Goal: Task Accomplishment & Management: Complete application form

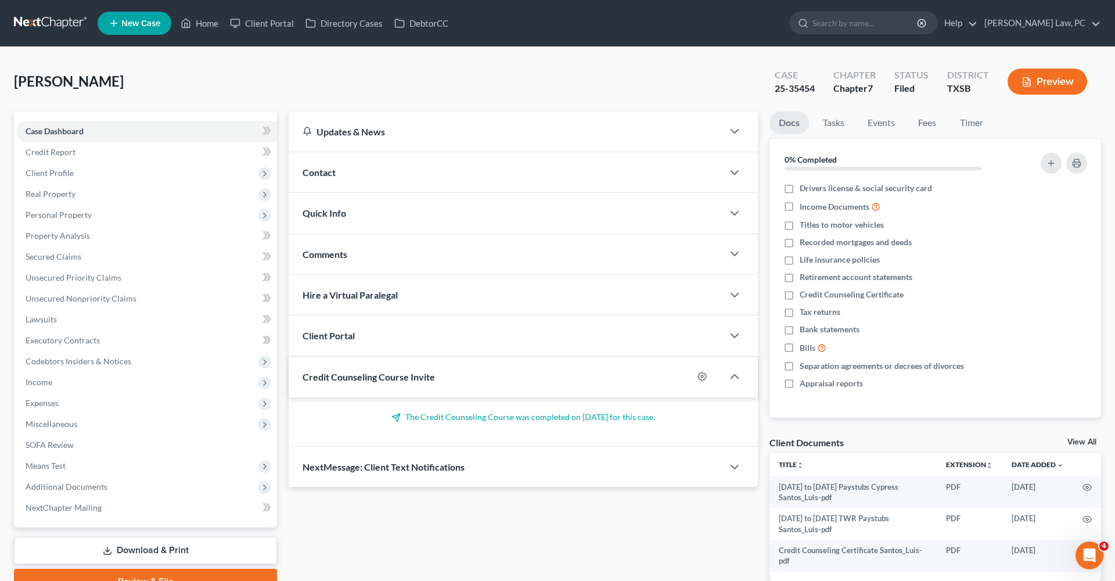
click at [45, 23] on link at bounding box center [51, 23] width 74 height 21
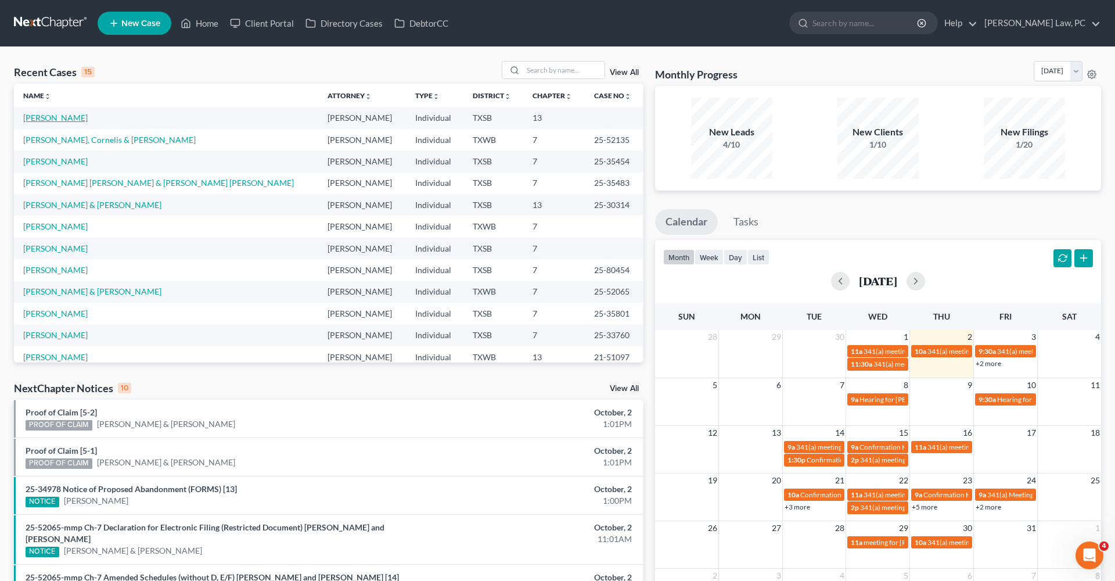
click at [52, 119] on link "[PERSON_NAME]" at bounding box center [55, 118] width 64 height 10
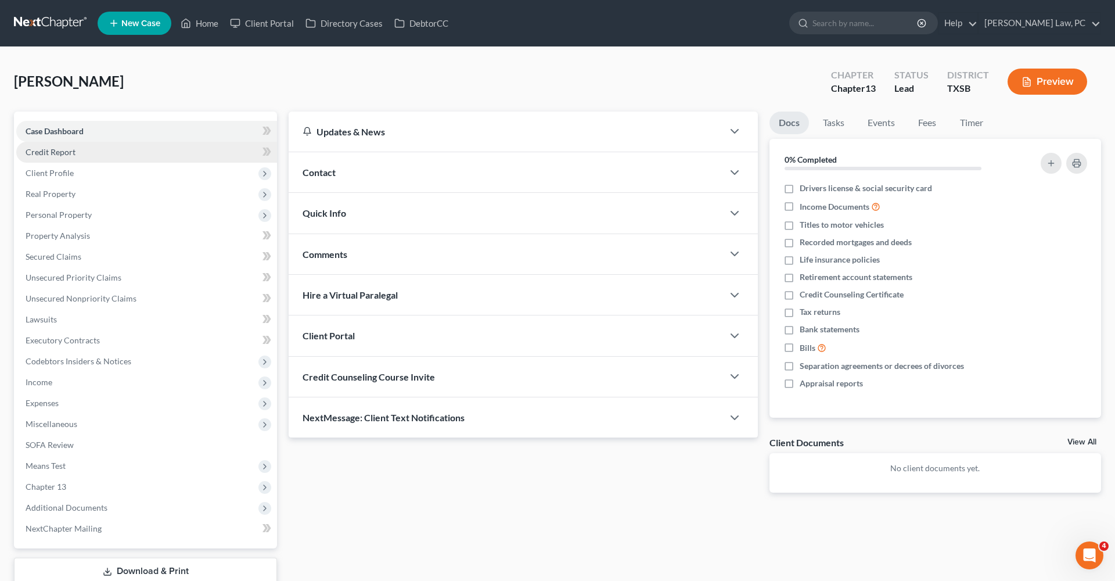
click at [40, 158] on link "Credit Report" at bounding box center [146, 152] width 261 height 21
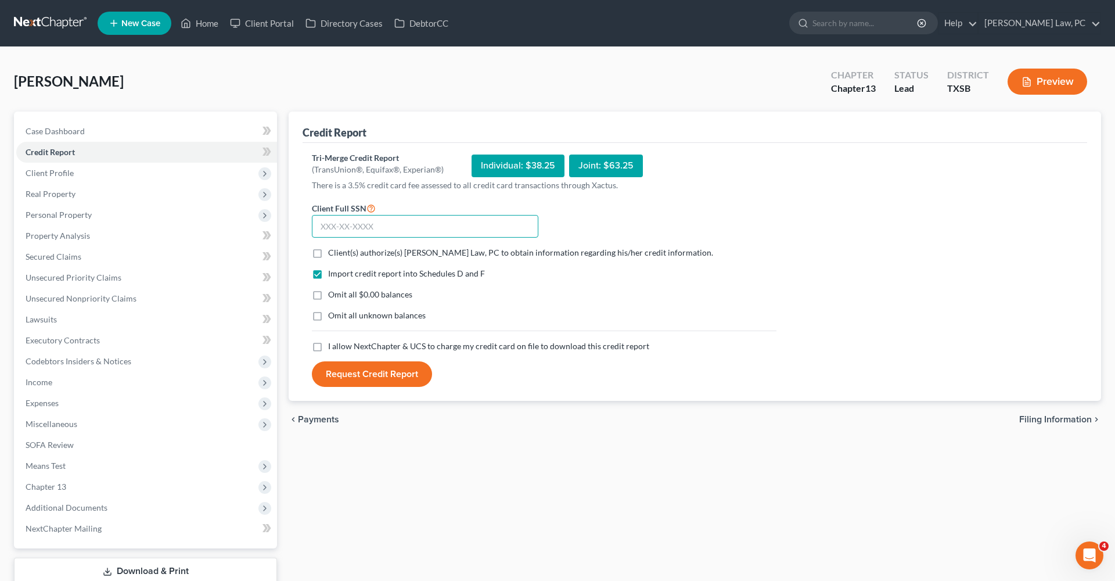
click at [336, 224] on input "text" at bounding box center [425, 226] width 227 height 23
click at [328, 253] on label "Client(s) authorize(s) Hooman Khoshnood Law, PC to obtain information regarding…" at bounding box center [520, 253] width 385 height 12
click at [333, 253] on input "Client(s) authorize(s) Hooman Khoshnood Law, PC to obtain information regarding…" at bounding box center [337, 251] width 8 height 8
checkbox input "true"
click at [328, 346] on label "I allow NextChapter & UCS to charge my credit card on file to download this cre…" at bounding box center [488, 346] width 321 height 12
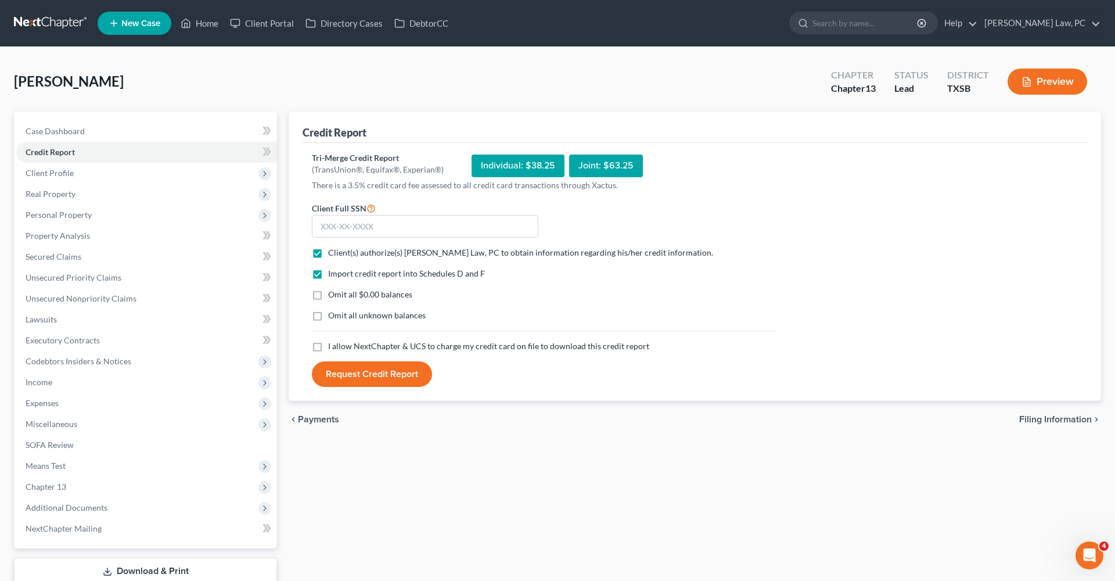
click at [333, 346] on input "I allow NextChapter & UCS to charge my credit card on file to download this cre…" at bounding box center [337, 344] width 8 height 8
checkbox input "true"
click at [360, 228] on input "text" at bounding box center [425, 226] width 227 height 23
type input "455-23-3438"
click at [364, 379] on button "Request Credit Report" at bounding box center [372, 374] width 120 height 26
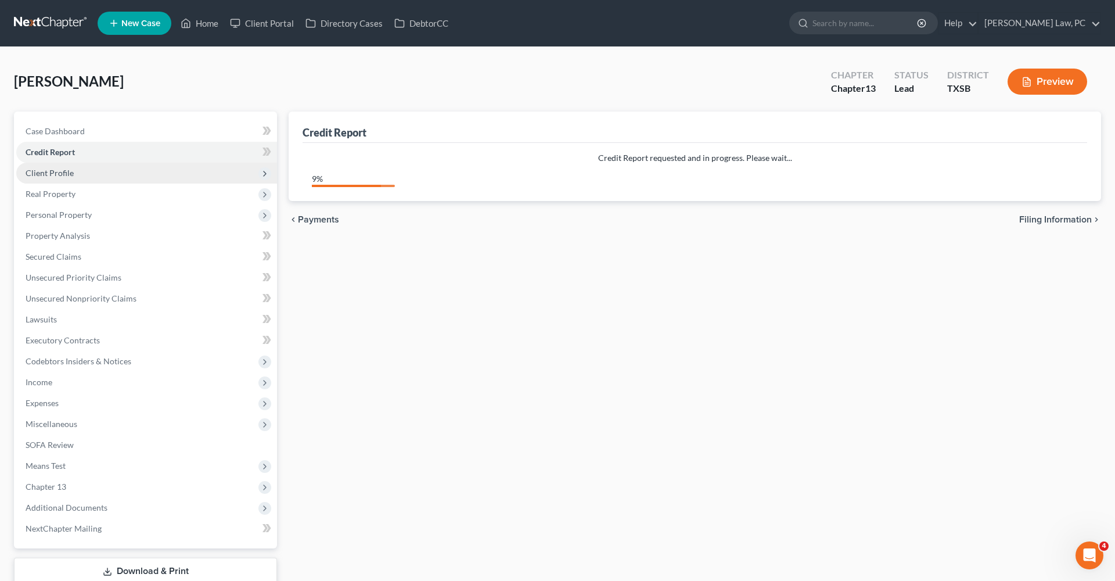
click at [62, 174] on span "Client Profile" at bounding box center [50, 173] width 48 height 10
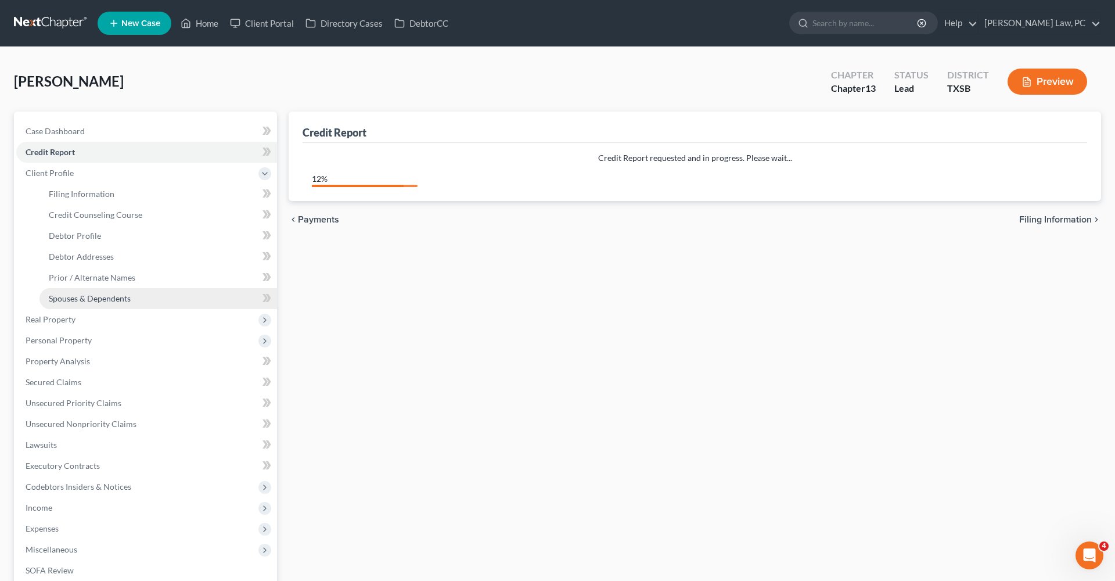
click at [85, 296] on span "Spouses & Dependents" at bounding box center [90, 298] width 82 height 10
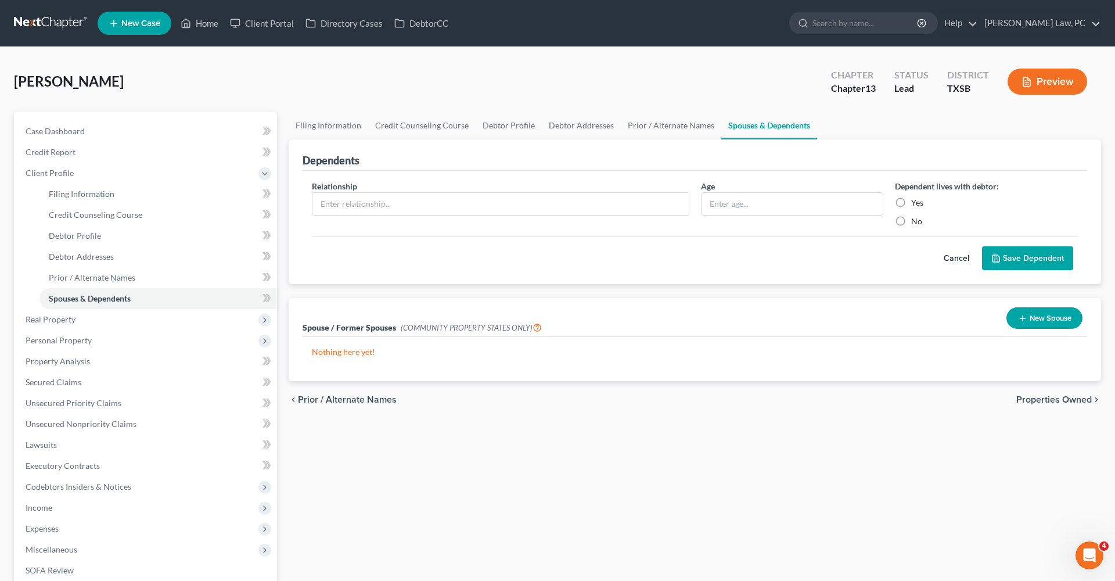
click at [1032, 320] on button "New Spouse" at bounding box center [1045, 317] width 76 height 21
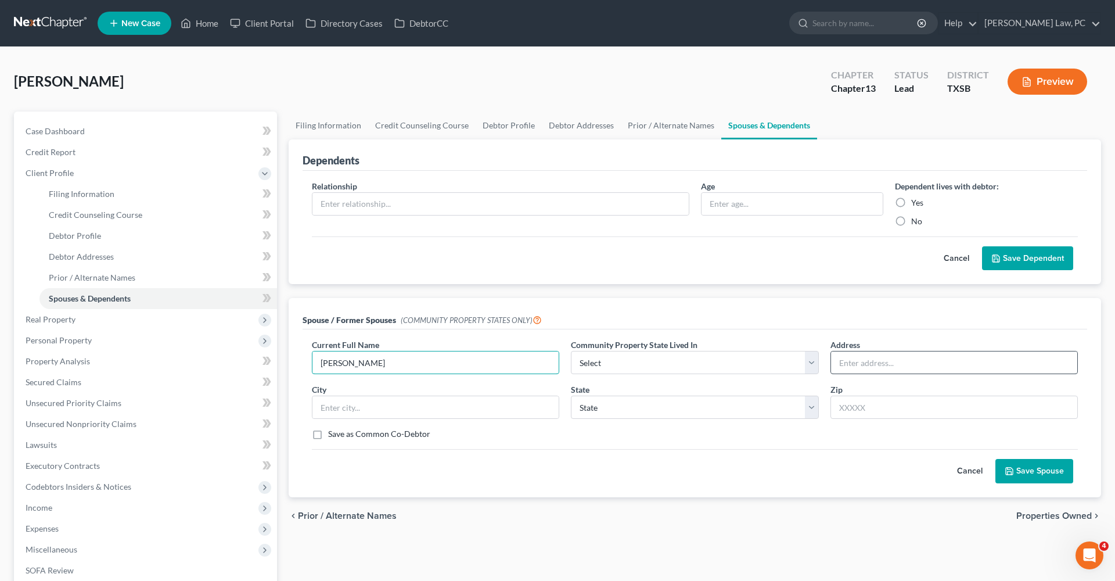
type input "Harold T. Edwards"
type input "6004 Vasey Blvd"
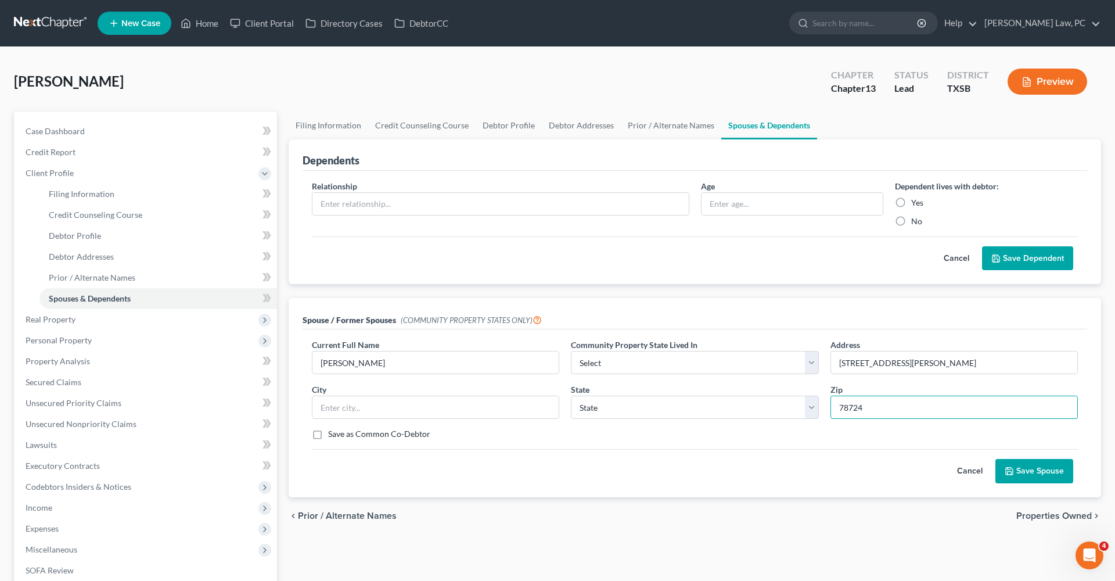
type input "78724"
click at [893, 469] on div "Cancel Save Spouse" at bounding box center [695, 466] width 766 height 34
type input "Austin"
select select "45"
click at [1021, 472] on button "Save Spouse" at bounding box center [1035, 471] width 78 height 24
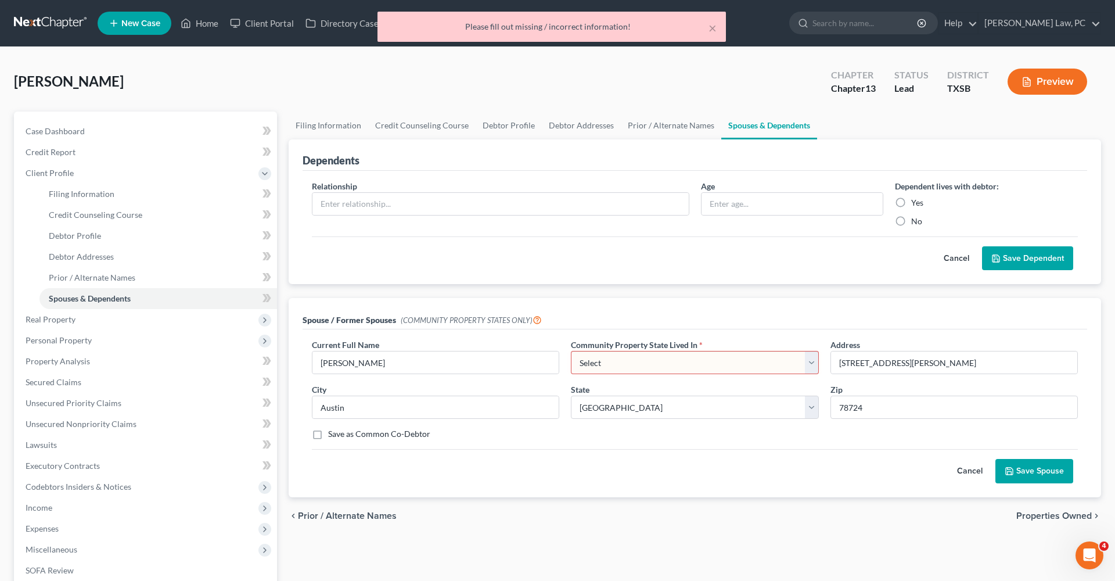
select select "8"
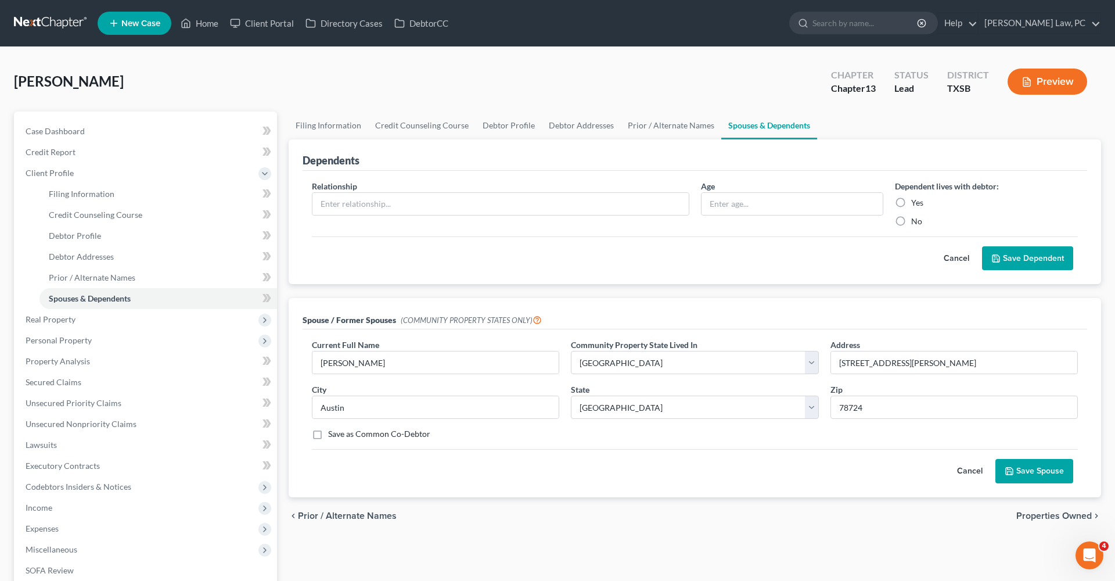
click at [1051, 474] on button "Save Spouse" at bounding box center [1035, 471] width 78 height 24
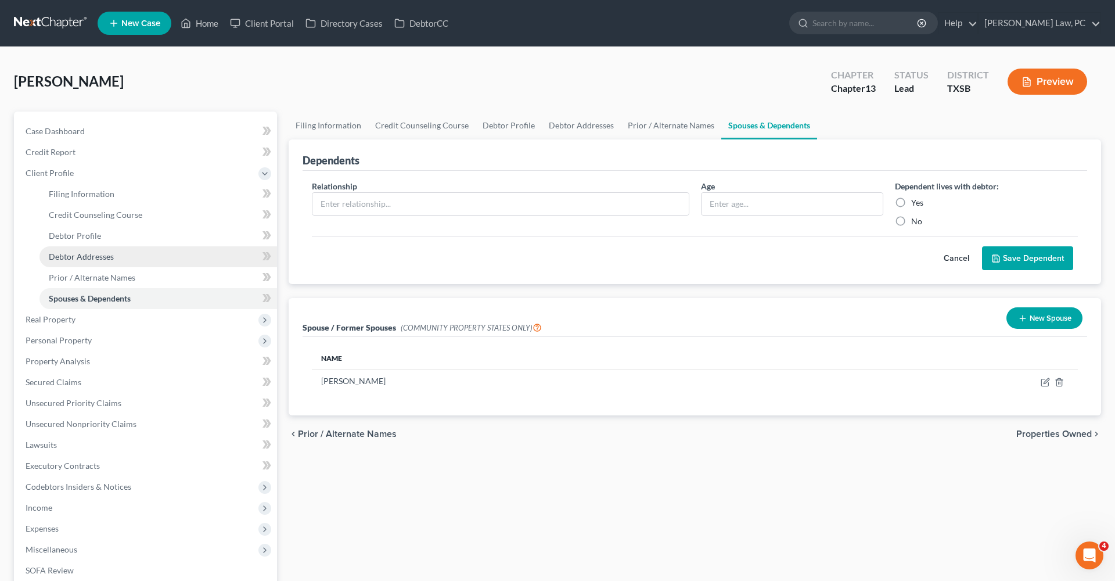
click at [107, 257] on span "Debtor Addresses" at bounding box center [81, 257] width 65 height 10
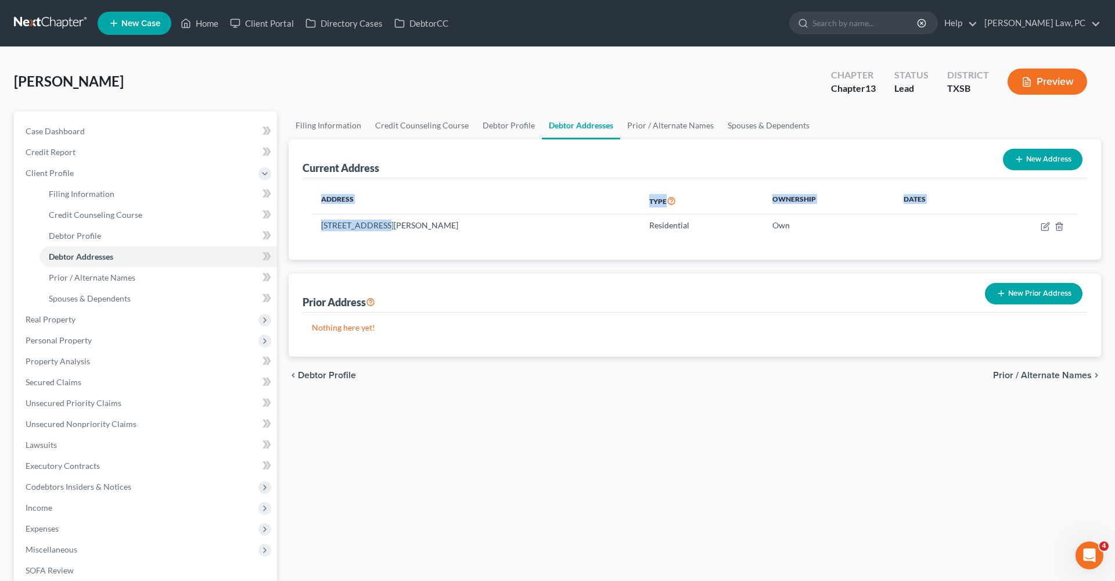
drag, startPoint x: 375, startPoint y: 222, endPoint x: 310, endPoint y: 221, distance: 64.5
click at [310, 221] on div "Address Type Ownership Dates 6004 Vasey Blvd., Austin, TX 78724 Residential Own" at bounding box center [695, 218] width 785 height 81
click at [403, 260] on div "Current Address New Address Address Type Ownership Dates 6004 Vasey Blvd., Aust…" at bounding box center [695, 247] width 813 height 217
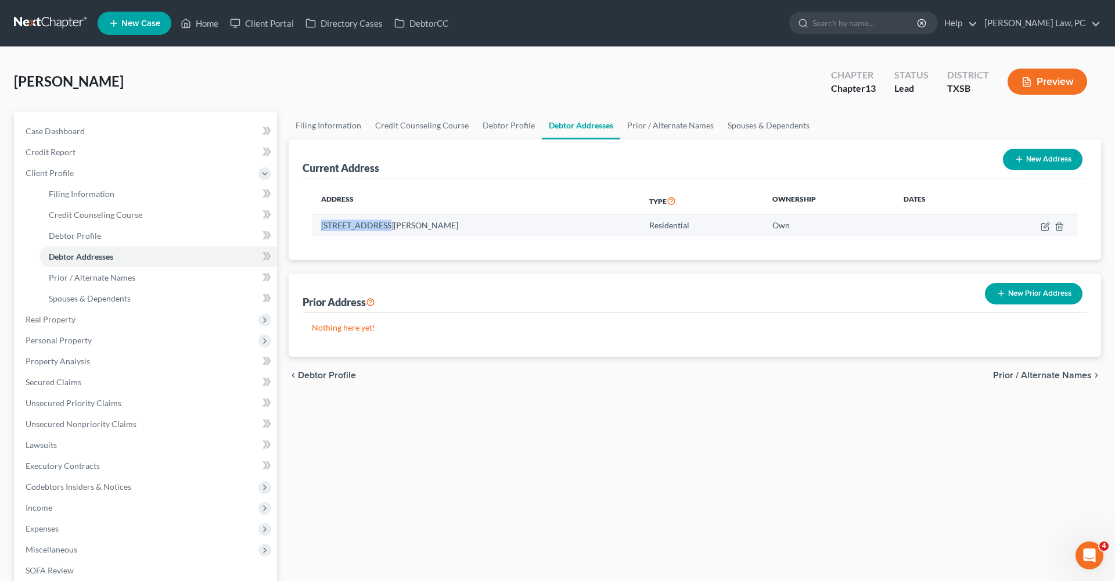
drag, startPoint x: 380, startPoint y: 227, endPoint x: 318, endPoint y: 225, distance: 61.6
click at [318, 225] on td "6004 Vasey Blvd., Austin, TX 78724" at bounding box center [476, 225] width 328 height 22
copy td "6004 Vasey Blvd"
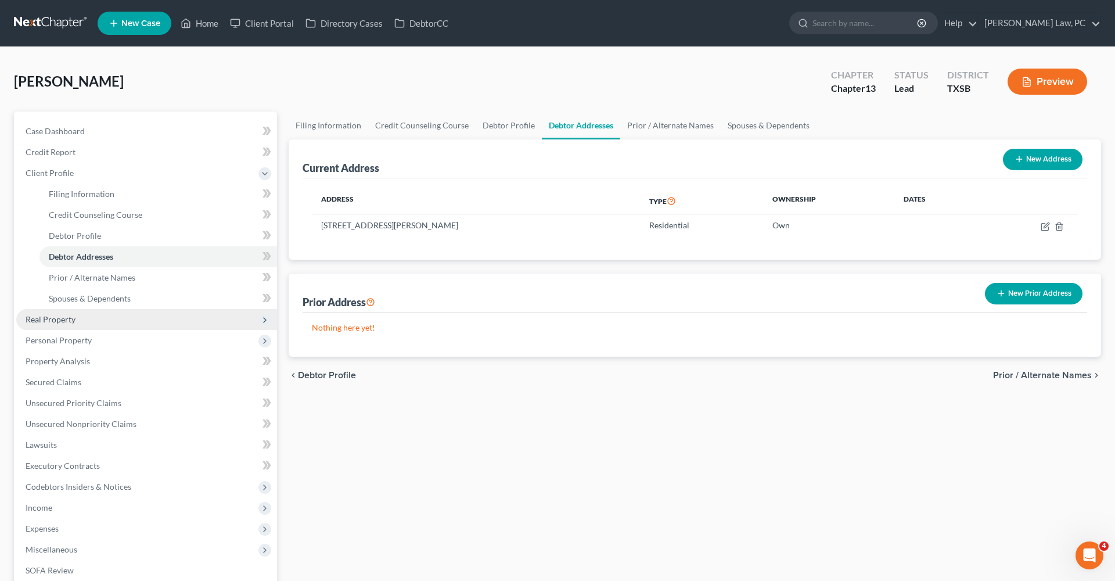
click at [61, 318] on span "Real Property" at bounding box center [51, 319] width 50 height 10
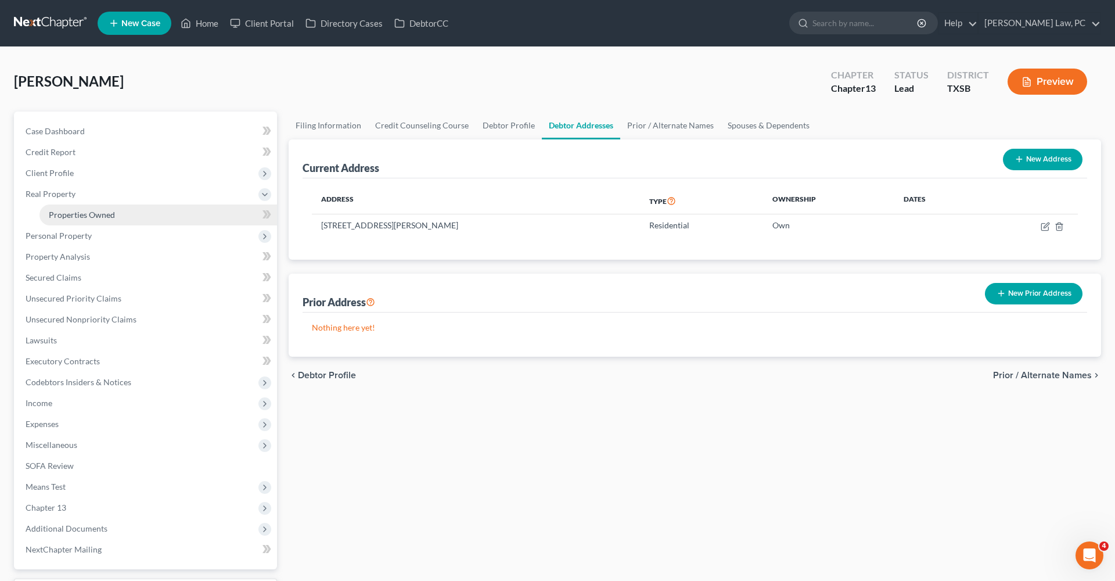
click at [77, 221] on link "Properties Owned" at bounding box center [159, 214] width 238 height 21
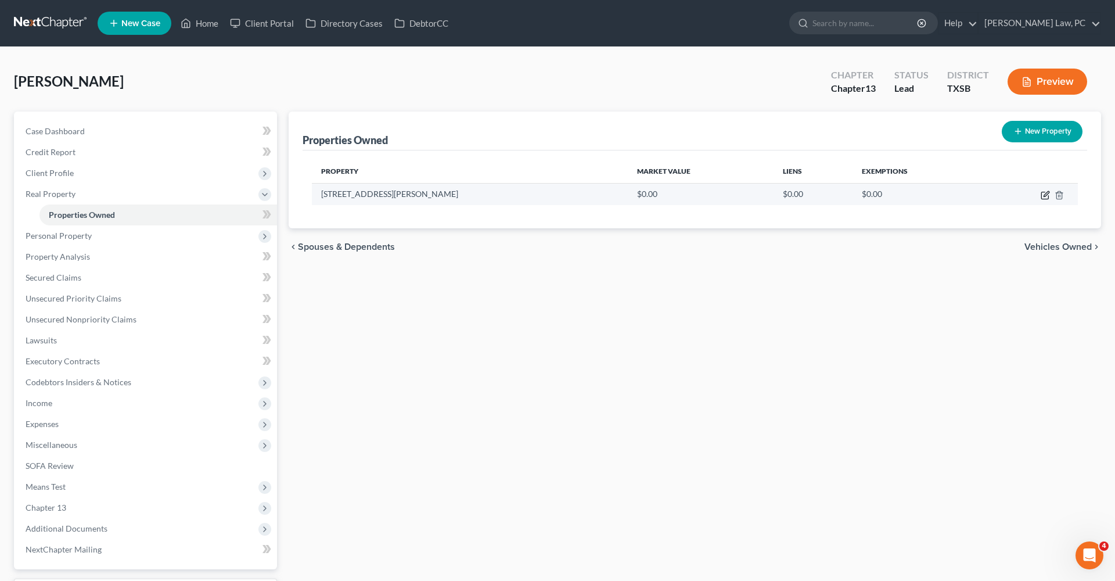
click at [1045, 198] on icon "button" at bounding box center [1045, 195] width 9 height 9
select select "45"
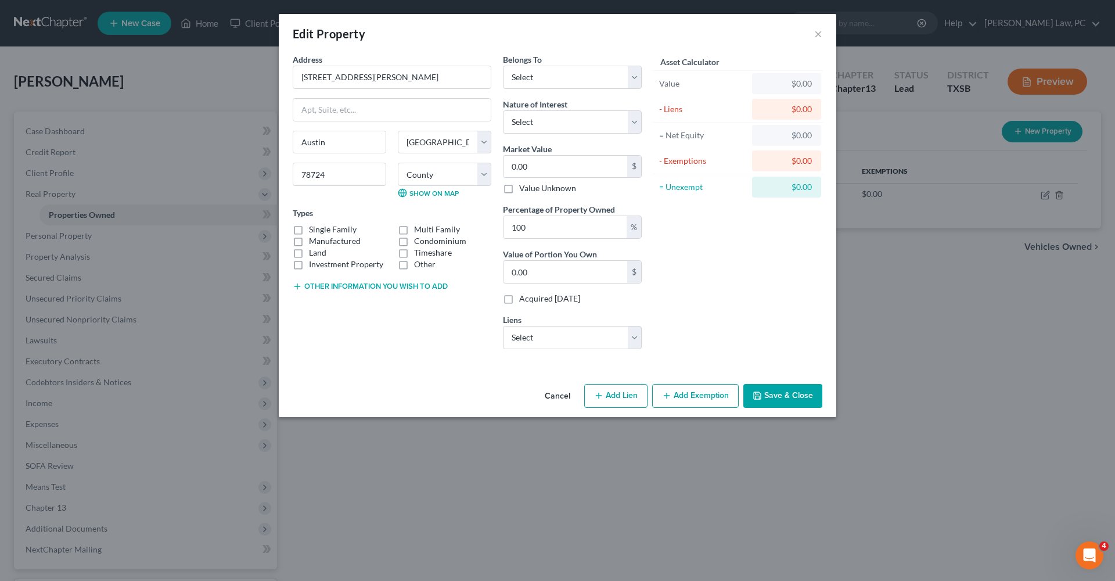
click at [342, 225] on label "Single Family" at bounding box center [333, 230] width 48 height 12
click at [321, 225] on input "Single Family" at bounding box center [318, 228] width 8 height 8
checkbox input "true"
select select "0"
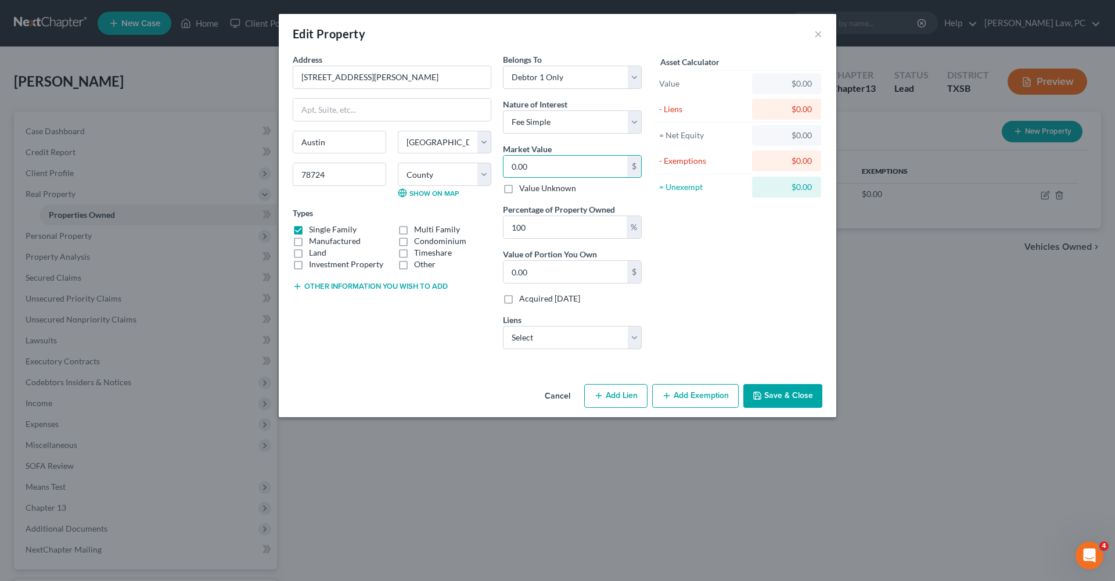
drag, startPoint x: 550, startPoint y: 167, endPoint x: 491, endPoint y: 163, distance: 58.8
click at [491, 163] on div "Address * 6004 Vasey Blvd. Austin State AL AK AR AZ CA CO CT DE DC FL GA GU HI …" at bounding box center [467, 205] width 361 height 305
paste input "238,578"
type input "238,578"
type input "238,578.00"
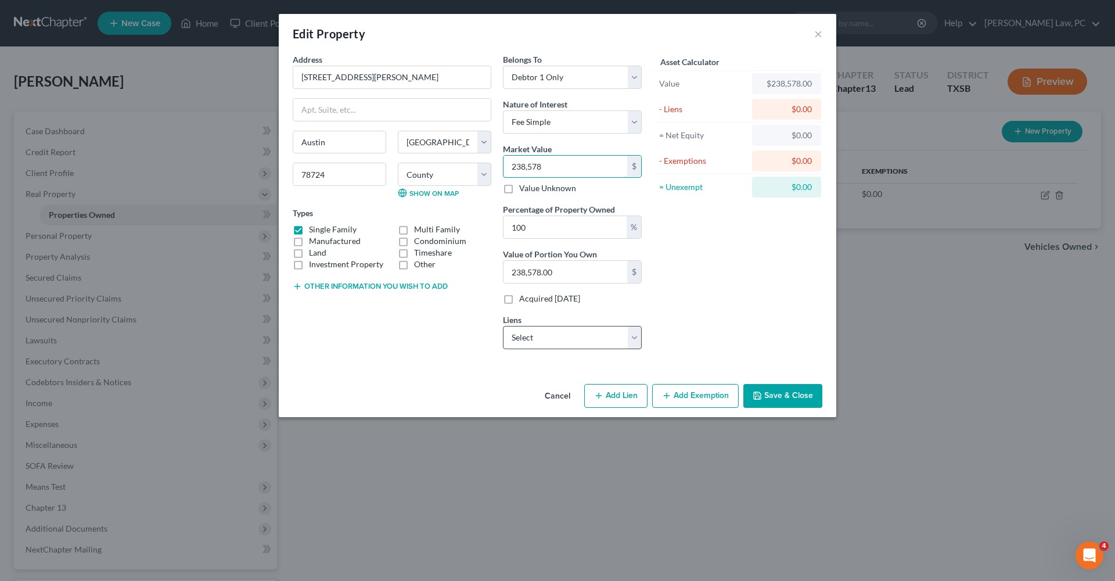
type input "238,578"
select select "0"
select select
select select "13"
select select "0"
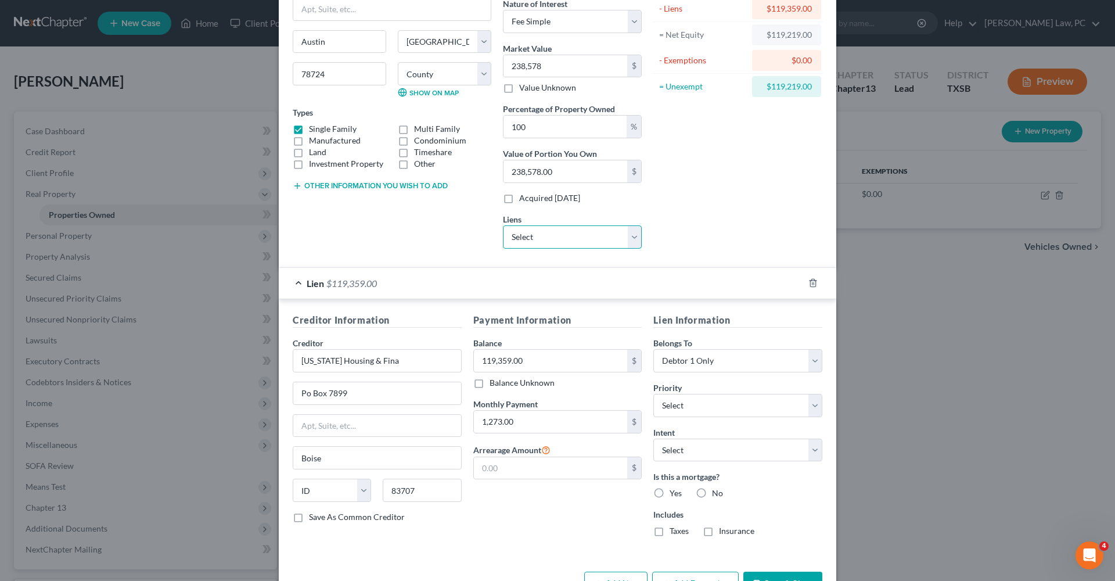
scroll to position [123, 0]
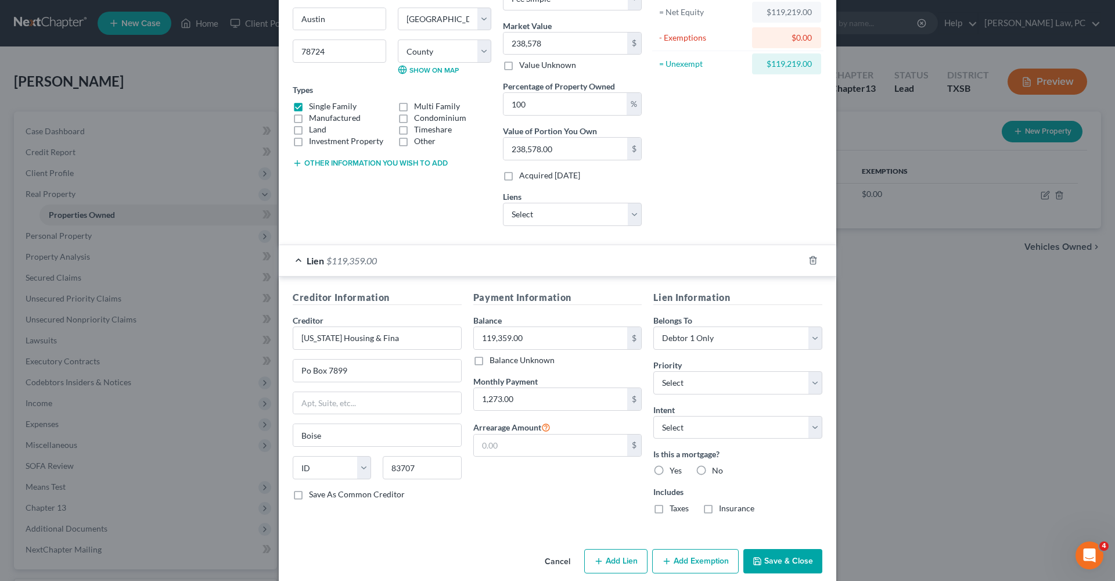
click at [679, 469] on label "Yes" at bounding box center [676, 471] width 12 height 12
click at [679, 469] on input "Yes" at bounding box center [678, 469] width 8 height 8
radio input "true"
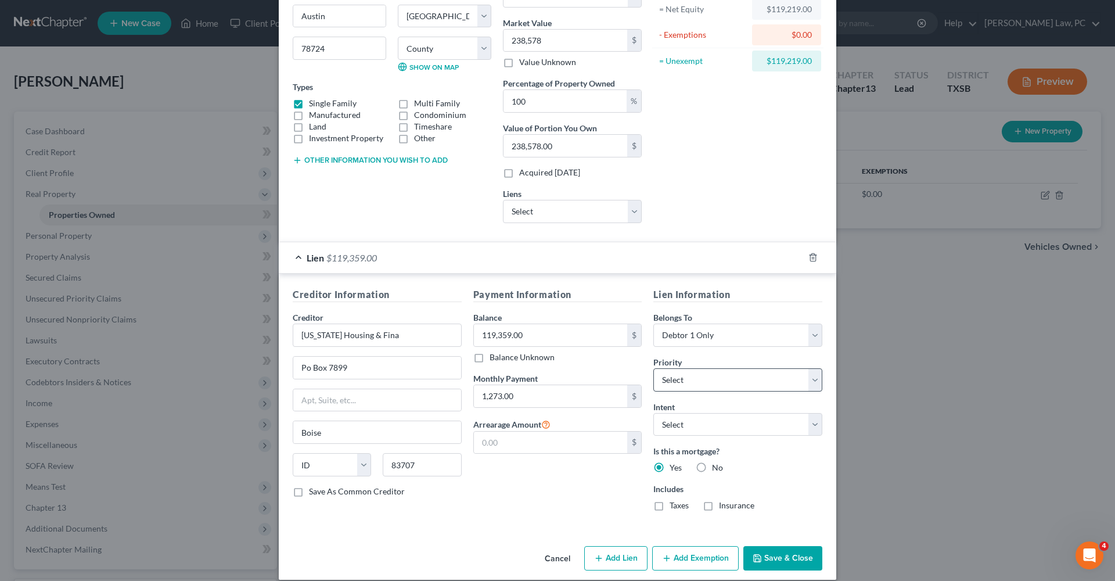
scroll to position [128, 0]
click at [685, 556] on button "Add Exemption" at bounding box center [695, 556] width 87 height 24
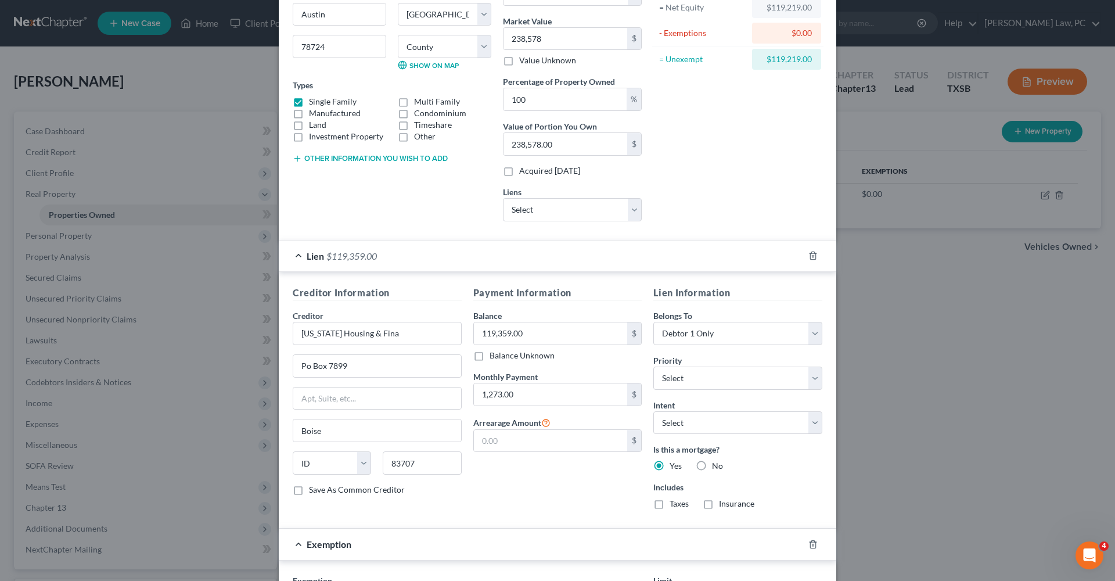
scroll to position [275, 0]
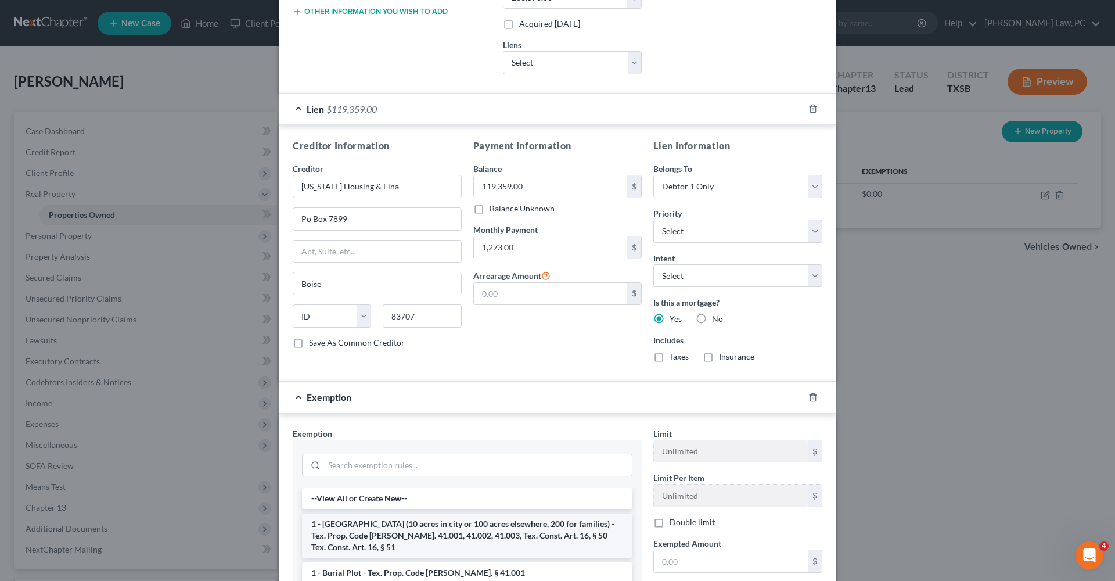
click at [455, 527] on li "1 - Homestead (10 acres in city or 100 acres elsewhere, 200 for families) - Tex…" at bounding box center [467, 536] width 331 height 44
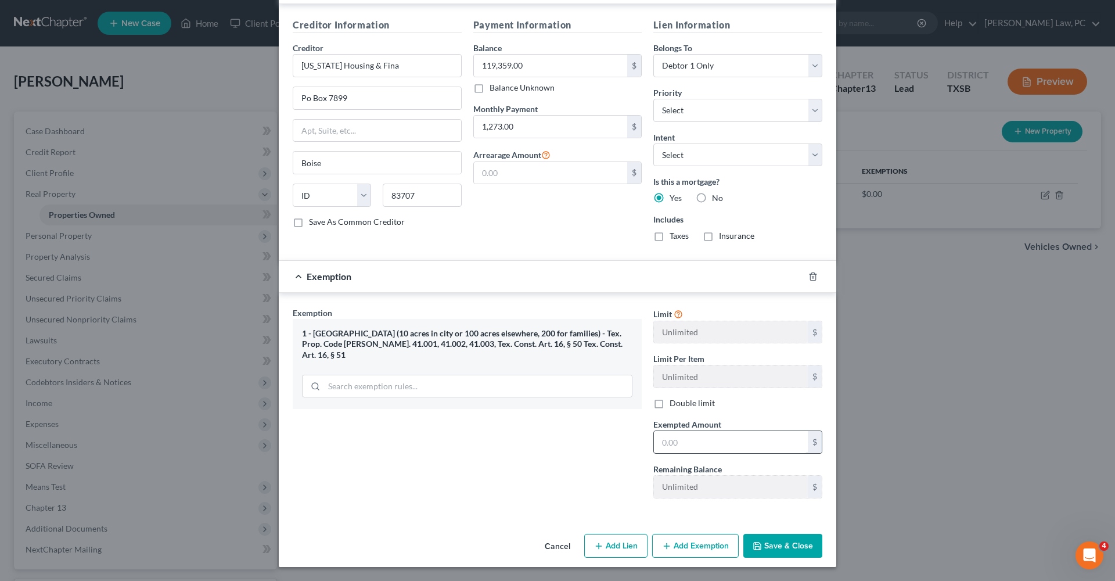
scroll to position [396, 0]
click at [729, 436] on input "text" at bounding box center [731, 442] width 154 height 22
type input "119,219"
click at [789, 553] on button "Save & Close" at bounding box center [783, 546] width 79 height 24
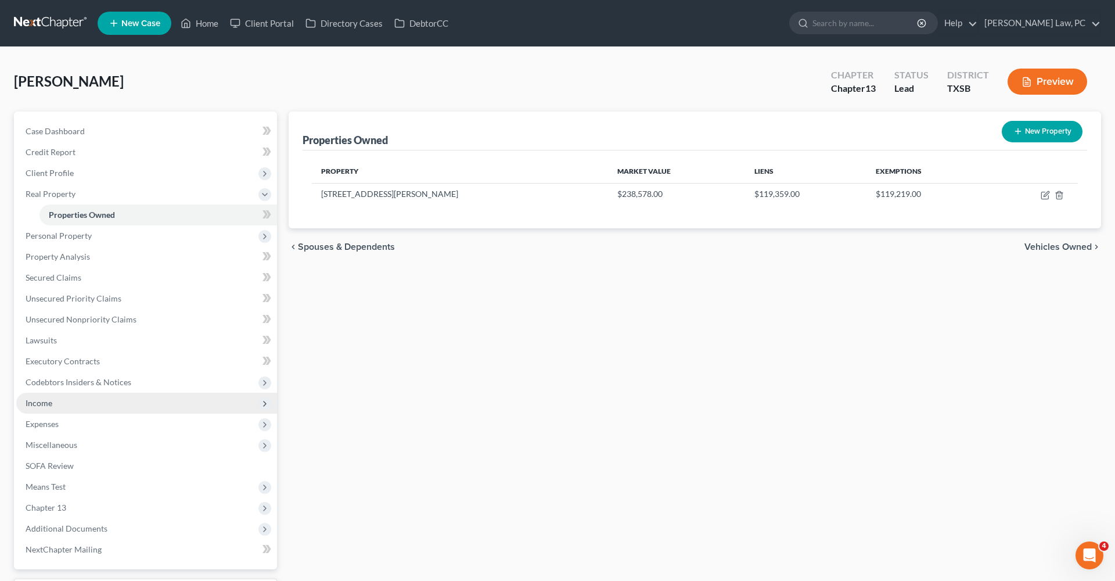
click at [40, 403] on span "Income" at bounding box center [39, 403] width 27 height 10
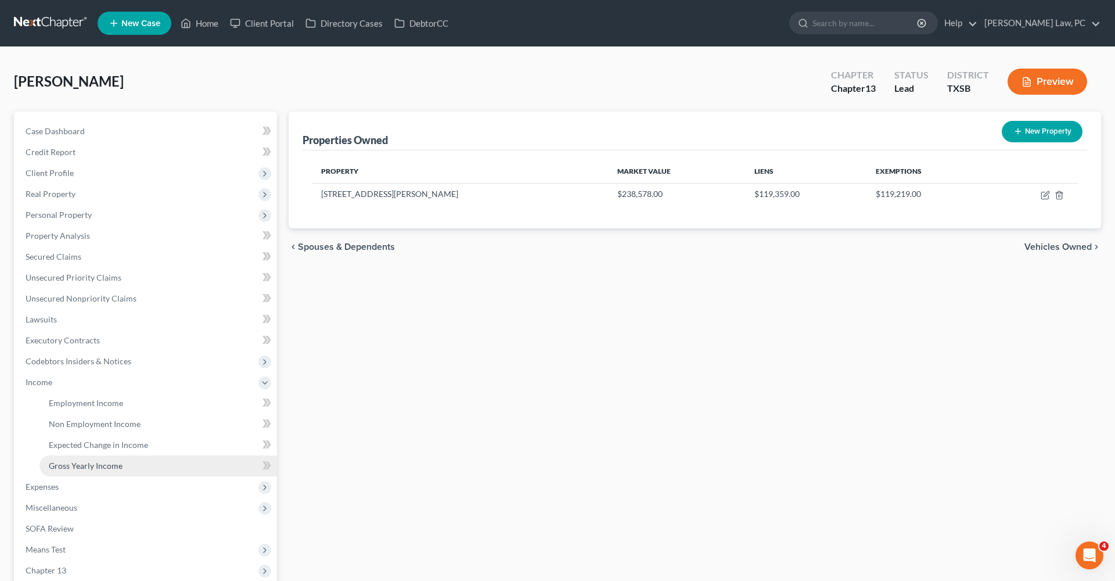
click at [112, 465] on span "Gross Yearly Income" at bounding box center [86, 466] width 74 height 10
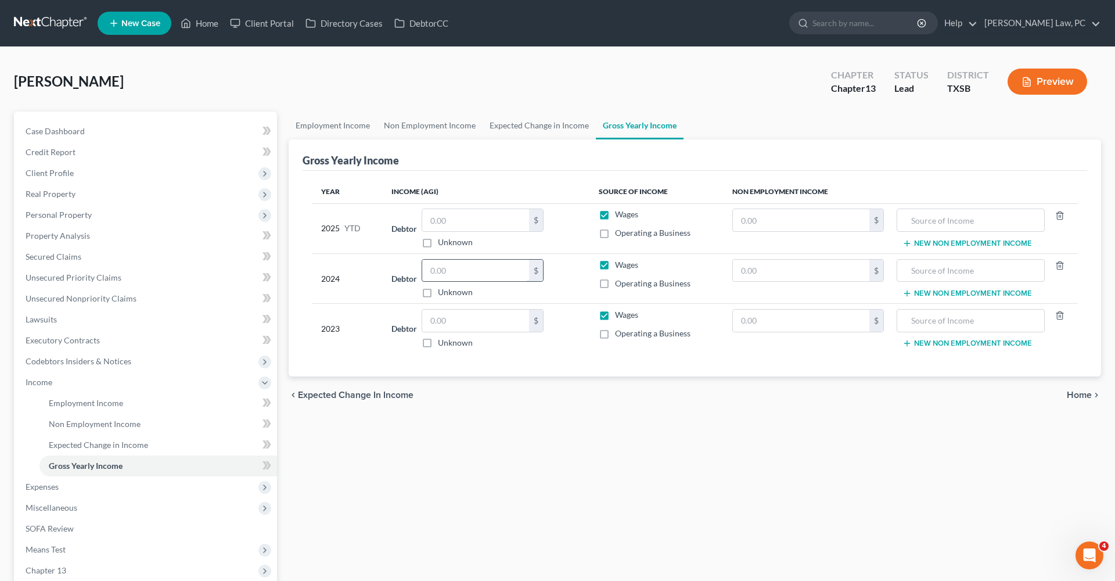
click at [457, 273] on input "text" at bounding box center [475, 271] width 107 height 22
type input "52,031"
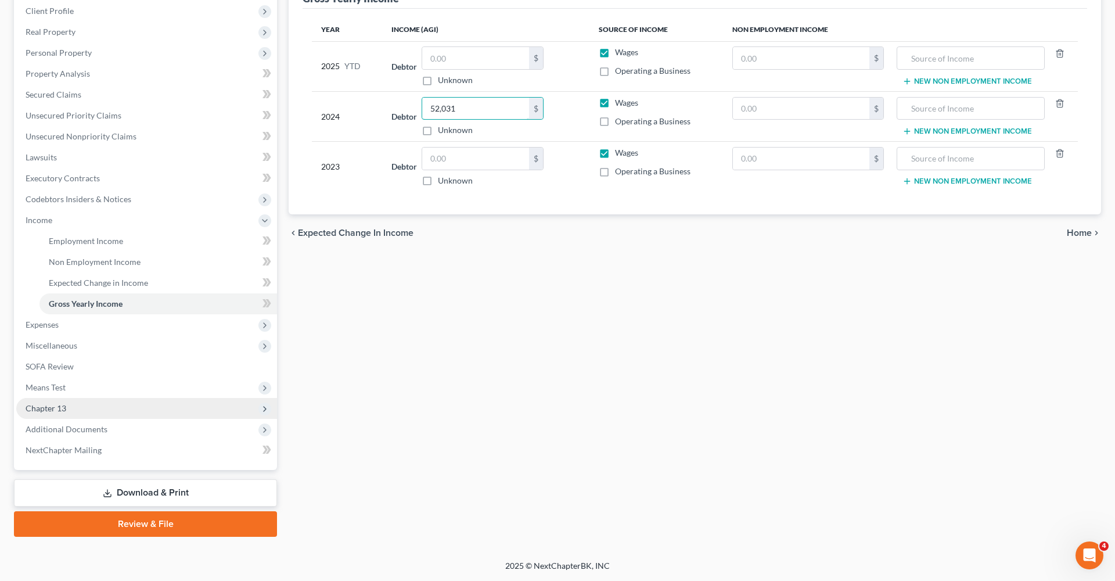
scroll to position [162, 0]
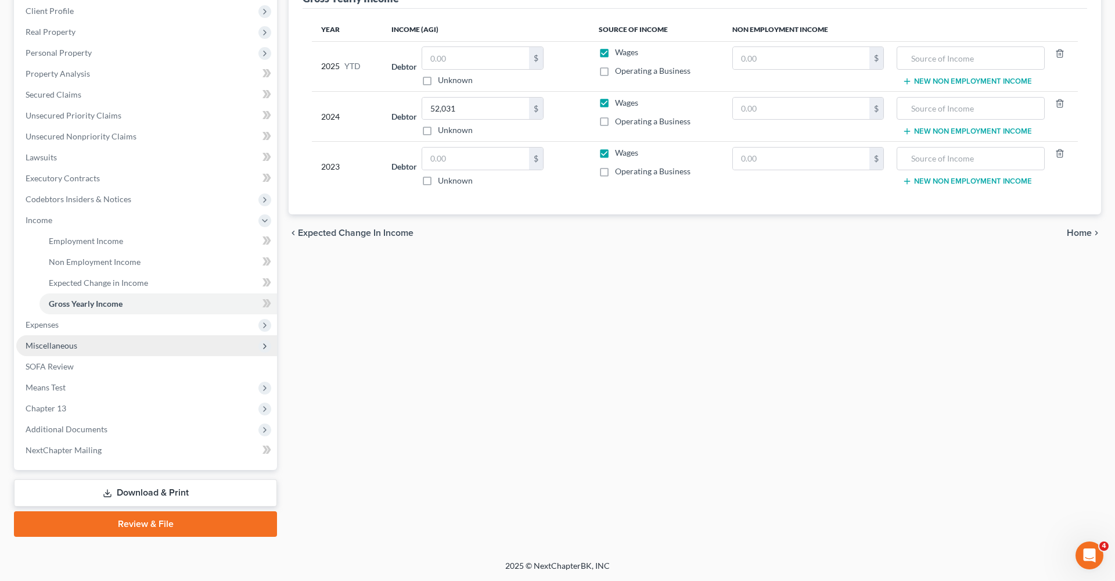
click at [48, 349] on span "Miscellaneous" at bounding box center [52, 345] width 52 height 10
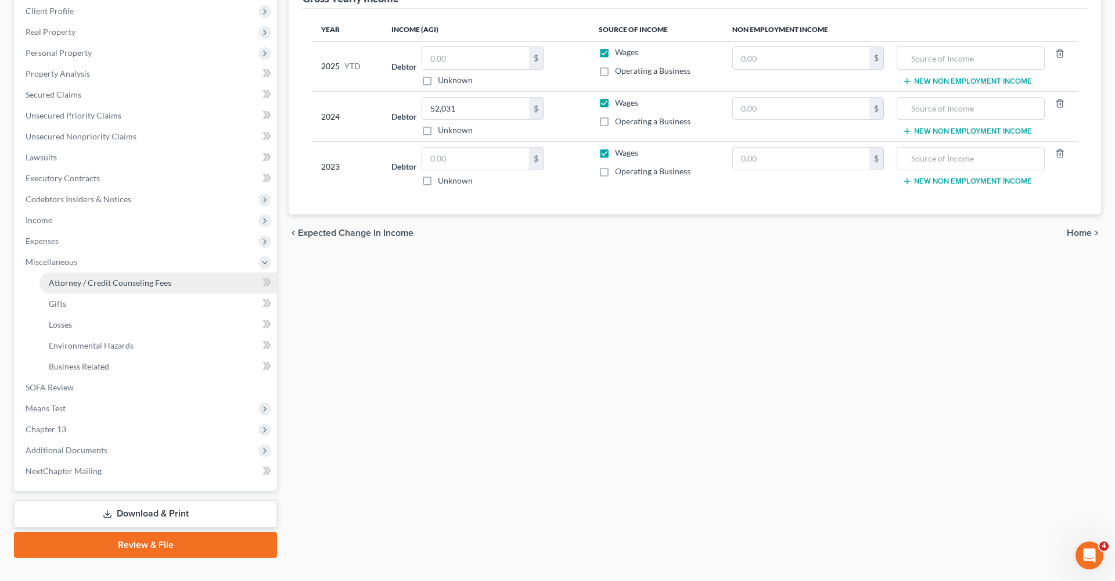
click at [108, 285] on span "Attorney / Credit Counseling Fees" at bounding box center [110, 283] width 123 height 10
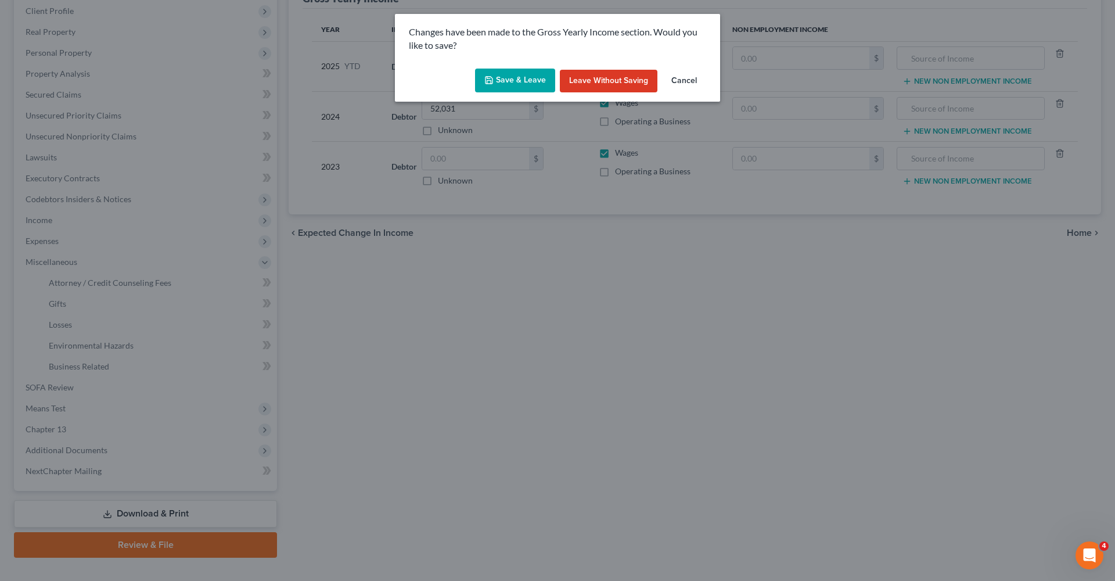
click at [512, 77] on button "Save & Leave" at bounding box center [515, 81] width 80 height 24
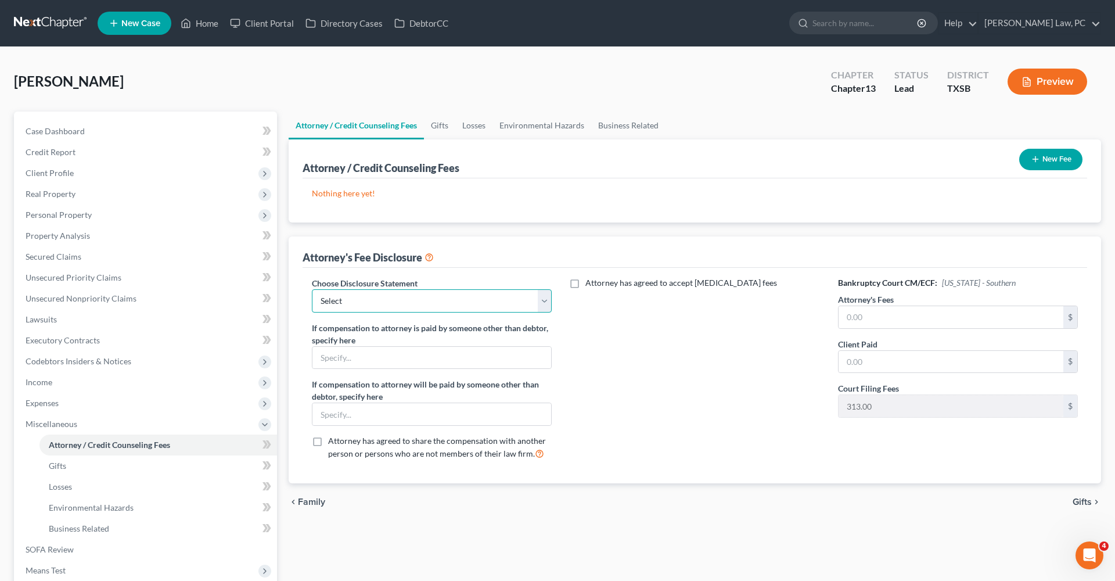
select select "1"
click at [890, 317] on input "text" at bounding box center [951, 317] width 225 height 22
type input "5,200"
click at [915, 365] on input "text" at bounding box center [951, 362] width 225 height 22
type input "1"
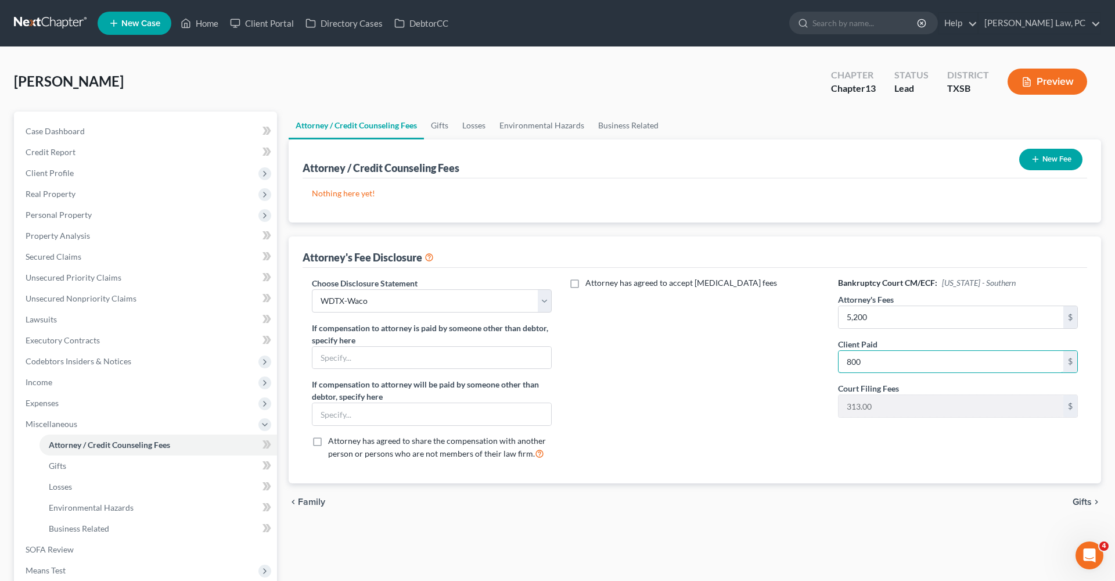
type input "800"
click at [1029, 167] on button "New Fee" at bounding box center [1051, 159] width 63 height 21
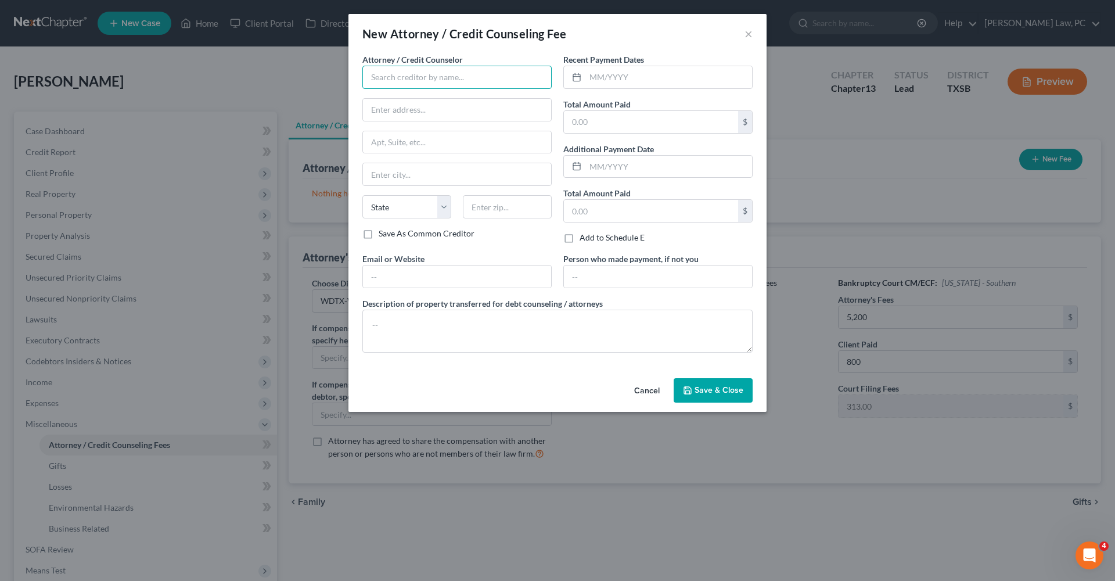
click at [414, 79] on input "text" at bounding box center [457, 77] width 189 height 23
click at [403, 99] on div "Debtorcc" at bounding box center [432, 98] width 121 height 12
type input "Debtorcc"
type input "378 Summit Ave"
type input "Jersey City"
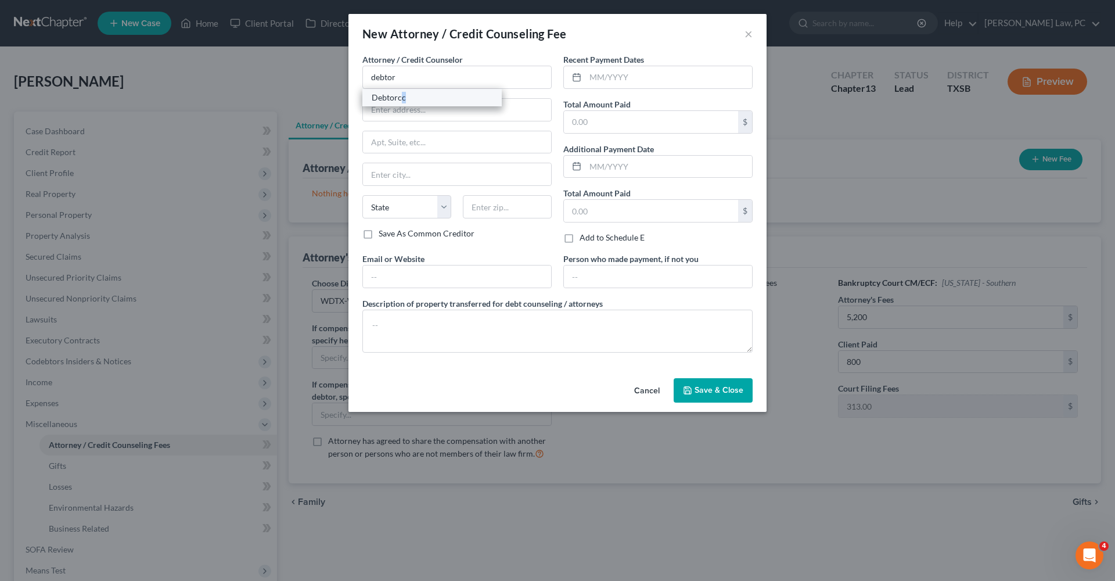
select select "33"
type input "07306"
click at [598, 77] on input "text" at bounding box center [669, 77] width 167 height 22
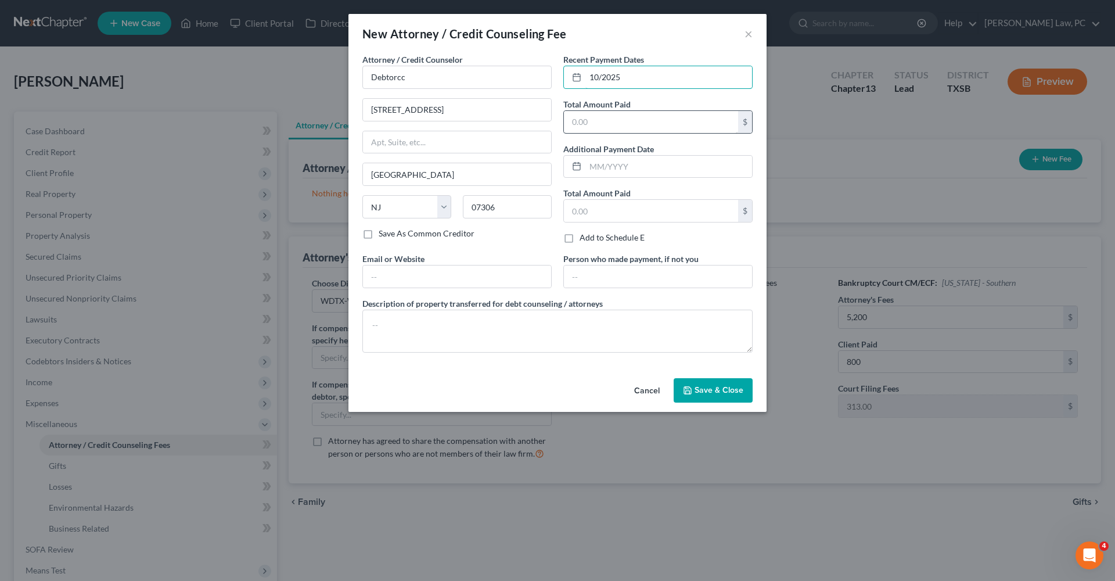
type input "10/2025"
click at [591, 118] on input "text" at bounding box center [651, 122] width 174 height 22
type input "14.95"
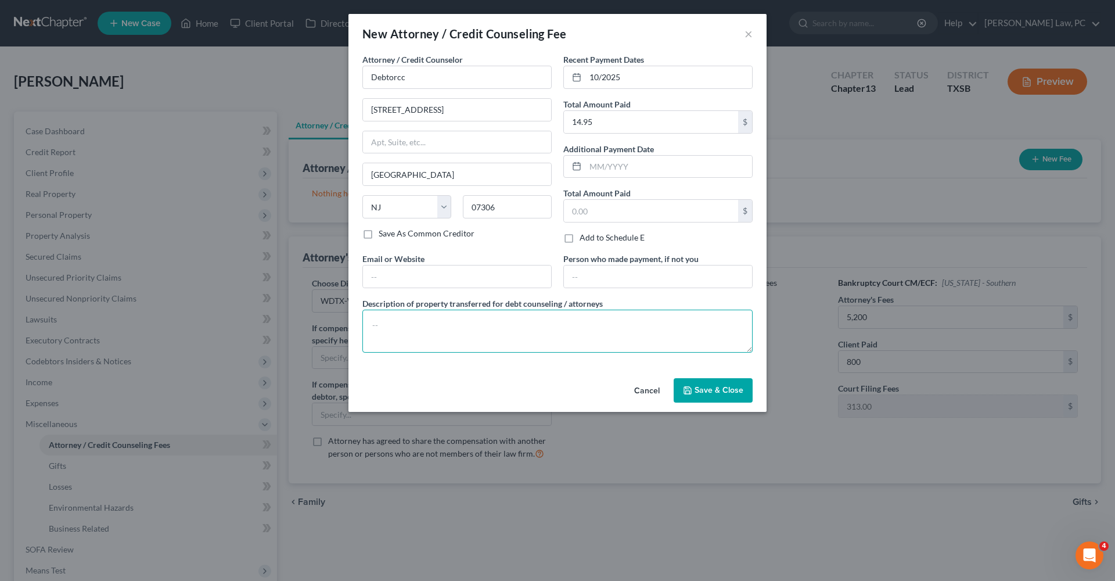
click at [463, 323] on textarea at bounding box center [558, 331] width 390 height 43
type textarea "Credit Counseling"
click at [725, 392] on span "Save & Close" at bounding box center [719, 390] width 49 height 10
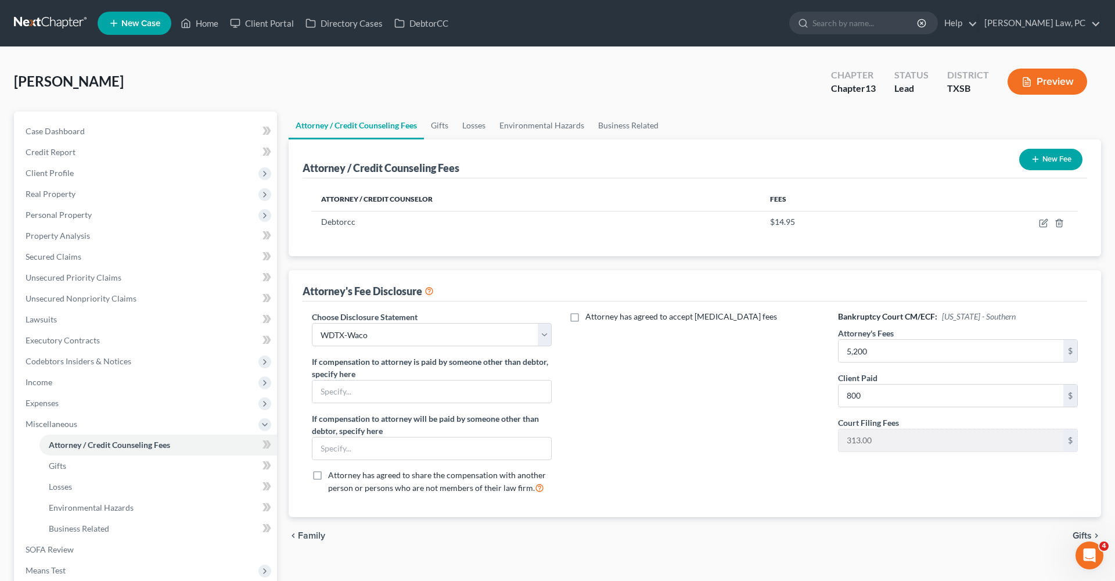
click at [1043, 164] on button "New Fee" at bounding box center [1051, 159] width 63 height 21
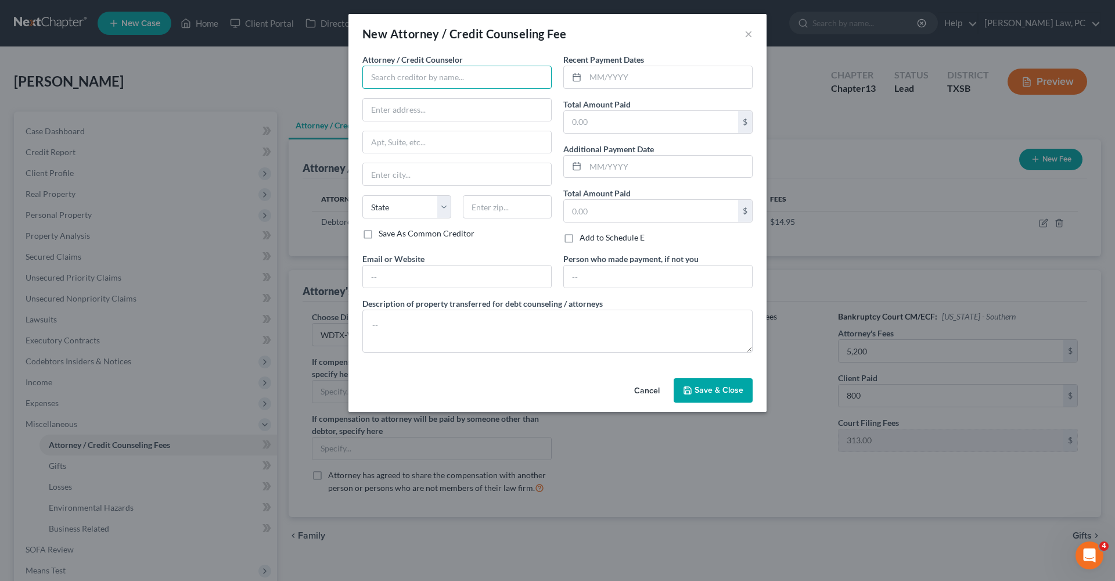
click at [483, 74] on input "text" at bounding box center [457, 77] width 189 height 23
click at [407, 102] on div "Xactus" at bounding box center [432, 98] width 121 height 12
type input "Xactus"
type input "370 Reed Road"
type input "Suite 100"
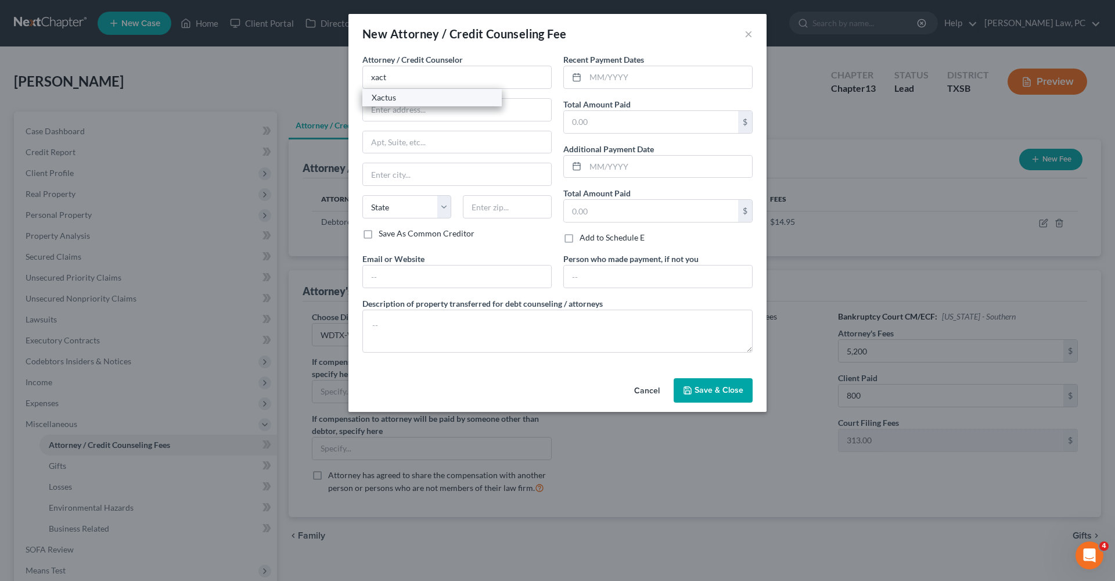
type input "Broomall"
select select "39"
type input "19008"
click at [612, 78] on input "text" at bounding box center [669, 77] width 167 height 22
type input "10/2025"
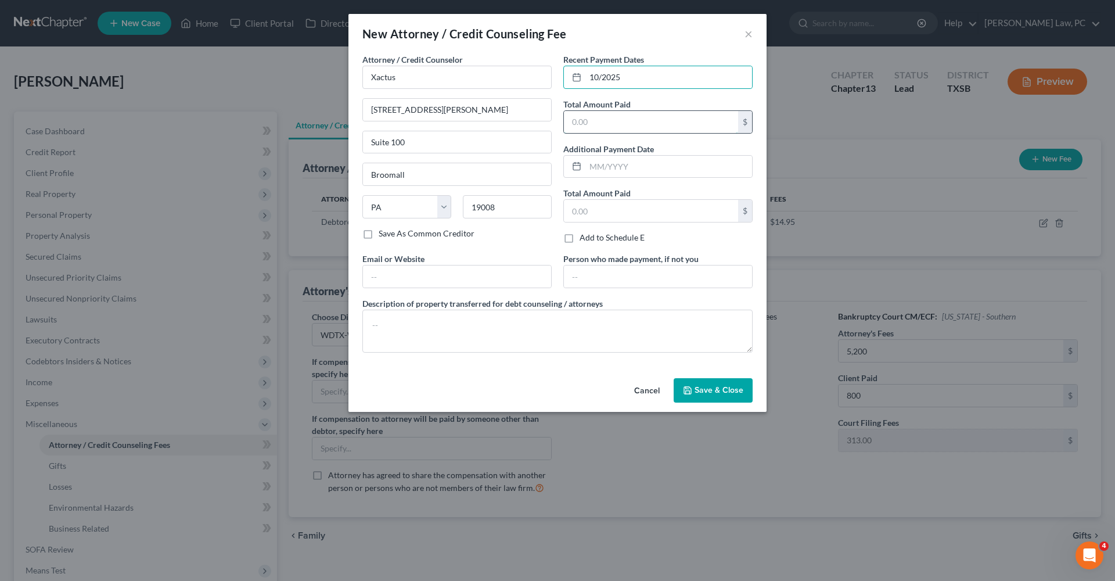
click at [619, 124] on input "text" at bounding box center [651, 122] width 174 height 22
type input "39"
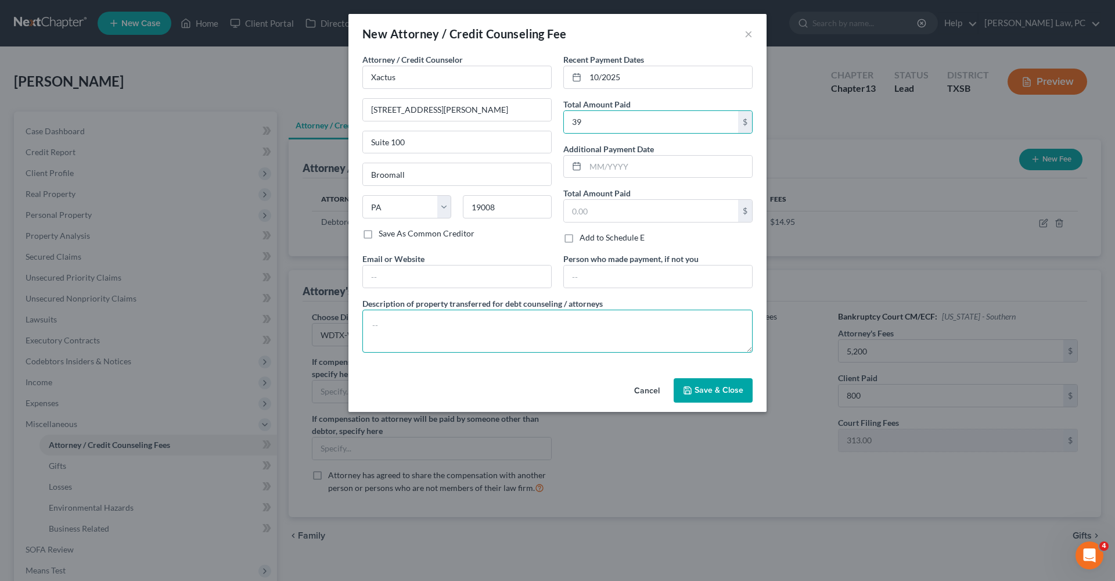
click at [482, 323] on textarea at bounding box center [558, 331] width 390 height 43
click at [400, 329] on textarea "Credit report" at bounding box center [558, 331] width 390 height 43
type textarea "Credit Report"
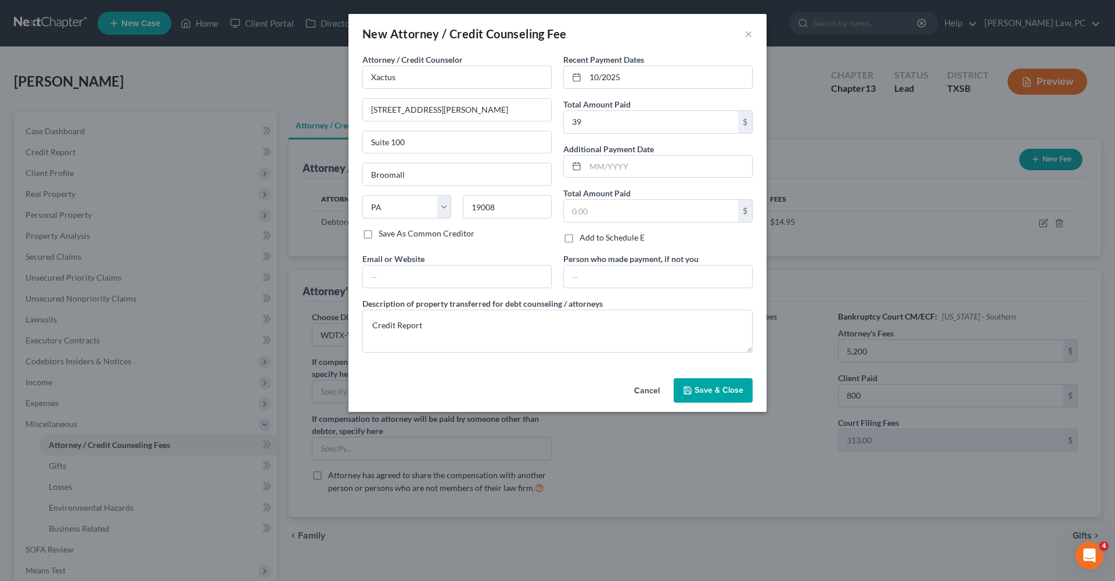
click at [738, 391] on span "Save & Close" at bounding box center [719, 390] width 49 height 10
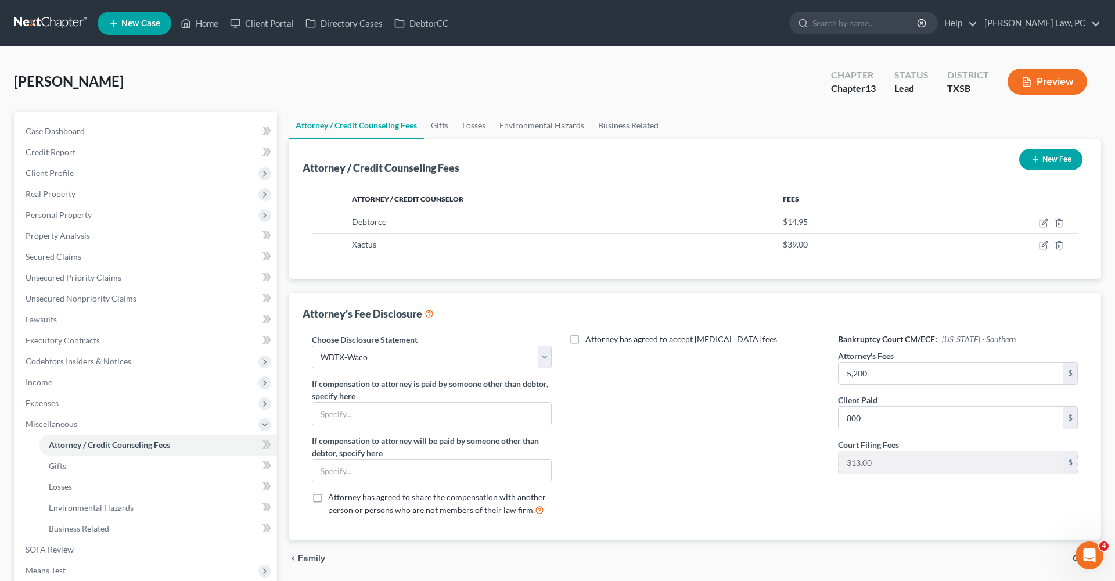
click at [1040, 160] on button "New Fee" at bounding box center [1051, 159] width 63 height 21
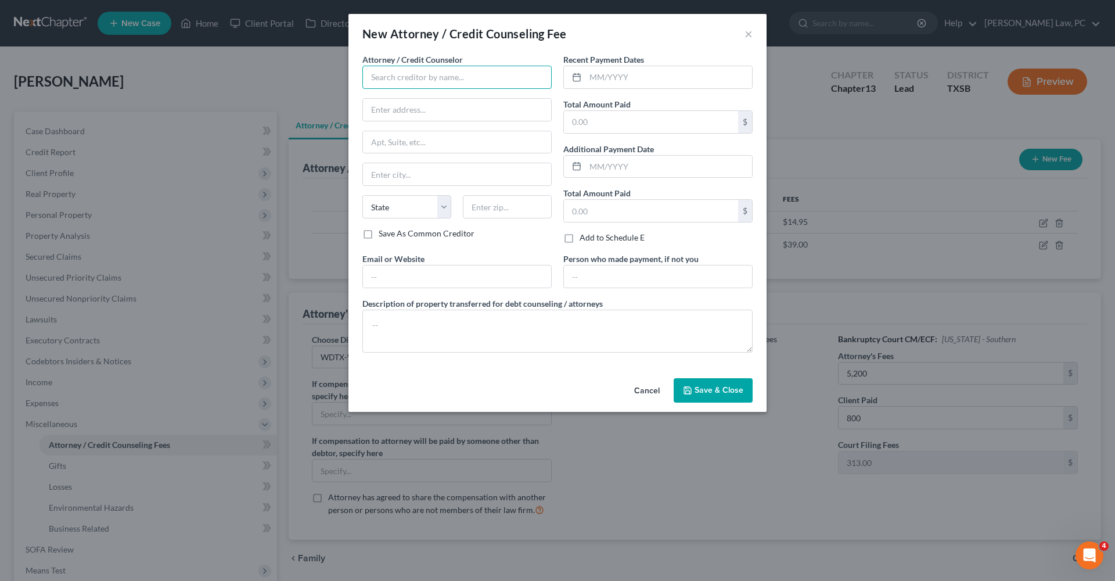
click at [430, 78] on input "text" at bounding box center [457, 77] width 189 height 23
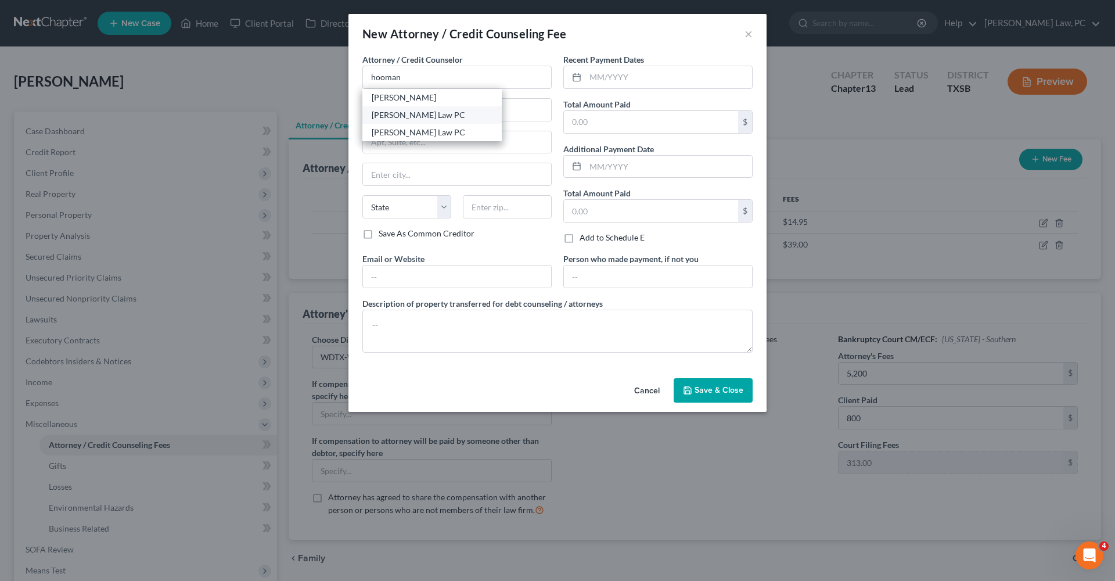
click at [447, 121] on div "Hooman Khoshnood Law PC" at bounding box center [432, 114] width 139 height 17
type input "Hooman Khoshnood Law PC"
type input "505 Huntland Dr"
type input "295"
type input "Austin"
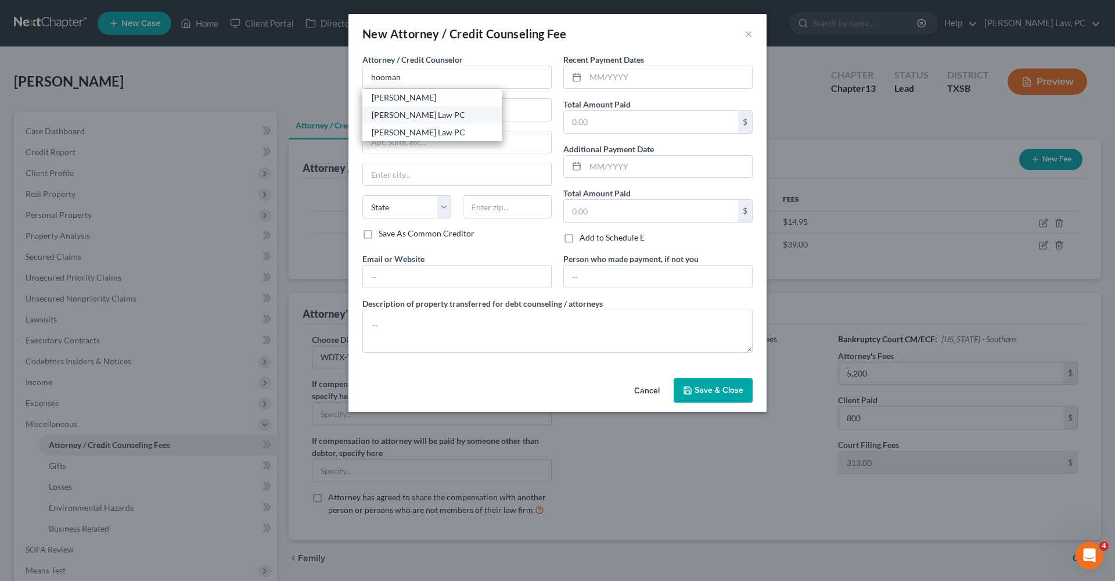
select select "45"
type input "78752"
click at [631, 82] on input "text" at bounding box center [669, 77] width 167 height 22
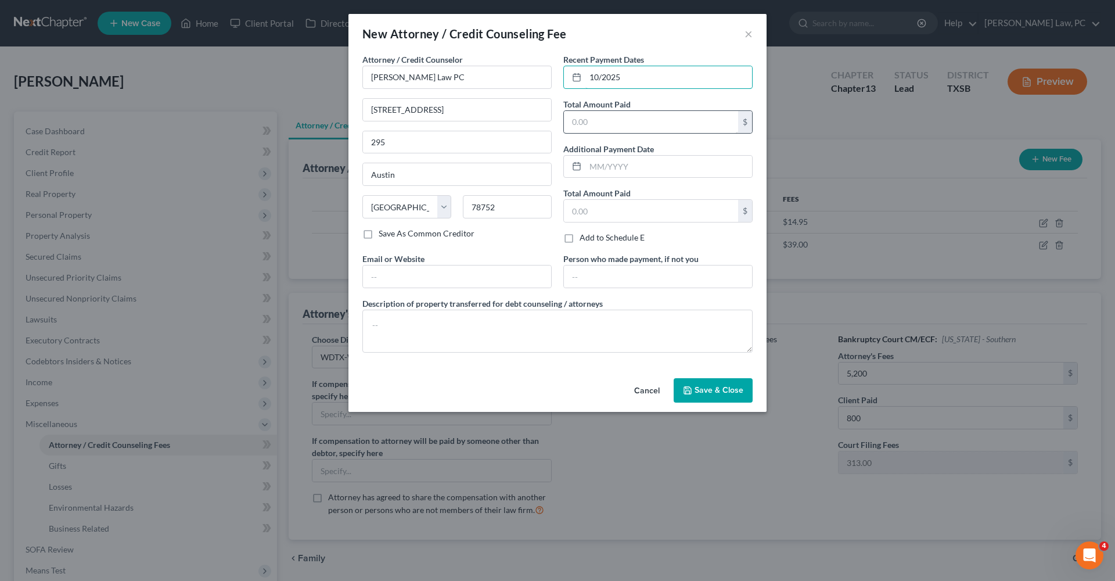
type input "10/2025"
click at [628, 120] on input "text" at bounding box center [651, 122] width 174 height 22
type input "1,000"
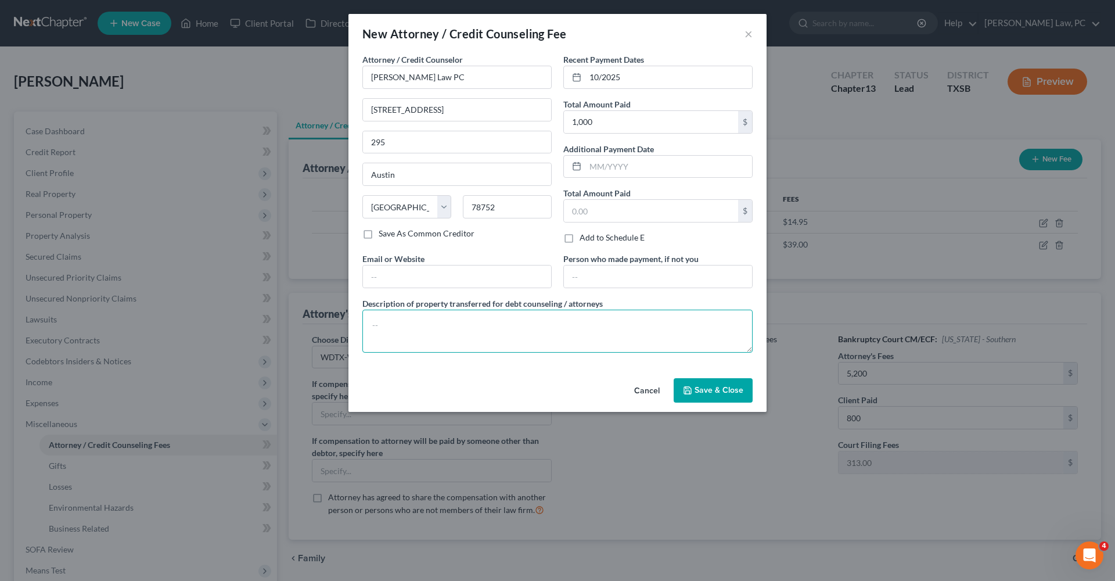
click at [436, 335] on textarea at bounding box center [558, 331] width 390 height 43
type textarea "Attorneys Fees $800 Postage and Supplies $200"
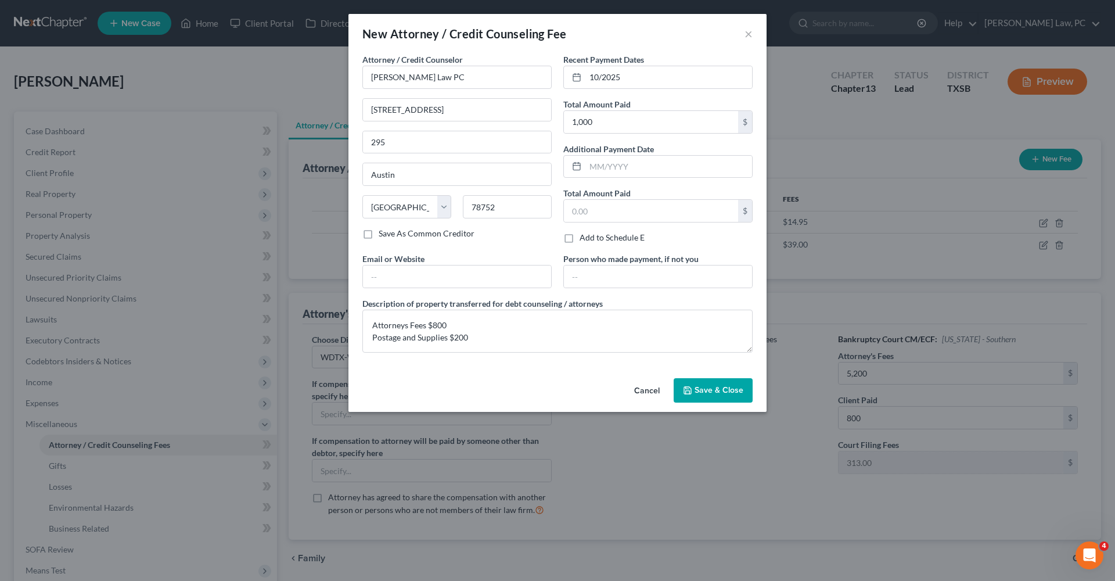
click at [723, 394] on span "Save & Close" at bounding box center [719, 390] width 49 height 10
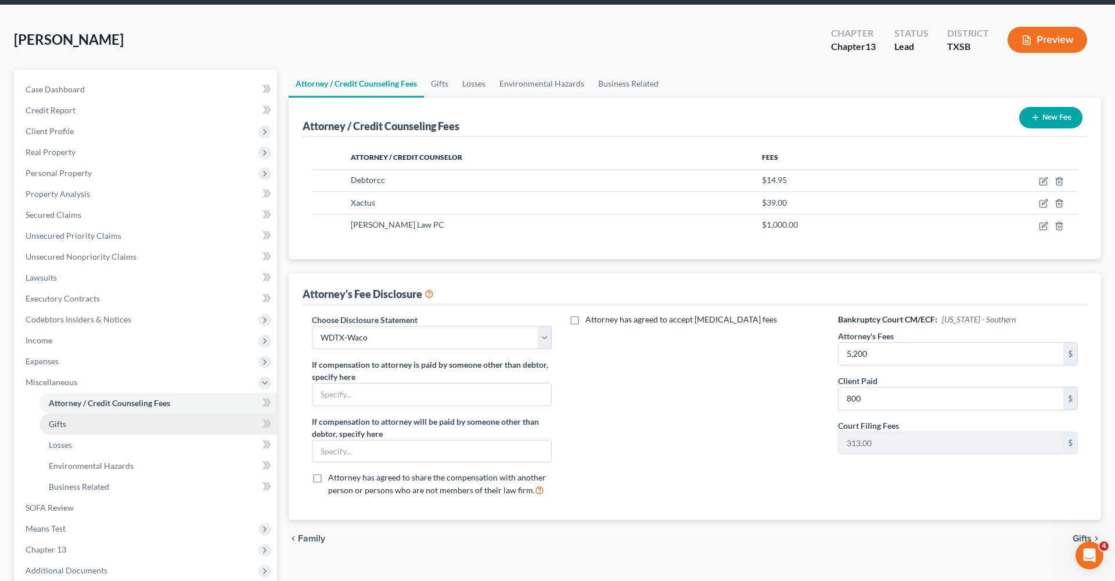
scroll to position [50, 0]
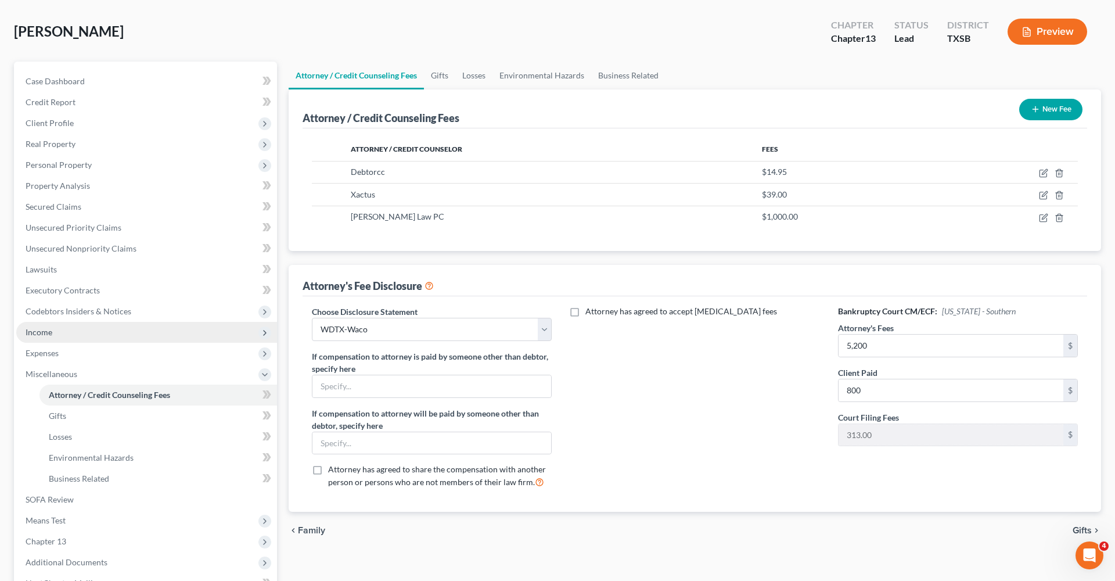
click at [38, 330] on span "Income" at bounding box center [39, 332] width 27 height 10
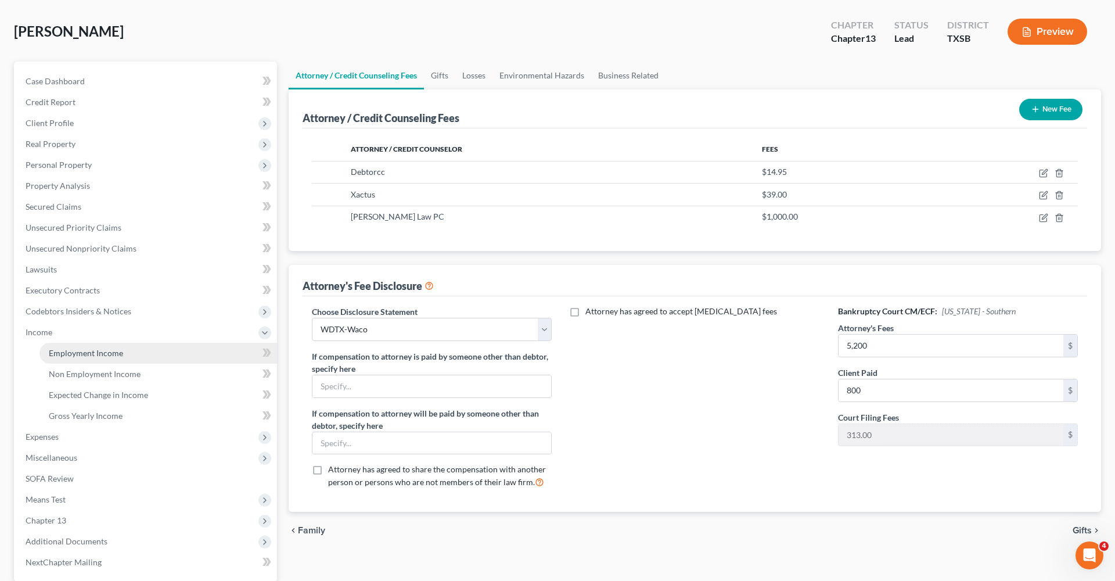
click at [89, 352] on span "Employment Income" at bounding box center [86, 353] width 74 height 10
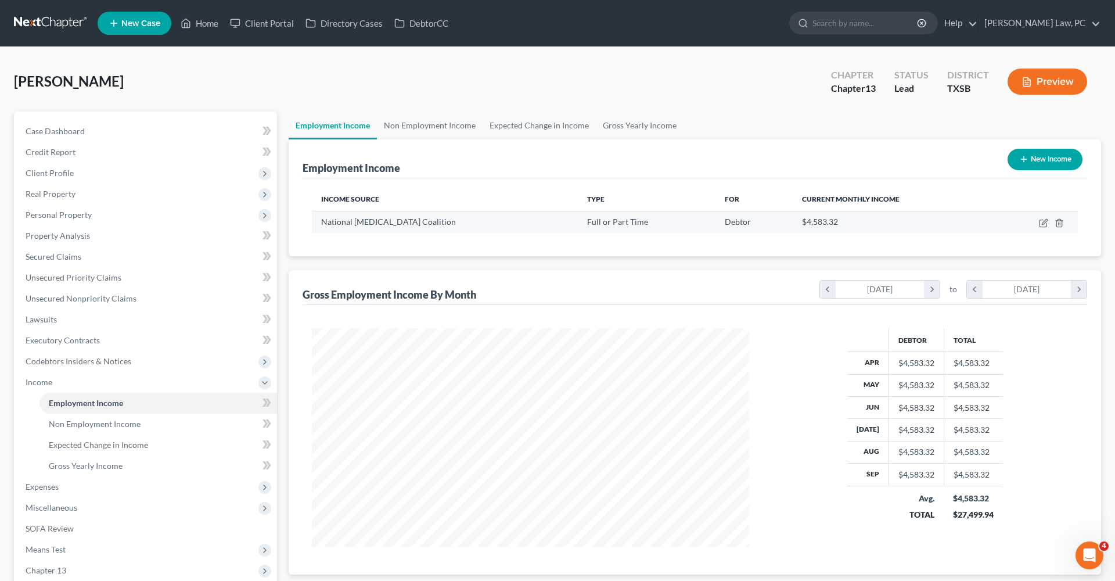
scroll to position [218, 461]
click at [1044, 223] on icon "button" at bounding box center [1043, 222] width 9 height 9
select select "0"
select select "2"
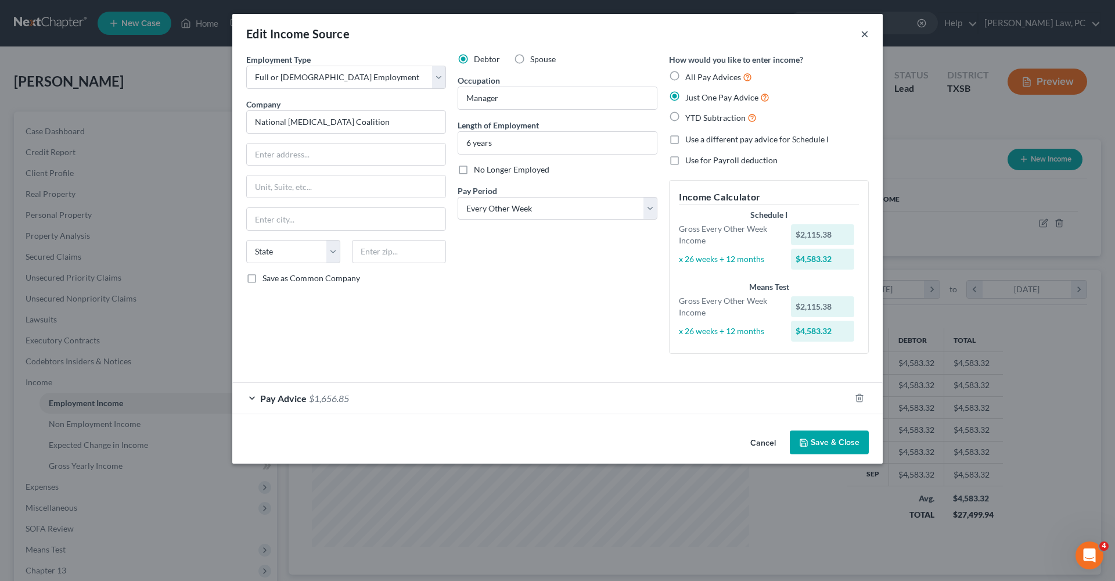
click at [866, 35] on button "×" at bounding box center [865, 34] width 8 height 14
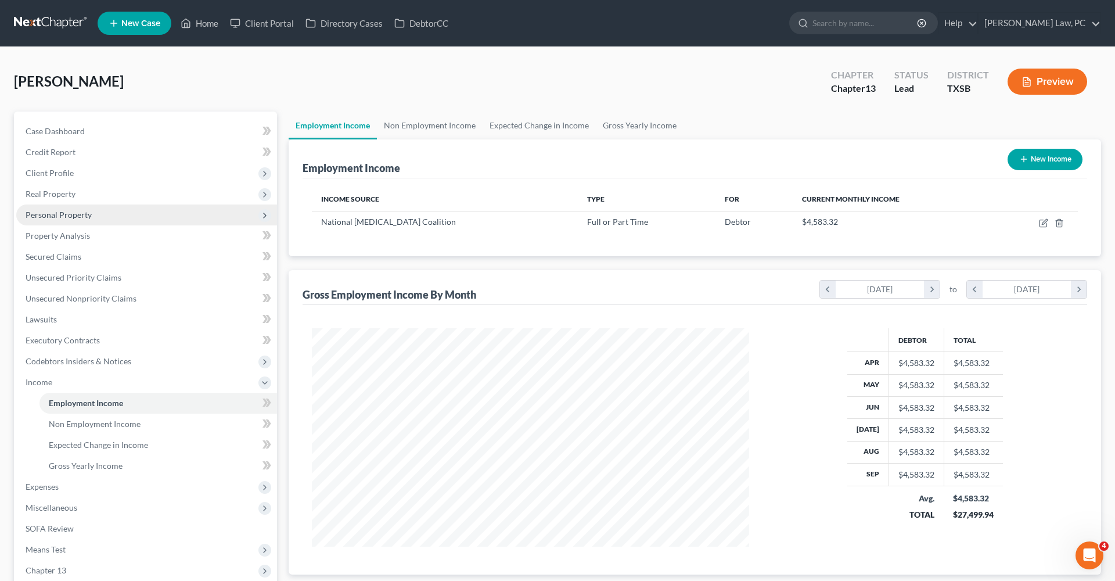
click at [53, 217] on span "Personal Property" at bounding box center [59, 215] width 66 height 10
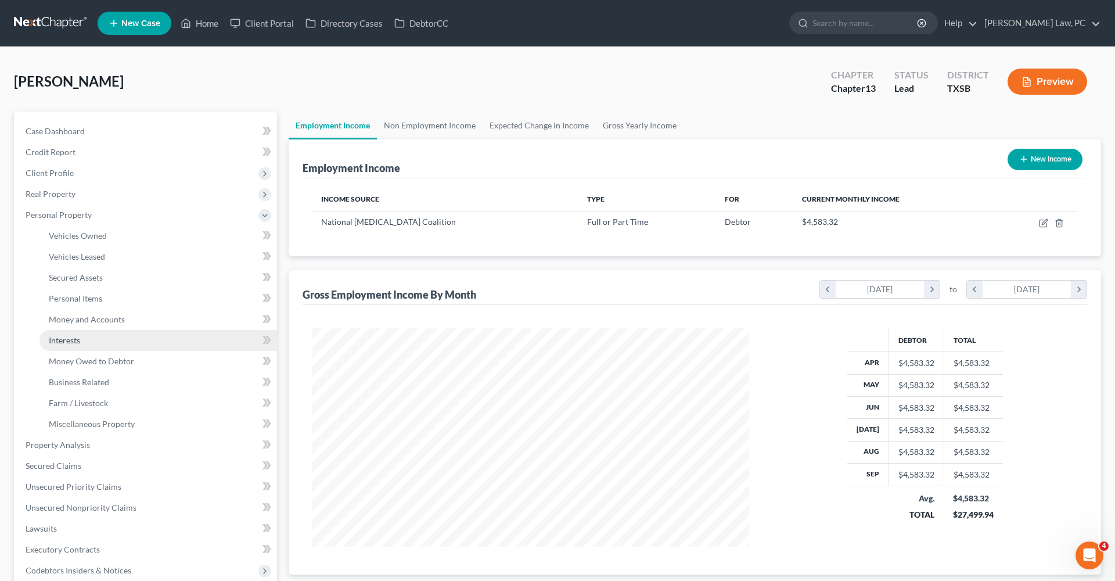
click at [62, 334] on link "Interests" at bounding box center [159, 340] width 238 height 21
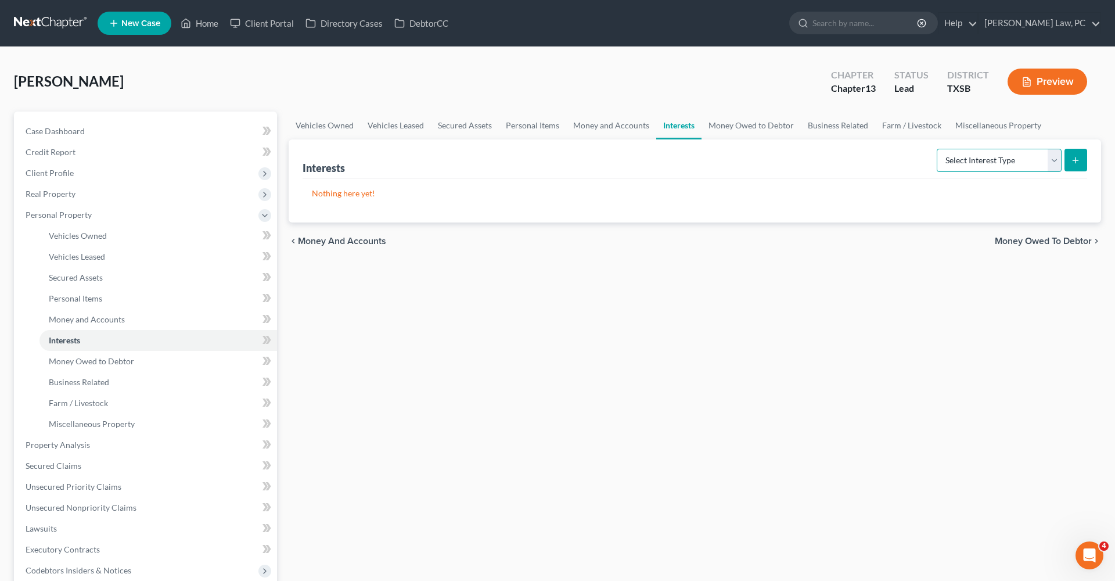
select select "term_life_insurance"
click at [1077, 167] on button "submit" at bounding box center [1076, 160] width 23 height 23
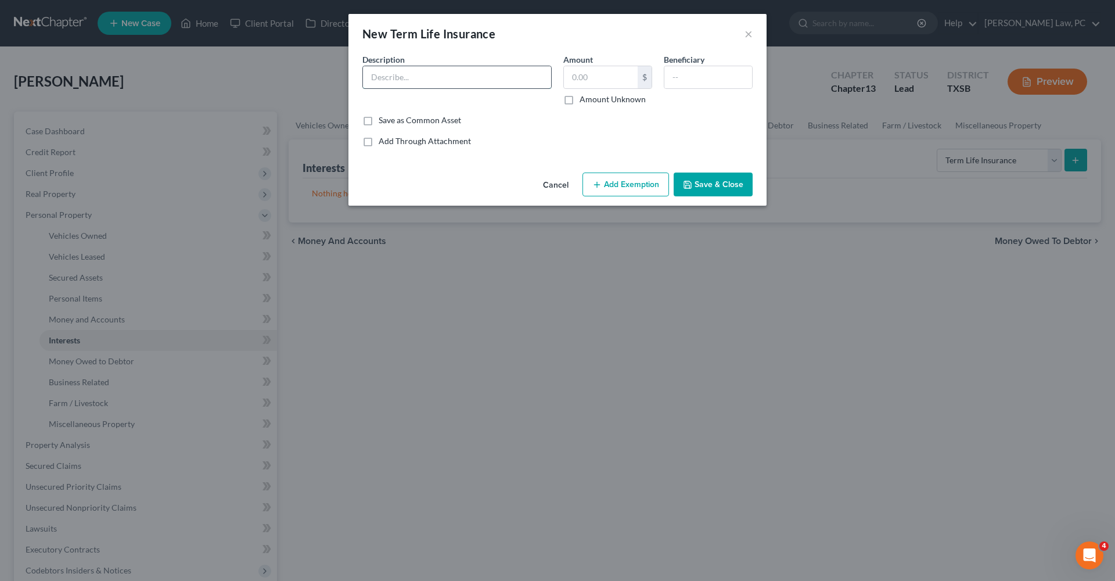
click at [381, 76] on input "text" at bounding box center [457, 77] width 188 height 22
type input "Life Insurance Through national Ovarian Cancer Coalition"
click at [695, 176] on button "Save & Close" at bounding box center [713, 185] width 79 height 24
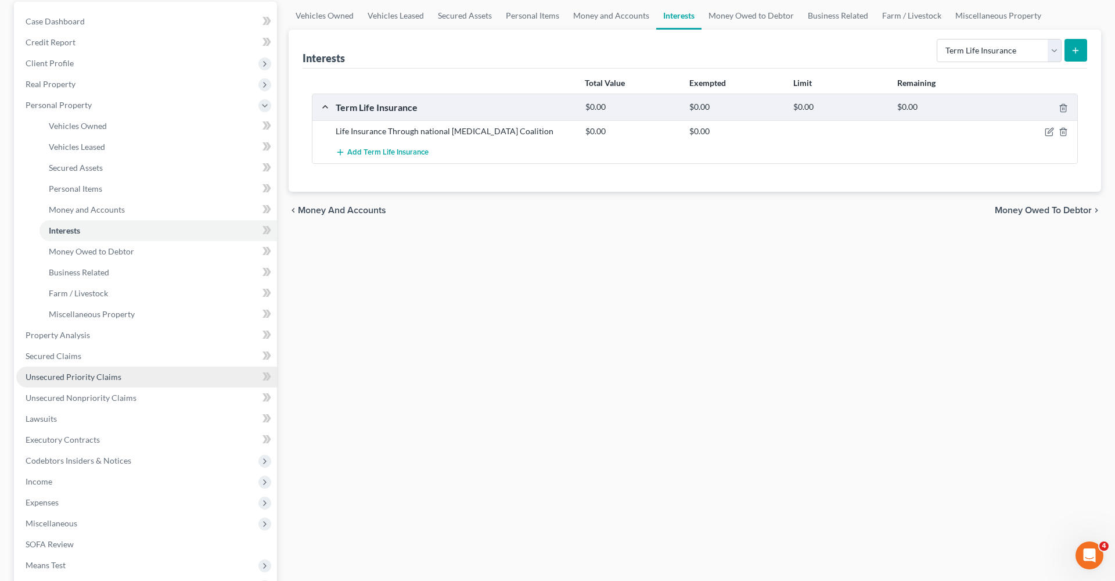
scroll to position [108, 0]
click at [51, 482] on span "Income" at bounding box center [39, 483] width 27 height 10
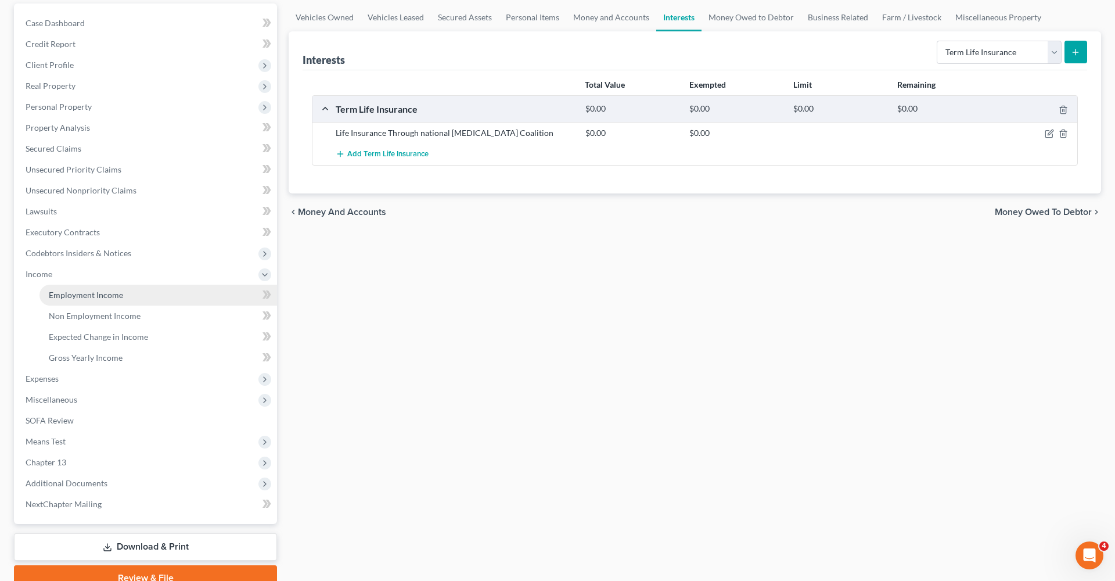
click at [110, 300] on link "Employment Income" at bounding box center [159, 295] width 238 height 21
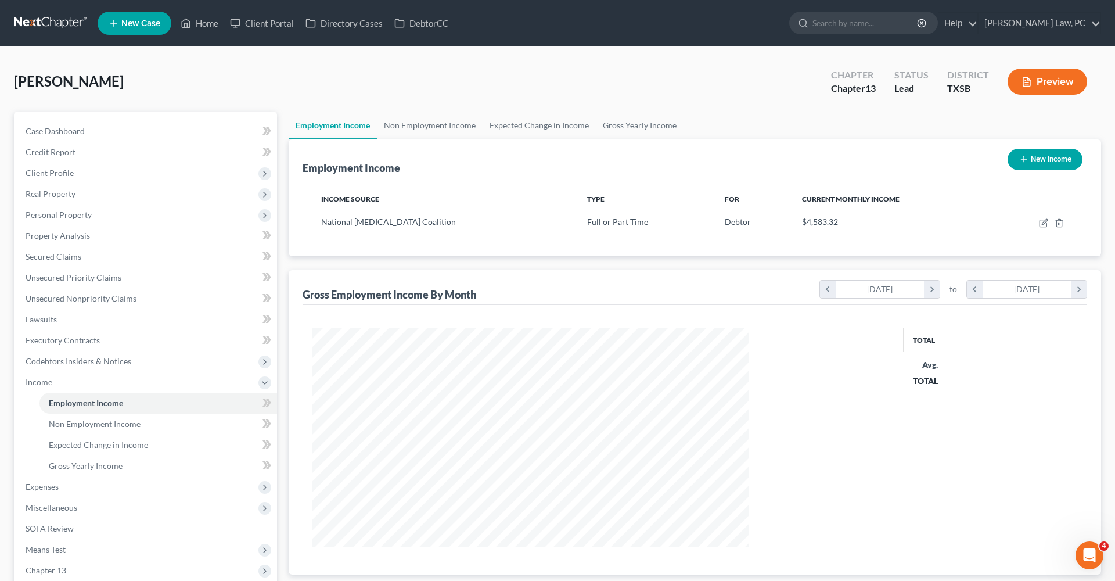
scroll to position [218, 461]
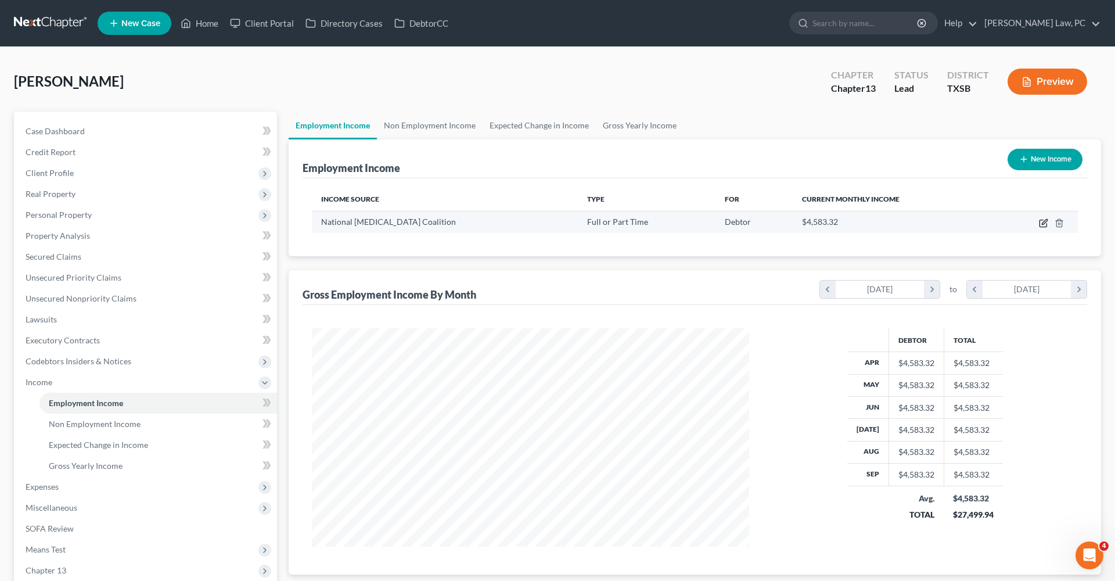
click at [1045, 224] on icon "button" at bounding box center [1043, 222] width 9 height 9
select select "0"
select select "2"
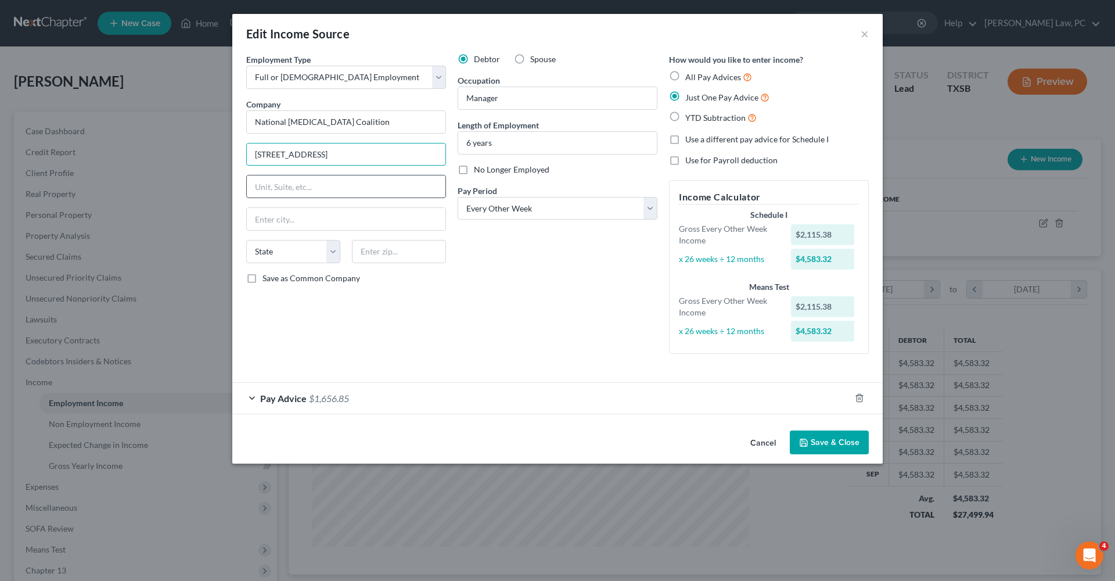
type input "480 Wildwood Forest Dr"
type input "Ste 250"
type input "77380"
click at [405, 311] on div "Employment Type * Select Full or Part Time Employment Self Employment Company *…" at bounding box center [346, 208] width 211 height 310
type input "Spring"
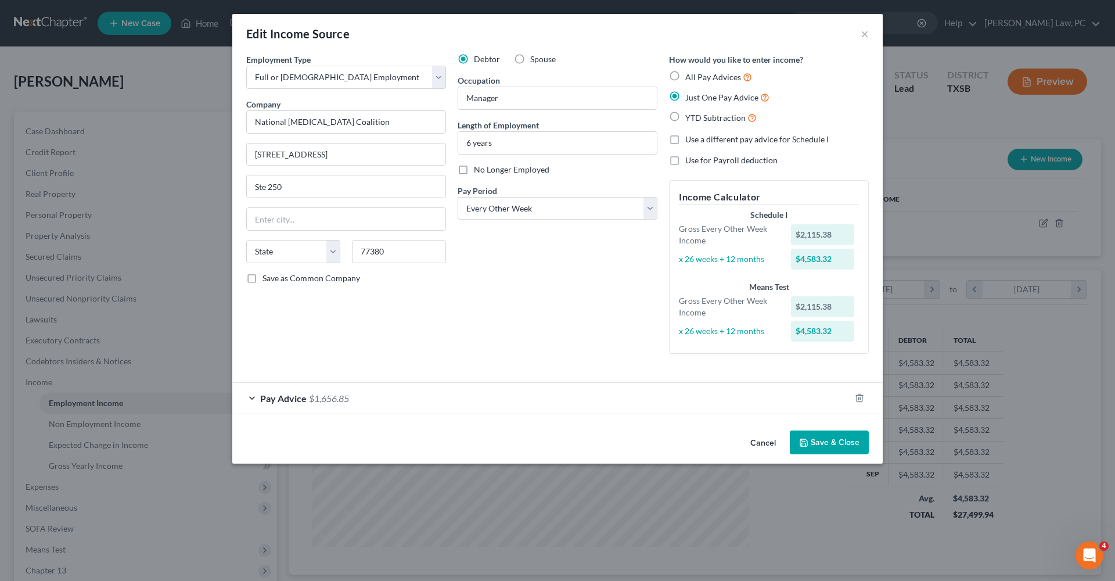
select select "45"
drag, startPoint x: 288, startPoint y: 220, endPoint x: 246, endPoint y: 214, distance: 42.9
click at [246, 214] on div "Employment Type * Select Full or Part Time Employment Self Employment Company *…" at bounding box center [346, 208] width 211 height 310
type input "The Woodlands"
click at [389, 124] on input "National Ovarian Cancer Coalition" at bounding box center [346, 121] width 200 height 23
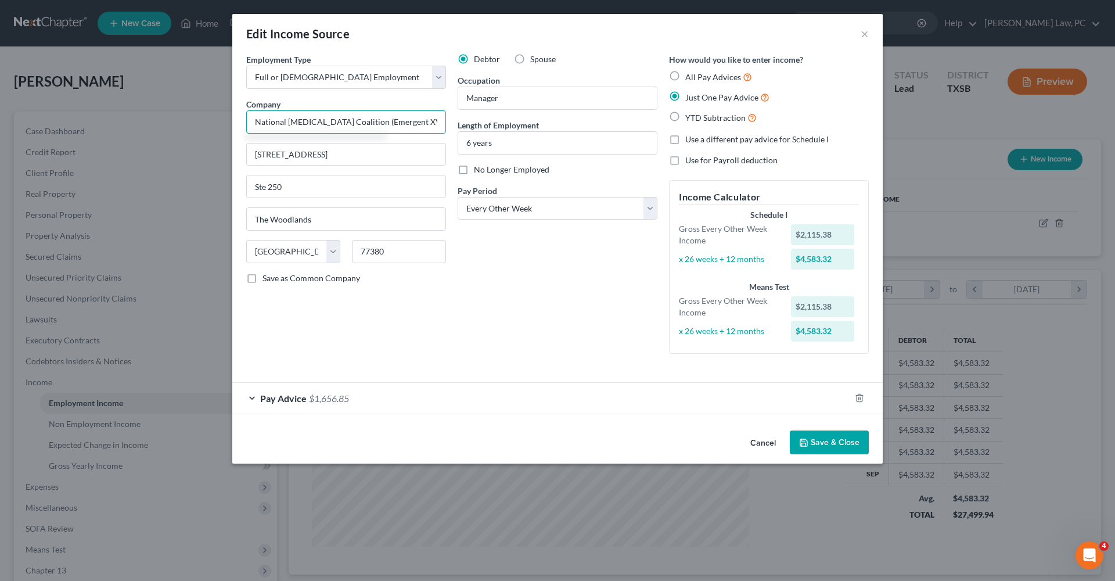
type input "National Ovarian Cancer Coalition (Emergent XV LLC)"
click at [350, 395] on div "Pay Advice $1,656.85" at bounding box center [541, 398] width 618 height 31
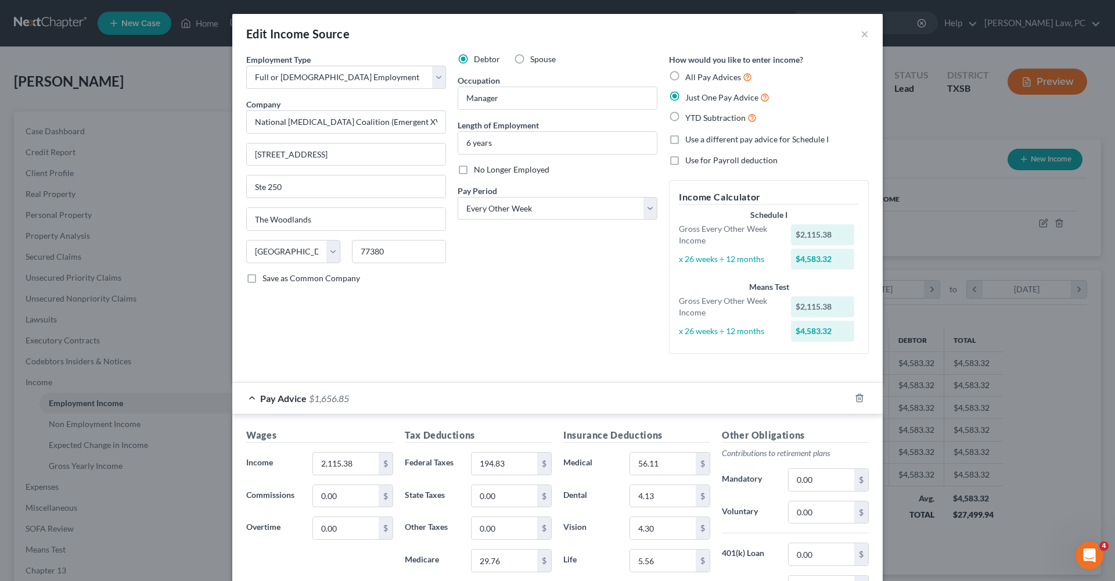
click at [256, 396] on div "Pay Advice $1,656.85" at bounding box center [541, 398] width 618 height 31
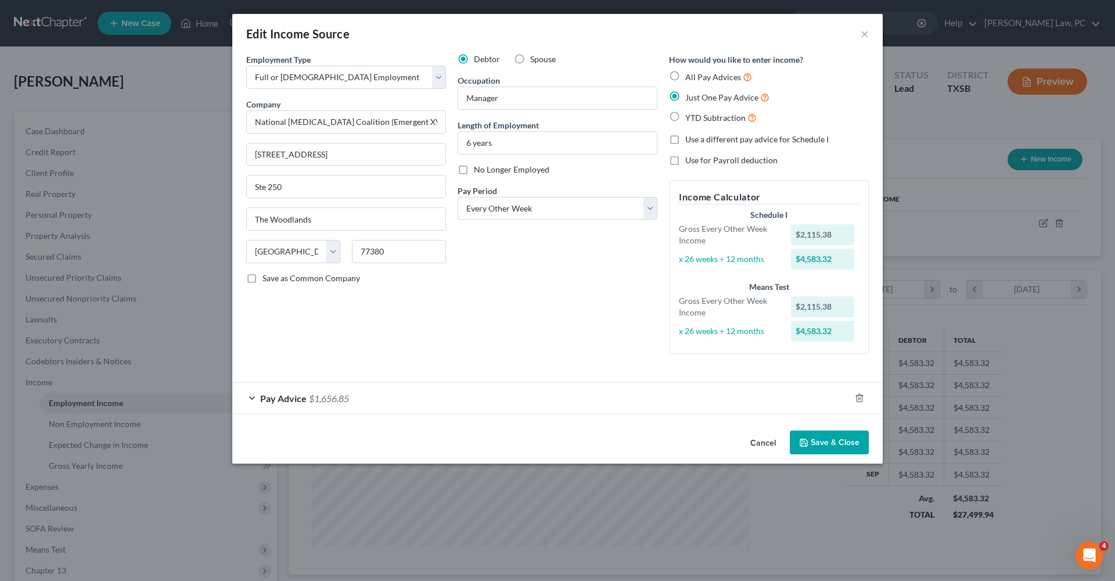
click at [838, 437] on button "Save & Close" at bounding box center [829, 442] width 79 height 24
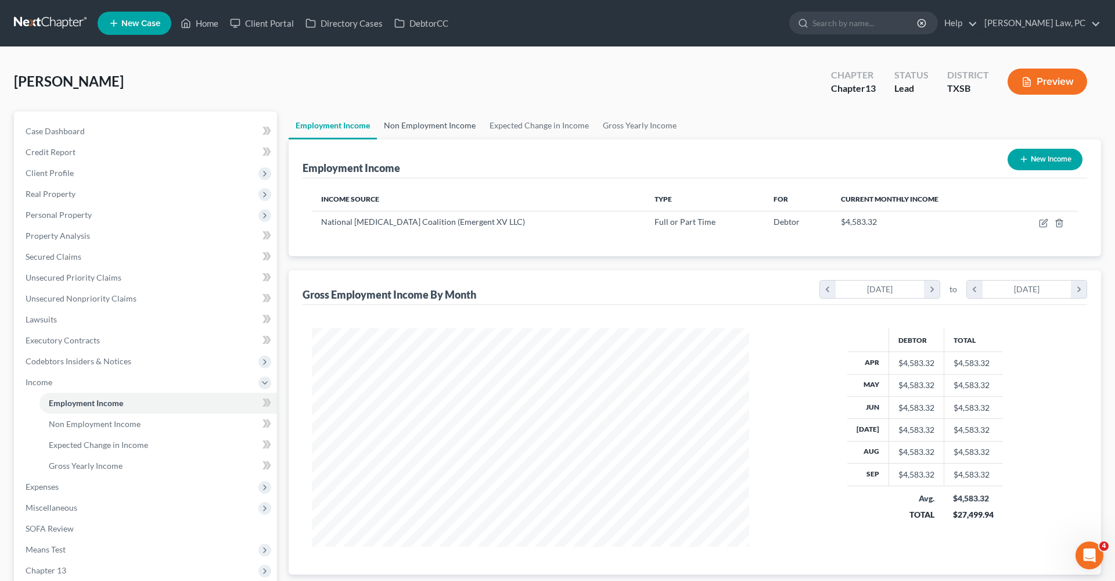
click at [417, 128] on link "Non Employment Income" at bounding box center [430, 126] width 106 height 28
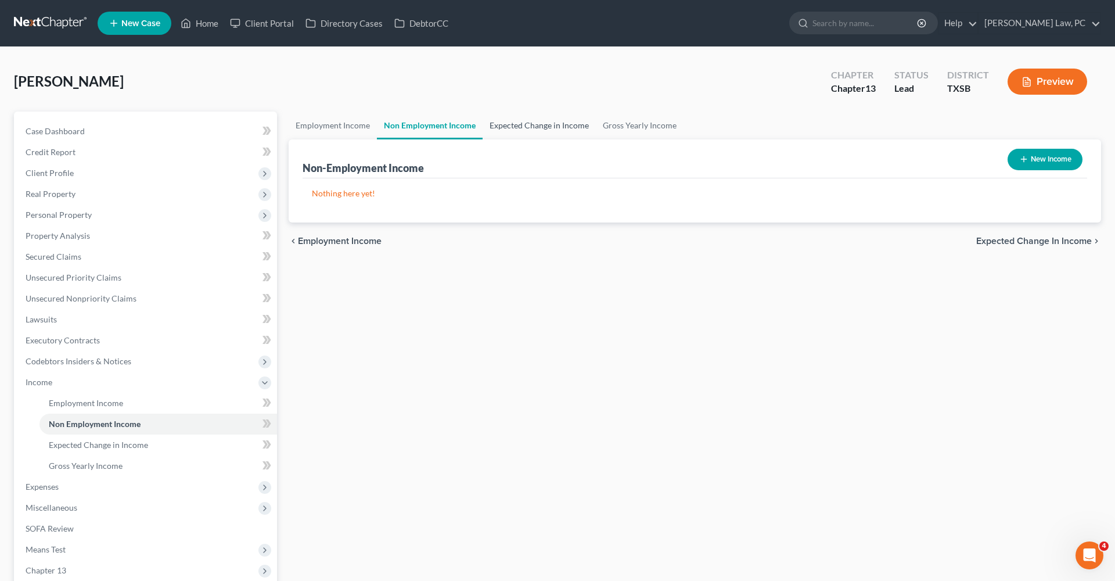
click at [513, 128] on link "Expected Change in Income" at bounding box center [539, 126] width 113 height 28
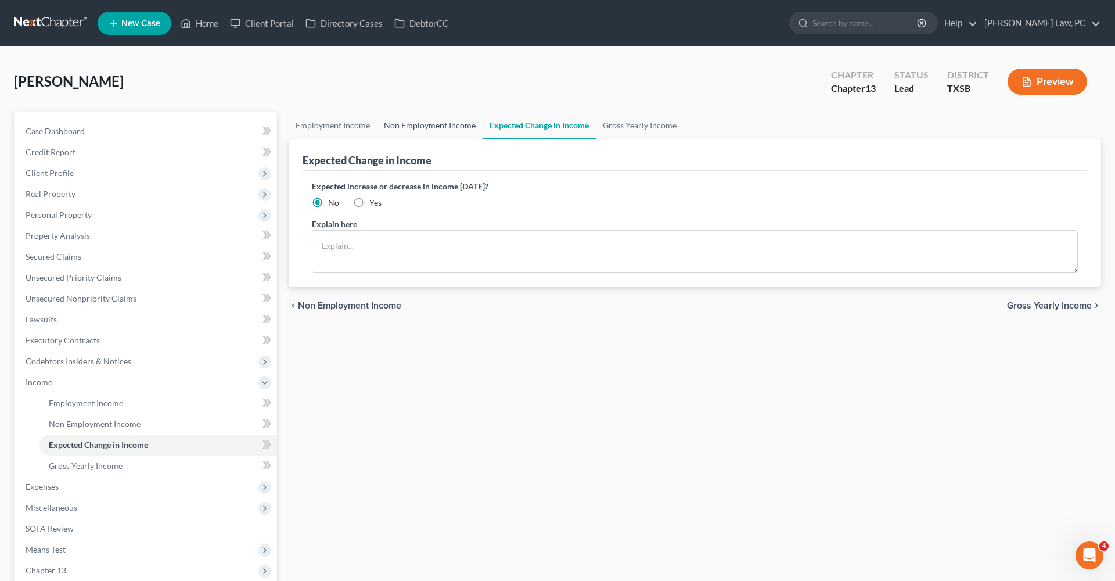
click at [435, 123] on link "Non Employment Income" at bounding box center [430, 126] width 106 height 28
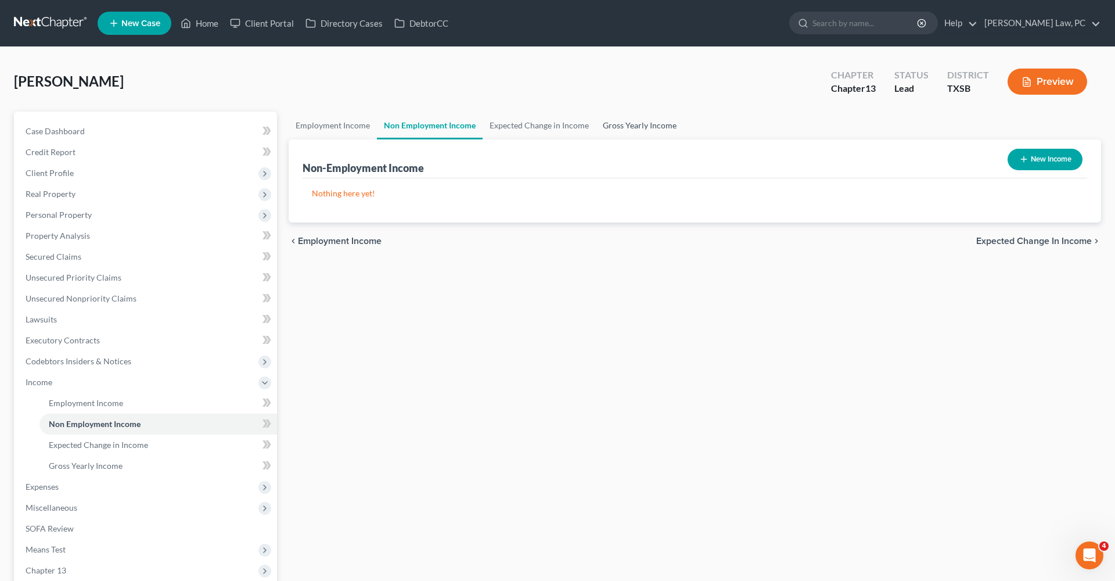
click at [643, 129] on link "Gross Yearly Income" at bounding box center [640, 126] width 88 height 28
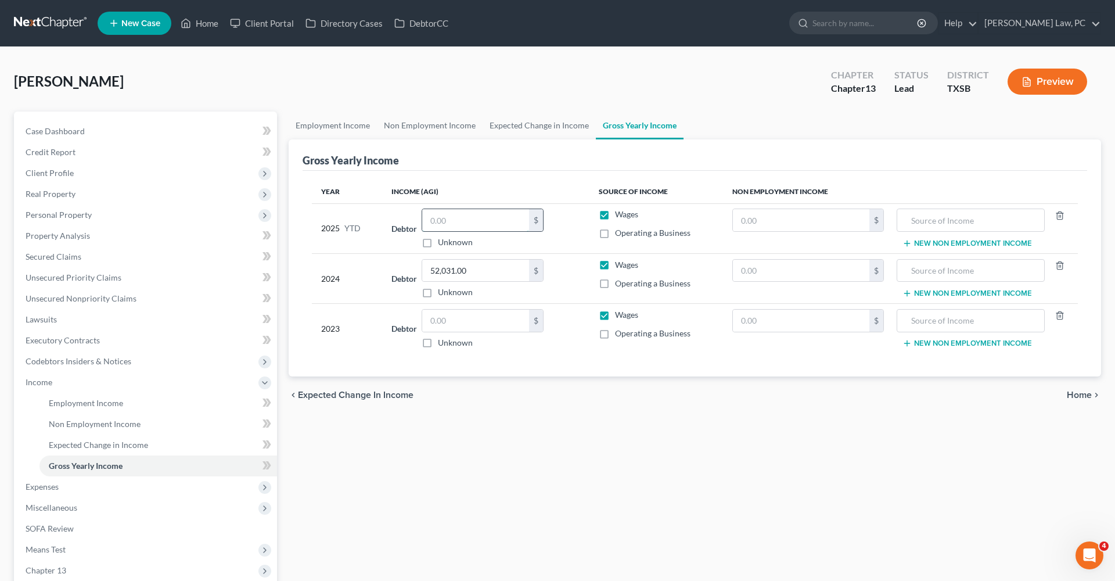
click at [456, 218] on input "text" at bounding box center [475, 220] width 107 height 22
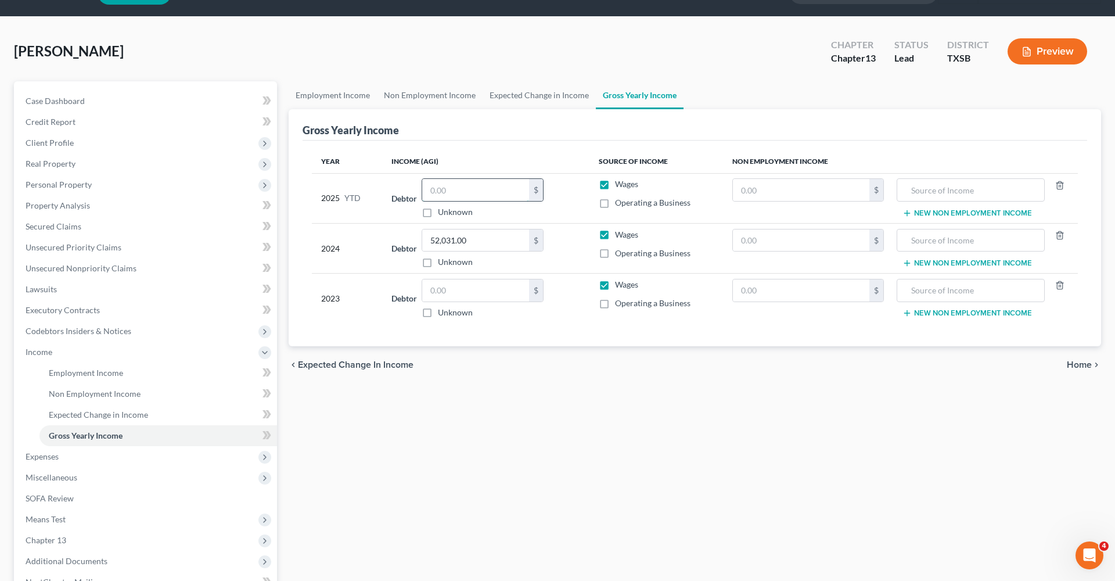
scroll to position [31, 0]
click at [442, 191] on input "text" at bounding box center [475, 189] width 107 height 22
type input "36,730.32"
click at [527, 392] on div "Employment Income Non Employment Income Expected Change in Income Gross Yearly …" at bounding box center [695, 374] width 824 height 587
click at [440, 292] on input "text" at bounding box center [475, 290] width 107 height 22
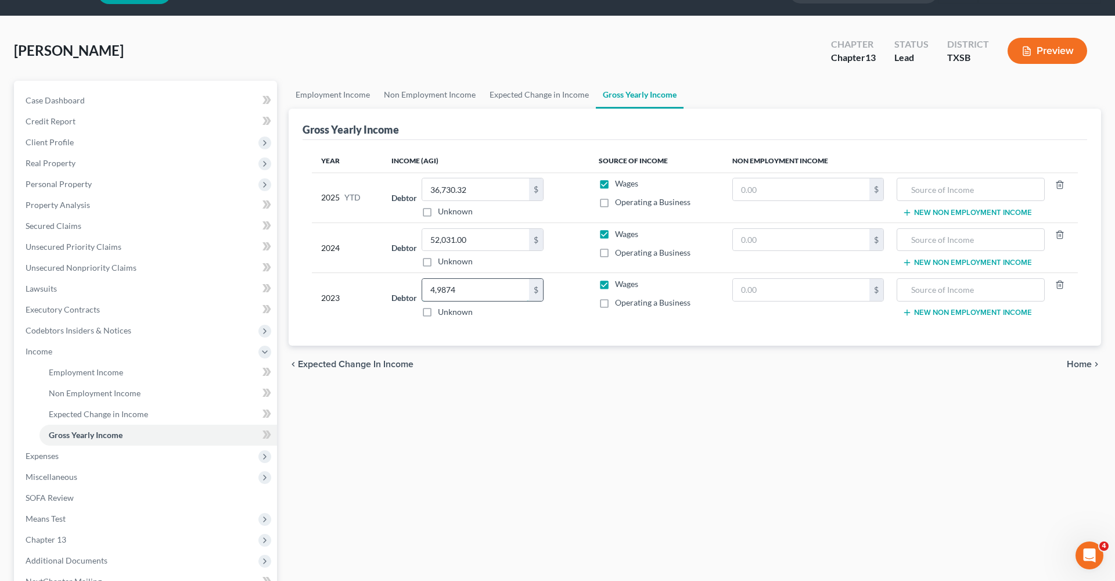
type input "49,874"
click at [63, 453] on span "Expenses" at bounding box center [146, 456] width 261 height 21
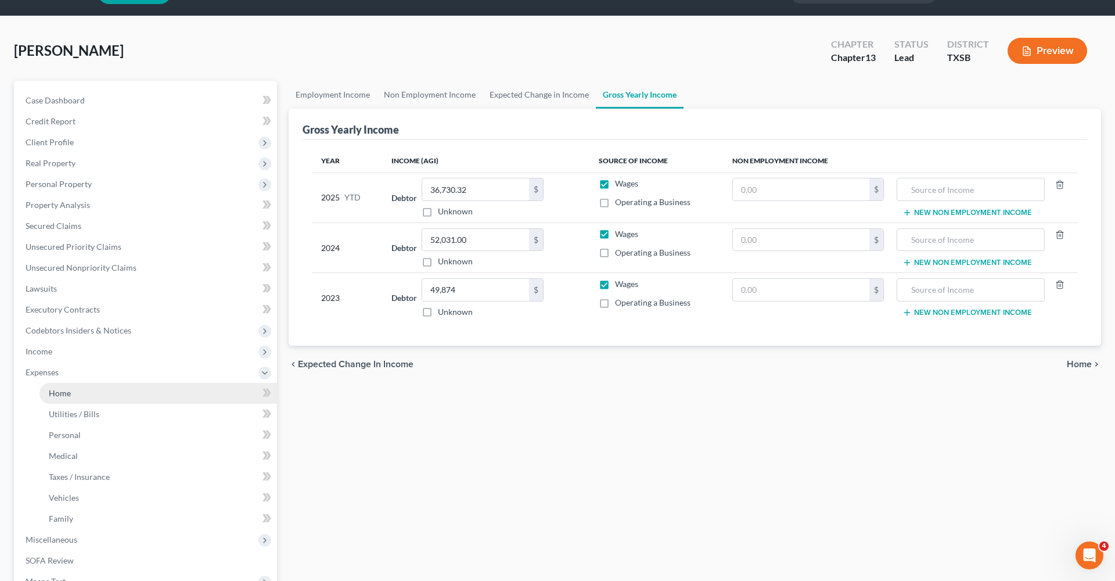
click at [64, 397] on span "Home" at bounding box center [60, 393] width 22 height 10
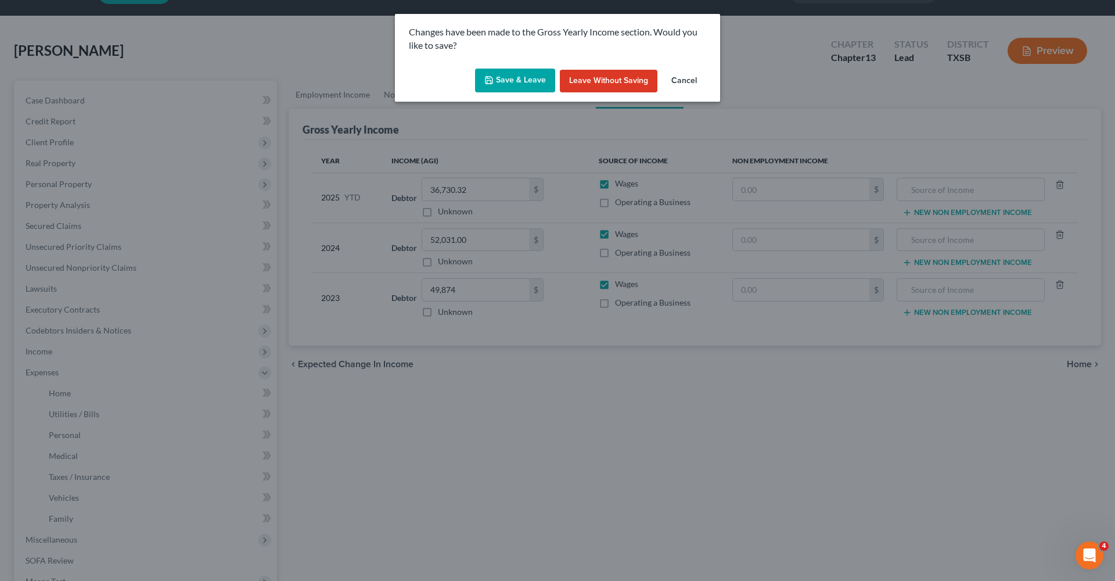
click at [498, 74] on button "Save & Leave" at bounding box center [515, 81] width 80 height 24
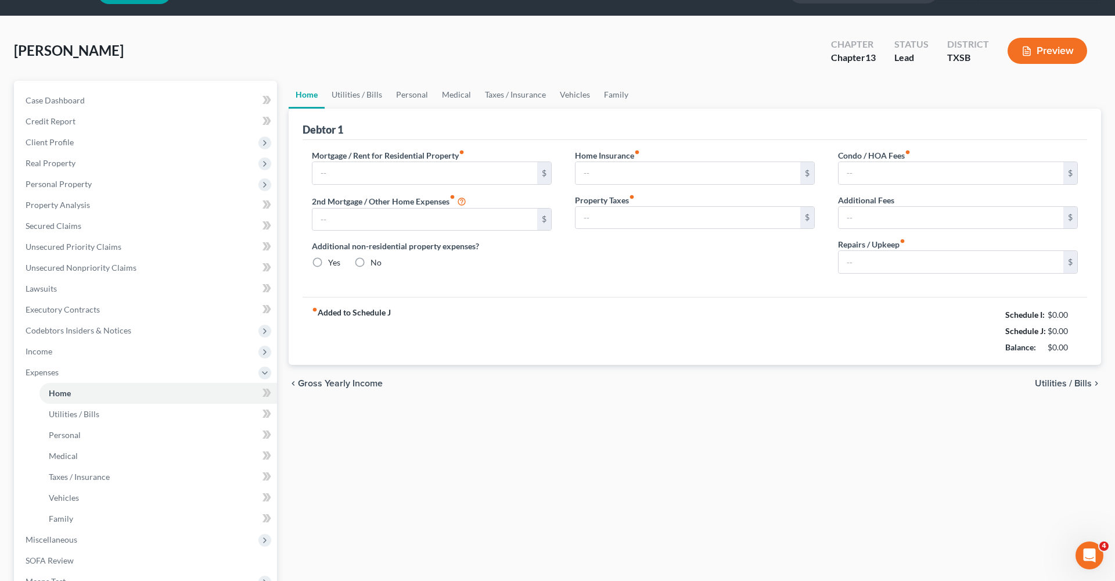
type input "0.00"
radio input "true"
type input "0.00"
type input "26.00"
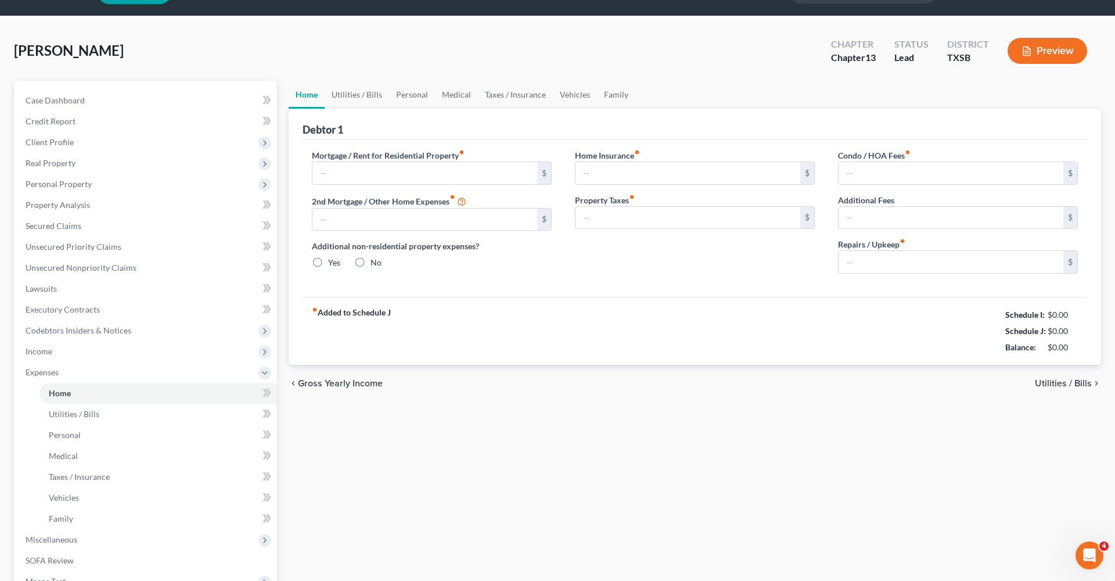
type input "0.00"
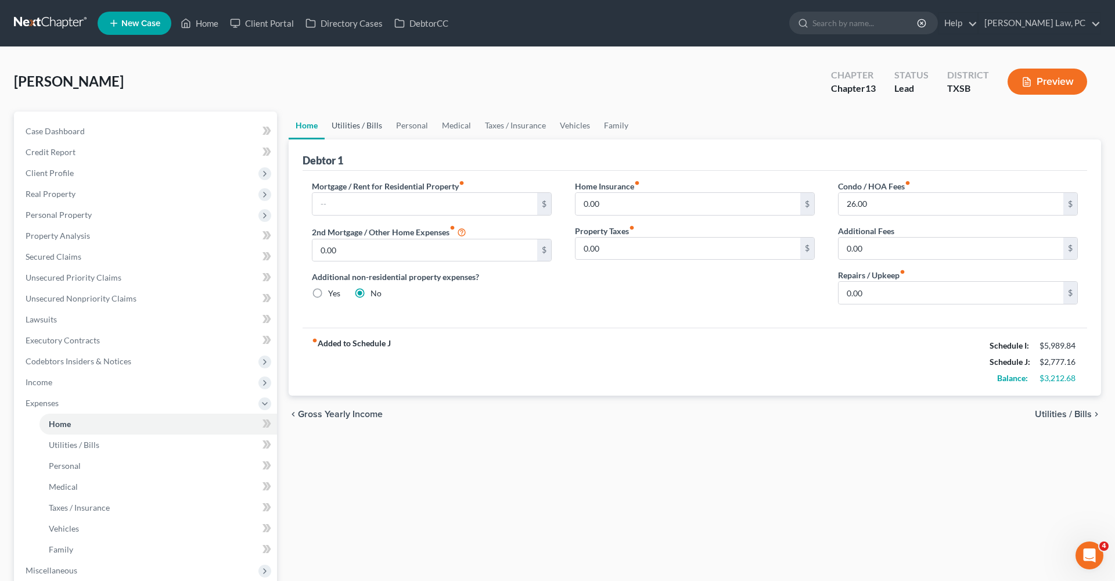
click at [347, 130] on link "Utilities / Bills" at bounding box center [357, 126] width 64 height 28
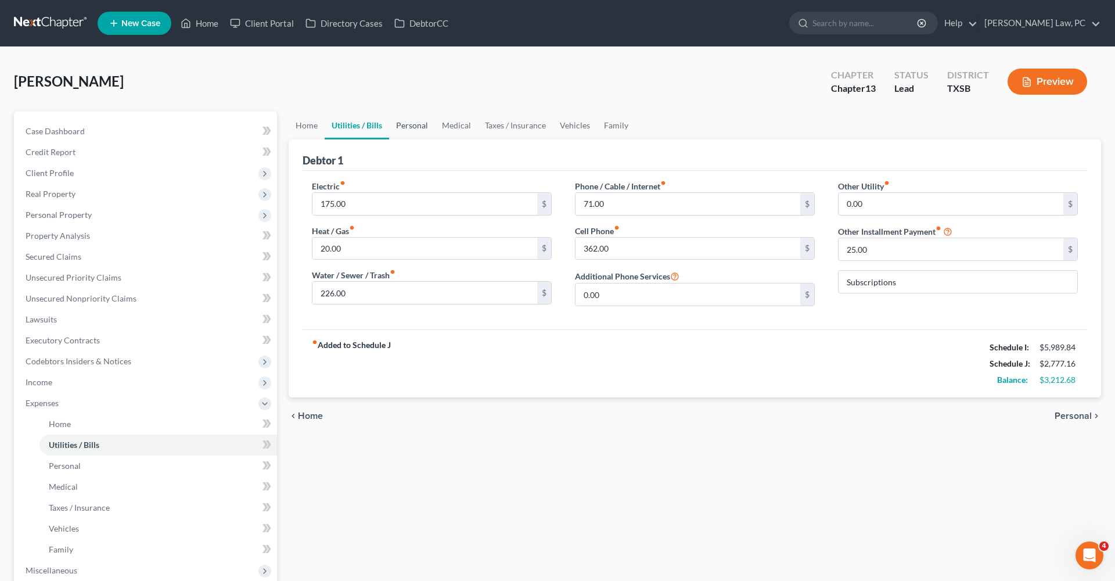
click at [415, 125] on link "Personal" at bounding box center [412, 126] width 46 height 28
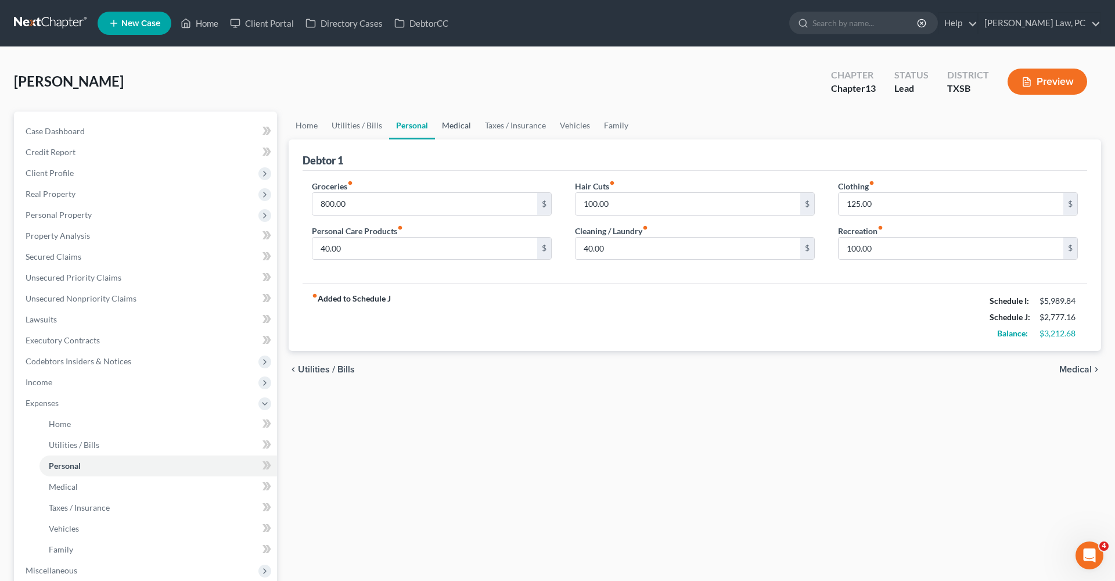
click at [457, 130] on link "Medical" at bounding box center [456, 126] width 43 height 28
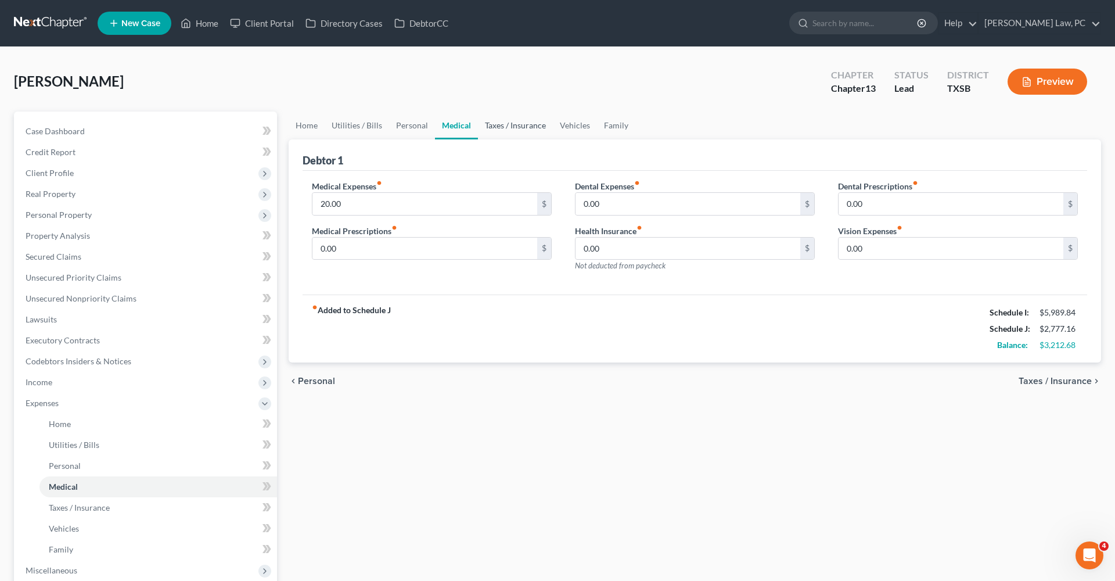
click at [529, 125] on link "Taxes / Insurance" at bounding box center [515, 126] width 75 height 28
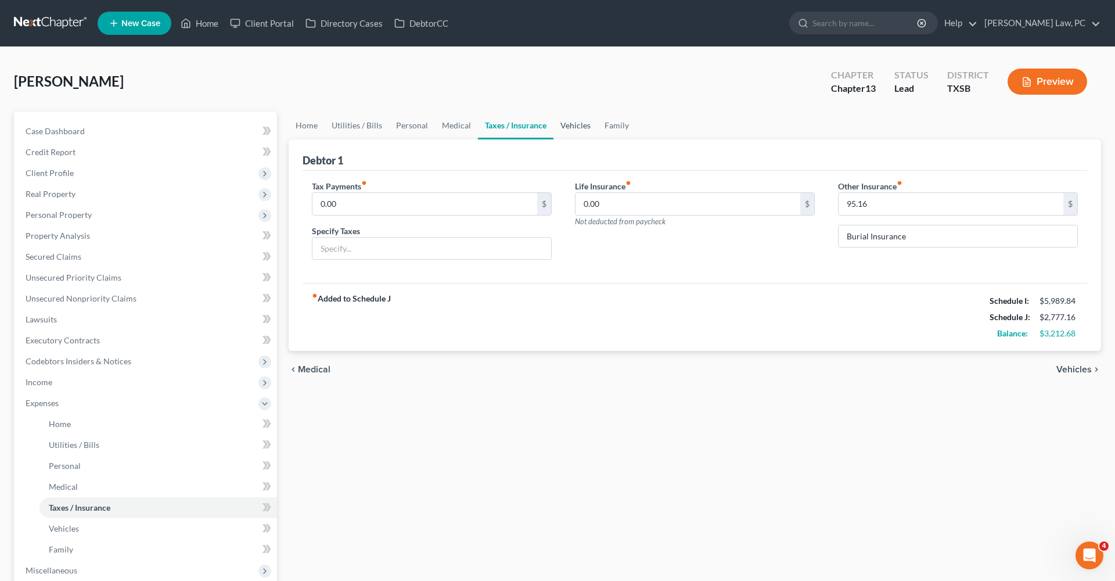
click at [569, 124] on link "Vehicles" at bounding box center [576, 126] width 44 height 28
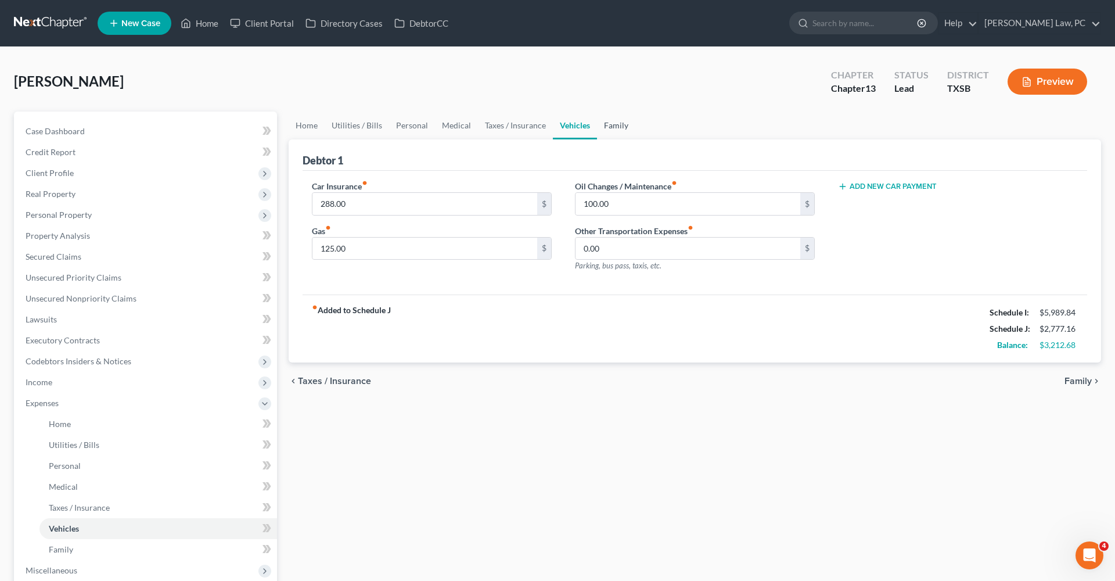
click at [608, 130] on link "Family" at bounding box center [616, 126] width 38 height 28
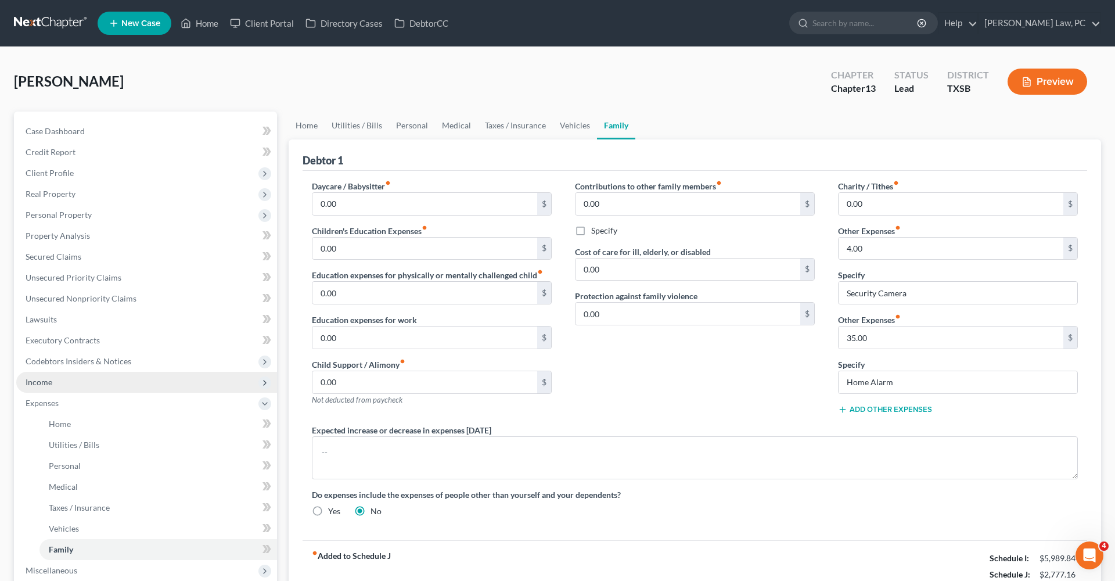
click at [48, 383] on span "Income" at bounding box center [39, 382] width 27 height 10
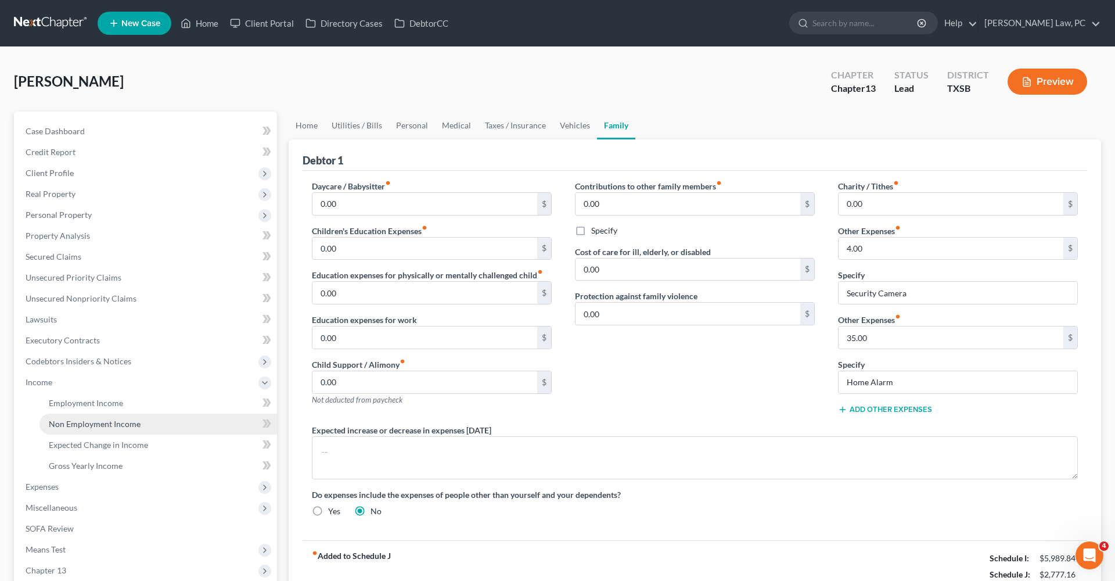
click at [105, 429] on link "Non Employment Income" at bounding box center [159, 424] width 238 height 21
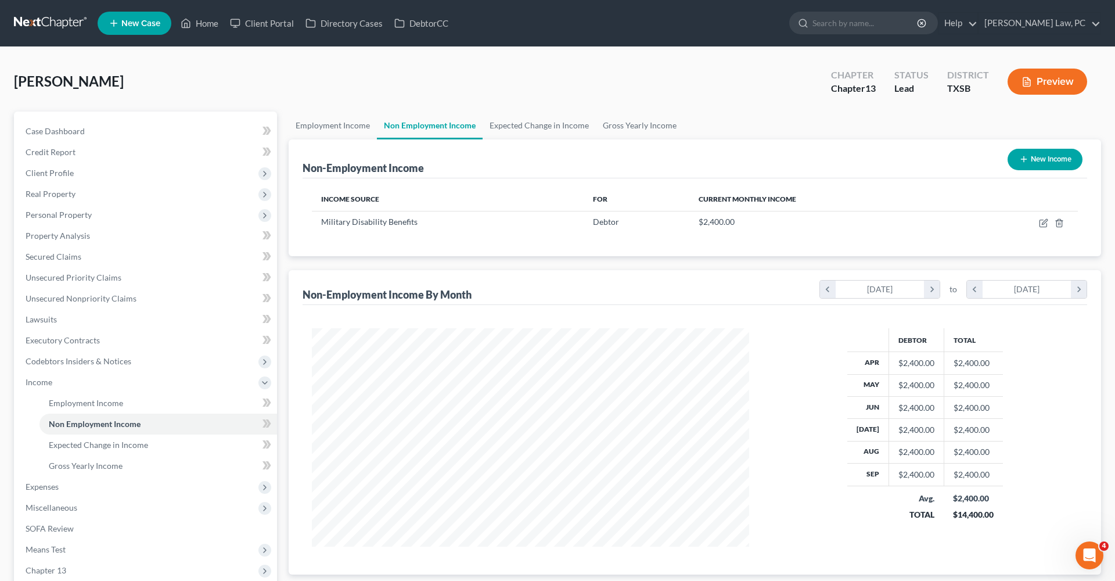
scroll to position [218, 461]
click at [1041, 225] on icon "button" at bounding box center [1043, 222] width 9 height 9
select select "12"
select select "0"
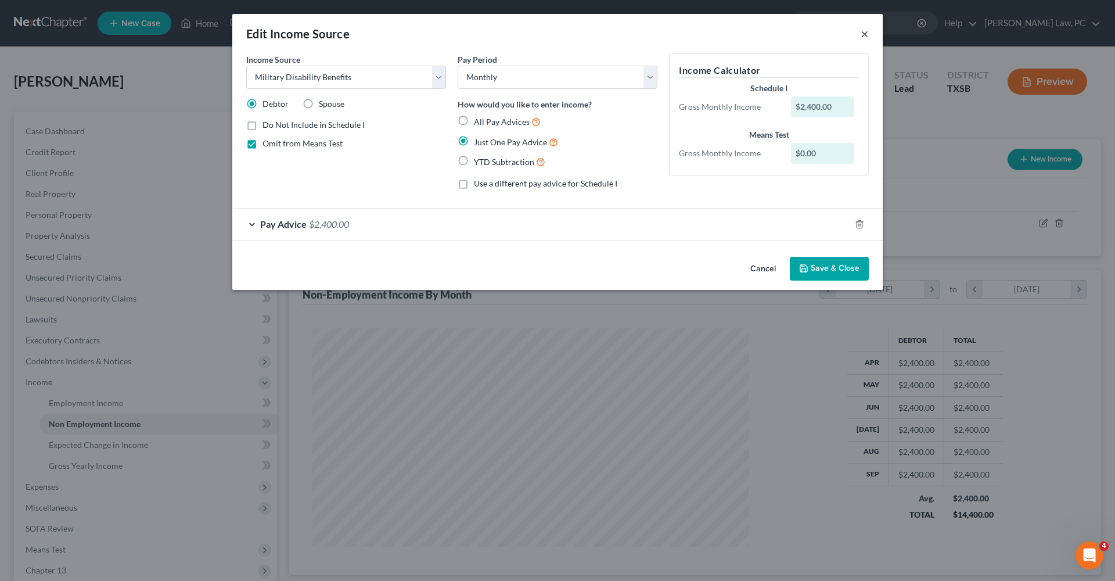
click at [866, 33] on button "×" at bounding box center [865, 34] width 8 height 14
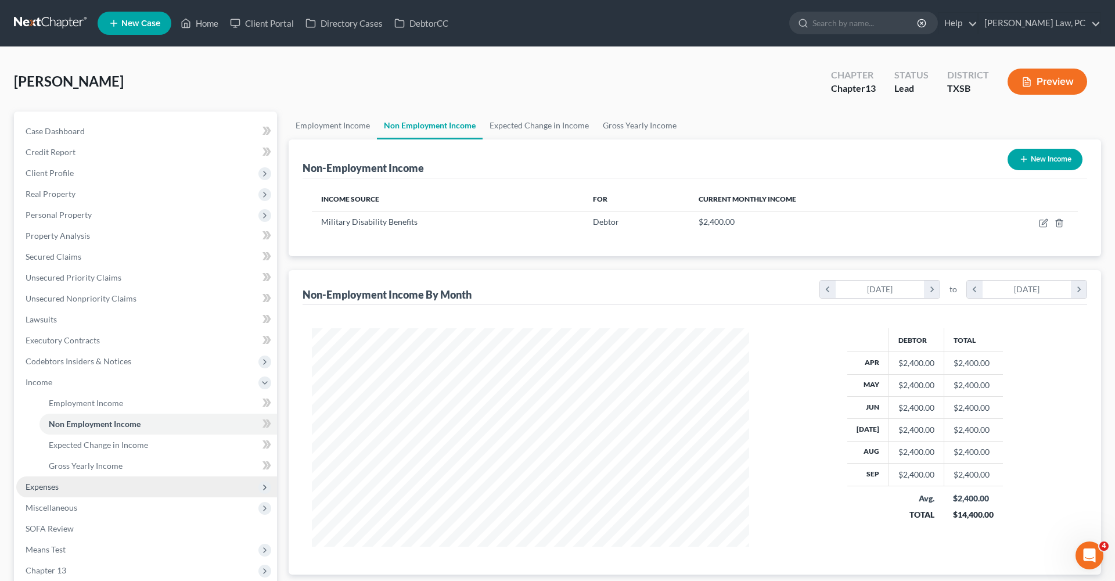
click at [60, 488] on span "Expenses" at bounding box center [146, 486] width 261 height 21
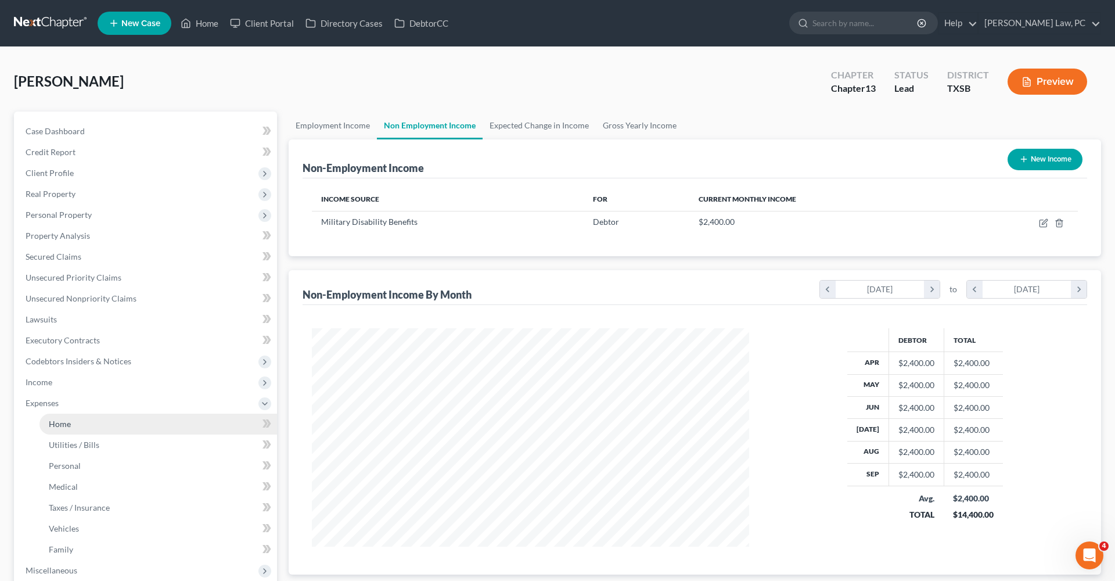
click at [59, 428] on span "Home" at bounding box center [60, 424] width 22 height 10
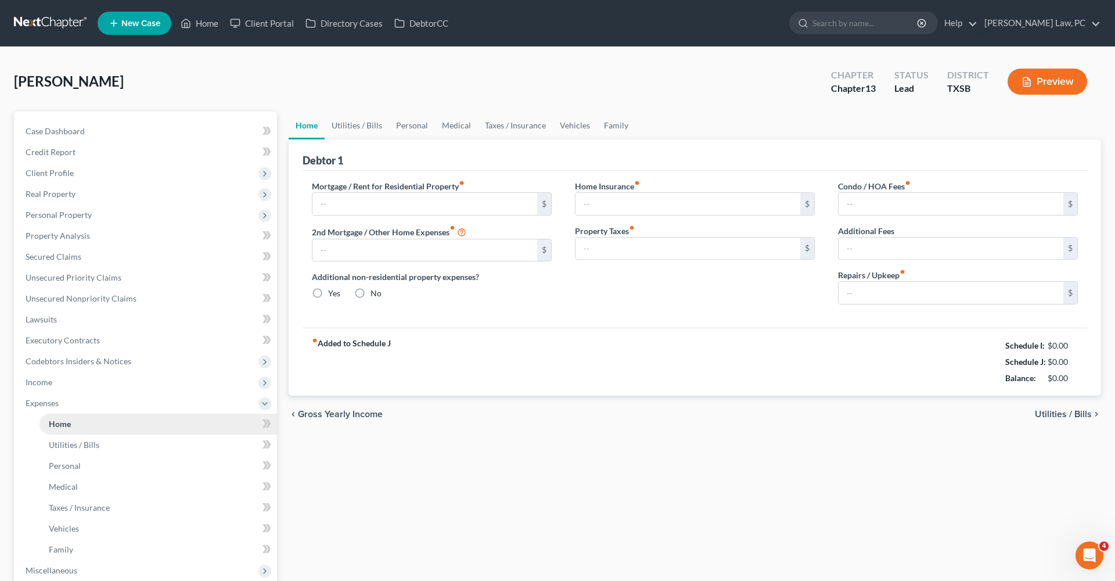
type input "0.00"
radio input "true"
type input "0.00"
type input "26.00"
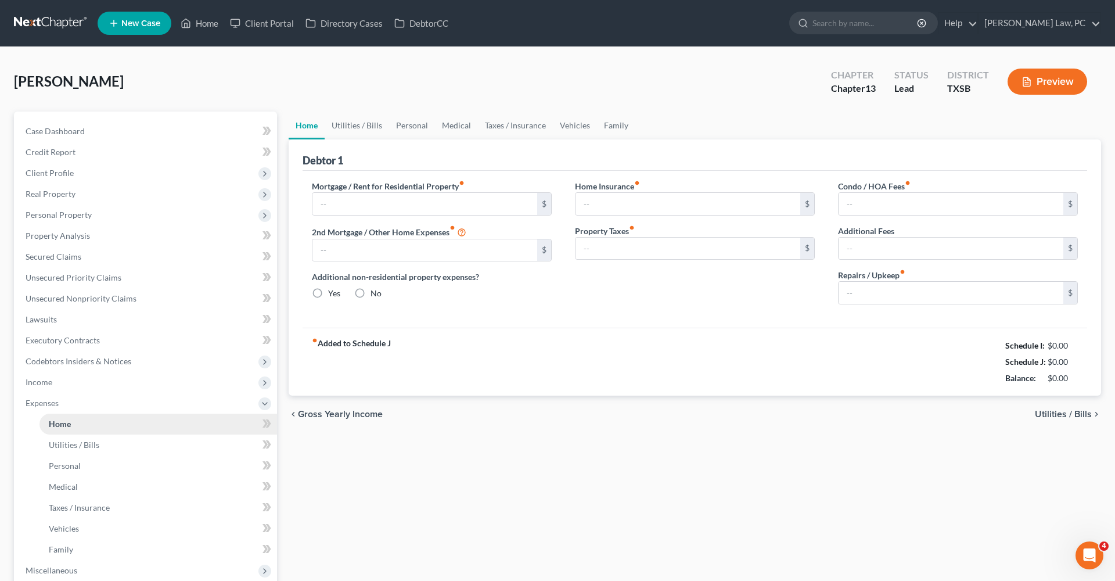
type input "0.00"
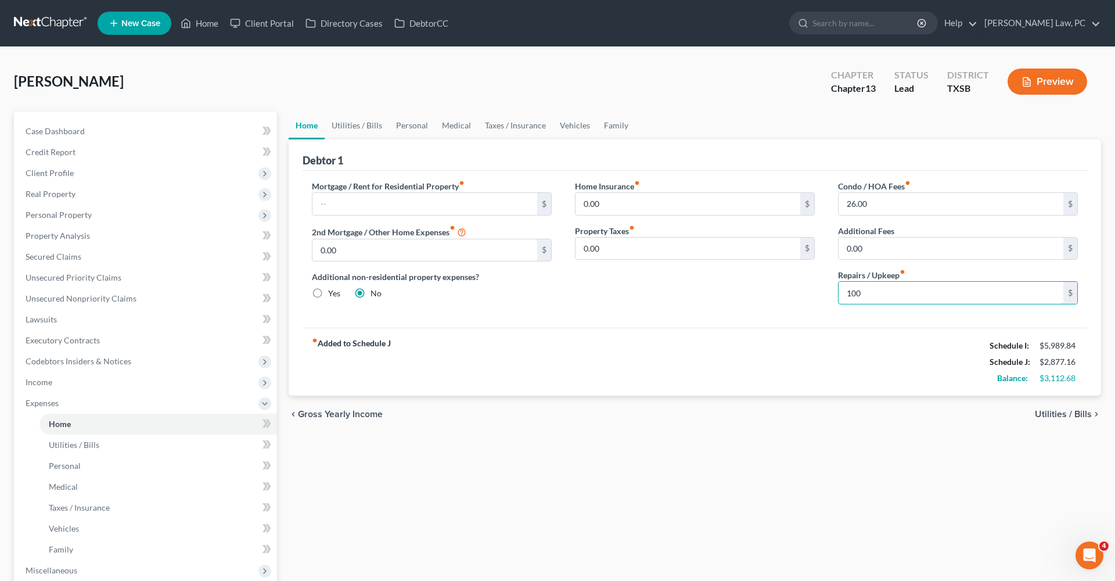
type input "100"
click at [619, 325] on div "Mortgage / Rent for Residential Property fiber_manual_record $ 2nd Mortgage / O…" at bounding box center [695, 249] width 785 height 157
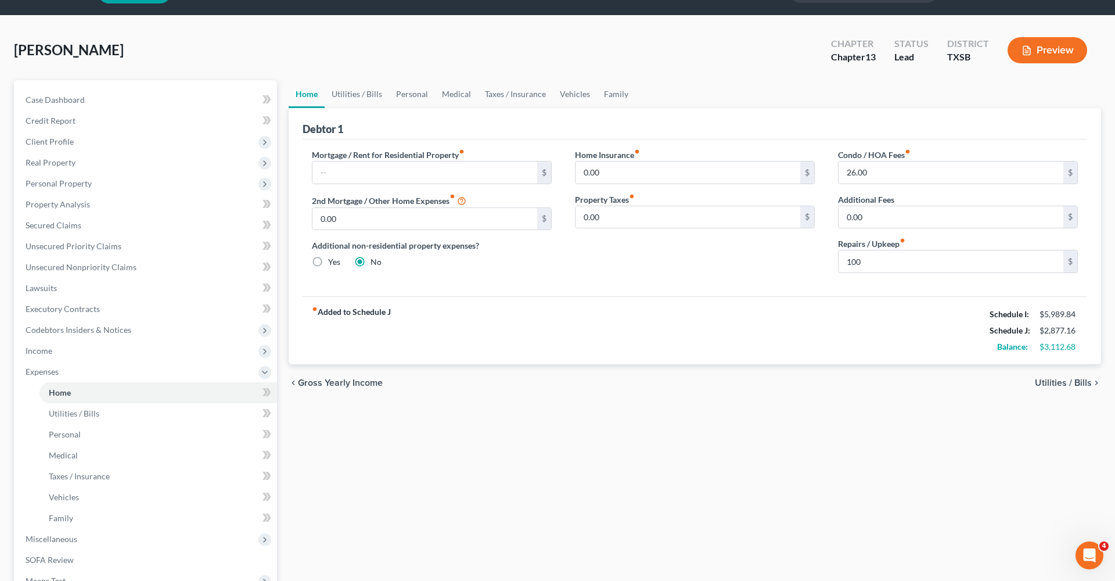
scroll to position [33, 0]
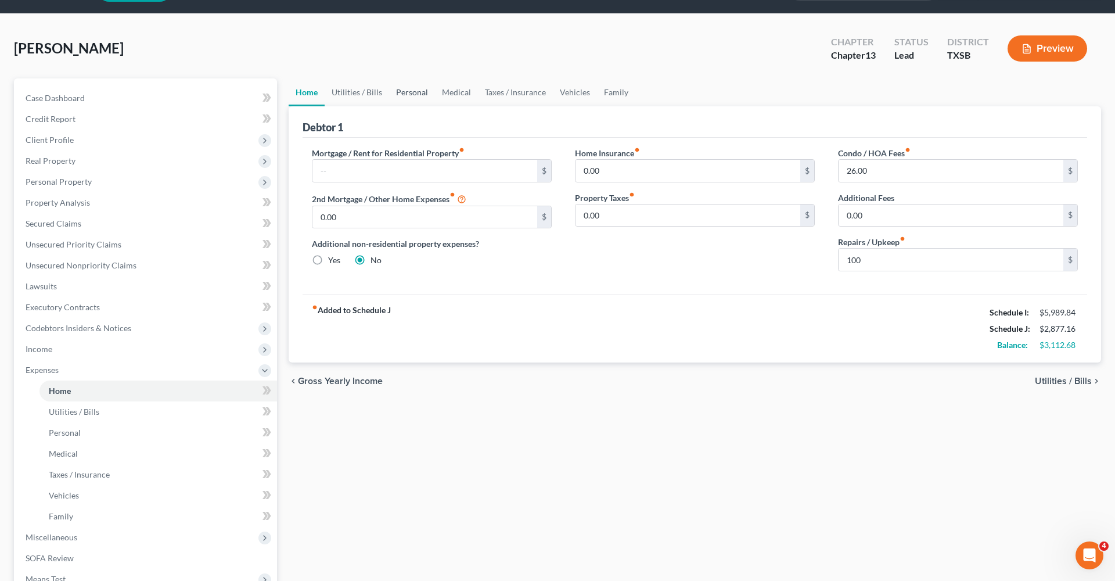
click at [410, 96] on link "Personal" at bounding box center [412, 92] width 46 height 28
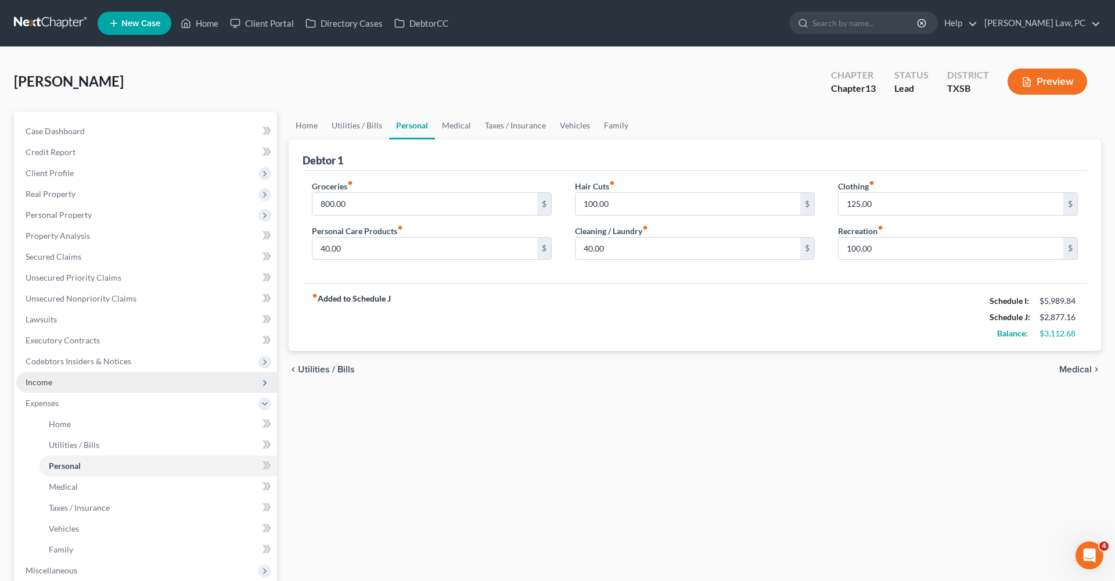
click at [57, 385] on span "Income" at bounding box center [146, 382] width 261 height 21
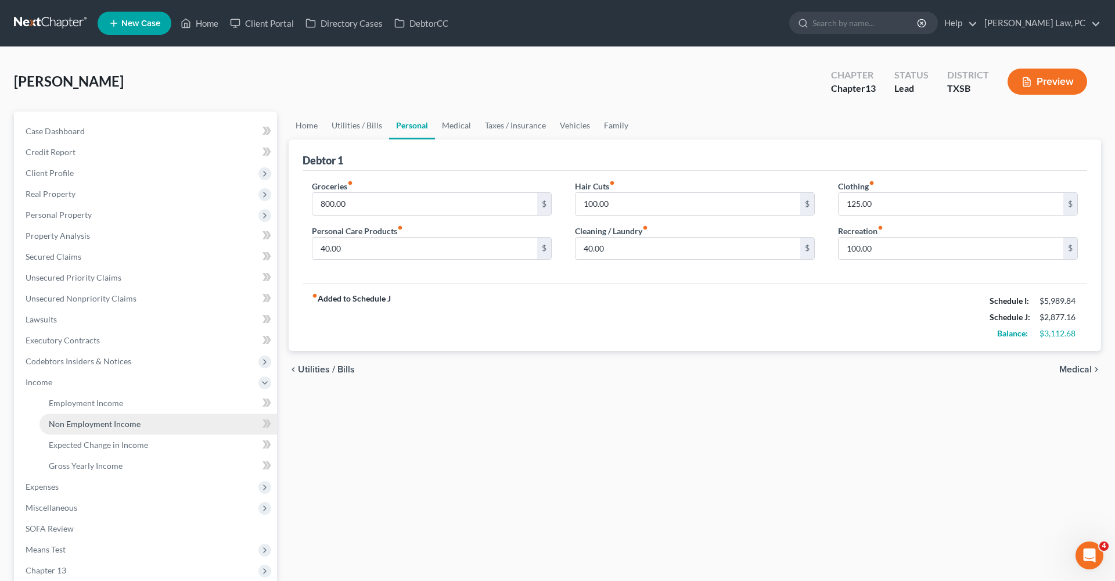
click at [100, 418] on link "Non Employment Income" at bounding box center [159, 424] width 238 height 21
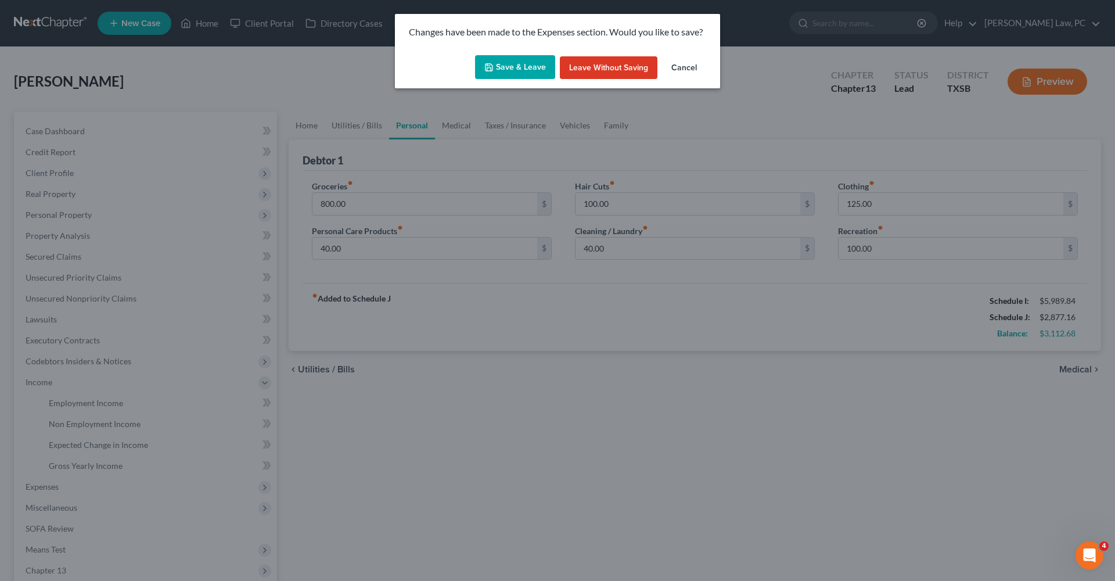
click at [501, 78] on button "Save & Leave" at bounding box center [515, 67] width 80 height 24
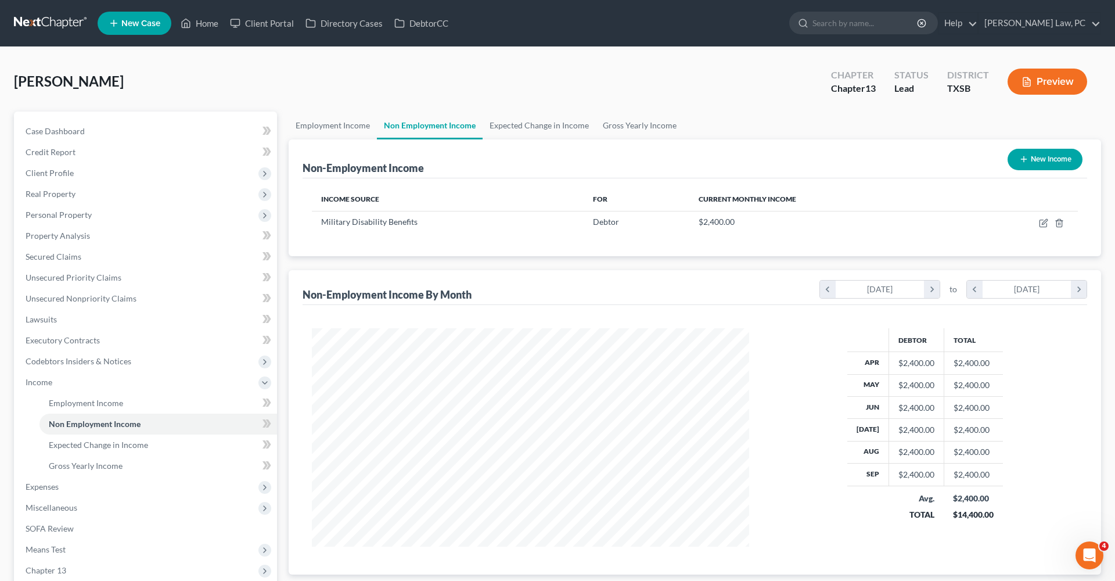
scroll to position [218, 461]
click at [1045, 221] on icon "button" at bounding box center [1044, 221] width 5 height 5
select select "12"
select select "0"
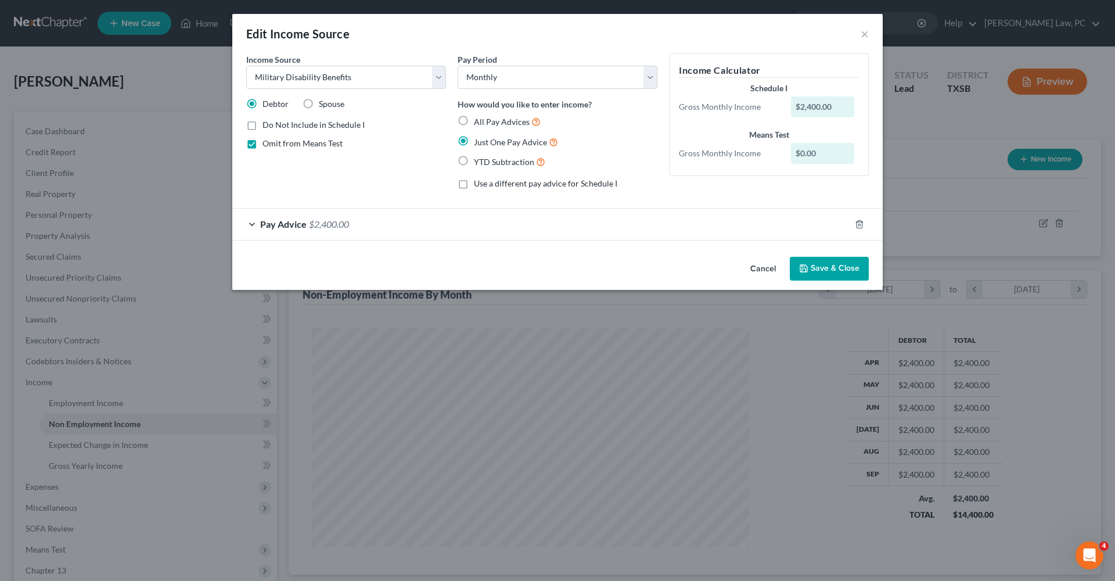
click at [368, 219] on div "Pay Advice $2,400.00" at bounding box center [541, 224] width 618 height 31
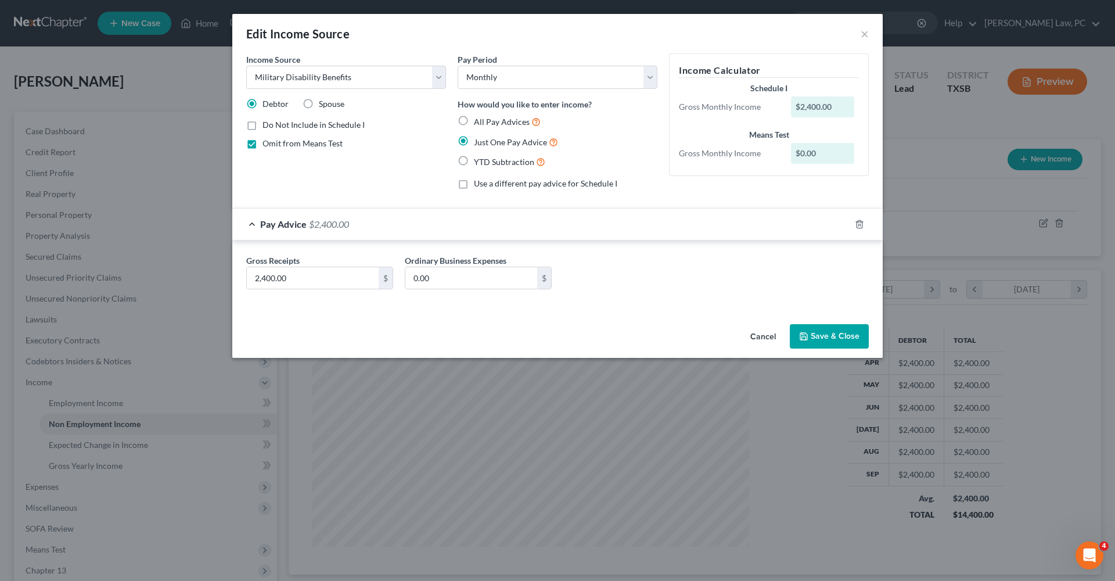
click at [869, 40] on div "Edit Income Source ×" at bounding box center [557, 34] width 651 height 40
click at [865, 35] on button "×" at bounding box center [865, 34] width 8 height 14
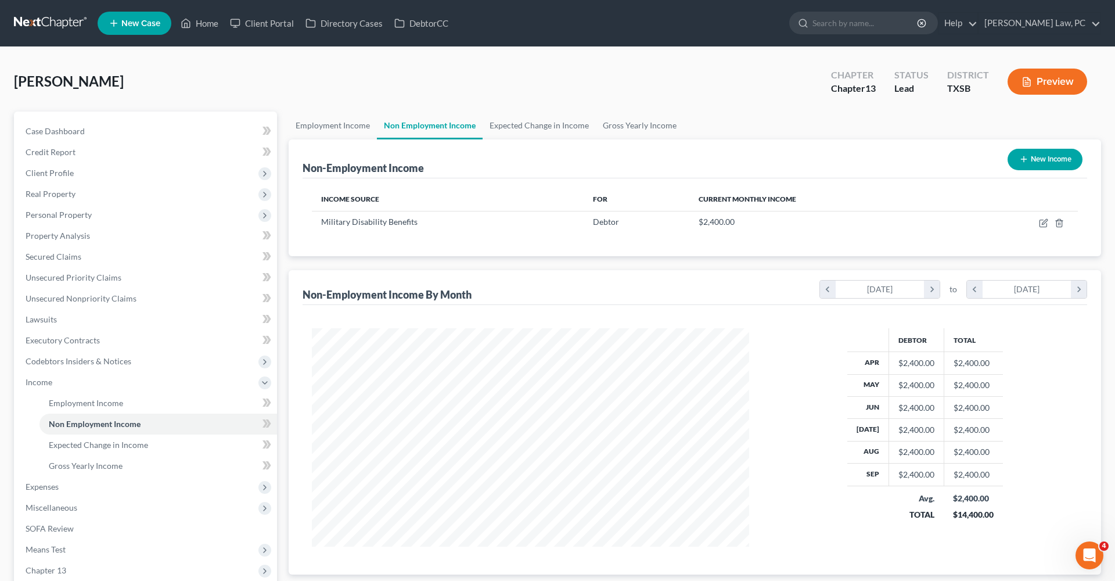
scroll to position [75, 0]
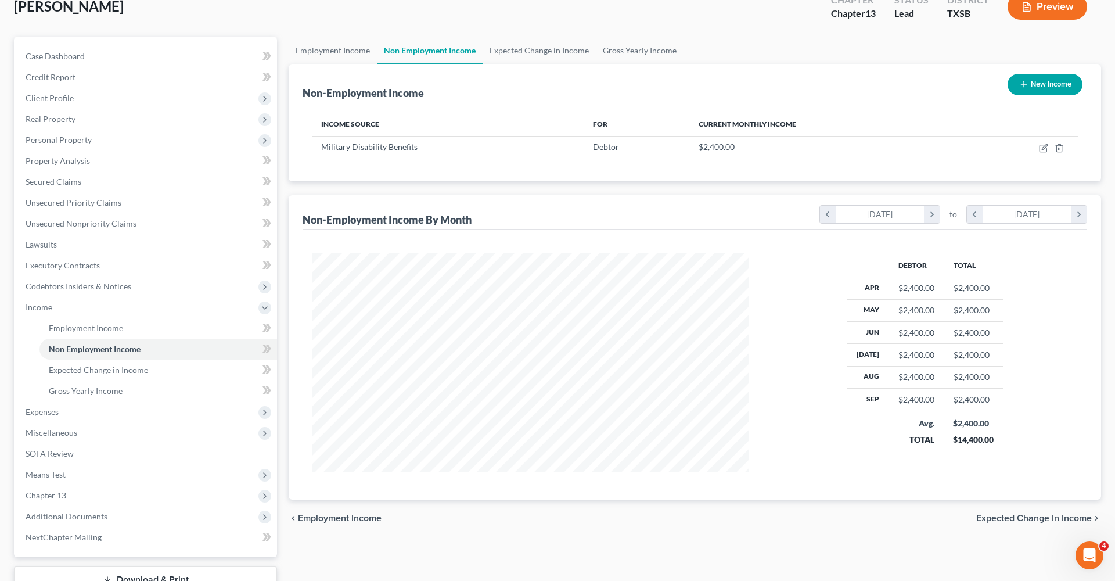
click at [45, 478] on span "Means Test" at bounding box center [46, 474] width 40 height 10
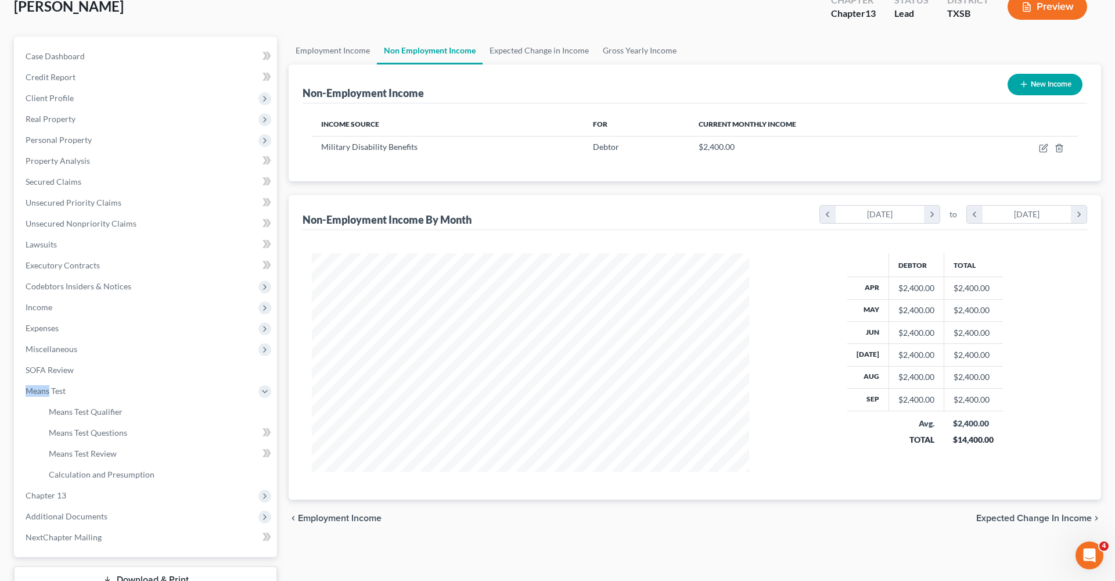
click at [45, 396] on span "Means Test" at bounding box center [46, 391] width 40 height 10
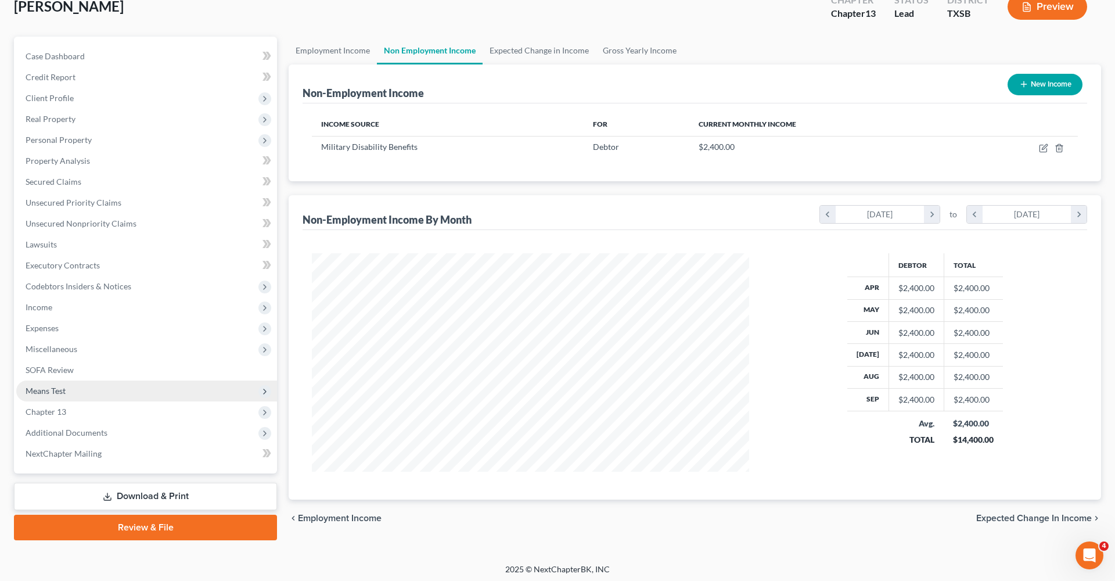
click at [48, 396] on span "Means Test" at bounding box center [146, 391] width 261 height 21
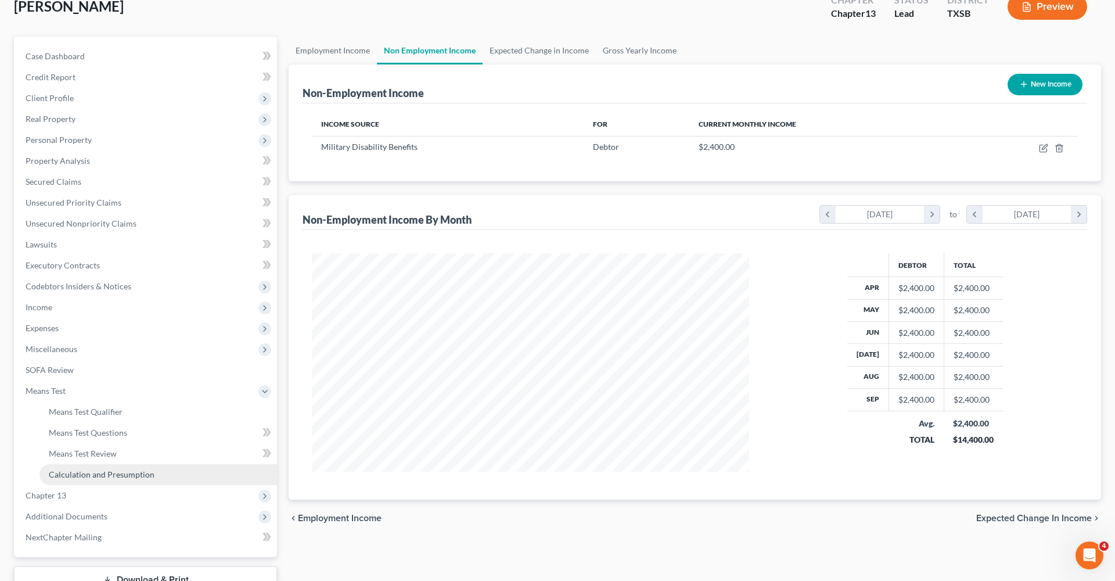
click at [99, 478] on span "Calculation and Presumption" at bounding box center [102, 474] width 106 height 10
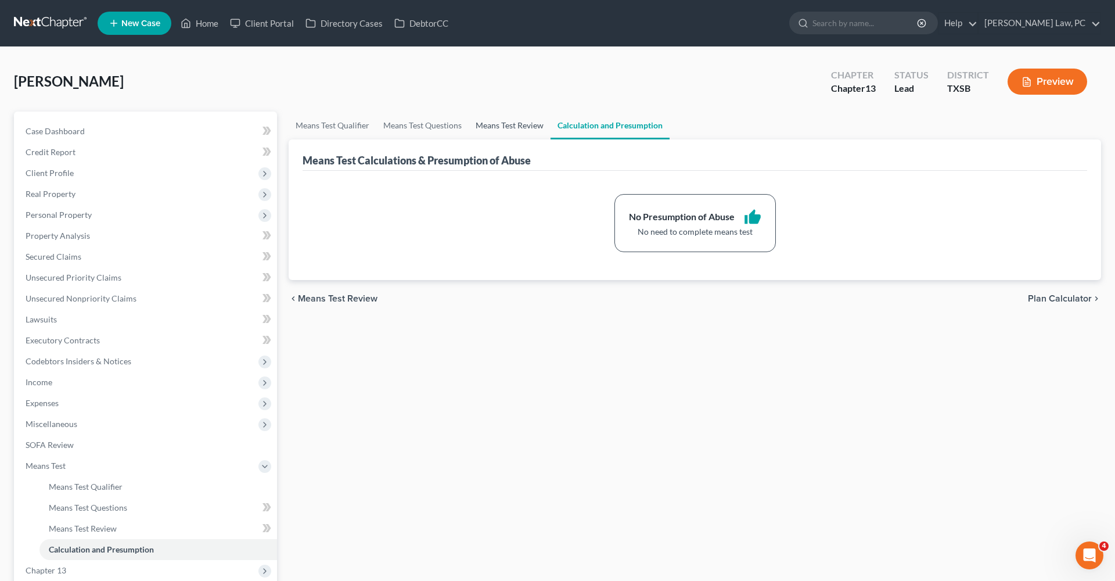
click at [504, 126] on link "Means Test Review" at bounding box center [510, 126] width 82 height 28
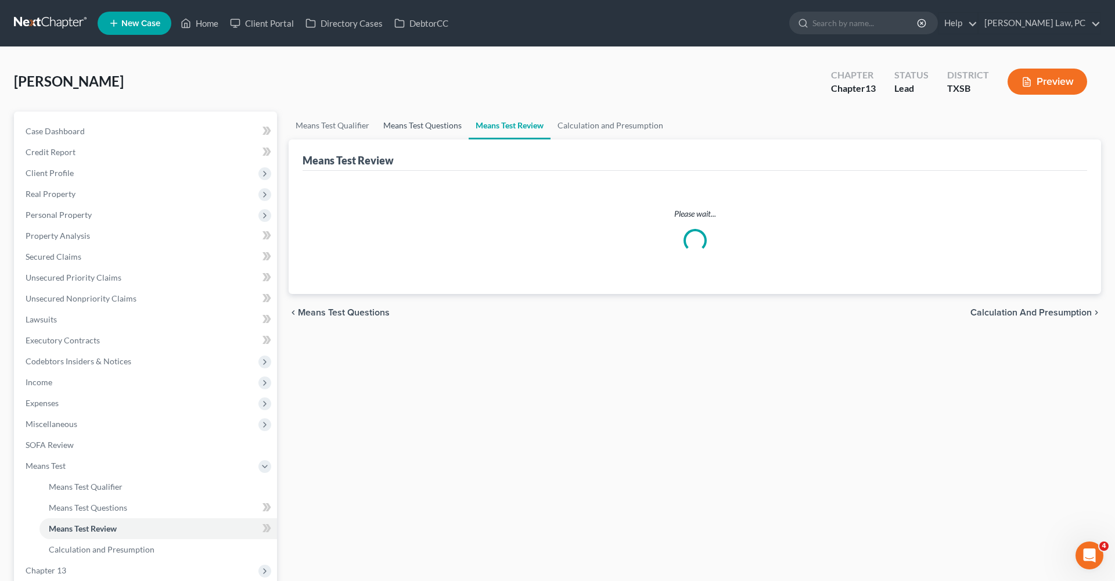
click at [432, 129] on link "Means Test Questions" at bounding box center [422, 126] width 92 height 28
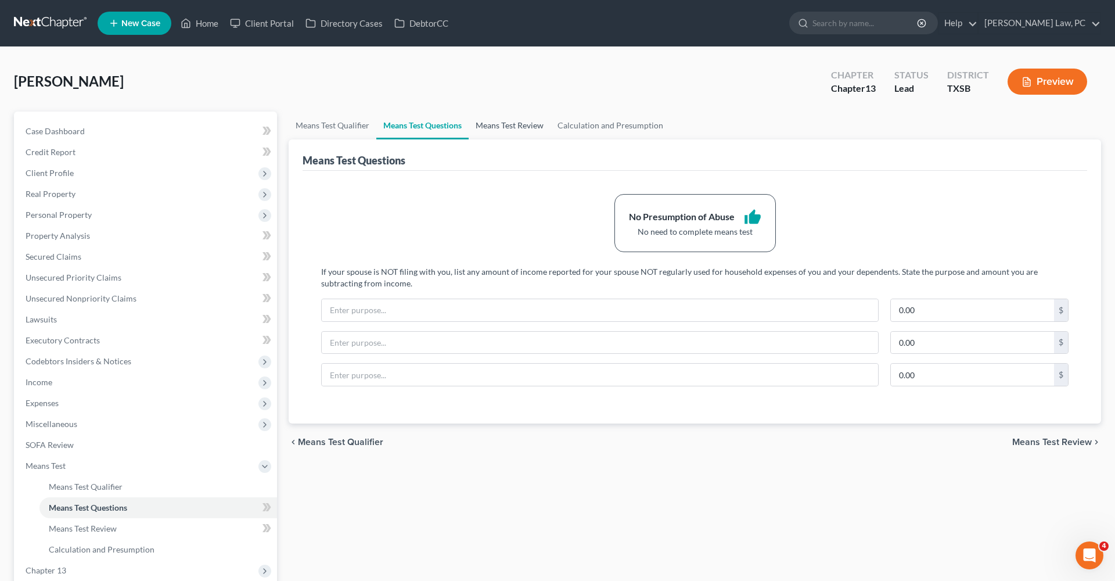
click at [512, 128] on link "Means Test Review" at bounding box center [510, 126] width 82 height 28
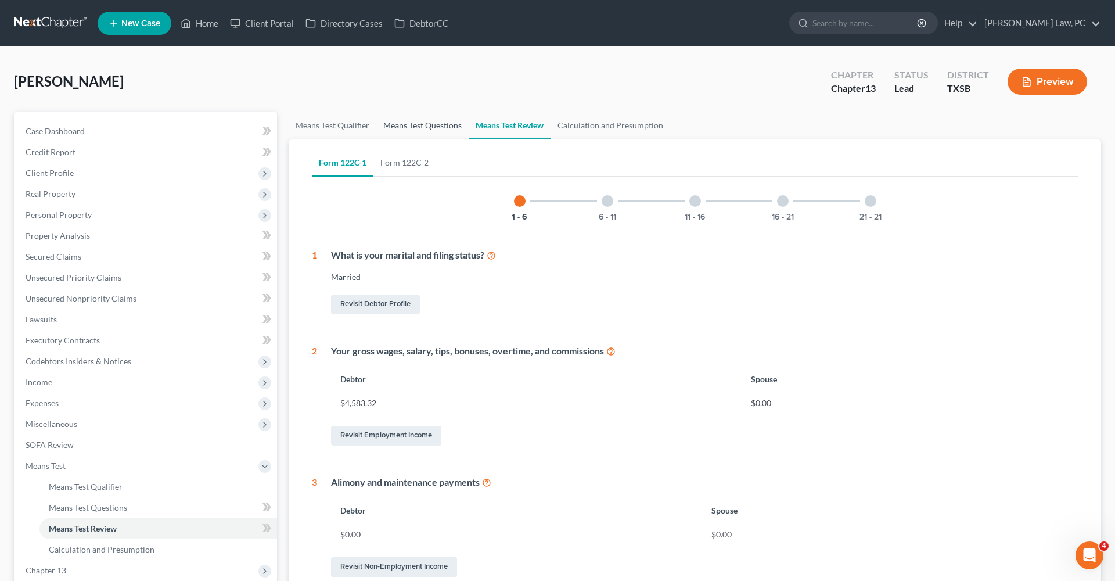
click at [418, 126] on link "Means Test Questions" at bounding box center [422, 126] width 92 height 28
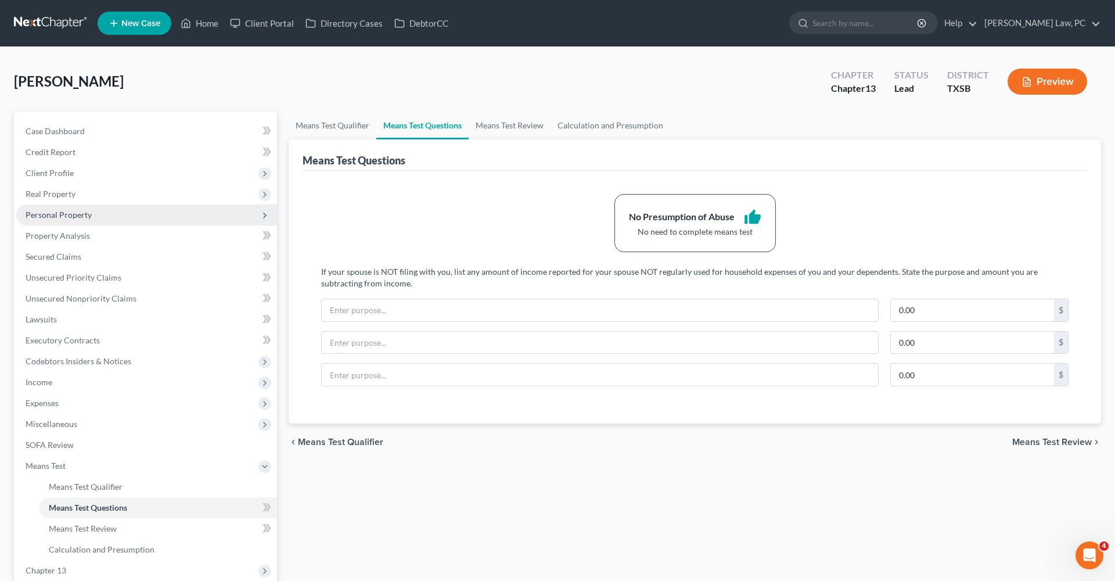
click at [68, 214] on span "Personal Property" at bounding box center [59, 215] width 66 height 10
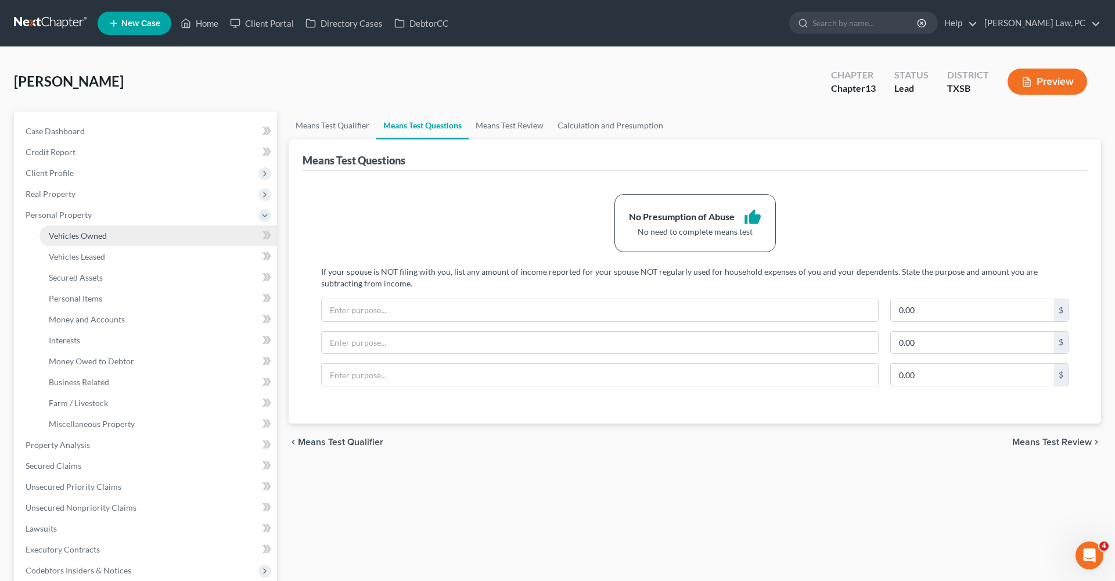
click at [87, 239] on span "Vehicles Owned" at bounding box center [78, 236] width 58 height 10
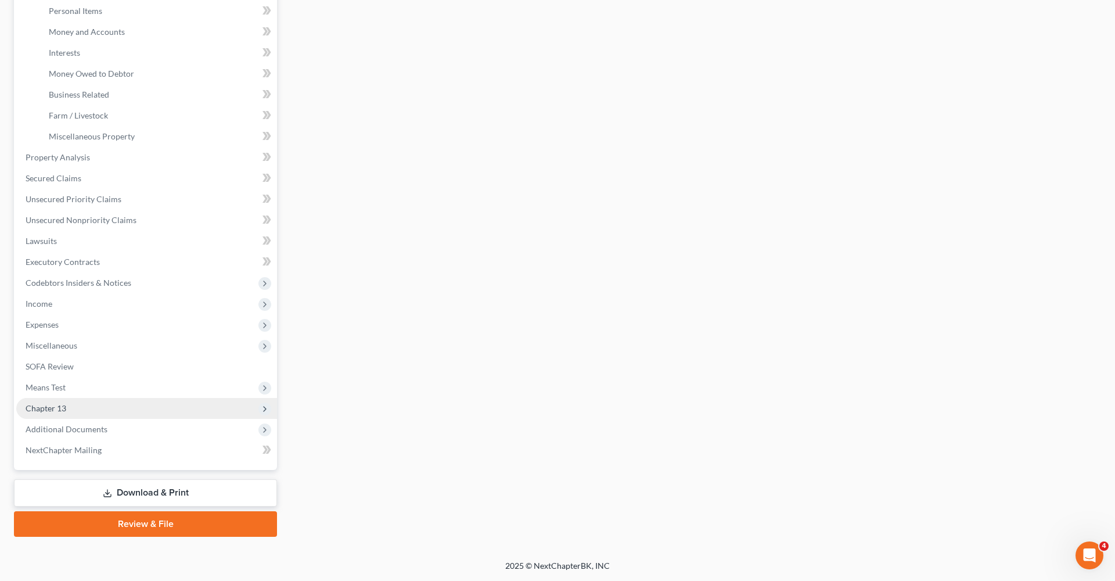
click at [56, 417] on span "Chapter 13" at bounding box center [146, 408] width 261 height 21
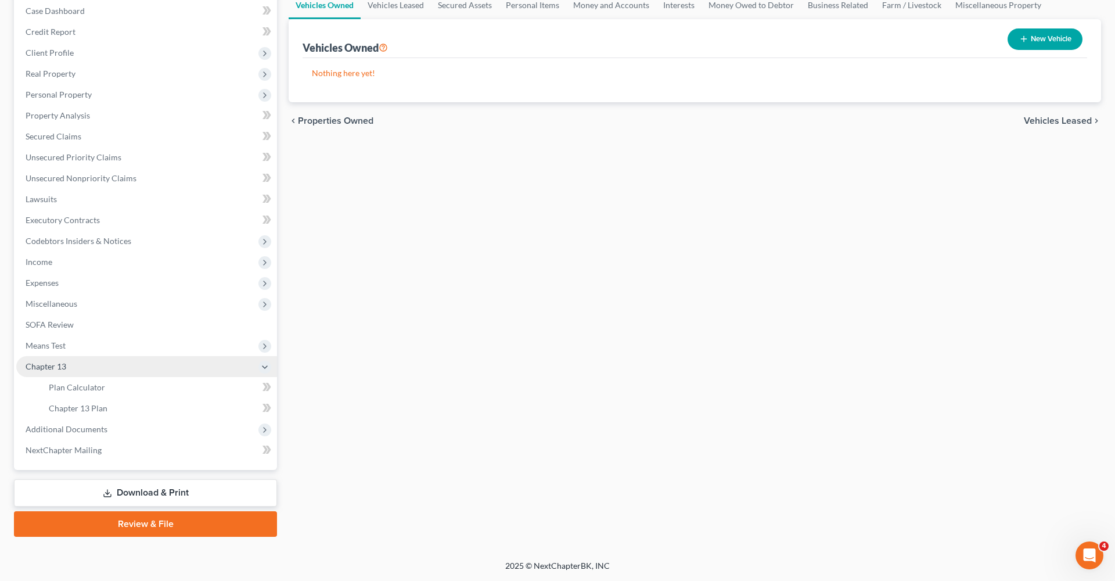
scroll to position [120, 0]
click at [59, 362] on span "Chapter 13" at bounding box center [46, 366] width 41 height 10
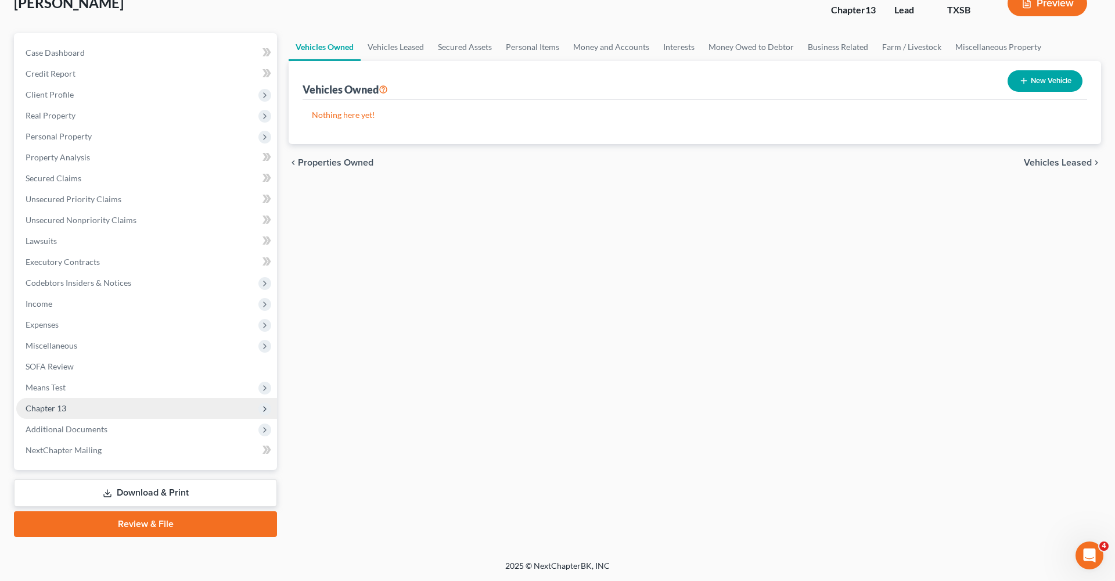
scroll to position [78, 0]
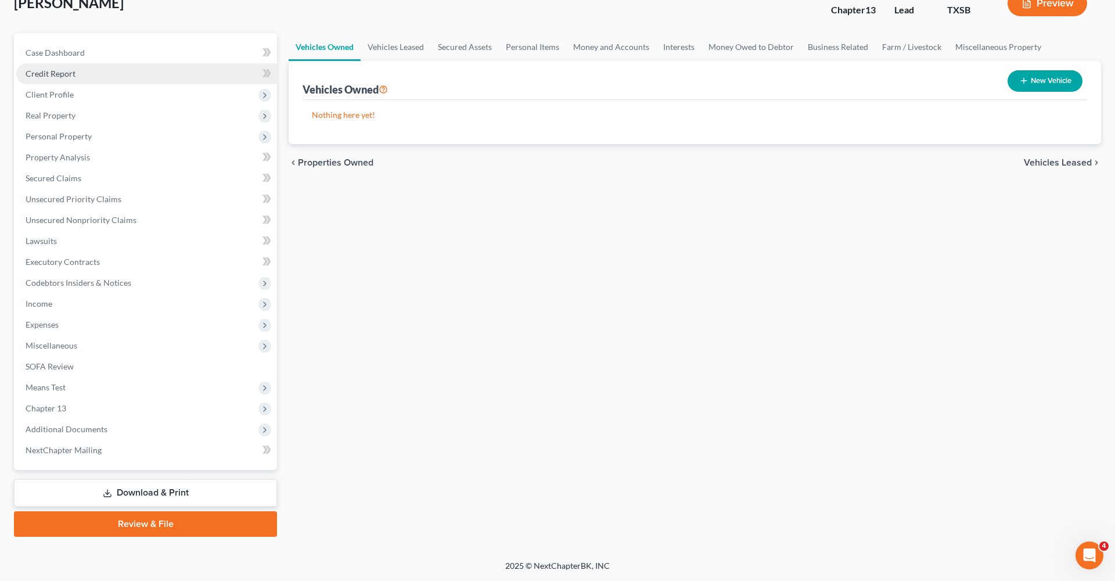
click at [48, 74] on span "Credit Report" at bounding box center [51, 74] width 50 height 10
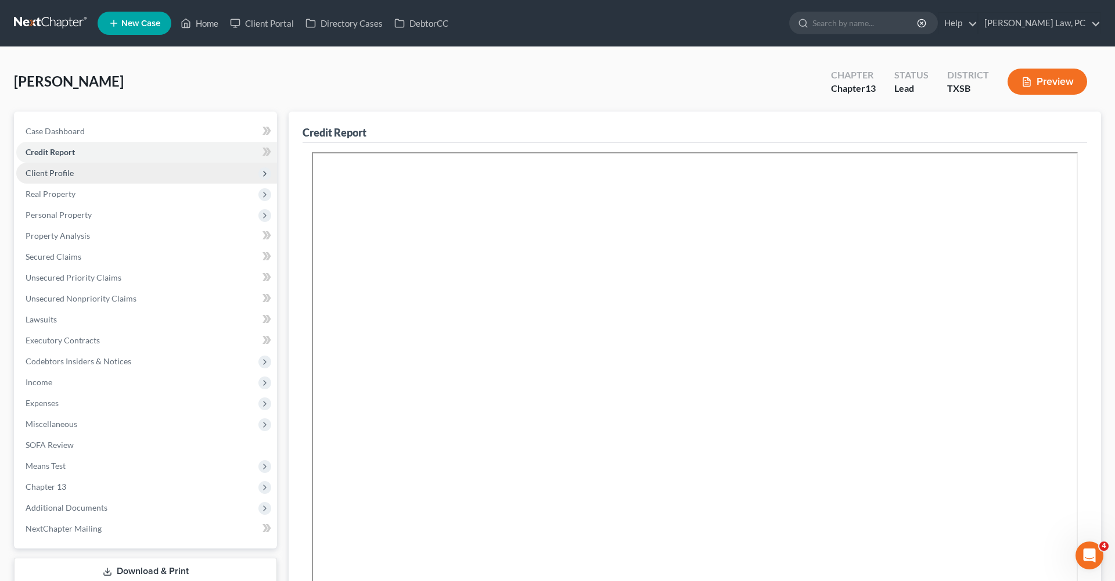
click at [44, 171] on span "Client Profile" at bounding box center [50, 173] width 48 height 10
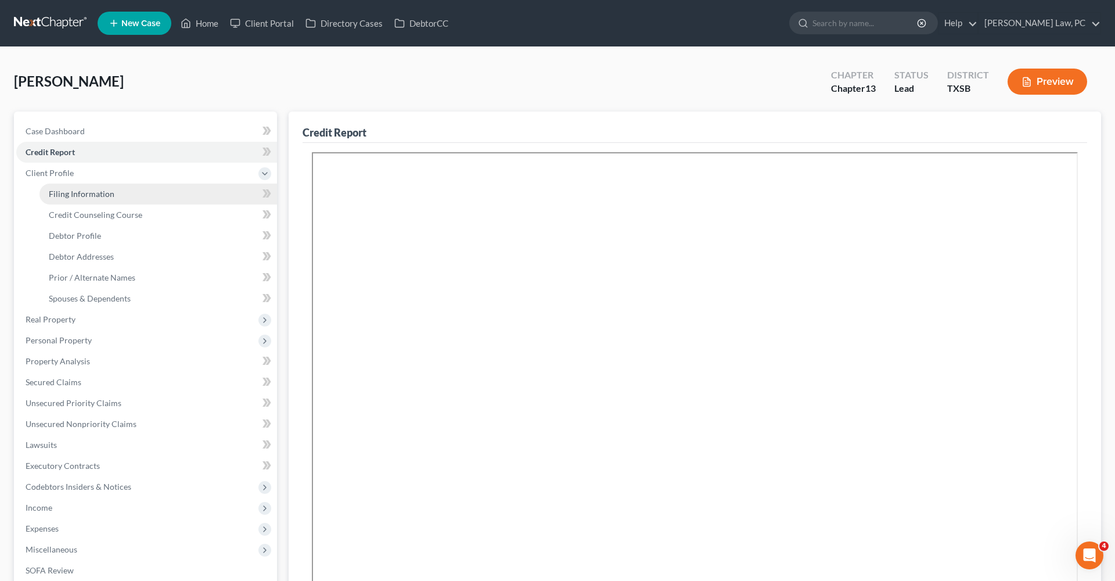
click at [86, 192] on span "Filing Information" at bounding box center [82, 194] width 66 height 10
select select "1"
select select "0"
select select "3"
select select "45"
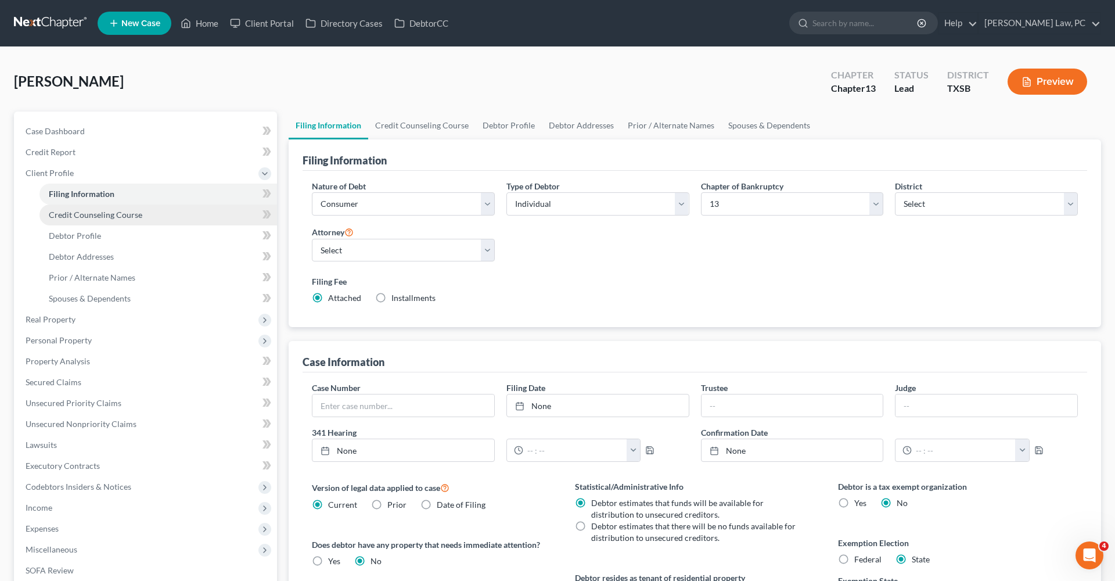
click at [109, 213] on span "Credit Counseling Course" at bounding box center [96, 215] width 94 height 10
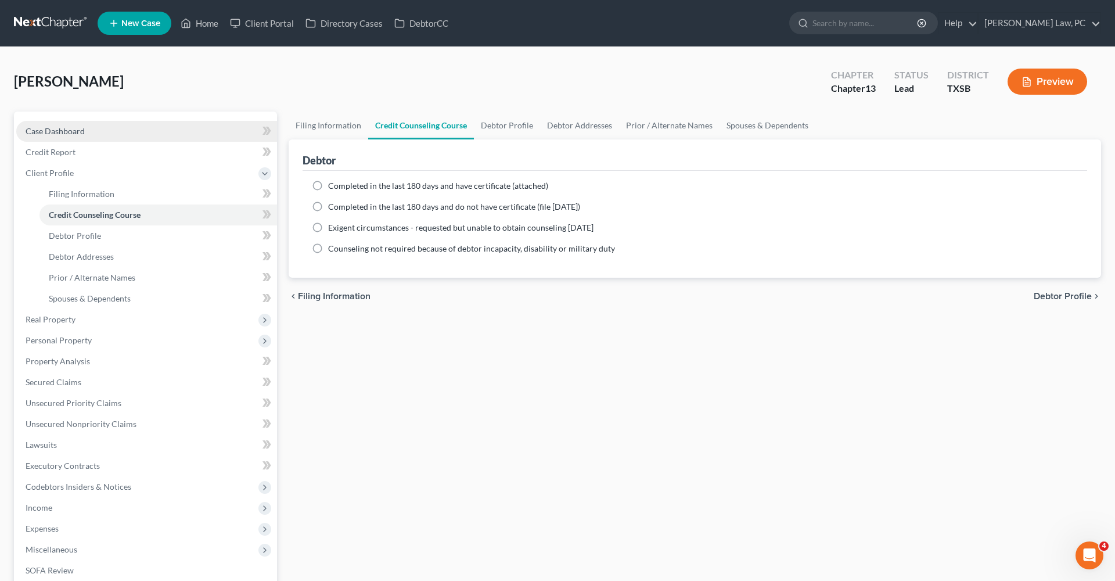
click at [61, 125] on link "Case Dashboard" at bounding box center [146, 131] width 261 height 21
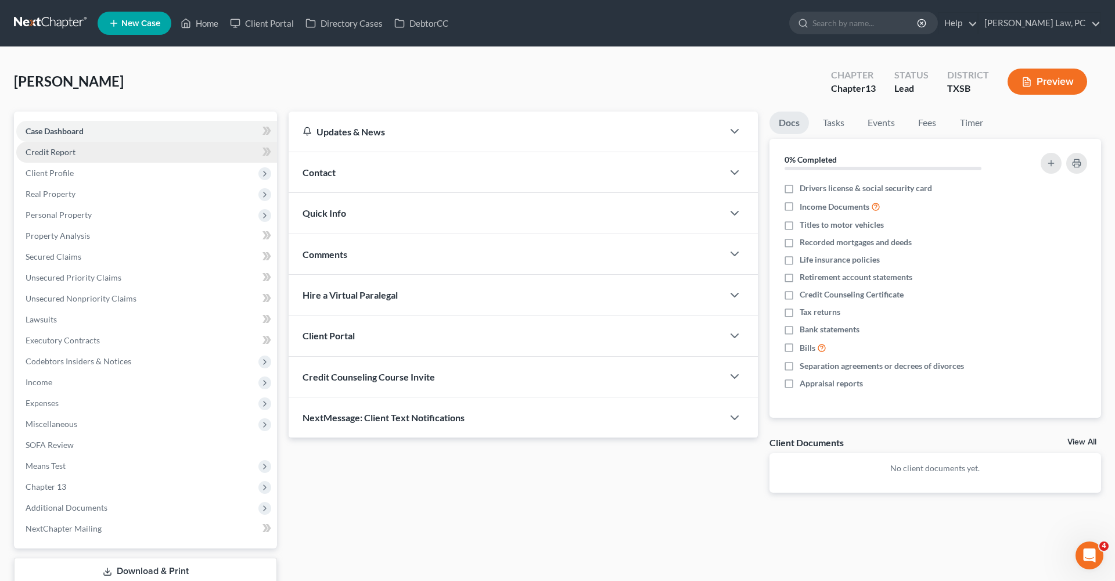
click at [58, 156] on span "Credit Report" at bounding box center [51, 152] width 50 height 10
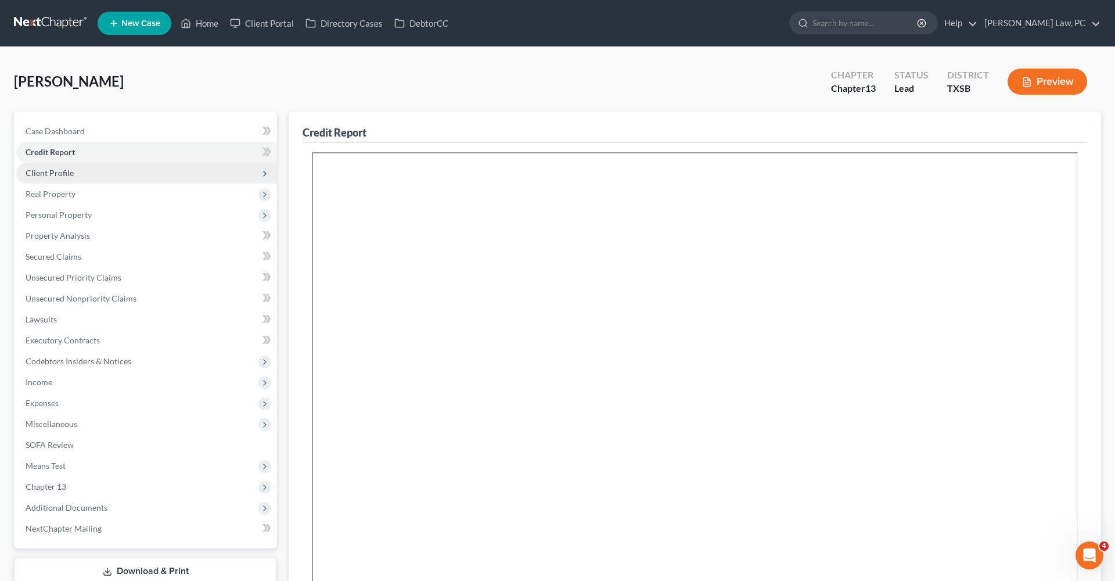
click at [53, 176] on span "Client Profile" at bounding box center [50, 173] width 48 height 10
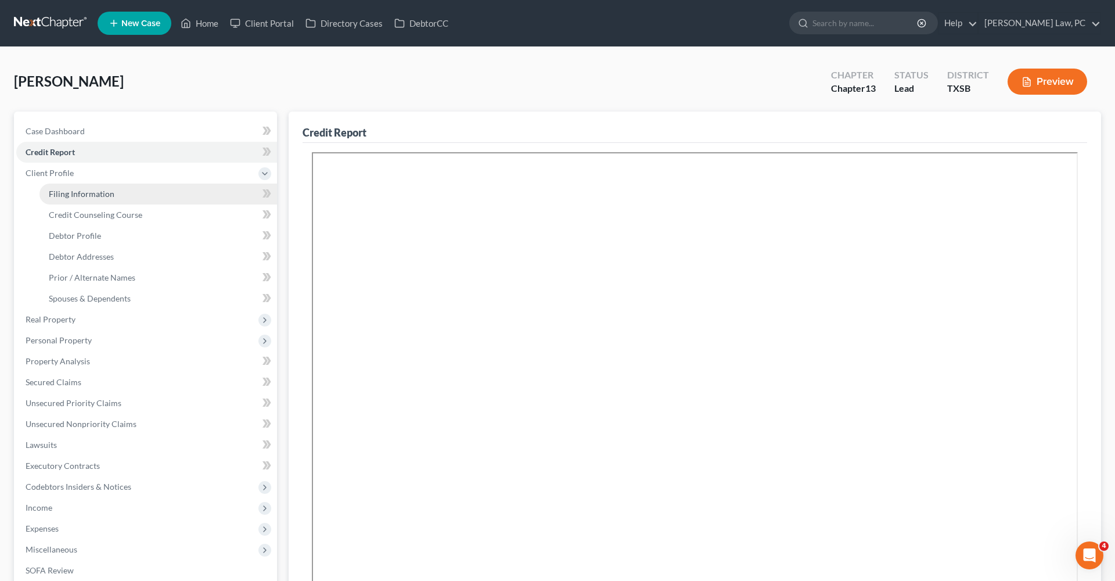
click at [93, 198] on span "Filing Information" at bounding box center [82, 194] width 66 height 10
select select "1"
select select "0"
select select "3"
select select "79"
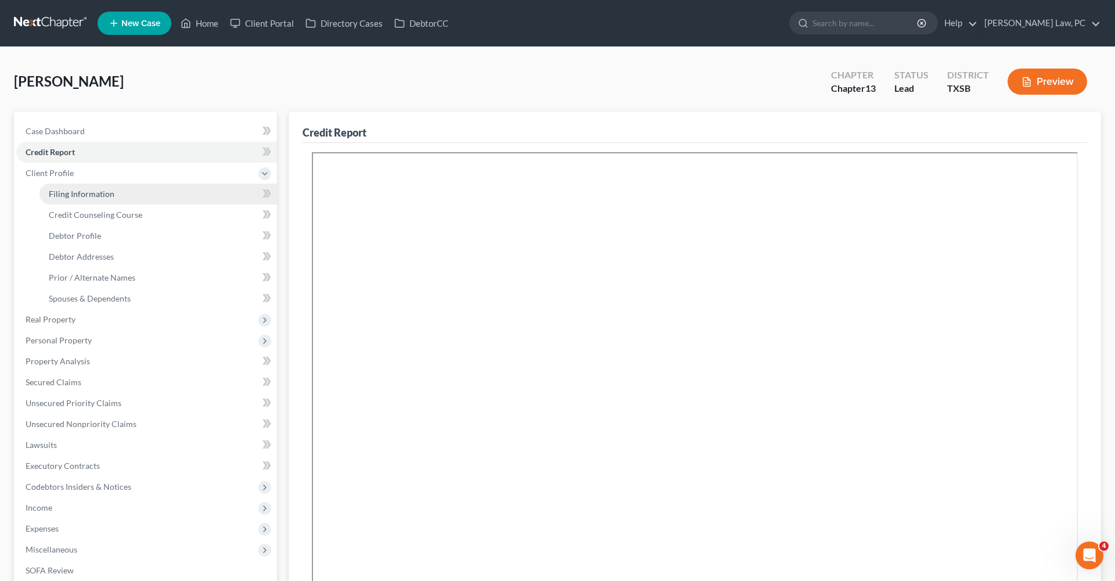
select select "0"
select select "45"
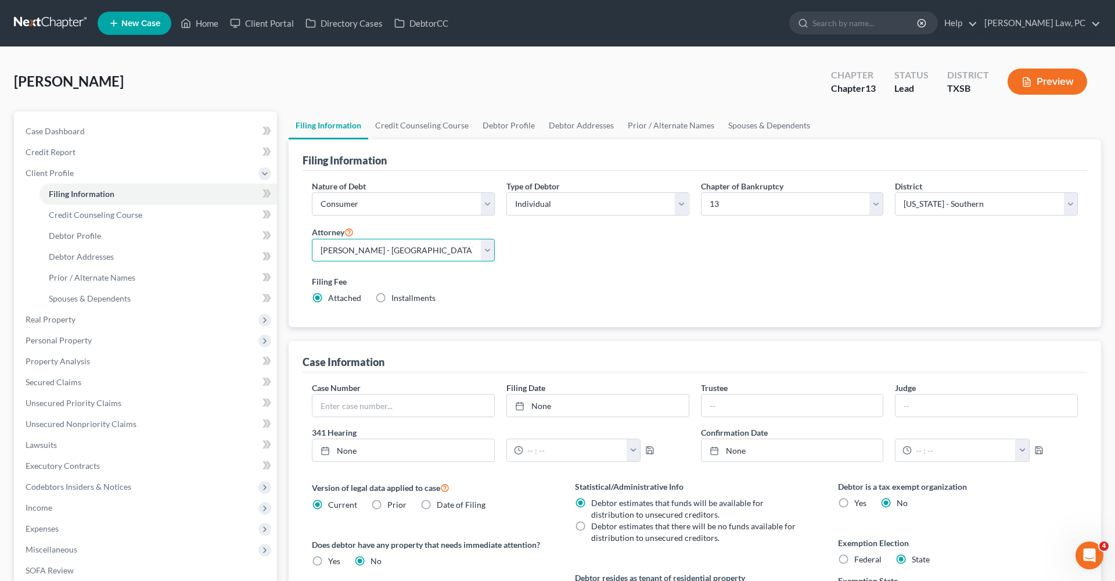
select select "1"
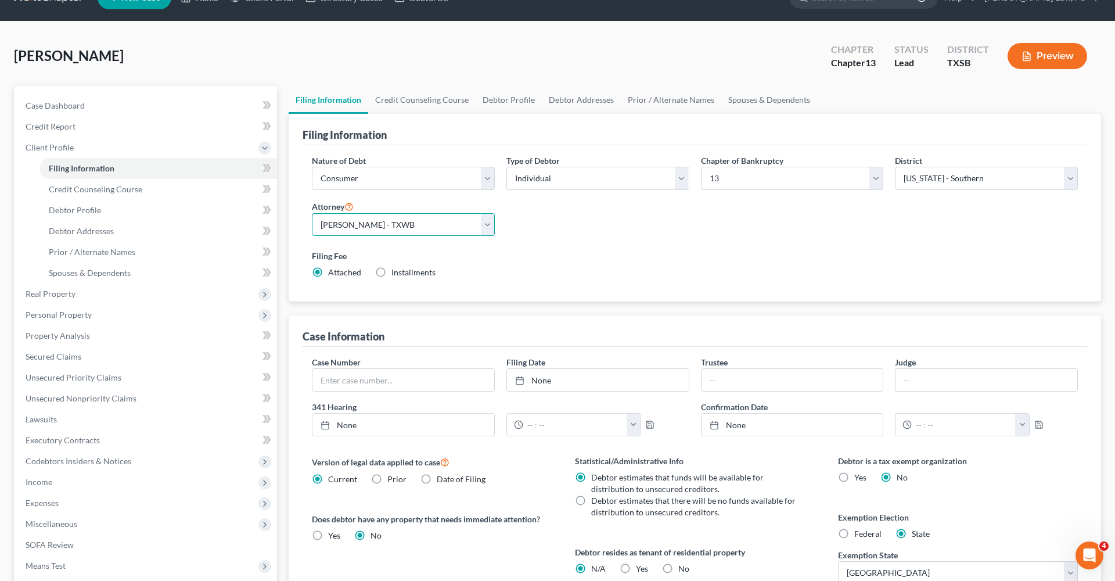
scroll to position [24, 0]
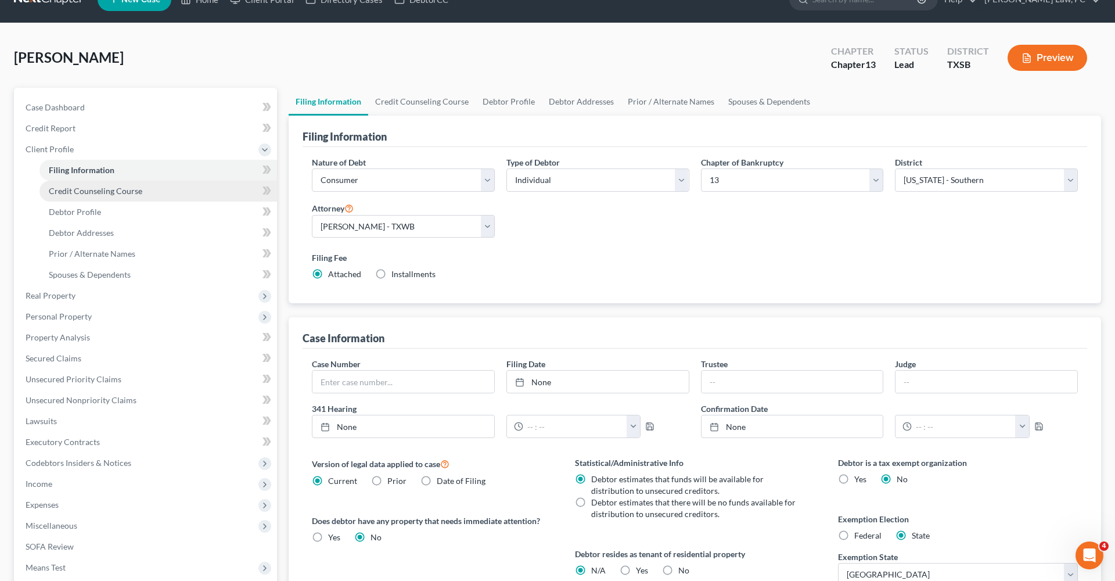
click at [125, 193] on span "Credit Counseling Course" at bounding box center [96, 191] width 94 height 10
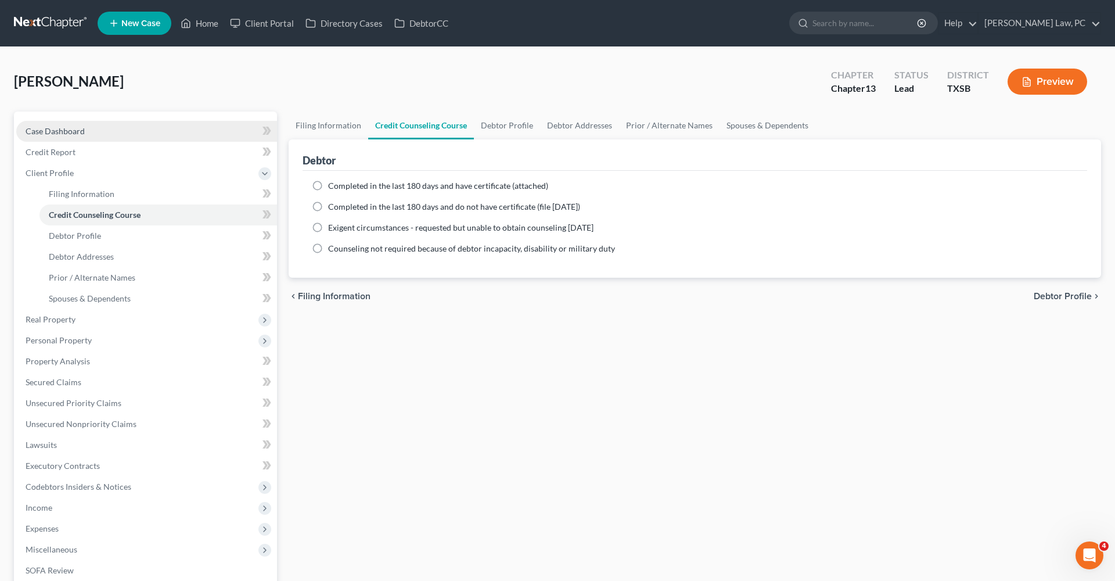
click at [40, 130] on span "Case Dashboard" at bounding box center [55, 131] width 59 height 10
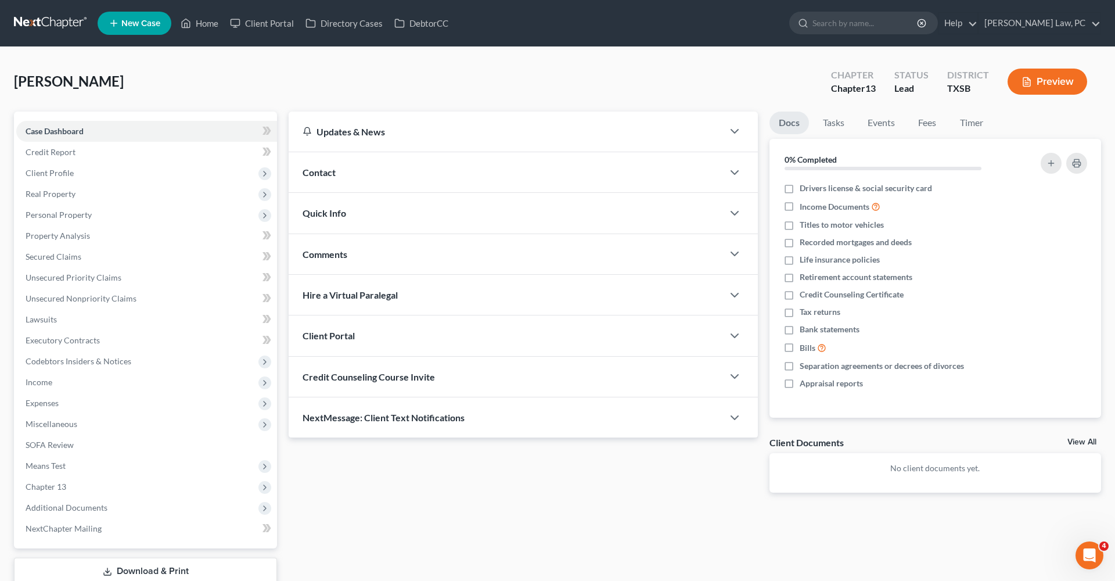
click at [353, 382] on div "Credit Counseling Course Invite" at bounding box center [506, 377] width 435 height 40
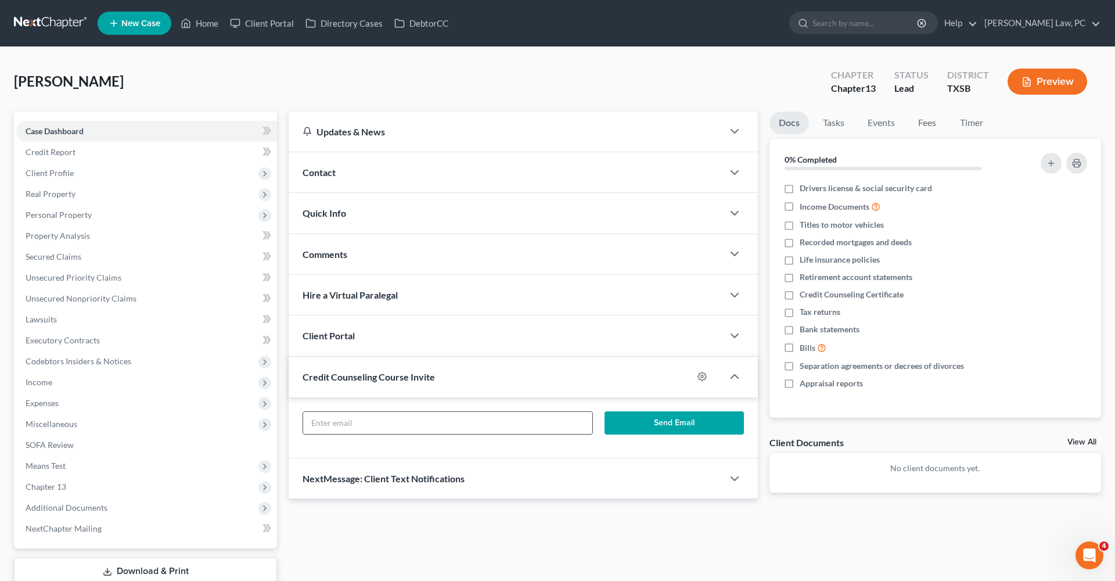
click at [367, 418] on input "text" at bounding box center [447, 423] width 289 height 22
paste input "slalexander@att.net"
type input "slalexander@att.net"
click at [658, 418] on button "Send Email" at bounding box center [674, 422] width 139 height 23
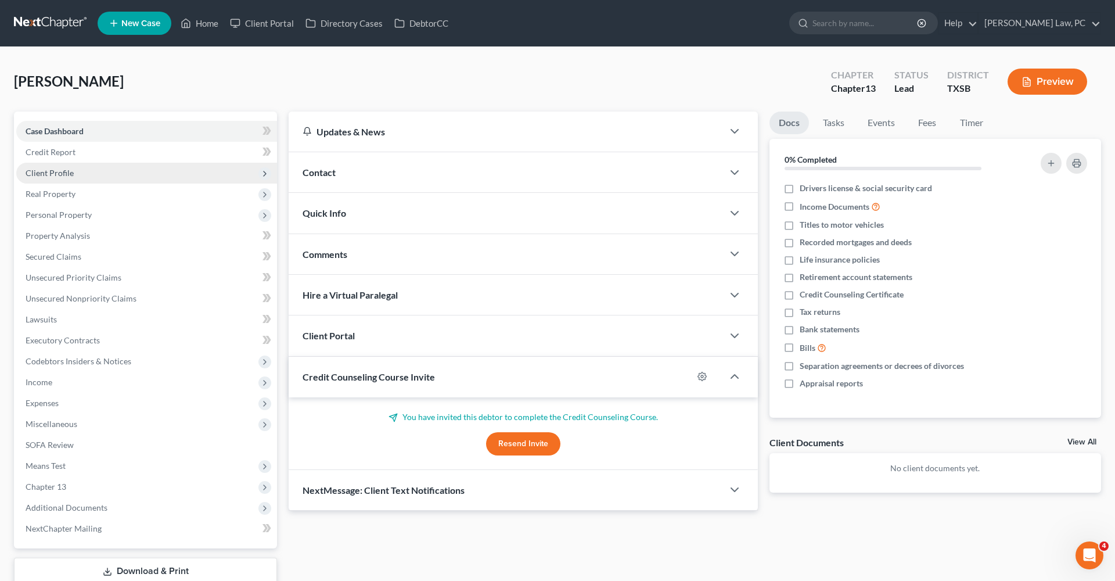
click at [55, 174] on span "Client Profile" at bounding box center [50, 173] width 48 height 10
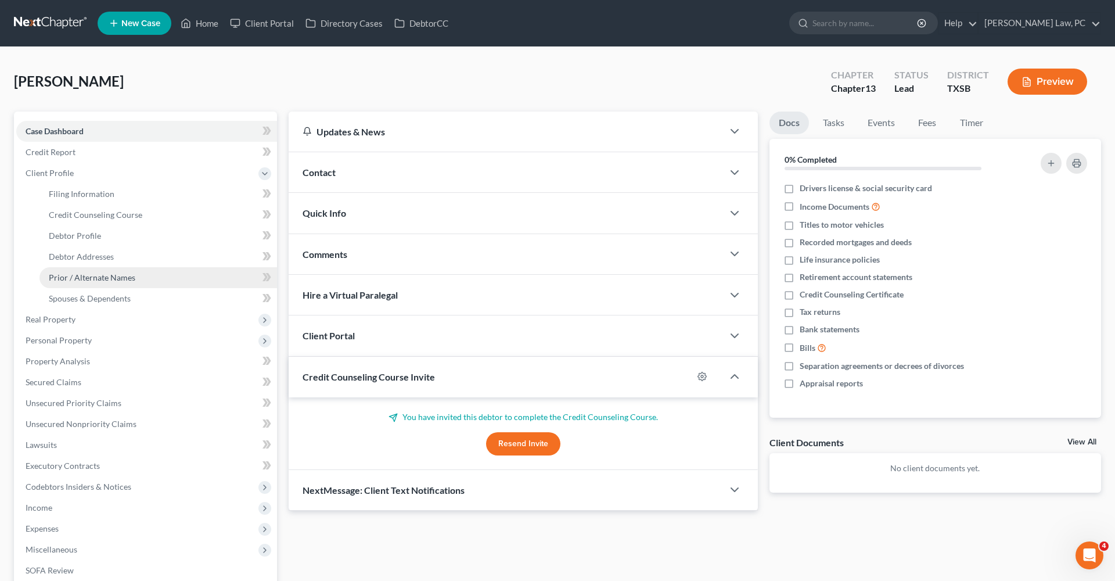
click at [99, 274] on span "Prior / Alternate Names" at bounding box center [92, 277] width 87 height 10
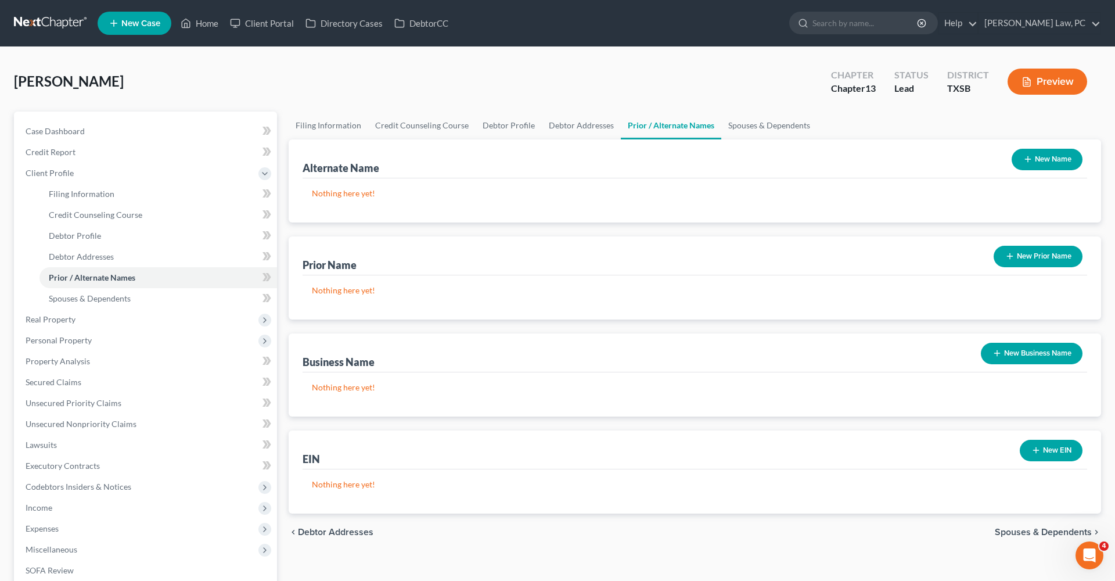
click at [1029, 257] on button "New Prior Name" at bounding box center [1038, 256] width 89 height 21
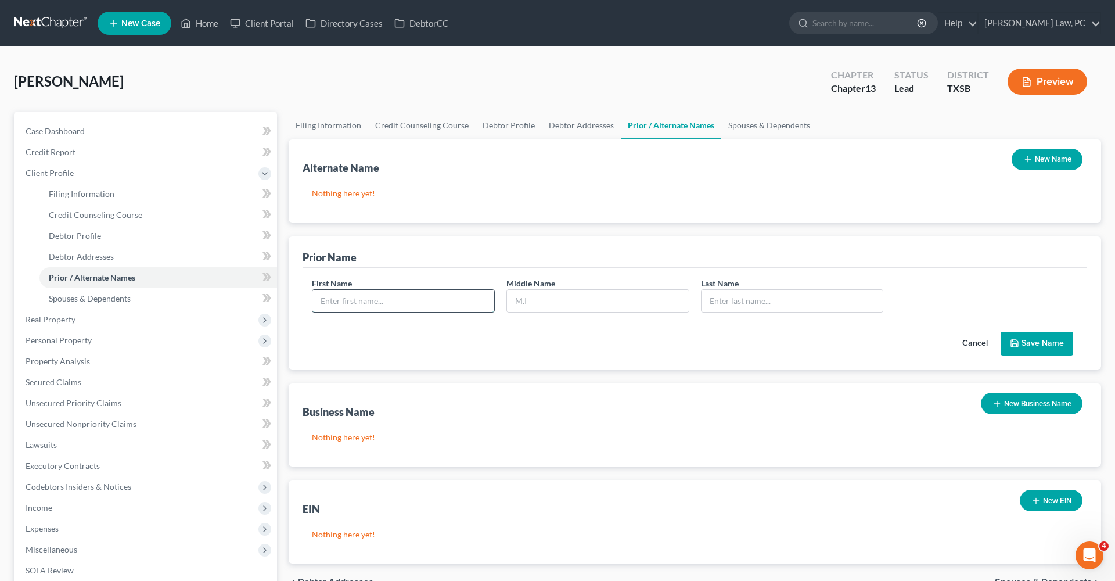
click at [344, 298] on input "text" at bounding box center [404, 301] width 182 height 22
type input "Sheila"
click at [551, 302] on input "text" at bounding box center [598, 301] width 182 height 22
click at [760, 297] on input "text" at bounding box center [793, 301] width 182 height 22
type input "Alexander"
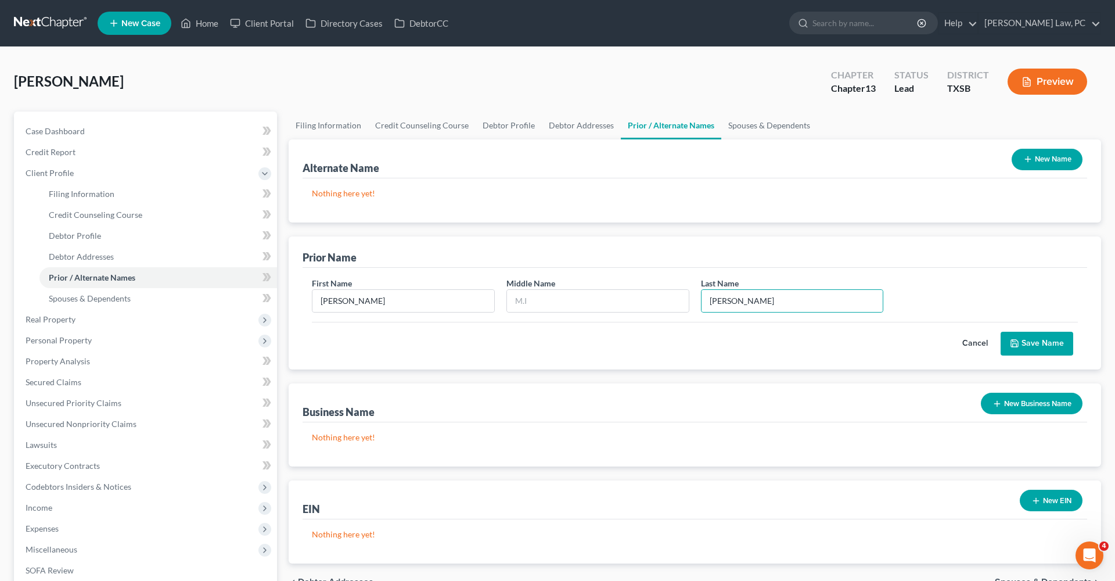
click at [803, 347] on div "Cancel Save Name" at bounding box center [695, 339] width 766 height 34
click at [1034, 342] on button "Save Name" at bounding box center [1037, 344] width 73 height 24
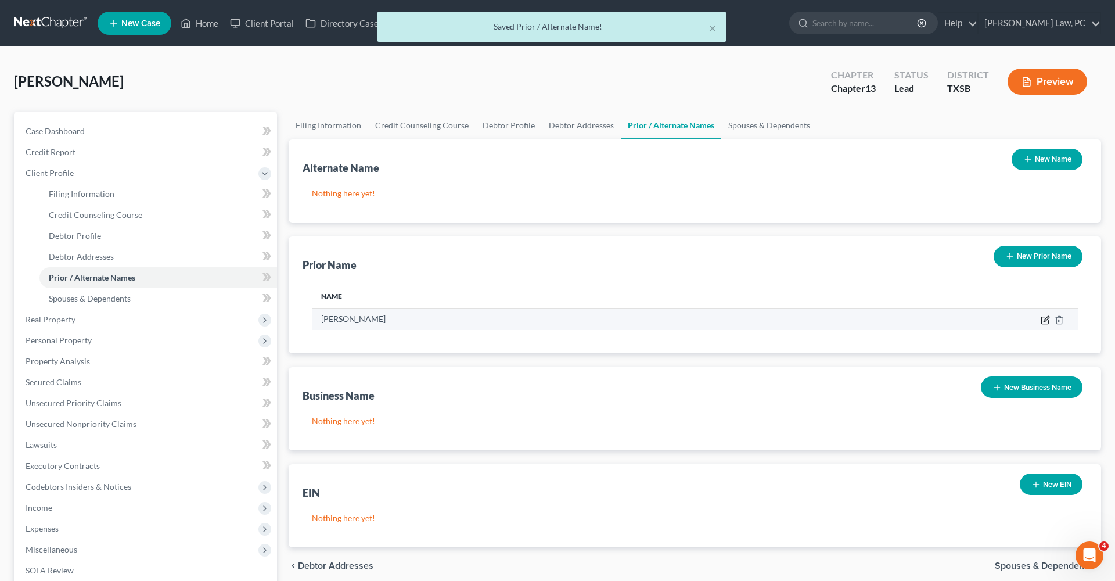
click at [1046, 322] on icon "button" at bounding box center [1045, 319] width 9 height 9
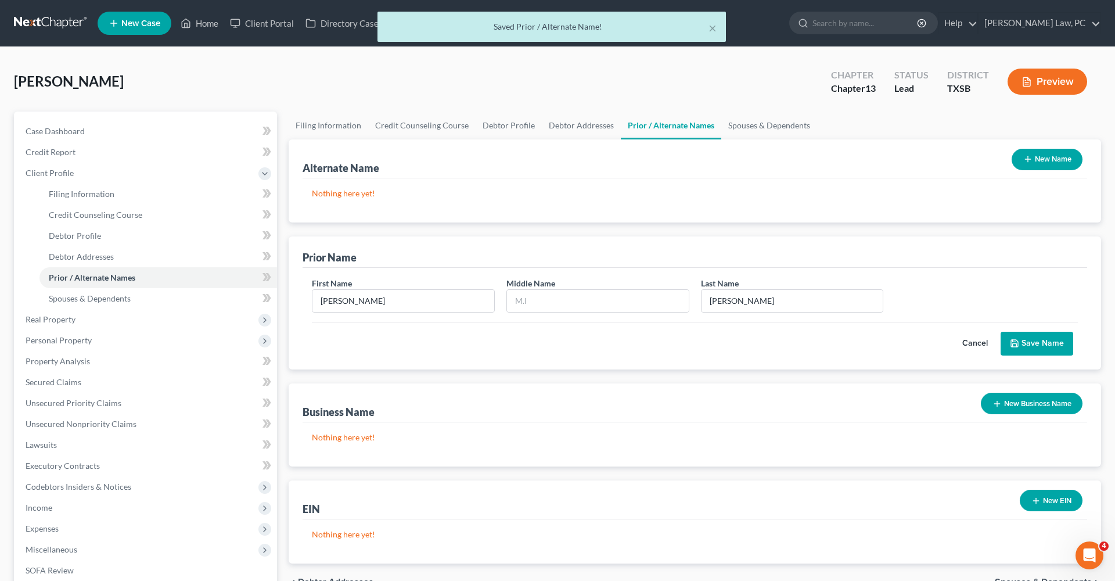
click at [974, 344] on button "Cancel" at bounding box center [975, 343] width 51 height 23
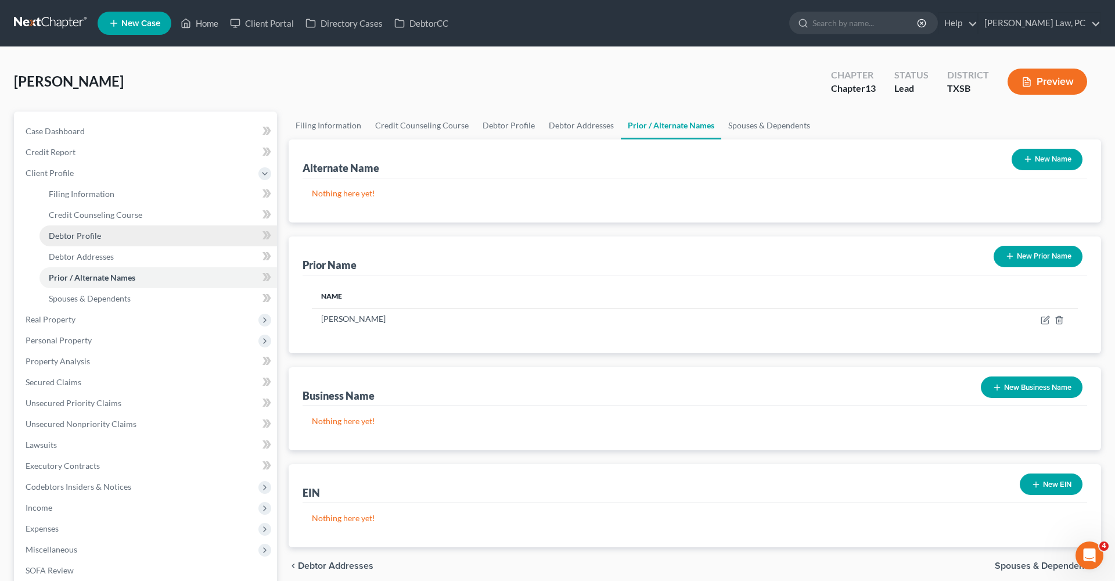
click at [71, 234] on span "Debtor Profile" at bounding box center [75, 236] width 52 height 10
select select "1"
select select "0"
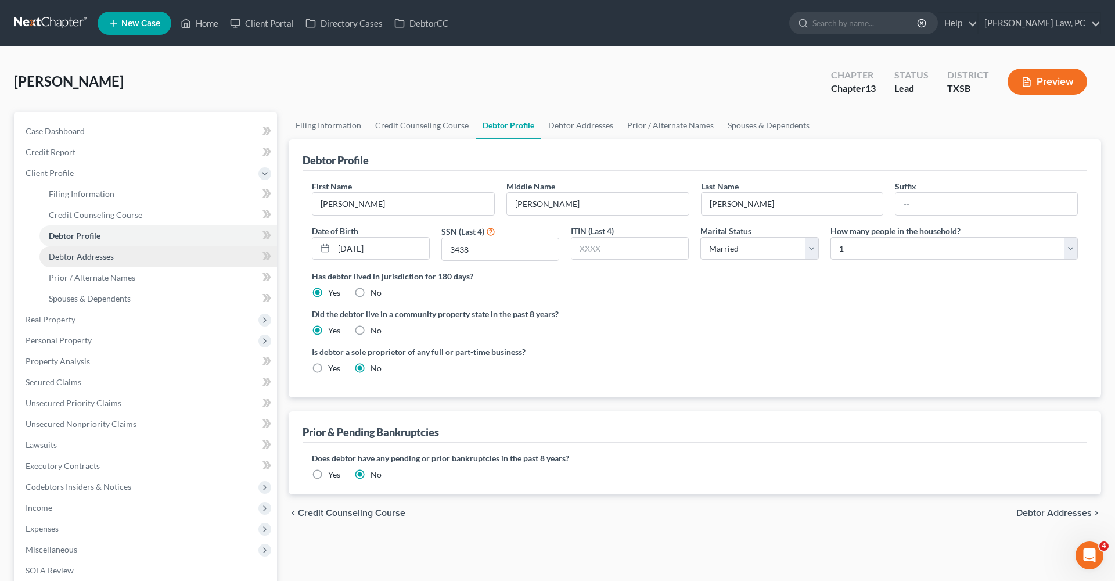
click at [87, 254] on span "Debtor Addresses" at bounding box center [81, 257] width 65 height 10
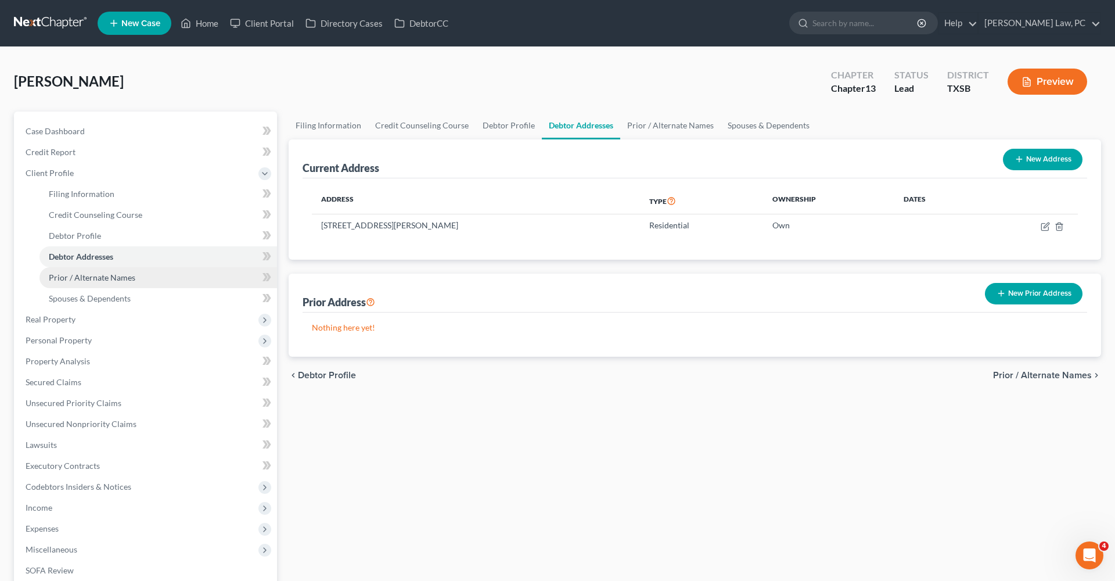
click at [95, 276] on span "Prior / Alternate Names" at bounding box center [92, 277] width 87 height 10
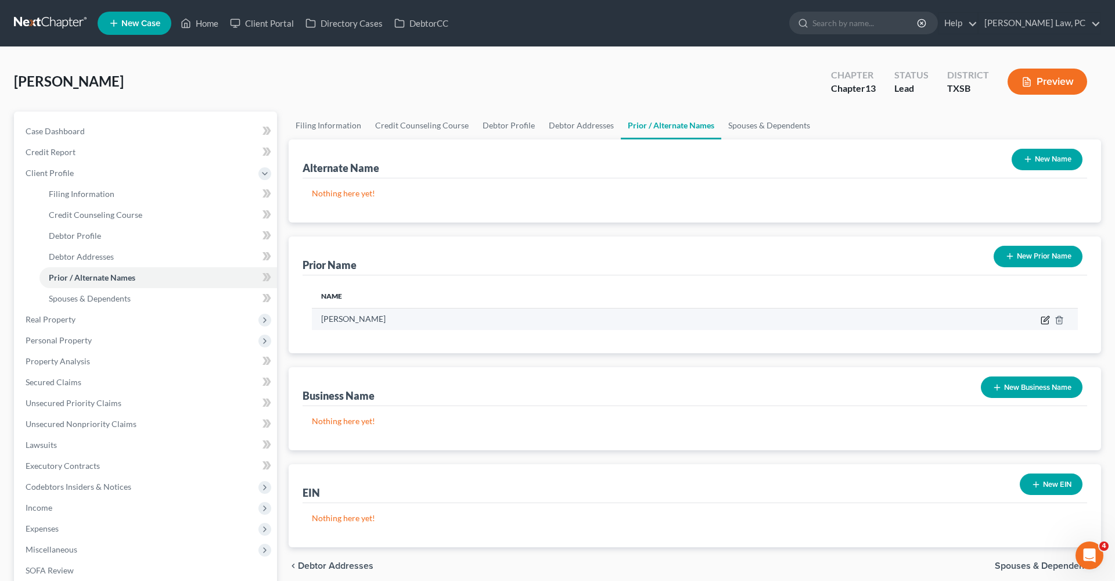
click at [1047, 321] on icon "button" at bounding box center [1045, 319] width 9 height 9
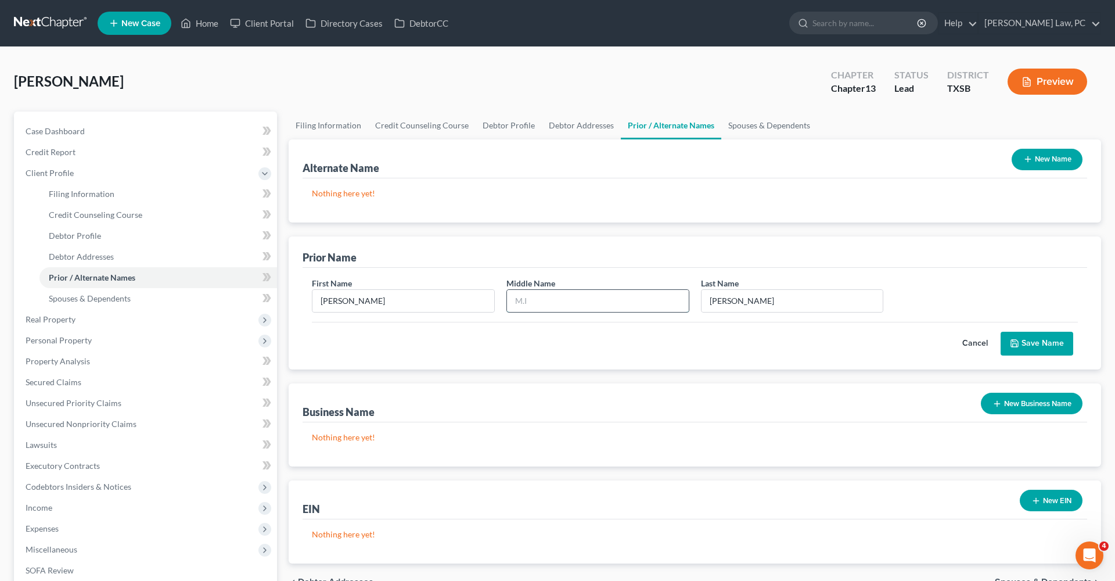
click at [534, 292] on input "text" at bounding box center [598, 301] width 182 height 22
click at [518, 302] on input "leatrice" at bounding box center [598, 301] width 182 height 22
type input "Leatrice"
click at [1032, 347] on button "Save Name" at bounding box center [1037, 344] width 73 height 24
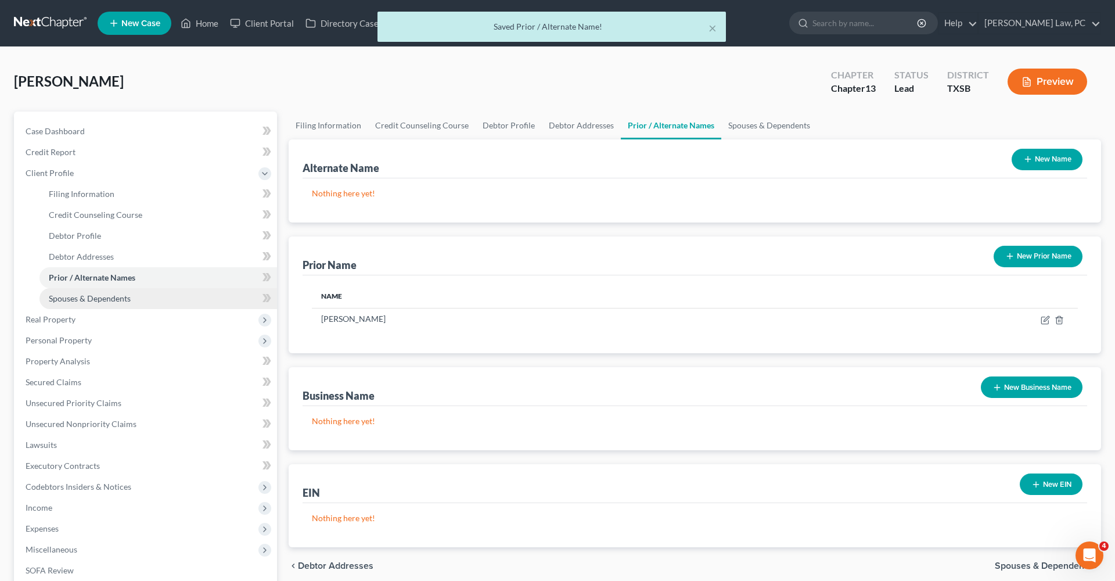
click at [99, 306] on link "Spouses & Dependents" at bounding box center [159, 298] width 238 height 21
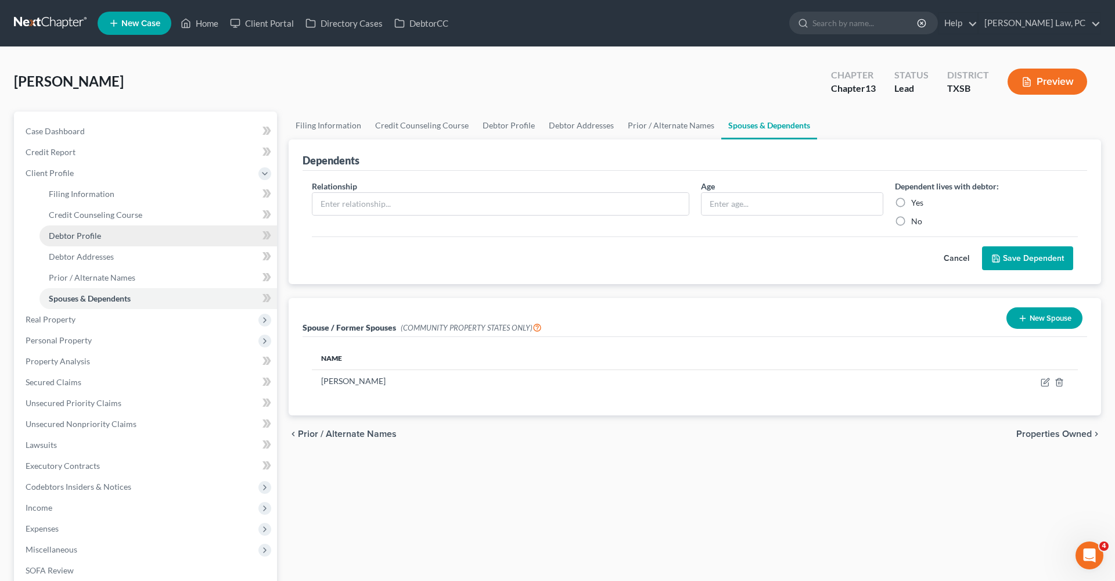
click at [65, 236] on span "Debtor Profile" at bounding box center [75, 236] width 52 height 10
select select "1"
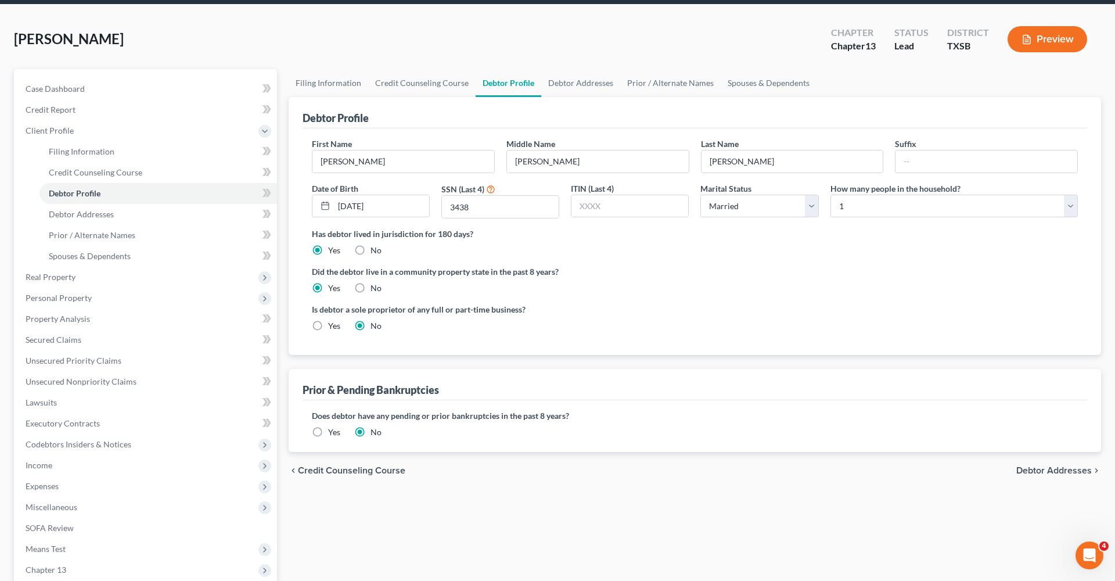
scroll to position [41, 0]
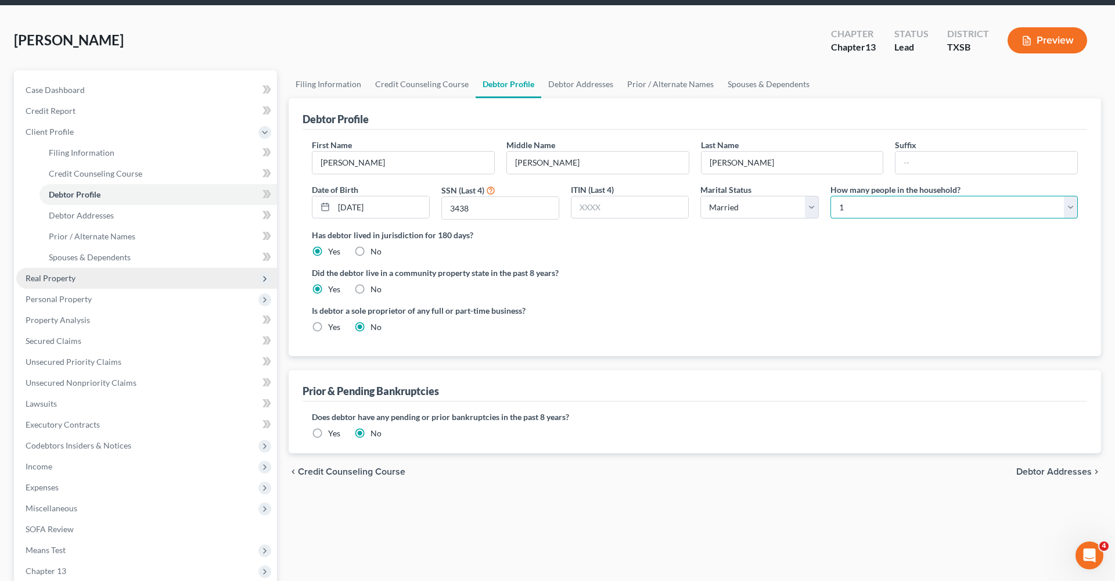
select select "1"
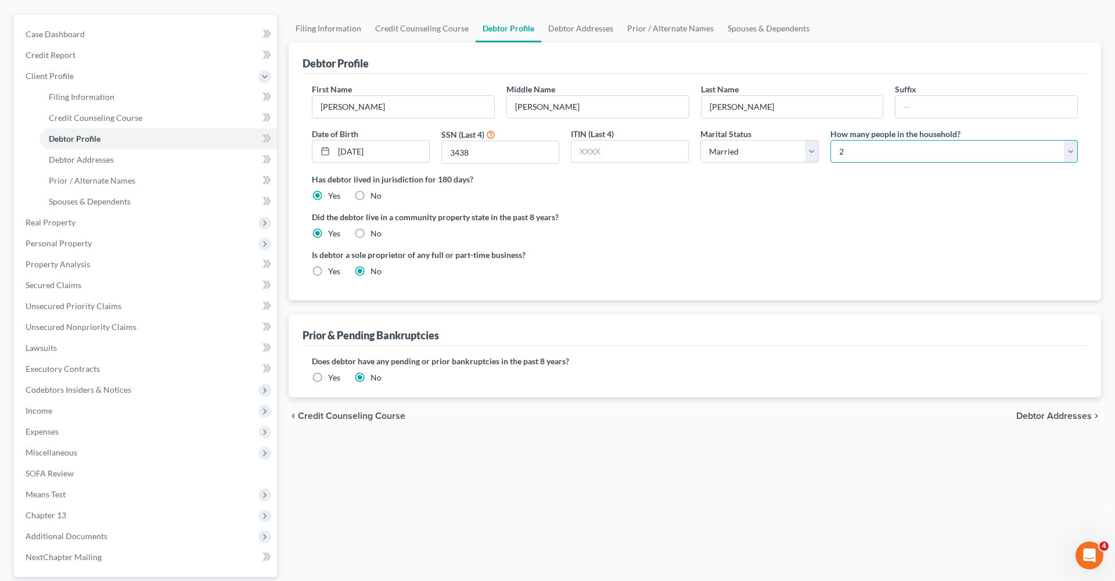
scroll to position [99, 0]
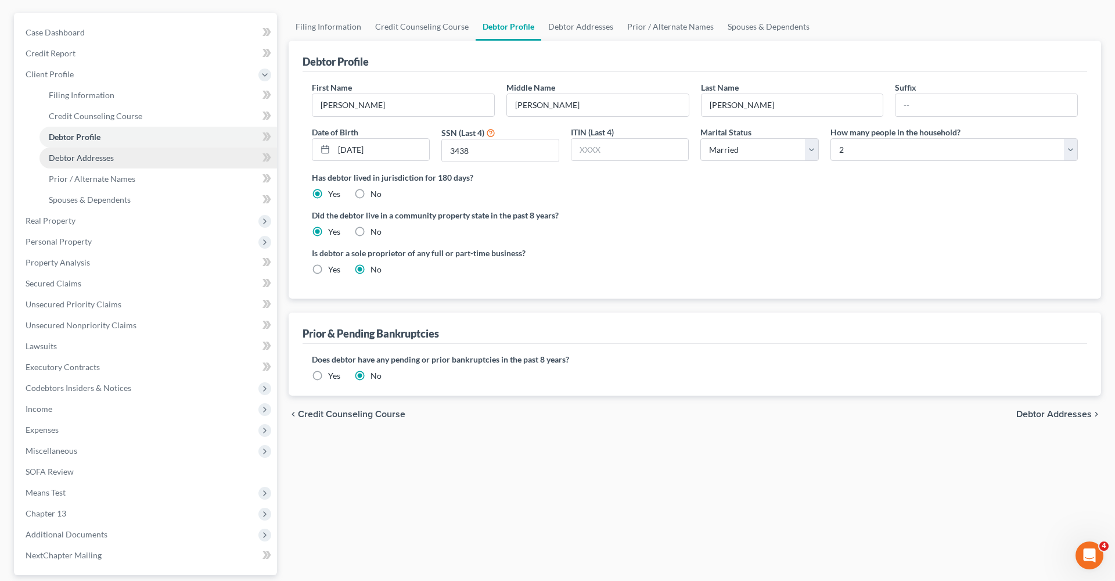
click at [70, 161] on span "Debtor Addresses" at bounding box center [81, 158] width 65 height 10
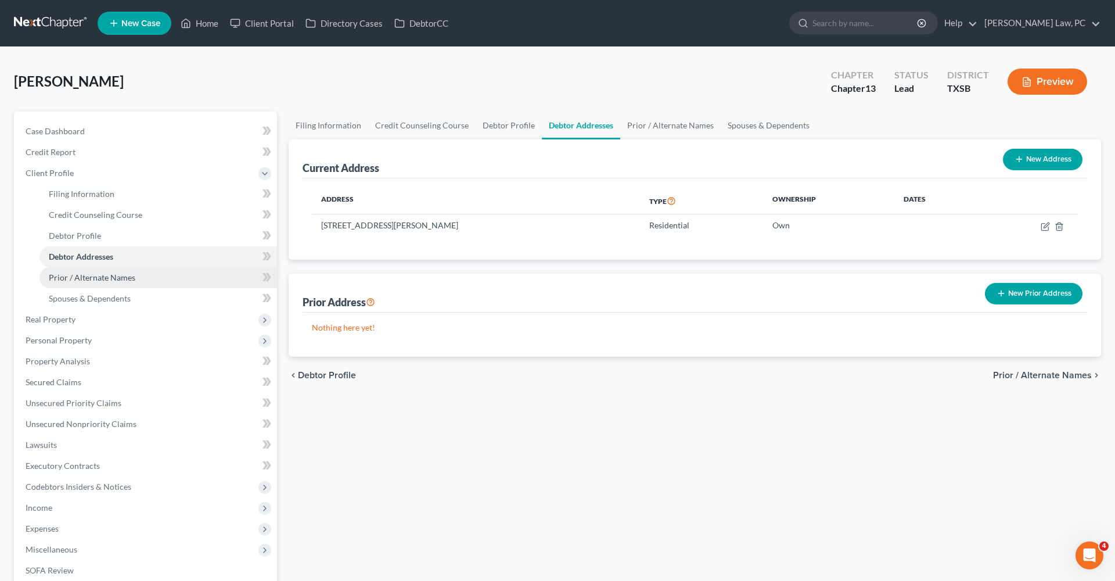
click at [108, 279] on span "Prior / Alternate Names" at bounding box center [92, 277] width 87 height 10
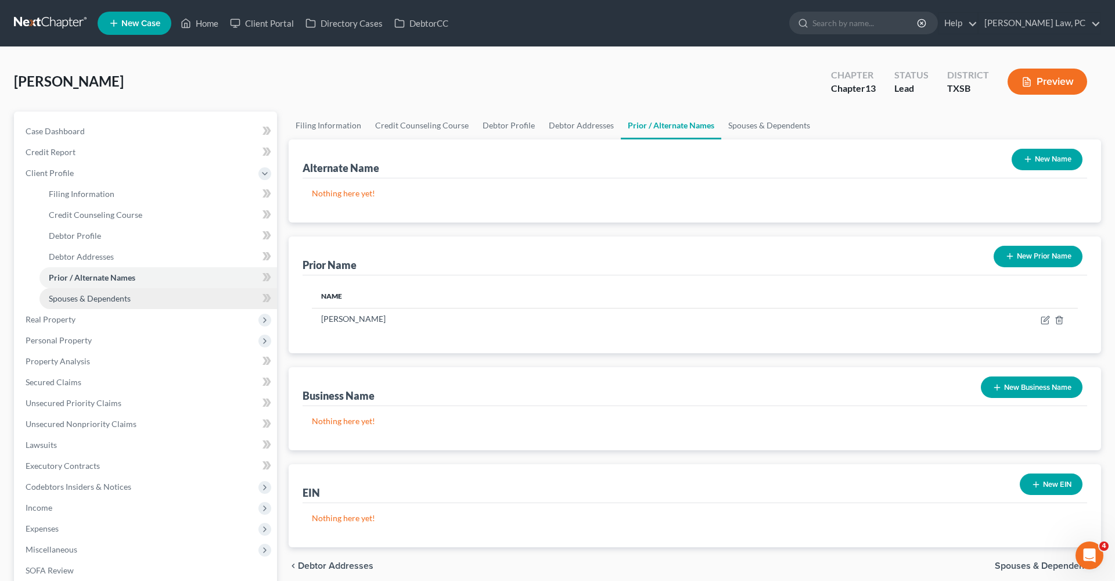
click at [82, 297] on span "Spouses & Dependents" at bounding box center [90, 298] width 82 height 10
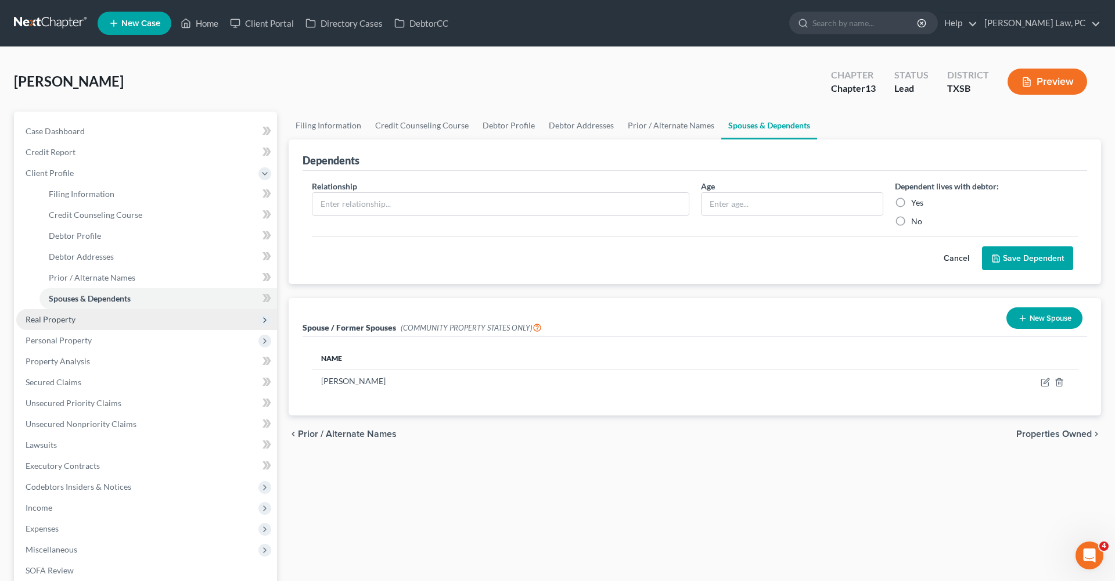
click at [70, 319] on span "Real Property" at bounding box center [51, 319] width 50 height 10
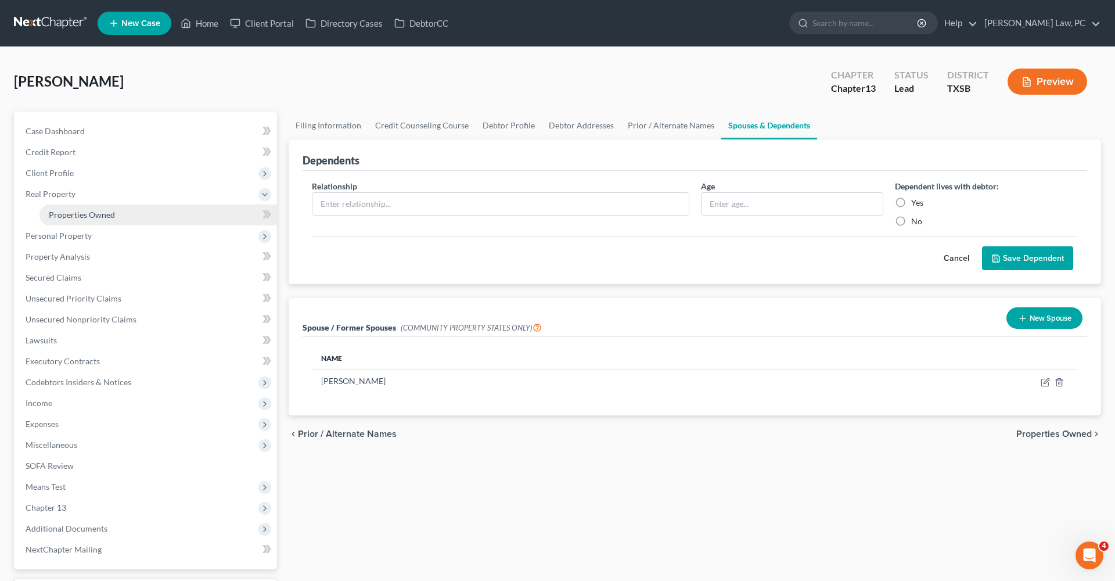
click at [82, 216] on span "Properties Owned" at bounding box center [82, 215] width 66 height 10
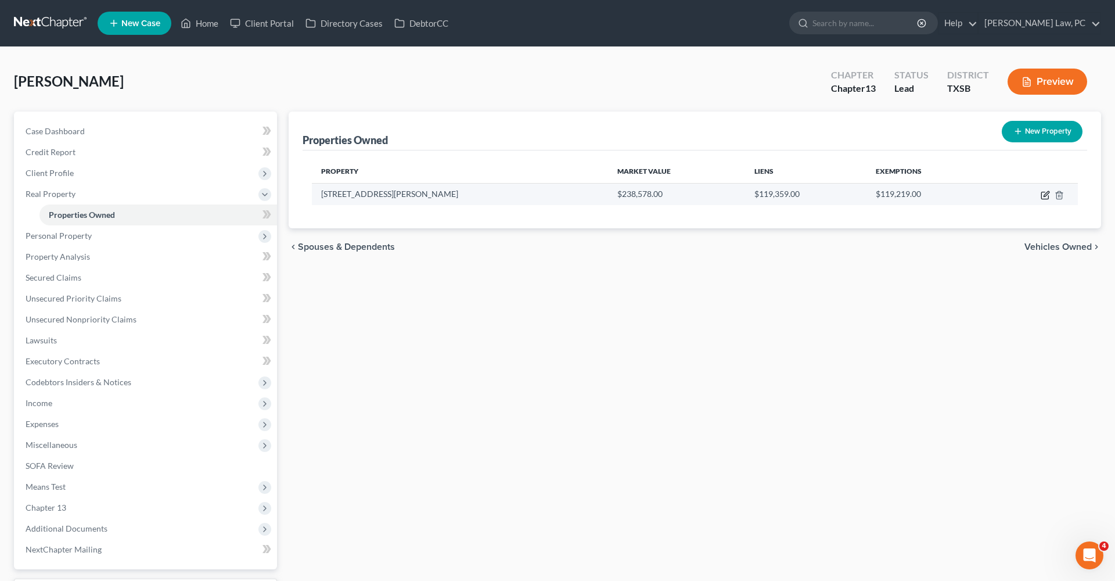
click at [1048, 196] on icon "button" at bounding box center [1045, 195] width 9 height 9
select select "45"
select select "0"
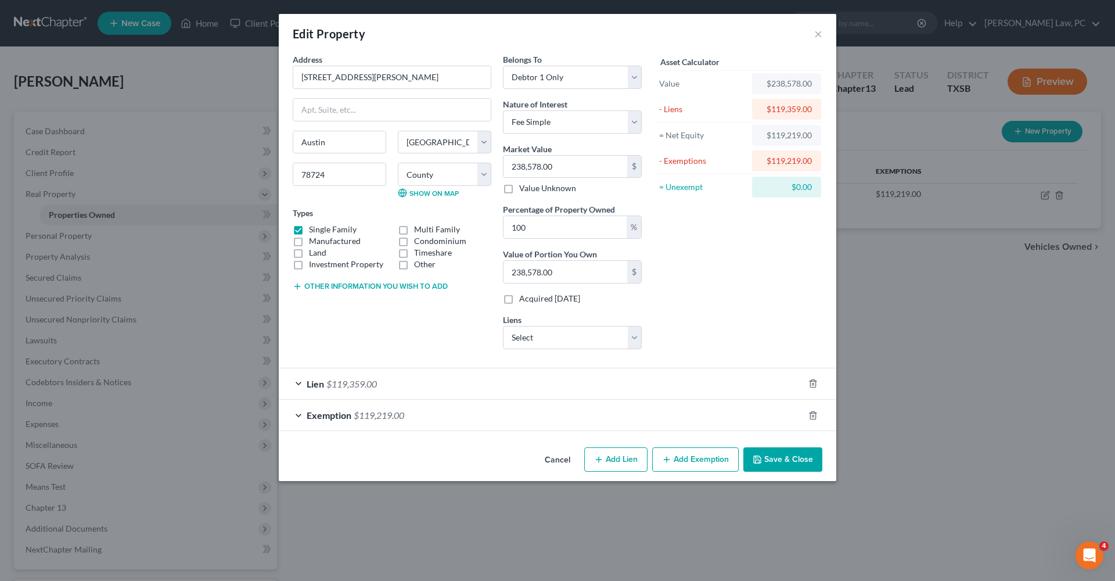
click at [419, 389] on div "Lien $119,359.00" at bounding box center [541, 383] width 525 height 31
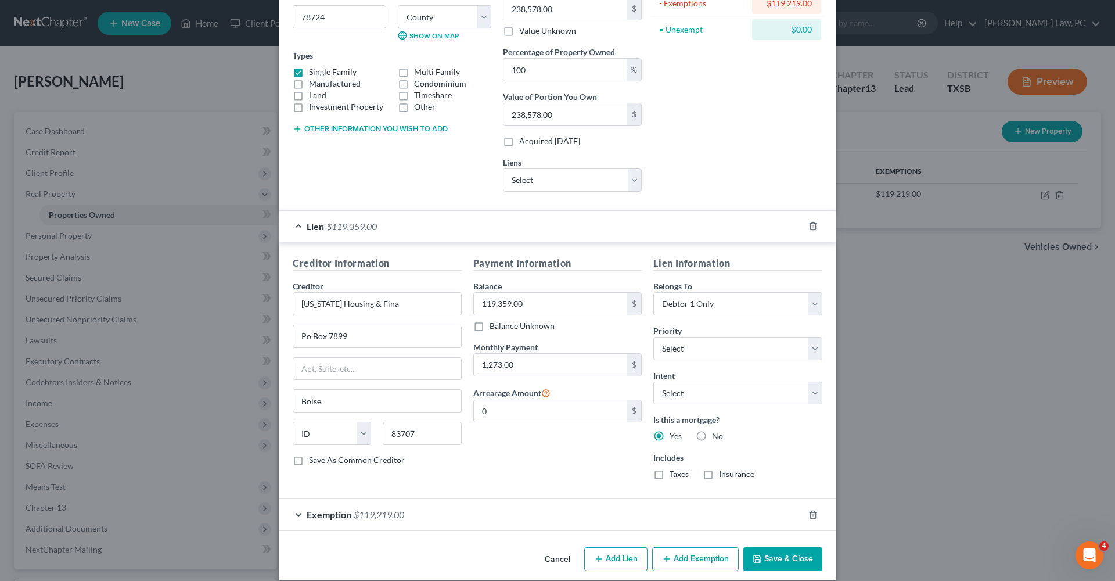
scroll to position [159, 0]
click at [680, 474] on label "Taxes" at bounding box center [679, 472] width 19 height 12
click at [680, 474] on input "Taxes" at bounding box center [678, 470] width 8 height 8
checkbox input "true"
click at [723, 472] on label "Insurance" at bounding box center [736, 472] width 35 height 12
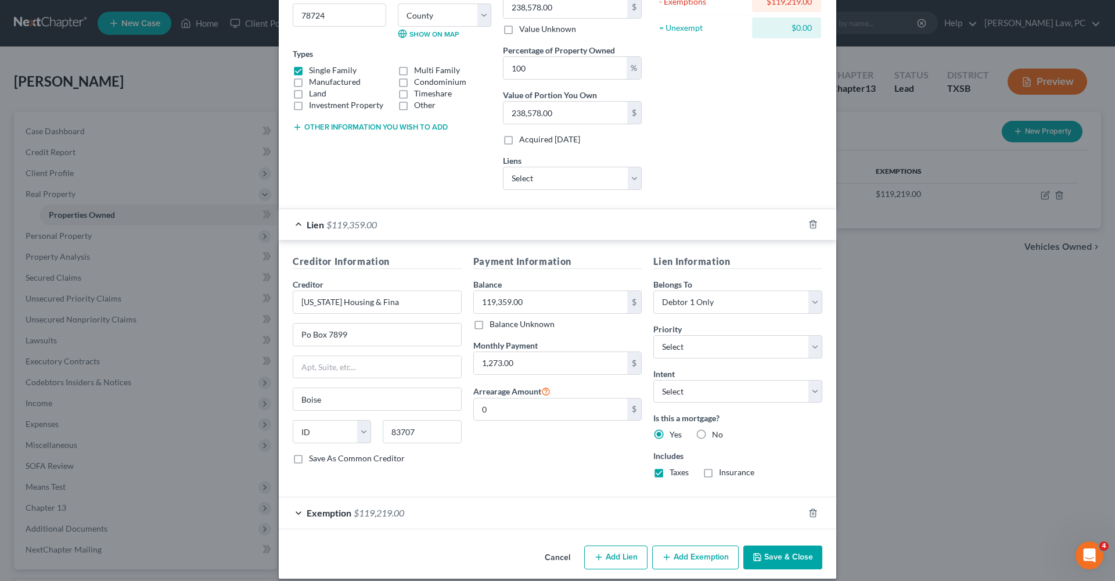
click at [724, 472] on input "Insurance" at bounding box center [728, 470] width 8 height 8
checkbox input "true"
select select "2"
click at [795, 554] on button "Save & Close" at bounding box center [783, 557] width 79 height 24
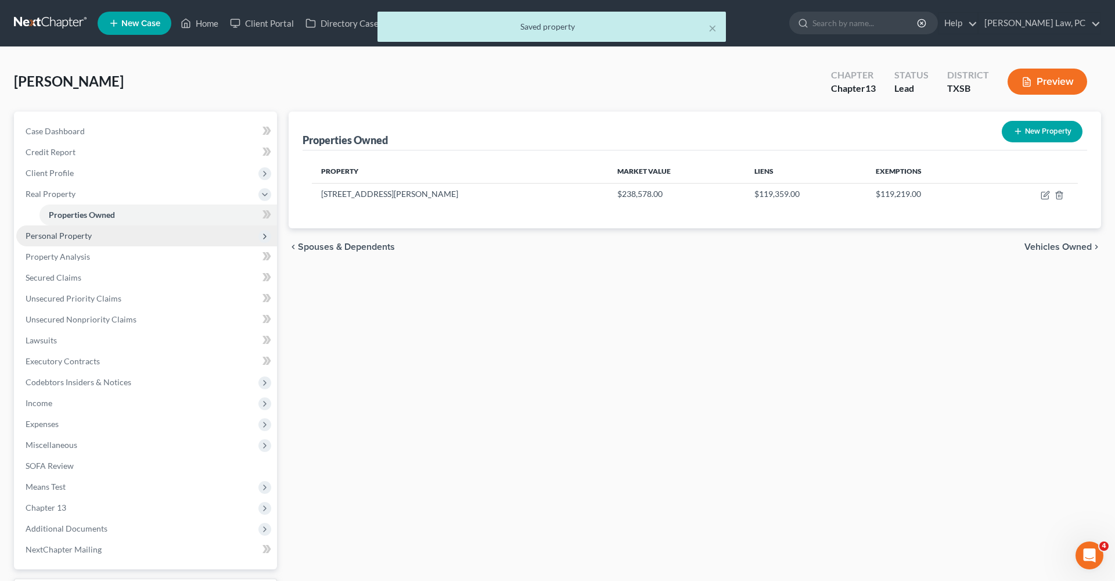
click at [70, 237] on span "Personal Property" at bounding box center [59, 236] width 66 height 10
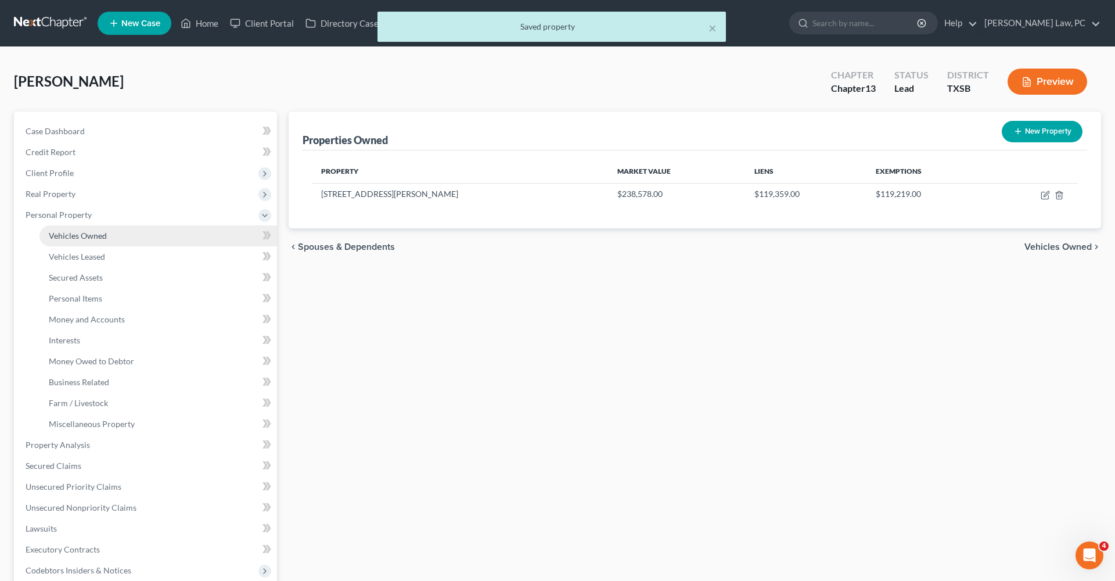
click at [88, 229] on link "Vehicles Owned" at bounding box center [159, 235] width 238 height 21
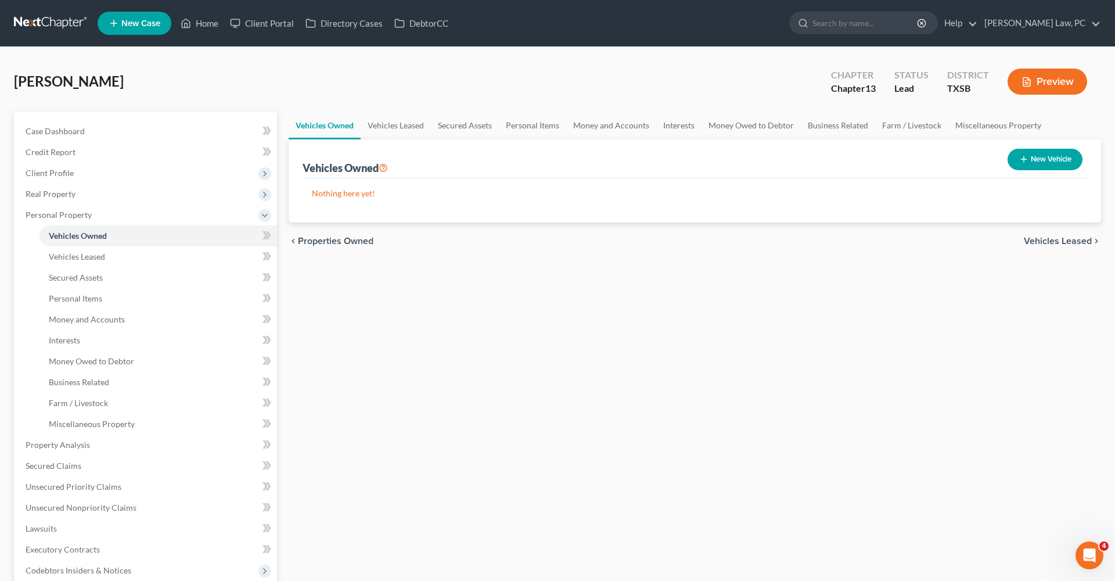
click at [1042, 161] on button "New Vehicle" at bounding box center [1045, 159] width 75 height 21
select select "0"
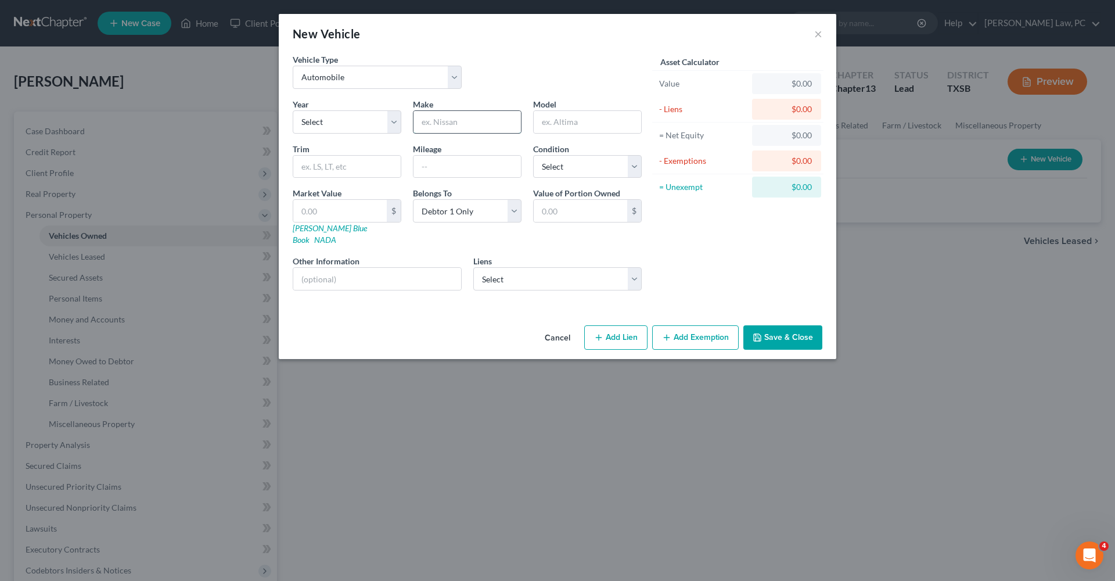
click at [449, 124] on input "text" at bounding box center [467, 122] width 107 height 22
type input "Toyota"
click at [589, 120] on input "text" at bounding box center [587, 122] width 107 height 22
type input "Corolla"
select select "2"
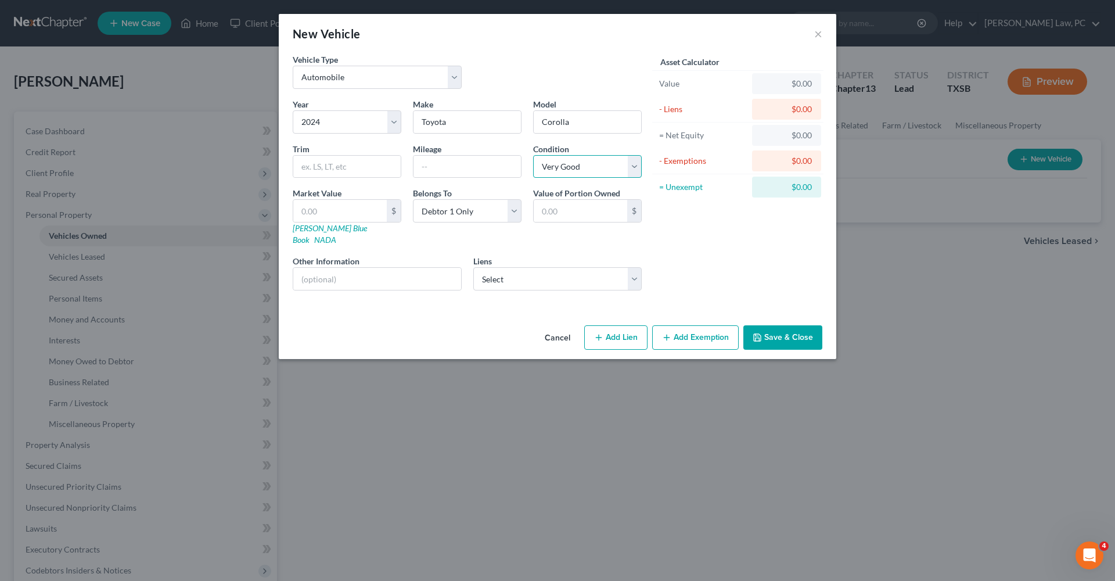
select select "0"
click at [367, 161] on input "text" at bounding box center [346, 167] width 107 height 22
click at [336, 235] on link "NADA" at bounding box center [325, 240] width 22 height 10
click at [320, 171] on input "text" at bounding box center [346, 167] width 107 height 22
type input "LE"
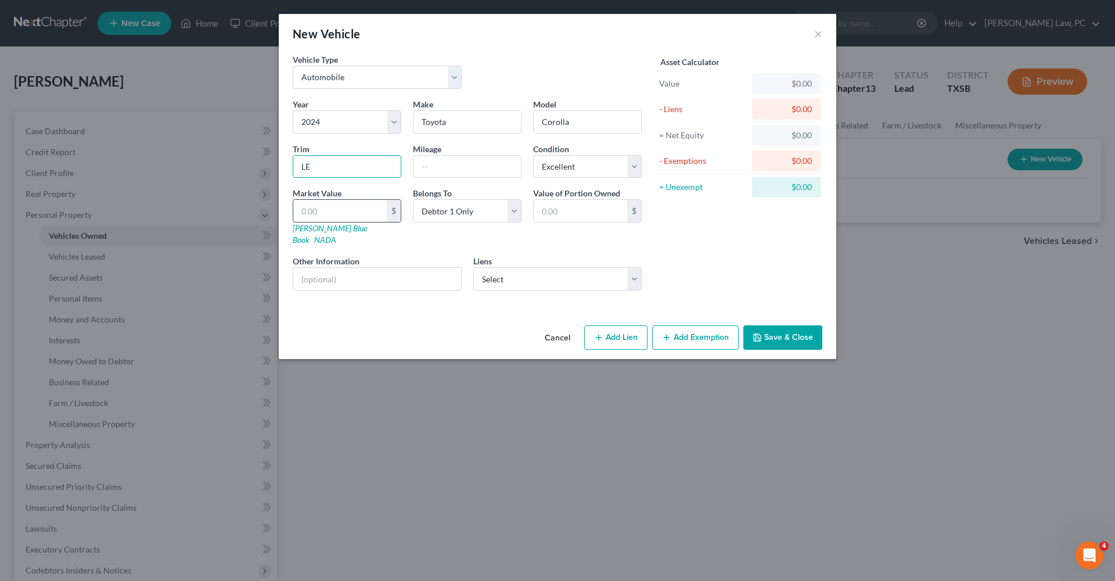
click at [339, 211] on input "text" at bounding box center [340, 211] width 94 height 22
paste input "23,876"
type input "23,876"
type input "23,876.00"
type input "23,876"
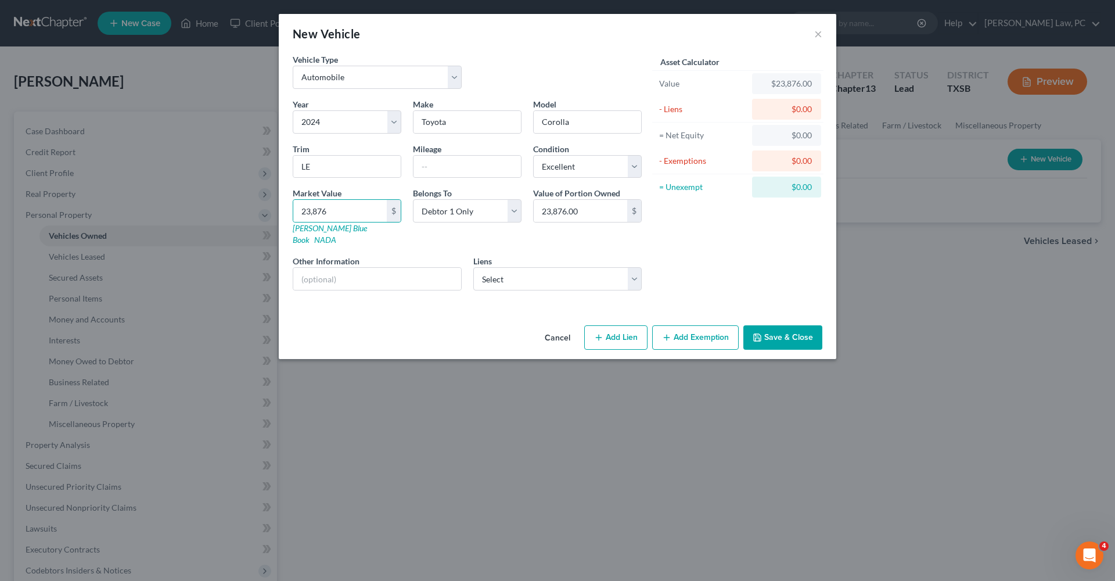
click at [563, 255] on div "Liens Select Toyota Mtr - $30,304.00 Credit Acceptance Corp - $11,315.00 Ford M…" at bounding box center [557, 272] width 169 height 35
select select "0"
select select
select select "45"
select select "0"
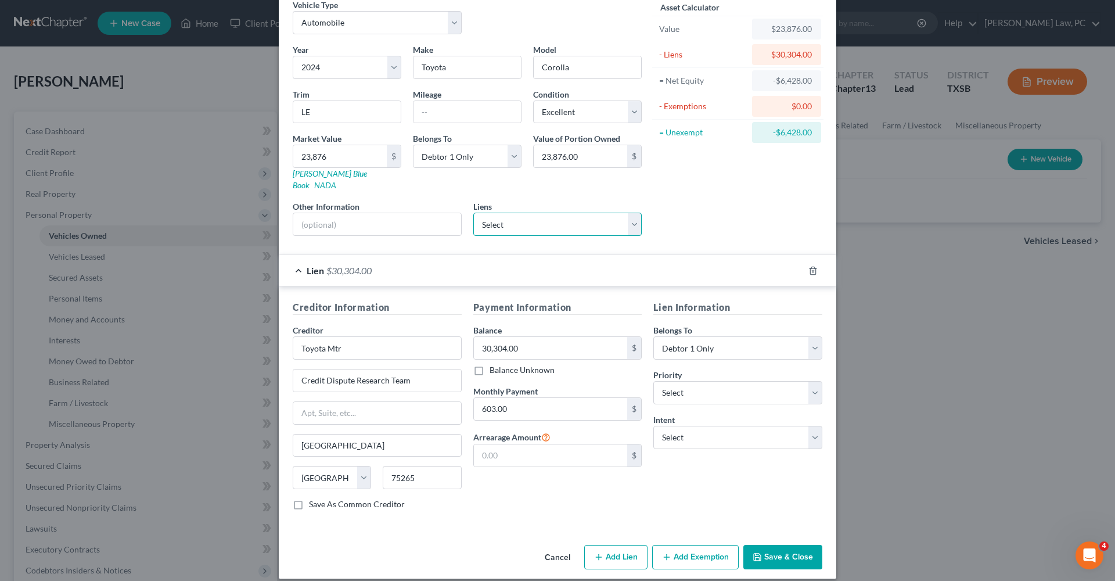
scroll to position [54, 0]
select select "2"
click at [524, 399] on input "603.00" at bounding box center [551, 410] width 154 height 22
type input "603.52"
click at [783, 548] on button "Save & Close" at bounding box center [783, 557] width 79 height 24
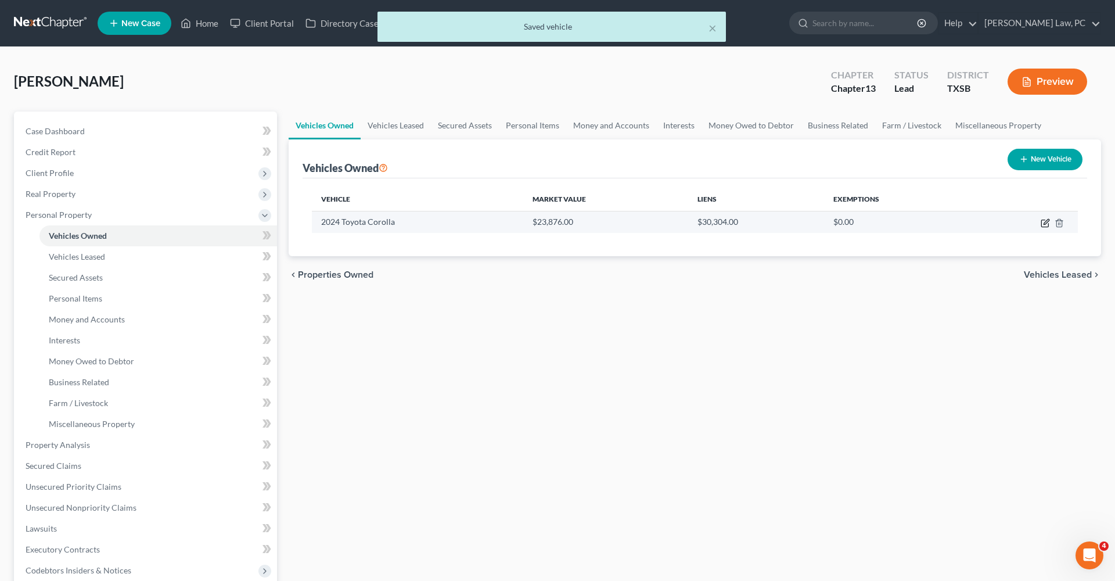
click at [1046, 224] on icon "button" at bounding box center [1046, 221] width 5 height 5
select select "0"
select select "2"
select select "0"
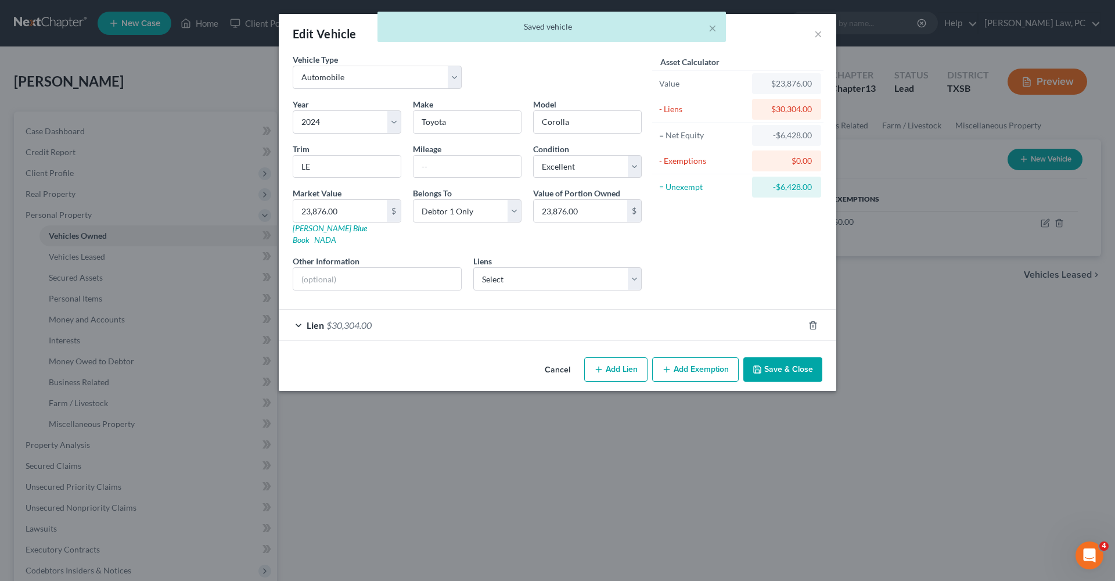
click at [821, 32] on div "× Saved vehicle" at bounding box center [551, 30] width 1115 height 36
click at [820, 37] on div "× Saved vehicle" at bounding box center [551, 30] width 1115 height 36
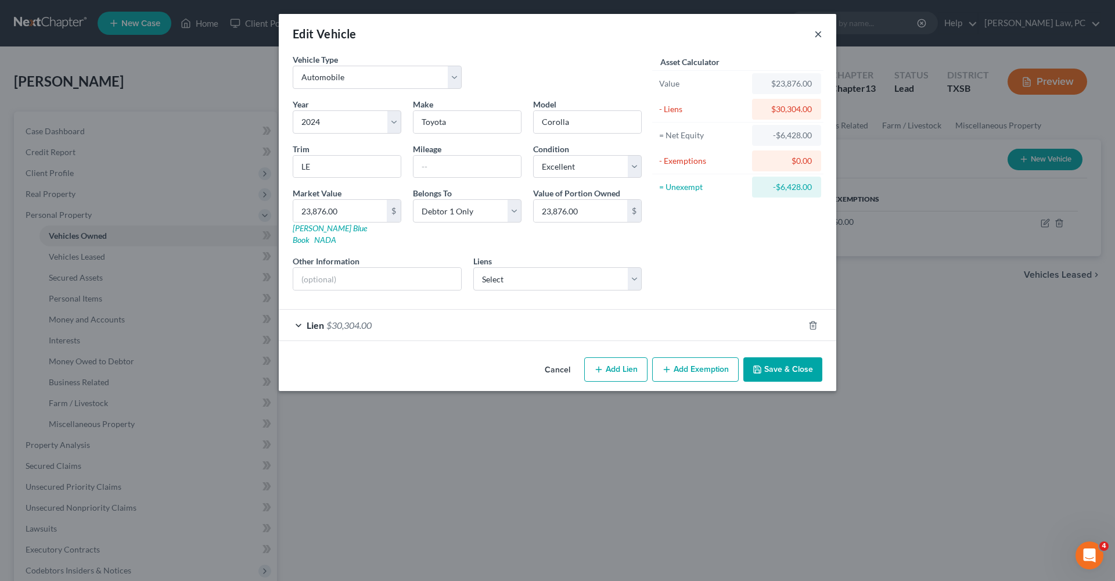
click at [820, 35] on button "×" at bounding box center [818, 34] width 8 height 14
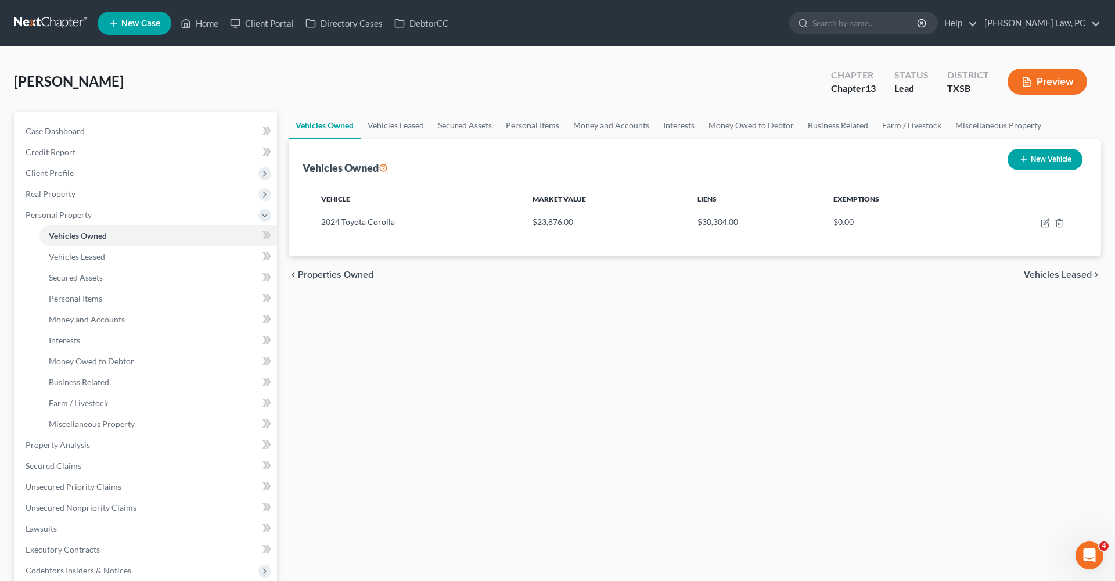
click at [1040, 155] on button "New Vehicle" at bounding box center [1045, 159] width 75 height 21
select select "0"
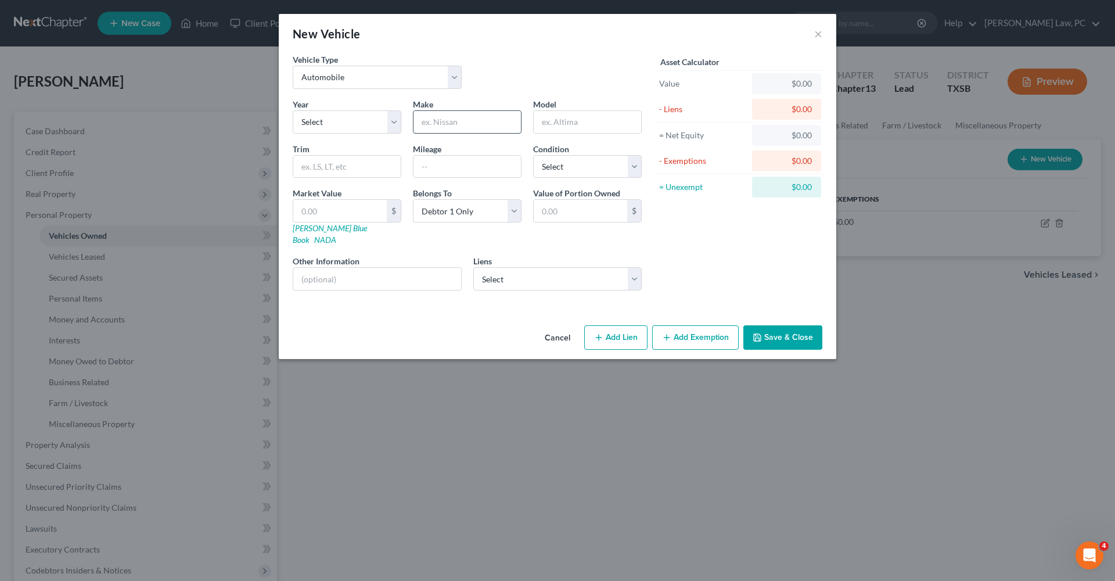
click at [461, 123] on input "text" at bounding box center [467, 122] width 107 height 22
type input "Chevrolet"
click at [576, 120] on input "text" at bounding box center [587, 122] width 107 height 22
type input "HHR"
click at [330, 269] on input "text" at bounding box center [377, 279] width 168 height 22
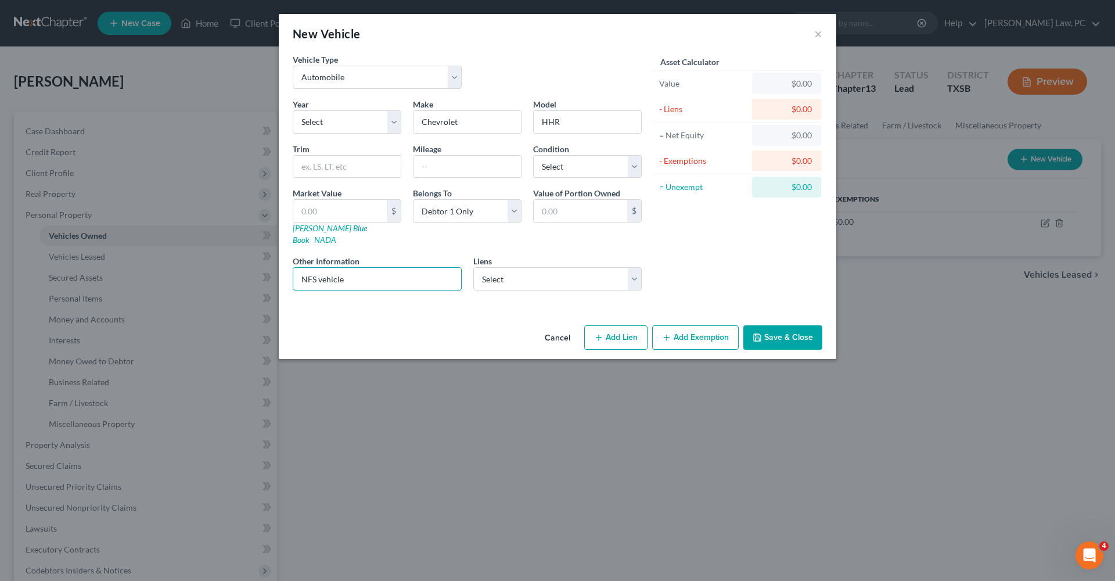
type input "NFS vehicle"
click at [796, 328] on button "Save & Close" at bounding box center [783, 337] width 79 height 24
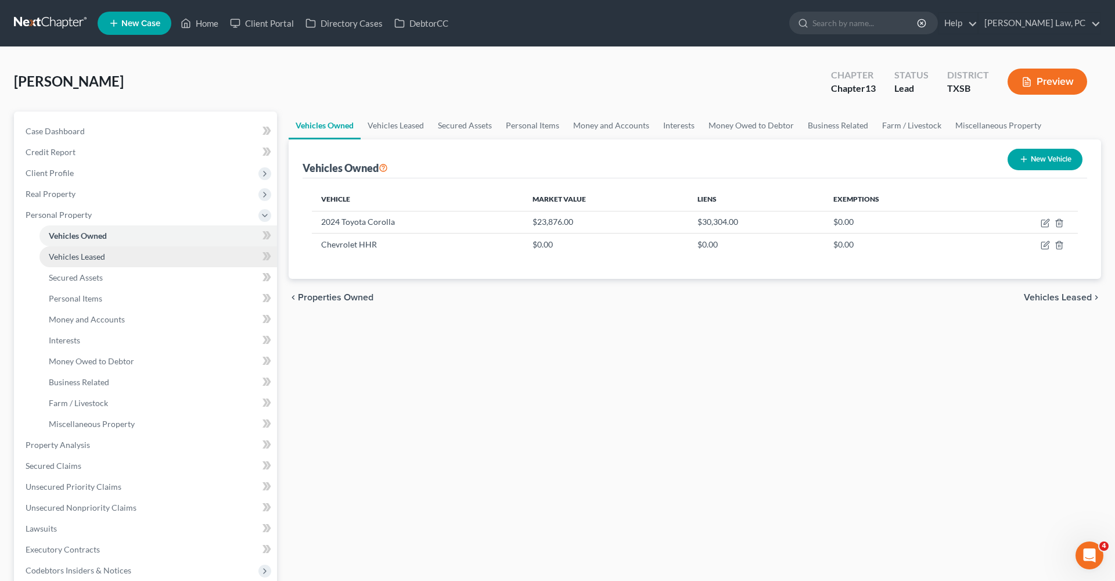
click at [99, 256] on span "Vehicles Leased" at bounding box center [77, 257] width 56 height 10
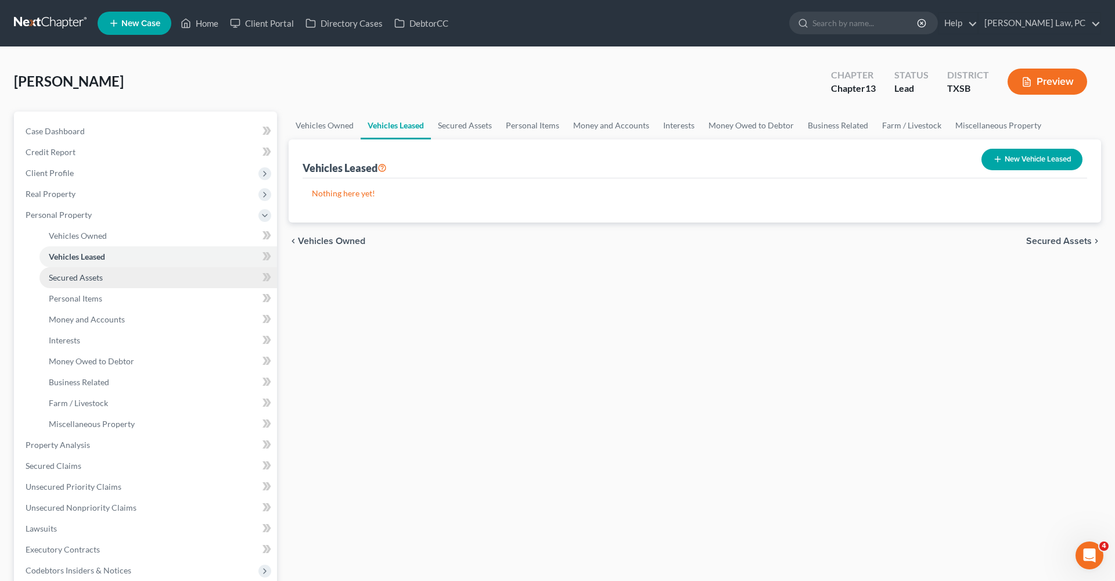
click at [96, 275] on span "Secured Assets" at bounding box center [76, 277] width 54 height 10
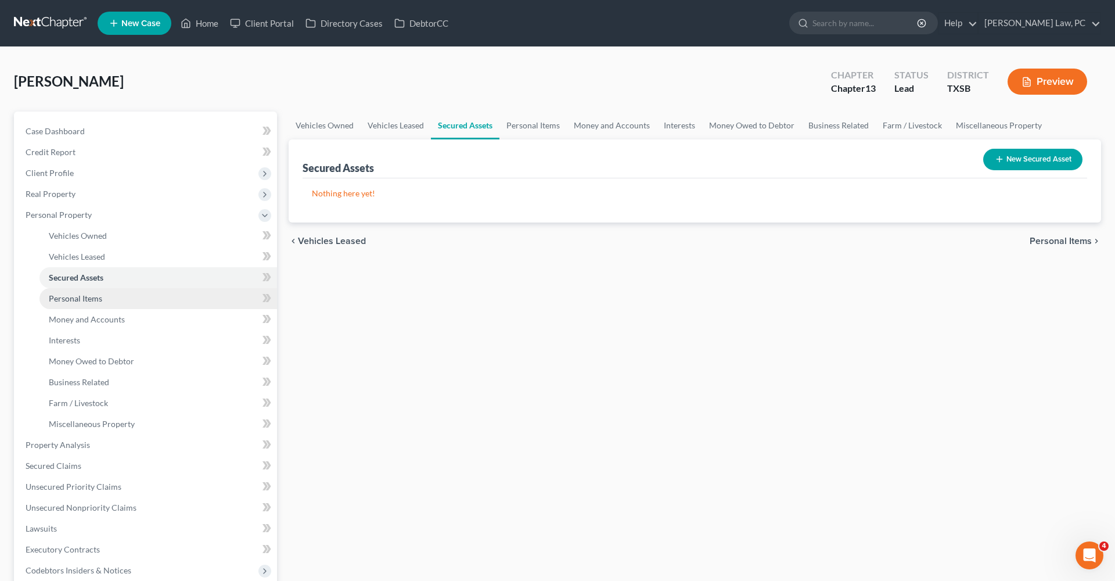
click at [90, 297] on span "Personal Items" at bounding box center [75, 298] width 53 height 10
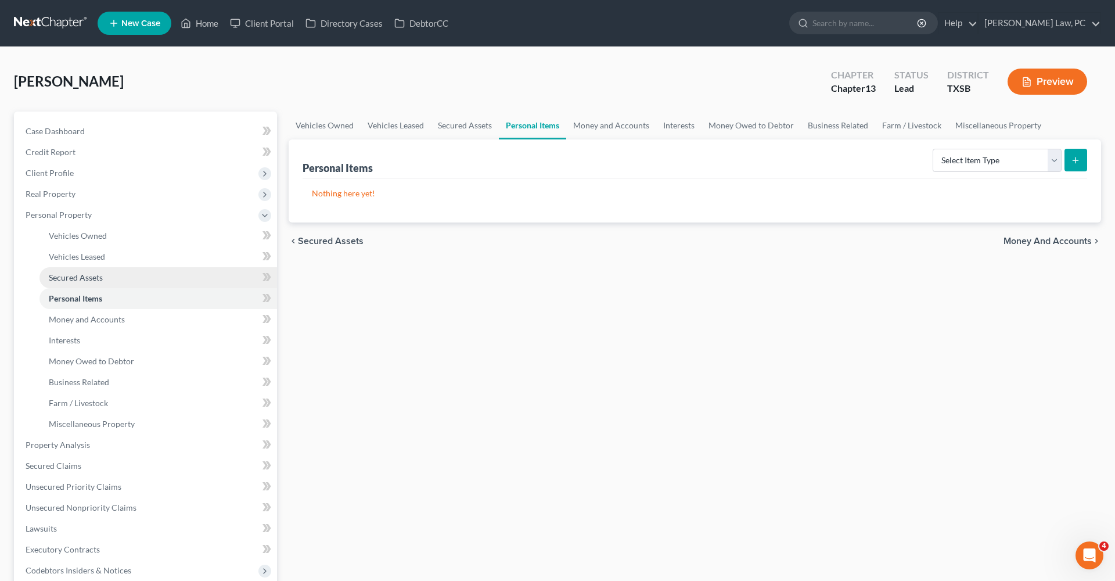
click at [85, 277] on span "Secured Assets" at bounding box center [76, 277] width 54 height 10
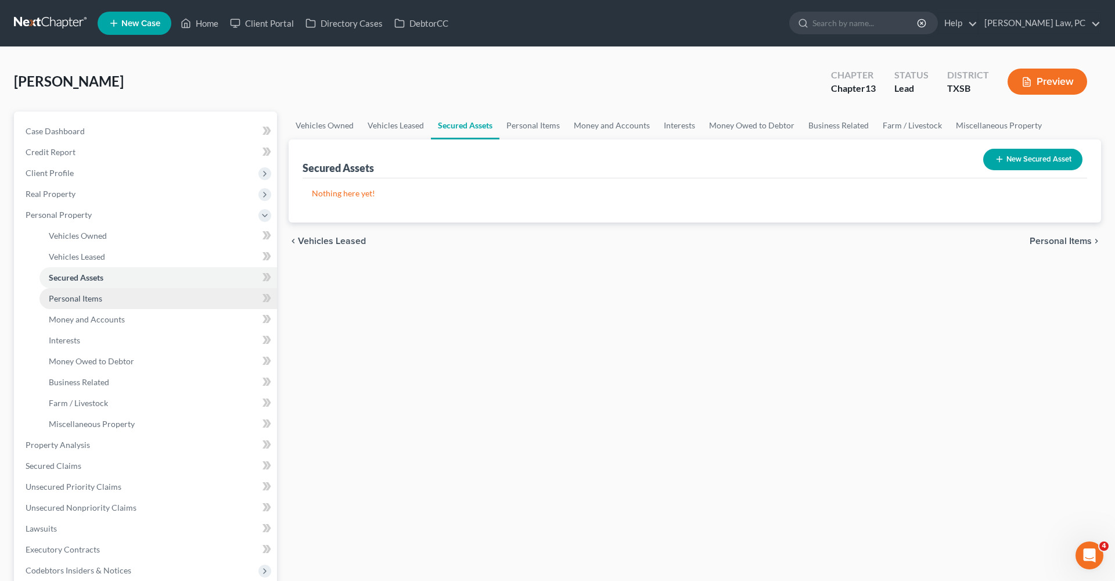
click at [70, 298] on span "Personal Items" at bounding box center [75, 298] width 53 height 10
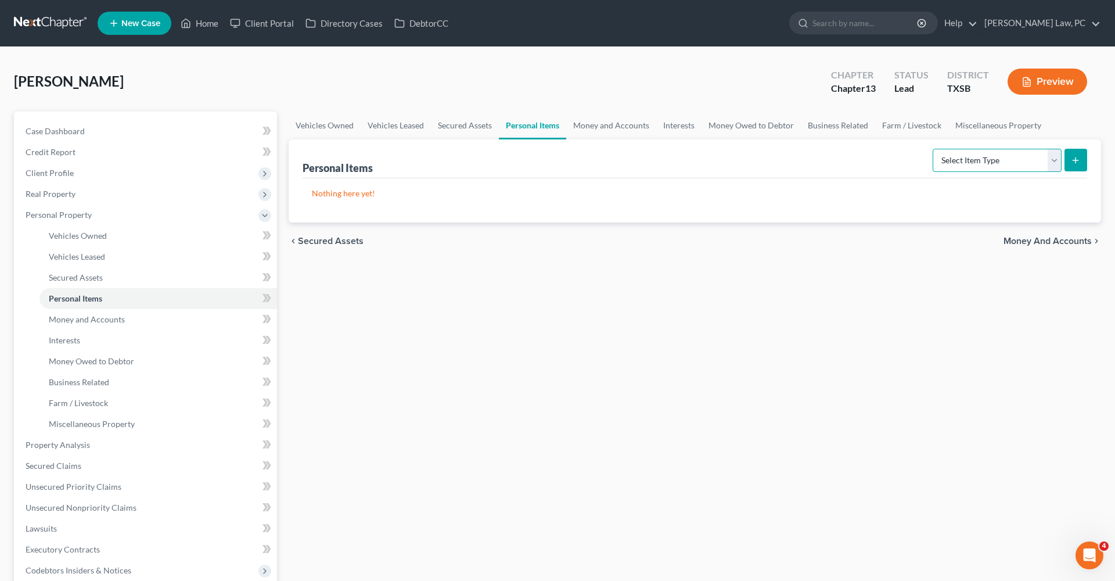
select select "clothing"
click at [1077, 167] on button "submit" at bounding box center [1076, 160] width 23 height 23
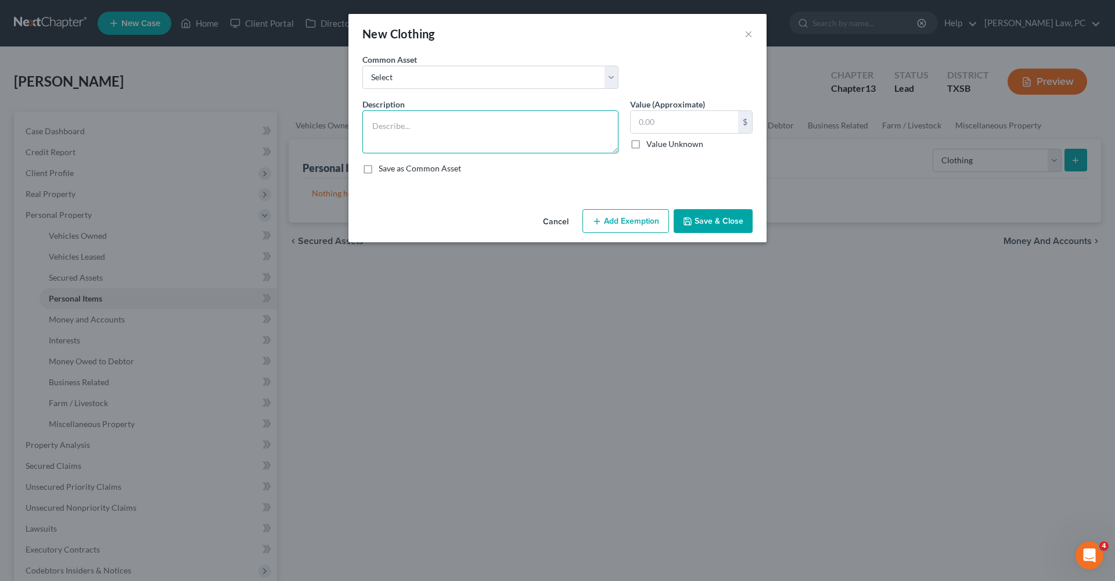
click at [435, 133] on textarea at bounding box center [491, 131] width 256 height 43
type textarea "General Clothing"
click at [634, 225] on button "Add Exemption" at bounding box center [626, 221] width 87 height 24
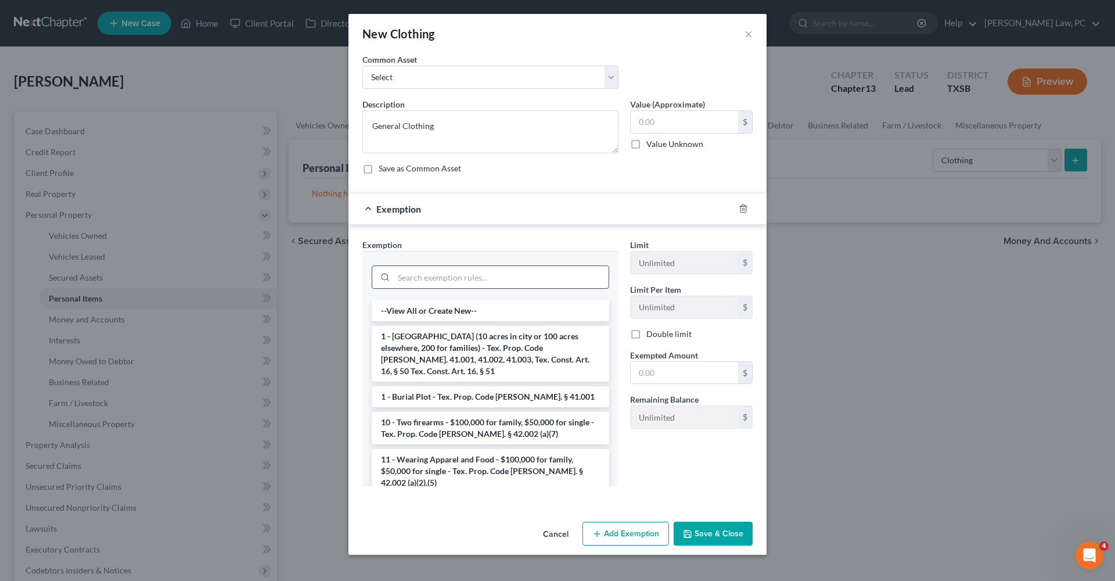
click at [497, 277] on input "search" at bounding box center [501, 277] width 215 height 22
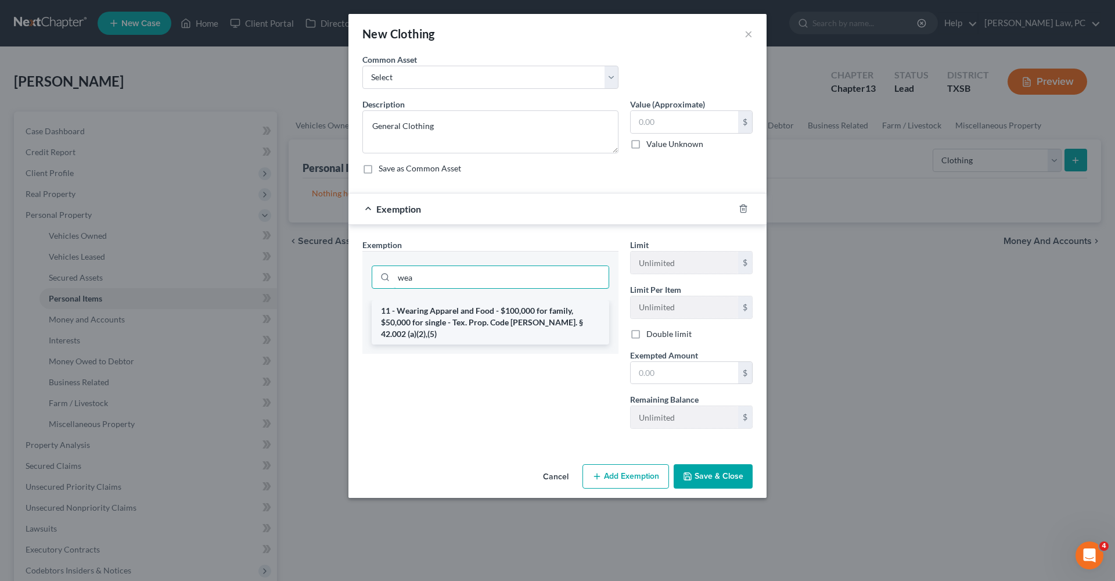
type input "wea"
click at [500, 317] on li "11 - Wearing Apparel and Food - $100,000 for family, $50,000 for single - Tex. …" at bounding box center [491, 322] width 238 height 44
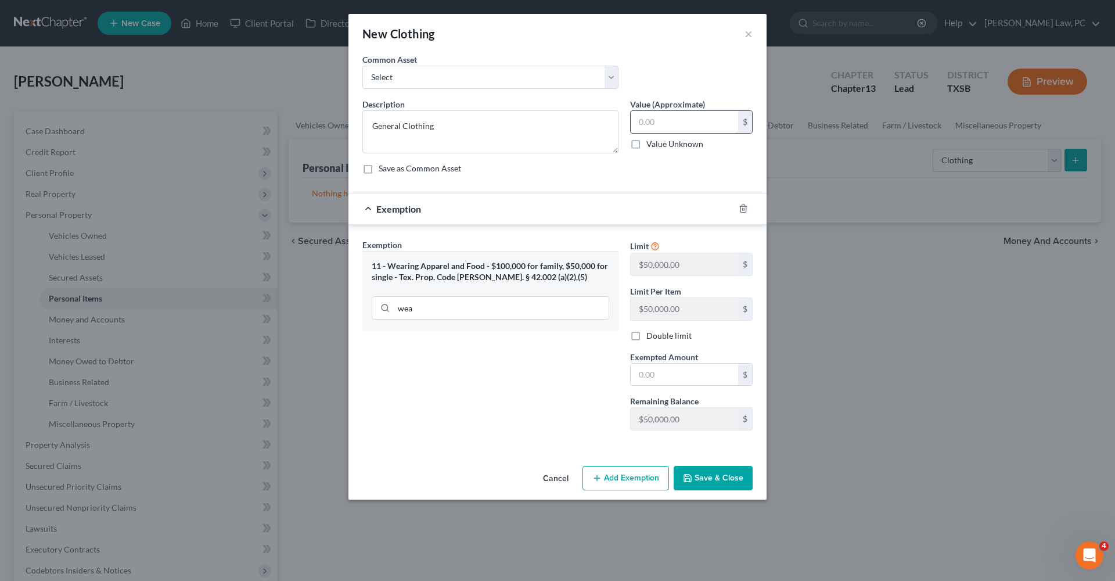
click at [670, 121] on input "text" at bounding box center [684, 122] width 107 height 22
type input "400"
click at [682, 371] on input "text" at bounding box center [684, 375] width 107 height 22
type input "400"
click at [701, 481] on button "Save & Close" at bounding box center [713, 478] width 79 height 24
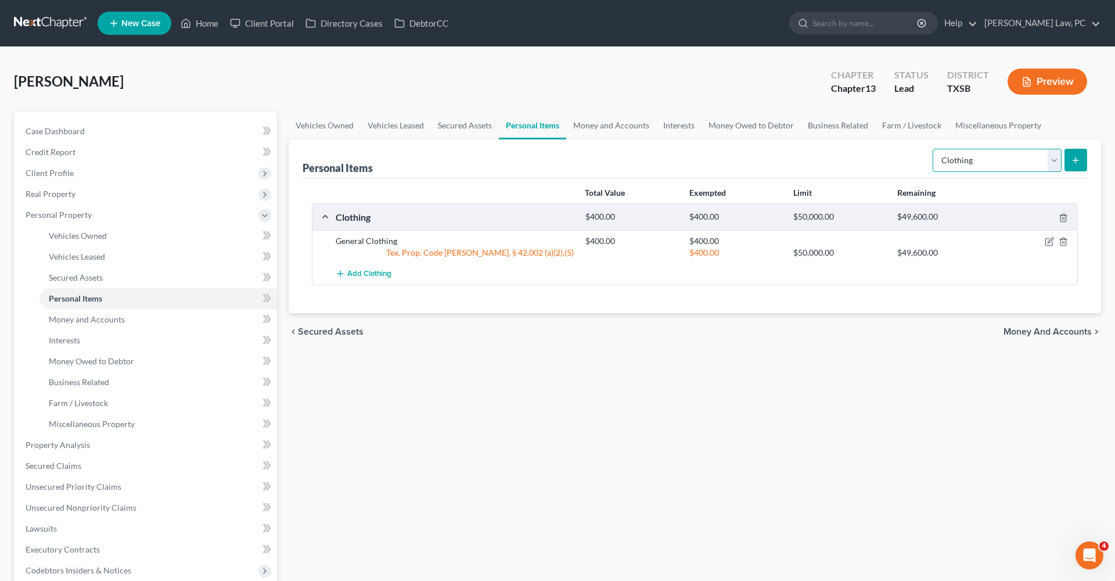
select select "electronics"
click at [1074, 166] on button "submit" at bounding box center [1076, 160] width 23 height 23
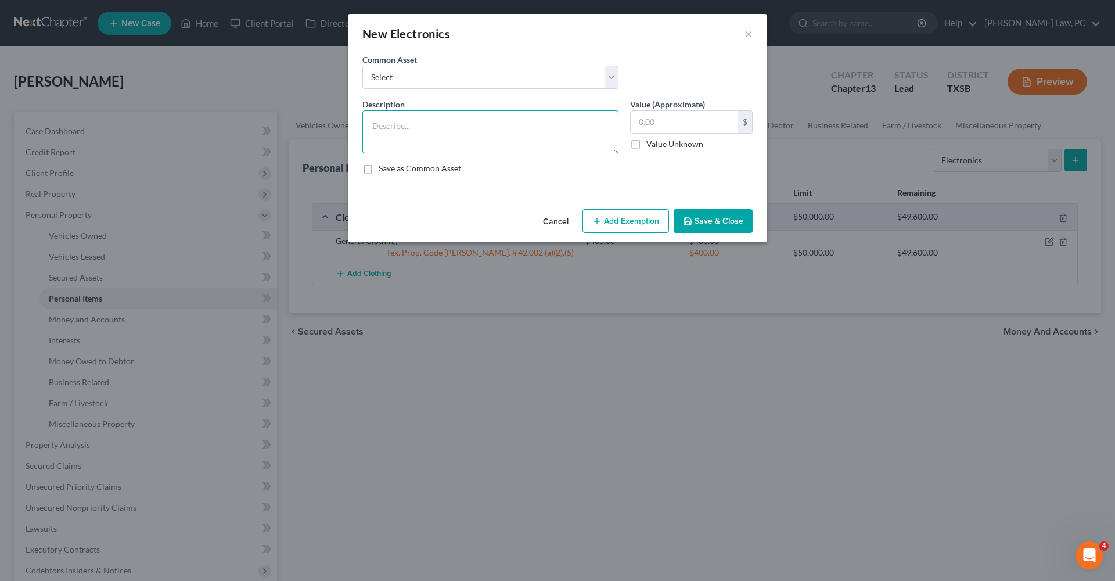
click at [430, 119] on textarea at bounding box center [491, 131] width 256 height 43
click at [522, 140] on textarea "2 cellphones $500, laptop $300, Apple Watch $100, washer and dryer $400, microw…" at bounding box center [491, 131] width 256 height 43
click at [554, 142] on textarea "2 cellphones $500, laptop $300, Apple Watch $100, washer and dryer $400, microw…" at bounding box center [491, 131] width 256 height 43
type textarea "2 cellphones $500, laptop $300, Apple Watch $100, washer and dryer $400, microw…"
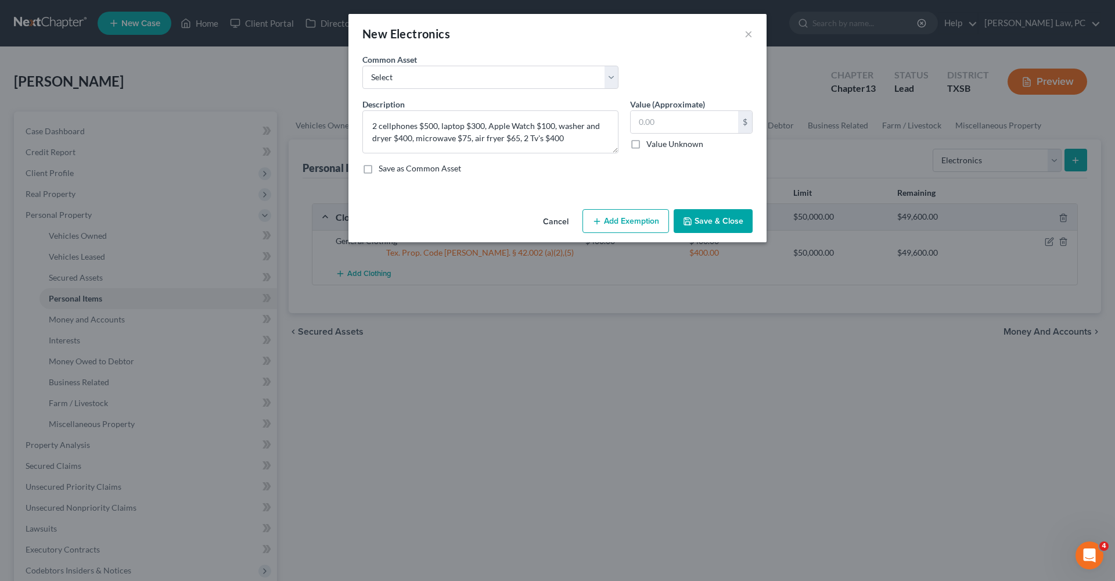
click at [712, 219] on button "Save & Close" at bounding box center [713, 221] width 79 height 24
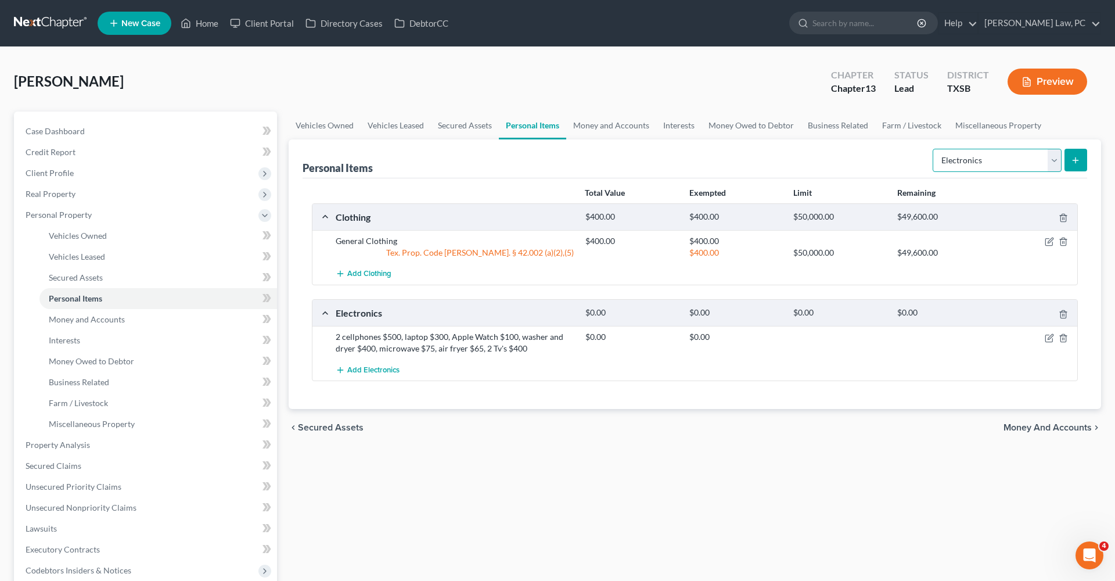
select select "household_goods"
click at [1083, 164] on button "submit" at bounding box center [1076, 160] width 23 height 23
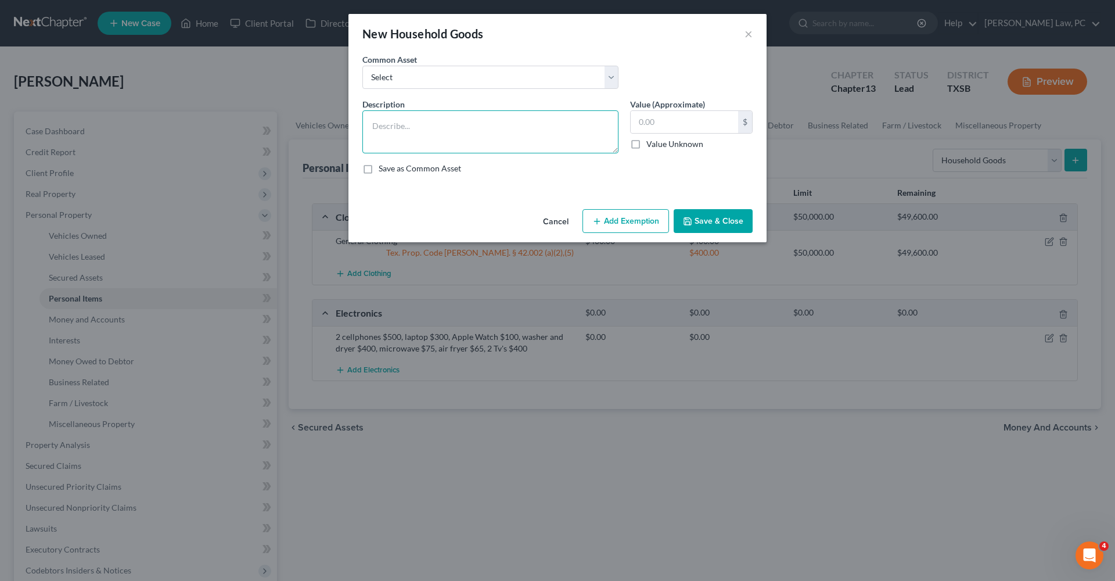
click at [423, 130] on textarea at bounding box center [491, 131] width 256 height 43
type textarea "General Household Goods"
click at [629, 225] on button "Add Exemption" at bounding box center [626, 221] width 87 height 24
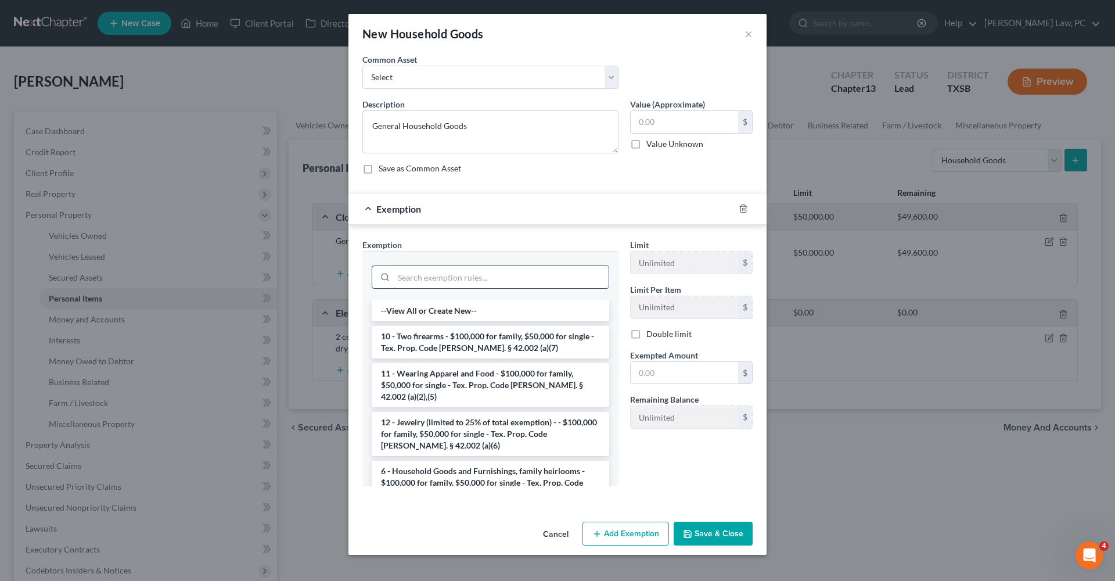
click at [459, 275] on input "search" at bounding box center [501, 277] width 215 height 22
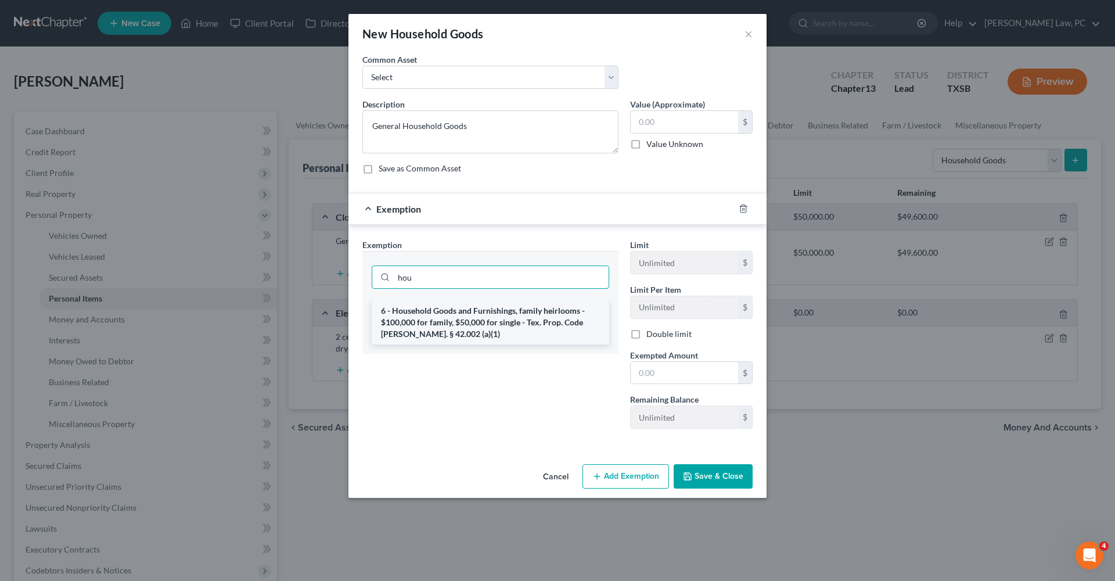
type input "hou"
click at [508, 321] on li "6 - Household Goods and Furnishings, family heirlooms - $100,000 for family, $5…" at bounding box center [491, 322] width 238 height 44
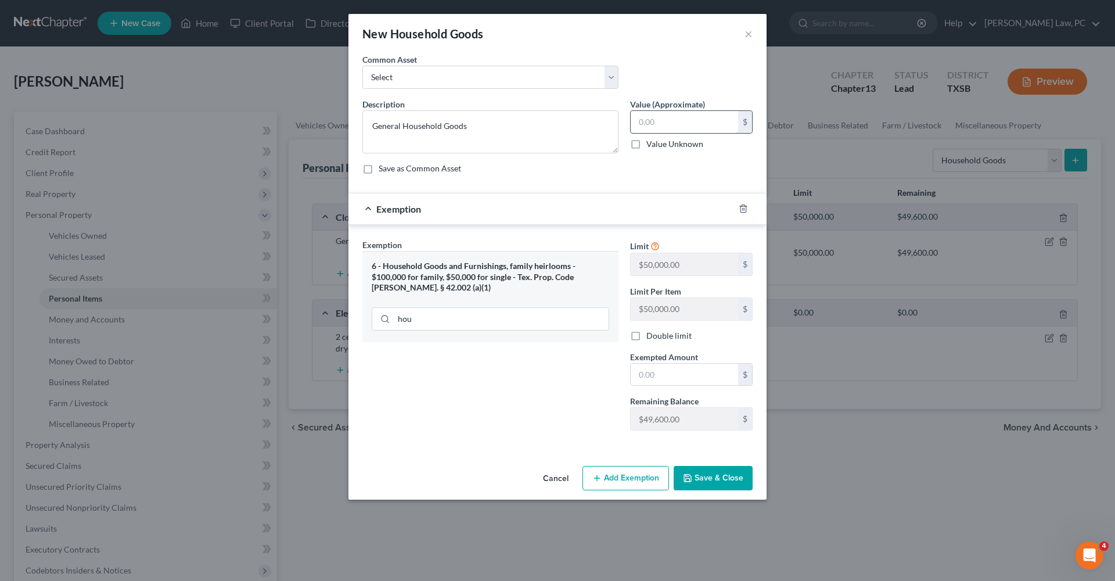
click at [681, 132] on input "text" at bounding box center [684, 122] width 107 height 22
type input "1,000"
click at [667, 382] on input "text" at bounding box center [684, 375] width 107 height 22
type input "1,000"
click at [705, 468] on button "Save & Close" at bounding box center [713, 478] width 79 height 24
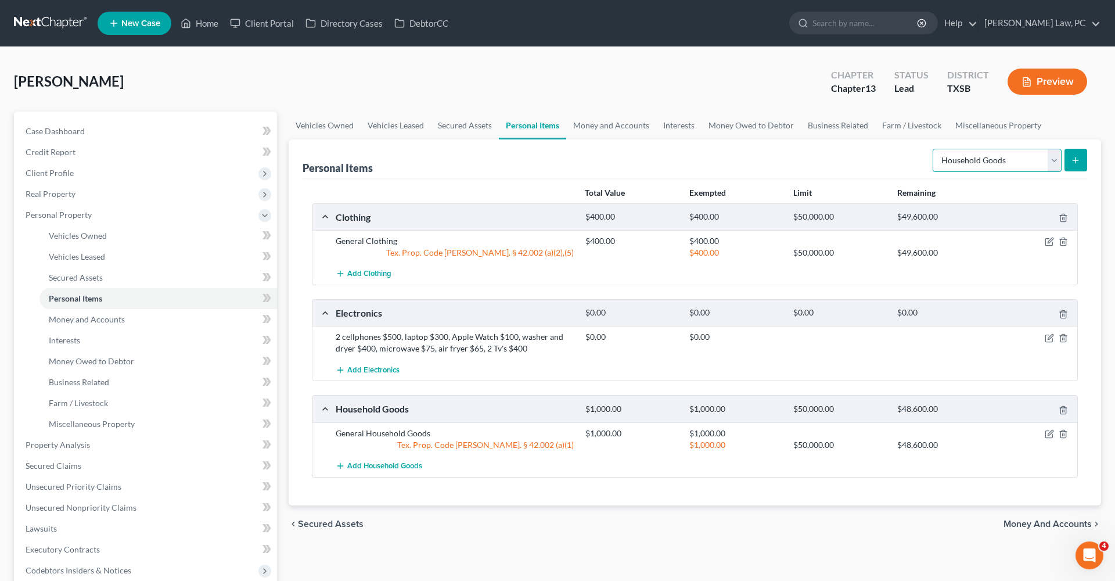
select select "jewelry"
click at [1079, 162] on icon "submit" at bounding box center [1075, 160] width 9 height 9
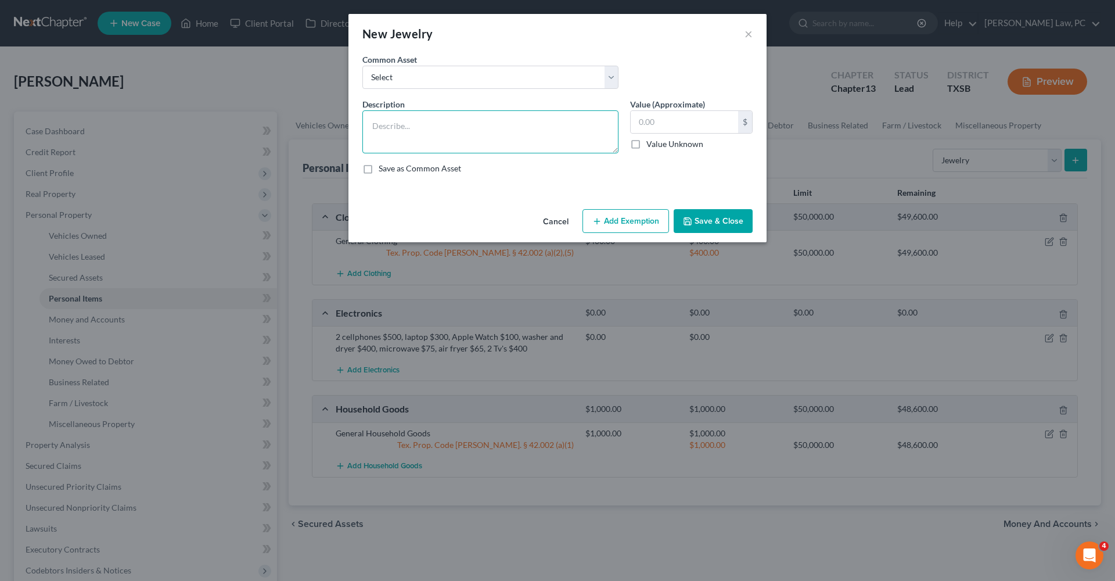
click at [395, 136] on textarea at bounding box center [491, 131] width 256 height 43
type textarea "wedding ring $50, costume jewelry $50"
click at [665, 125] on input "text" at bounding box center [684, 122] width 107 height 22
type input "100"
click at [642, 227] on button "Add Exemption" at bounding box center [626, 221] width 87 height 24
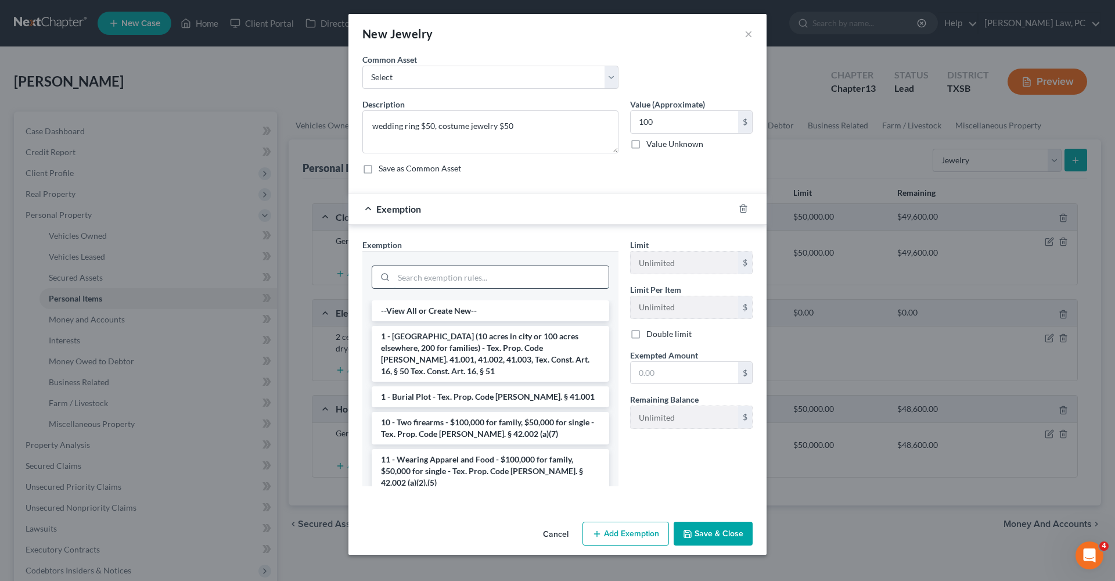
click at [489, 285] on input "search" at bounding box center [501, 277] width 215 height 22
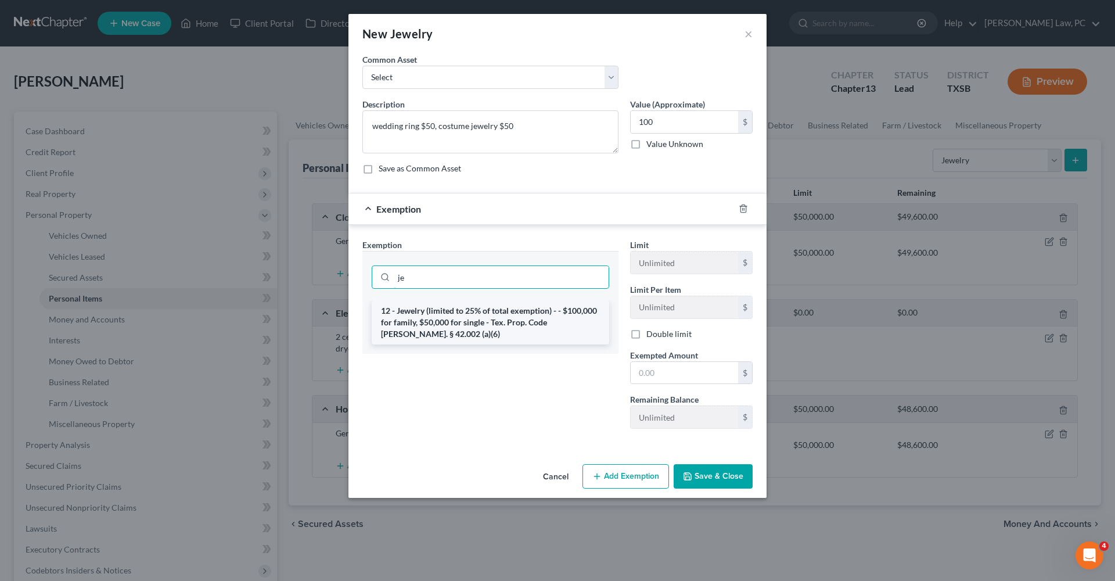
type input "je"
click at [518, 316] on li "12 - Jewelry (limited to 25% of total exemption) - - $100,000 for family, $50,0…" at bounding box center [491, 322] width 238 height 44
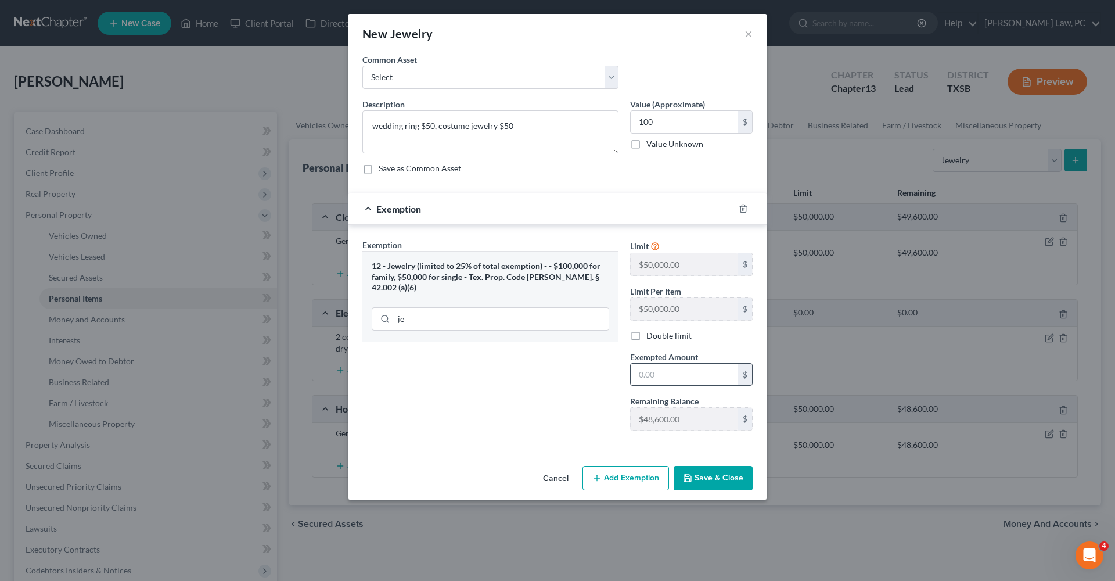
click at [668, 372] on input "text" at bounding box center [684, 375] width 107 height 22
type input "100"
click at [727, 476] on button "Save & Close" at bounding box center [713, 478] width 79 height 24
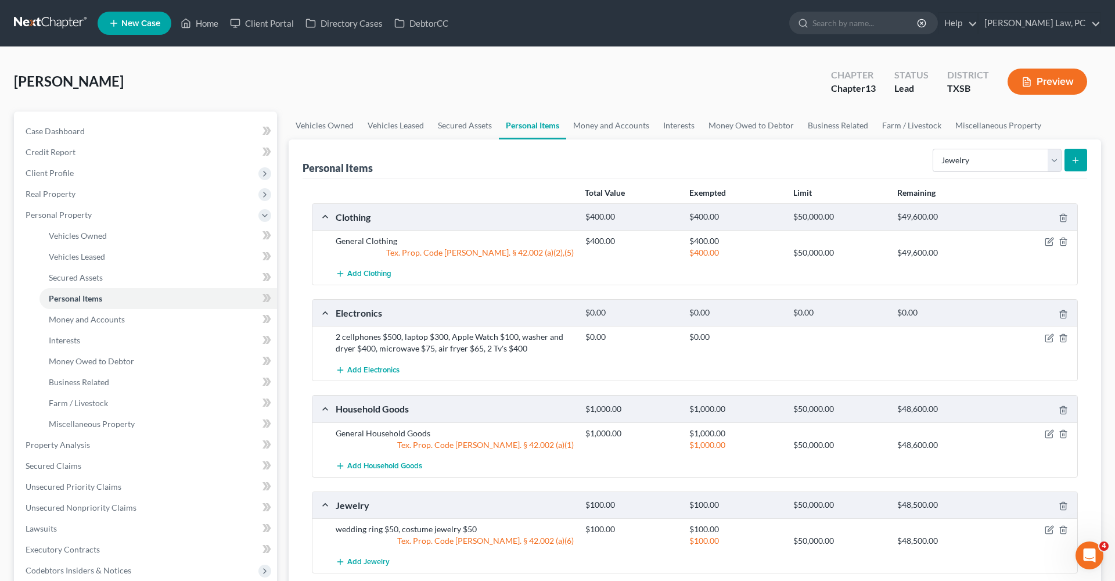
click at [967, 172] on form "Select Item Type Clothing Collectibles Of Value Electronics Firearms Household …" at bounding box center [1010, 161] width 155 height 24
drag, startPoint x: 952, startPoint y: 159, endPoint x: 594, endPoint y: 105, distance: 362.0
click at [724, 160] on div "Personal Items Select Item Type Clothing Collectibles Of Value Electronics Fire…" at bounding box center [695, 158] width 785 height 39
click at [587, 121] on link "Money and Accounts" at bounding box center [611, 126] width 90 height 28
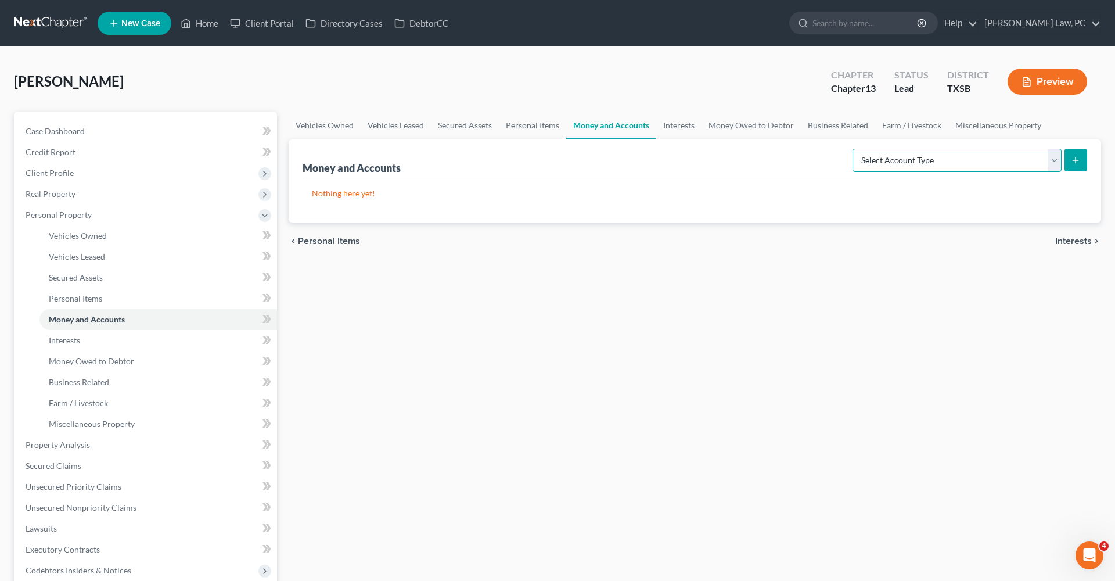
select select "cash_on_hand"
click at [1076, 163] on line "submit" at bounding box center [1076, 159] width 0 height 5
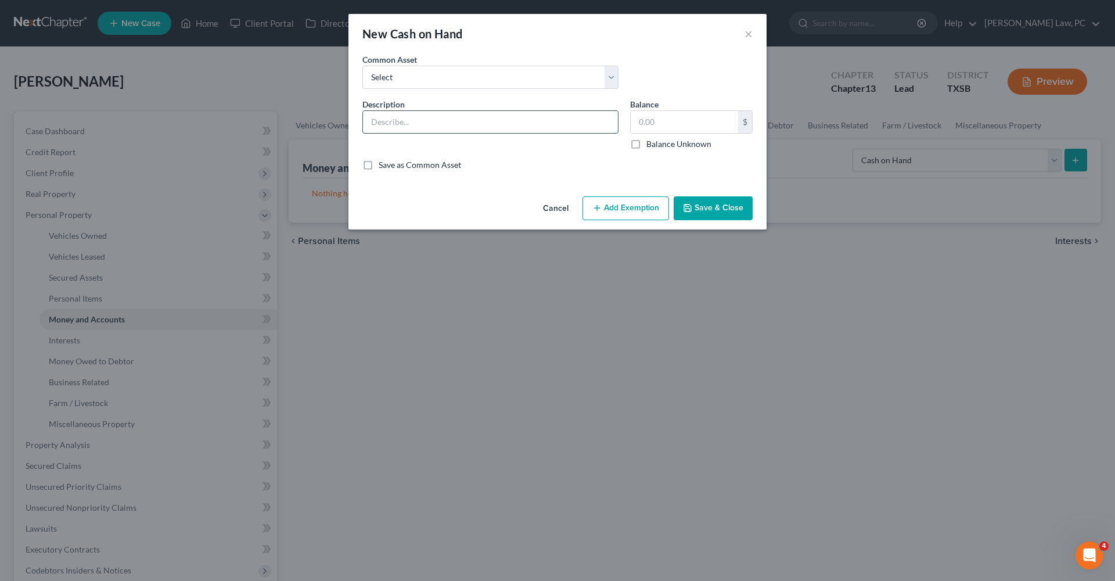
click at [387, 124] on input "text" at bounding box center [490, 122] width 255 height 22
type input "Cash"
click at [692, 121] on input "text" at bounding box center [684, 122] width 107 height 22
type input "20"
click at [737, 214] on button "Save & Close" at bounding box center [713, 208] width 79 height 24
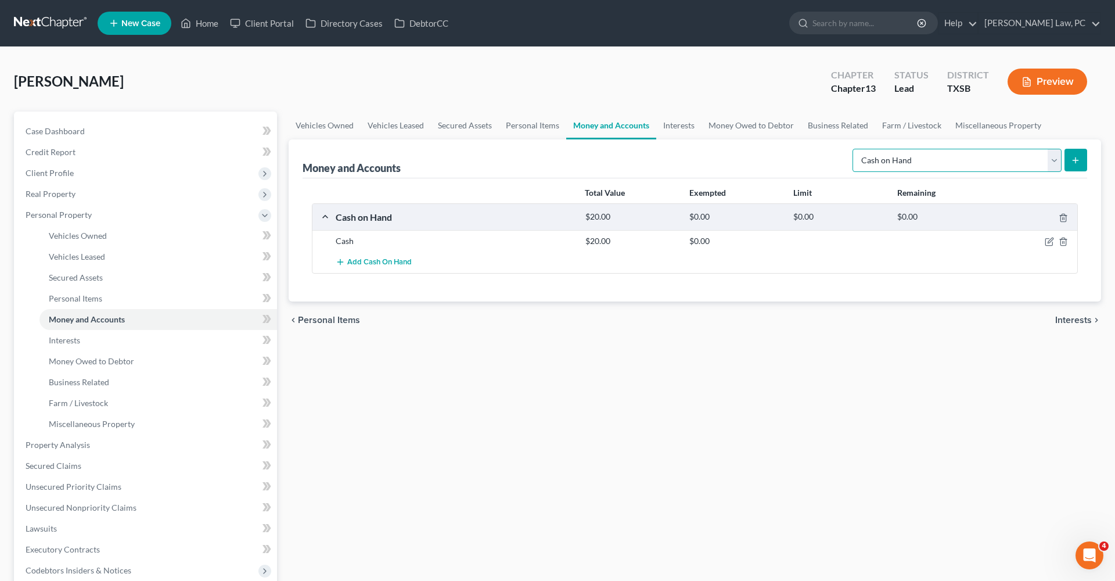
select select "other"
click at [1081, 162] on icon "submit" at bounding box center [1075, 160] width 9 height 9
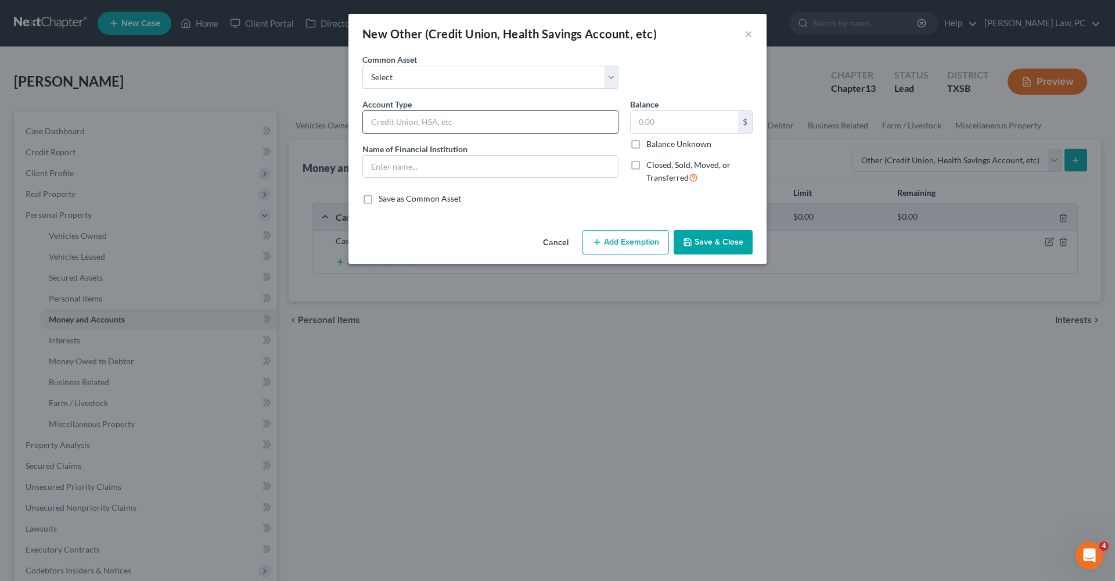
click at [410, 126] on input "text" at bounding box center [490, 122] width 255 height 22
type input "Credit Union Checking"
click at [426, 168] on input "text" at bounding box center [490, 167] width 255 height 22
click at [388, 166] on input "A+ fCU" at bounding box center [490, 167] width 255 height 22
type input "A+ FCU"
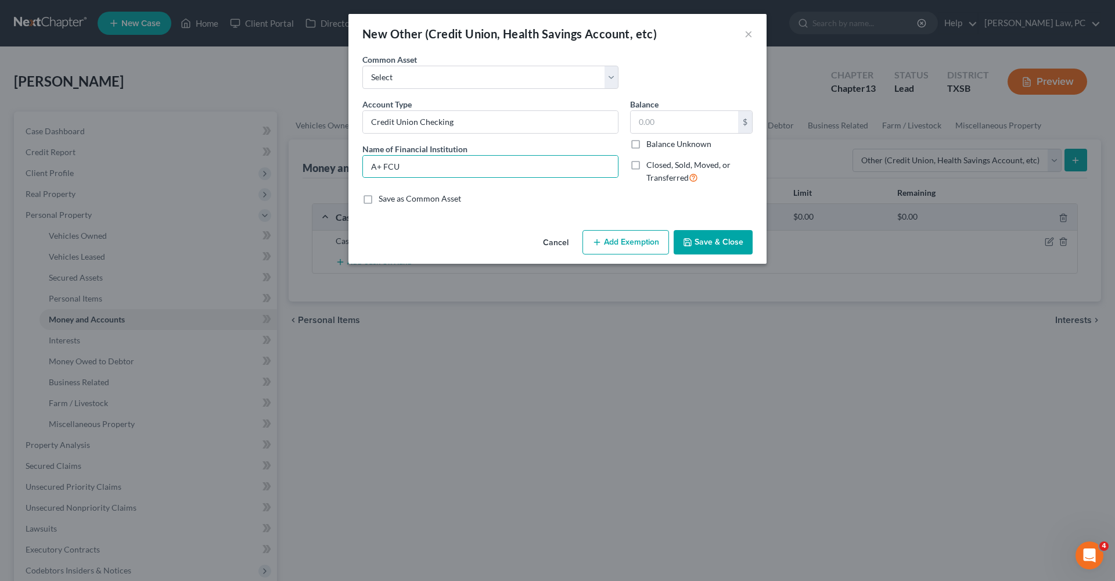
click at [718, 241] on button "Save & Close" at bounding box center [713, 242] width 79 height 24
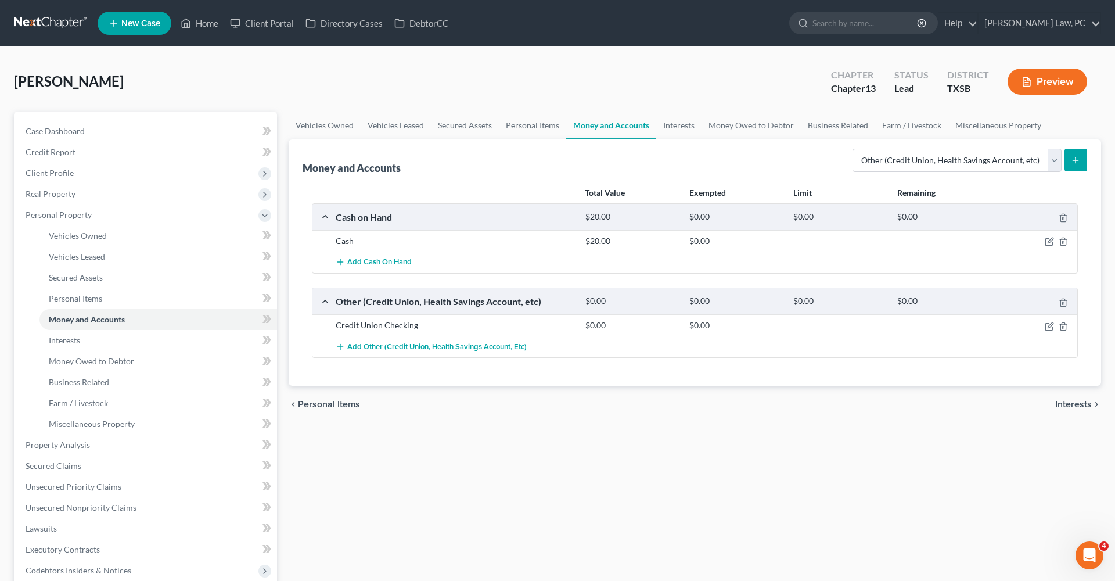
click at [382, 347] on span "Add Other (Credit Union, Health Savings Account, etc)" at bounding box center [437, 346] width 180 height 9
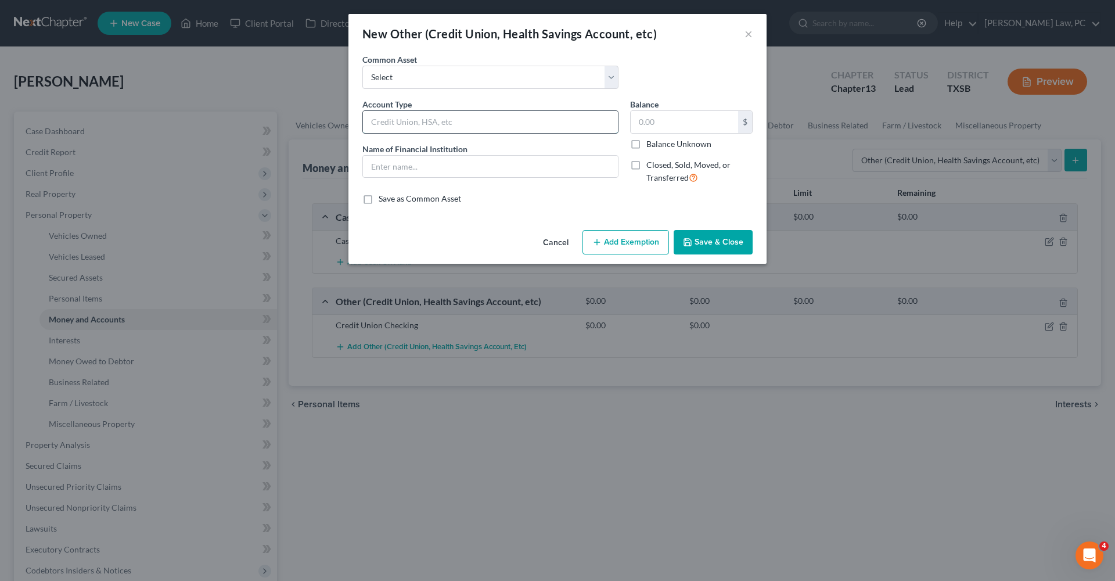
click at [385, 123] on input "text" at bounding box center [490, 122] width 255 height 22
type input "Credit Union Savings"
click at [410, 168] on input "text" at bounding box center [490, 167] width 255 height 22
type input "A+ FCU"
click at [687, 231] on button "Save & Close" at bounding box center [713, 242] width 79 height 24
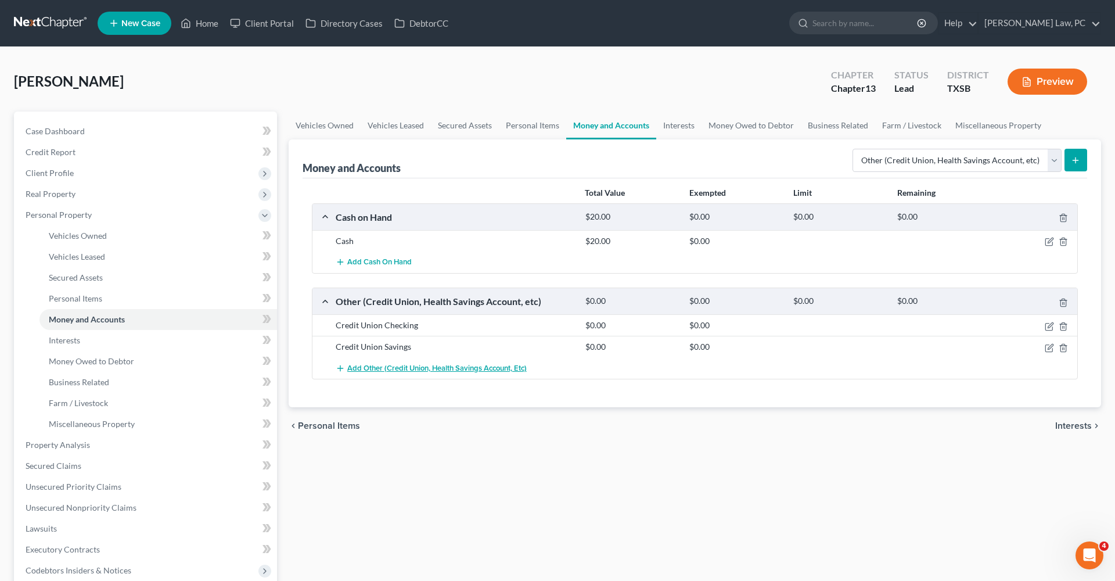
click at [386, 362] on button "Add Other (Credit Union, Health Savings Account, etc)" at bounding box center [431, 367] width 191 height 21
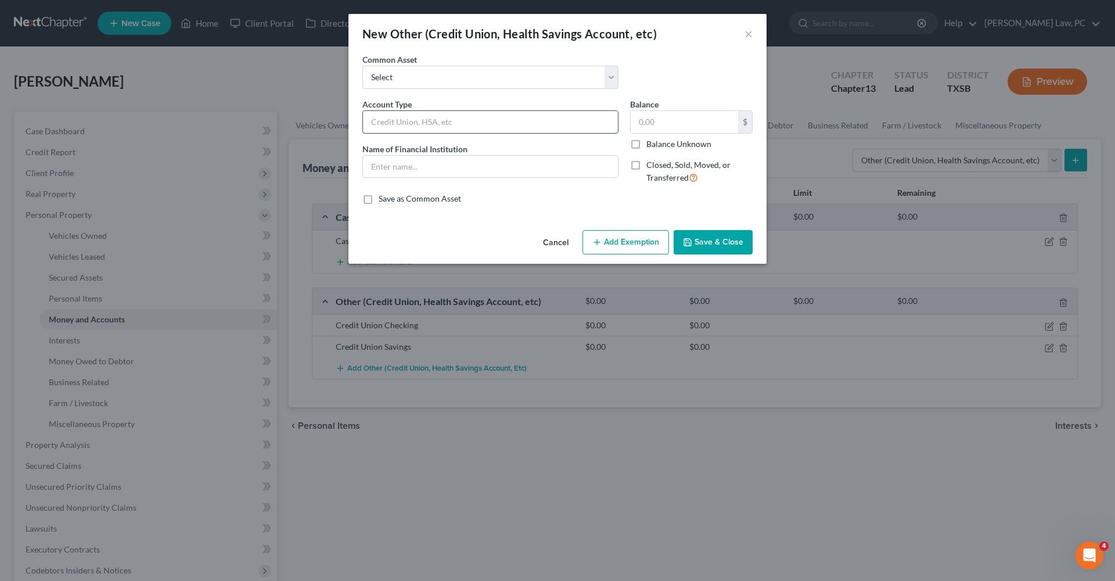
click at [421, 121] on input "text" at bounding box center [490, 122] width 255 height 22
type input "Credit Union Checking"
click at [423, 167] on input "text" at bounding box center [490, 167] width 255 height 22
type input "RBFCU"
click at [738, 240] on button "Save & Close" at bounding box center [713, 242] width 79 height 24
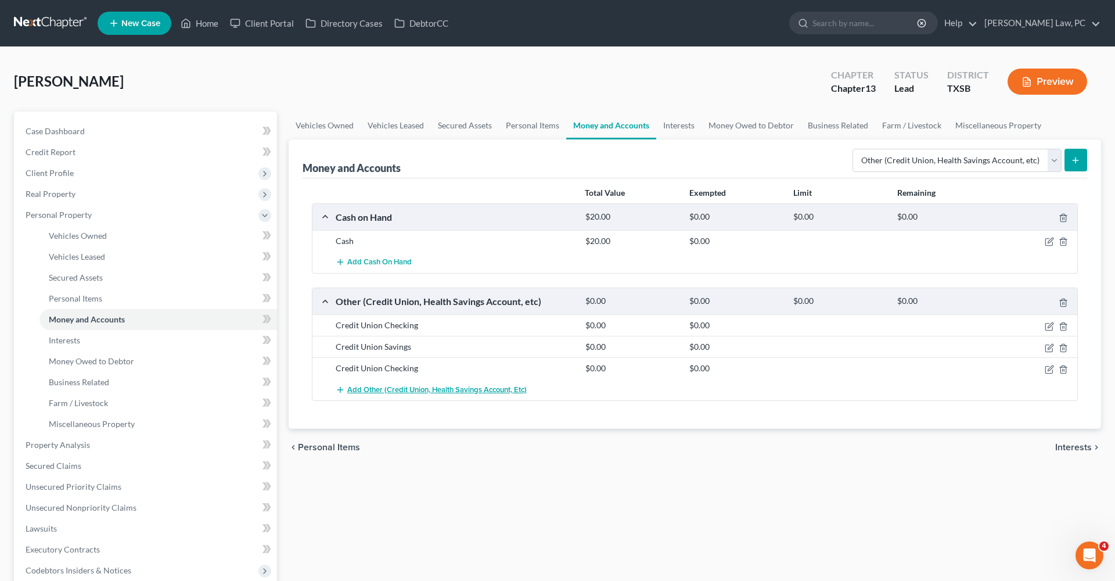
click at [410, 387] on span "Add Other (Credit Union, Health Savings Account, etc)" at bounding box center [437, 389] width 180 height 9
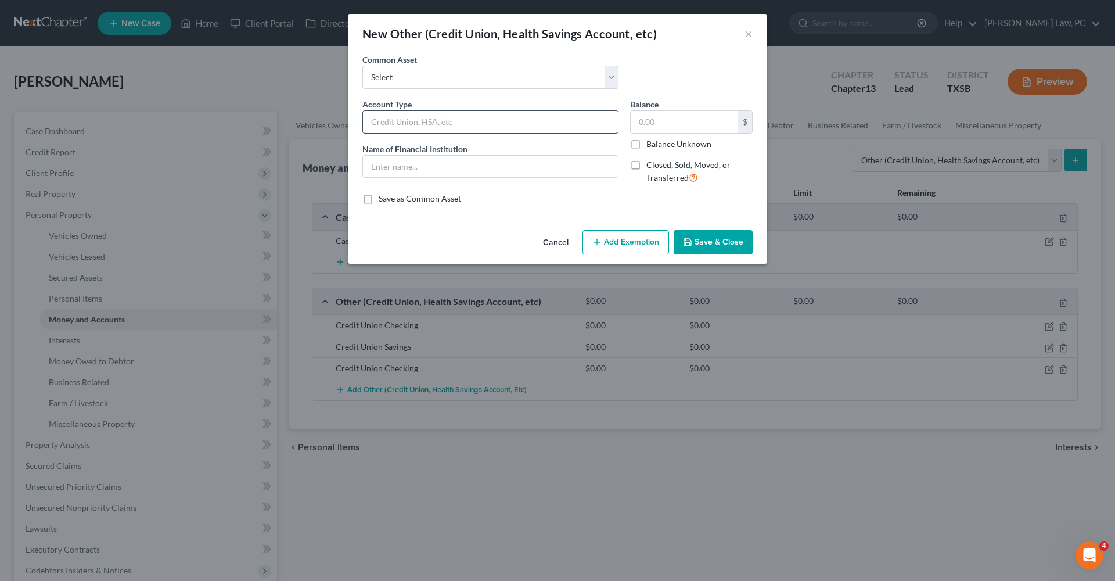
click at [390, 120] on input "text" at bounding box center [490, 122] width 255 height 22
type input "Credit Union Savings"
click at [433, 171] on input "text" at bounding box center [490, 167] width 255 height 22
type input "RBFCU"
click at [716, 236] on button "Save & Close" at bounding box center [713, 242] width 79 height 24
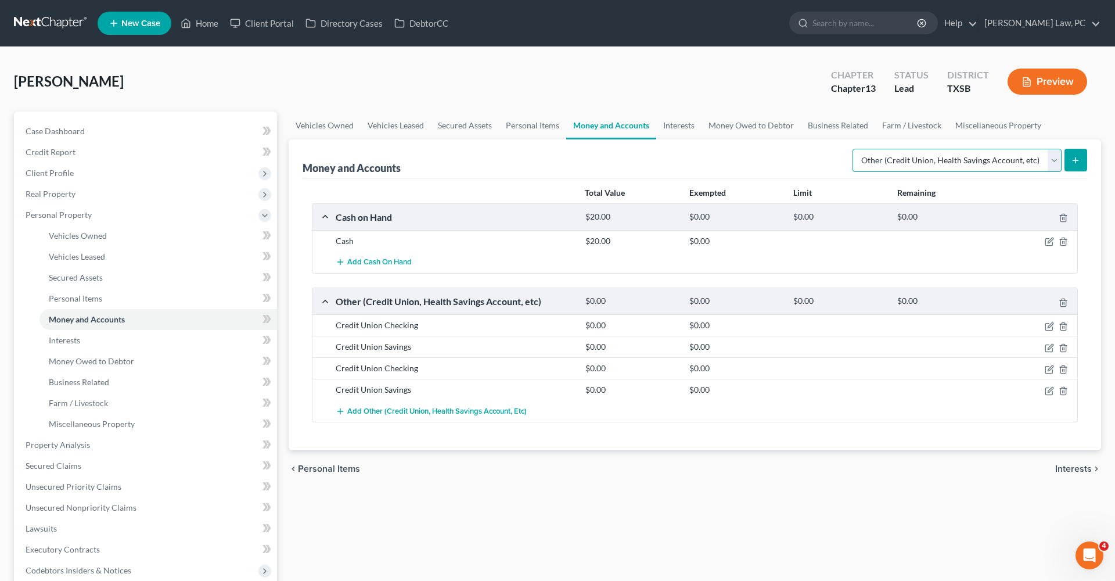
select select "checking"
click at [1078, 163] on icon "submit" at bounding box center [1075, 160] width 9 height 9
select select "checking"
click at [1076, 164] on icon "submit" at bounding box center [1075, 160] width 9 height 9
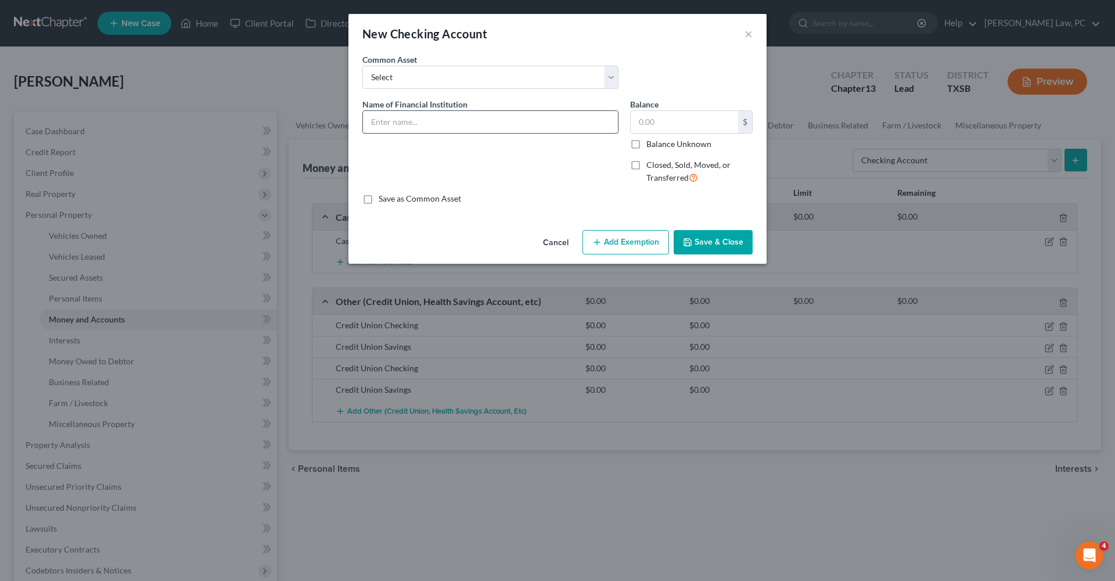
click at [414, 126] on input "text" at bounding box center [490, 122] width 255 height 22
type input "Capital One"
click at [719, 235] on button "Save & Close" at bounding box center [713, 242] width 79 height 24
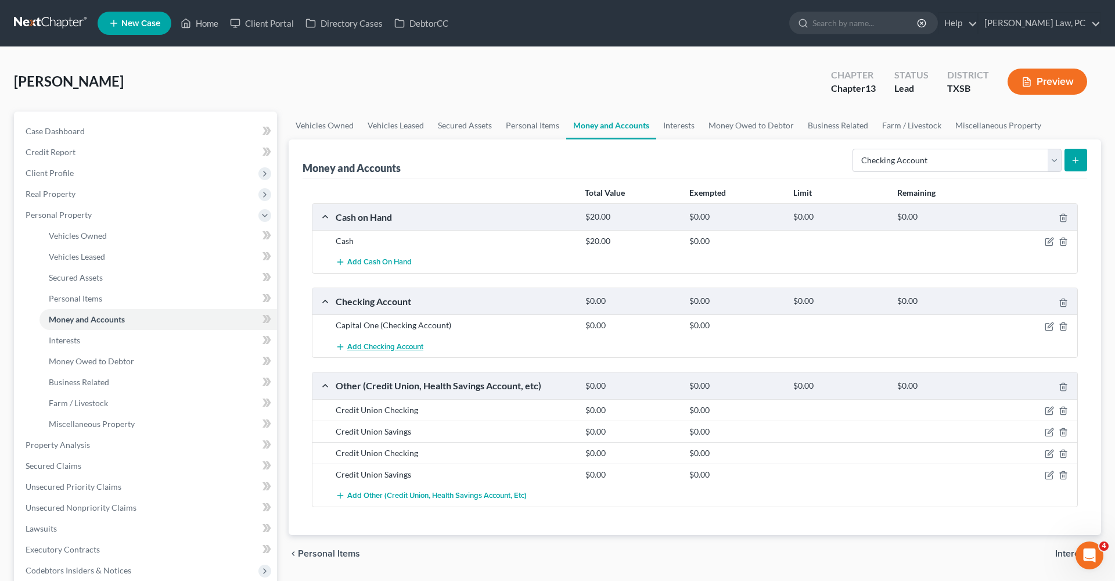
click at [384, 349] on span "Add Checking Account" at bounding box center [385, 346] width 76 height 9
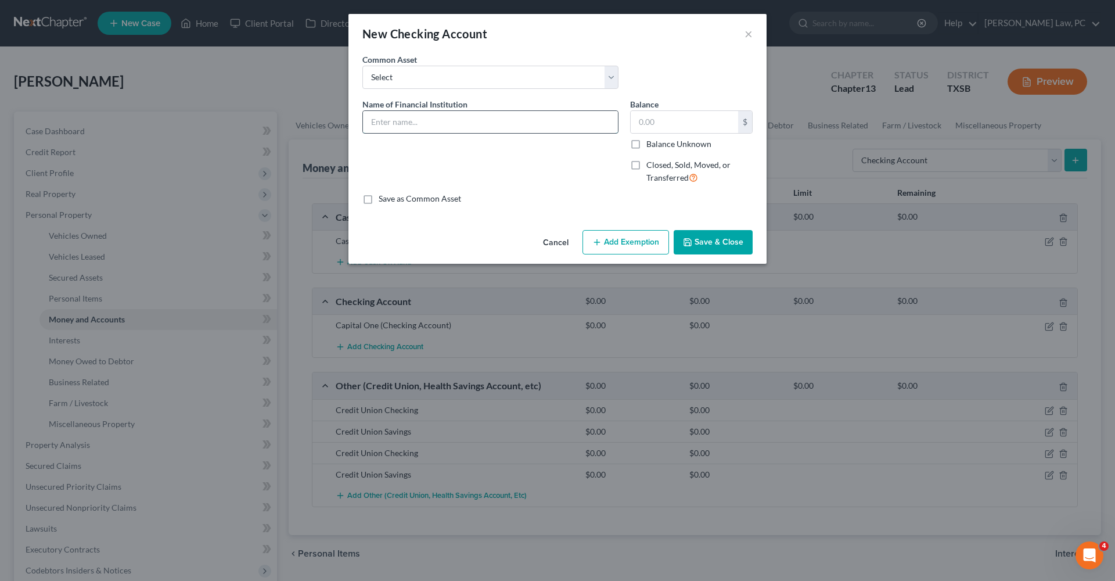
click at [398, 119] on input "text" at bounding box center [490, 122] width 255 height 22
type input "PayPal"
click at [727, 238] on button "Save & Close" at bounding box center [713, 242] width 79 height 24
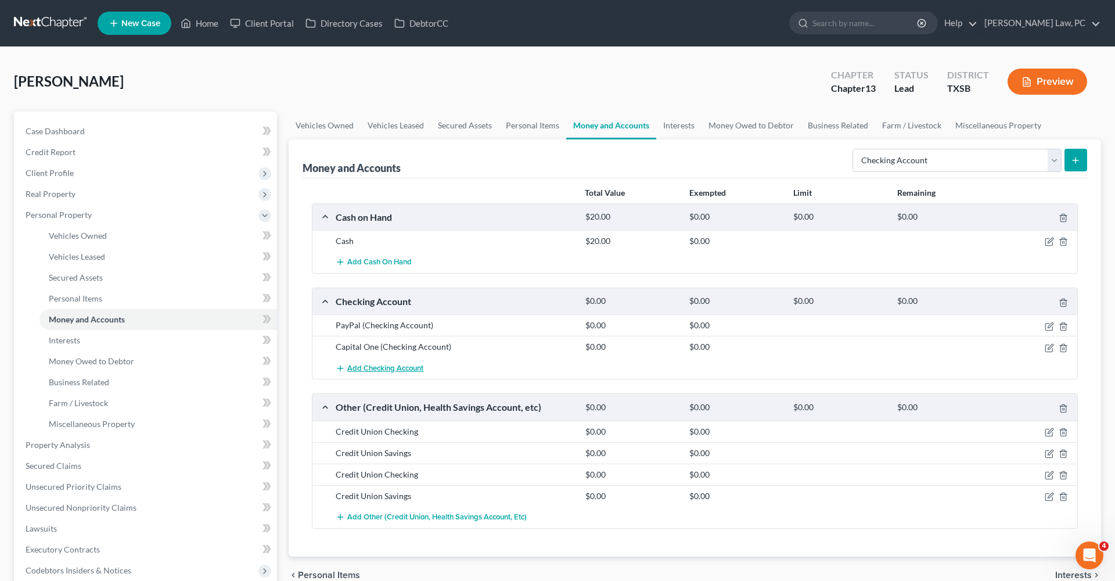
click at [377, 363] on button "Add Checking Account" at bounding box center [380, 367] width 88 height 21
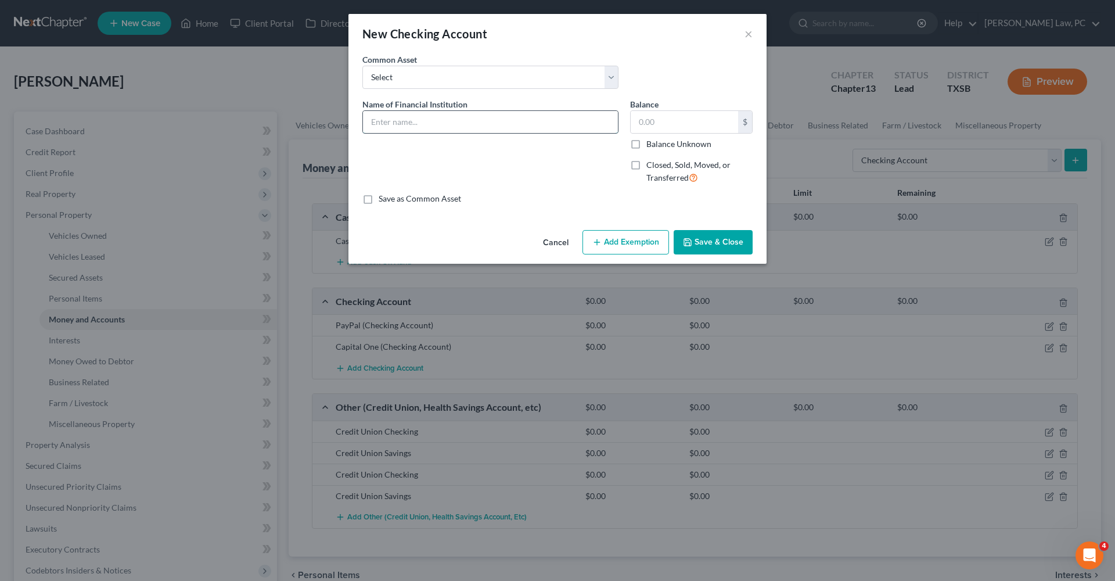
click at [389, 124] on input "text" at bounding box center [490, 122] width 255 height 22
type input "CashApp"
click at [706, 232] on button "Save & Close" at bounding box center [713, 242] width 79 height 24
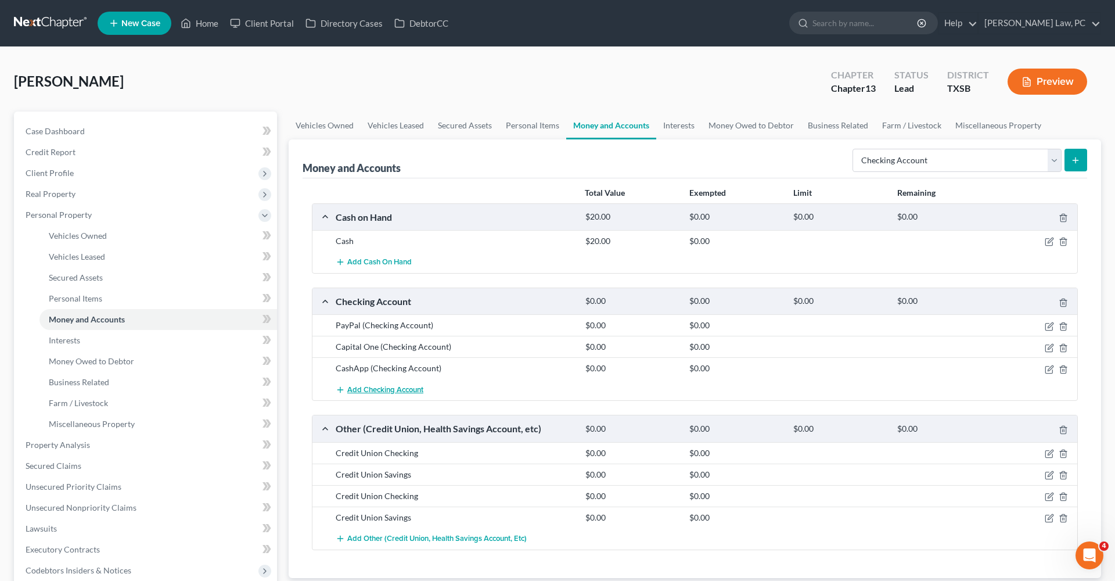
click at [350, 396] on button "Add Checking Account" at bounding box center [380, 389] width 88 height 21
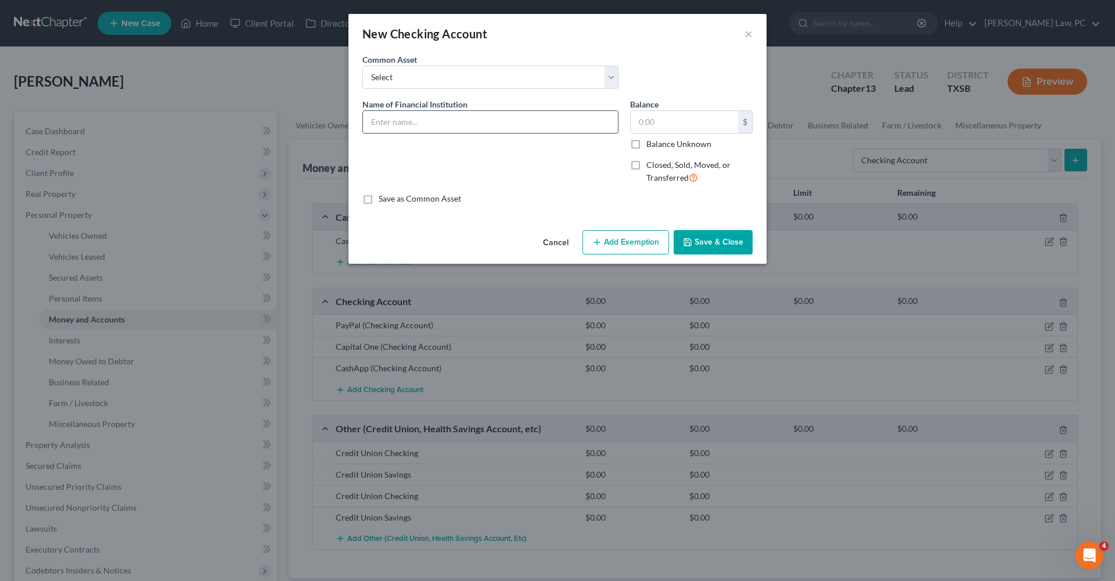
click at [412, 124] on input "text" at bounding box center [490, 122] width 255 height 22
type input "Venmo"
click at [730, 243] on button "Save & Close" at bounding box center [713, 242] width 79 height 24
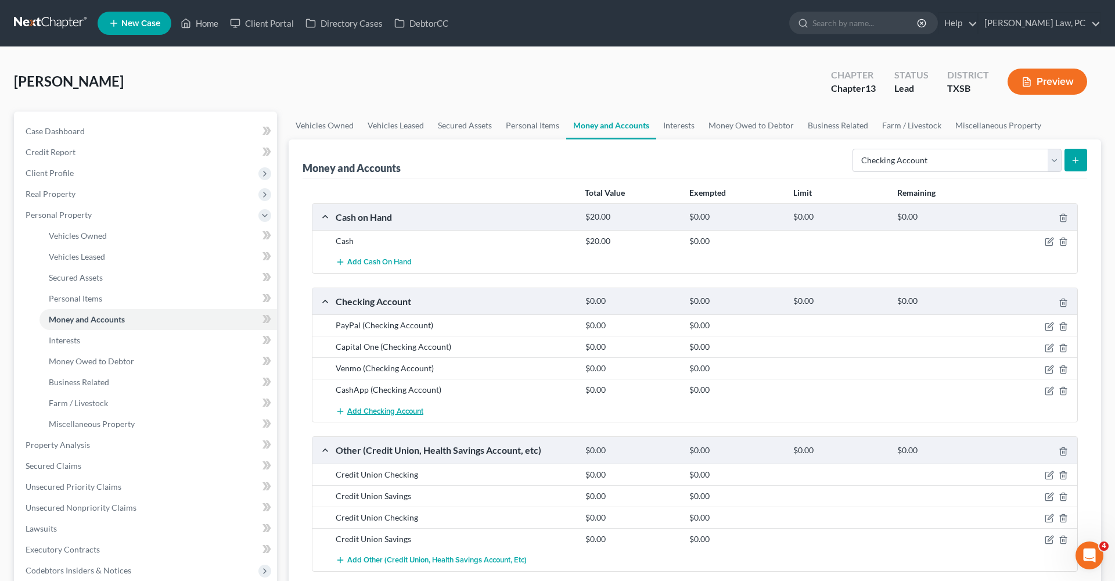
click at [364, 405] on button "Add Checking Account" at bounding box center [380, 410] width 88 height 21
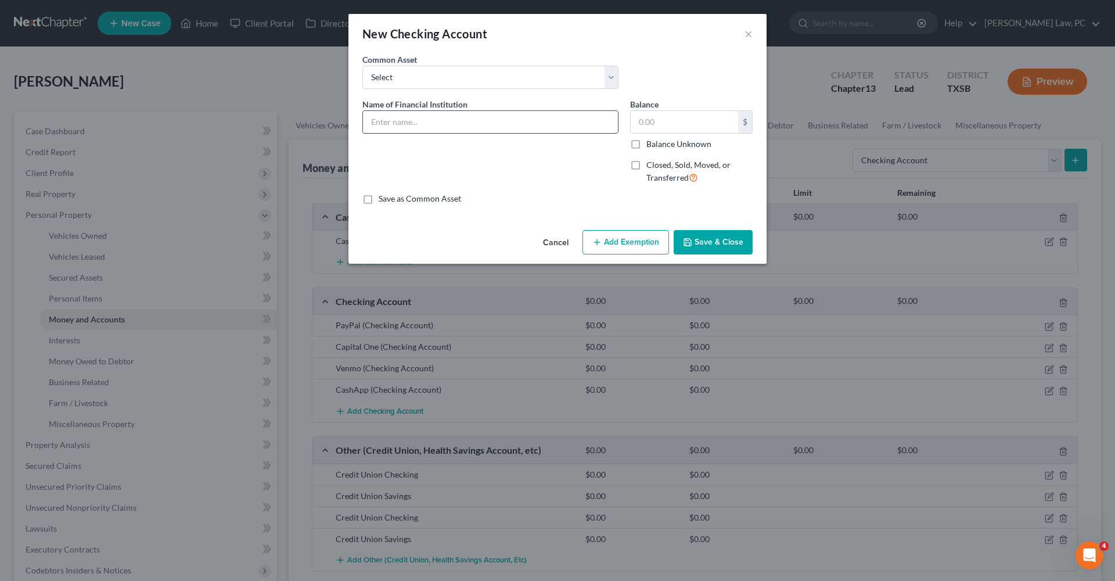
click at [396, 123] on input "text" at bounding box center [490, 122] width 255 height 22
type input "Chime"
click at [706, 240] on button "Save & Close" at bounding box center [713, 242] width 79 height 24
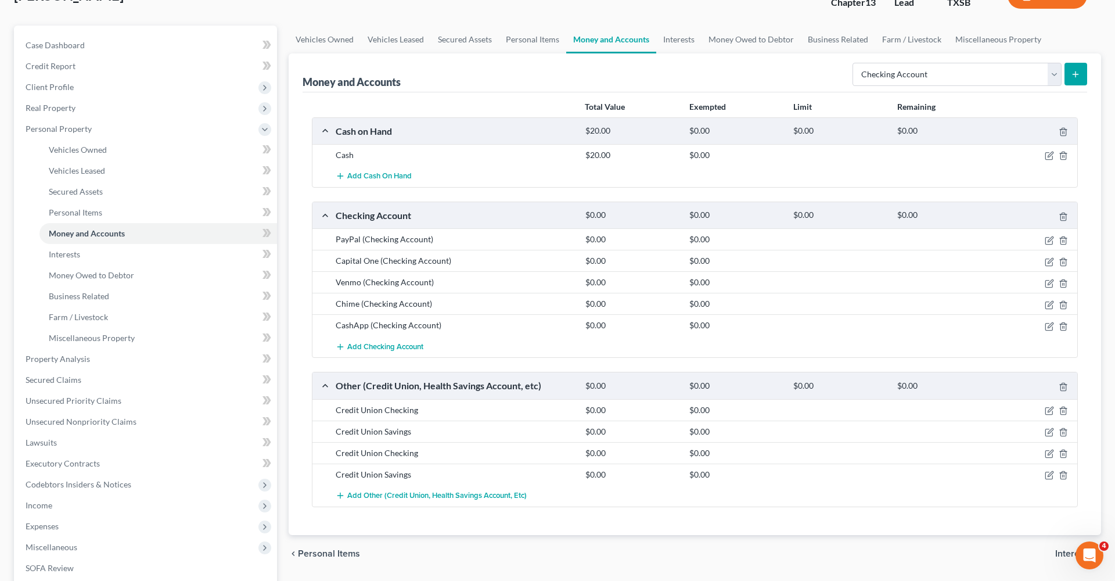
scroll to position [86, 0]
click at [374, 344] on span "Add Checking Account" at bounding box center [385, 346] width 76 height 9
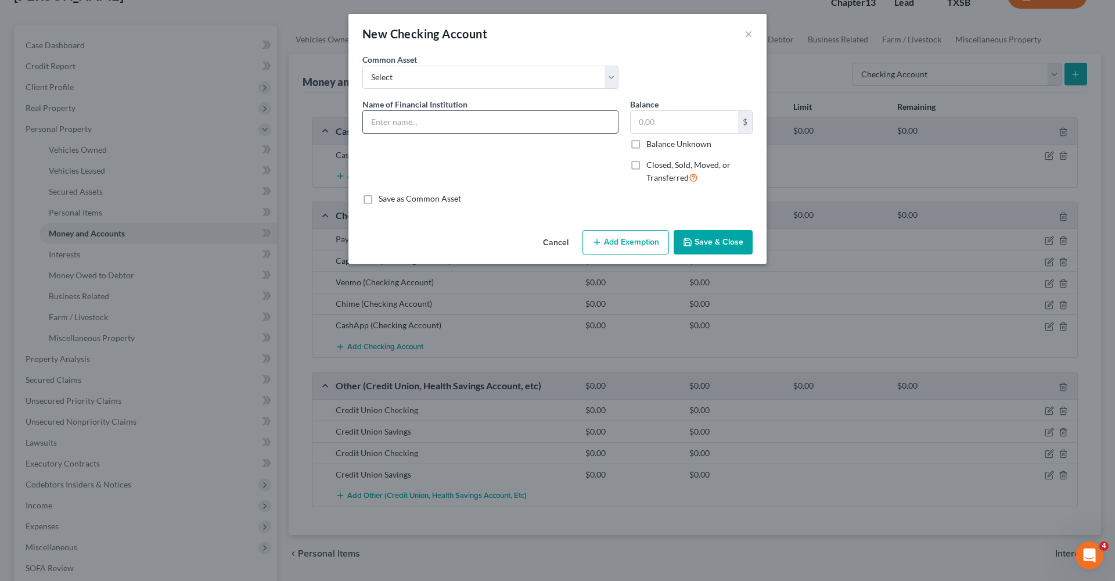
click at [383, 117] on input "text" at bounding box center [490, 122] width 255 height 22
type input "Chime (NFS)"
click at [709, 243] on button "Save & Close" at bounding box center [713, 242] width 79 height 24
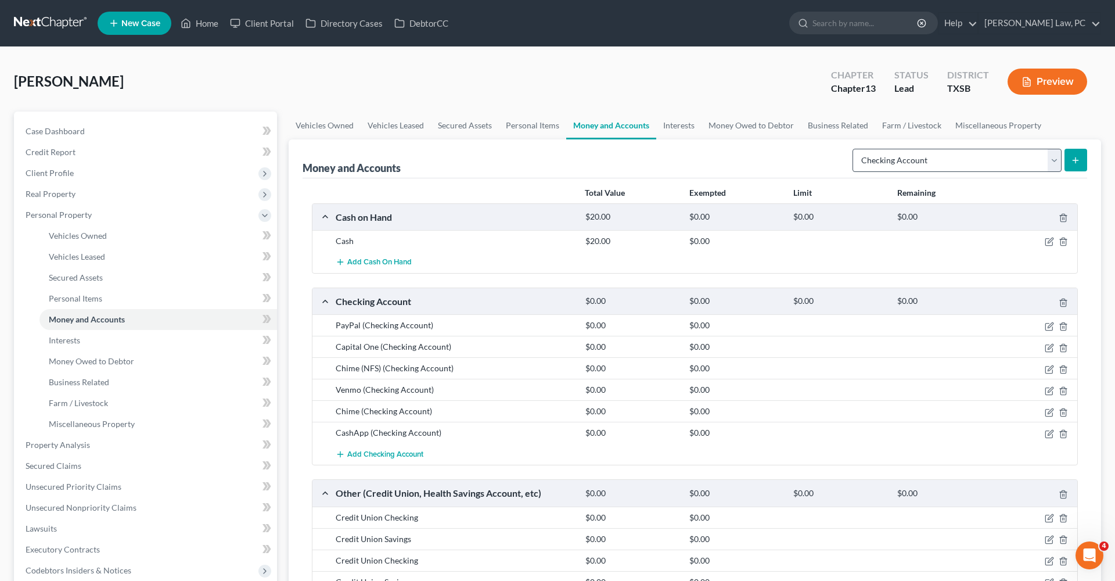
scroll to position [0, 0]
drag, startPoint x: 910, startPoint y: 164, endPoint x: 679, endPoint y: 128, distance: 233.9
click at [687, 130] on ui-view "Vehicles Owned Vehicles Leased Secured Assets Personal Items Money and Accounts…" at bounding box center [695, 396] width 813 height 568
click at [679, 128] on link "Interests" at bounding box center [678, 126] width 45 height 28
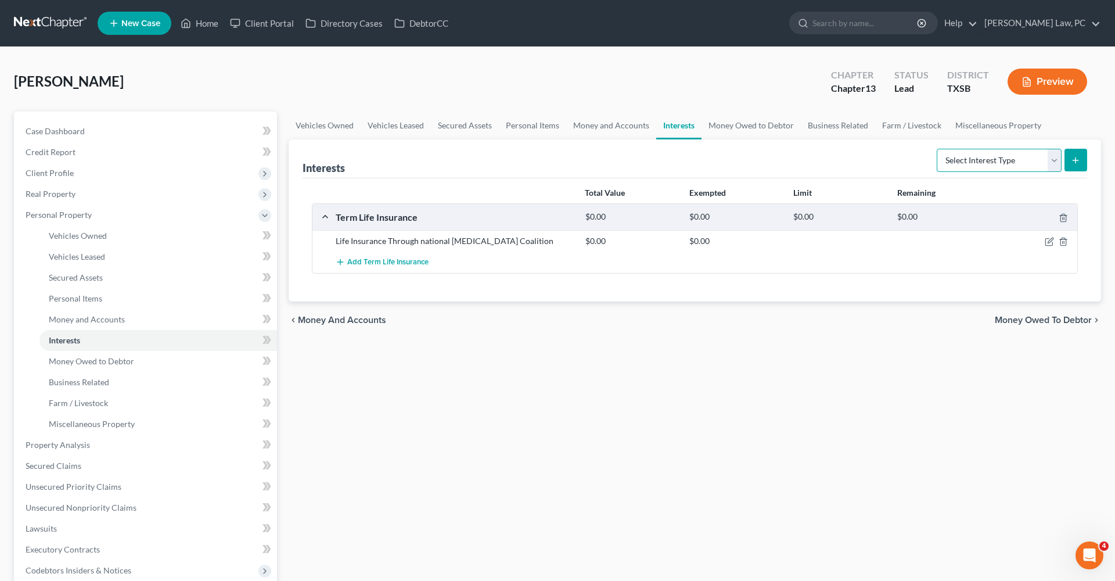
select select "401k"
click at [1074, 160] on icon "submit" at bounding box center [1075, 160] width 9 height 9
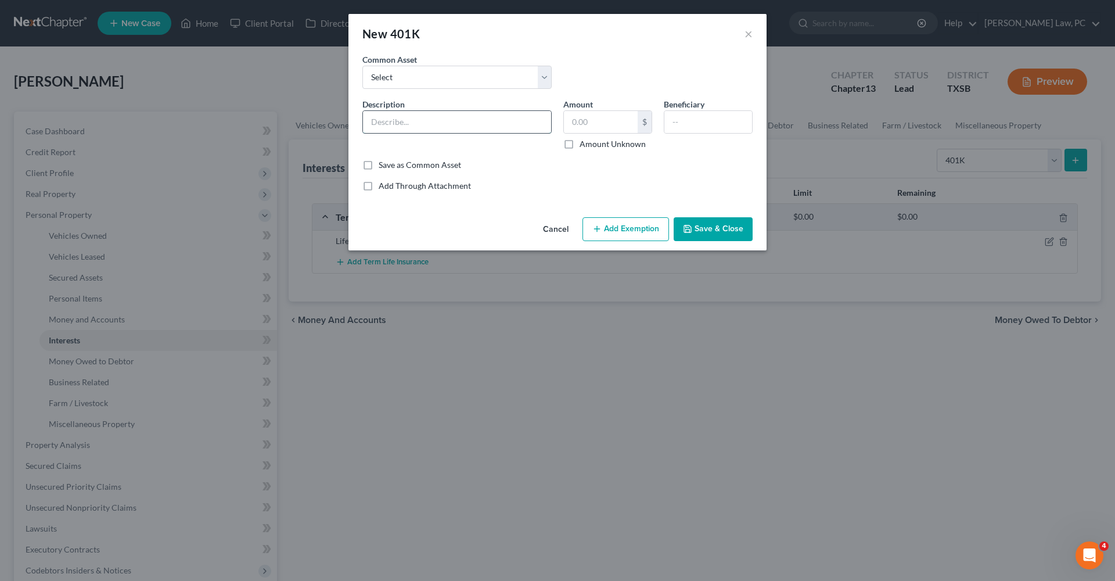
click at [446, 118] on input "text" at bounding box center [457, 122] width 188 height 22
type input "401k Through"
click at [724, 239] on button "Save & Close" at bounding box center [713, 229] width 79 height 24
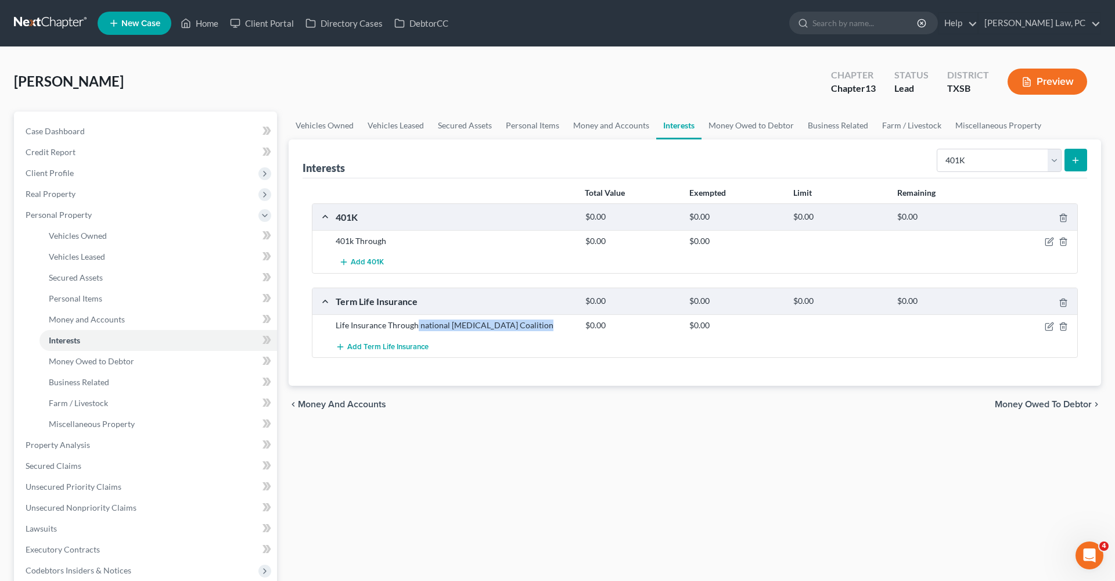
drag, startPoint x: 540, startPoint y: 329, endPoint x: 418, endPoint y: 328, distance: 122.6
click at [418, 328] on div "Life Insurance Through national Ovarian Cancer Coalition" at bounding box center [455, 326] width 250 height 12
copy div "national Ovarian Cancer Coalition"
click at [1048, 240] on icon "button" at bounding box center [1049, 241] width 9 height 9
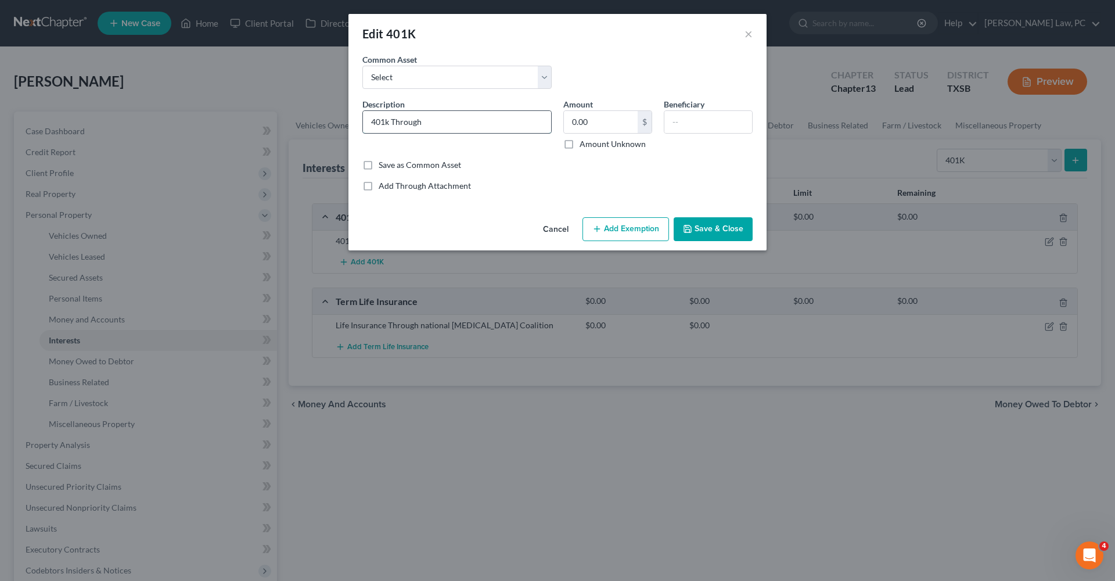
click at [503, 125] on input "401k Through" at bounding box center [457, 122] width 188 height 22
paste input "national Ovarian Cancer Coalition"
click at [426, 123] on input "401k Through national Ovarian Cancer Coalition" at bounding box center [457, 122] width 188 height 22
type input "401k Through National Ovarian Cancer Coalition"
click at [688, 126] on input "text" at bounding box center [709, 122] width 88 height 22
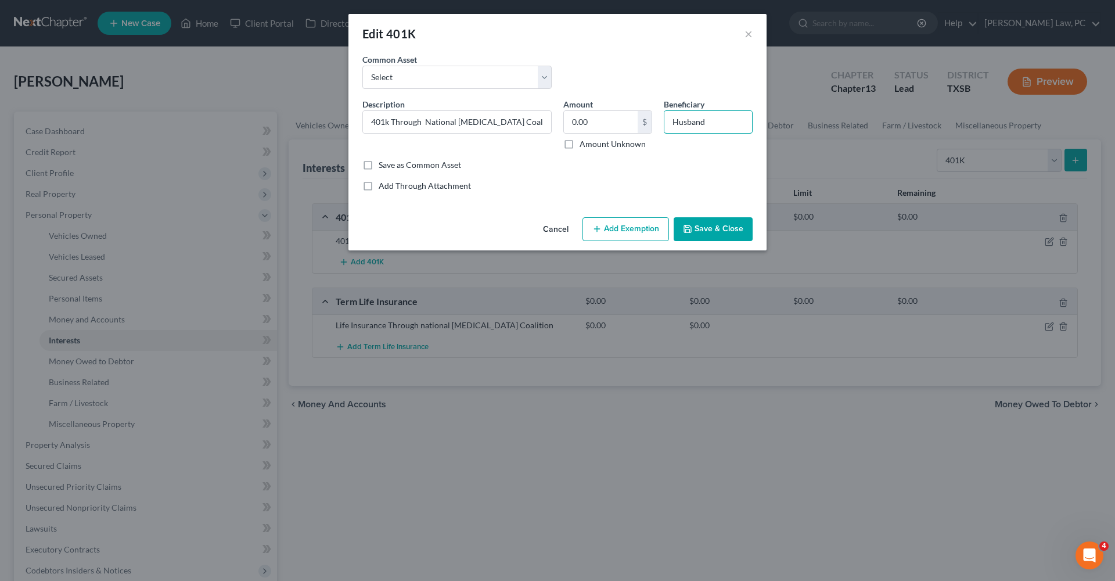
type input "Husband"
click at [723, 230] on button "Save & Close" at bounding box center [713, 229] width 79 height 24
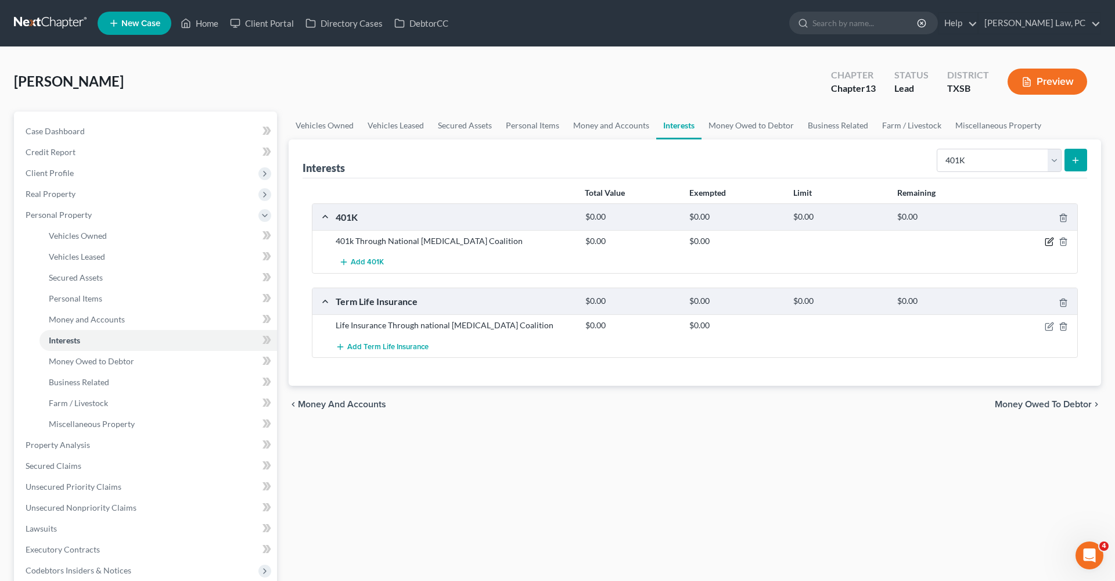
click at [1049, 239] on icon "button" at bounding box center [1049, 242] width 7 height 7
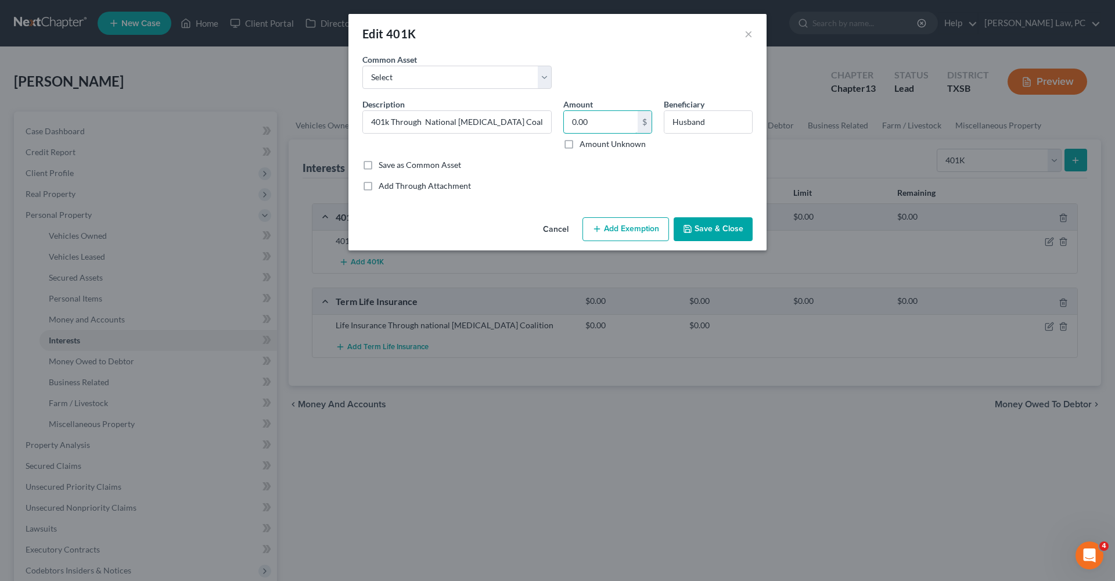
drag, startPoint x: 611, startPoint y: 123, endPoint x: 552, endPoint y: 119, distance: 58.8
click at [552, 119] on div "Description * 401k Through National Ovarian Cancer Coalition Amount 0.00 $ Amou…" at bounding box center [558, 128] width 402 height 61
type input "2,173.42"
click at [629, 236] on button "Add Exemption" at bounding box center [626, 229] width 87 height 24
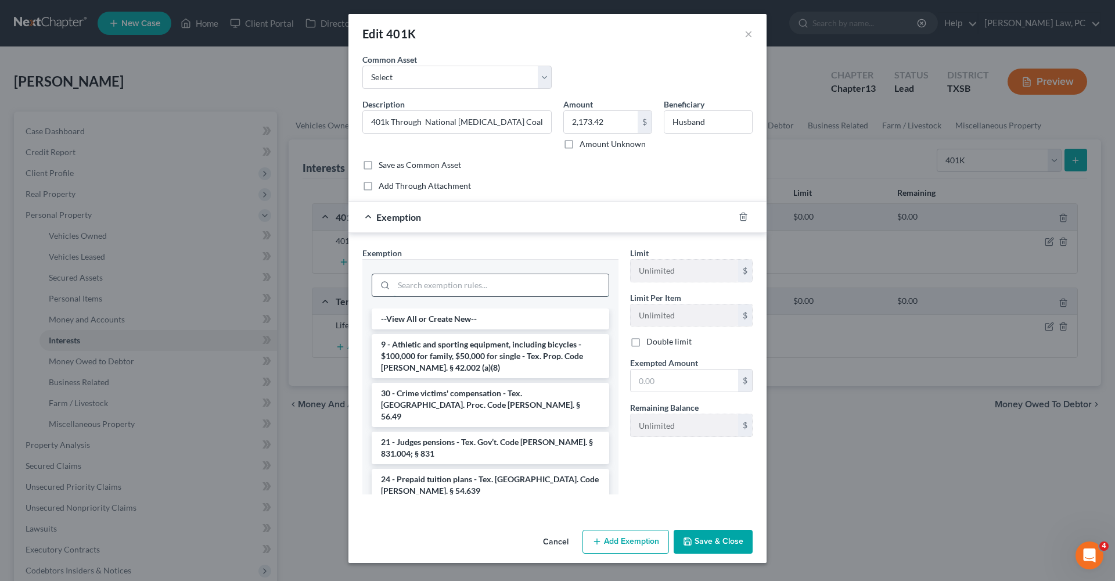
click at [525, 281] on input "search" at bounding box center [501, 285] width 215 height 22
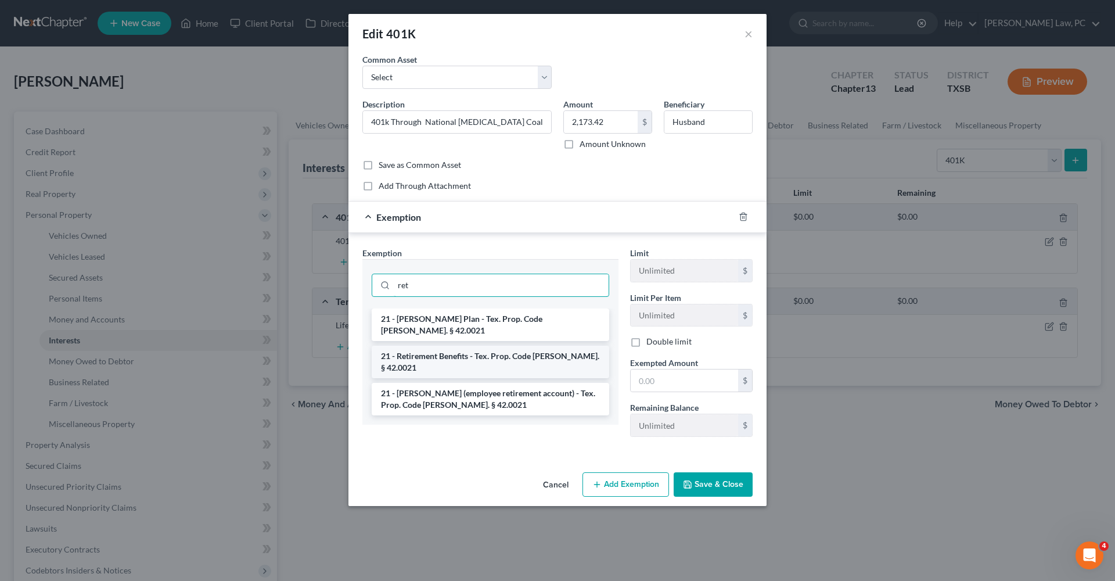
type input "ret"
click at [552, 346] on li "21 - Retirement Benefits - Tex. Prop. Code Ann. § 42.0021" at bounding box center [491, 362] width 238 height 33
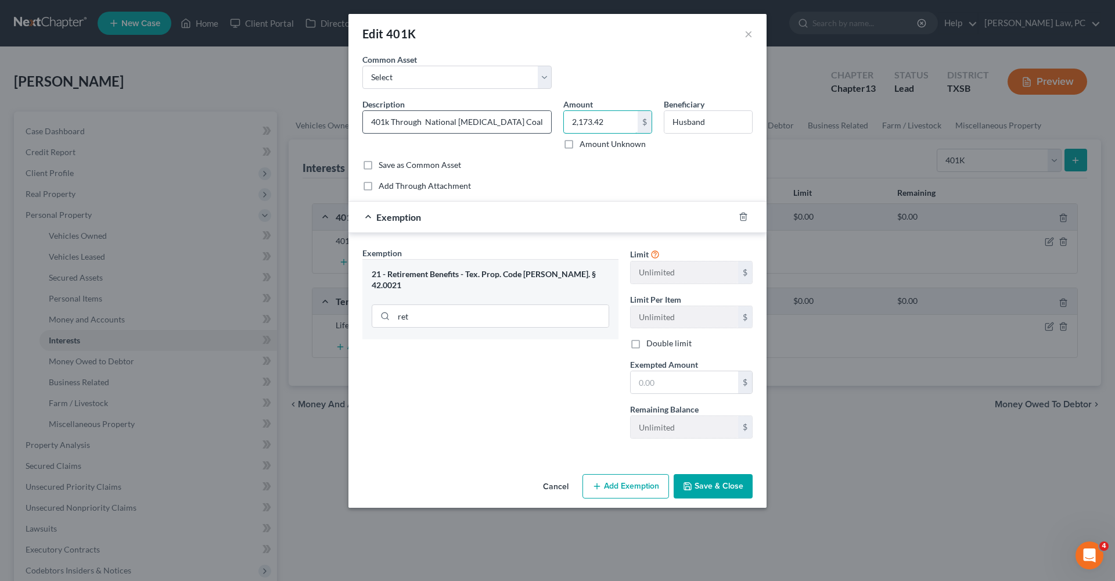
drag, startPoint x: 615, startPoint y: 120, endPoint x: 533, endPoint y: 120, distance: 81.3
click at [533, 120] on div "Description * 401k Through National Ovarian Cancer Coalition Amount 2,173.42 $ …" at bounding box center [558, 128] width 402 height 61
click at [668, 381] on input "text" at bounding box center [684, 382] width 107 height 22
paste input "2,173.42"
type input "2,173.42"
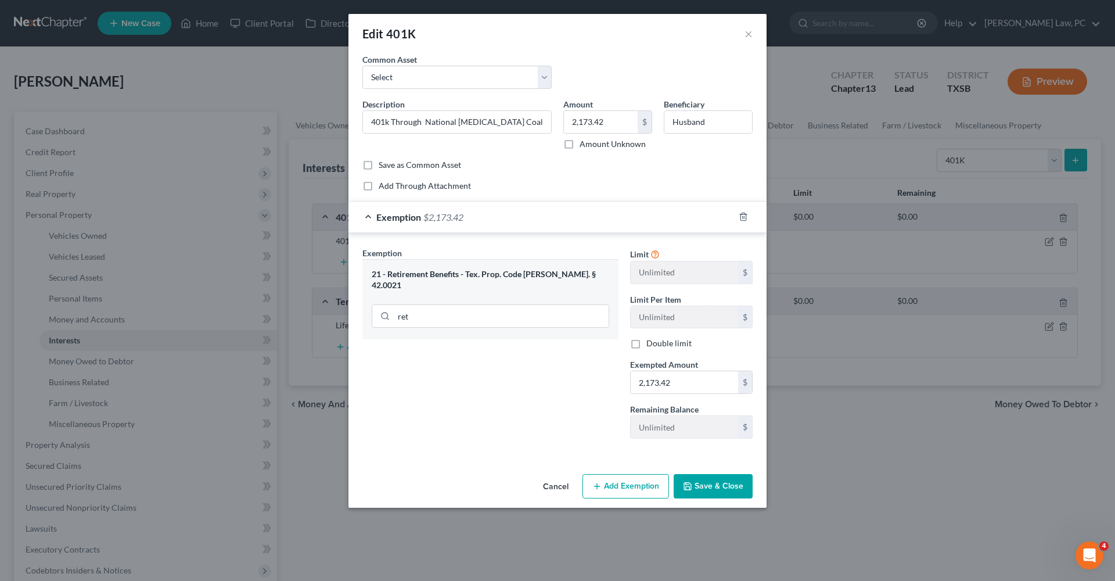
click at [707, 482] on button "Save & Close" at bounding box center [713, 486] width 79 height 24
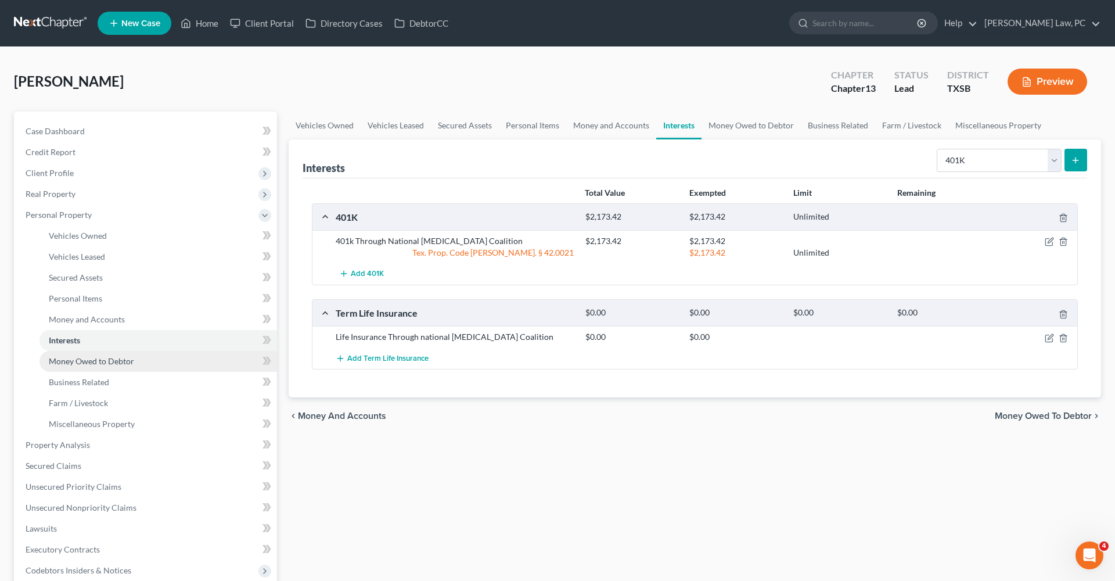
click at [116, 363] on span "Money Owed to Debtor" at bounding box center [91, 361] width 85 height 10
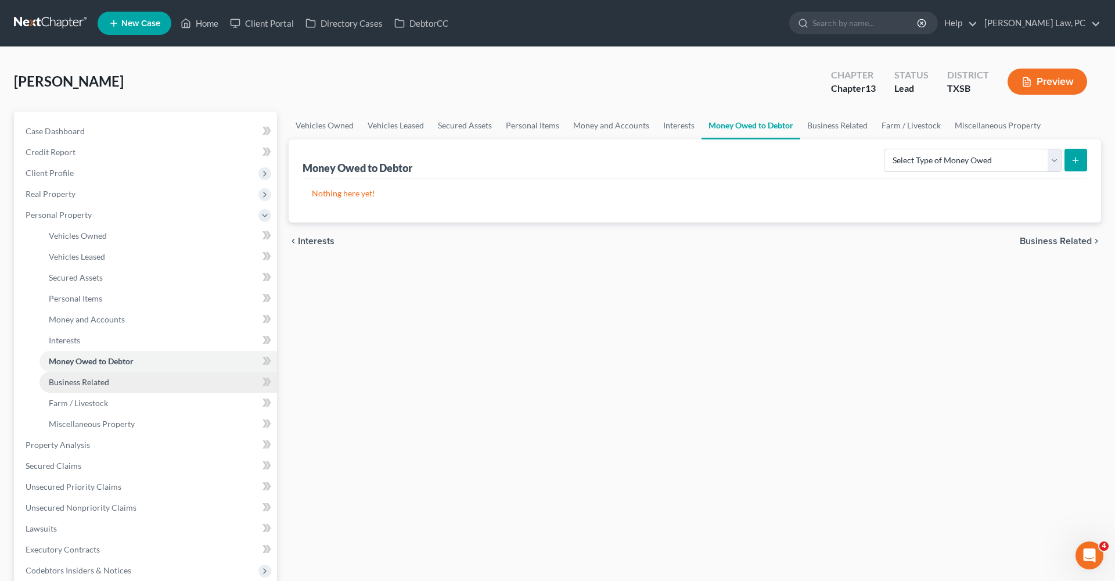
click at [96, 382] on span "Business Related" at bounding box center [79, 382] width 60 height 10
click at [88, 359] on span "Money Owed to Debtor" at bounding box center [91, 361] width 85 height 10
click at [681, 130] on link "Interests" at bounding box center [678, 126] width 45 height 28
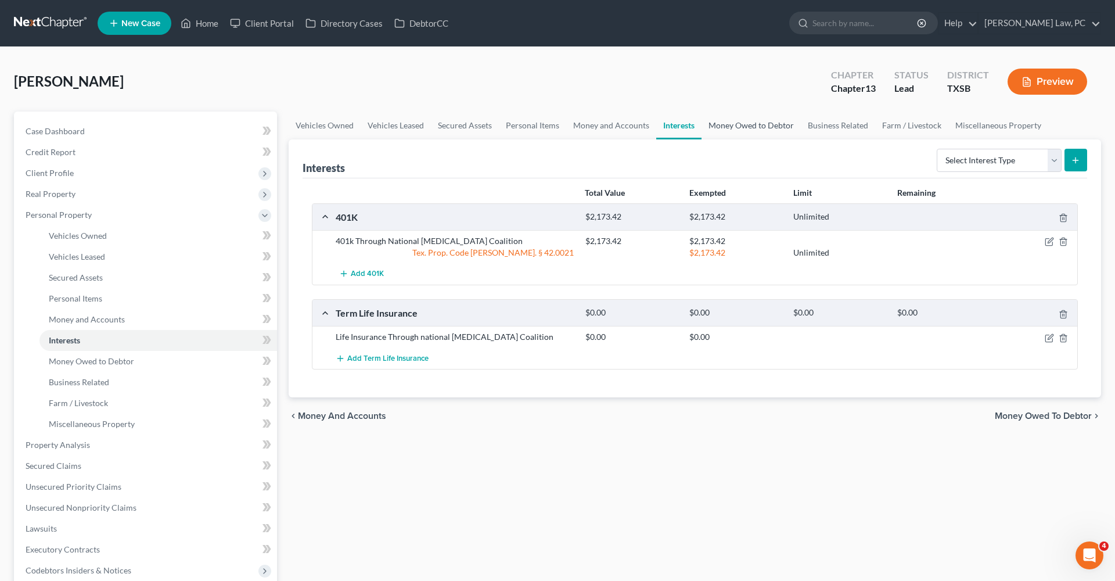
click at [744, 126] on link "Money Owed to Debtor" at bounding box center [751, 126] width 99 height 28
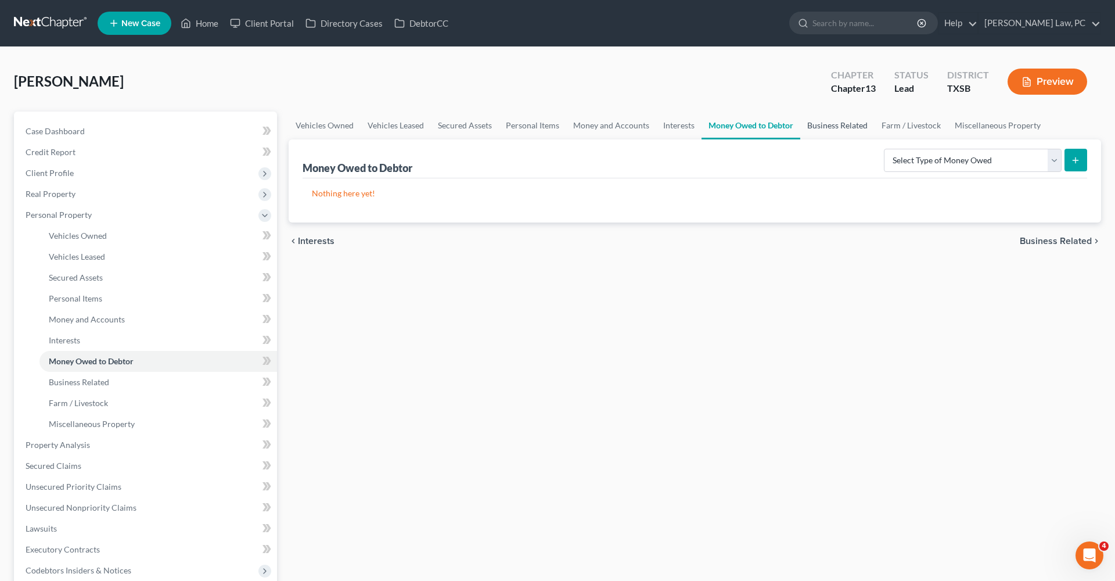
click at [819, 127] on link "Business Related" at bounding box center [838, 126] width 74 height 28
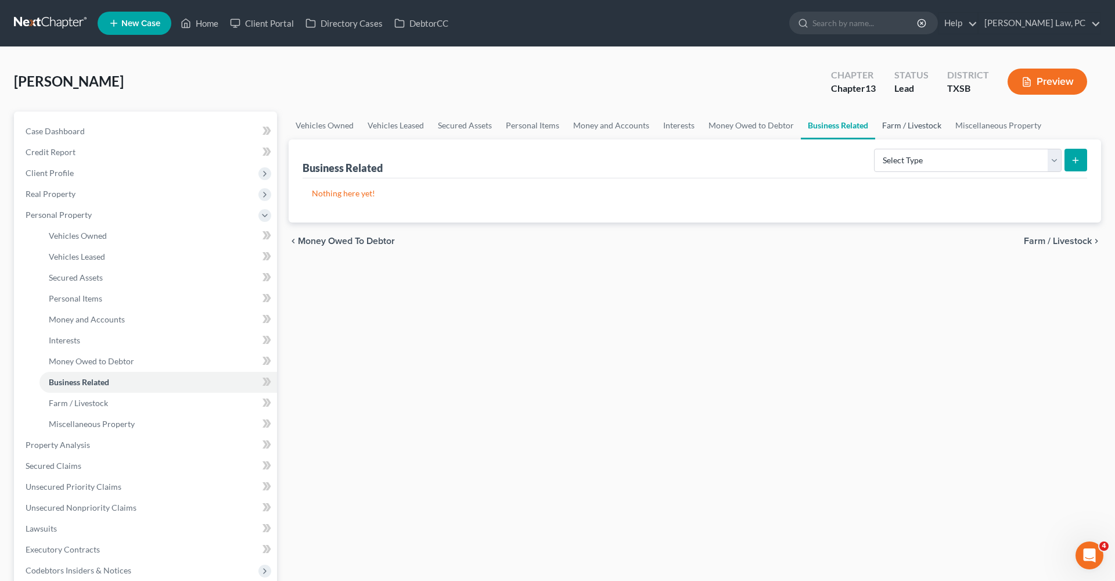
click at [914, 121] on link "Farm / Livestock" at bounding box center [911, 126] width 73 height 28
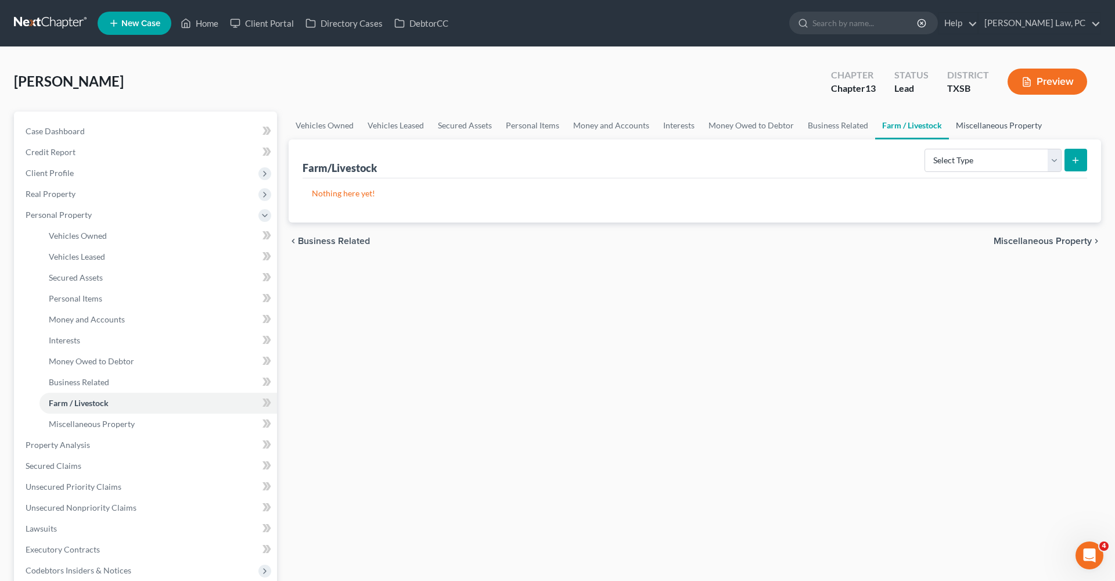
click at [972, 128] on link "Miscellaneous Property" at bounding box center [999, 126] width 100 height 28
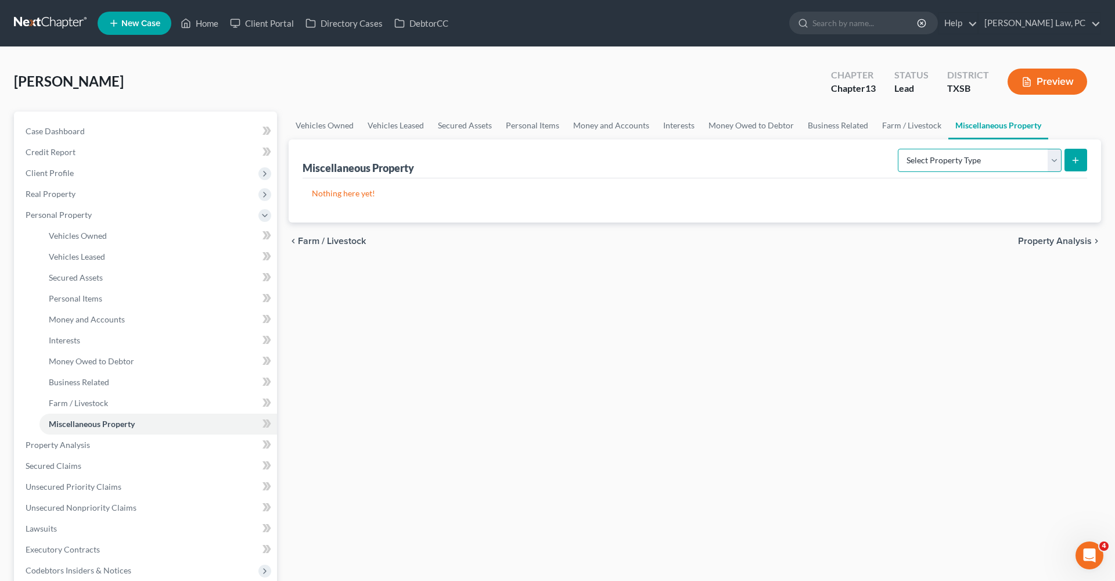
select select "holding_for_another"
click at [1074, 163] on icon "submit" at bounding box center [1075, 160] width 9 height 9
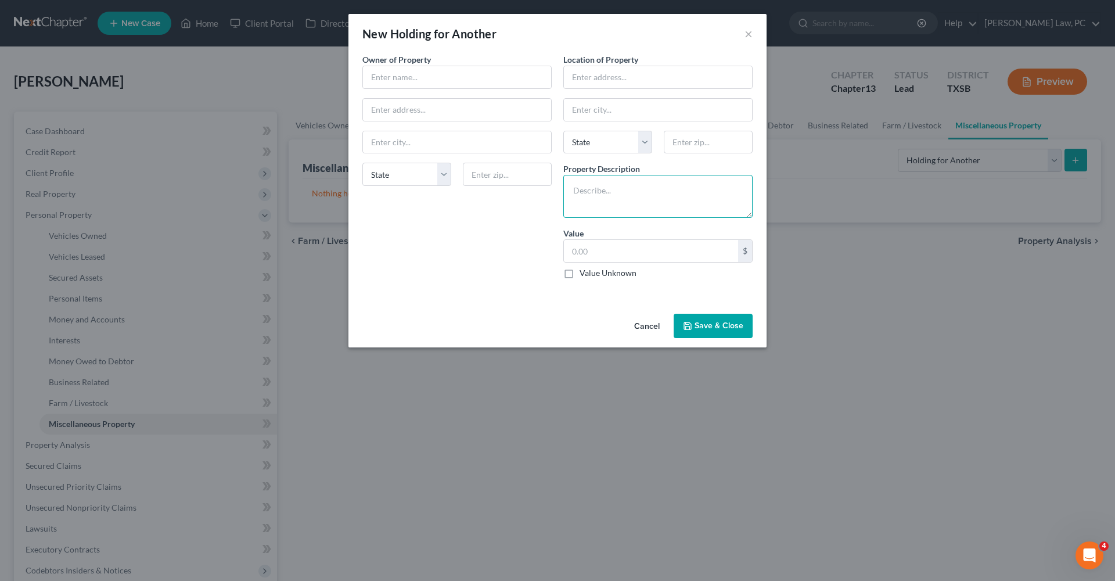
click at [618, 192] on textarea at bounding box center [658, 196] width 189 height 43
type textarea "C"
type textarea "Dell Laptop"
paste input "2,173.42"
type input "2,173.42"
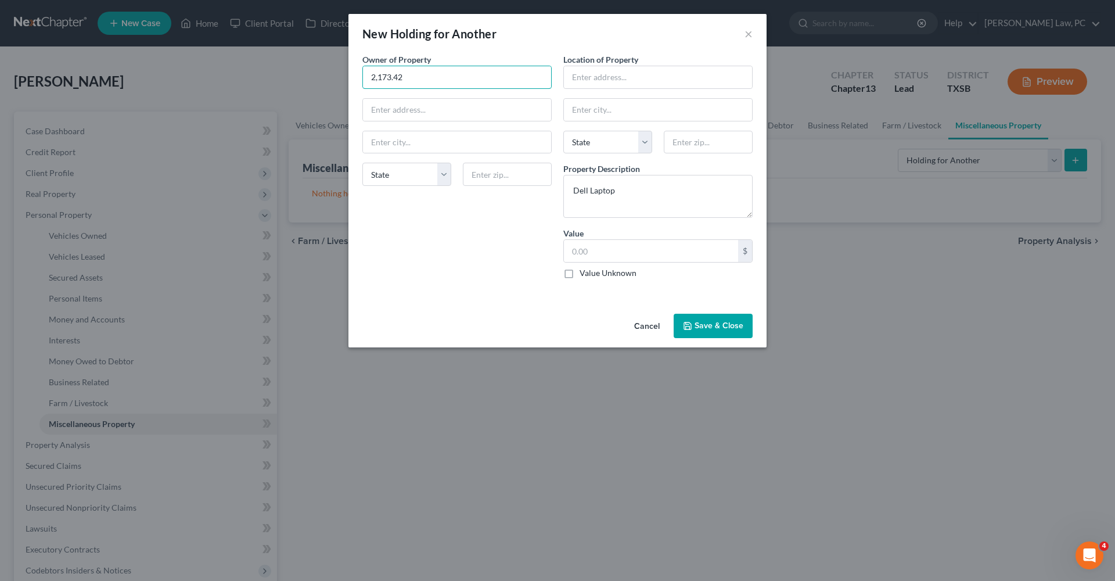
drag, startPoint x: 425, startPoint y: 78, endPoint x: 340, endPoint y: 77, distance: 84.8
click at [340, 77] on div "New Holding for Another × An exemption set must first be selected from the Fili…" at bounding box center [557, 290] width 1115 height 581
type input "."
click at [611, 247] on input "text" at bounding box center [651, 251] width 174 height 22
click at [708, 324] on button "Save & Close" at bounding box center [713, 326] width 79 height 24
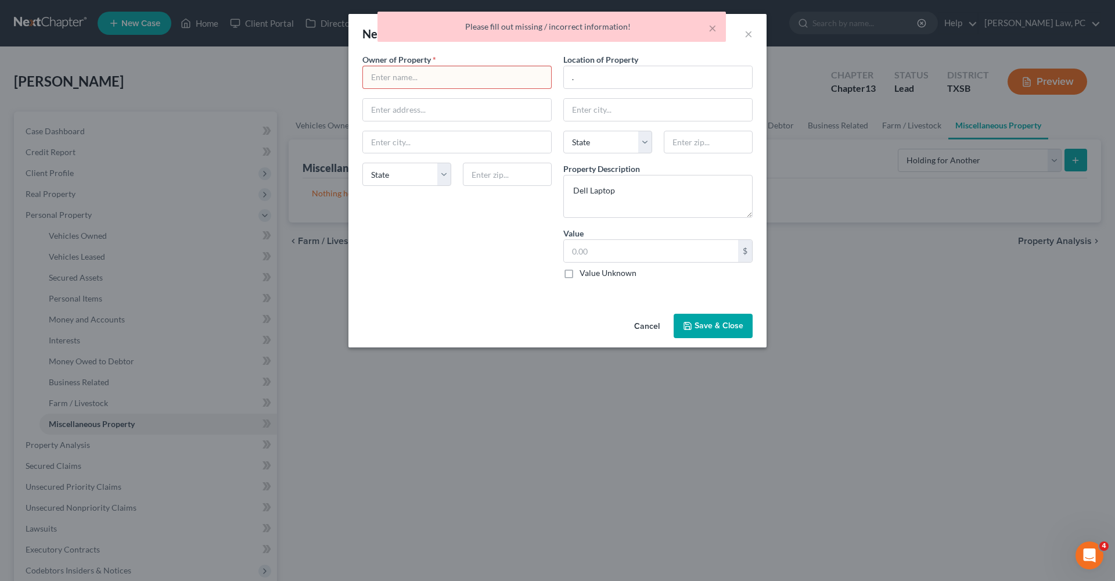
click at [400, 76] on input "text" at bounding box center [457, 77] width 188 height 22
type input "."
click at [730, 330] on button "Save & Close" at bounding box center [713, 326] width 79 height 24
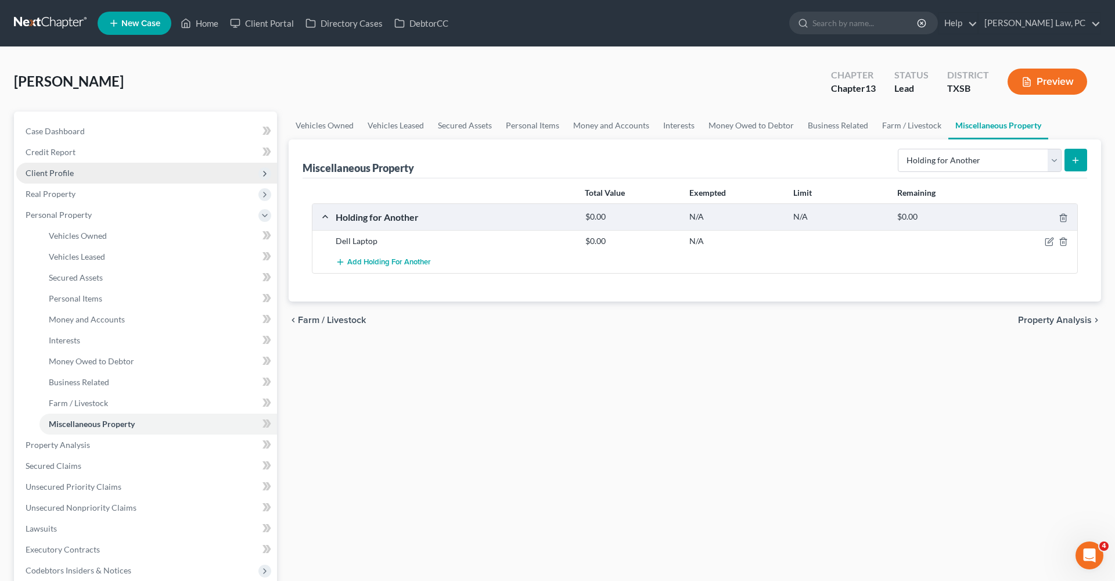
click at [39, 170] on span "Client Profile" at bounding box center [50, 173] width 48 height 10
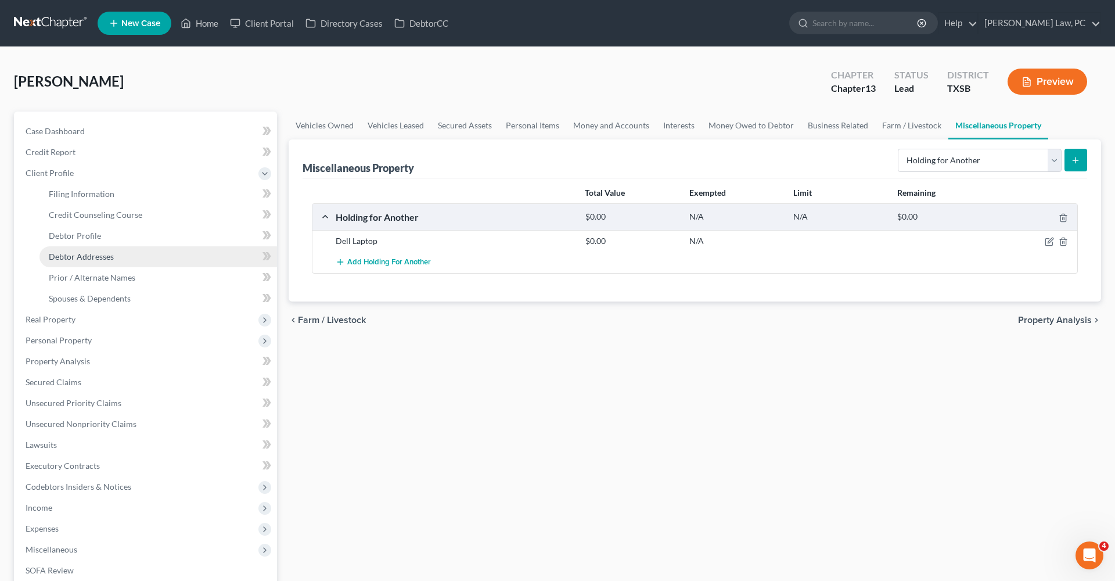
click at [86, 257] on span "Debtor Addresses" at bounding box center [81, 257] width 65 height 10
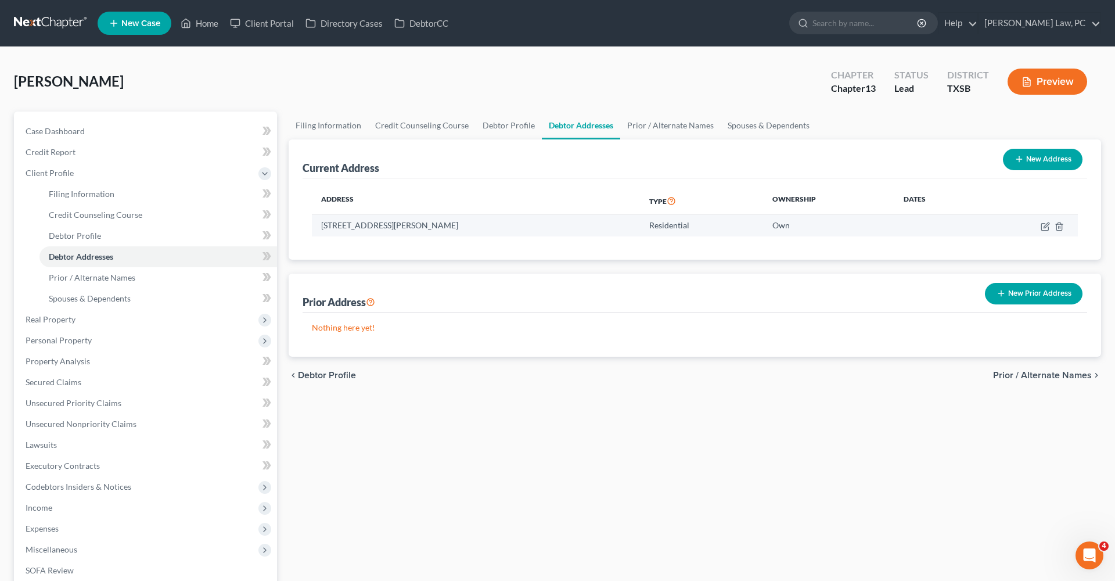
drag, startPoint x: 453, startPoint y: 225, endPoint x: 320, endPoint y: 228, distance: 132.5
click at [320, 228] on td "6004 Vasey Blvd., Austin, TX 78724" at bounding box center [476, 225] width 328 height 22
copy td "6004 Vasey Blvd., Austin, TX 78724"
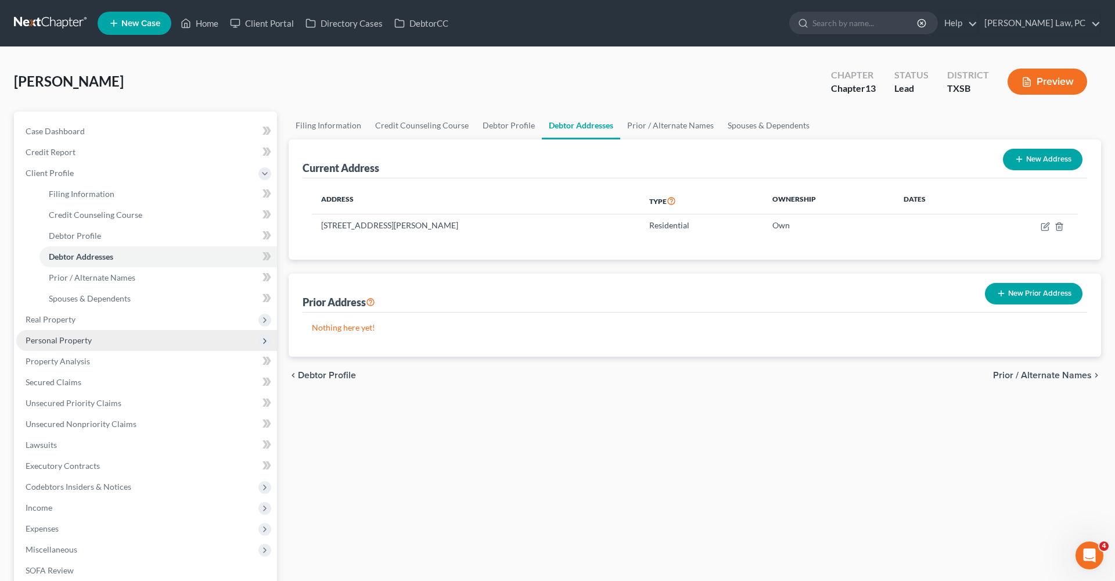
click at [78, 339] on span "Personal Property" at bounding box center [59, 340] width 66 height 10
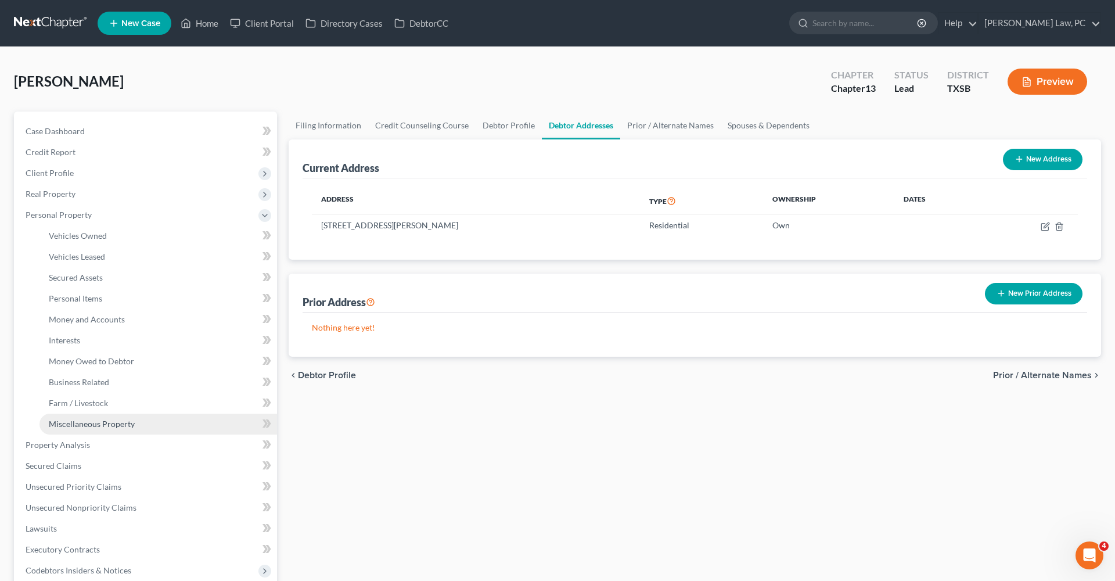
click at [85, 419] on span "Miscellaneous Property" at bounding box center [92, 424] width 86 height 10
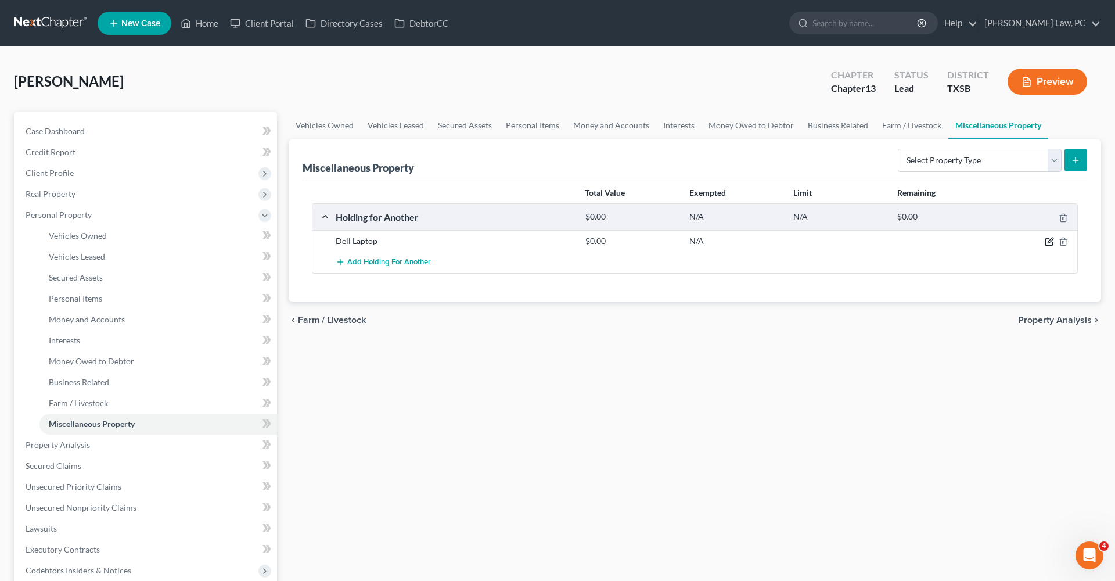
click at [1049, 240] on icon "button" at bounding box center [1049, 241] width 9 height 9
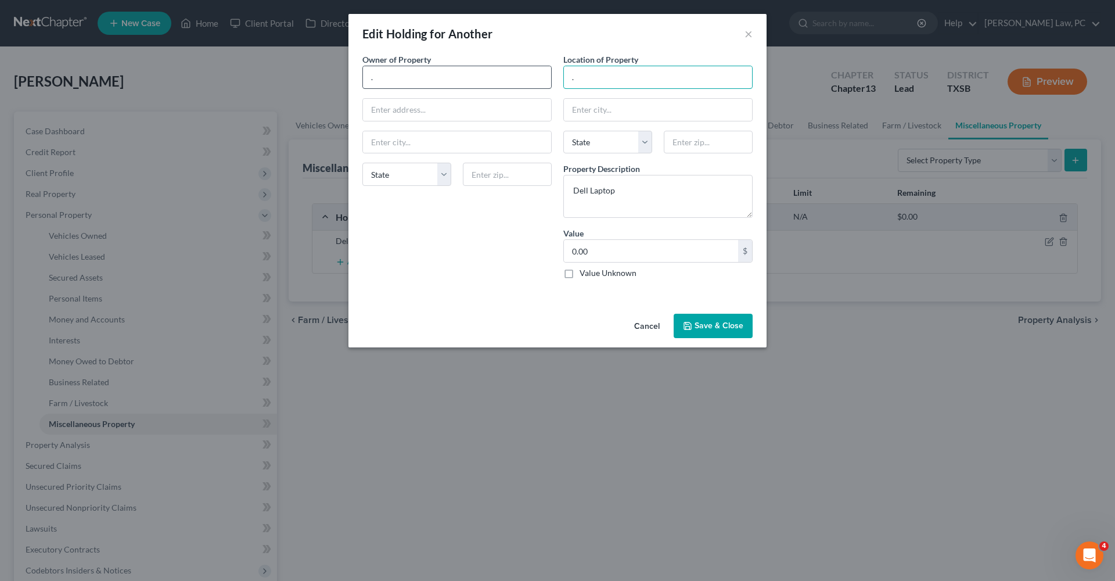
drag, startPoint x: 595, startPoint y: 71, endPoint x: 535, endPoint y: 74, distance: 59.9
paste input "6004 Vasey Blvd., Austin, TX 78724"
drag, startPoint x: 702, startPoint y: 80, endPoint x: 676, endPoint y: 80, distance: 26.1
click at [676, 80] on input "6004 Vasey Blvd., Austin, TX 78724" at bounding box center [658, 77] width 188 height 22
type input "6004 Vasey Blvd., Austin, TX"
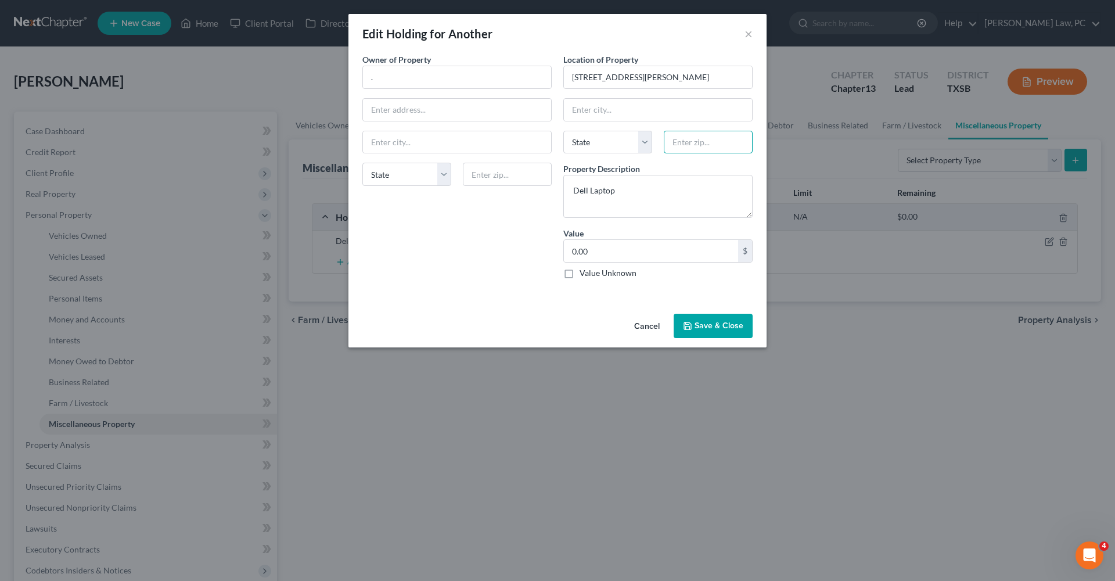
paste input "78724"
type input "78724"
click at [697, 82] on input "6004 Vasey Blvd., Austin, TX" at bounding box center [658, 77] width 188 height 22
type input "Austin"
select select "45"
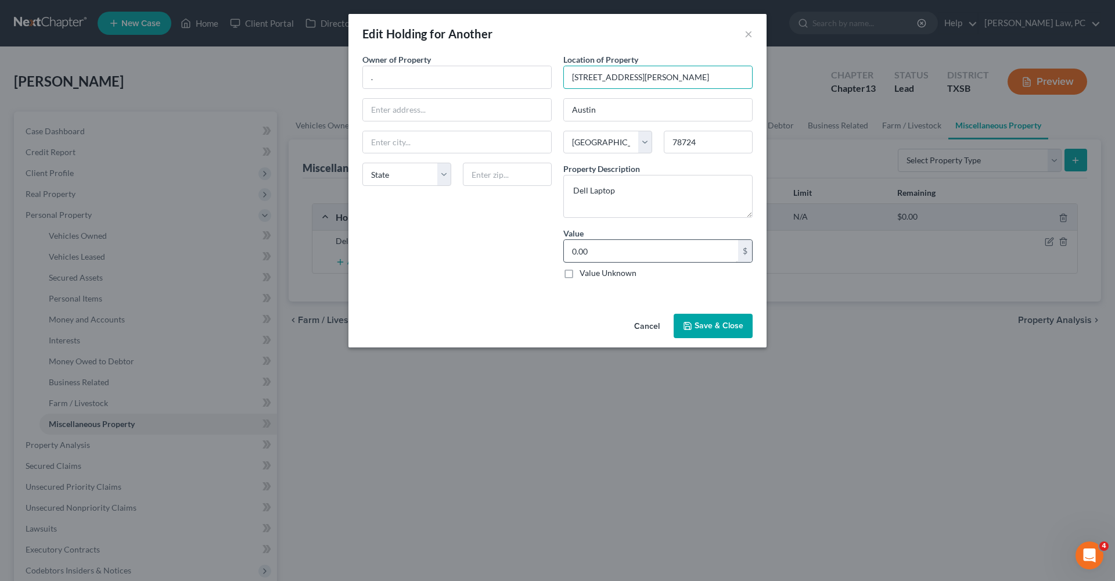
type input "6004 Vasey Blvd."
drag, startPoint x: 611, startPoint y: 245, endPoint x: 618, endPoint y: 250, distance: 8.7
click at [618, 251] on input "0.00" at bounding box center [651, 251] width 174 height 22
type input "800"
click at [704, 335] on button "Save & Close" at bounding box center [713, 326] width 79 height 24
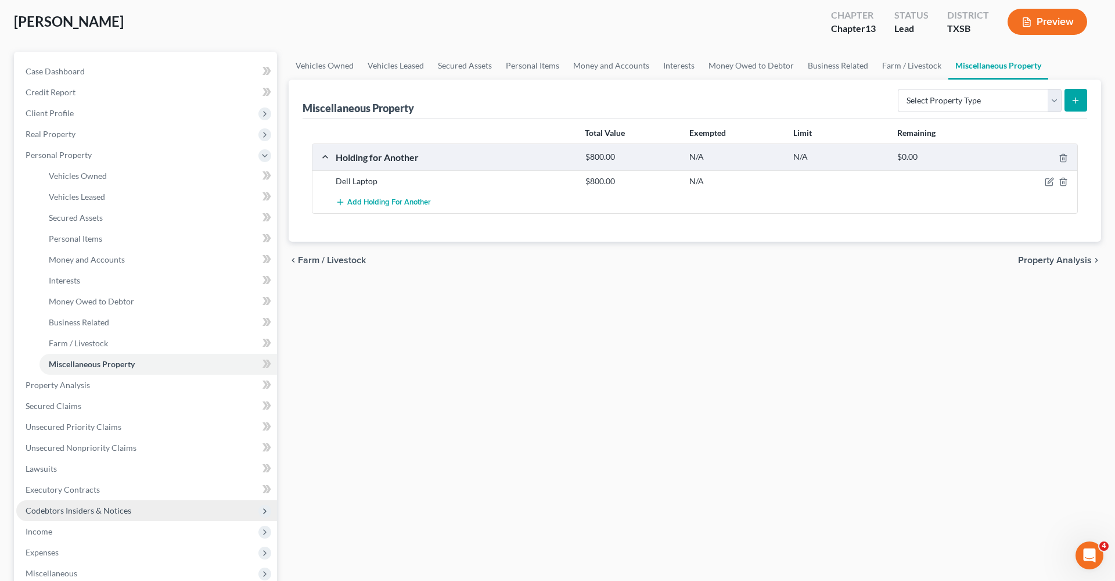
scroll to position [65, 0]
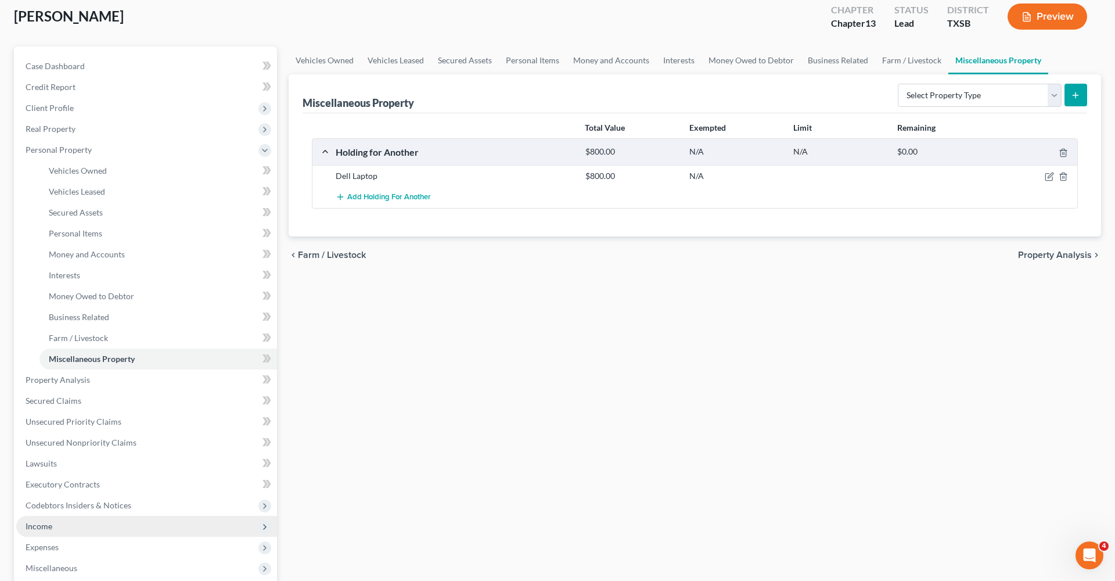
click at [44, 524] on span "Income" at bounding box center [39, 526] width 27 height 10
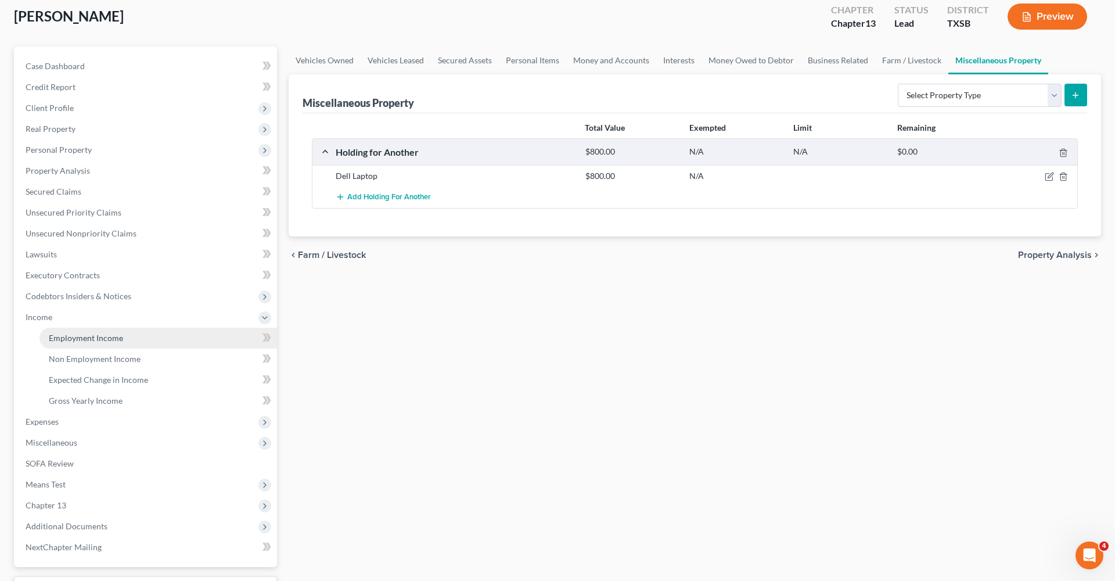
click at [85, 338] on span "Employment Income" at bounding box center [86, 338] width 74 height 10
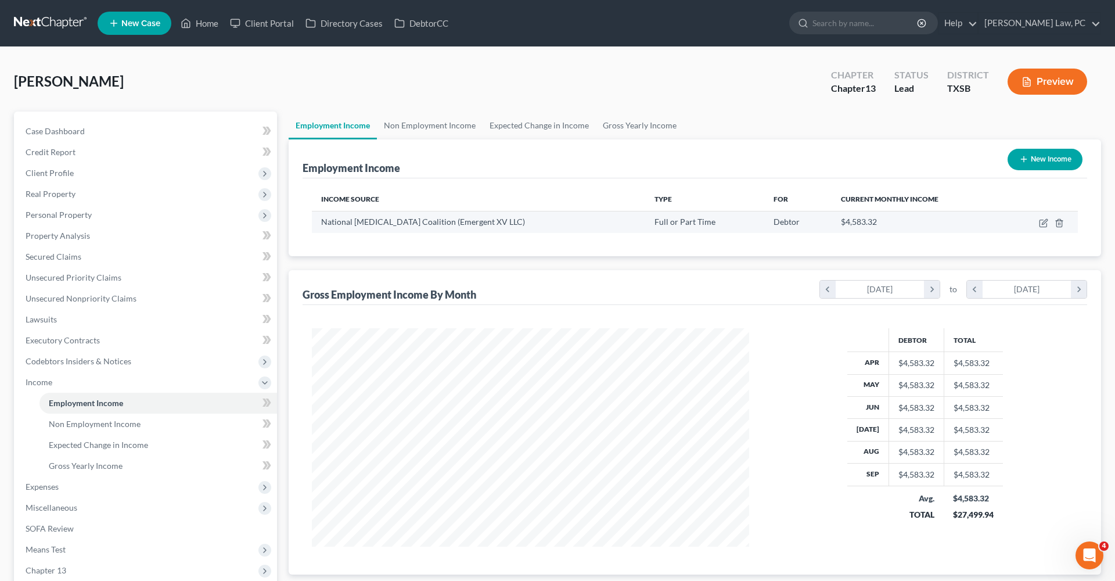
scroll to position [218, 461]
click at [1046, 223] on icon "button" at bounding box center [1043, 222] width 9 height 9
select select "0"
select select "45"
select select "2"
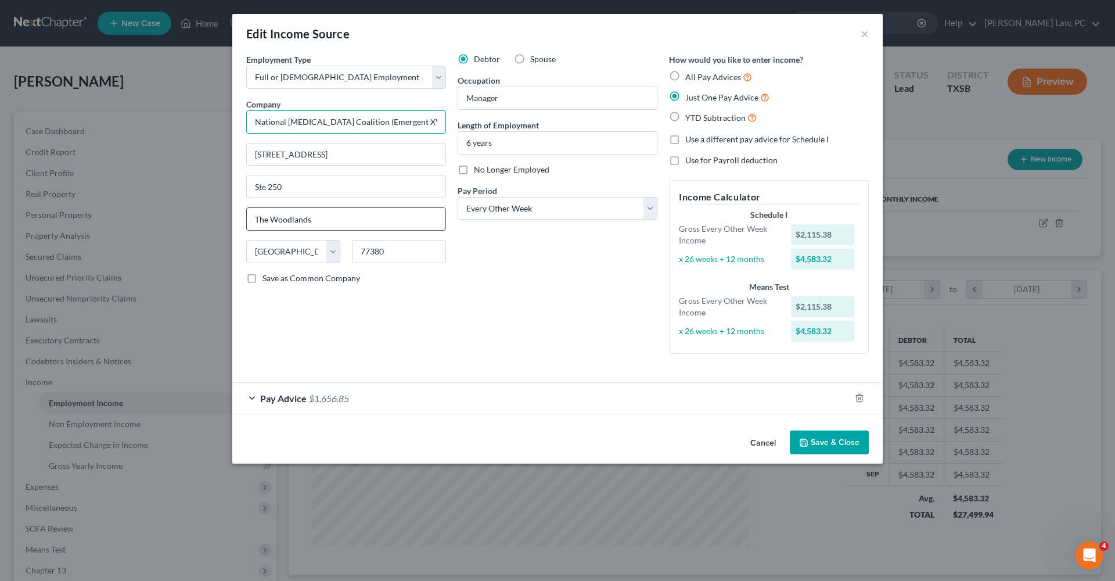
drag, startPoint x: 260, startPoint y: 122, endPoint x: 306, endPoint y: 215, distance: 103.7
click at [306, 215] on div "Employment Type * Select Full or Part Time Employment Self Employment Company *…" at bounding box center [346, 208] width 211 height 310
click at [306, 143] on div "480 Wildwood Forest Dr" at bounding box center [346, 154] width 200 height 23
drag, startPoint x: 356, startPoint y: 154, endPoint x: 228, endPoint y: 159, distance: 128.5
click at [817, 444] on button "Save & Close" at bounding box center [829, 442] width 79 height 24
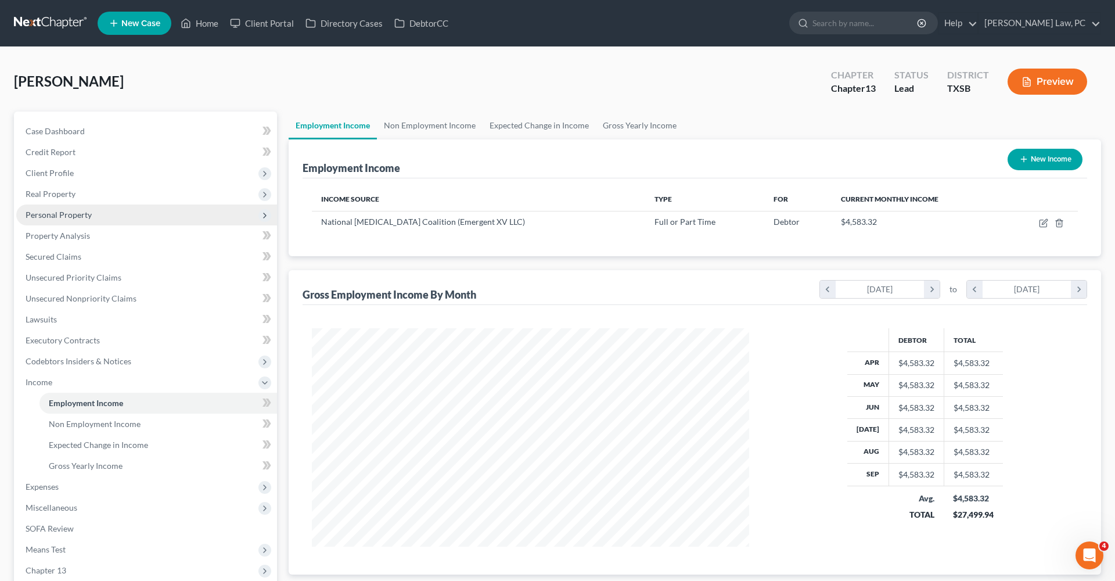
click at [62, 214] on span "Personal Property" at bounding box center [59, 215] width 66 height 10
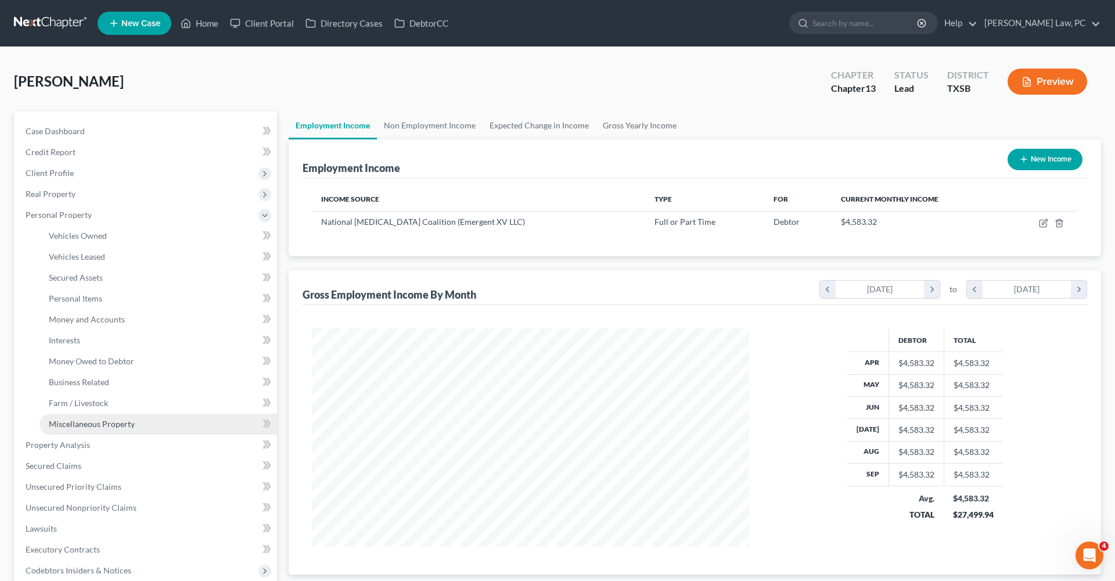
click at [115, 422] on span "Miscellaneous Property" at bounding box center [92, 424] width 86 height 10
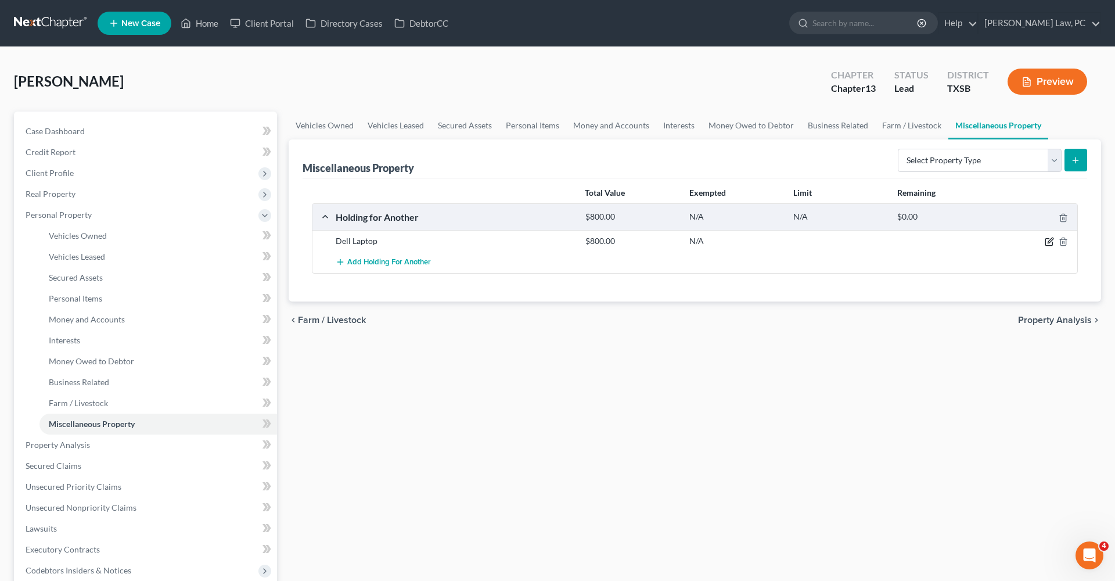
click at [1049, 246] on icon "button" at bounding box center [1049, 242] width 7 height 7
select select "45"
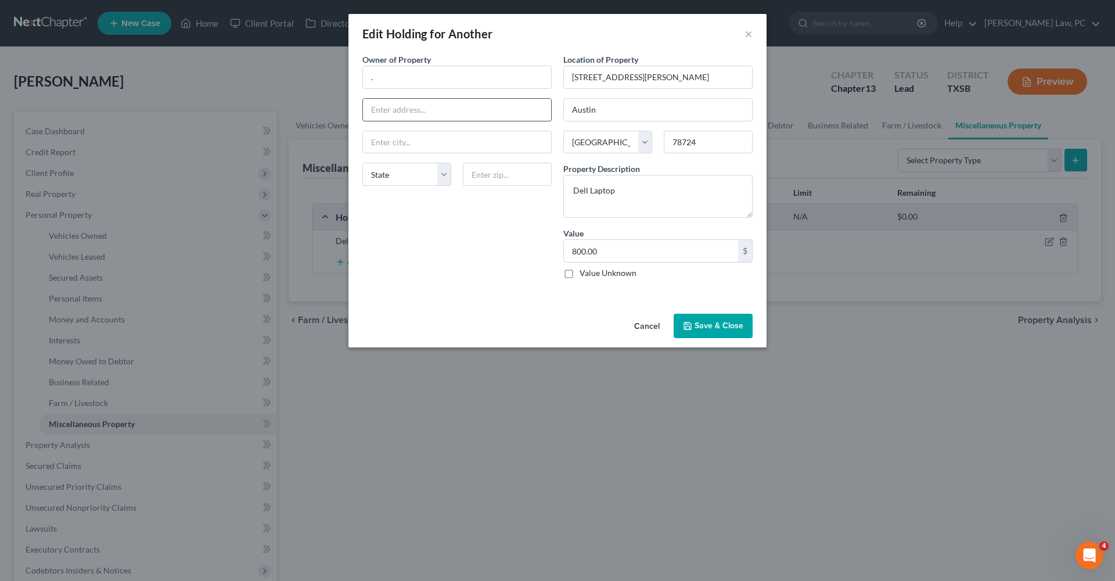
paste input "480 Wildwood Forest Dr"
type input "480 Wildwood Forest Dr"
type input "77280"
click at [450, 153] on div at bounding box center [457, 142] width 189 height 23
type input "Houston"
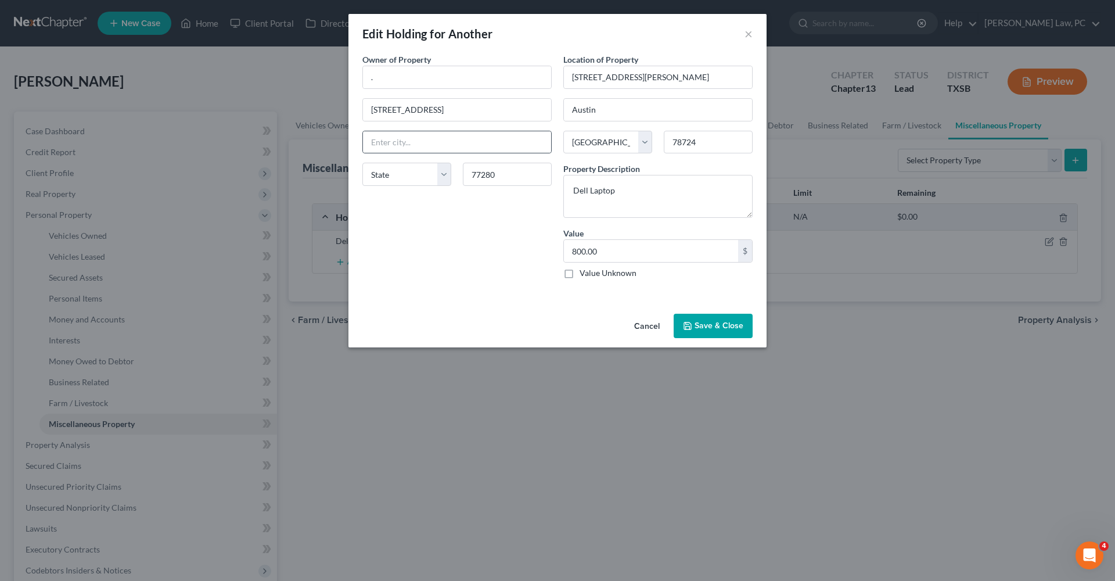
select select "45"
drag, startPoint x: 427, startPoint y: 138, endPoint x: 330, endPoint y: 139, distance: 97.0
type input "The Woodlands"
drag, startPoint x: 386, startPoint y: 80, endPoint x: 339, endPoint y: 80, distance: 47.1
click at [708, 322] on button "Save & Close" at bounding box center [713, 326] width 79 height 24
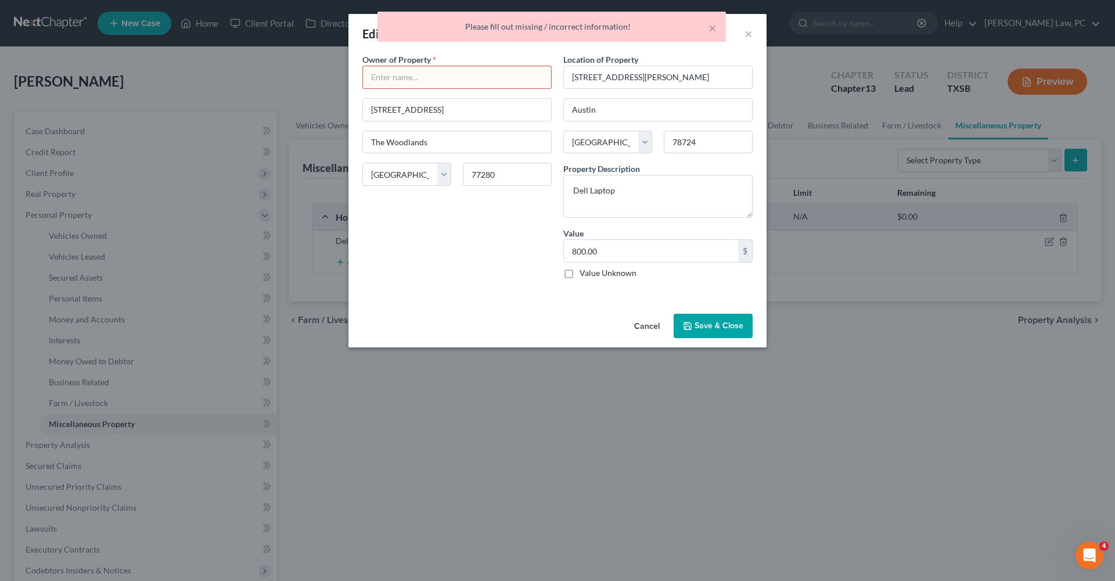
click at [390, 80] on input "text" at bounding box center [457, 77] width 188 height 22
type input "."
click at [720, 326] on button "Save & Close" at bounding box center [713, 326] width 79 height 24
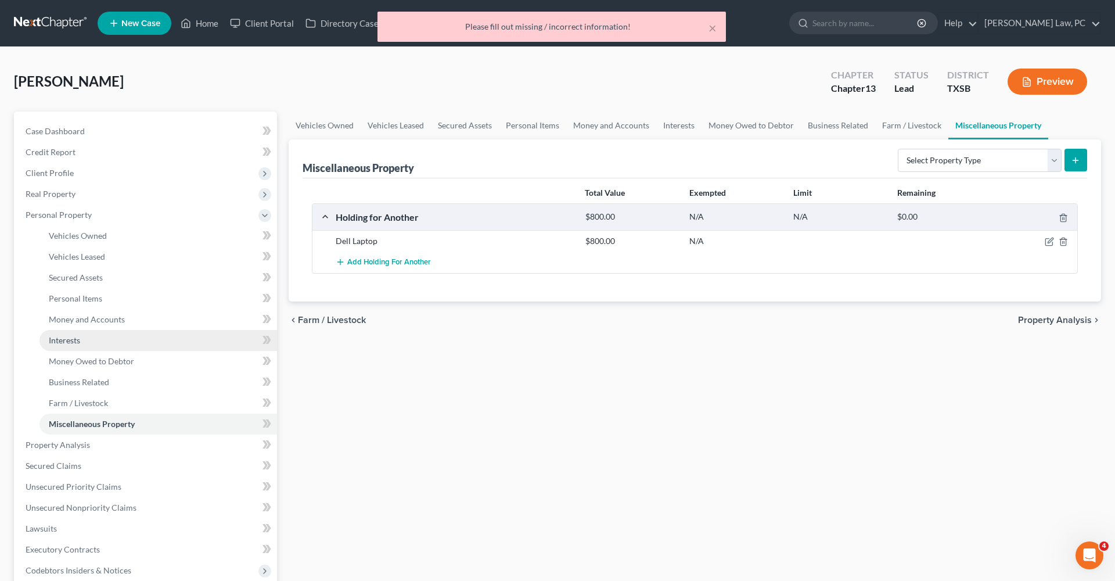
click at [72, 342] on span "Interests" at bounding box center [64, 340] width 31 height 10
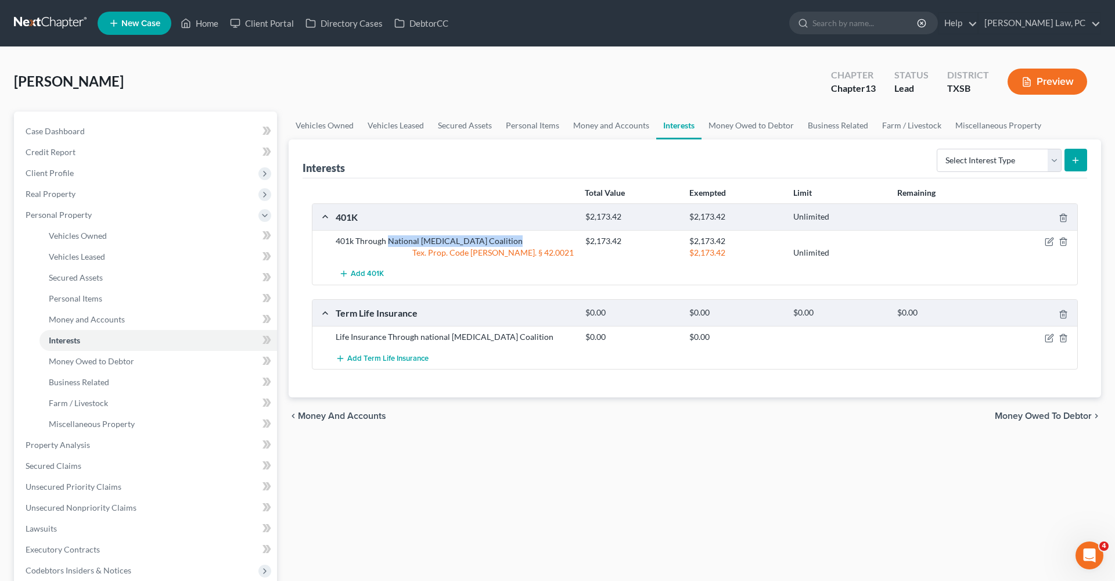
drag, startPoint x: 389, startPoint y: 241, endPoint x: 510, endPoint y: 242, distance: 121.4
click at [510, 242] on div "401k Through National Ovarian Cancer Coalition" at bounding box center [455, 241] width 250 height 12
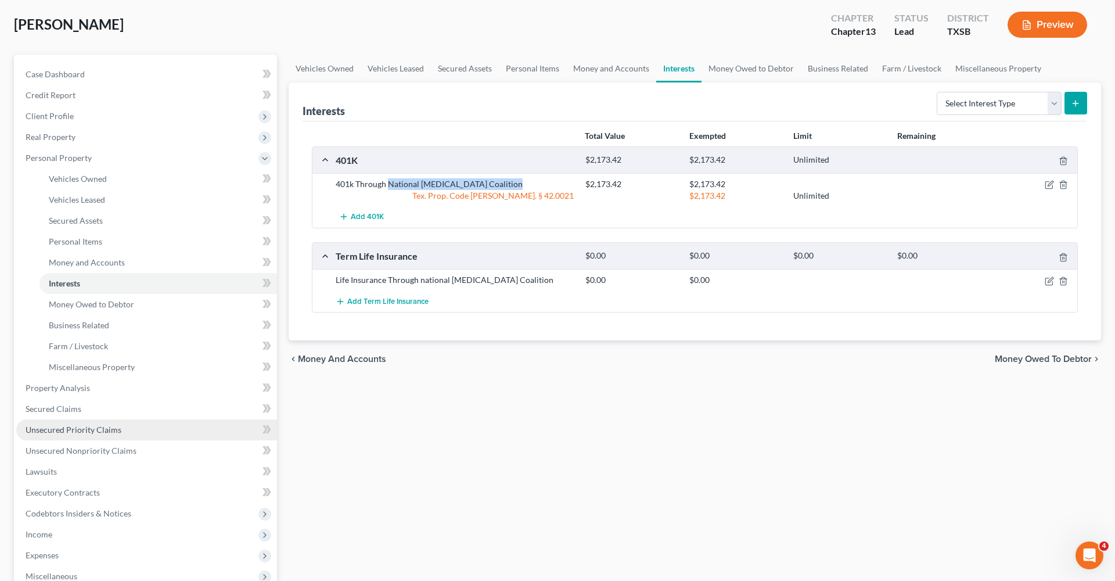
scroll to position [63, 0]
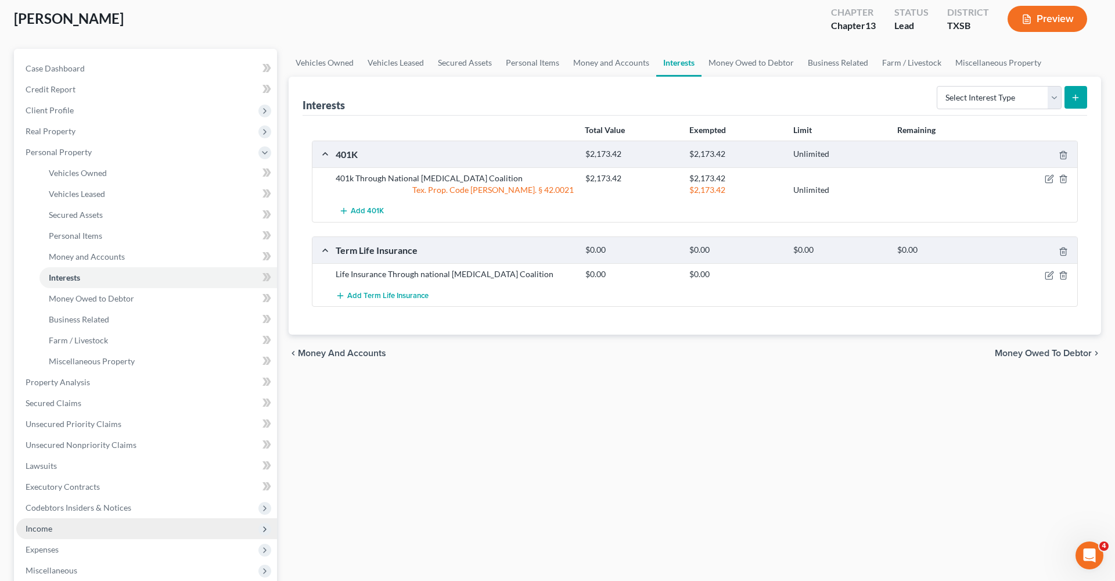
click at [40, 530] on span "Income" at bounding box center [39, 528] width 27 height 10
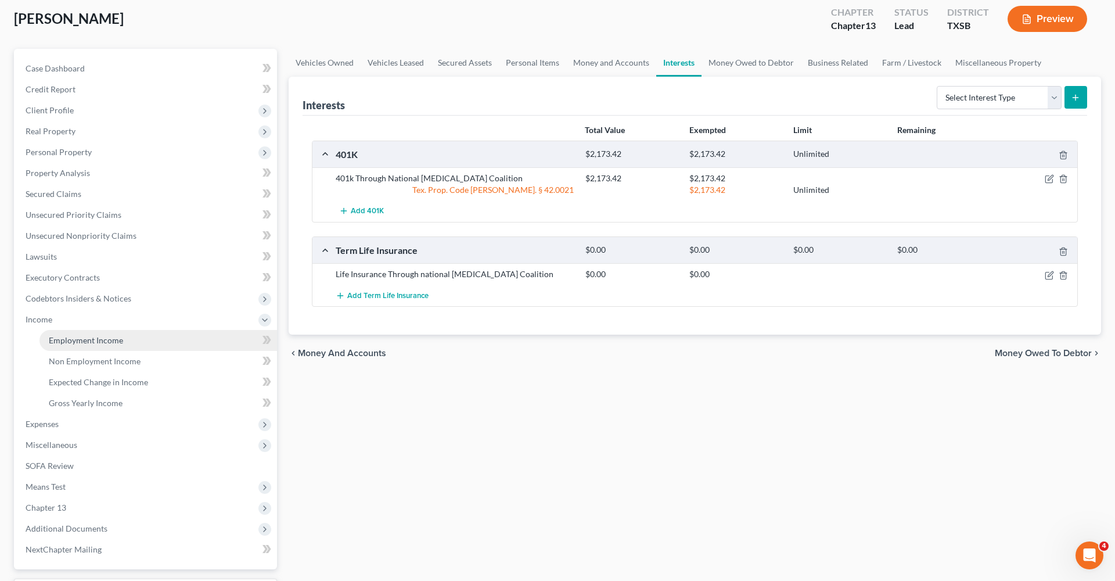
click at [80, 337] on span "Employment Income" at bounding box center [86, 340] width 74 height 10
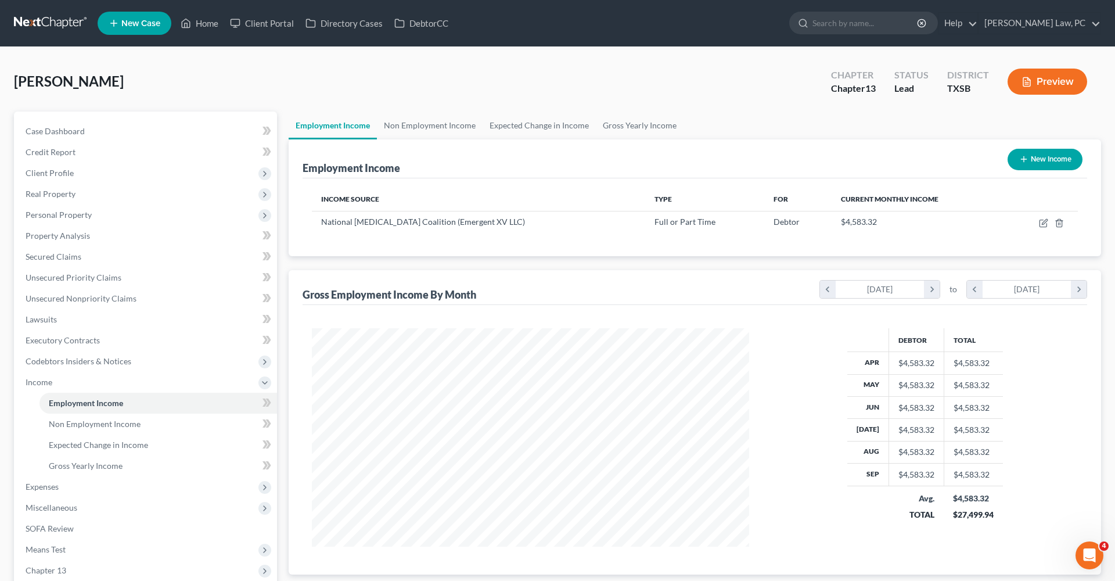
scroll to position [218, 461]
click at [1044, 224] on icon "button" at bounding box center [1044, 221] width 5 height 5
select select "0"
select select "45"
select select "2"
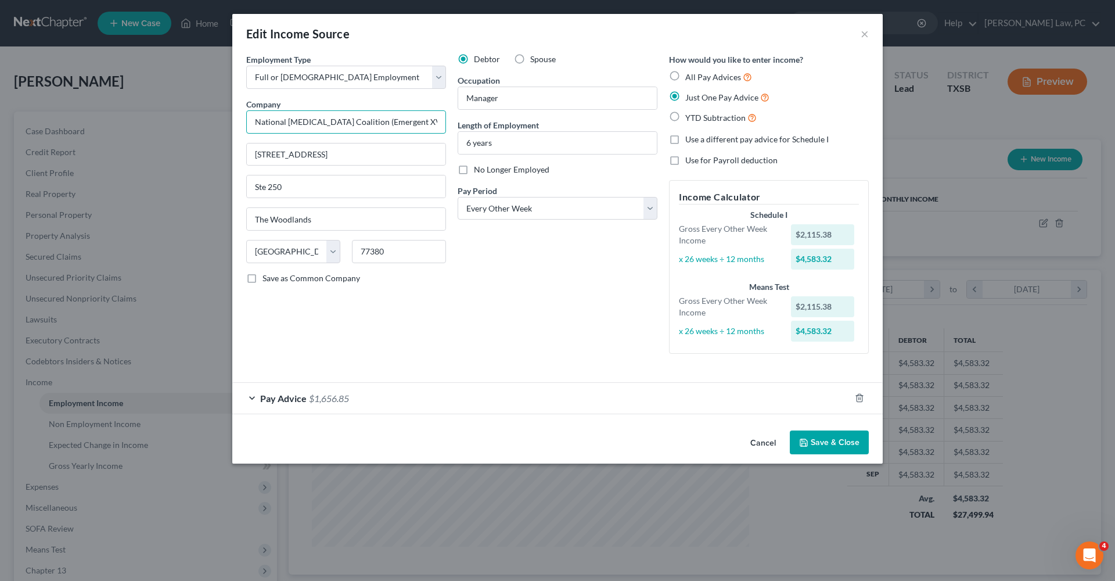
drag, startPoint x: 256, startPoint y: 121, endPoint x: 507, endPoint y: 123, distance: 250.4
click at [507, 123] on div "Employment Type * Select Full or Part Time Employment Self Employment Company *…" at bounding box center [558, 213] width 634 height 320
click at [833, 439] on button "Save & Close" at bounding box center [829, 442] width 79 height 24
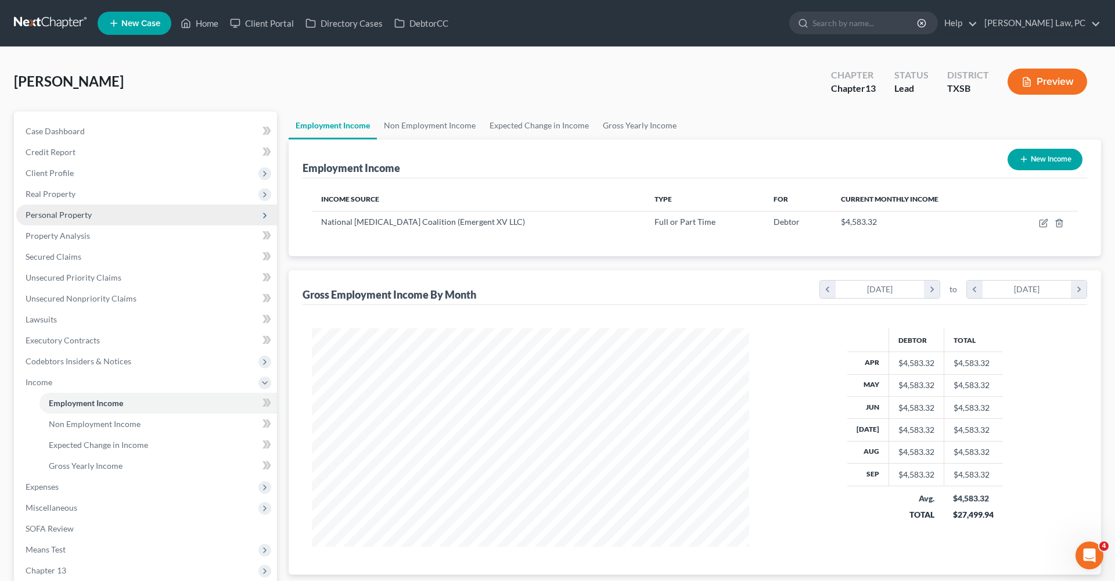
click at [51, 217] on span "Personal Property" at bounding box center [59, 215] width 66 height 10
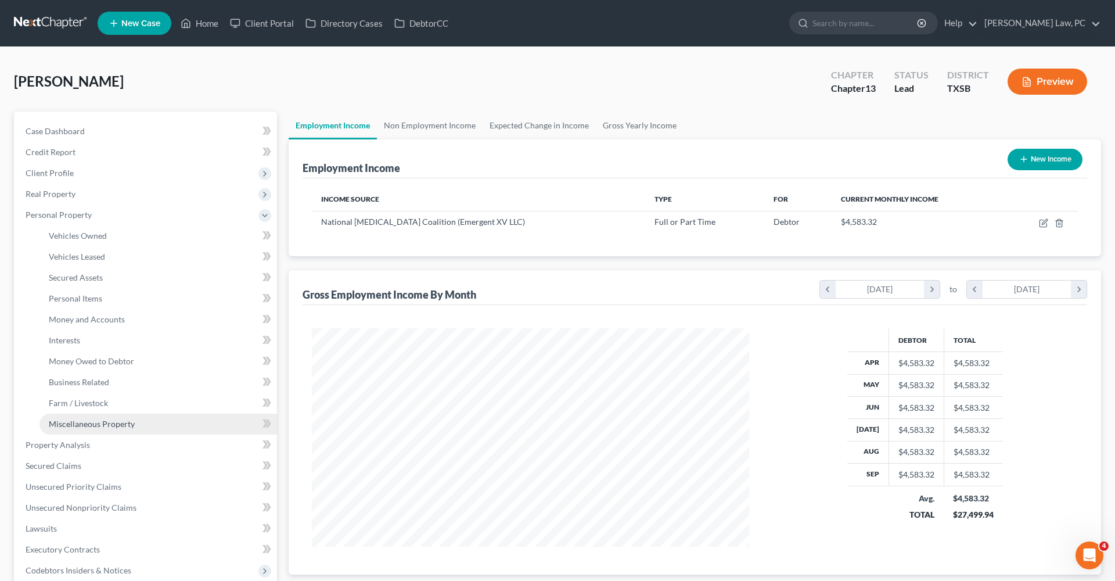
click at [118, 425] on span "Miscellaneous Property" at bounding box center [92, 424] width 86 height 10
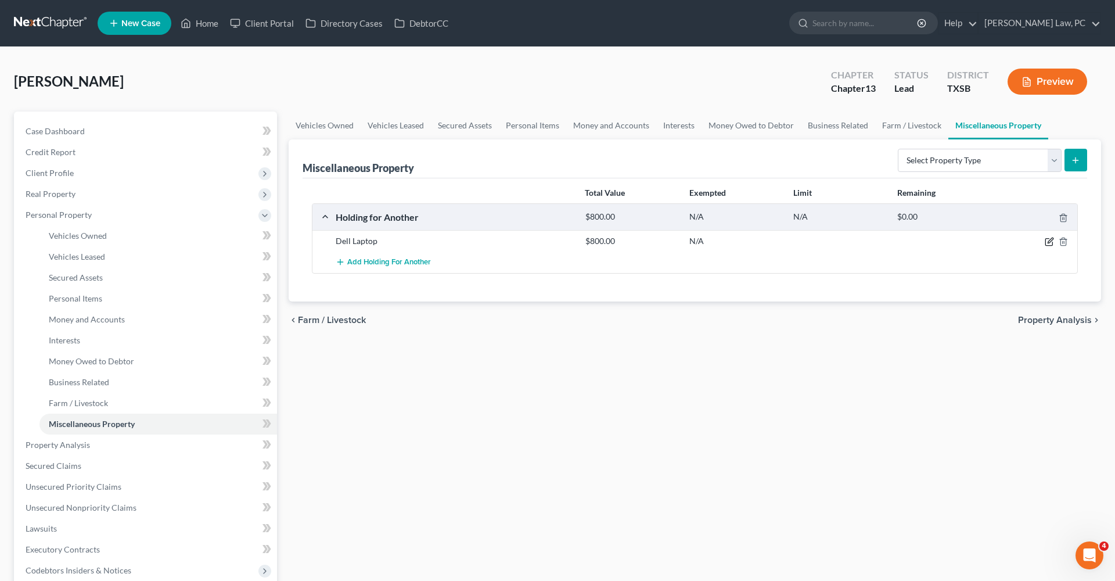
click at [1051, 242] on icon "button" at bounding box center [1050, 240] width 5 height 5
select select "45"
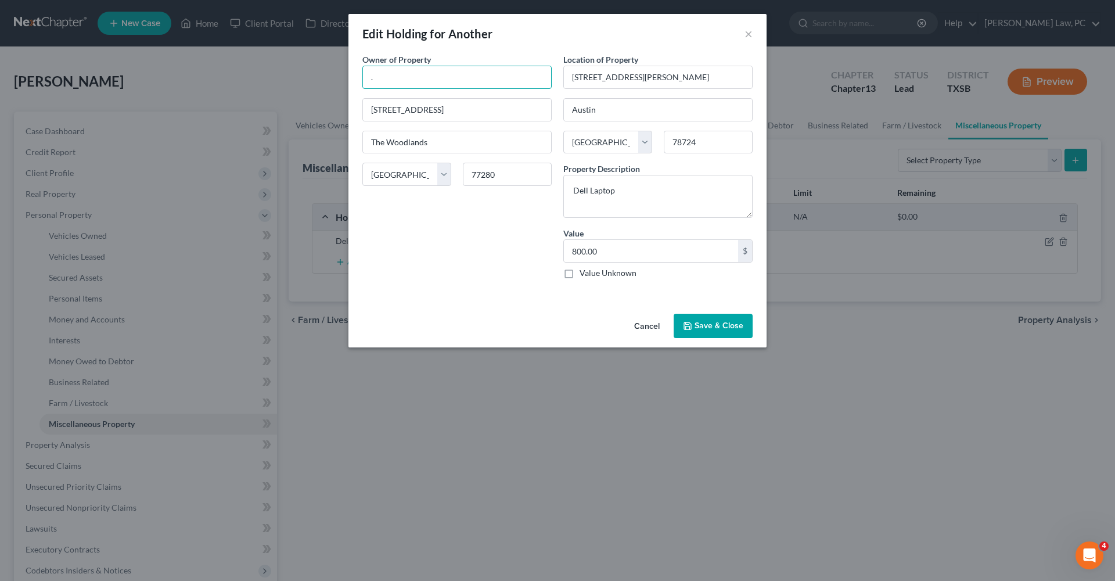
drag, startPoint x: 387, startPoint y: 77, endPoint x: 331, endPoint y: 77, distance: 56.4
paste input "National Ovarian Cancer Coalition (Emergent XV LLC)"
type input "National Ovarian Cancer Coalition (Emergent XV LLC)"
type input "77380"
type input "Spring"
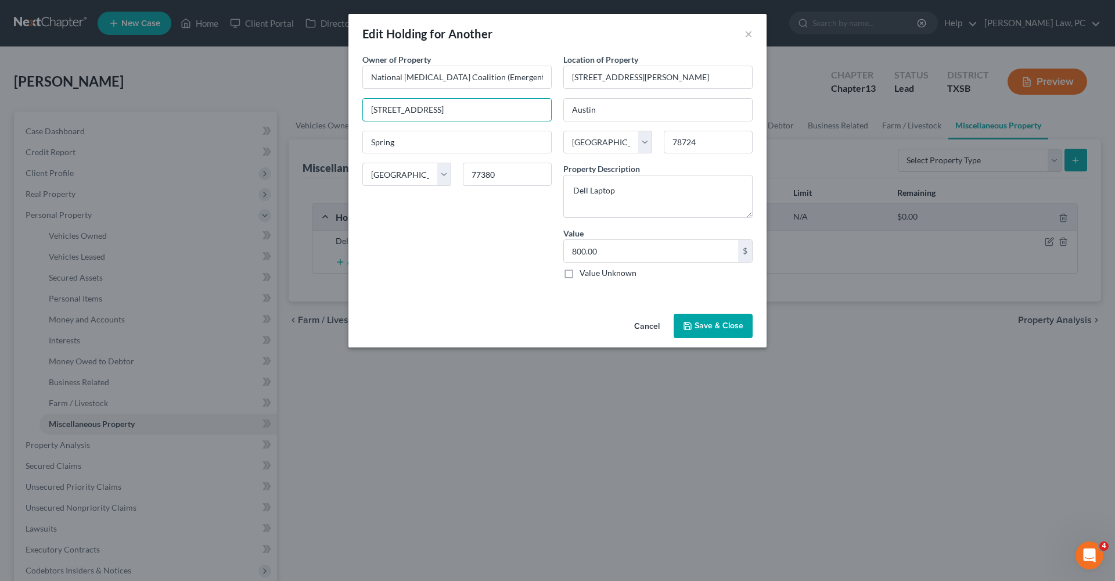
type input "480 Wildwood Forest Dr Ste 250"
click at [722, 328] on button "Save & Close" at bounding box center [713, 326] width 79 height 24
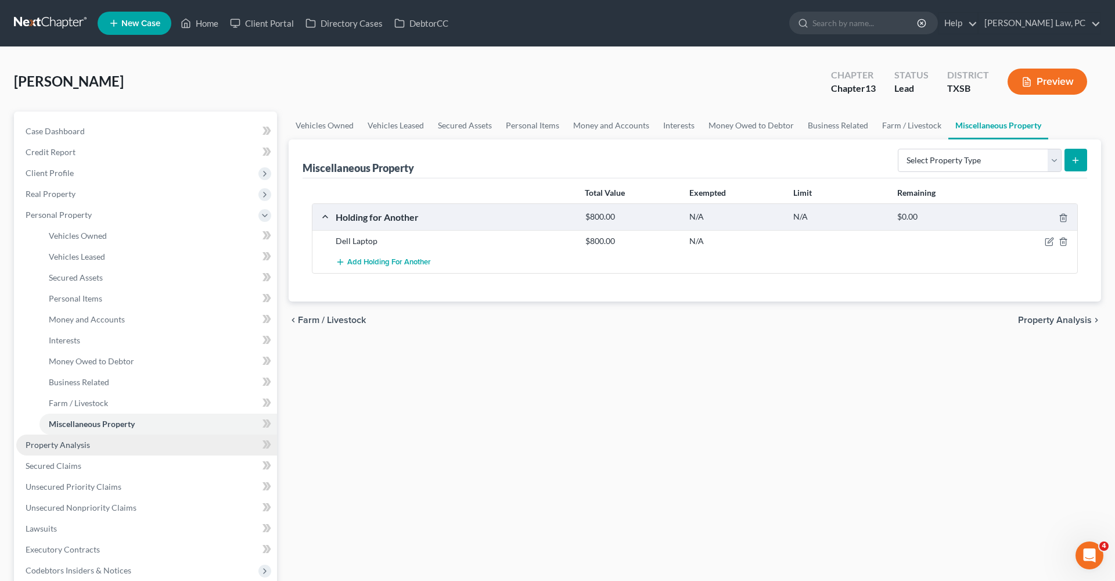
click at [76, 444] on span "Property Analysis" at bounding box center [58, 445] width 64 height 10
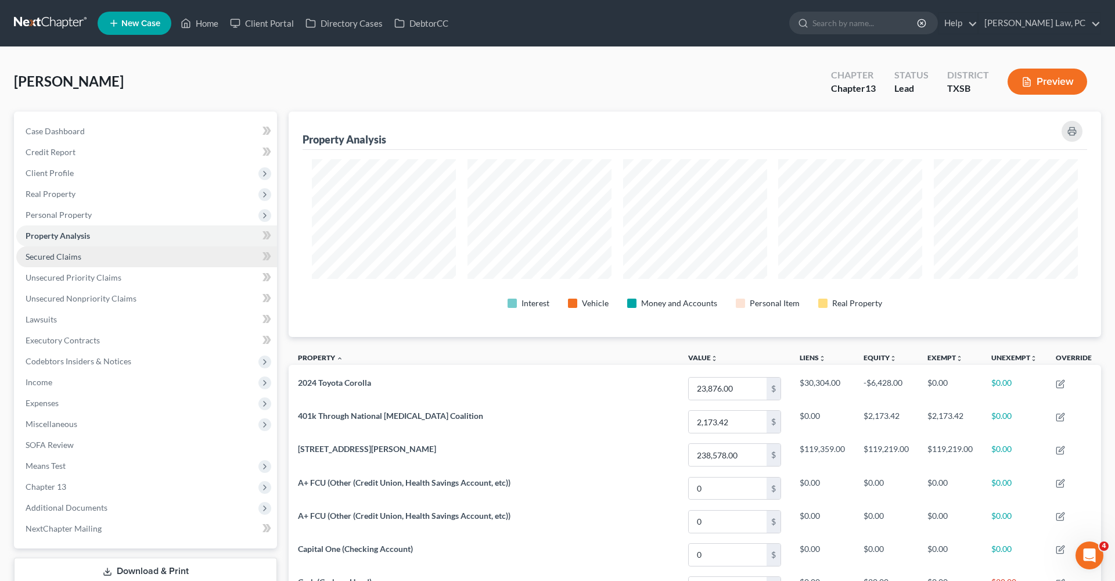
click at [51, 256] on span "Secured Claims" at bounding box center [54, 257] width 56 height 10
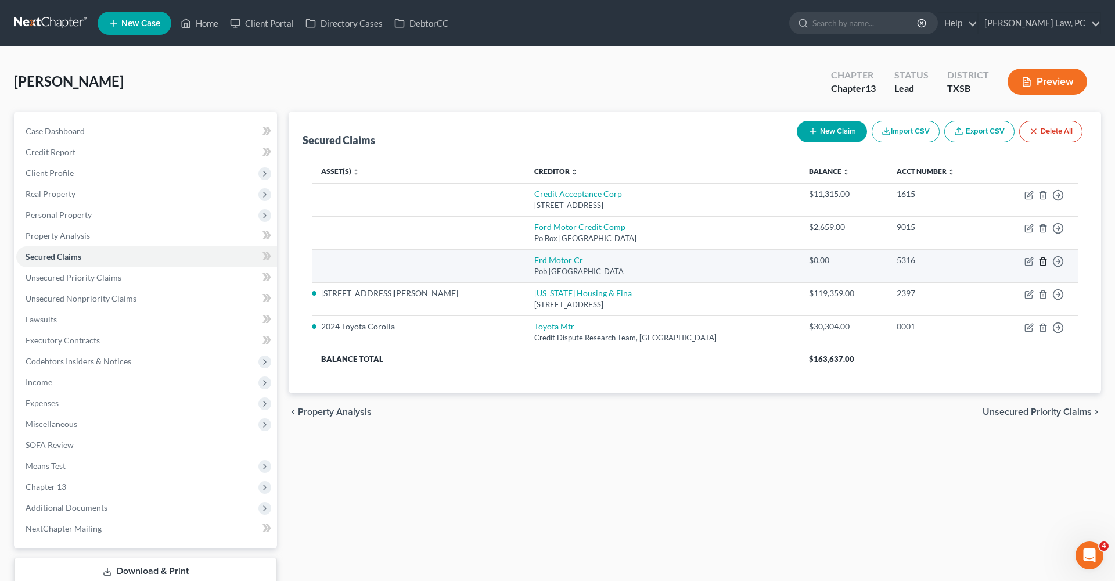
click at [1044, 261] on line "button" at bounding box center [1044, 262] width 0 height 2
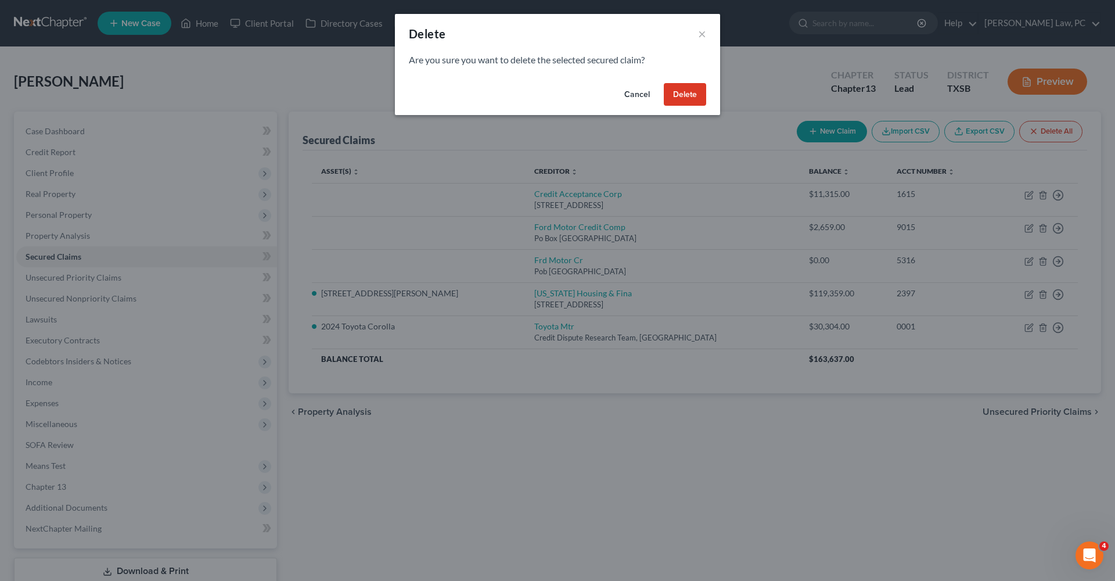
click at [683, 94] on button "Delete" at bounding box center [685, 94] width 42 height 23
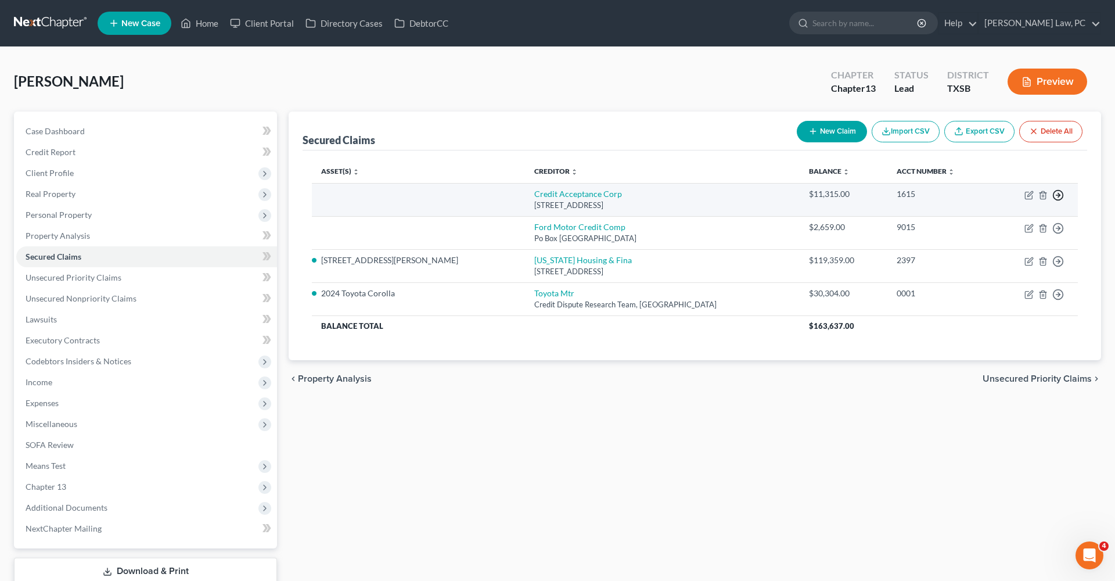
click at [1057, 195] on line "button" at bounding box center [1059, 195] width 4 height 0
click at [992, 224] on link "Move to F" at bounding box center [1005, 223] width 97 height 20
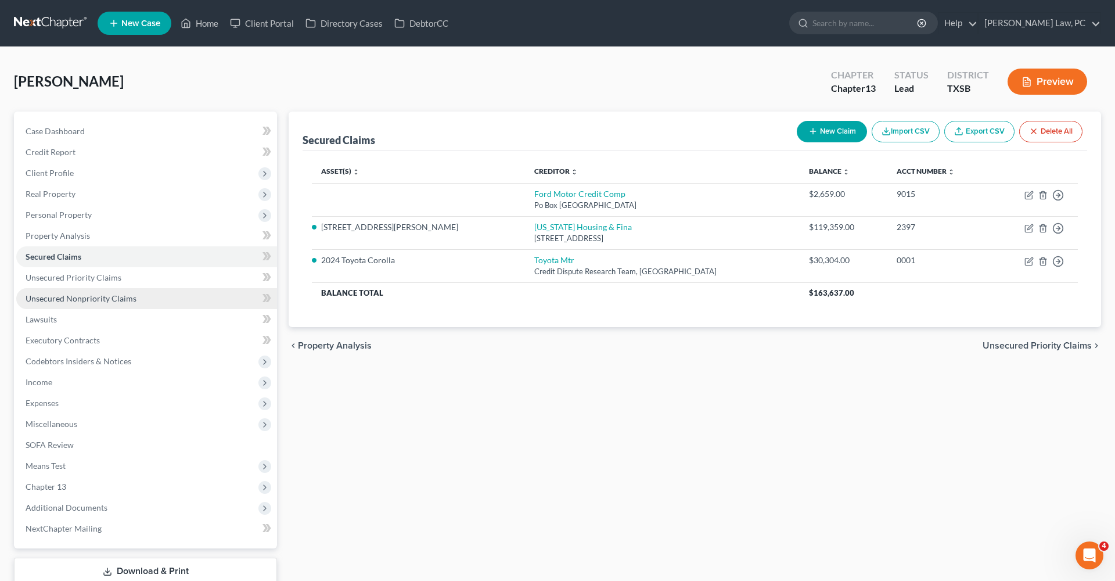
click at [52, 296] on span "Unsecured Nonpriority Claims" at bounding box center [81, 298] width 111 height 10
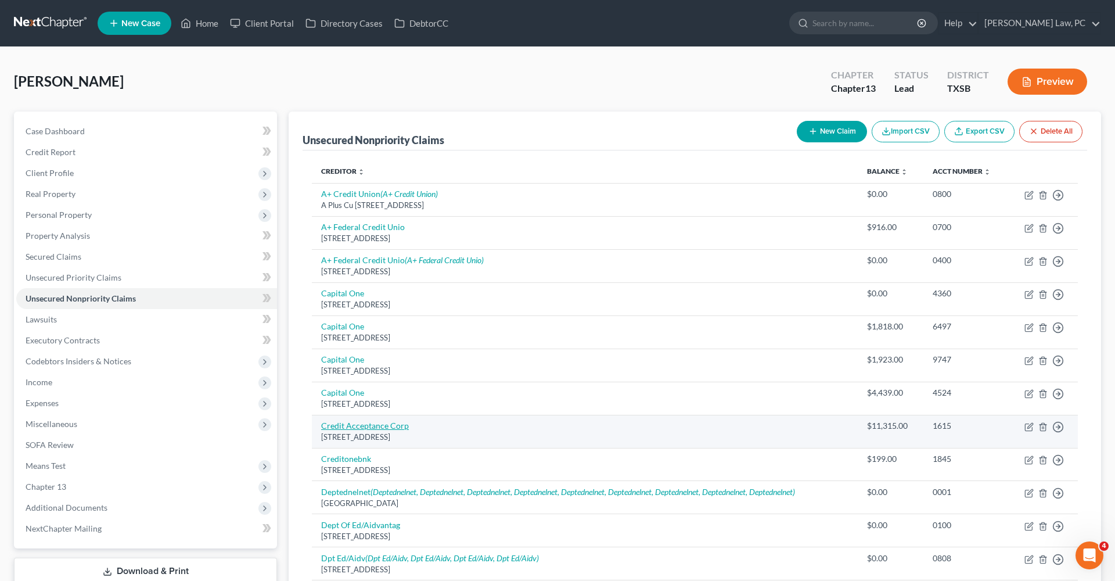
click at [374, 423] on link "Credit Acceptance Corp" at bounding box center [365, 426] width 88 height 10
select select "23"
select select "0"
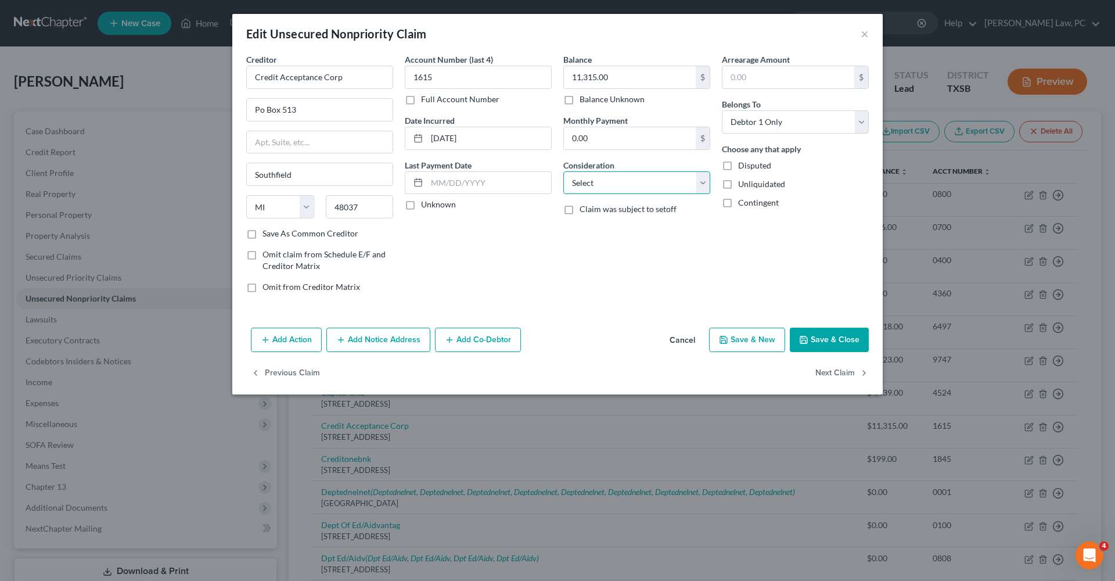
select select "4"
click at [300, 348] on button "Add Action" at bounding box center [286, 340] width 71 height 24
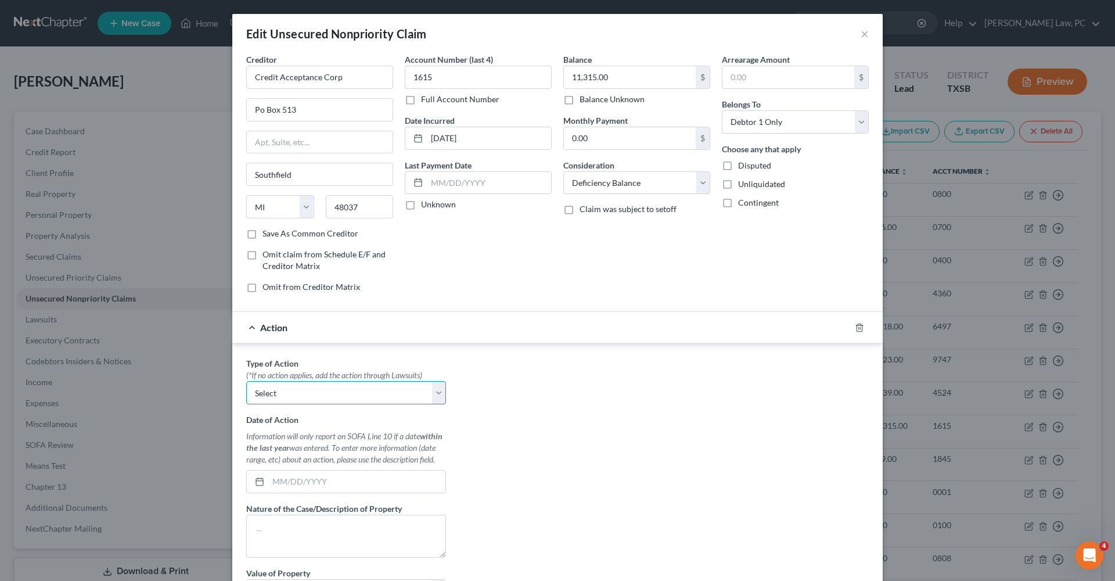
select select "0"
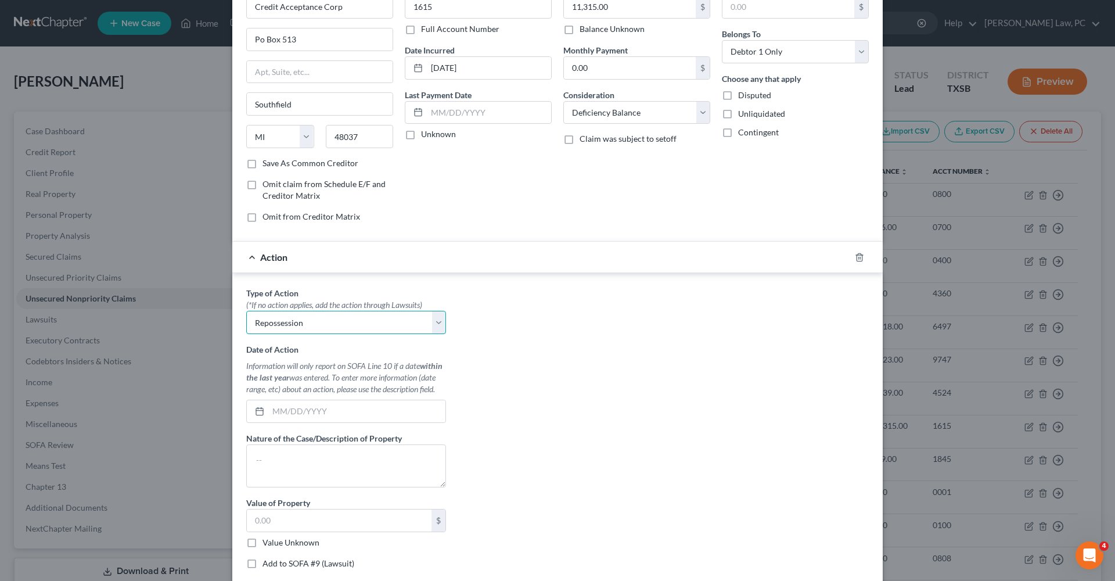
scroll to position [78, 0]
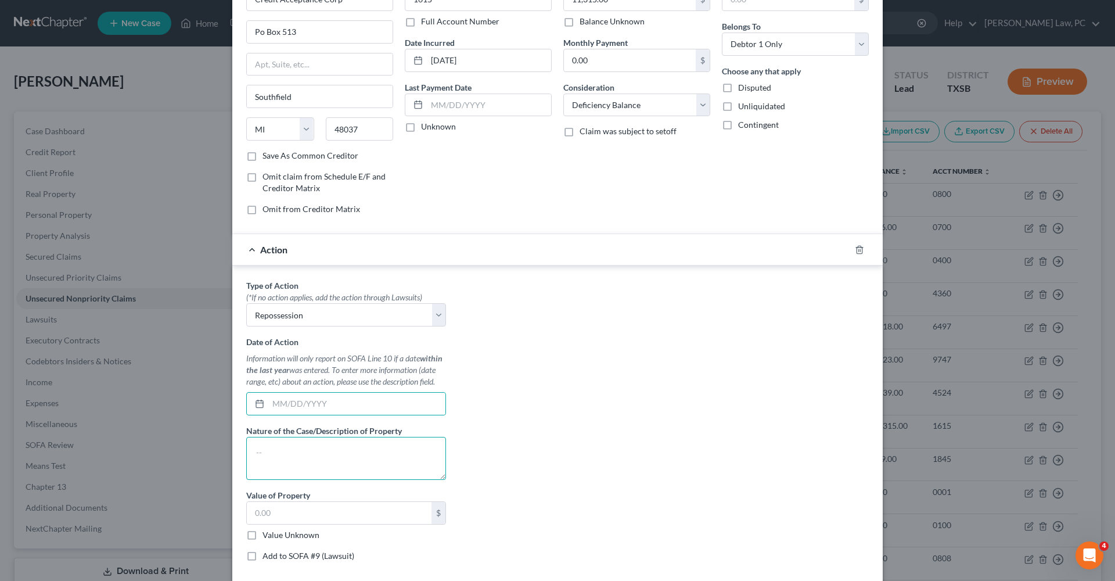
click at [317, 447] on textarea at bounding box center [346, 458] width 200 height 43
drag, startPoint x: 292, startPoint y: 453, endPoint x: 208, endPoint y: 450, distance: 83.7
click at [208, 450] on div "Edit Unsecured Nonpriority Claim × Creditor * Credit Acceptance Corp Po Box 513…" at bounding box center [557, 290] width 1115 height 581
click at [332, 447] on textarea "Repossession" at bounding box center [346, 458] width 200 height 43
click at [307, 455] on textarea "Repossession Honda" at bounding box center [346, 458] width 200 height 43
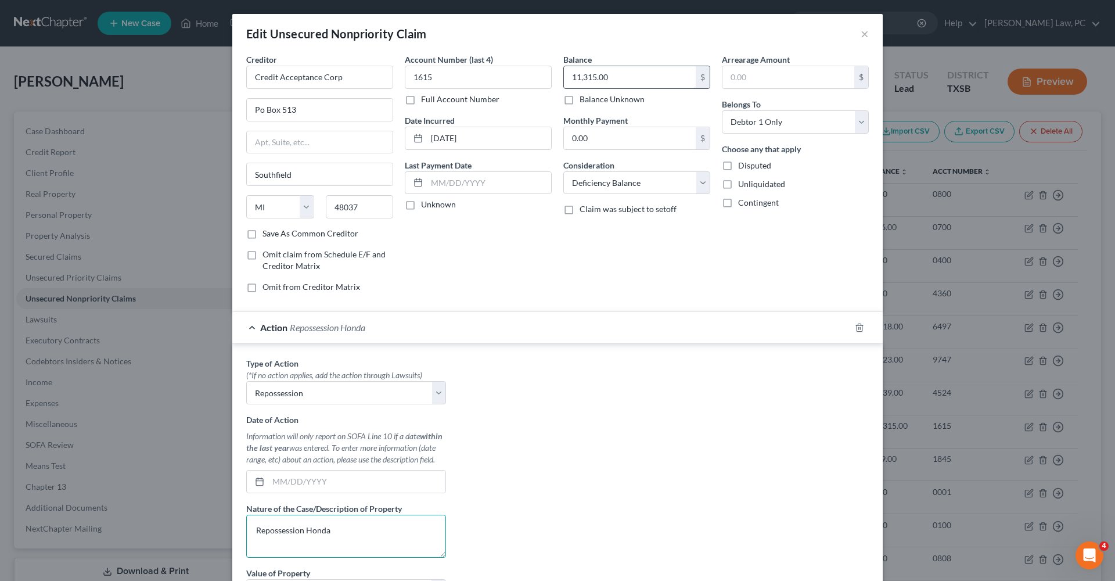
scroll to position [0, 0]
type textarea "Repossession Honda"
drag, startPoint x: 618, startPoint y: 75, endPoint x: 550, endPoint y: 74, distance: 68.6
click at [550, 74] on div "Creditor * Credit Acceptance Corp Po Box 513 Southfield State AL AK AR AZ CA CO…" at bounding box center [558, 177] width 634 height 249
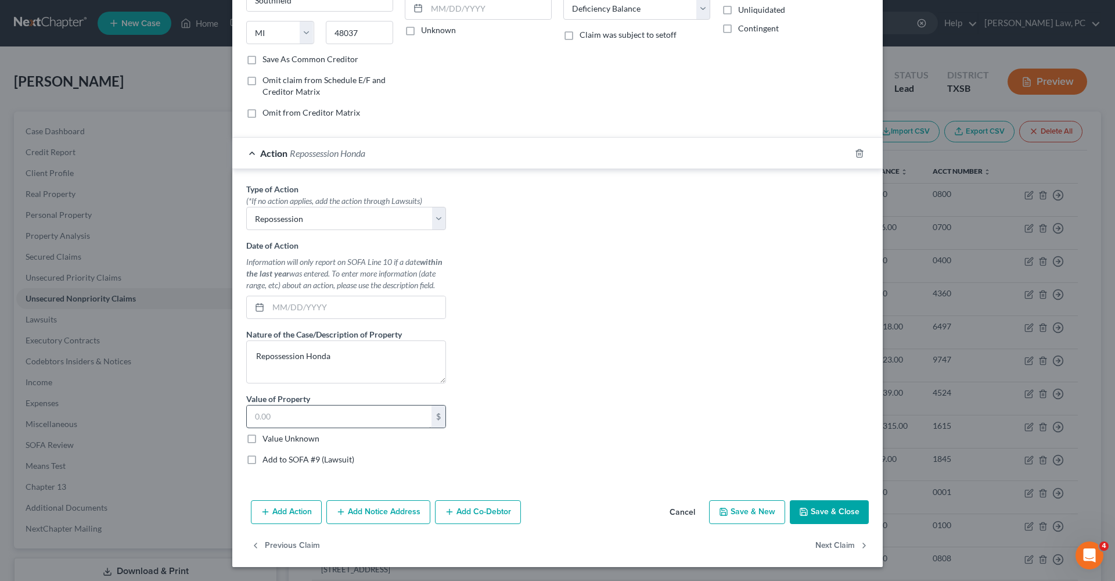
scroll to position [174, 0]
click at [293, 412] on input "text" at bounding box center [339, 417] width 185 height 22
paste input "11,315.00"
type input "11,315.00"
click at [357, 356] on textarea "Repossession Honda" at bounding box center [346, 362] width 200 height 43
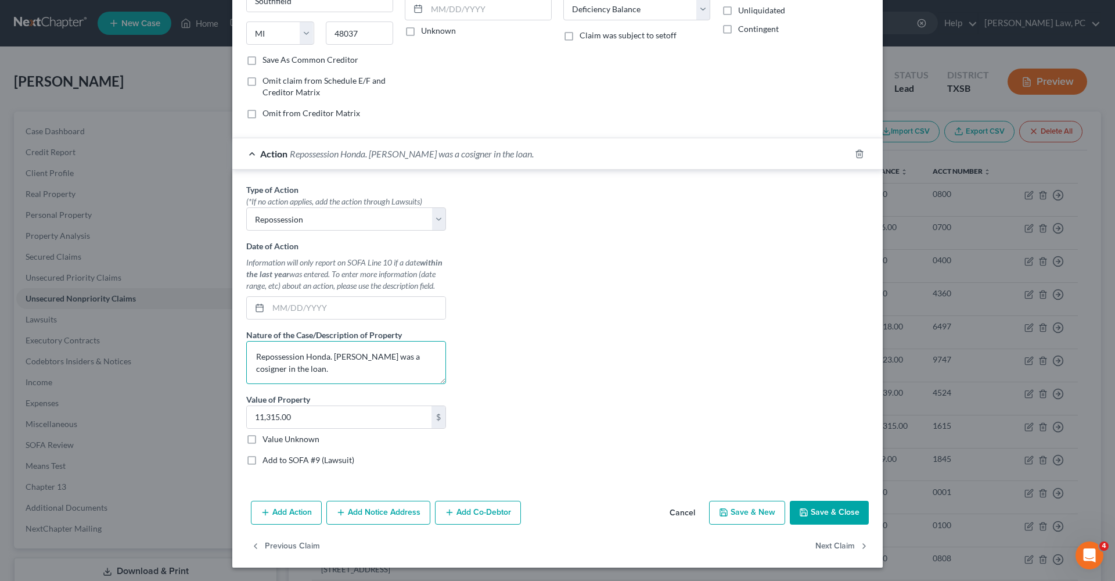
type textarea "Repossession Honda. Debtor was a cosigner in the loan."
click at [829, 512] on button "Save & Close" at bounding box center [829, 513] width 79 height 24
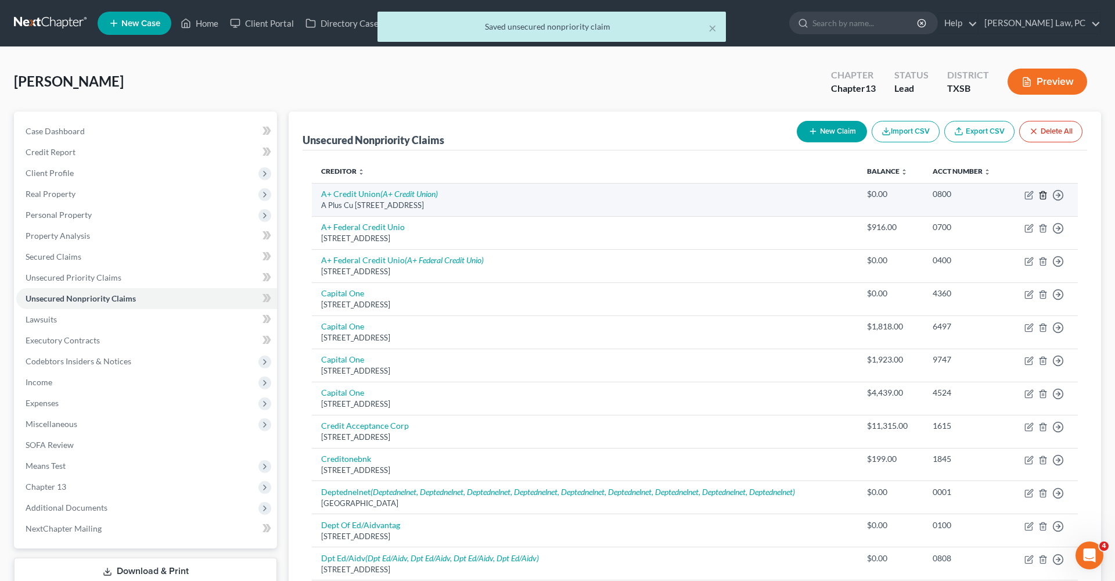
click at [1042, 195] on icon "button" at bounding box center [1043, 195] width 9 height 9
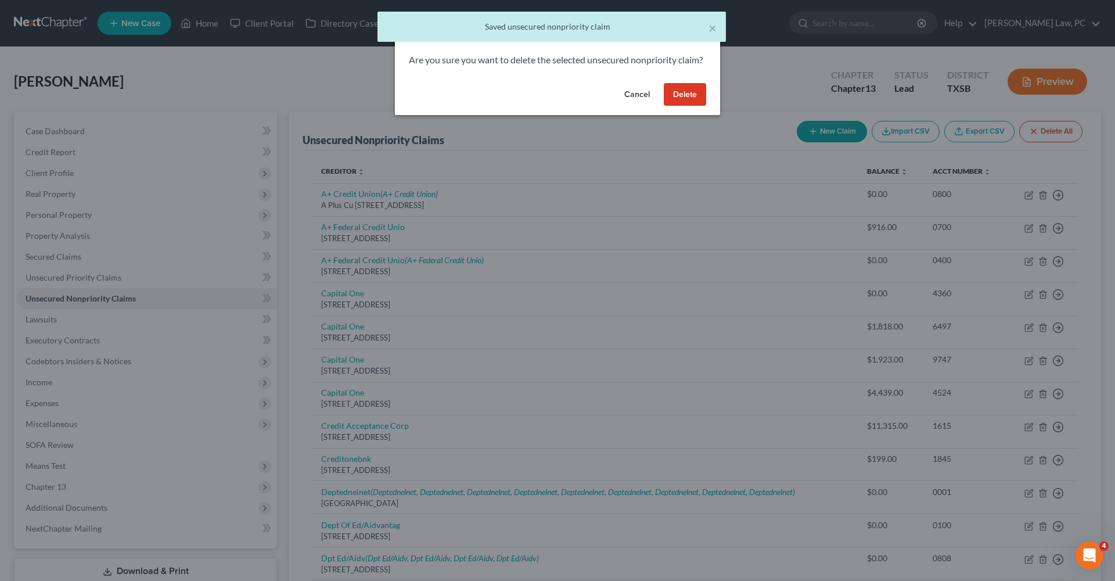
click at [702, 106] on button "Delete" at bounding box center [685, 94] width 42 height 23
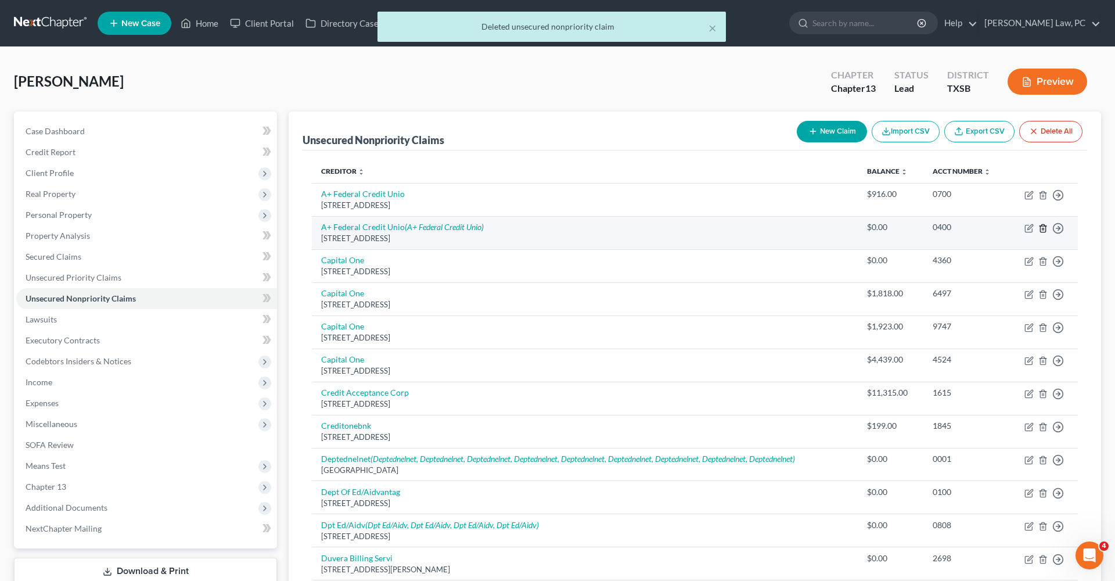
click at [1043, 228] on line "button" at bounding box center [1043, 229] width 0 height 2
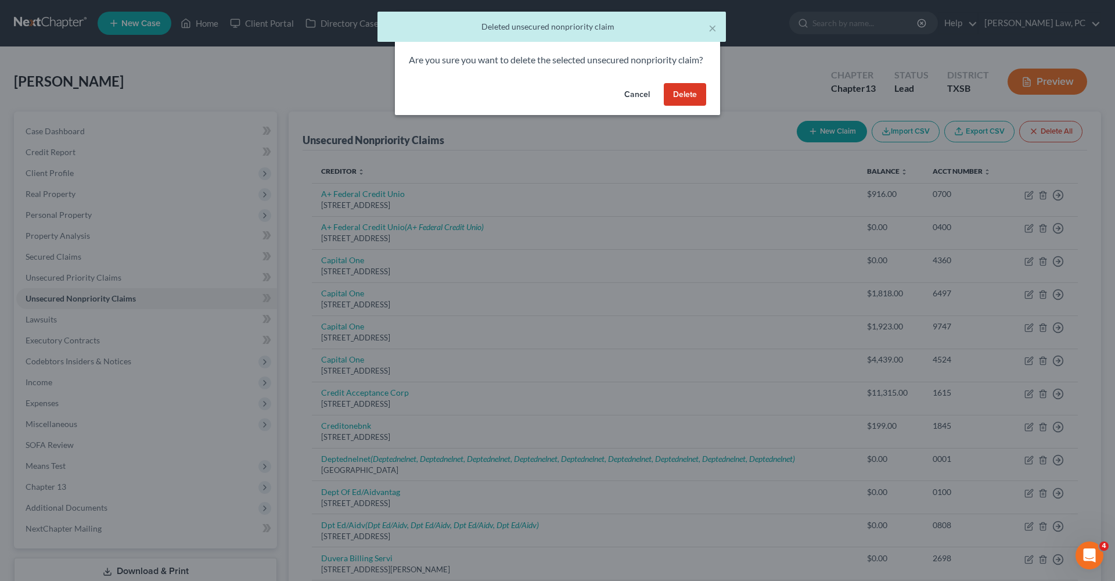
click at [673, 106] on button "Delete" at bounding box center [685, 94] width 42 height 23
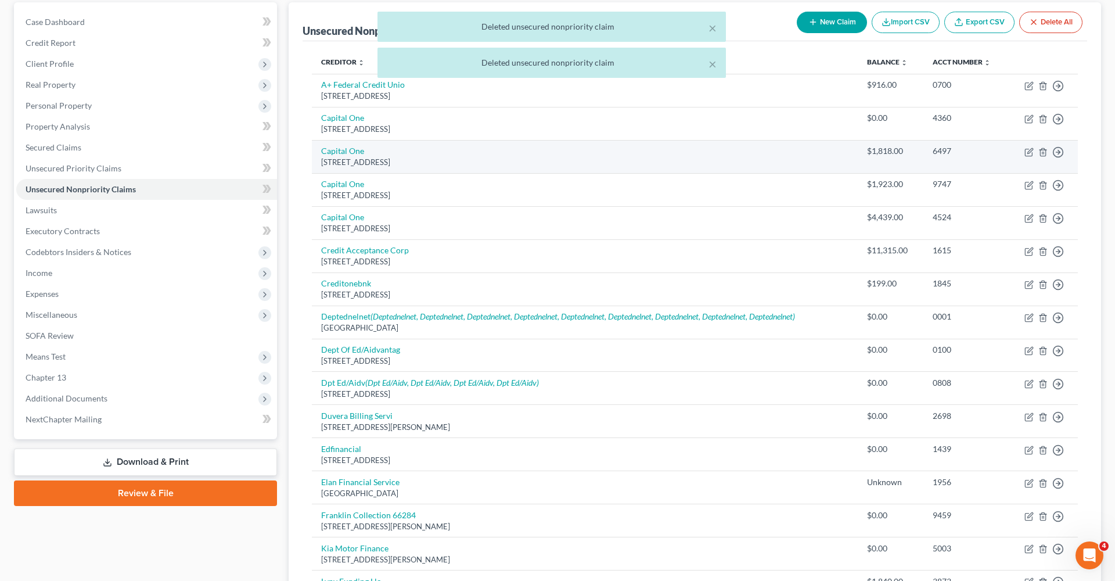
scroll to position [123, 0]
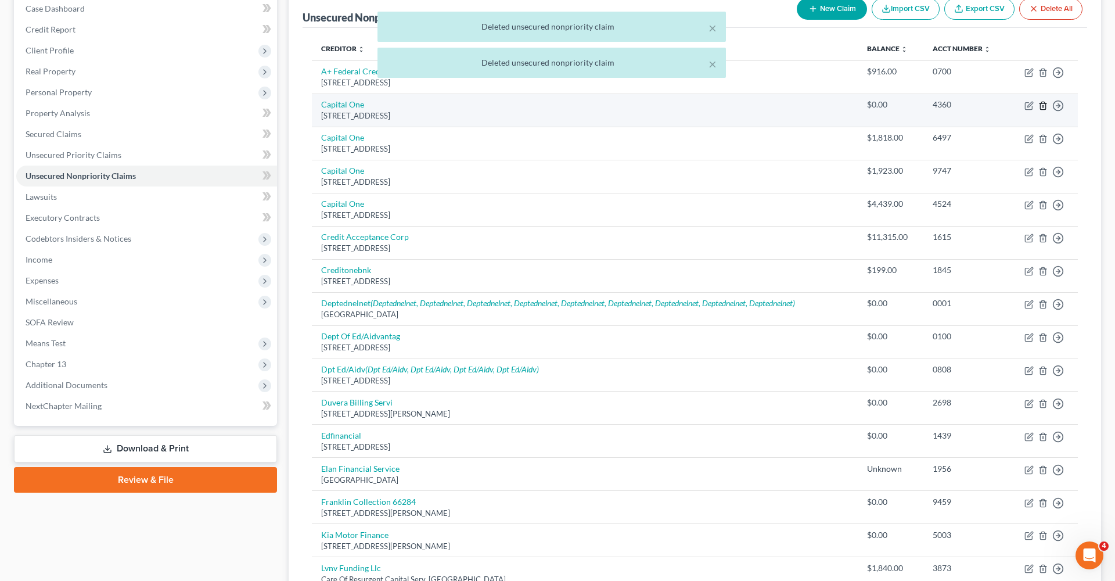
click at [1042, 105] on icon "button" at bounding box center [1043, 105] width 9 height 9
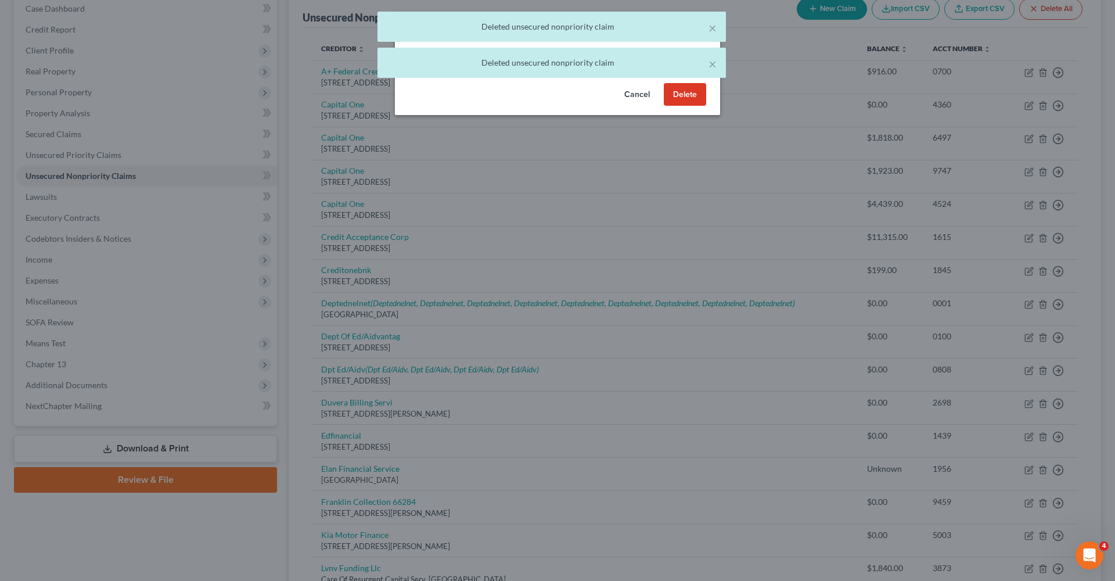
click at [680, 103] on button "Delete" at bounding box center [685, 94] width 42 height 23
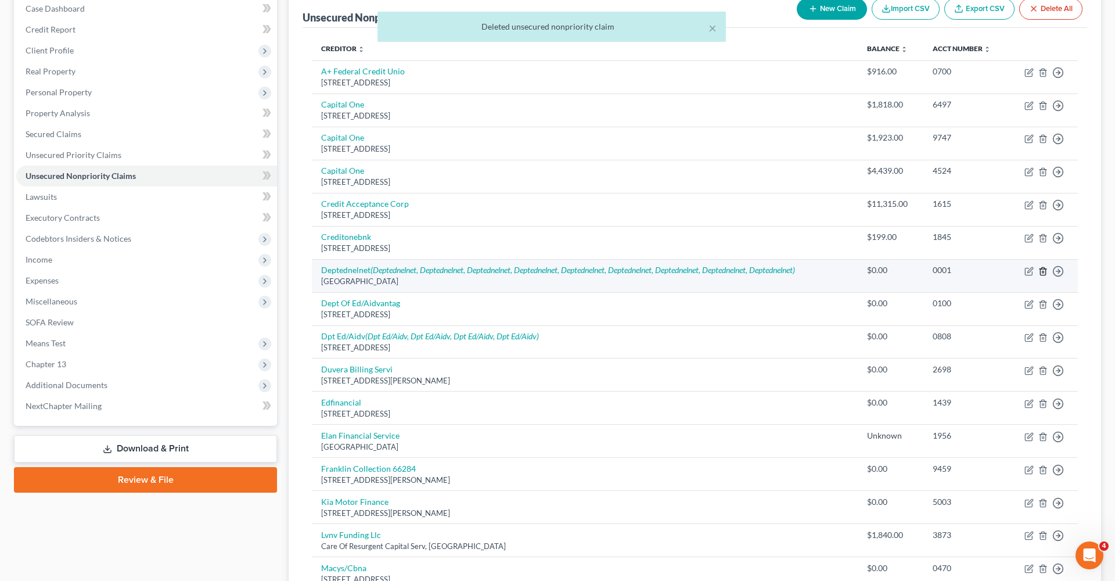
click at [1040, 268] on icon "button" at bounding box center [1043, 271] width 9 height 9
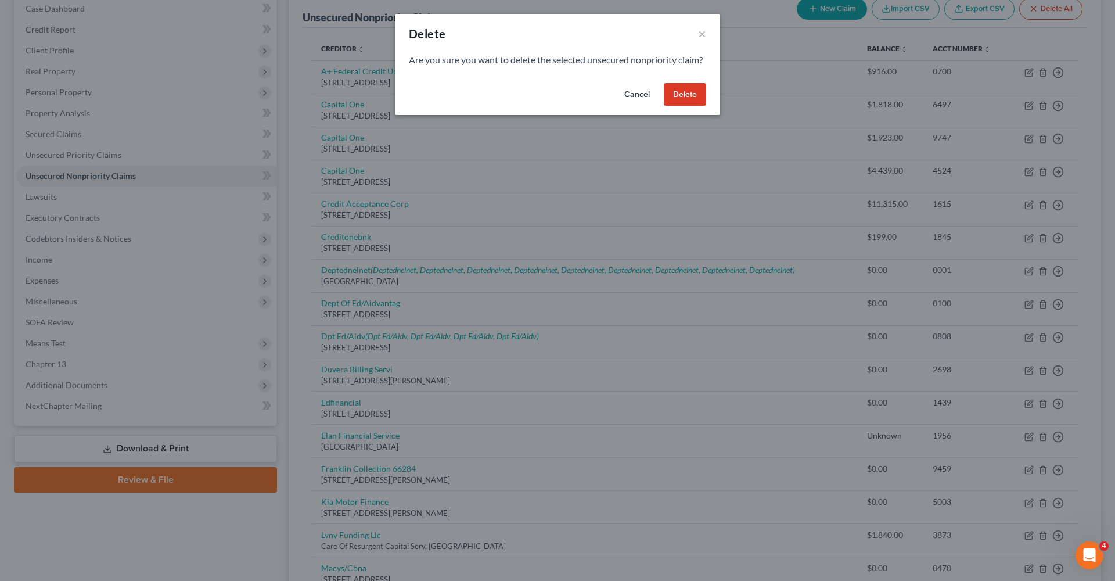
click at [680, 103] on button "Delete" at bounding box center [685, 94] width 42 height 23
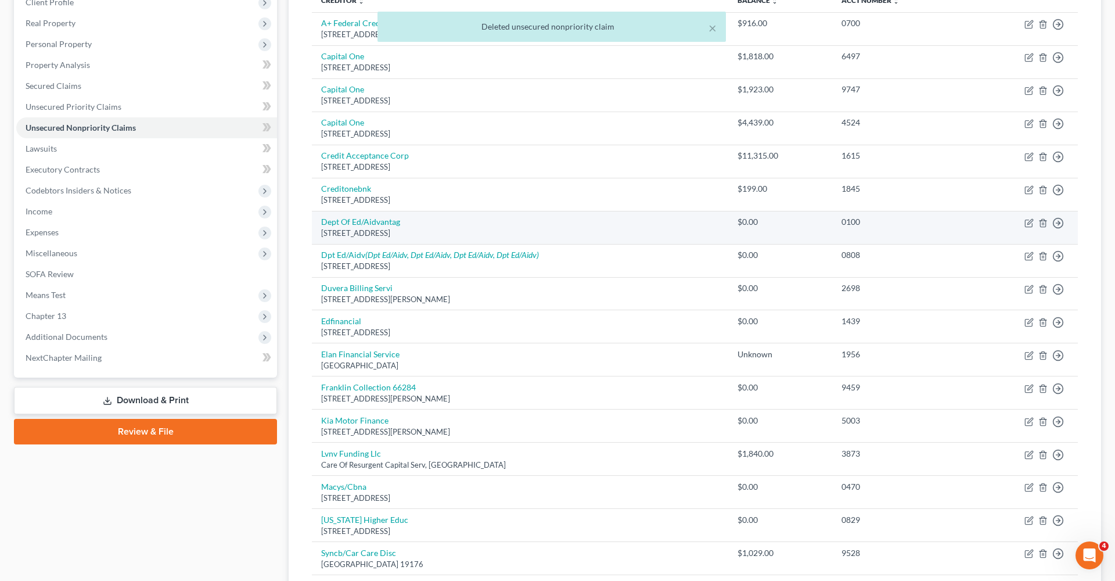
scroll to position [177, 0]
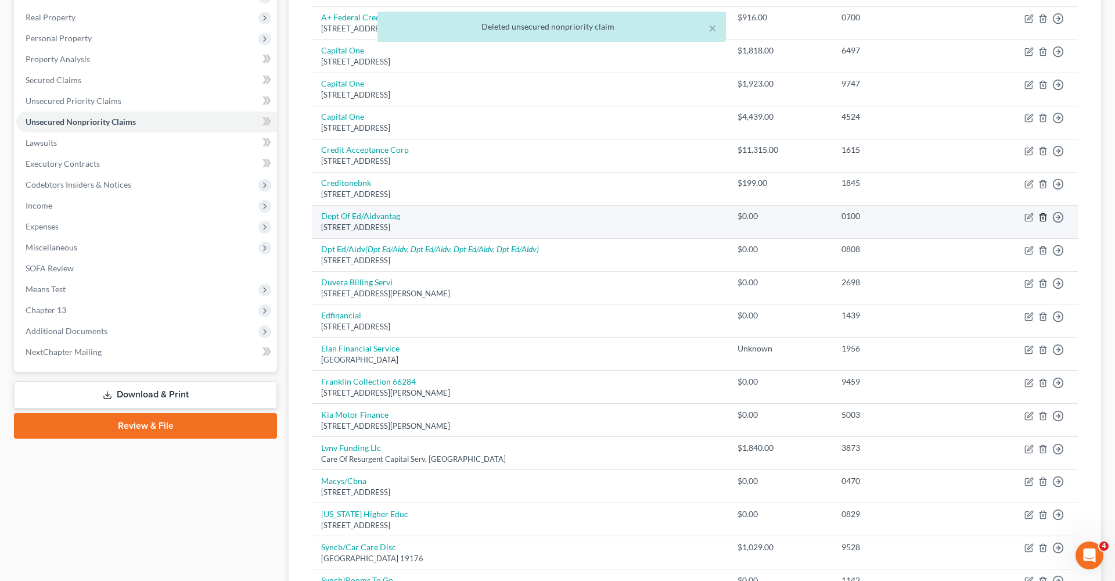
click at [1044, 217] on line "button" at bounding box center [1044, 218] width 0 height 2
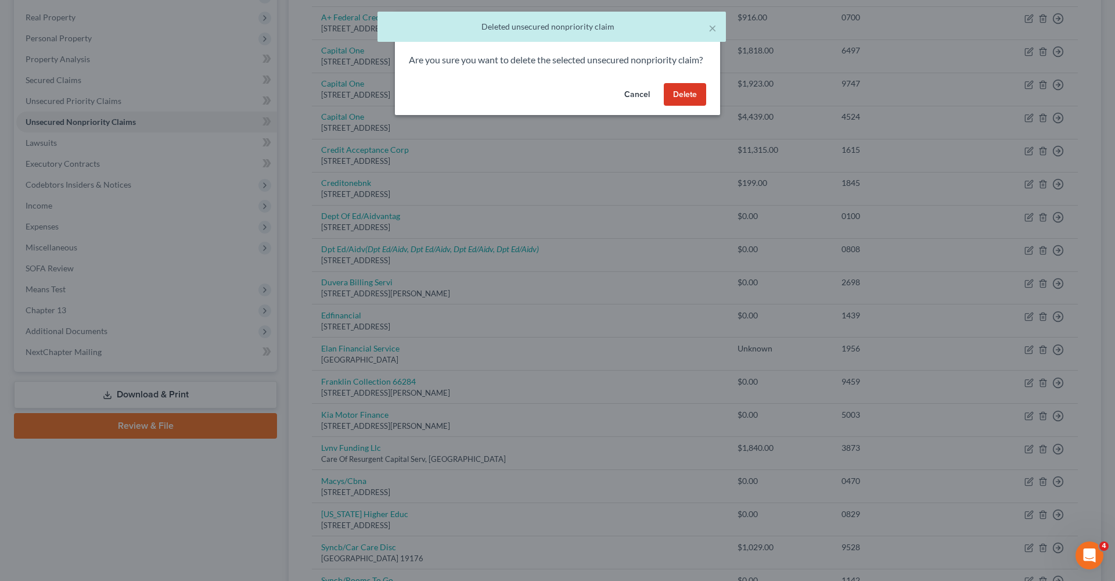
click at [694, 106] on button "Delete" at bounding box center [685, 94] width 42 height 23
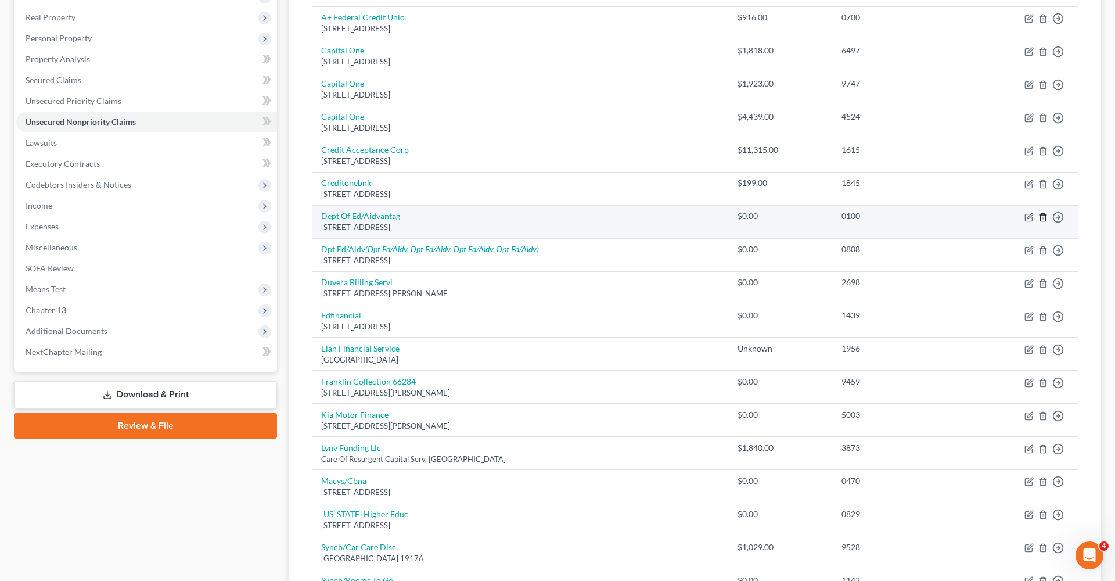
click at [1043, 217] on line "button" at bounding box center [1043, 218] width 0 height 2
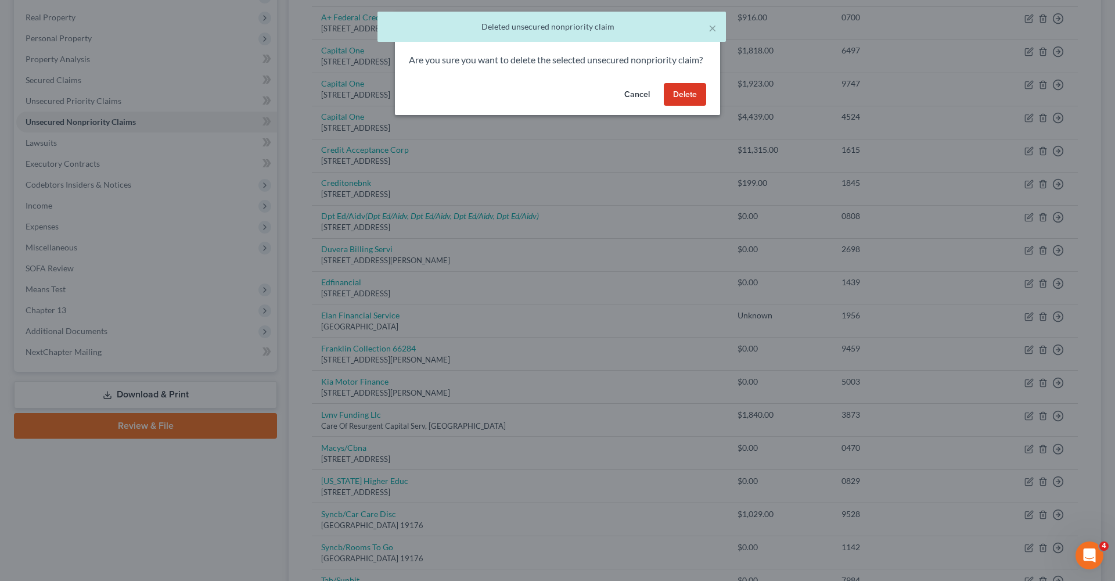
click at [685, 106] on button "Delete" at bounding box center [685, 94] width 42 height 23
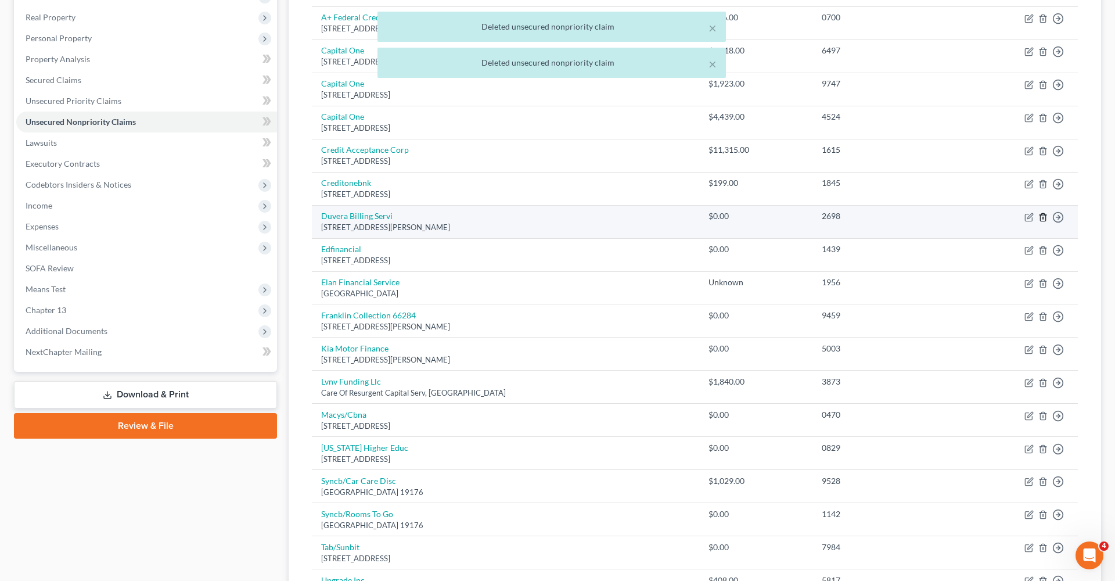
click at [1047, 217] on icon "button" at bounding box center [1043, 217] width 9 height 9
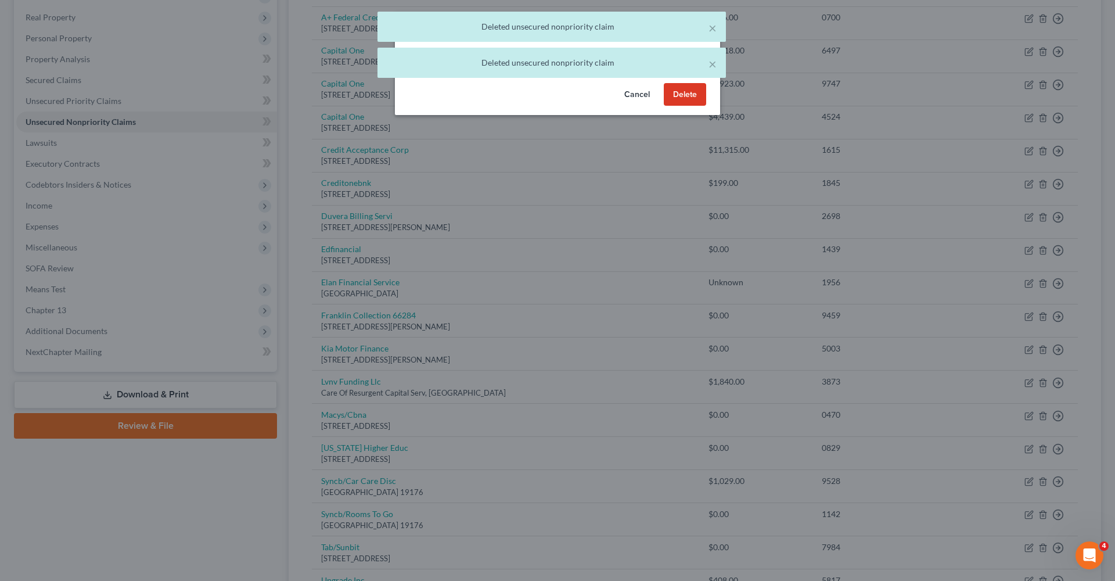
click at [670, 106] on button "Delete" at bounding box center [685, 94] width 42 height 23
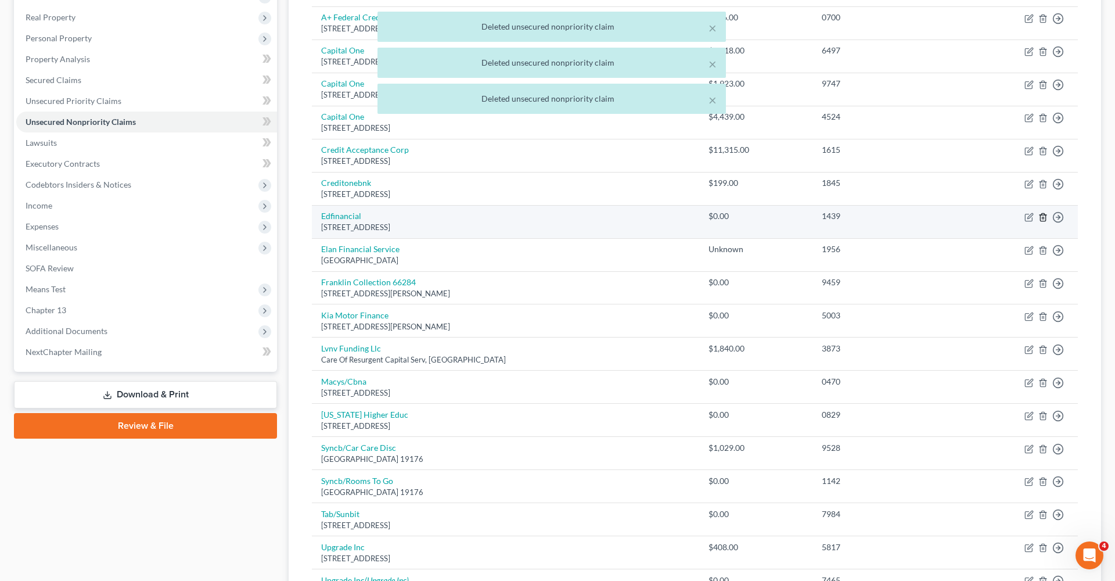
click at [1041, 218] on icon "button" at bounding box center [1042, 217] width 5 height 8
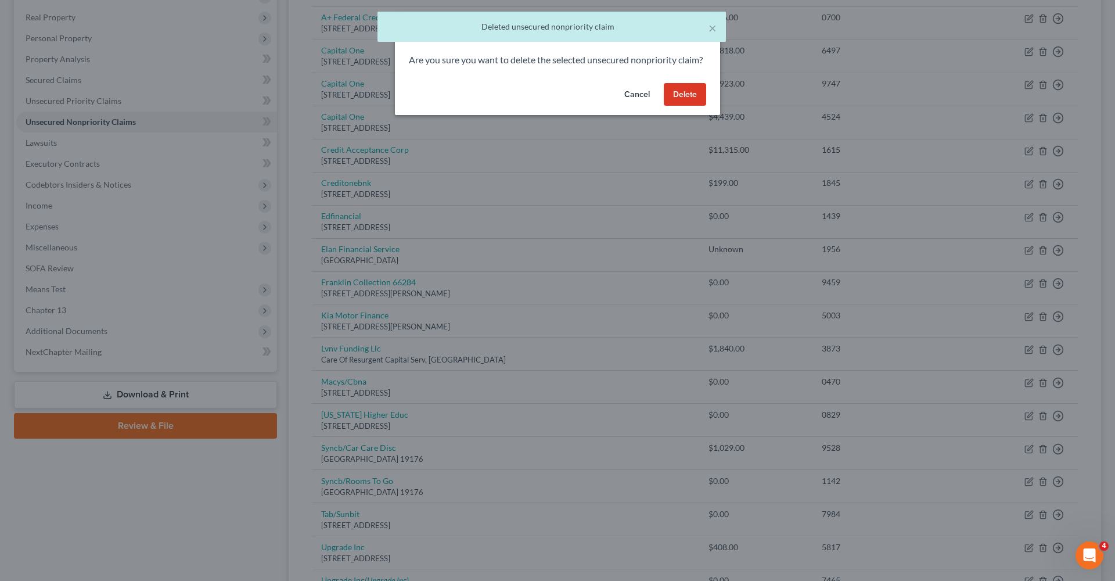
click at [686, 106] on button "Delete" at bounding box center [685, 94] width 42 height 23
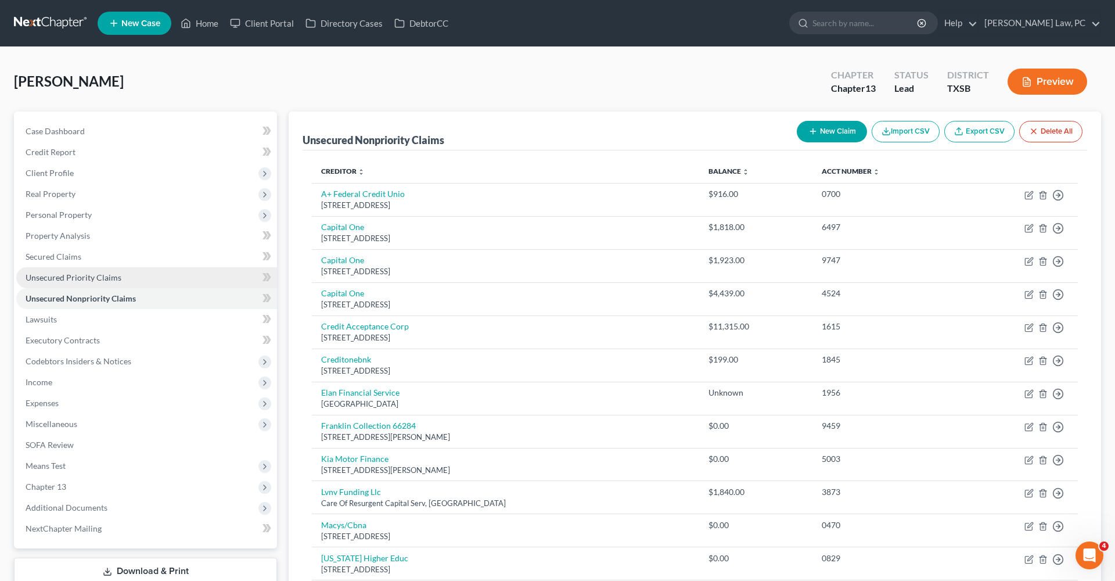
scroll to position [0, 0]
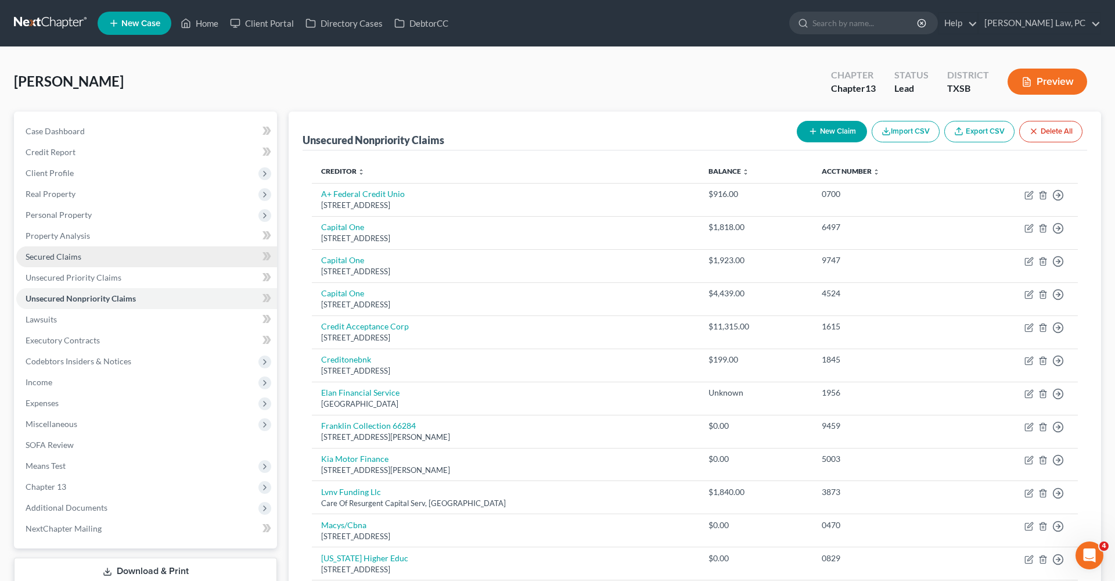
click at [44, 257] on span "Secured Claims" at bounding box center [54, 257] width 56 height 10
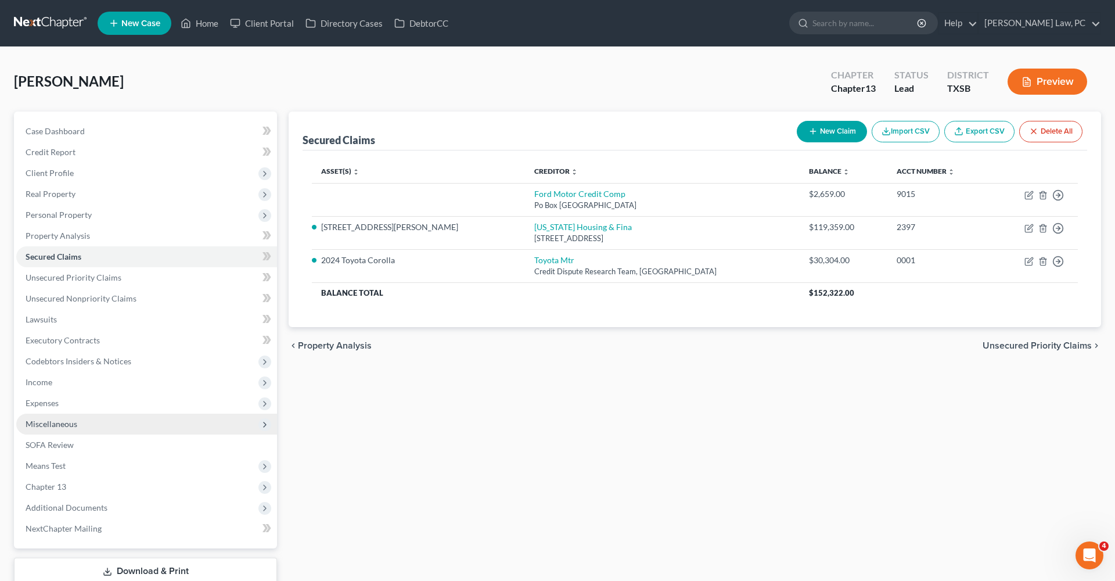
click at [46, 429] on span "Miscellaneous" at bounding box center [146, 424] width 261 height 21
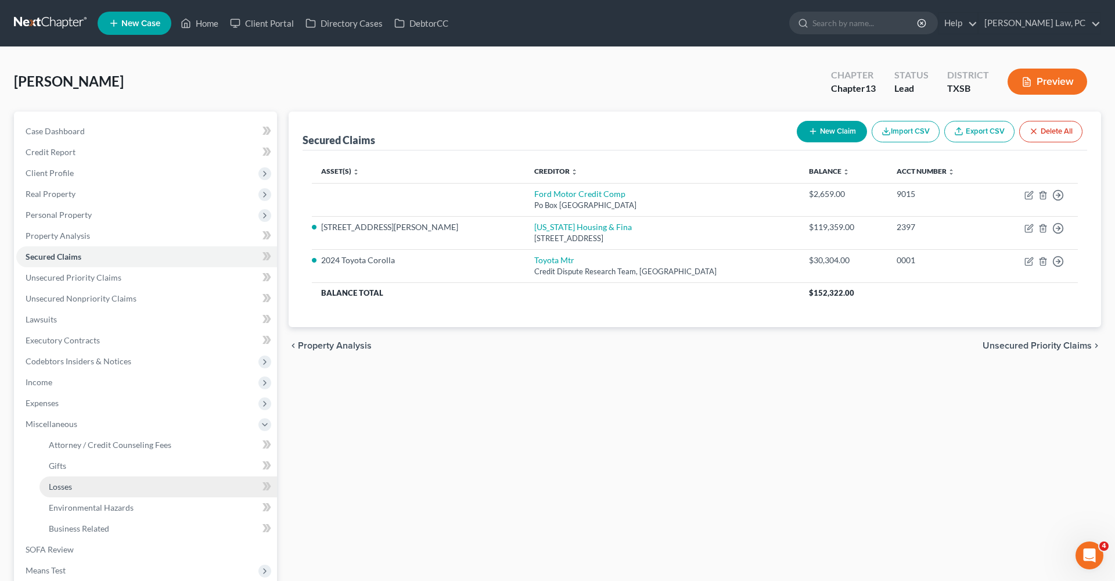
click at [89, 488] on link "Losses" at bounding box center [159, 486] width 238 height 21
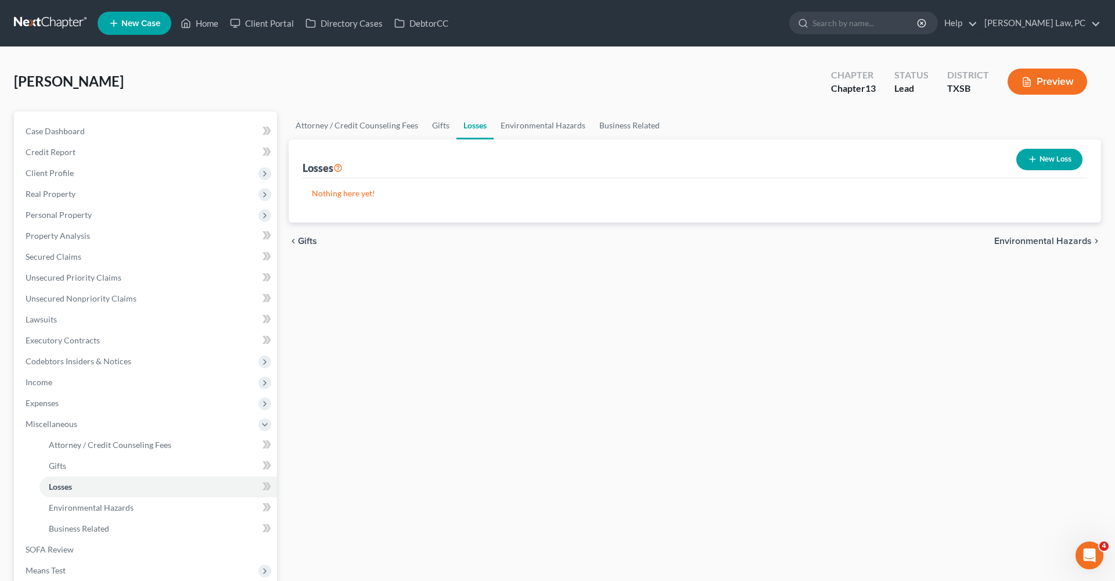
click at [1032, 163] on icon "button" at bounding box center [1032, 159] width 9 height 9
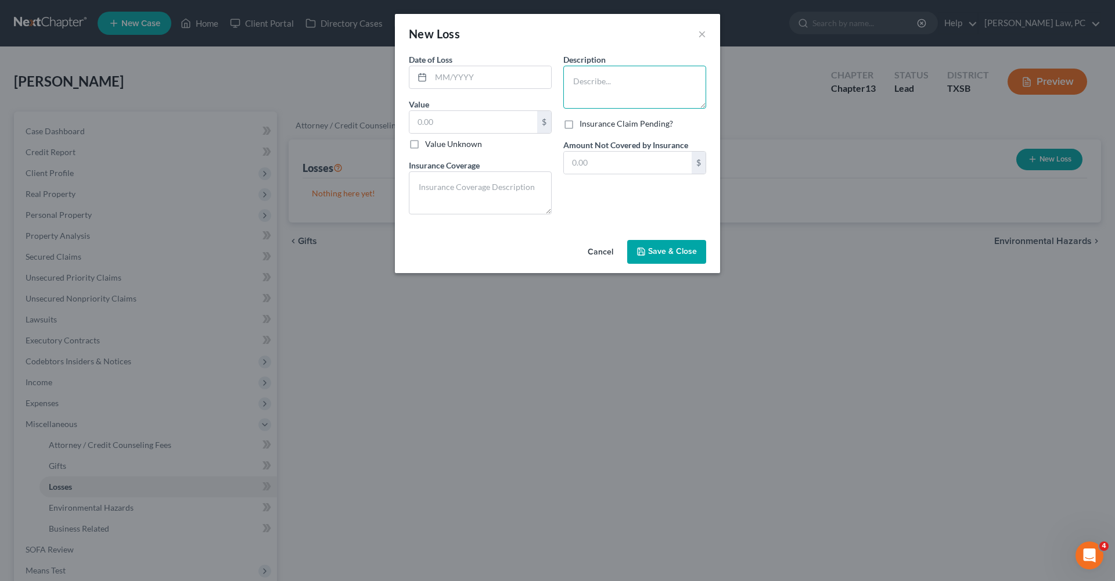
click at [602, 85] on textarea at bounding box center [635, 87] width 143 height 43
click at [468, 79] on input "text" at bounding box center [491, 77] width 120 height 22
type input "09/2023"
click at [597, 82] on textarea at bounding box center [635, 87] width 143 height 43
type textarea "Hailstorm destroyed 2022 Ford Escape"
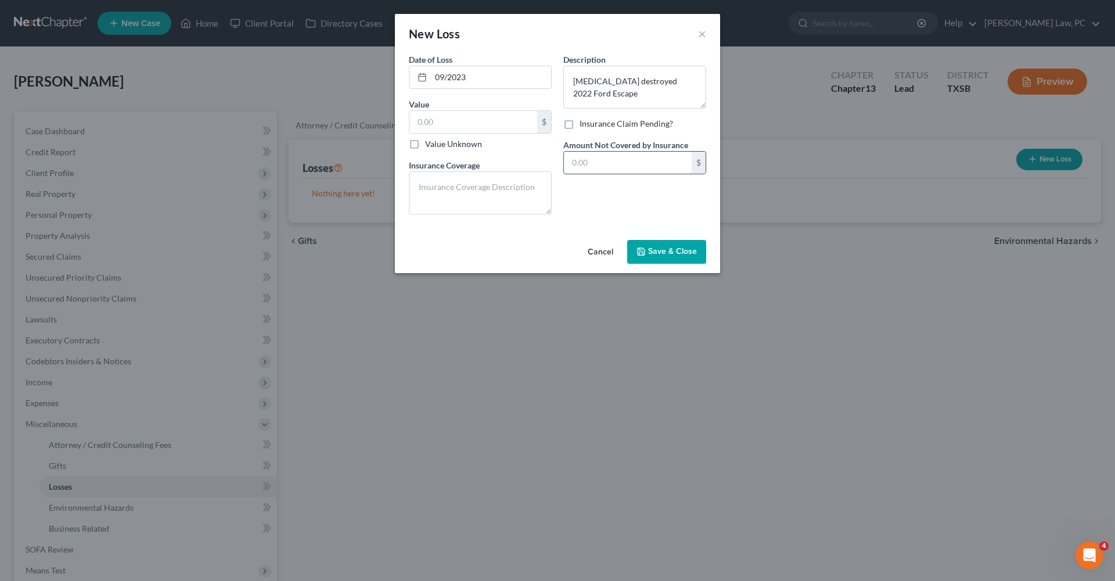
click at [626, 166] on input "text" at bounding box center [628, 163] width 128 height 22
click at [440, 127] on input "text" at bounding box center [474, 122] width 128 height 22
click at [698, 260] on button "Save & Close" at bounding box center [666, 252] width 79 height 24
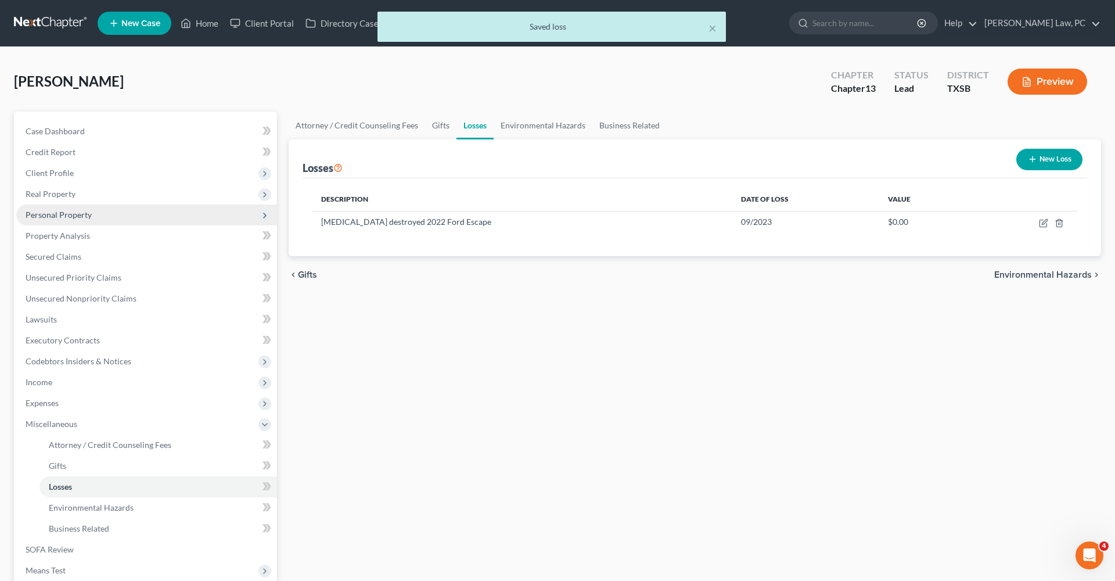
click at [57, 215] on span "Personal Property" at bounding box center [59, 215] width 66 height 10
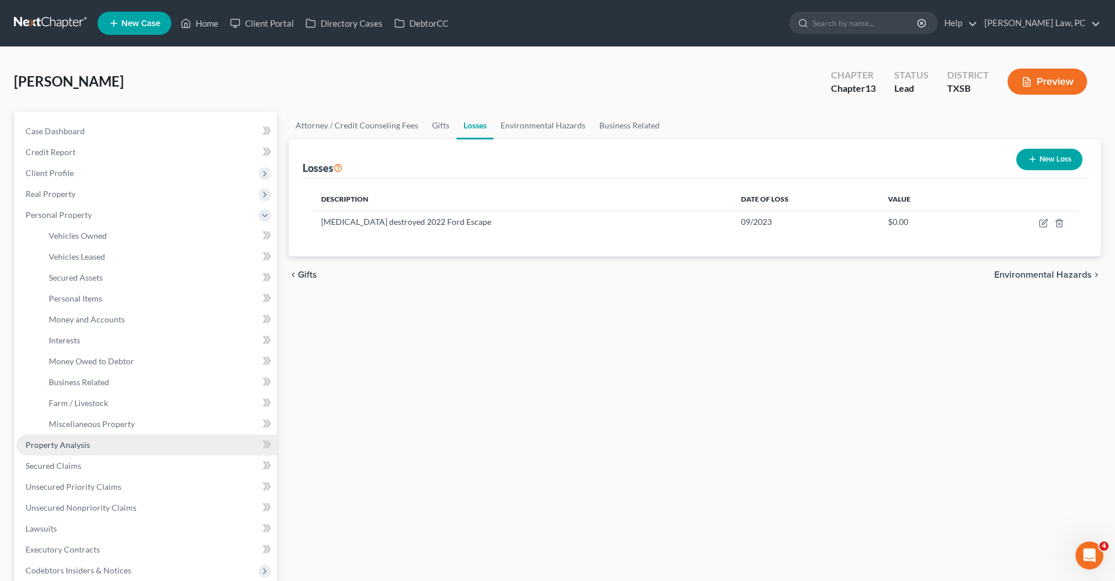
click at [80, 444] on span "Property Analysis" at bounding box center [58, 445] width 64 height 10
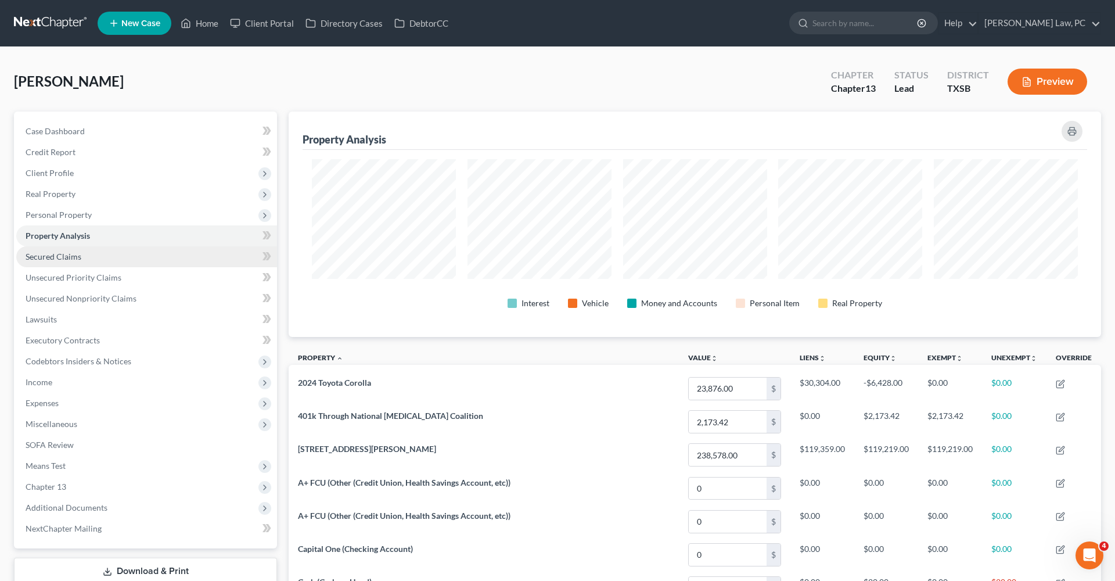
scroll to position [225, 813]
click at [71, 258] on span "Secured Claims" at bounding box center [54, 257] width 56 height 10
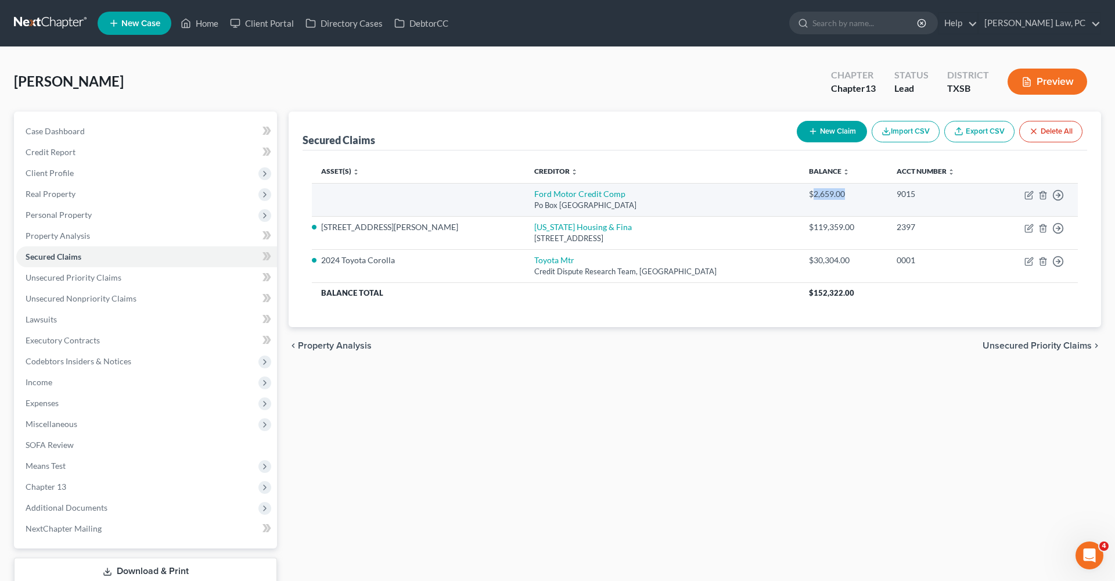
drag, startPoint x: 794, startPoint y: 195, endPoint x: 761, endPoint y: 195, distance: 33.1
click at [809, 195] on div "$2,659.00" at bounding box center [843, 194] width 69 height 12
copy div "2,659.00"
click at [1061, 193] on icon "button" at bounding box center [1059, 195] width 12 height 12
click at [993, 224] on link "Move to F" at bounding box center [1005, 223] width 97 height 20
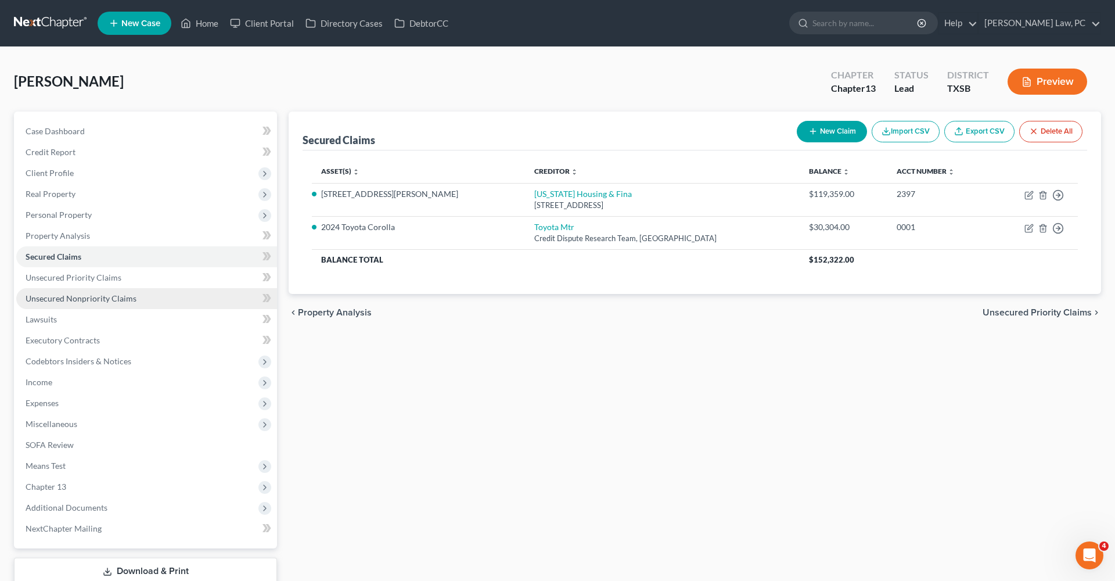
click at [68, 302] on span "Unsecured Nonpriority Claims" at bounding box center [81, 298] width 111 height 10
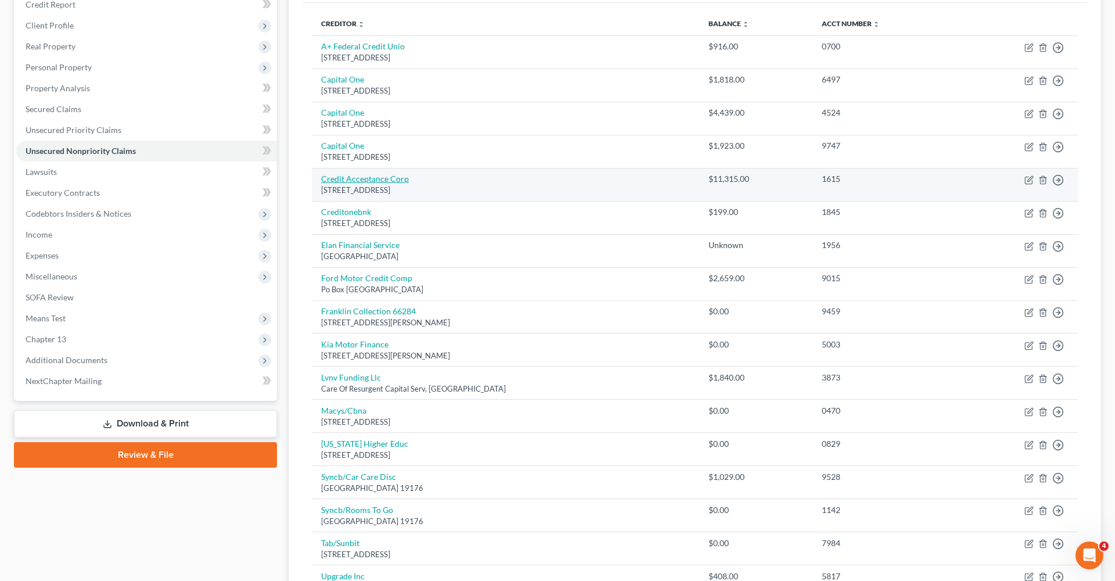
scroll to position [150, 0]
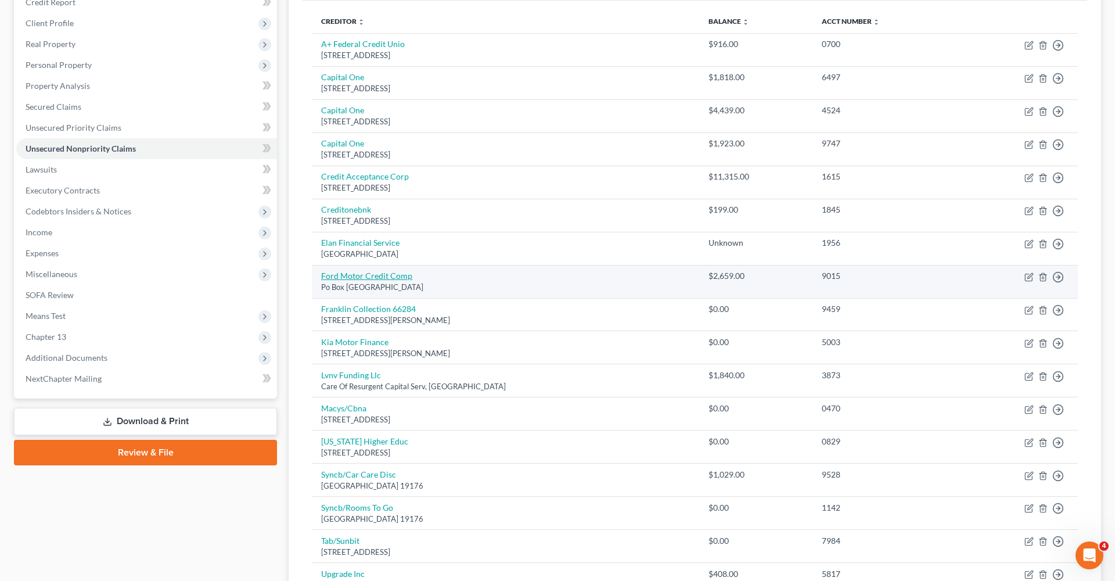
click at [383, 276] on link "Ford Motor Credit Comp" at bounding box center [366, 276] width 91 height 10
select select "30"
select select "0"
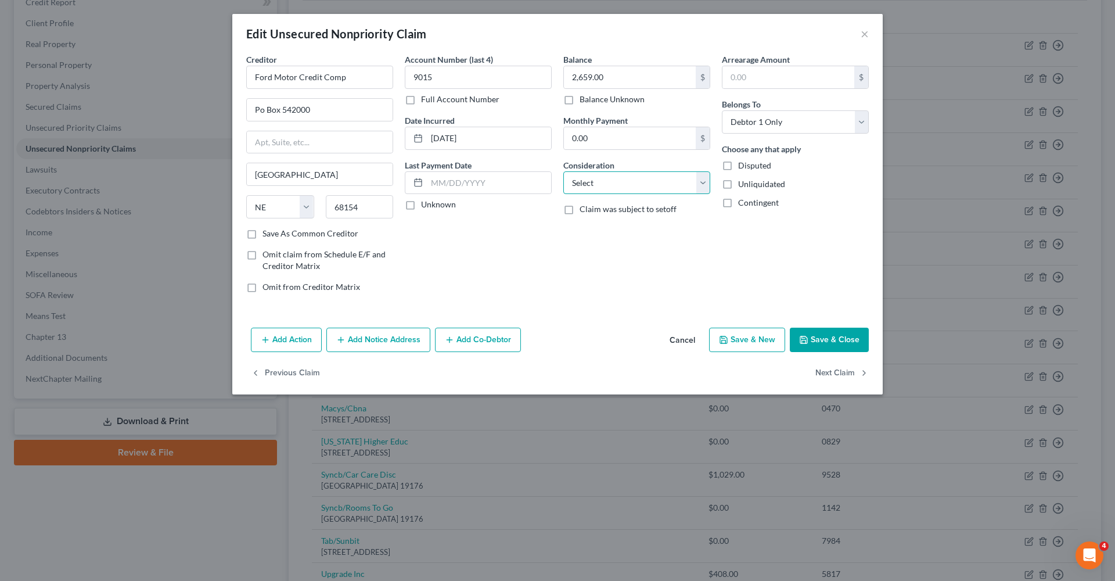
select select "4"
click at [283, 235] on label "Save As Common Creditor" at bounding box center [311, 234] width 96 height 12
click at [275, 235] on input "Save As Common Creditor" at bounding box center [271, 232] width 8 height 8
click at [292, 236] on label "Save As Common Creditor" at bounding box center [311, 234] width 96 height 12
click at [275, 235] on input "Save As Common Creditor" at bounding box center [271, 232] width 8 height 8
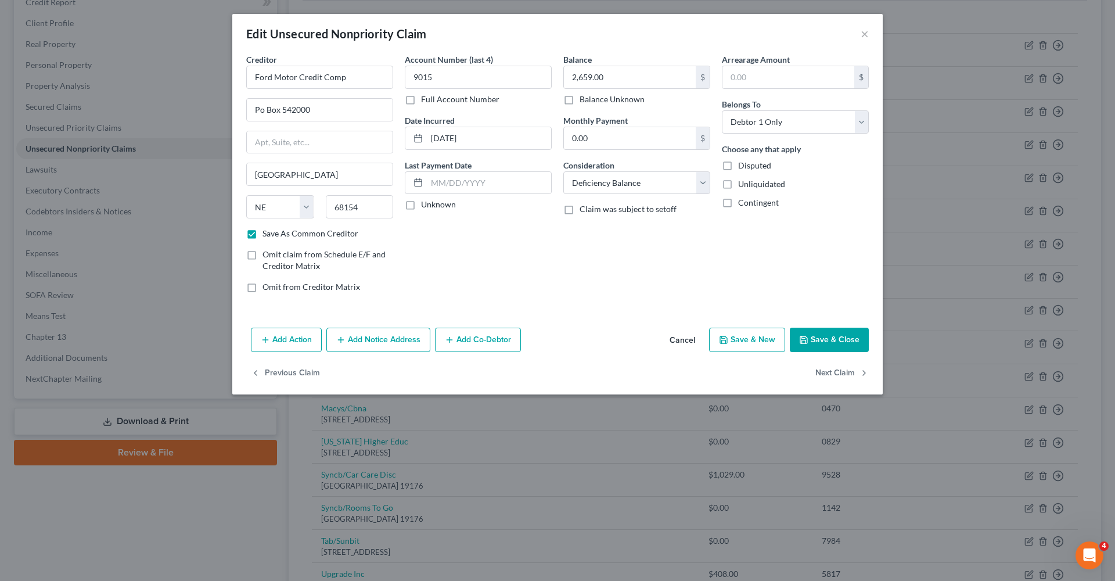
checkbox input "false"
click at [826, 347] on button "Save & Close" at bounding box center [829, 340] width 79 height 24
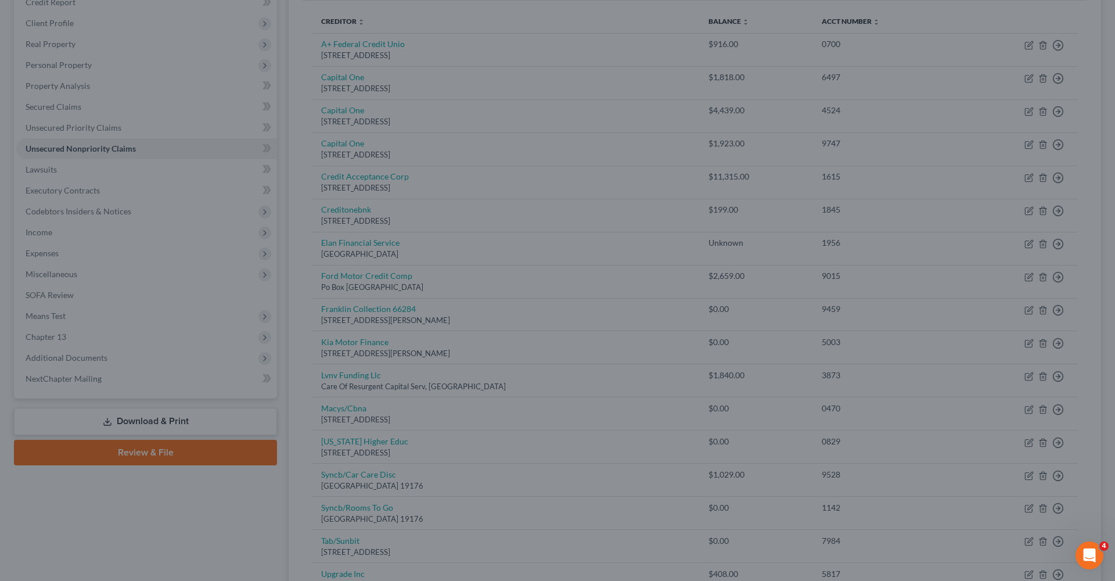
type input "0"
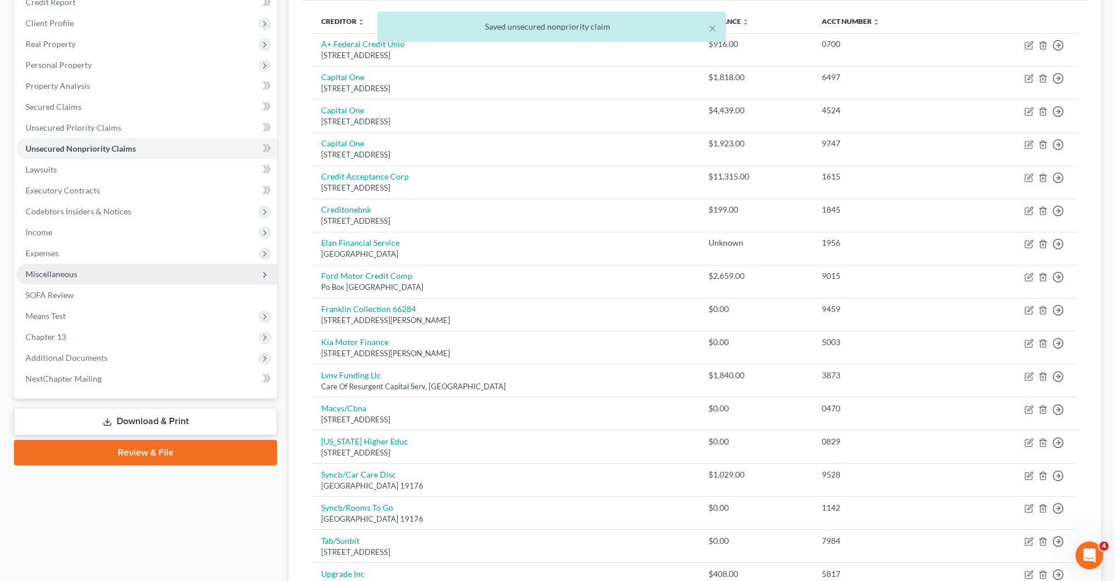
click at [43, 274] on span "Miscellaneous" at bounding box center [52, 274] width 52 height 10
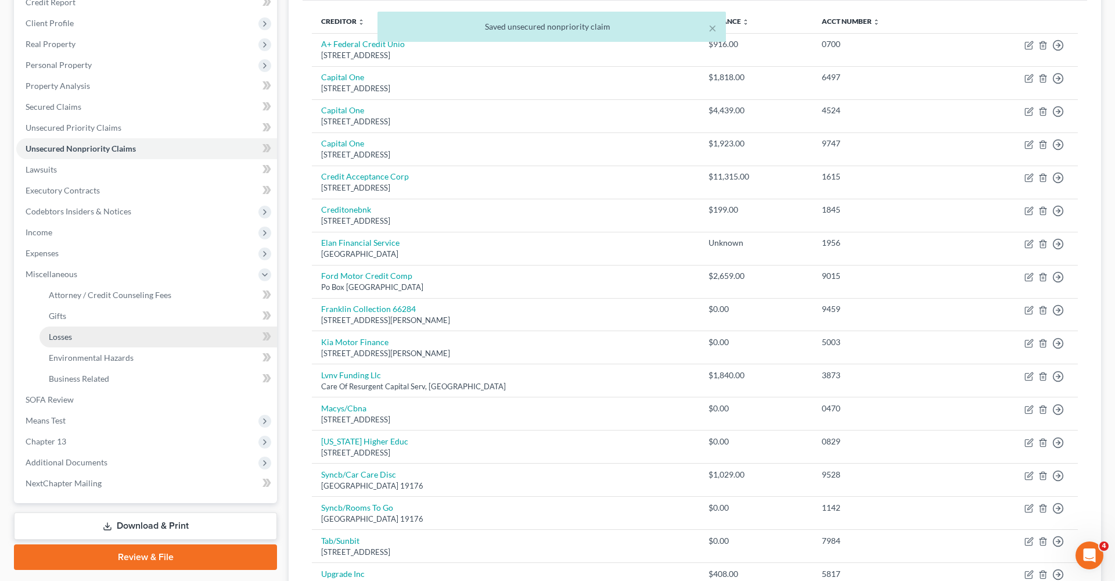
click at [64, 333] on span "Losses" at bounding box center [60, 337] width 23 height 10
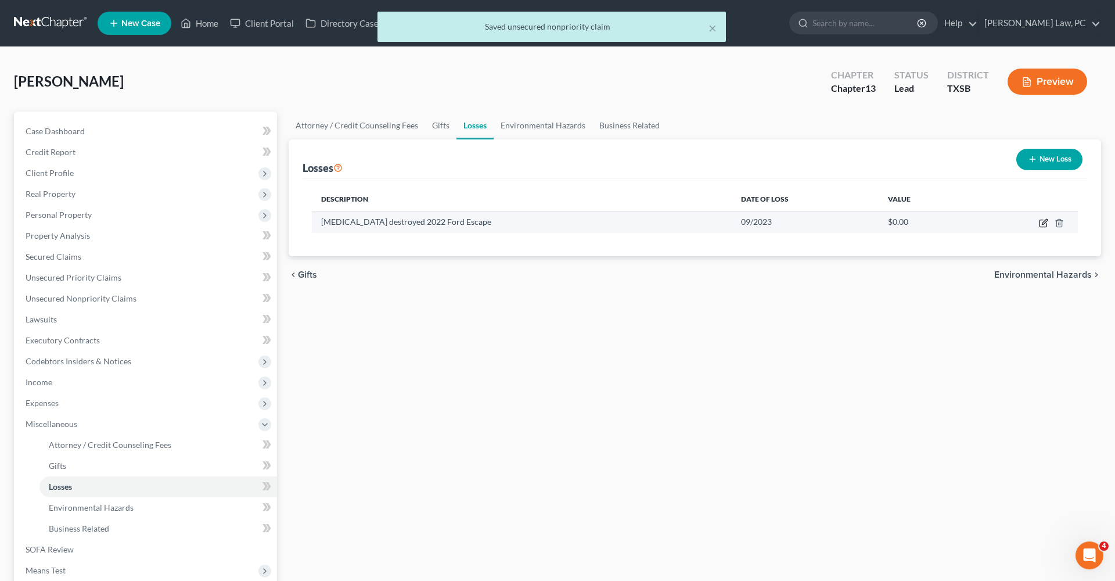
click at [1044, 223] on icon "button" at bounding box center [1043, 222] width 9 height 9
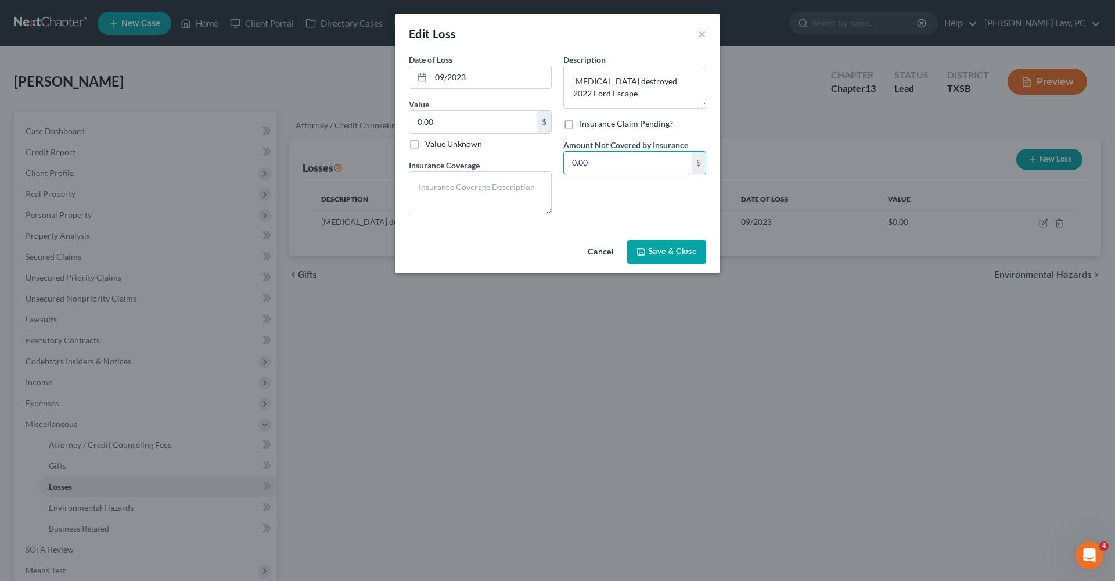
drag, startPoint x: 598, startPoint y: 160, endPoint x: 522, endPoint y: 160, distance: 76.1
click at [522, 160] on div "Date of Loss * 09/2023 Value 0.00 $ Value Unknown Balance Undetermined 0.00 $ V…" at bounding box center [557, 138] width 309 height 170
paste input "2,659"
type input "2,659.00"
click at [680, 255] on span "Save & Close" at bounding box center [672, 252] width 49 height 10
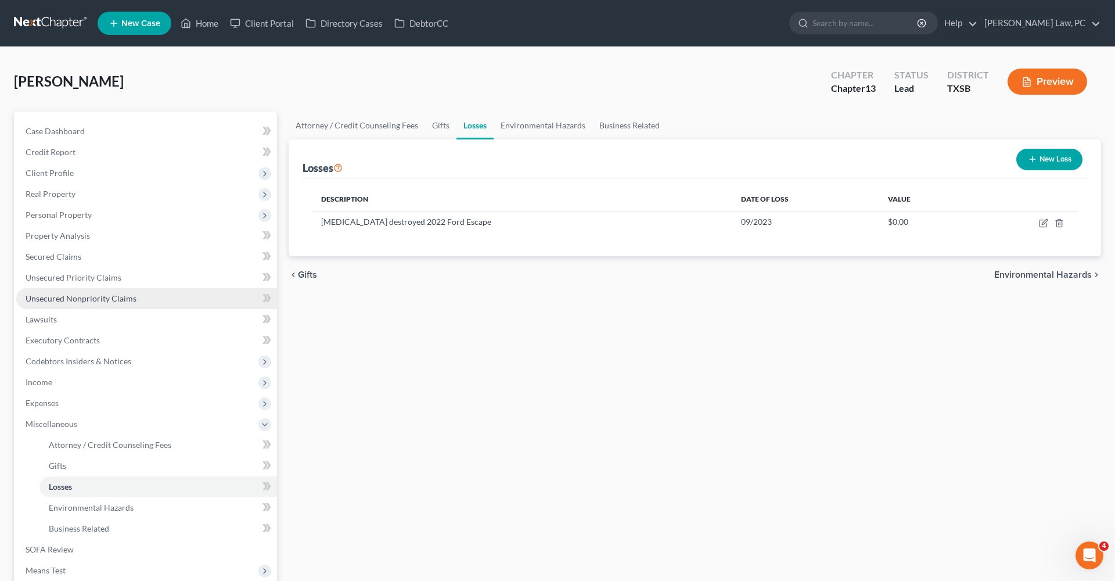
click at [91, 300] on span "Unsecured Nonpriority Claims" at bounding box center [81, 298] width 111 height 10
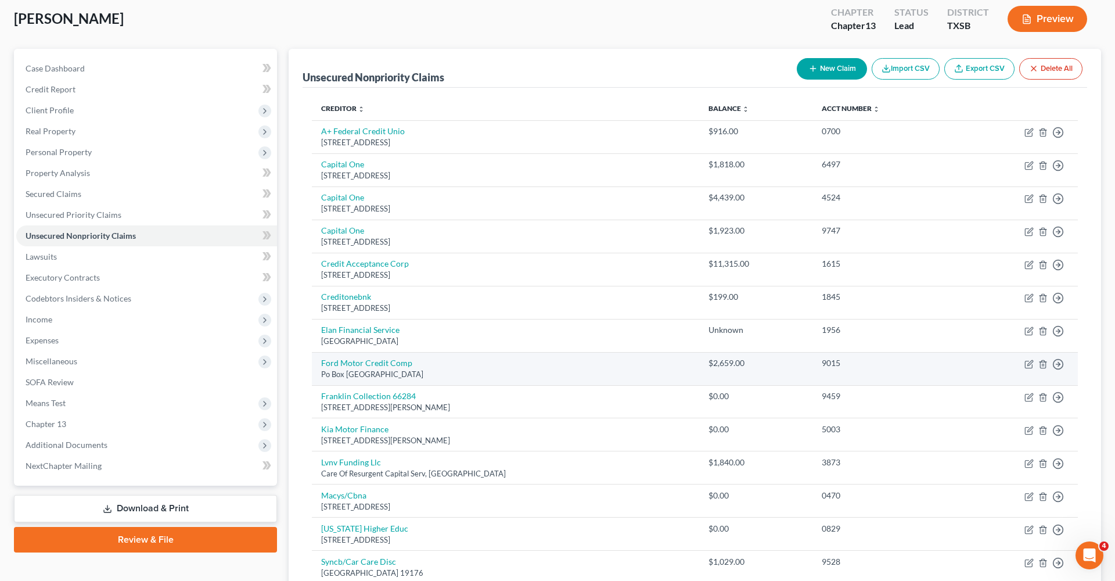
scroll to position [63, 0]
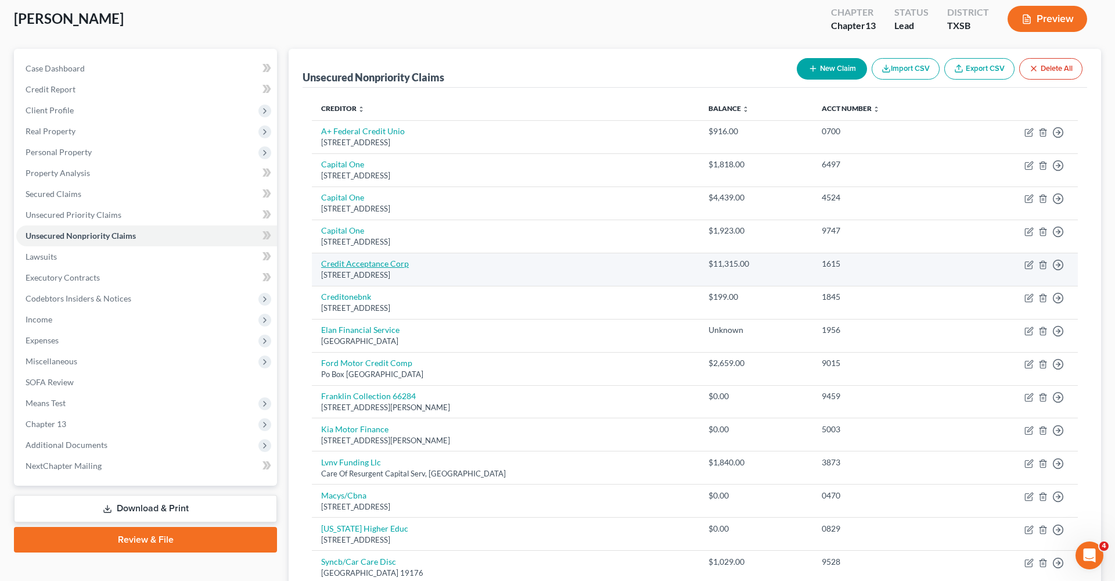
click at [372, 265] on link "Credit Acceptance Corp" at bounding box center [365, 264] width 88 height 10
select select "23"
select select "4"
select select "0"
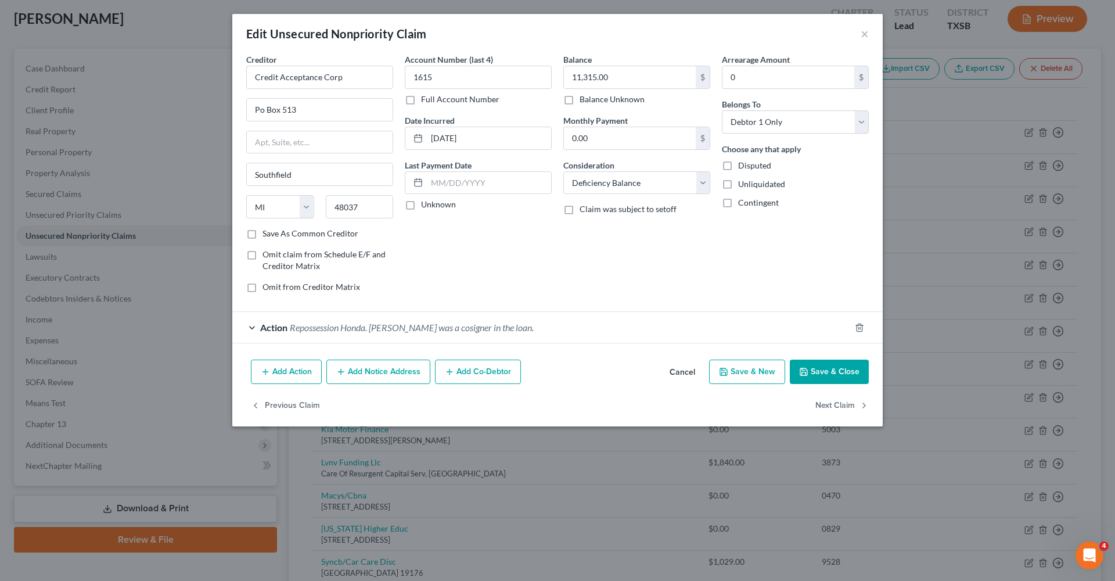
click at [346, 328] on span "Repossession Honda. Debtor was a cosigner in the loan." at bounding box center [412, 327] width 244 height 11
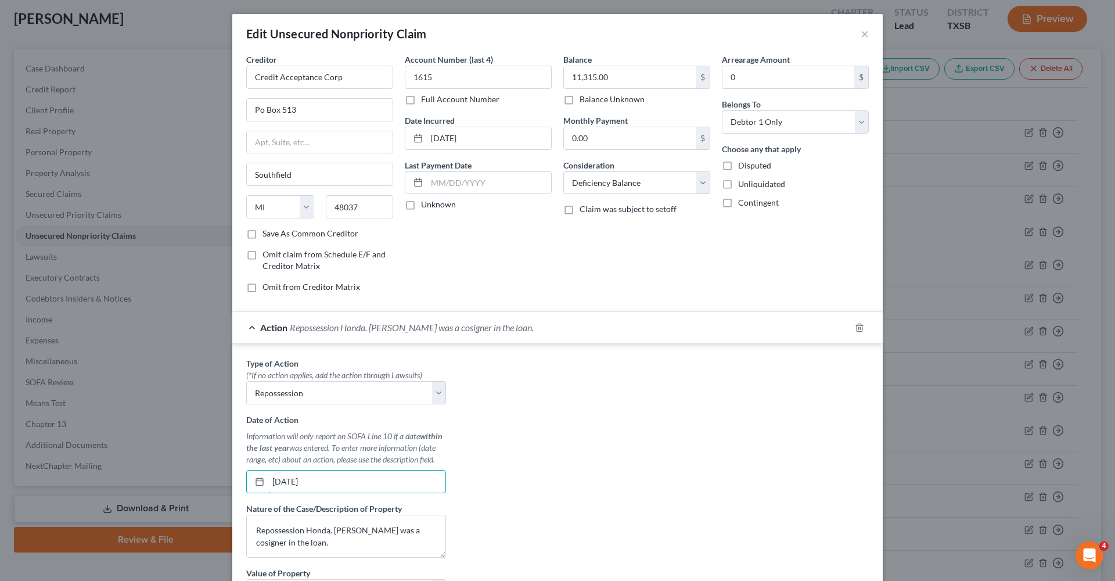
scroll to position [123, 0]
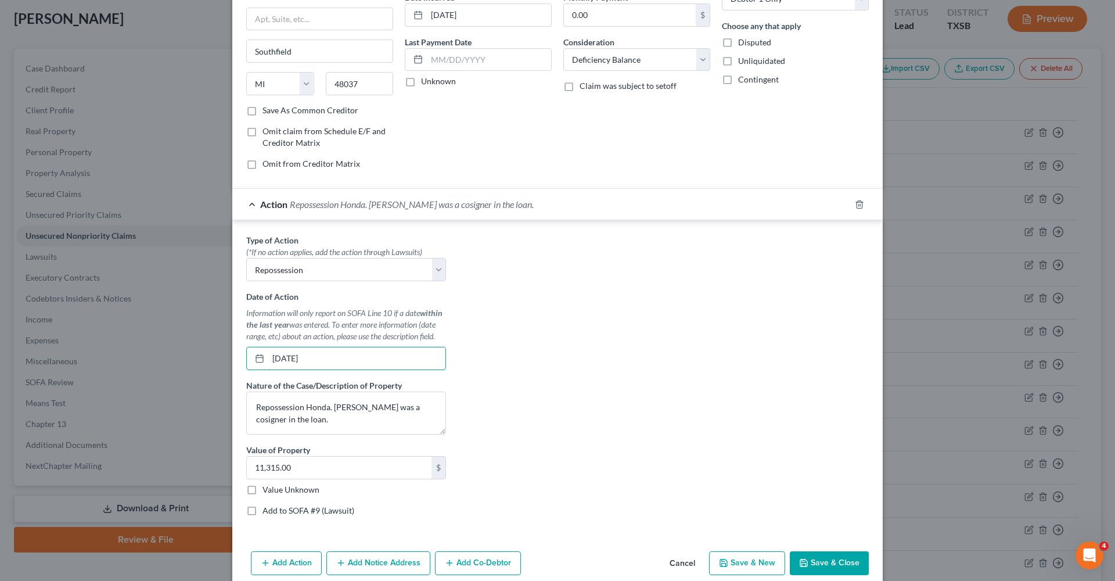
type input "08/24/2024"
click at [816, 564] on button "Save & Close" at bounding box center [829, 563] width 79 height 24
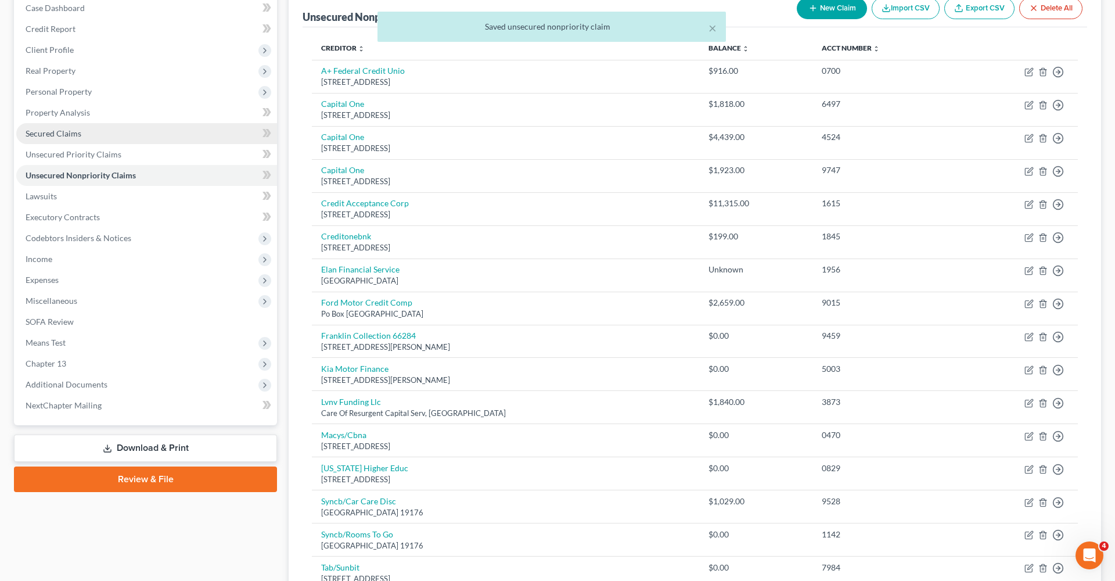
click at [40, 134] on span "Secured Claims" at bounding box center [54, 133] width 56 height 10
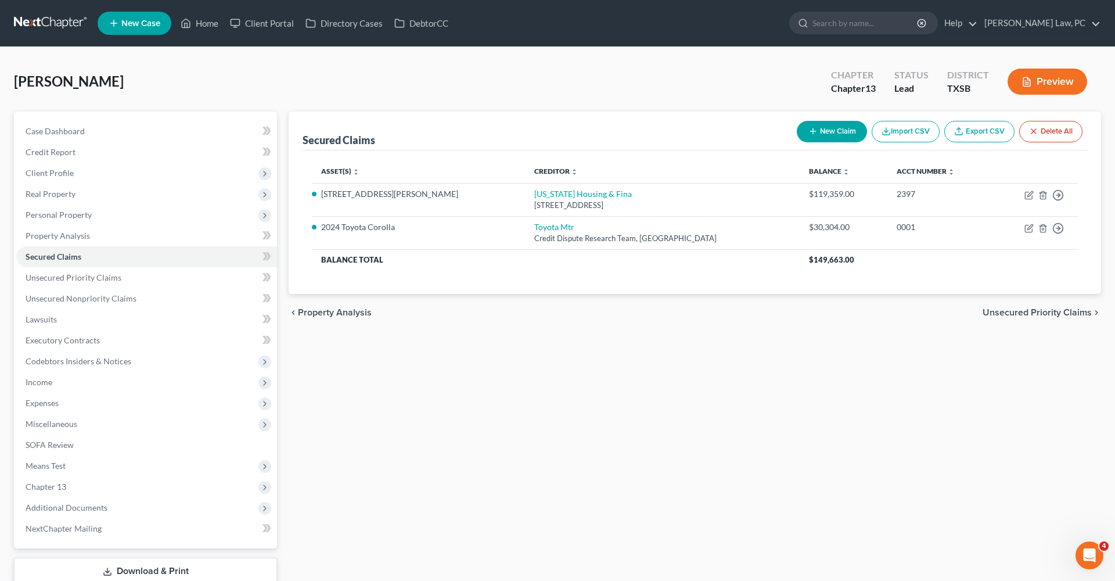
click at [810, 135] on icon "button" at bounding box center [813, 131] width 9 height 9
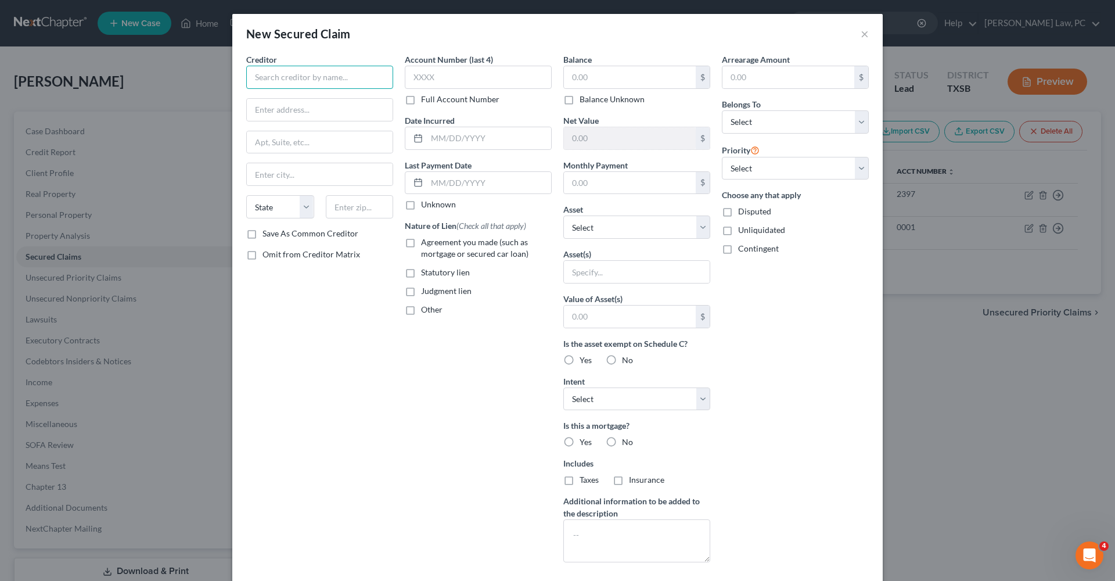
click at [286, 78] on input "text" at bounding box center [319, 77] width 147 height 23
click at [286, 77] on input "text" at bounding box center [319, 77] width 147 height 23
type input "Forest Bluff residential Community Association"
type input "17319 San Pedro Ave"
type input "Ste 318"
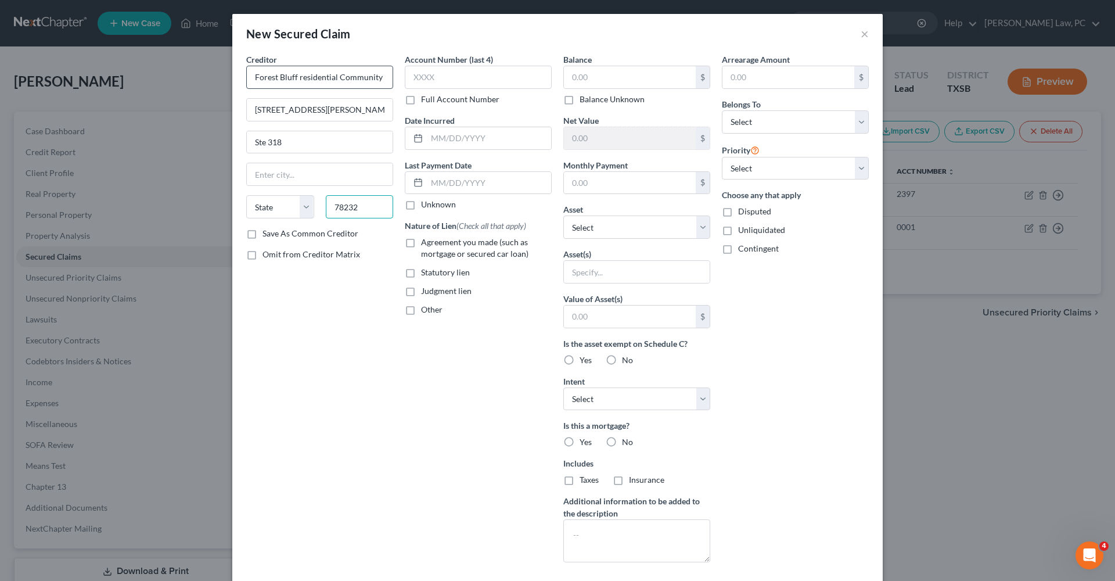
type input "78232"
type input "San Antonio"
select select "45"
drag, startPoint x: 252, startPoint y: 81, endPoint x: 442, endPoint y: 92, distance: 190.3
click at [442, 92] on div "Creditor * Forest Bluff residential Community Association 17319 San Pedro Ave S…" at bounding box center [558, 312] width 634 height 518
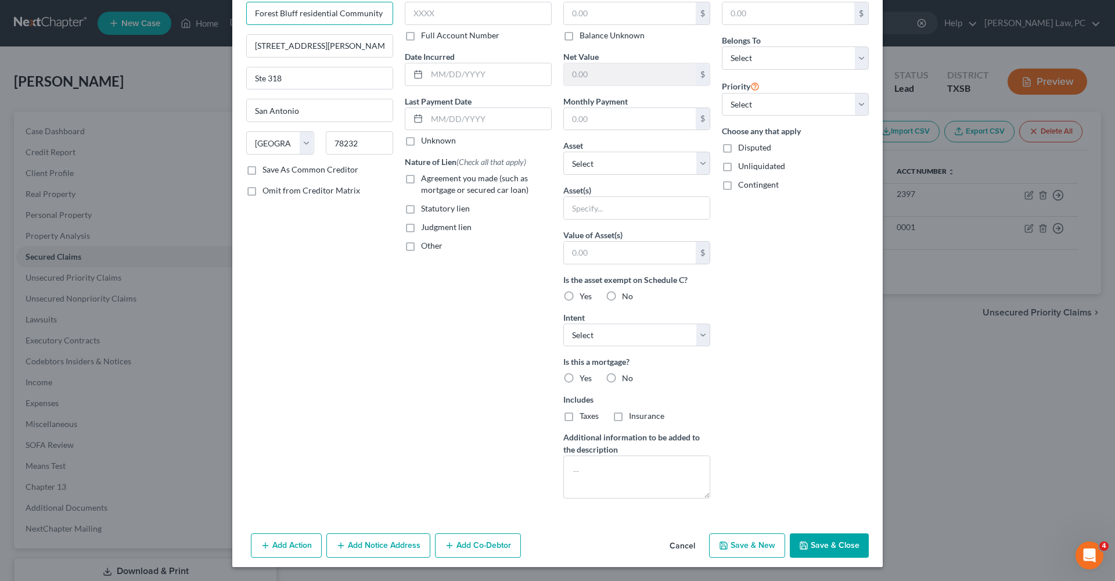
scroll to position [64, 0]
click at [389, 545] on button "Add Notice Address" at bounding box center [378, 545] width 104 height 24
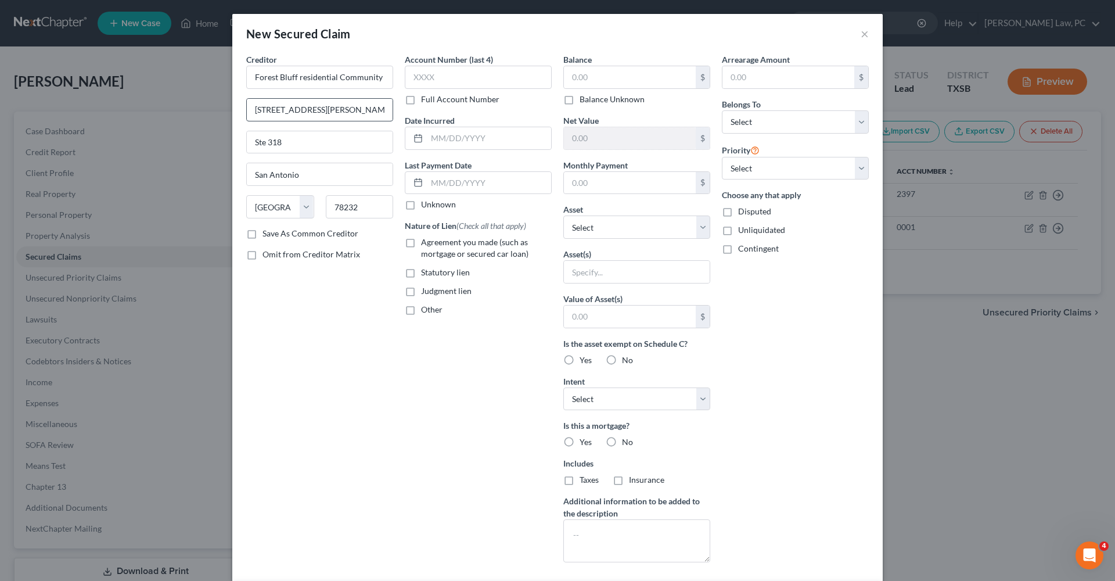
scroll to position [0, 0]
click at [251, 110] on input "17319 San Pedro Ave" at bounding box center [320, 110] width 146 height 22
paste input "9811 S I-35 Frontage Road Bldg 4, Ste 200 Austin, TX 78744"
drag, startPoint x: 314, startPoint y: 112, endPoint x: 404, endPoint y: 113, distance: 89.5
click at [404, 113] on div "Creditor * Forest Bluff residential Community Association 9811 S I-35 Frontage …" at bounding box center [558, 312] width 634 height 518
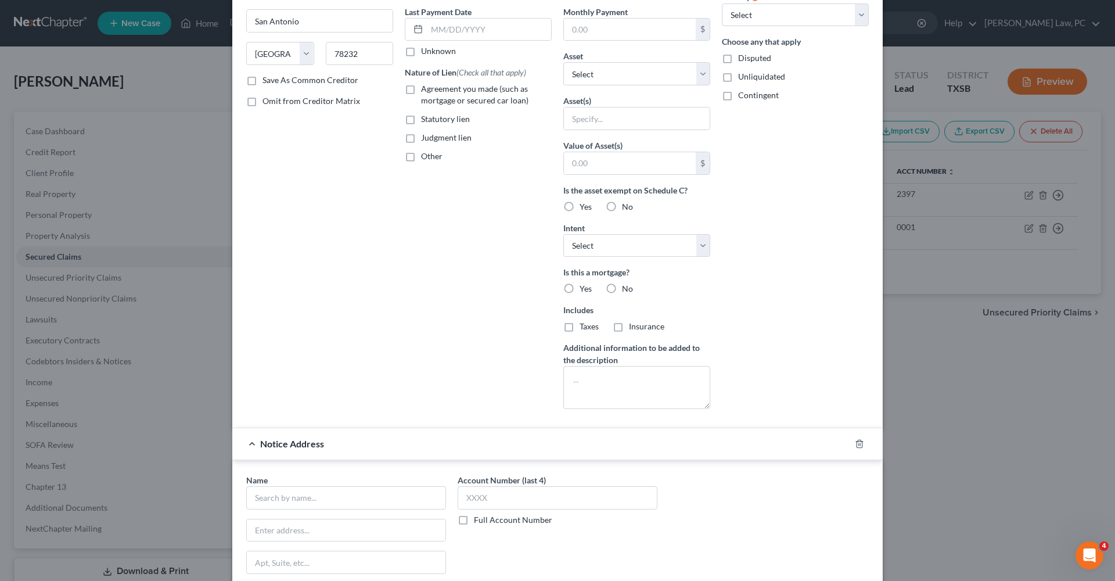
scroll to position [177, 0]
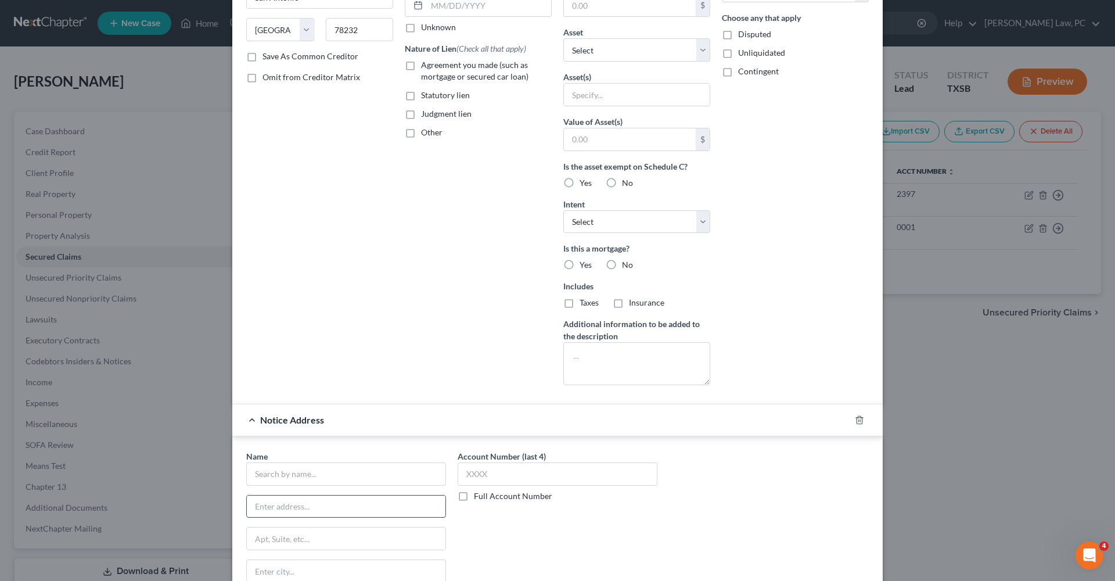
type input "9811 S I-35 Frontage Road Bldg 4, Ste 200 Austin, TX 78744"
paste input "17319 San Pedro Ave"
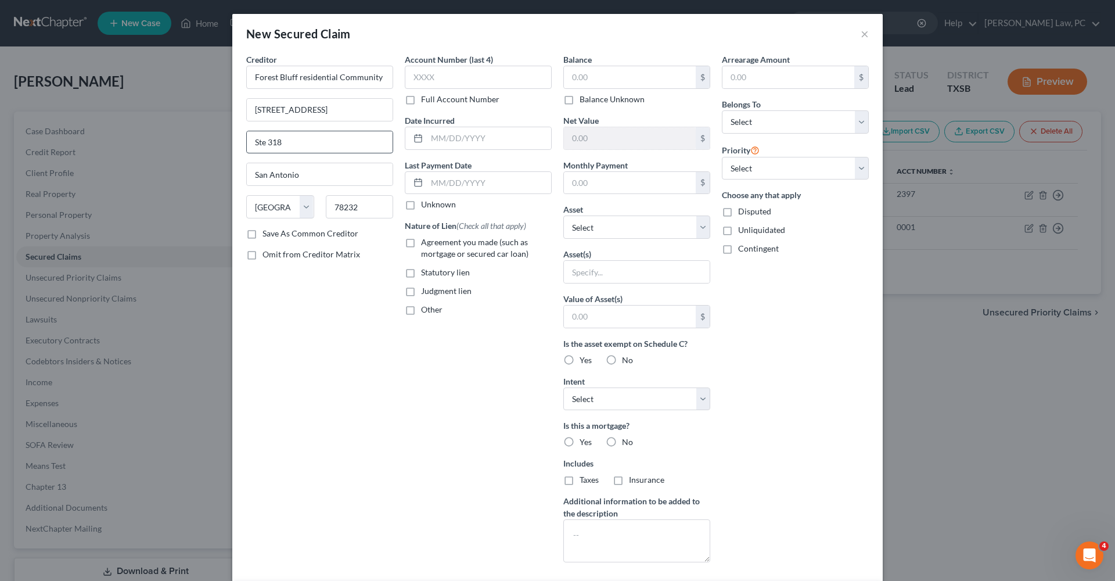
scroll to position [0, 0]
type input "17319 San Pedro Ave"
drag, startPoint x: 308, startPoint y: 142, endPoint x: 224, endPoint y: 141, distance: 84.2
click at [224, 141] on div "New Secured Claim × Creditor * Forest Bluff residential Community Association 9…" at bounding box center [557, 290] width 1115 height 581
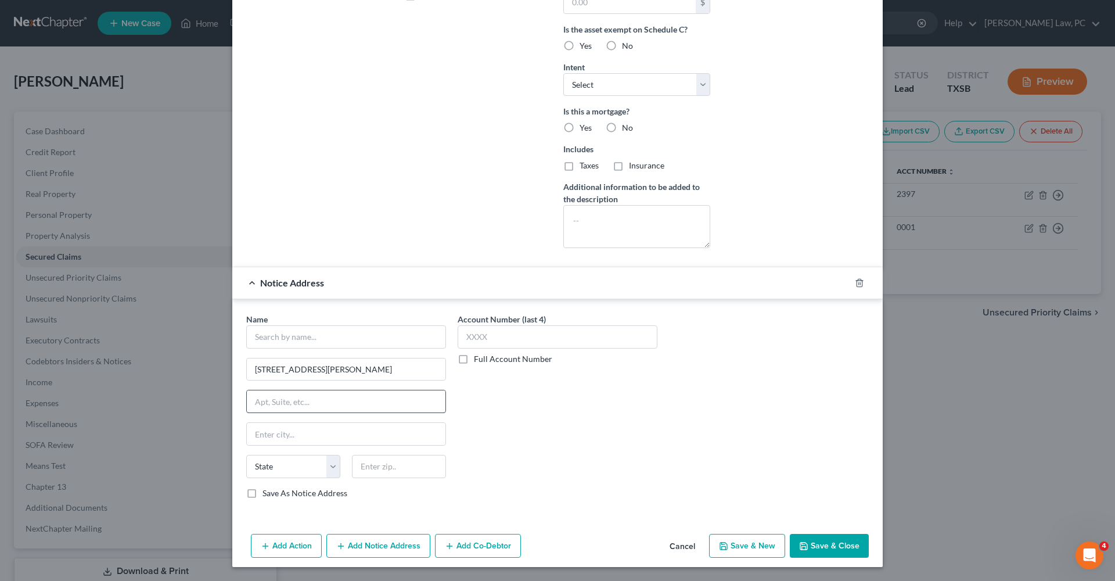
scroll to position [314, 0]
paste input "Ste 318"
type input "Ste 318"
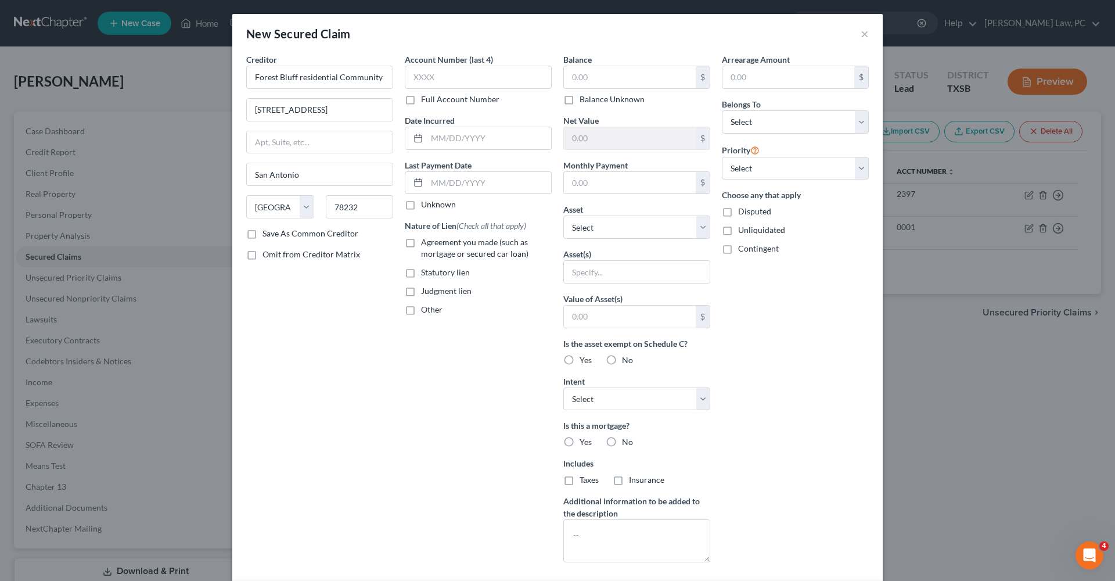
scroll to position [0, 0]
type input "78232"
click at [302, 80] on input "Forest Bluff residential Community Association" at bounding box center [319, 77] width 147 height 23
type input "San Antonio"
select select "45"
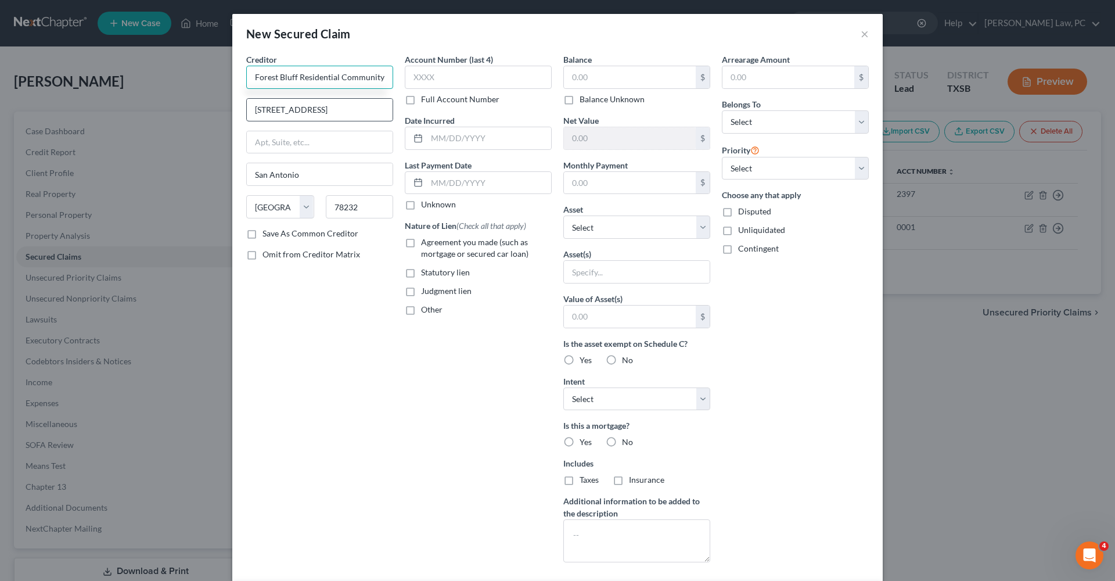
type input "Forest Bluff Residential Community Association"
click at [375, 113] on input "9811 S I-35 Frontage Road Bldg 4, Ste 200 Austin, TX 78744" at bounding box center [320, 110] width 146 height 22
drag, startPoint x: 343, startPoint y: 111, endPoint x: 374, endPoint y: 112, distance: 31.4
click at [374, 112] on input "9811 S I-35 Frontage Road Bldg 4, Ste 200 Austin, TX 78744" at bounding box center [320, 110] width 146 height 22
type input "9811 S I-35 Frontage Road Bldg 4, Ste 200"
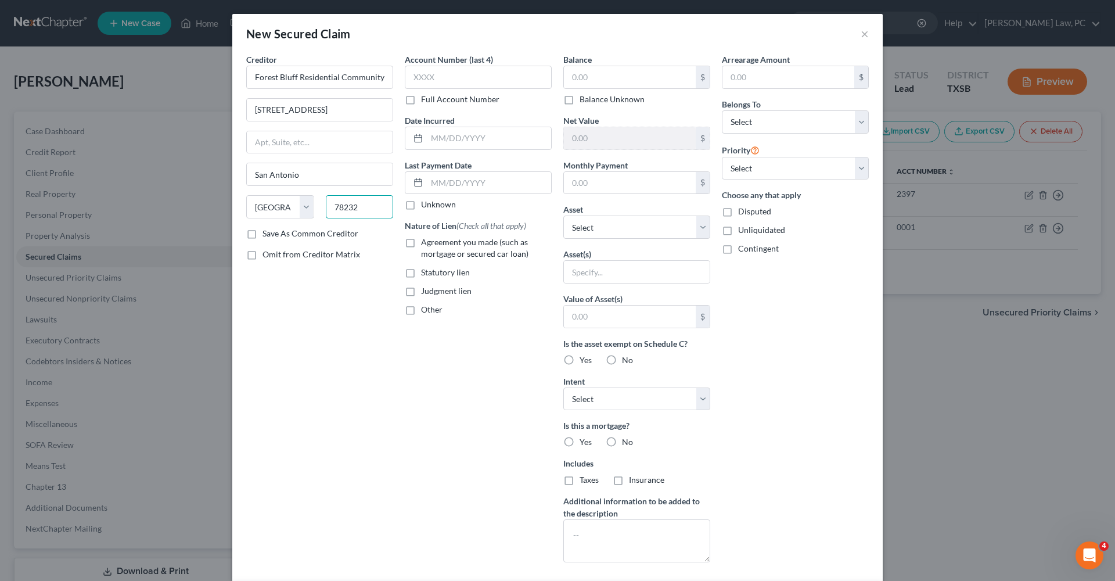
drag, startPoint x: 371, startPoint y: 213, endPoint x: 317, endPoint y: 204, distance: 54.7
click at [317, 204] on div "State AL AK AR AZ CA CO CT DE DC FL GA GU HI ID IL IN IA KS KY LA ME MD MA MI M…" at bounding box center [320, 211] width 159 height 33
type input "78744"
click at [367, 114] on input "9811 S I-35 Frontage Road Bldg 4, Ste 200" at bounding box center [320, 110] width 146 height 22
type input "Austin"
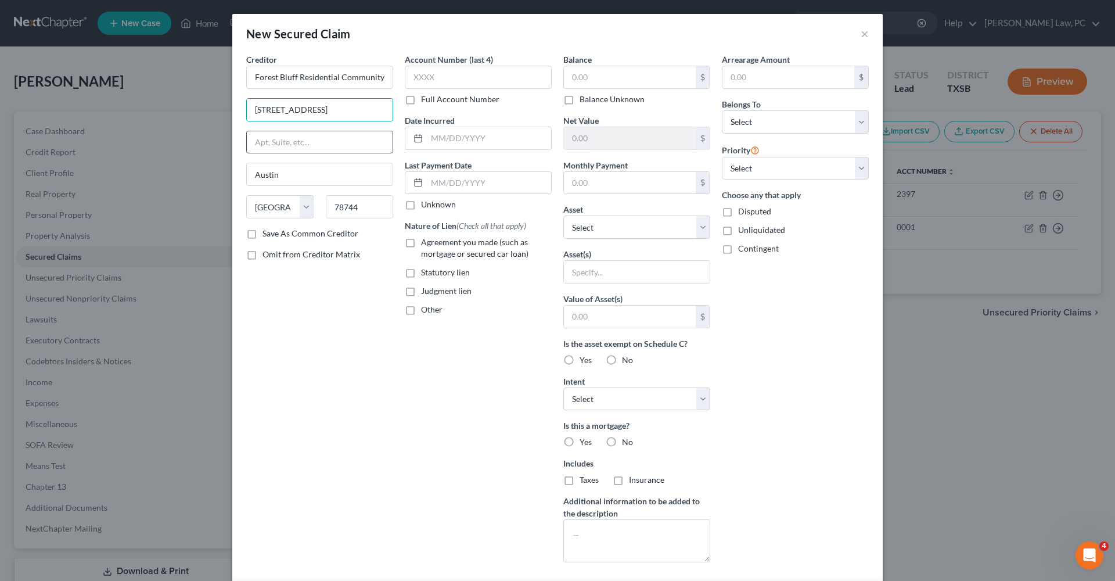
click at [336, 142] on input "text" at bounding box center [320, 142] width 146 height 22
drag, startPoint x: 351, startPoint y: 110, endPoint x: 421, endPoint y: 110, distance: 69.1
click at [421, 110] on div "Creditor * Forest Bluff Residential Community Association 9811 S I-35 Frontage …" at bounding box center [558, 312] width 634 height 518
type input "9811 S I-35 Frontage Road"
click at [304, 144] on input "text" at bounding box center [320, 142] width 146 height 22
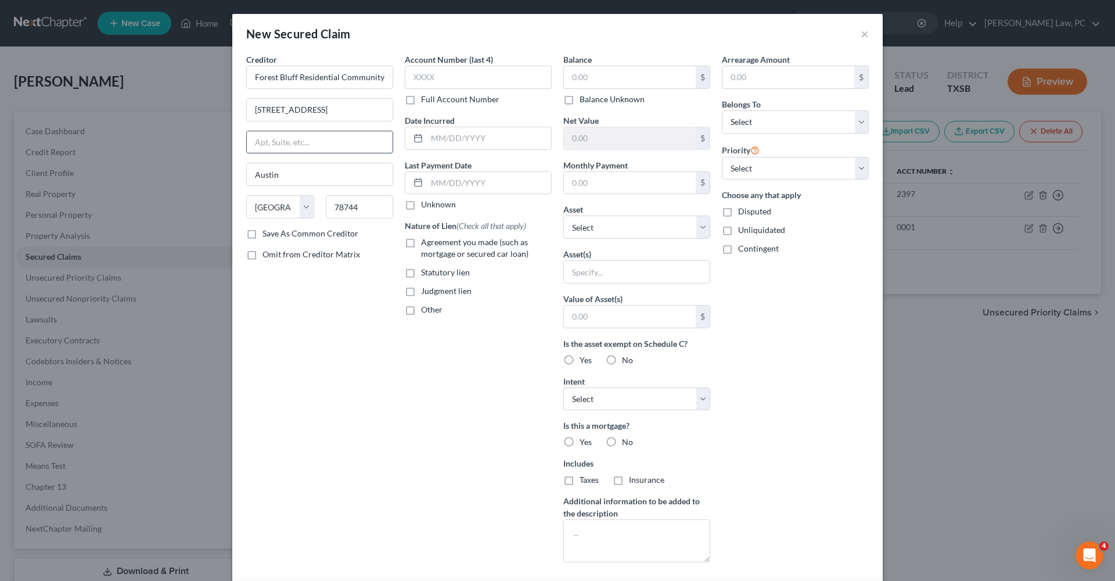
paste input "Bldg 4, Ste 200"
type input "Bldg 4, Ste 200"
click at [363, 353] on div "Creditor * Forest Bluff Residential Community Association 9811 S I-35 Frontage …" at bounding box center [320, 312] width 159 height 518
click at [421, 243] on label "Agreement you made (such as mortgage or secured car loan)" at bounding box center [486, 247] width 131 height 23
click at [426, 243] on input "Agreement you made (such as mortgage or secured car loan)" at bounding box center [430, 240] width 8 height 8
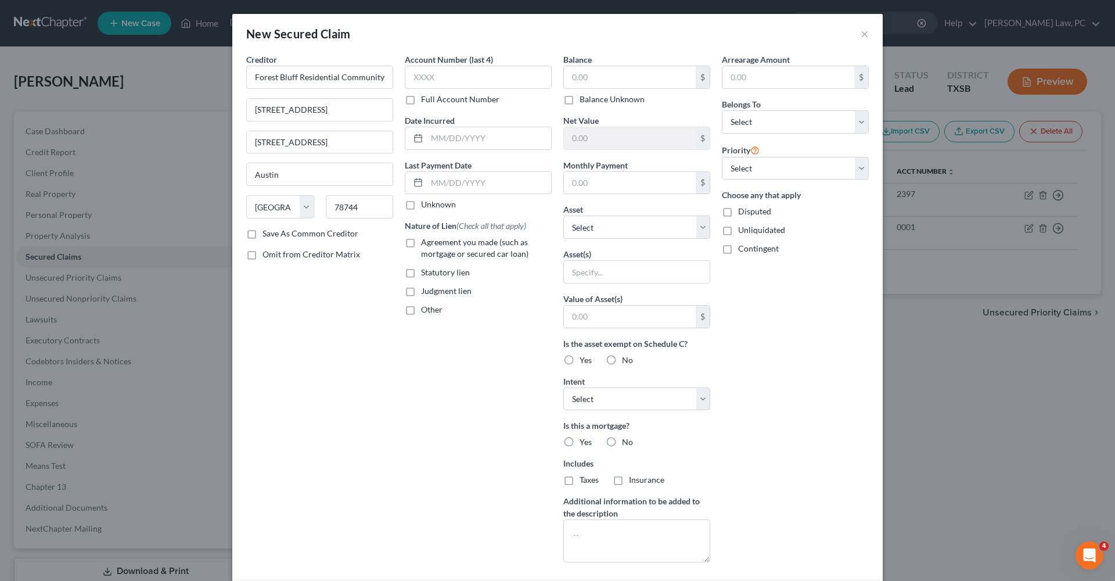
checkbox input "true"
click at [598, 81] on input "text" at bounding box center [630, 77] width 132 height 22
drag, startPoint x: 597, startPoint y: 77, endPoint x: 584, endPoint y: 80, distance: 13.1
click at [584, 80] on input "1,273" at bounding box center [630, 77] width 132 height 22
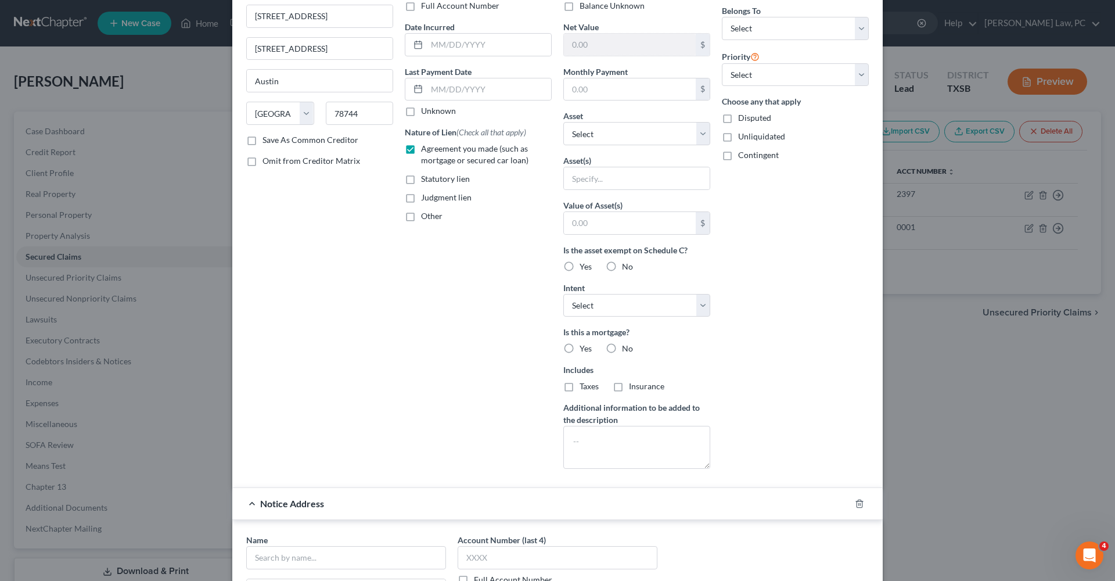
scroll to position [101, 0]
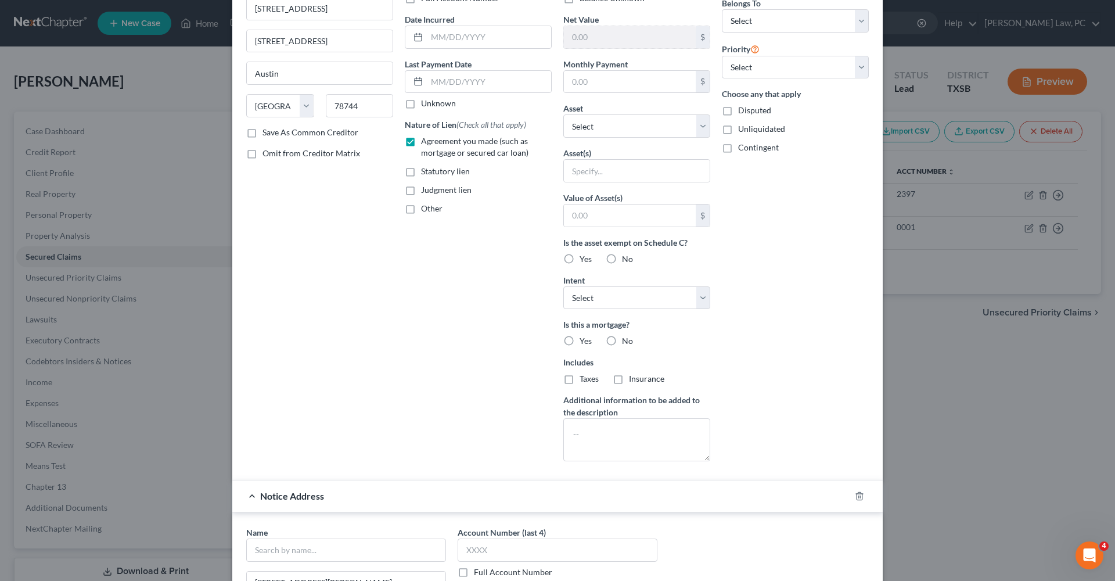
type input "1,240.37"
click at [622, 340] on label "No" at bounding box center [627, 341] width 11 height 12
click at [627, 340] on input "No" at bounding box center [631, 339] width 8 height 8
radio input "true"
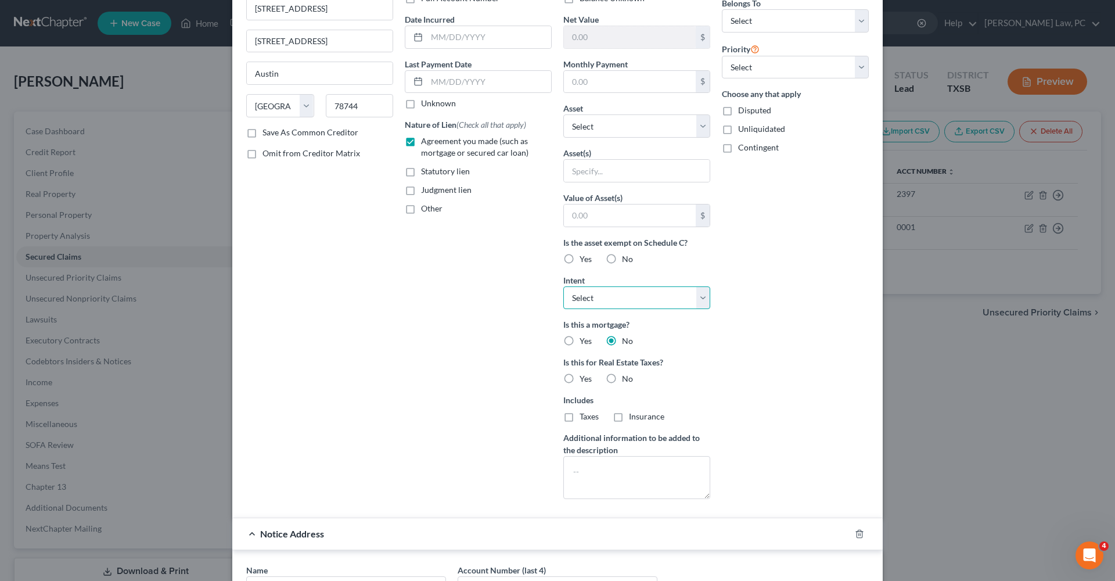
select select "2"
select select "7"
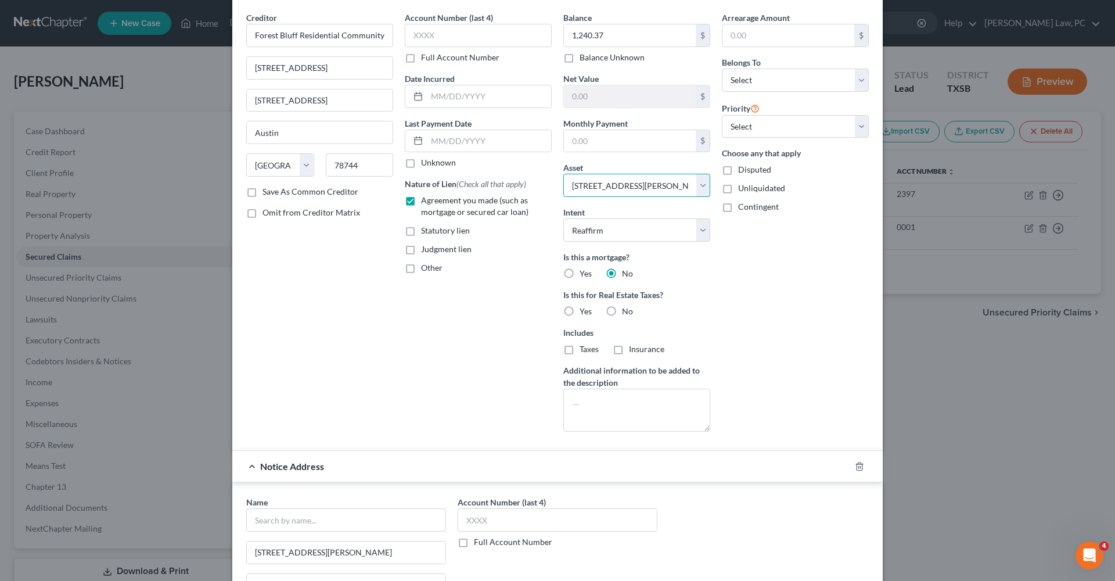
scroll to position [0, 0]
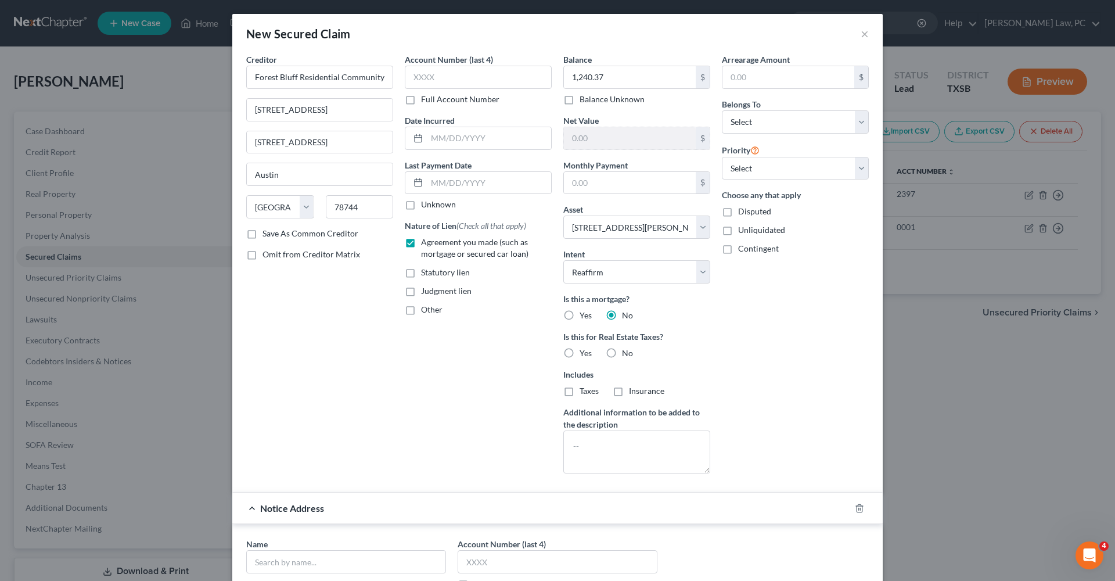
click at [622, 354] on label "No" at bounding box center [627, 353] width 11 height 12
click at [627, 354] on input "No" at bounding box center [631, 351] width 8 height 8
radio input "true"
click at [281, 568] on input "text" at bounding box center [346, 561] width 200 height 23
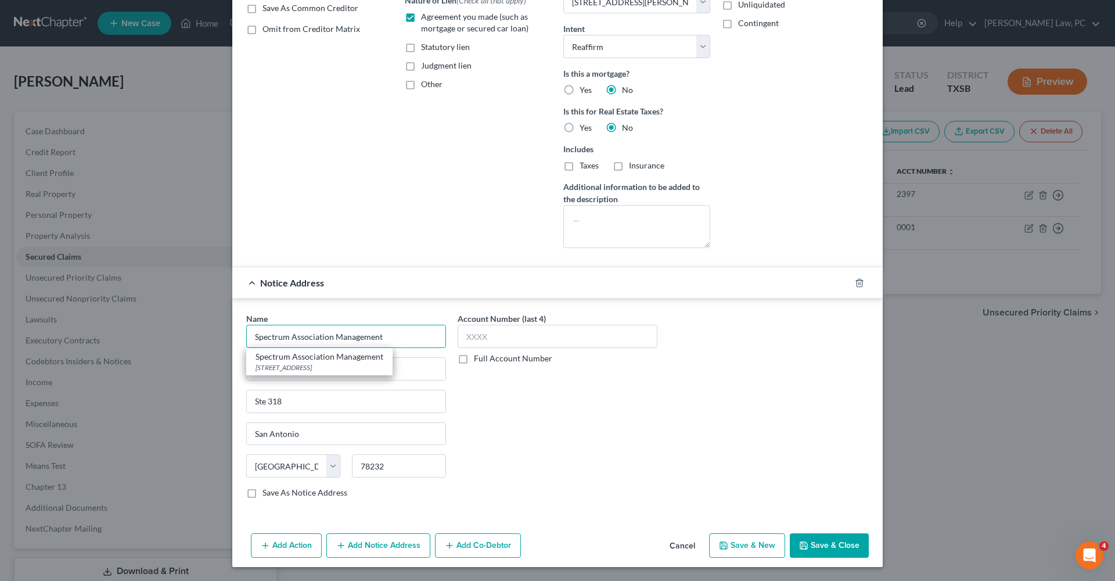
scroll to position [225, 0]
click at [524, 412] on div "Account Number (last 4) Full Account Number" at bounding box center [557, 410] width 211 height 195
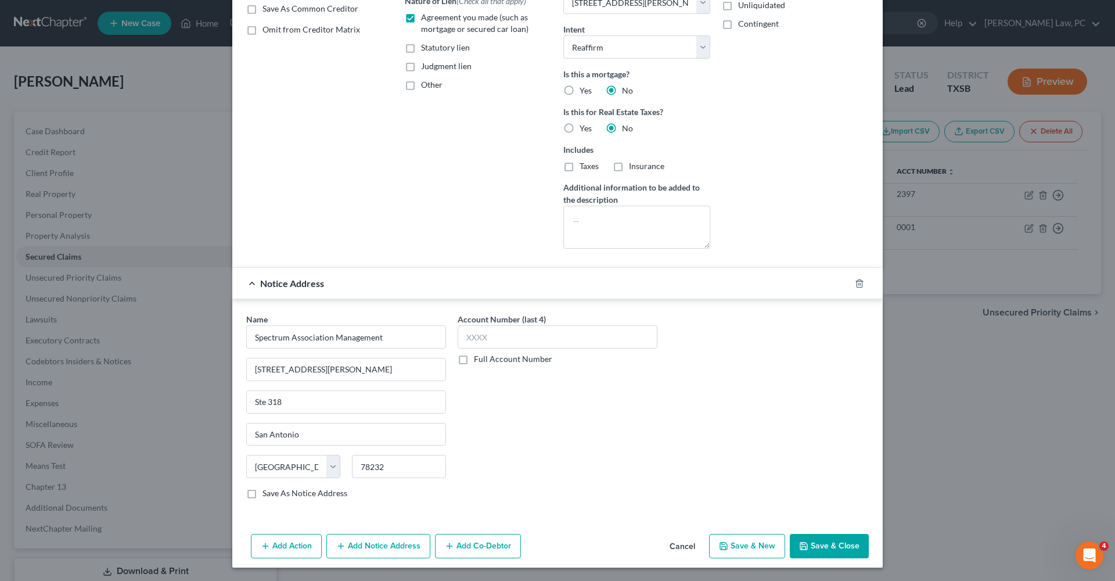
click at [838, 544] on button "Save & Close" at bounding box center [829, 546] width 79 height 24
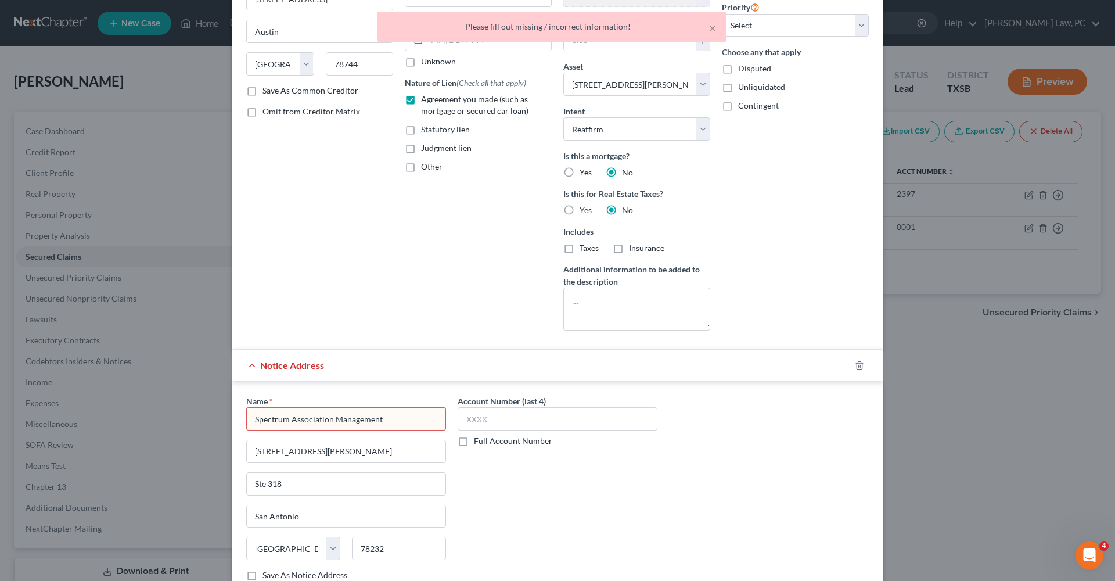
scroll to position [139, 0]
click at [414, 425] on input "Spectrum Association Management" at bounding box center [346, 422] width 200 height 23
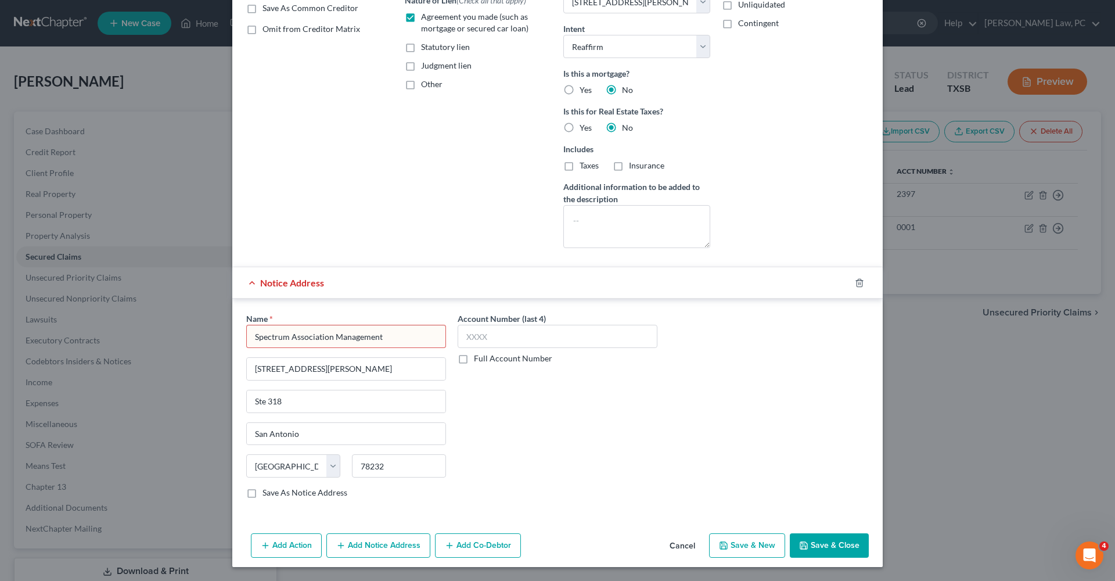
scroll to position [225, 0]
click at [389, 335] on input "Spectrum Association Management" at bounding box center [346, 336] width 200 height 23
type input "Spectrum Association Management"
click at [377, 358] on div "Spectrum Association Management" at bounding box center [320, 357] width 128 height 12
type input "17319 SAn Pedrro Ave #318"
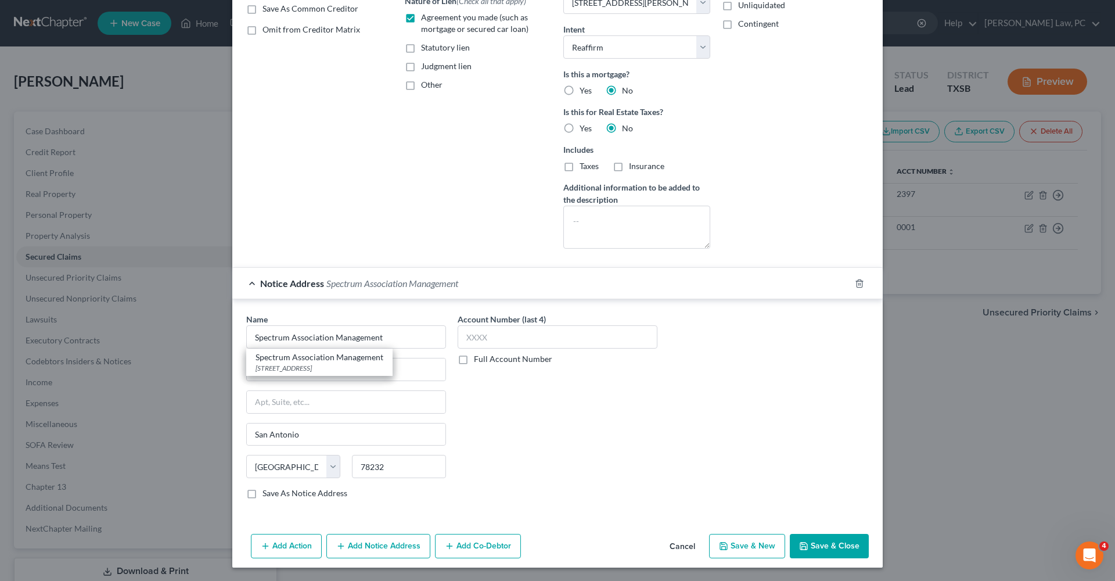
click at [597, 428] on div "Account Number (last 4) Full Account Number" at bounding box center [557, 410] width 211 height 195
click at [845, 544] on button "Save & Close" at bounding box center [829, 546] width 79 height 24
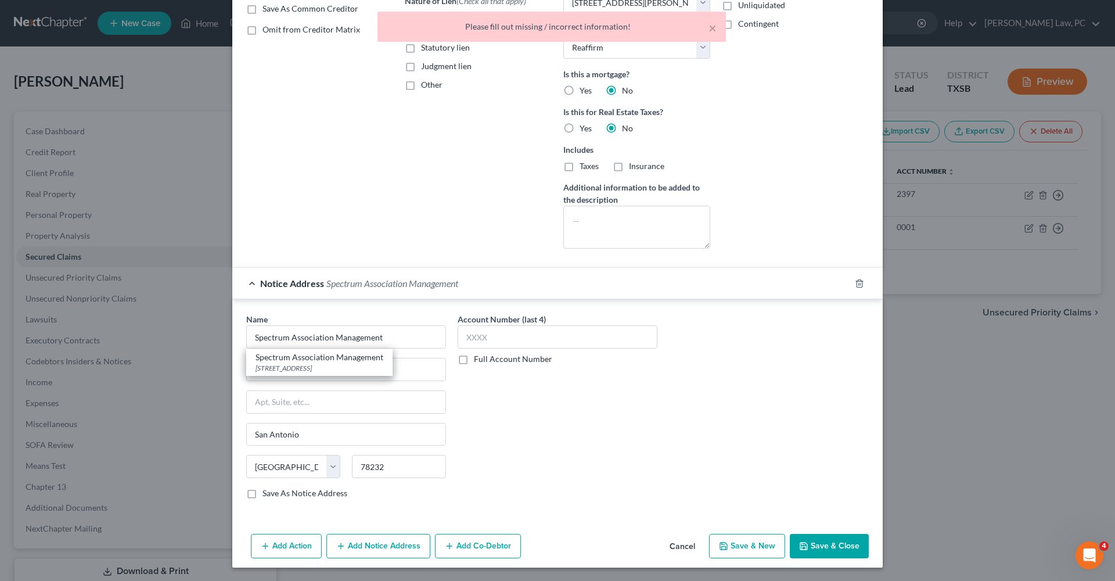
click at [695, 397] on div "Name * Spectrum Association Management Spectrum Association Management 17319 SA…" at bounding box center [558, 410] width 634 height 195
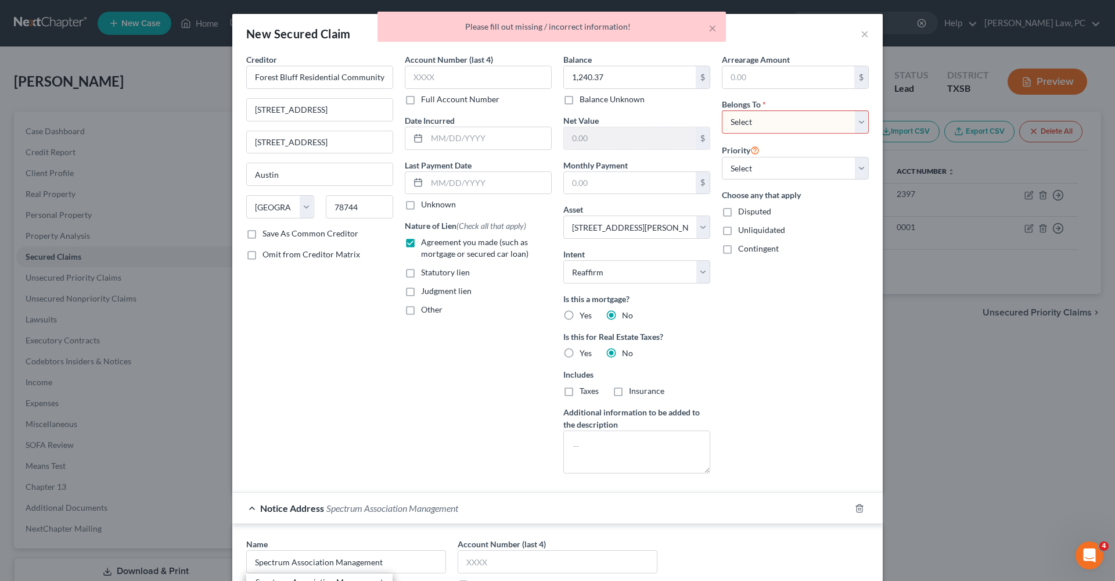
scroll to position [0, 0]
select select "0"
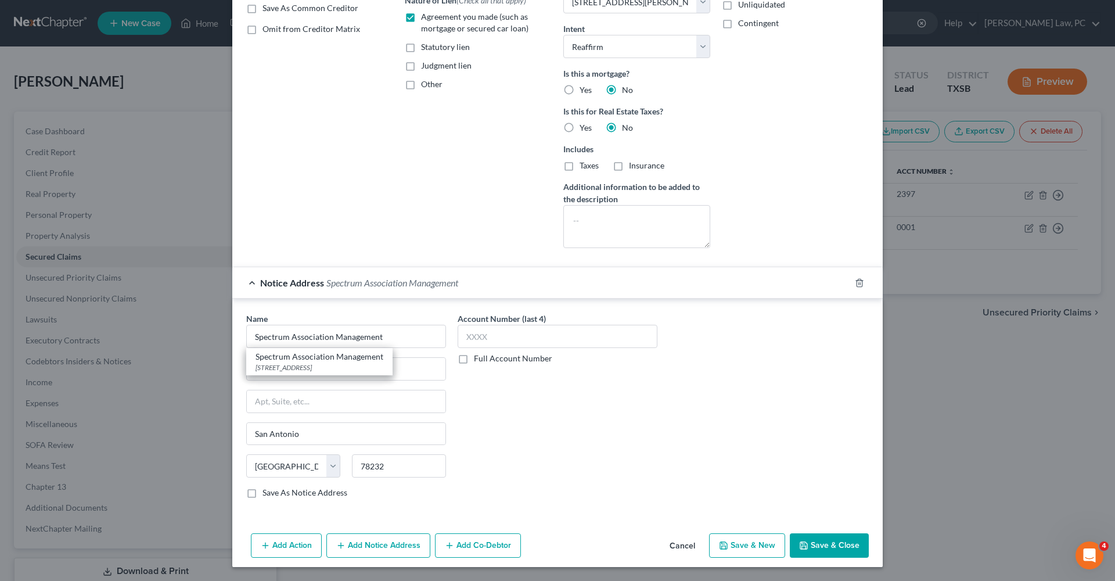
scroll to position [225, 0]
click at [820, 544] on button "Save & Close" at bounding box center [829, 546] width 79 height 24
select select
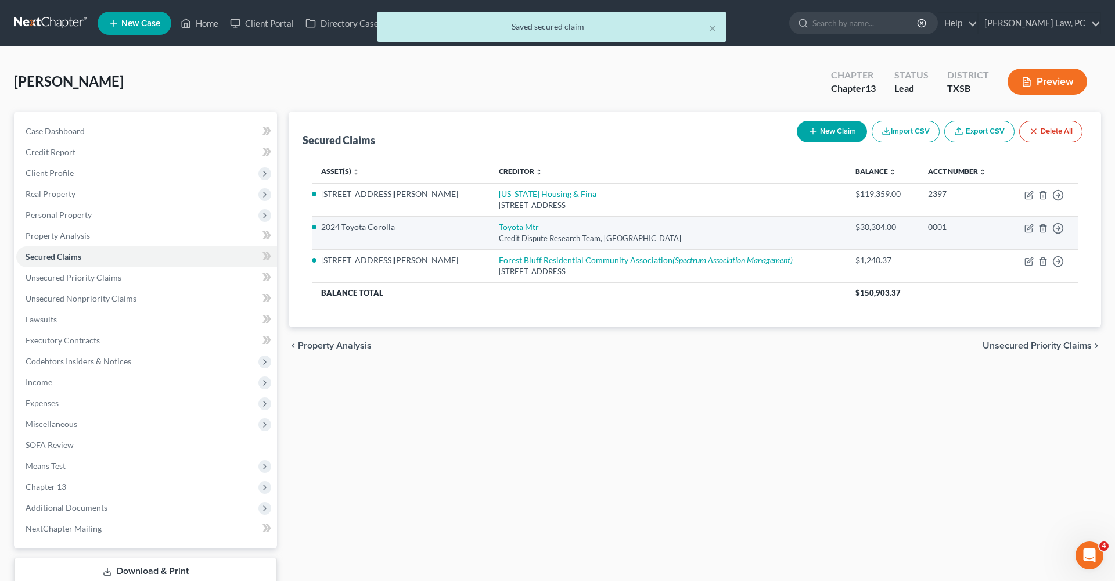
click at [499, 225] on link "Toyota Mtr" at bounding box center [519, 227] width 40 height 10
select select "45"
select select "2"
select select "0"
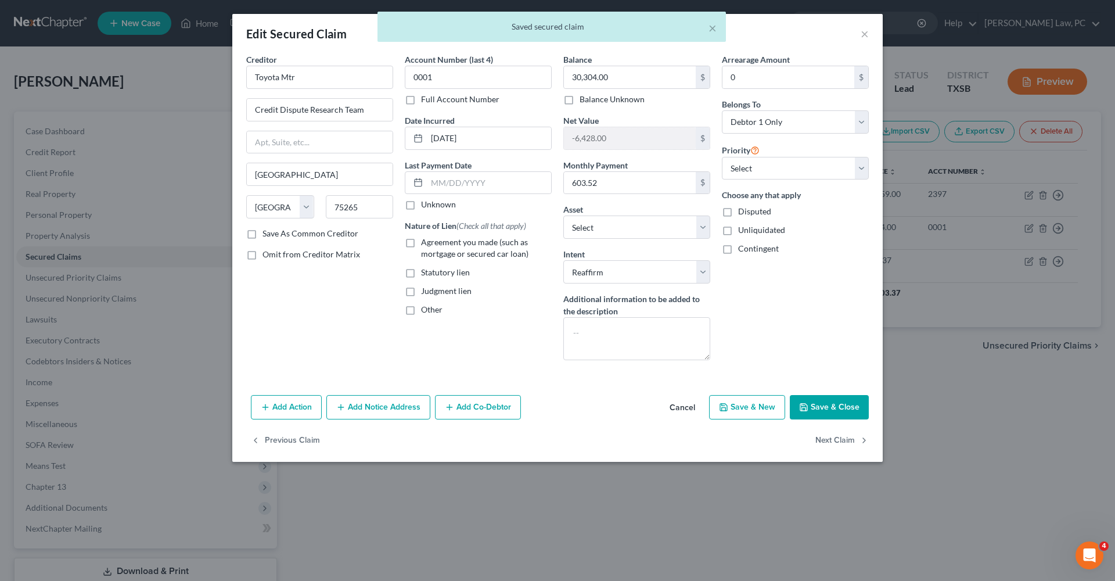
click at [421, 242] on label "Agreement you made (such as mortgage or secured car loan)" at bounding box center [486, 247] width 131 height 23
click at [426, 242] on input "Agreement you made (such as mortgage or secured car loan)" at bounding box center [430, 240] width 8 height 8
checkbox input "true"
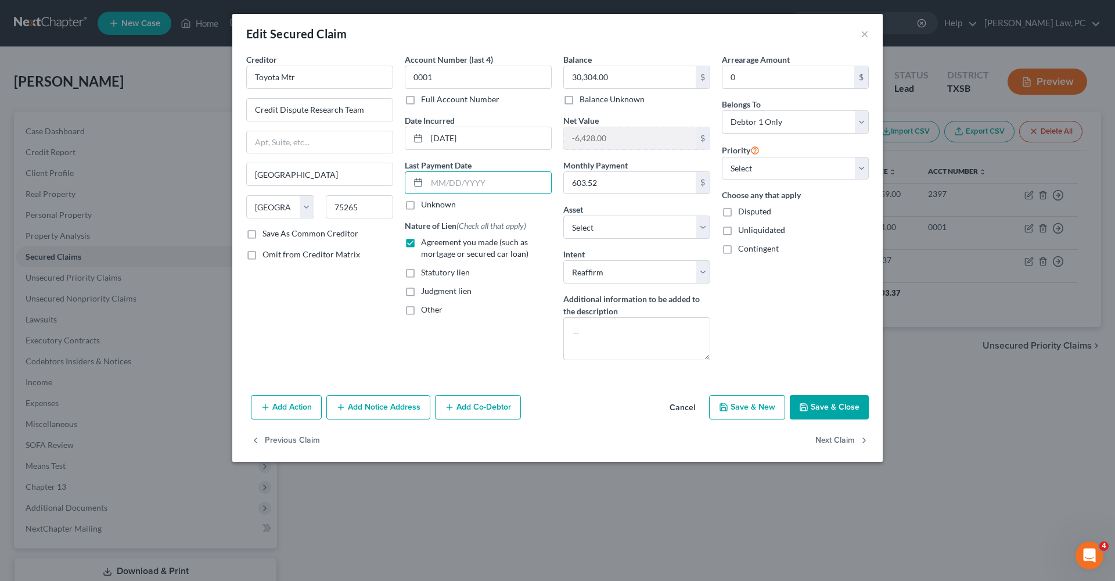
click at [822, 405] on button "Save & Close" at bounding box center [829, 407] width 79 height 24
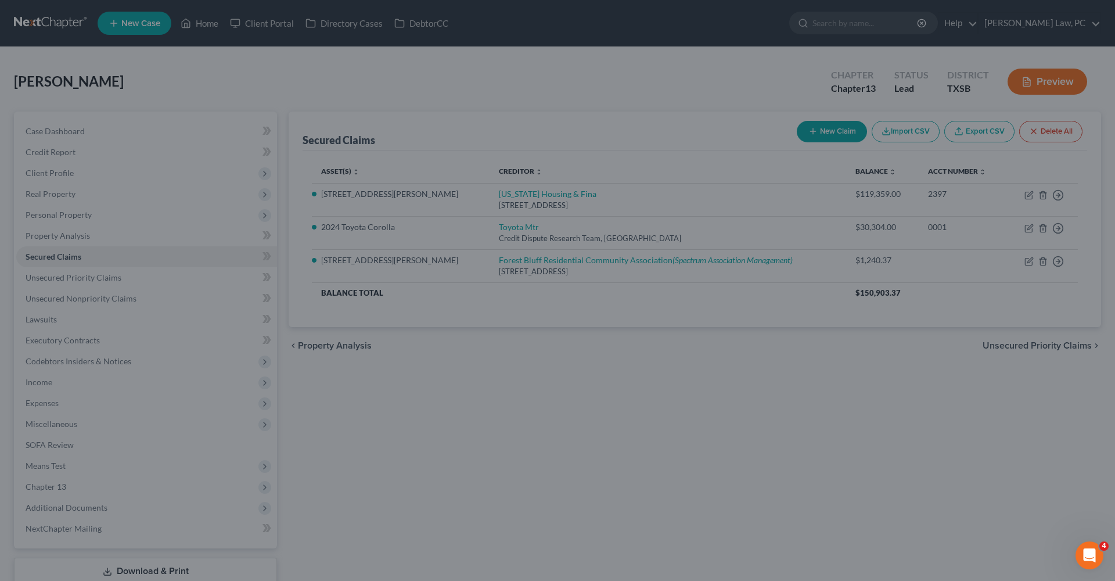
select select "5"
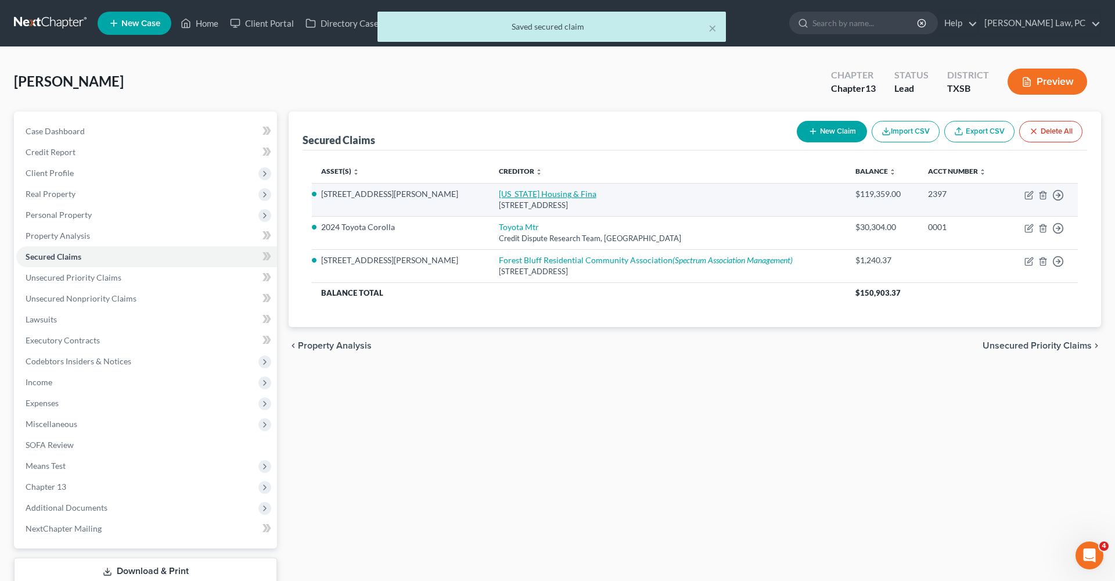
click at [499, 194] on link "Idaho Housing & Fina" at bounding box center [548, 194] width 98 height 10
select select "13"
select select "2"
select select "0"
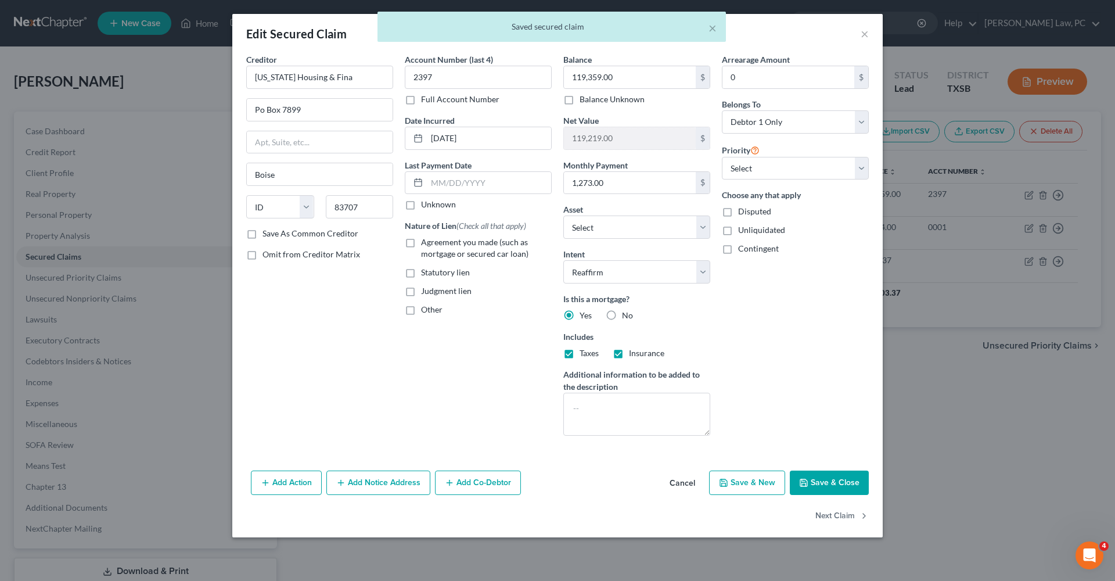
click at [421, 242] on label "Agreement you made (such as mortgage or secured car loan)" at bounding box center [486, 247] width 131 height 23
click at [426, 242] on input "Agreement you made (such as mortgage or secured car loan)" at bounding box center [430, 240] width 8 height 8
checkbox input "true"
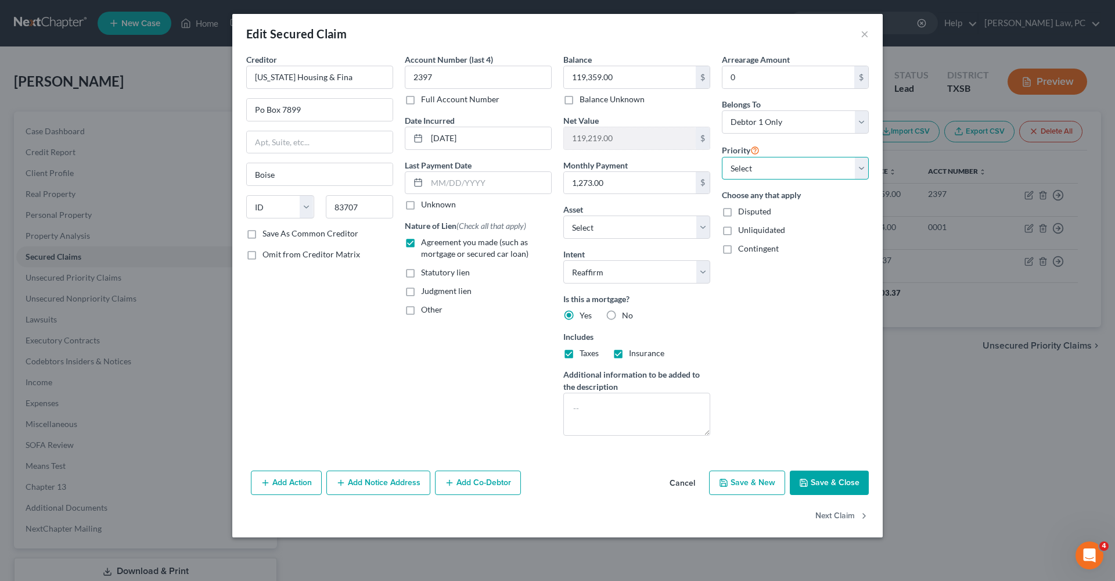
select select "0"
click at [852, 478] on button "Save & Close" at bounding box center [829, 483] width 79 height 24
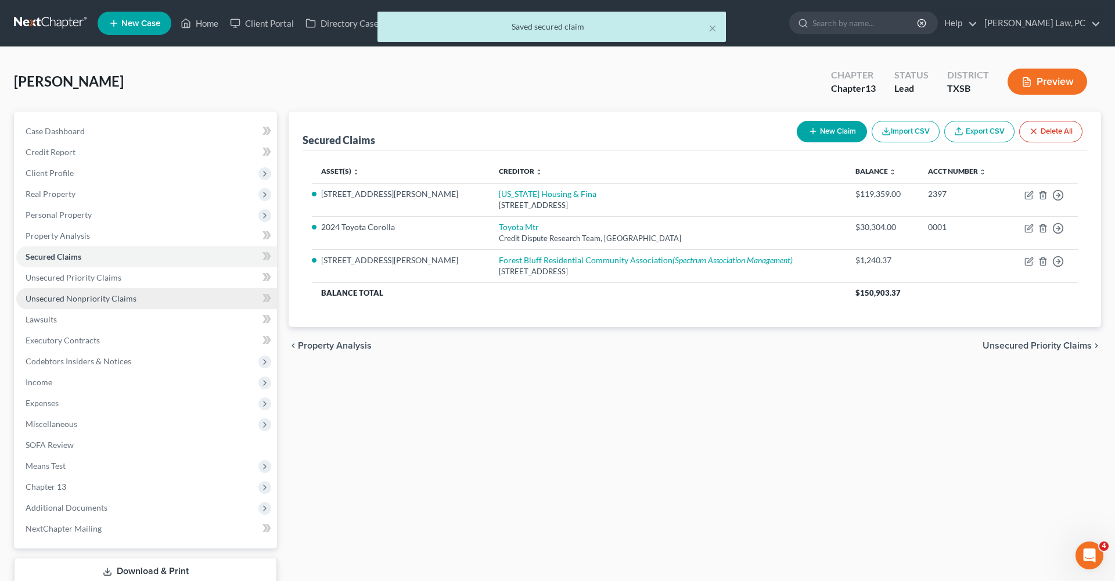
click at [107, 293] on link "Unsecured Nonpriority Claims" at bounding box center [146, 298] width 261 height 21
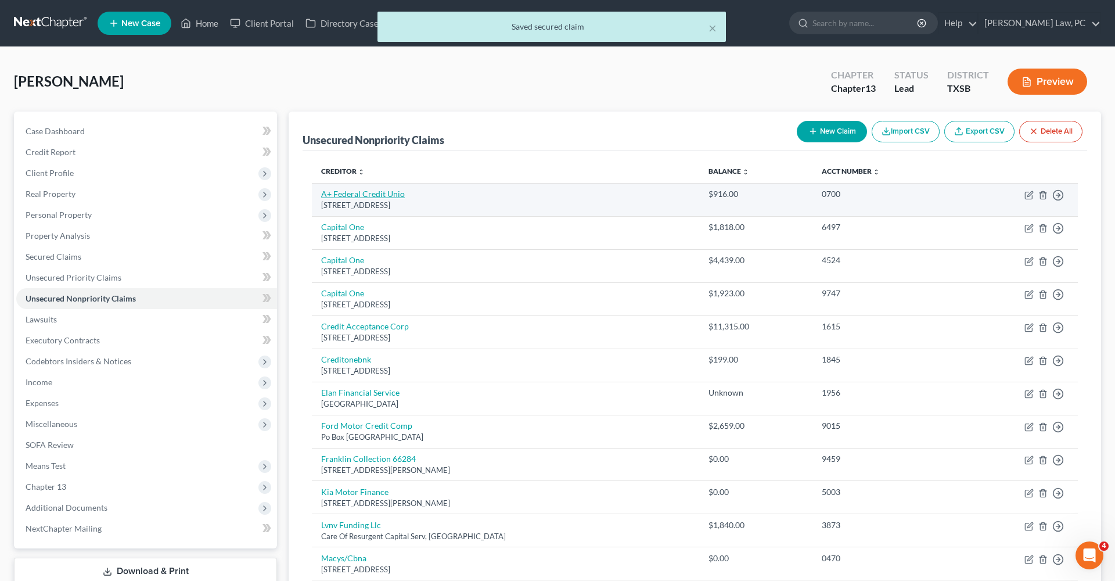
click at [350, 193] on link "A+ Federal Credit Unio" at bounding box center [363, 194] width 84 height 10
select select "45"
select select "2"
select select "0"
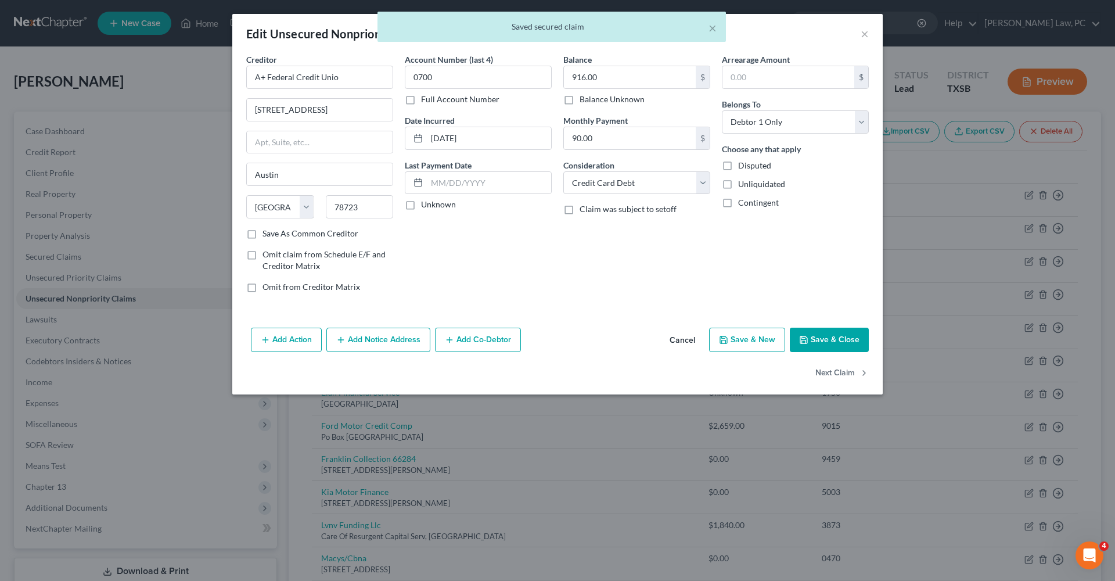
click at [824, 347] on button "Save & Close" at bounding box center [829, 340] width 79 height 24
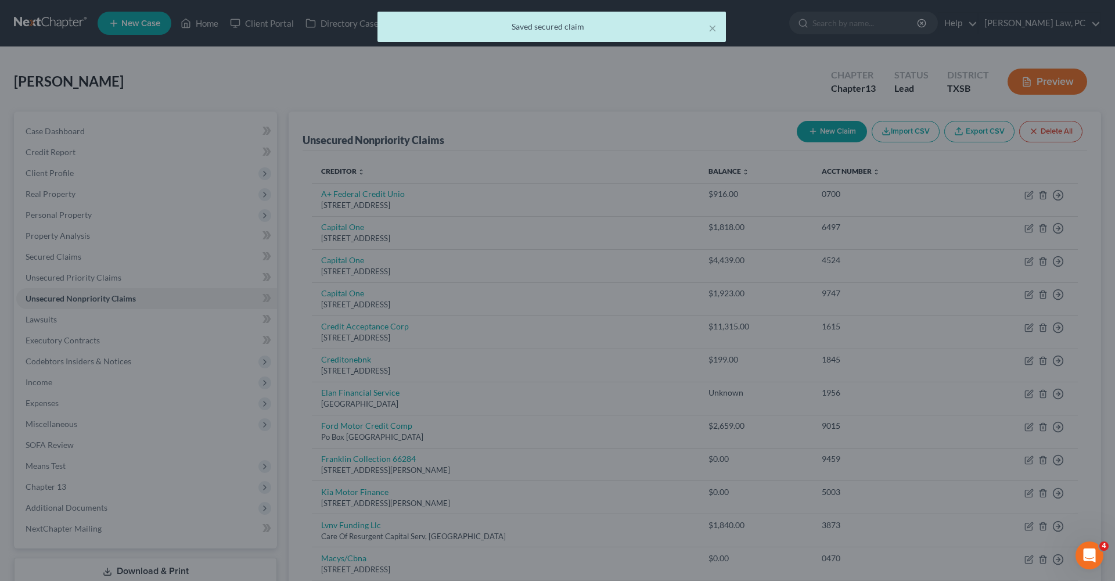
type input "0"
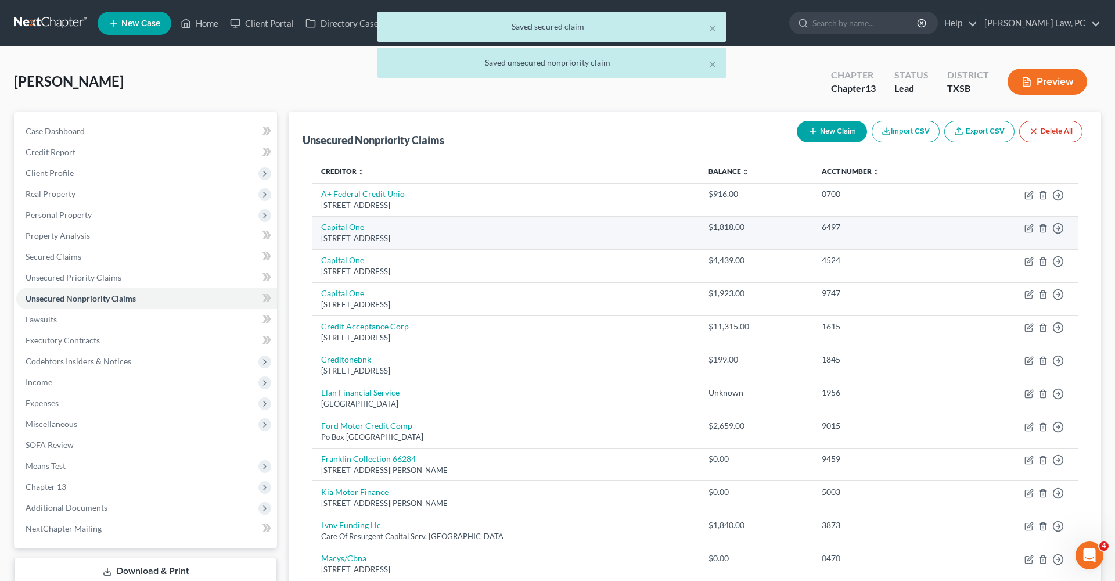
click at [330, 234] on div "Po Box 31293, Salt Lake City, UT 84131" at bounding box center [505, 238] width 369 height 11
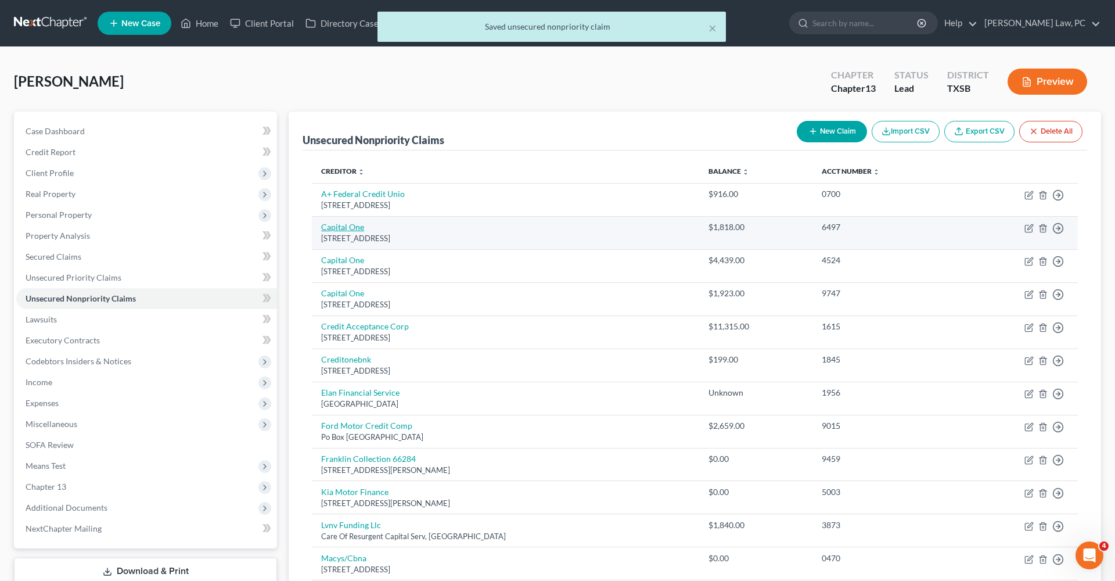
click at [326, 225] on link "Capital One" at bounding box center [342, 227] width 43 height 10
select select "46"
select select "2"
select select "0"
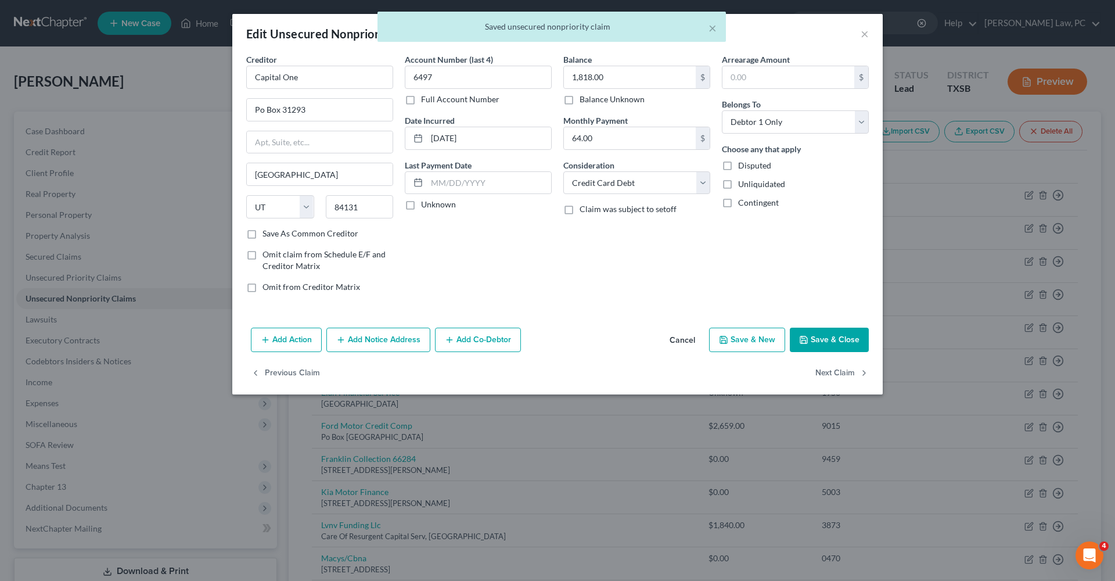
click at [810, 346] on button "Save & Close" at bounding box center [829, 340] width 79 height 24
type input "0"
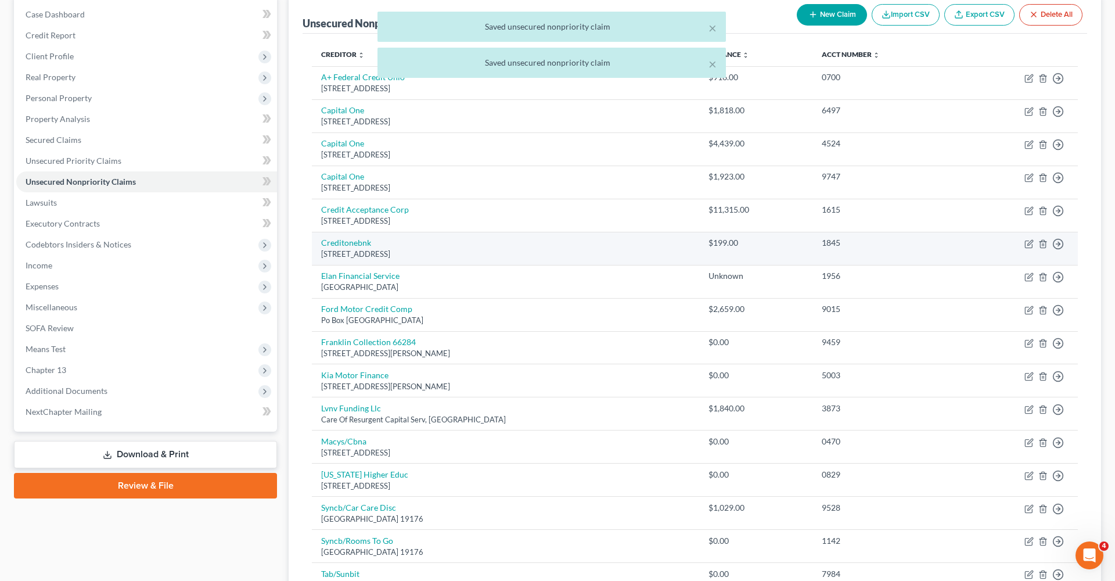
scroll to position [132, 0]
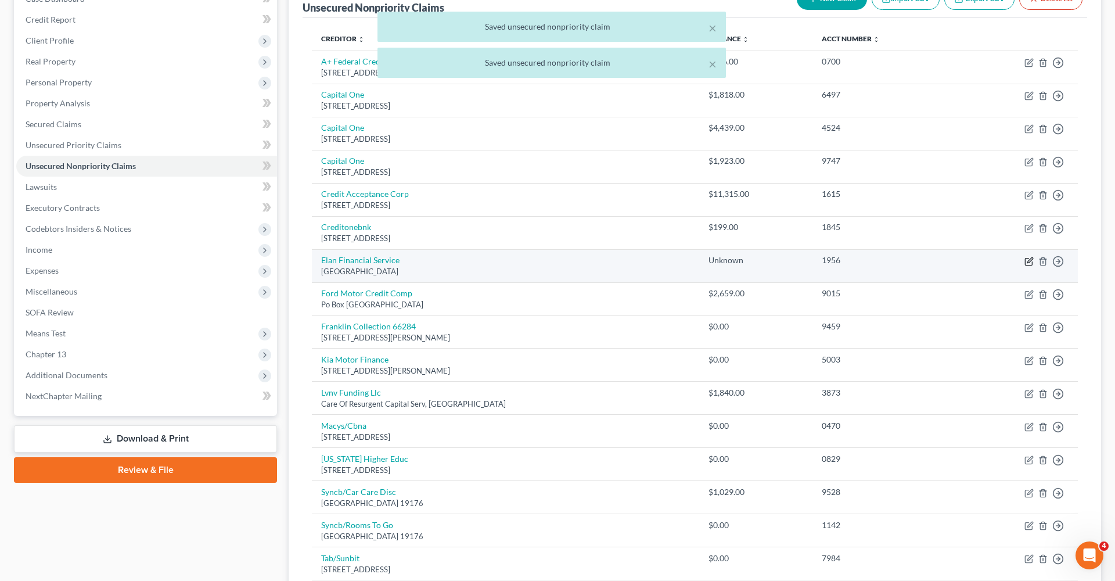
click at [1032, 258] on icon "button" at bounding box center [1030, 259] width 5 height 5
select select "26"
select select "2"
select select "0"
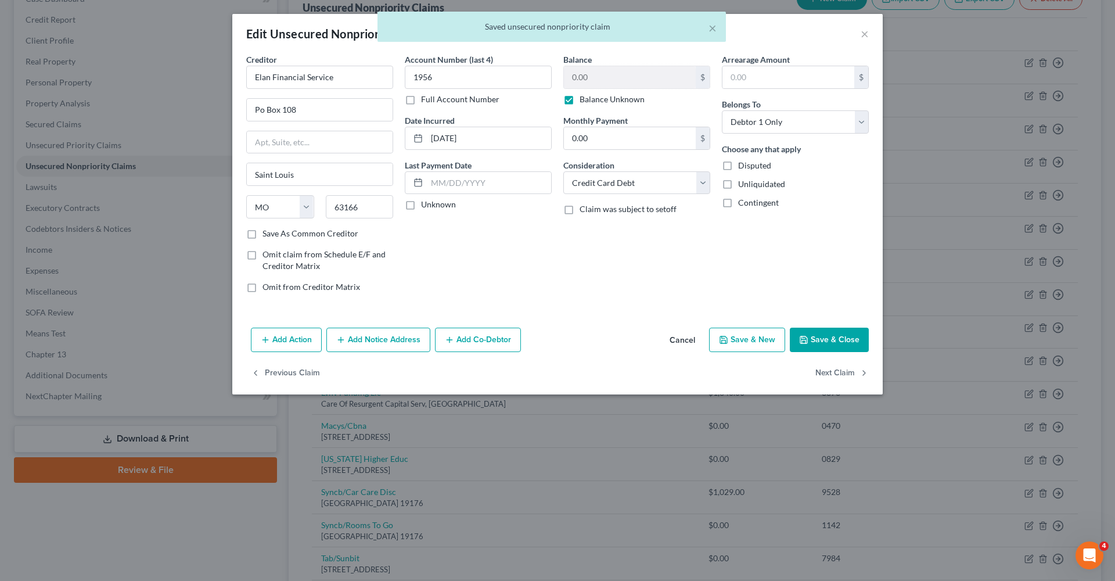
click at [580, 102] on label "Balance Unknown" at bounding box center [612, 100] width 65 height 12
click at [584, 101] on input "Balance Unknown" at bounding box center [588, 98] width 8 height 8
checkbox input "false"
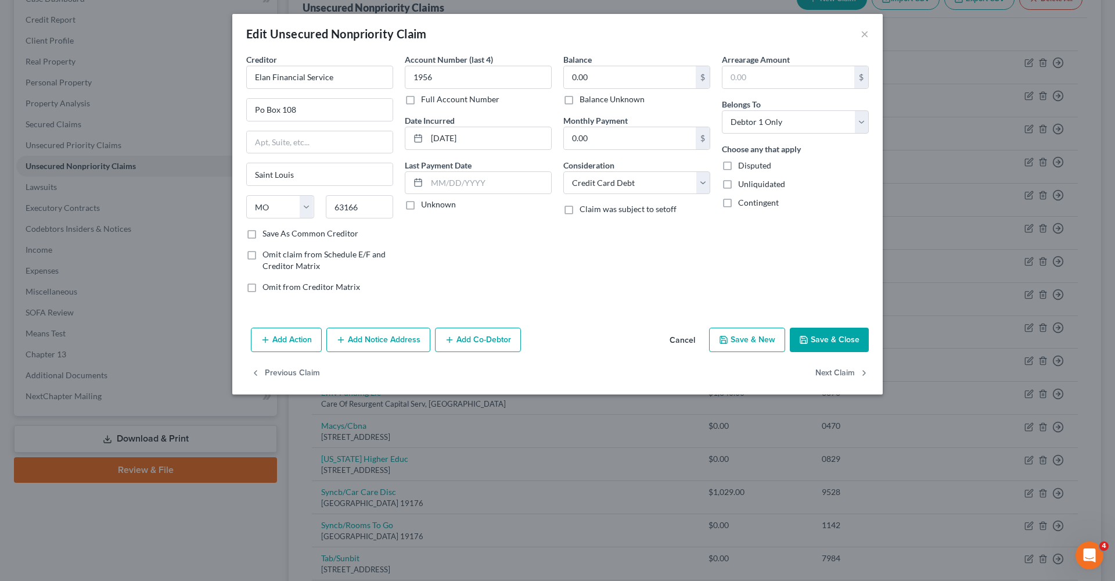
click at [853, 344] on button "Save & Close" at bounding box center [829, 340] width 79 height 24
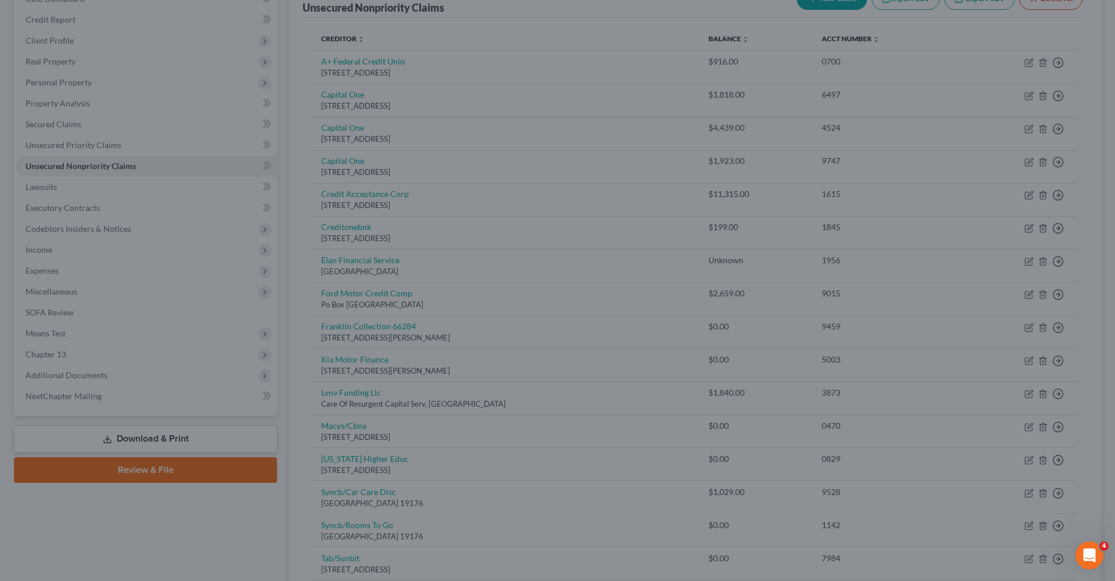
type input "0"
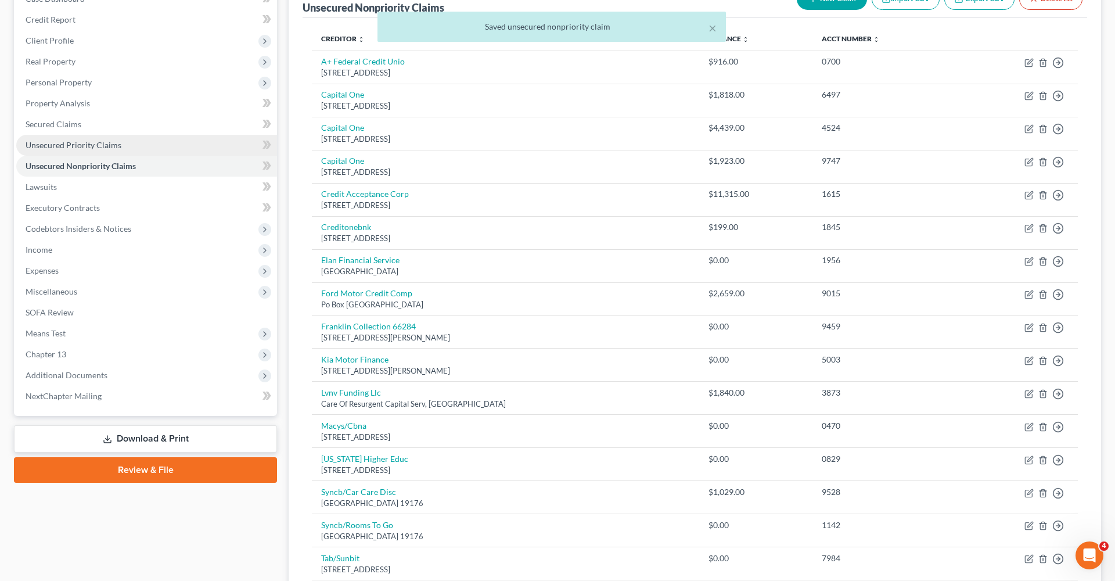
click at [81, 140] on span "Unsecured Priority Claims" at bounding box center [74, 145] width 96 height 10
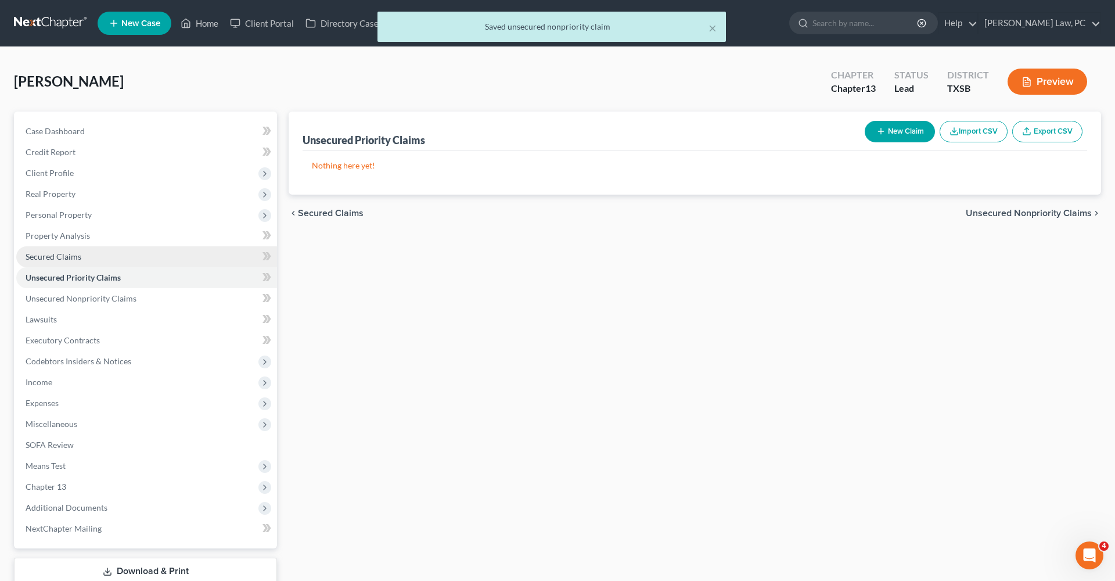
click at [42, 258] on span "Secured Claims" at bounding box center [54, 257] width 56 height 10
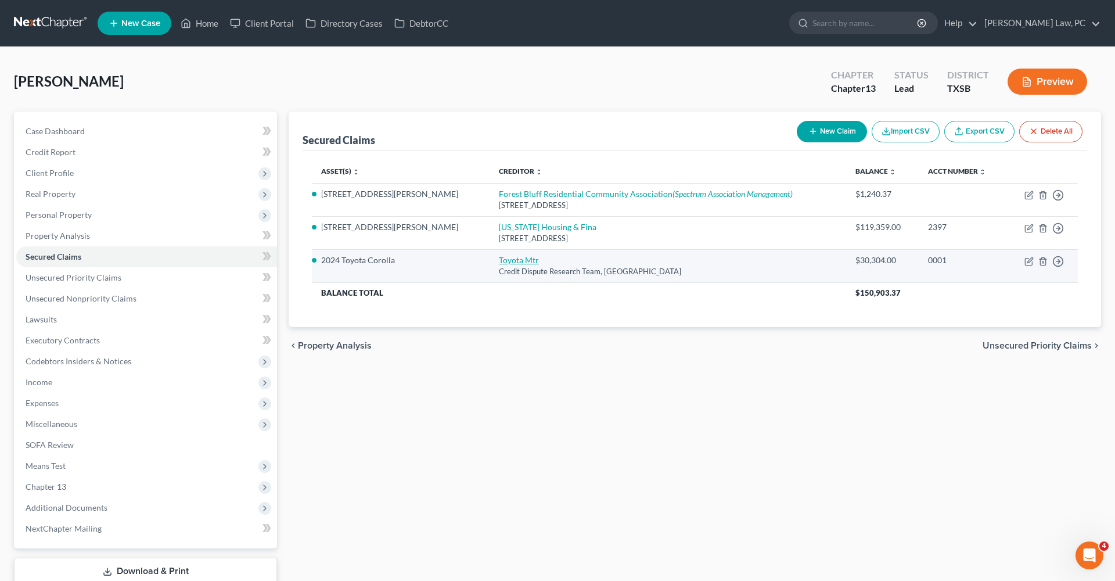
click at [499, 261] on link "Toyota Mtr" at bounding box center [519, 260] width 40 height 10
select select "45"
select select "2"
select select "0"
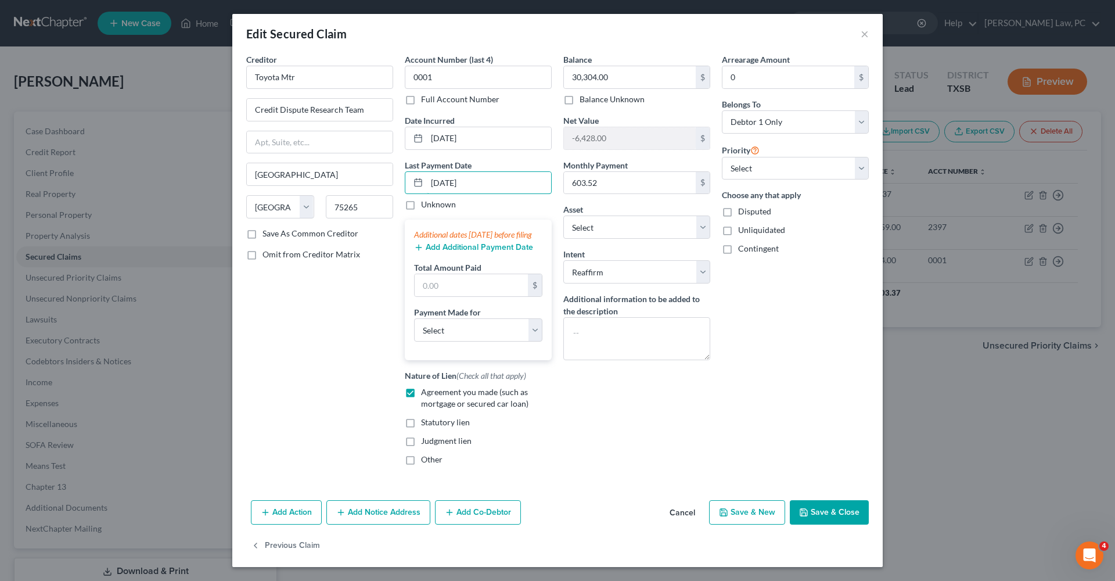
type input "08/22/2025"
click at [439, 252] on button "Add Additional Payment Date" at bounding box center [473, 247] width 119 height 9
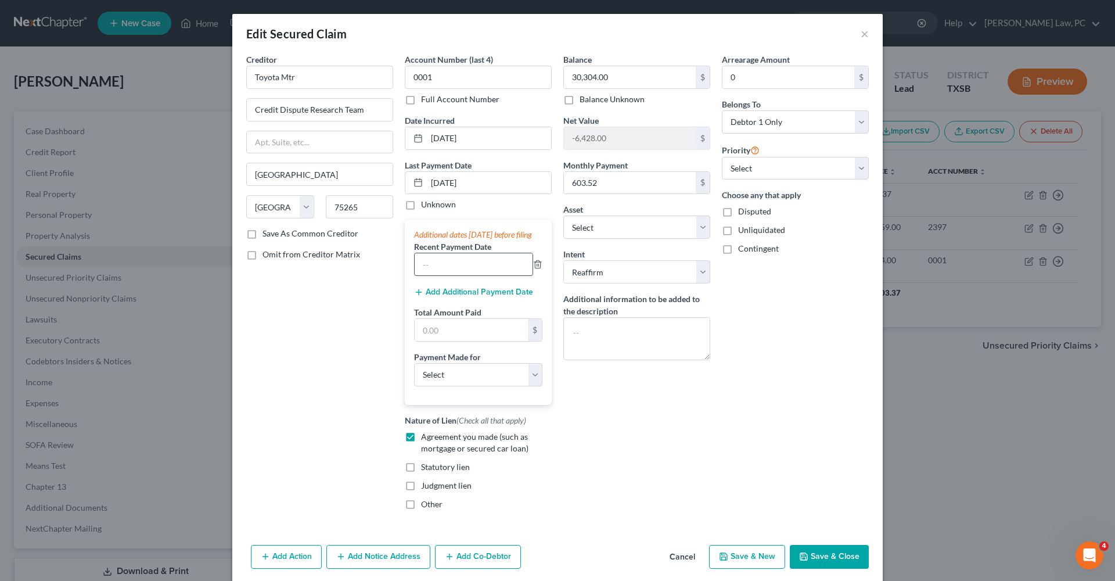
click at [462, 275] on input "text" at bounding box center [474, 264] width 118 height 22
select select "0"
click at [450, 275] on input "text" at bounding box center [474, 264] width 118 height 22
type input "07/10/2025"
click at [460, 297] on button "Add Additional Payment Date" at bounding box center [473, 292] width 119 height 9
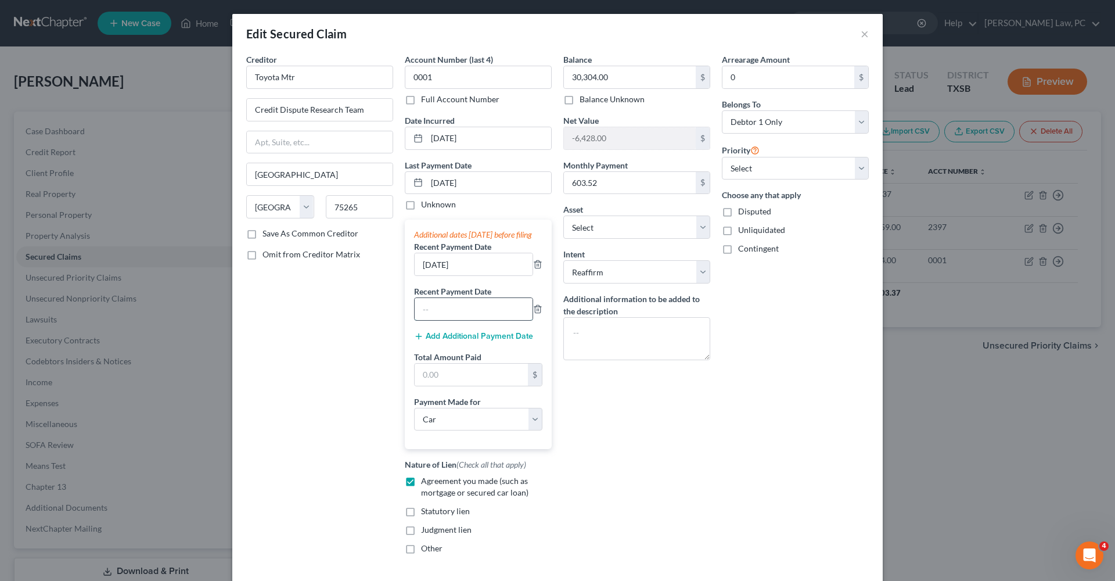
click at [455, 320] on input "text" at bounding box center [474, 309] width 118 height 22
type input "06/10/2025"
click at [476, 386] on input "text" at bounding box center [471, 375] width 113 height 22
type input "1,206"
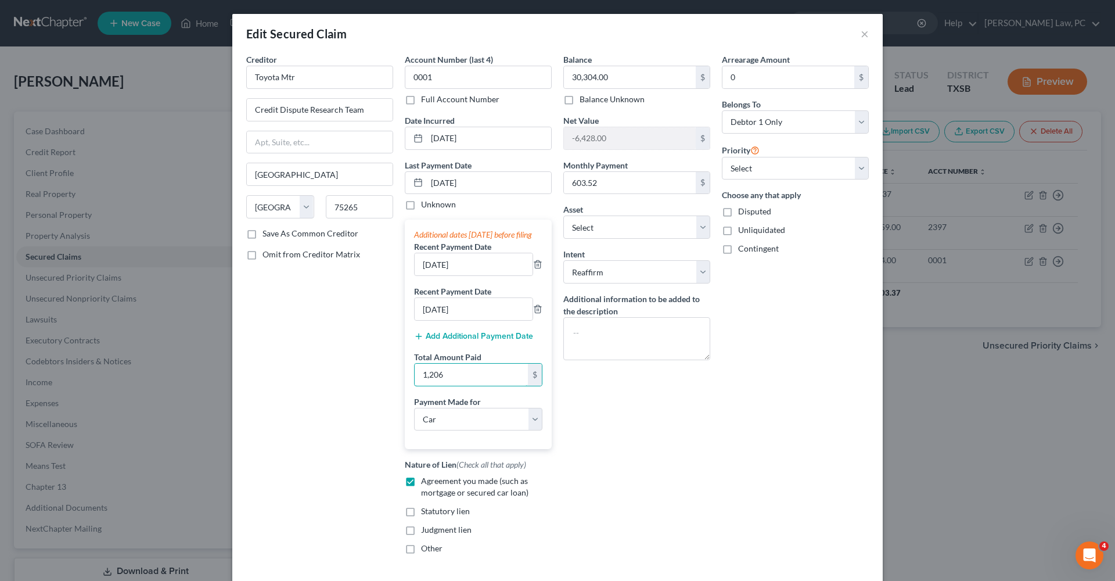
scroll to position [1, 0]
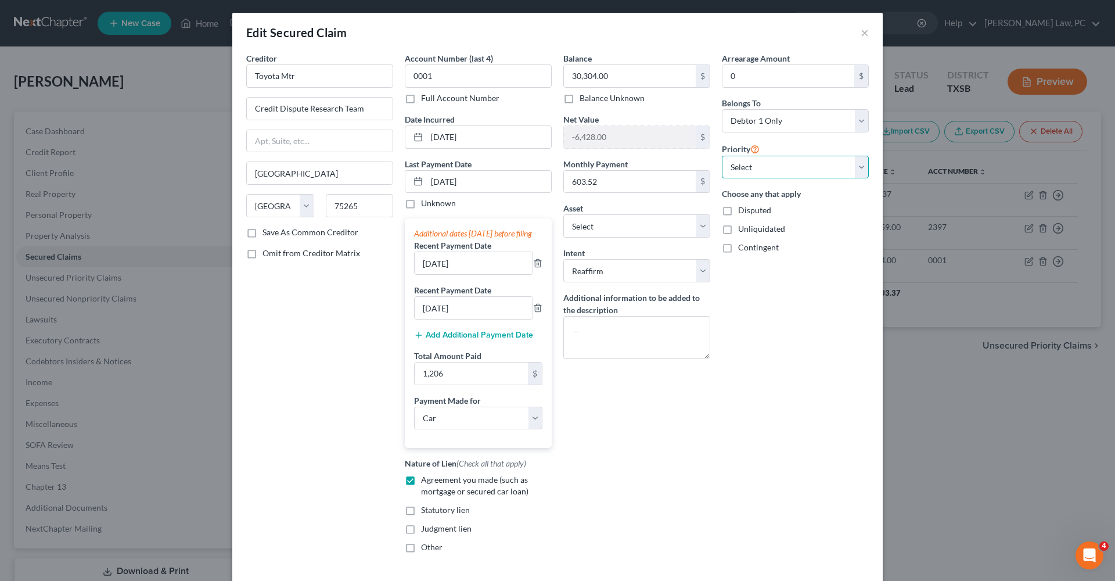
select select "1"
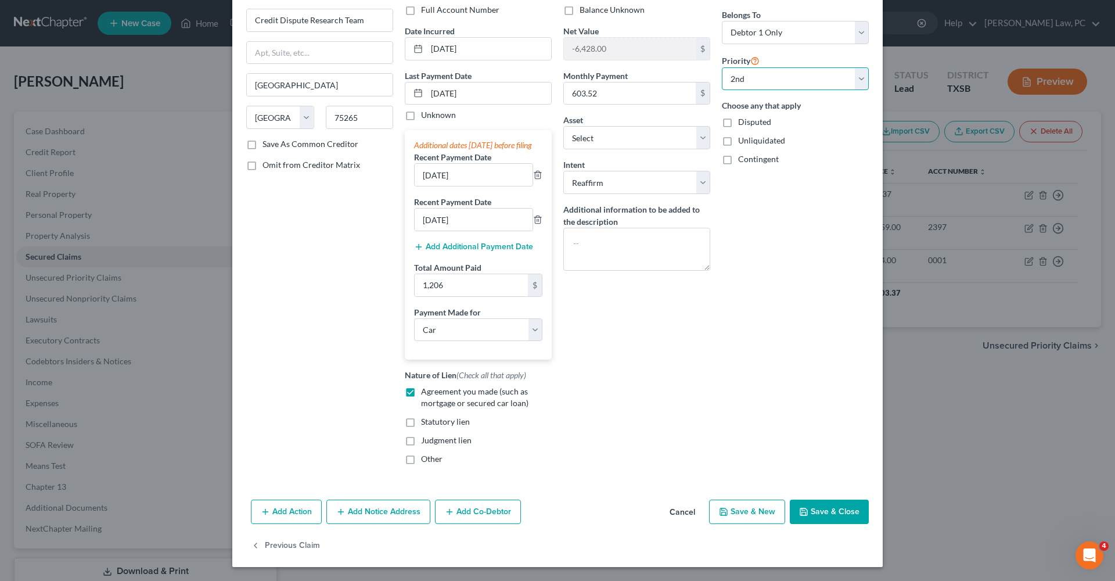
scroll to position [101, 0]
click at [834, 519] on button "Save & Close" at bounding box center [829, 512] width 79 height 24
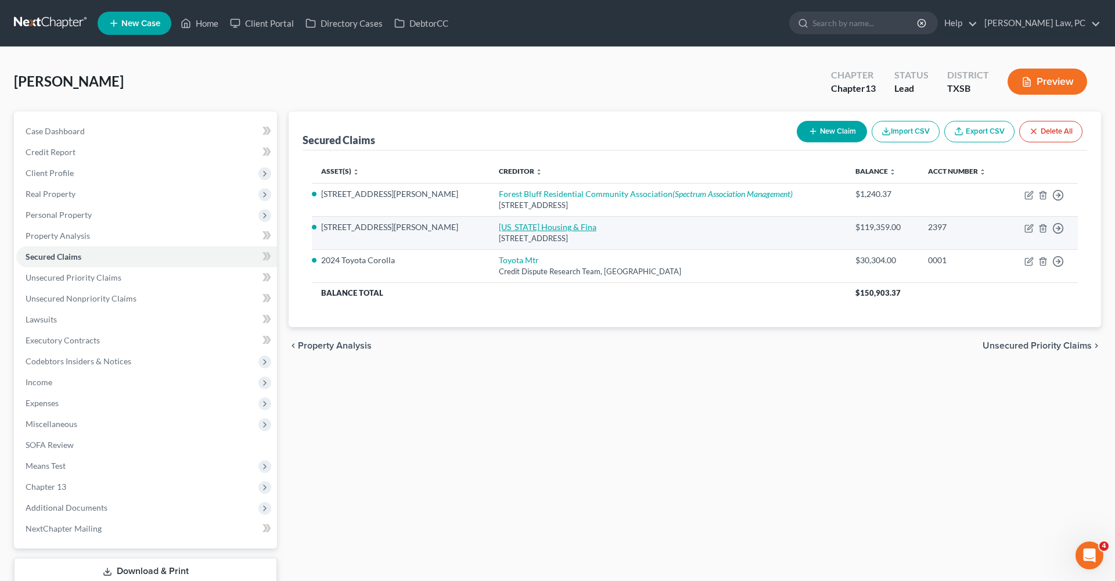
click at [499, 231] on link "Idaho Housing & Fina" at bounding box center [548, 227] width 98 height 10
select select "13"
select select "2"
select select "0"
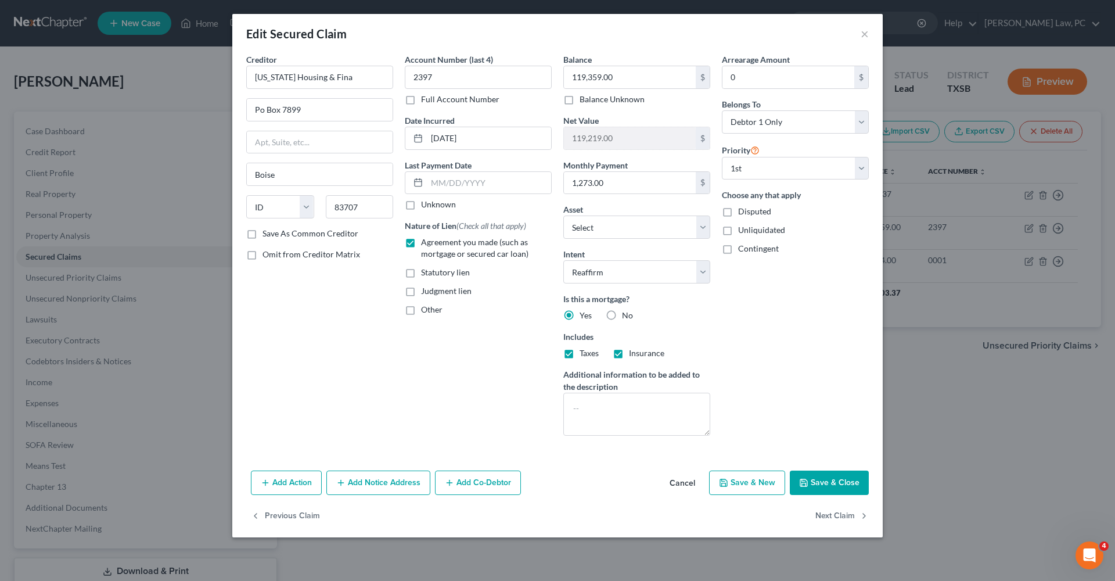
click at [827, 486] on button "Save & Close" at bounding box center [829, 483] width 79 height 24
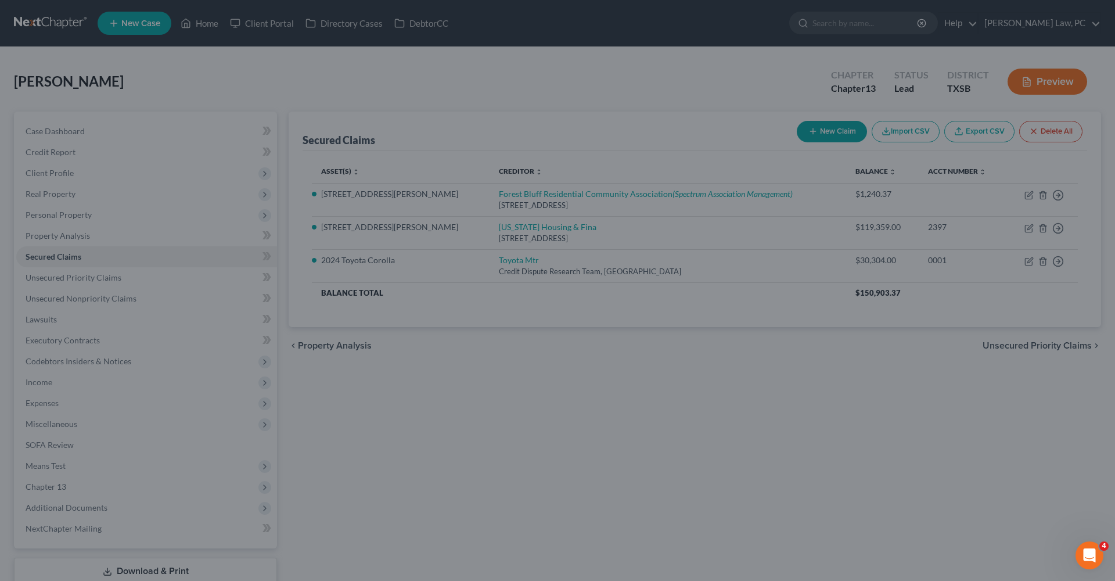
select select "7"
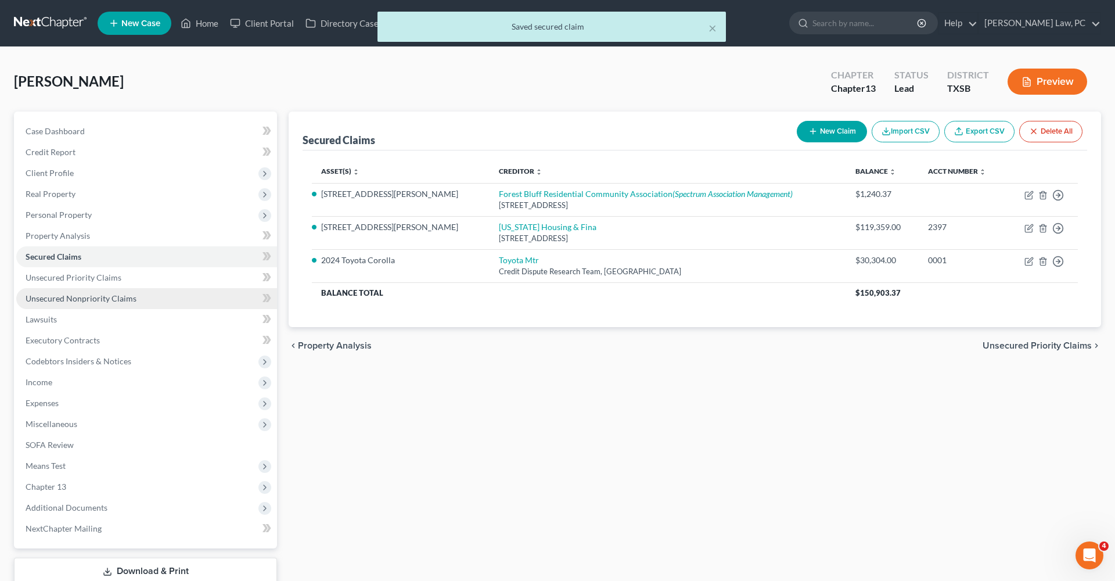
click at [56, 298] on span "Unsecured Nonpriority Claims" at bounding box center [81, 298] width 111 height 10
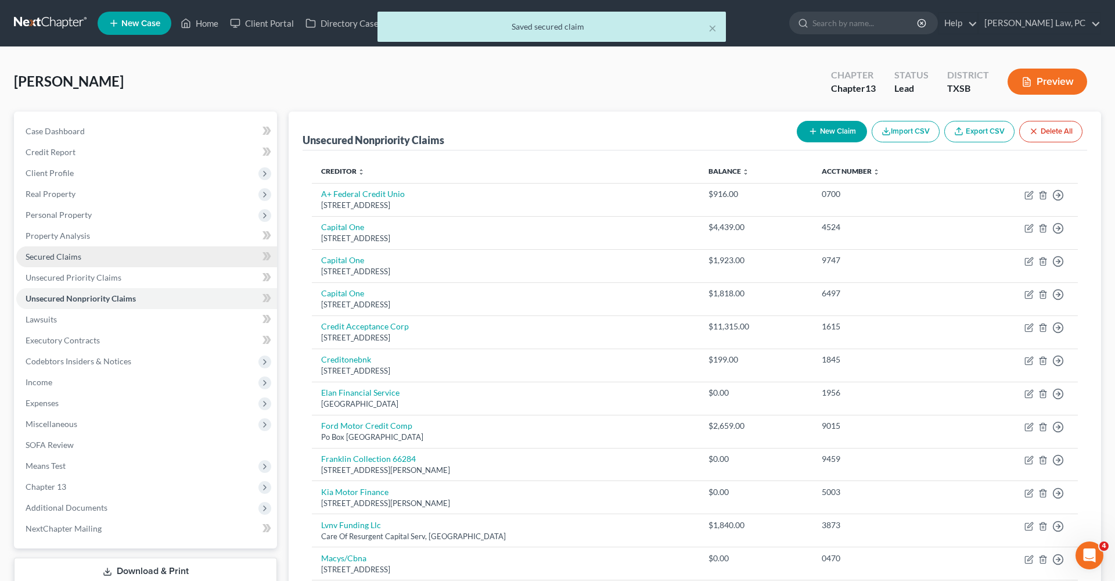
click at [58, 251] on link "Secured Claims" at bounding box center [146, 256] width 261 height 21
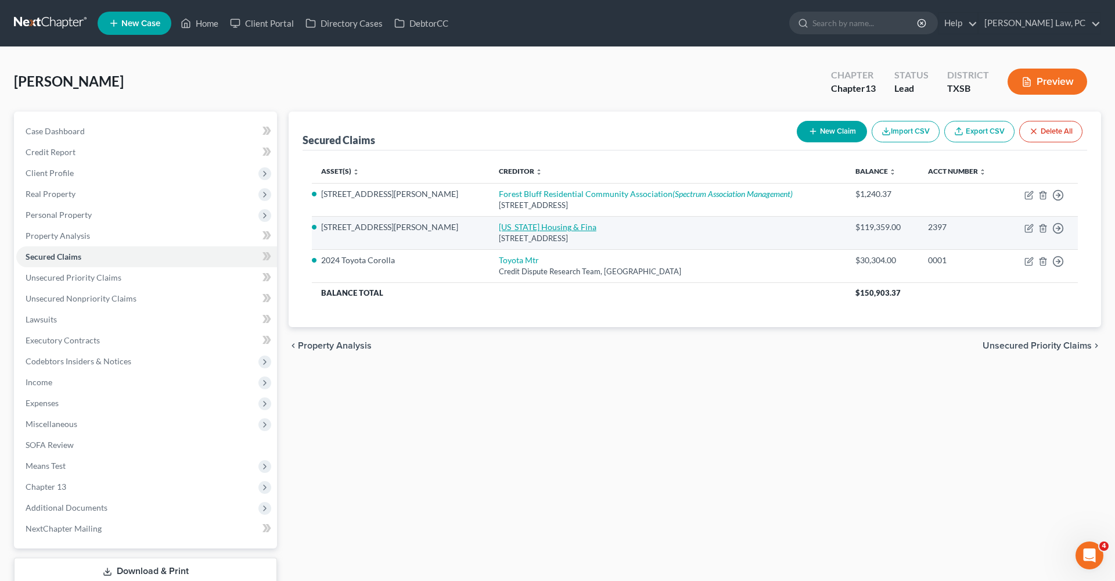
click at [499, 227] on link "Idaho Housing & Fina" at bounding box center [548, 227] width 98 height 10
select select "13"
select select "2"
select select "0"
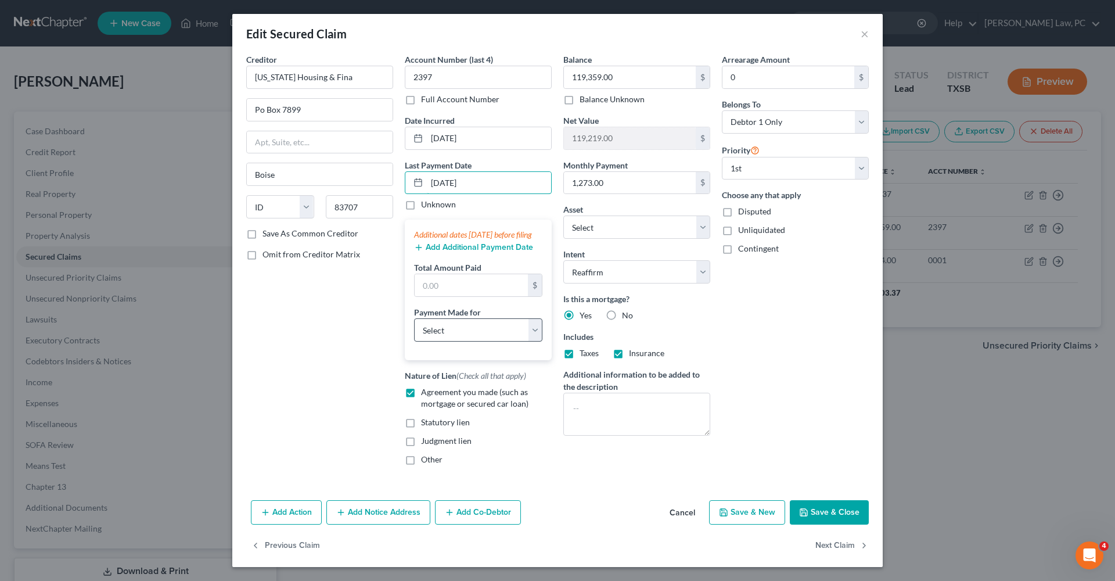
type input "09/03/2025"
select select "3"
click at [816, 525] on button "Save & Close" at bounding box center [829, 512] width 79 height 24
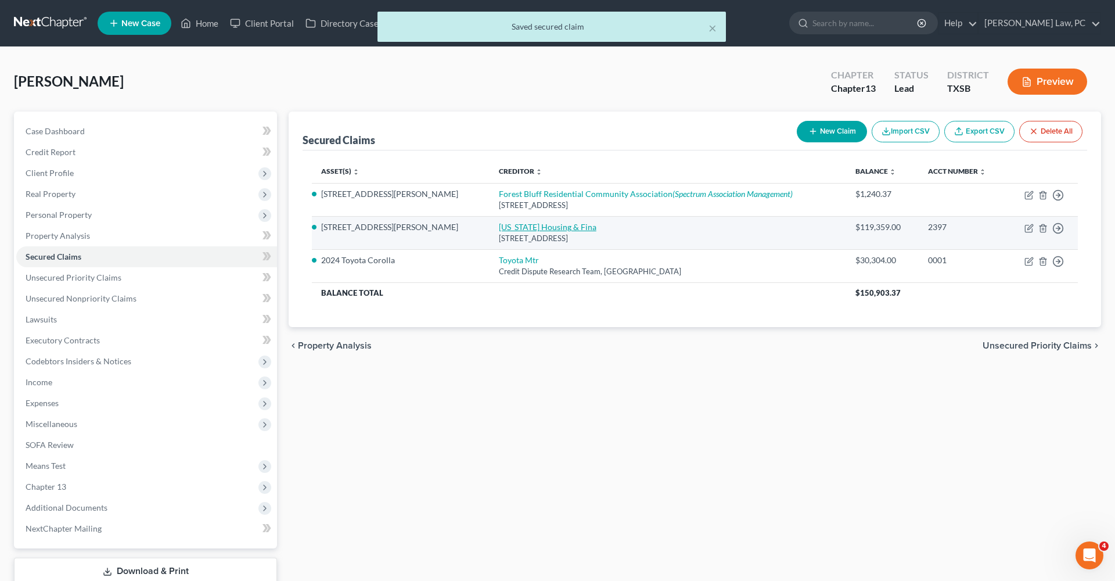
click at [499, 229] on link "Idaho Housing & Fina" at bounding box center [548, 227] width 98 height 10
select select "13"
select select "3"
select select "2"
select select "0"
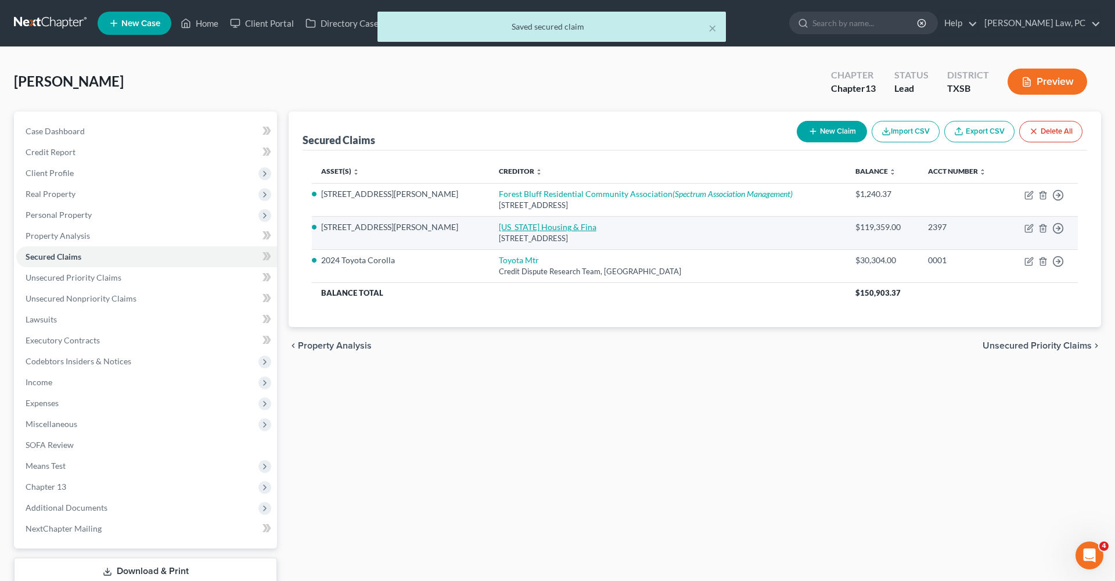
select select "0"
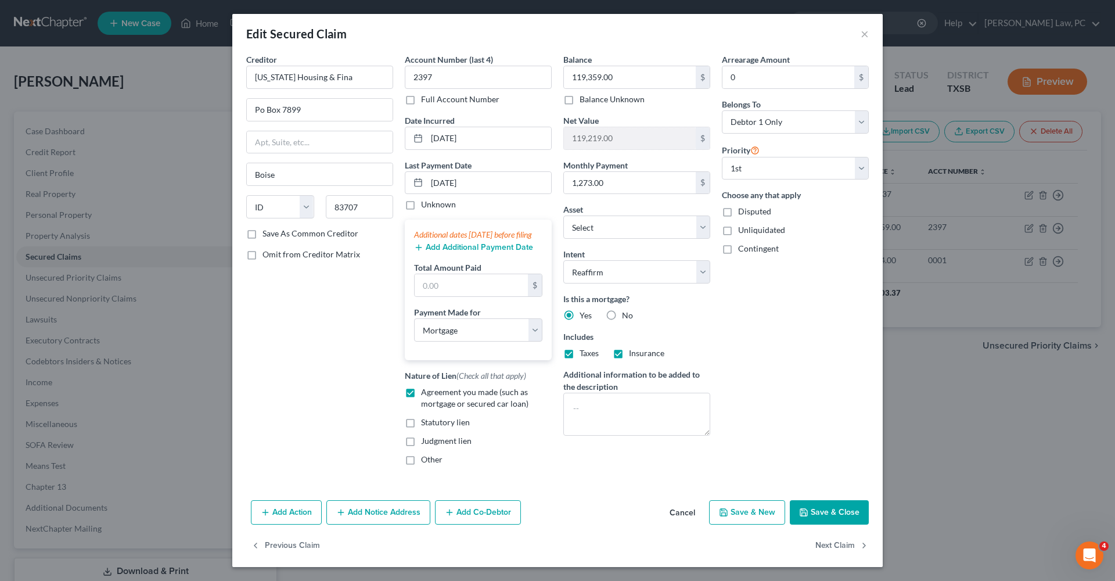
click at [450, 252] on button "Add Additional Payment Date" at bounding box center [473, 247] width 119 height 9
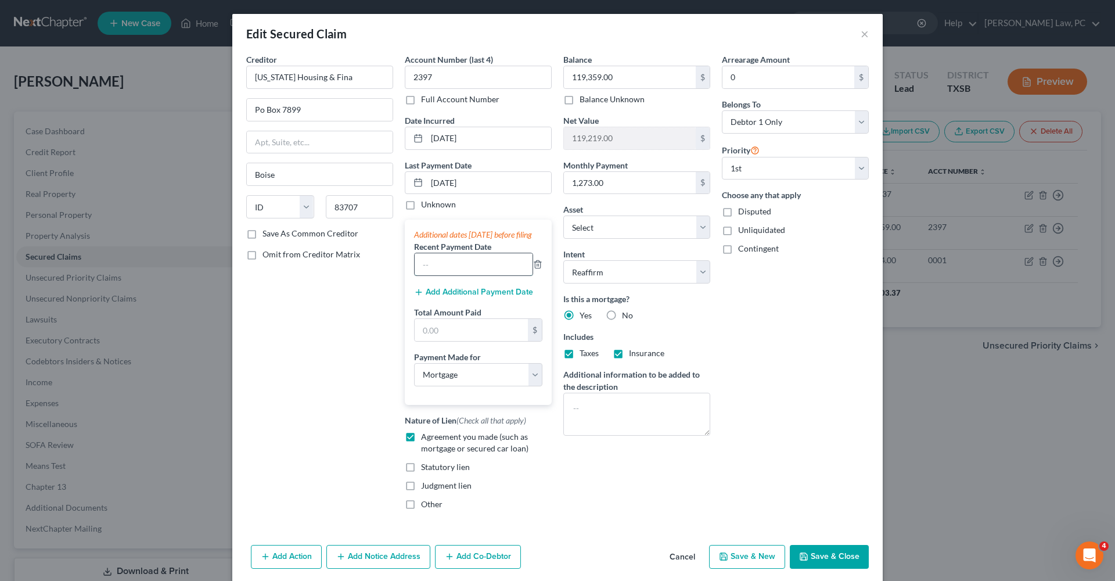
click at [451, 269] on input "text" at bounding box center [474, 264] width 118 height 22
type input "06/13/2025"
click at [468, 341] on input "text" at bounding box center [471, 330] width 113 height 22
click at [468, 340] on input "text" at bounding box center [471, 330] width 113 height 22
type input "4,636.32"
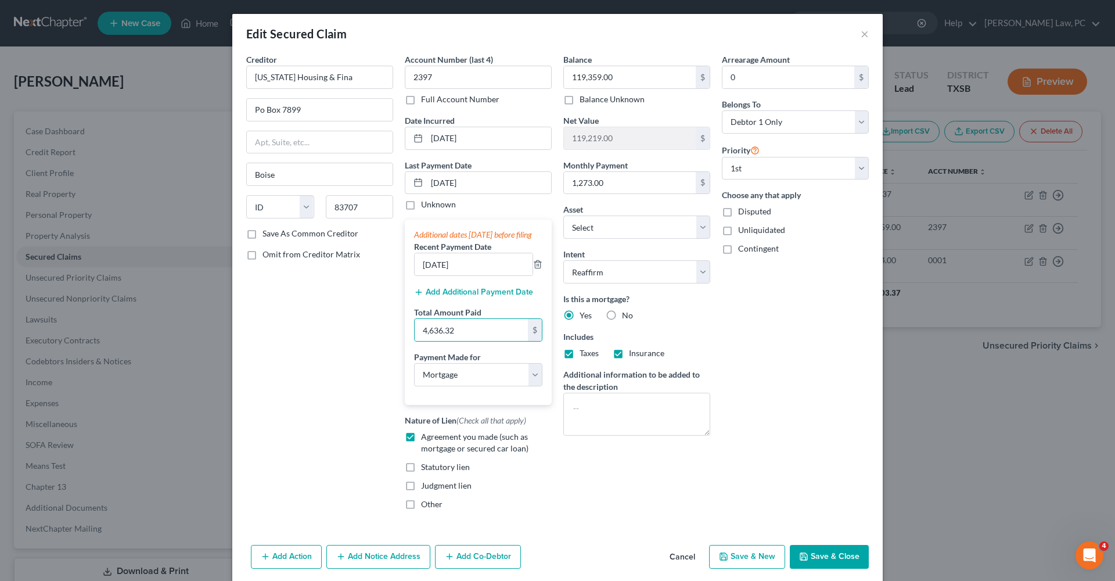
click at [829, 567] on button "Save & Close" at bounding box center [829, 557] width 79 height 24
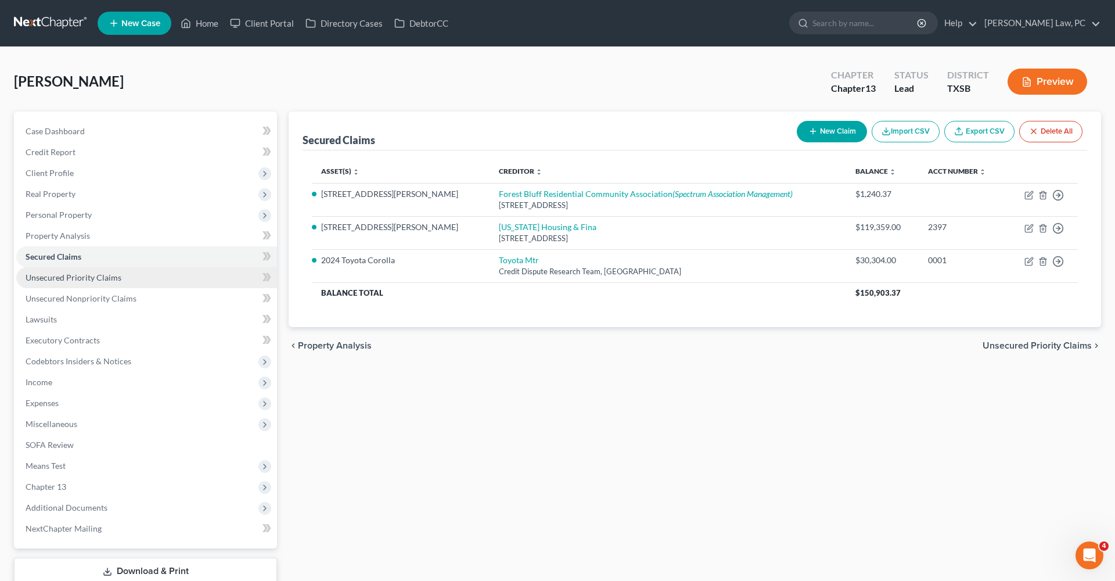
click at [84, 280] on span "Unsecured Priority Claims" at bounding box center [74, 277] width 96 height 10
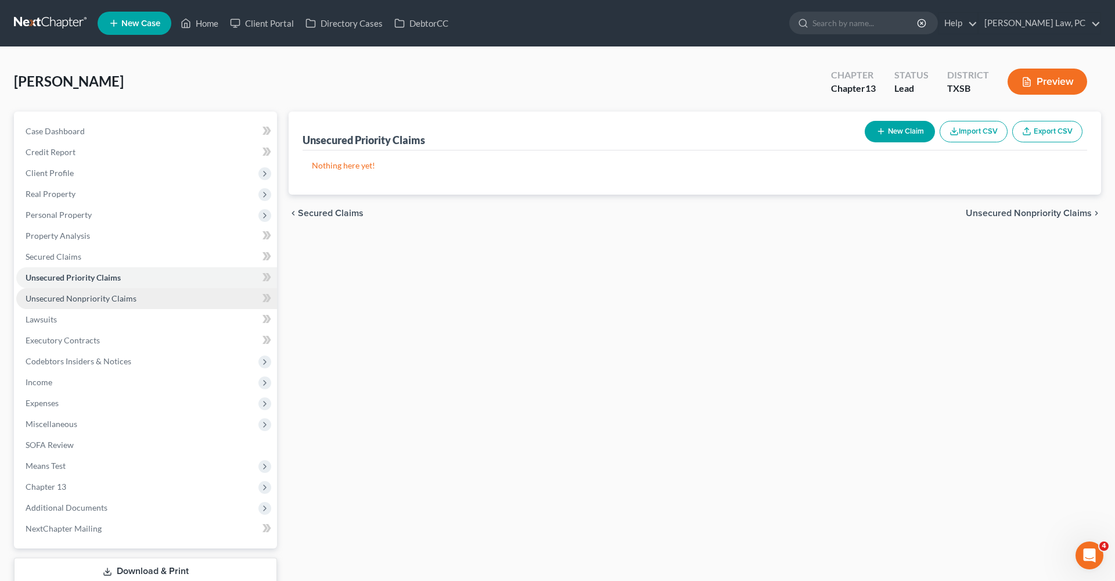
click at [101, 299] on span "Unsecured Nonpriority Claims" at bounding box center [81, 298] width 111 height 10
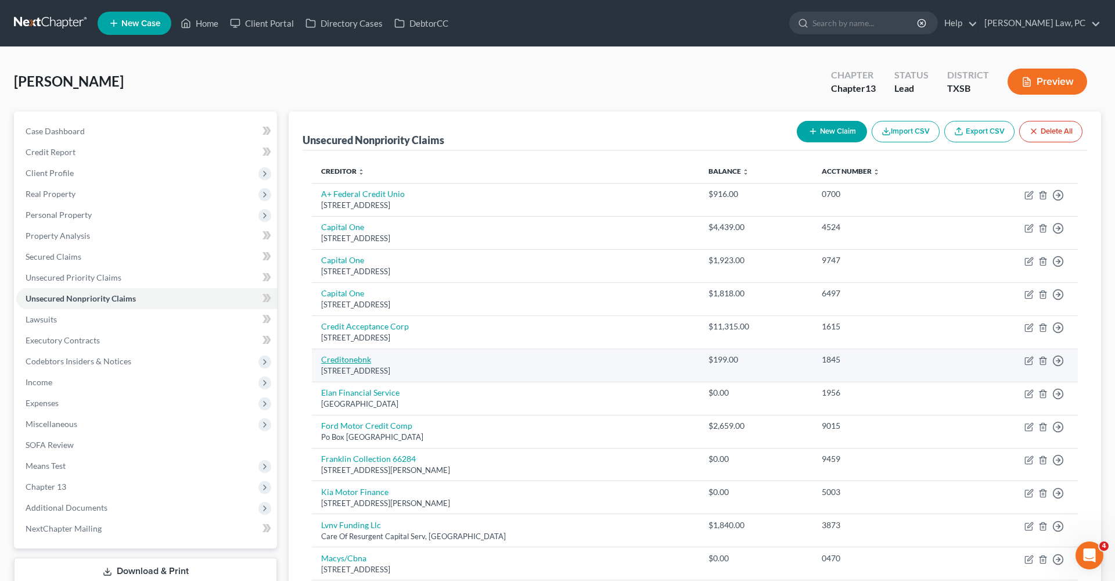
click at [350, 356] on link "Creditonebnk" at bounding box center [346, 359] width 50 height 10
select select "31"
select select "2"
select select "0"
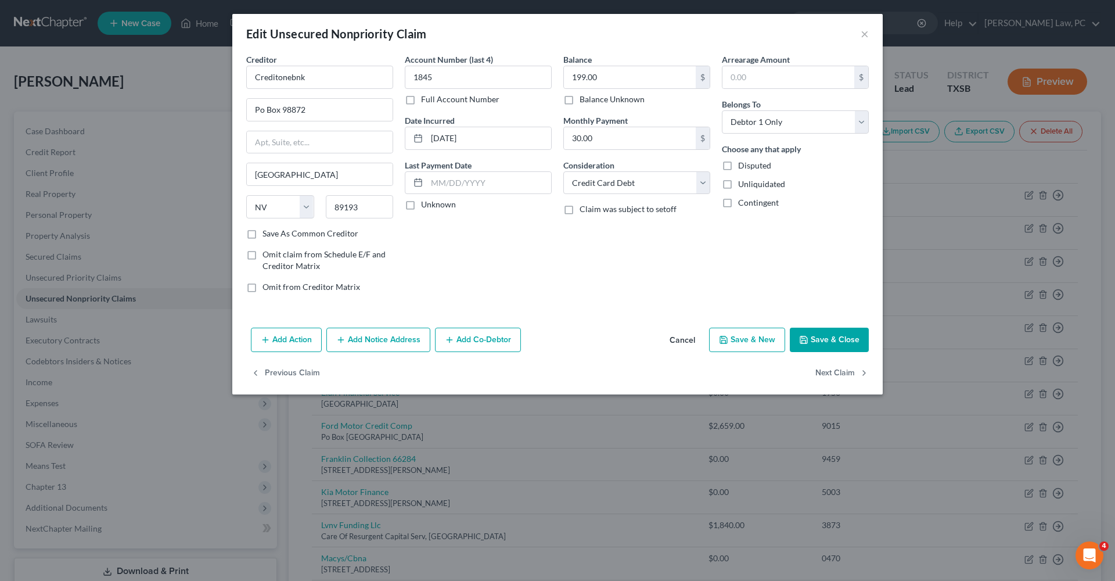
click at [833, 337] on button "Save & Close" at bounding box center [829, 340] width 79 height 24
type input "0"
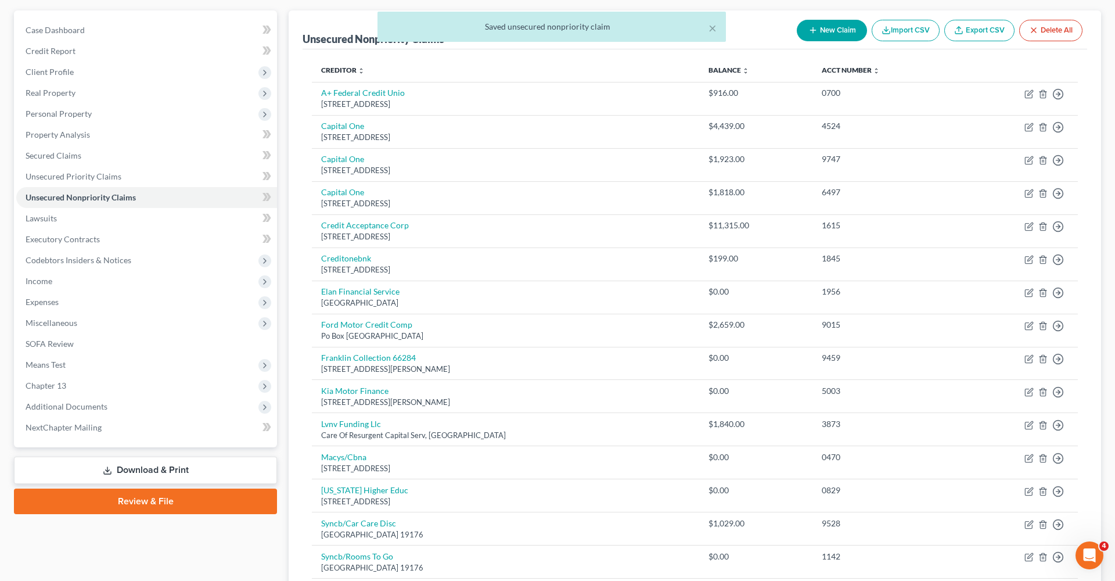
scroll to position [120, 0]
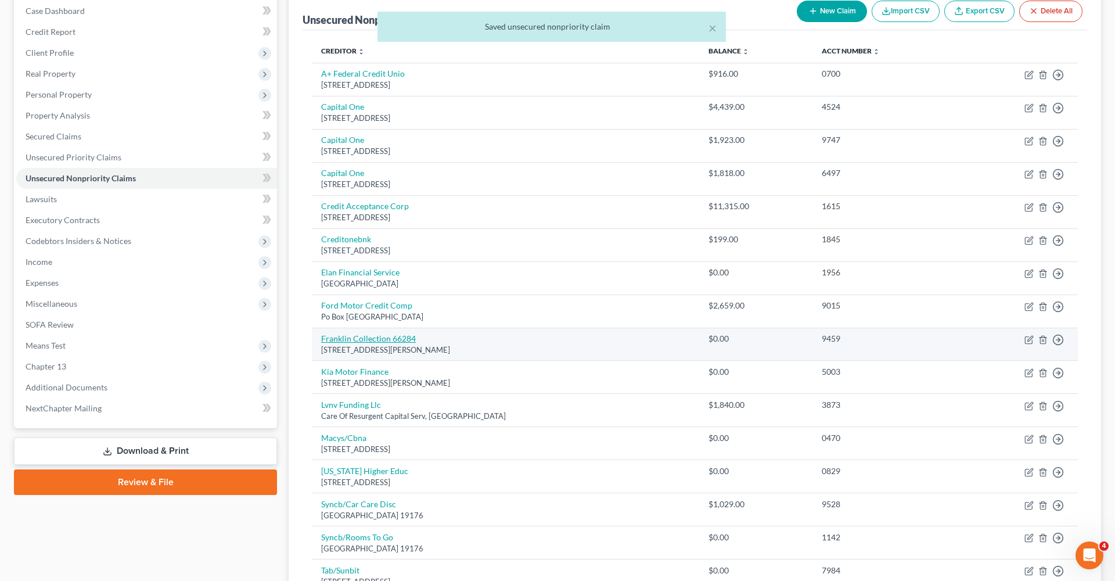
click at [379, 333] on link "Franklin Collection 66284" at bounding box center [368, 338] width 95 height 10
select select "25"
select select "1"
select select "0"
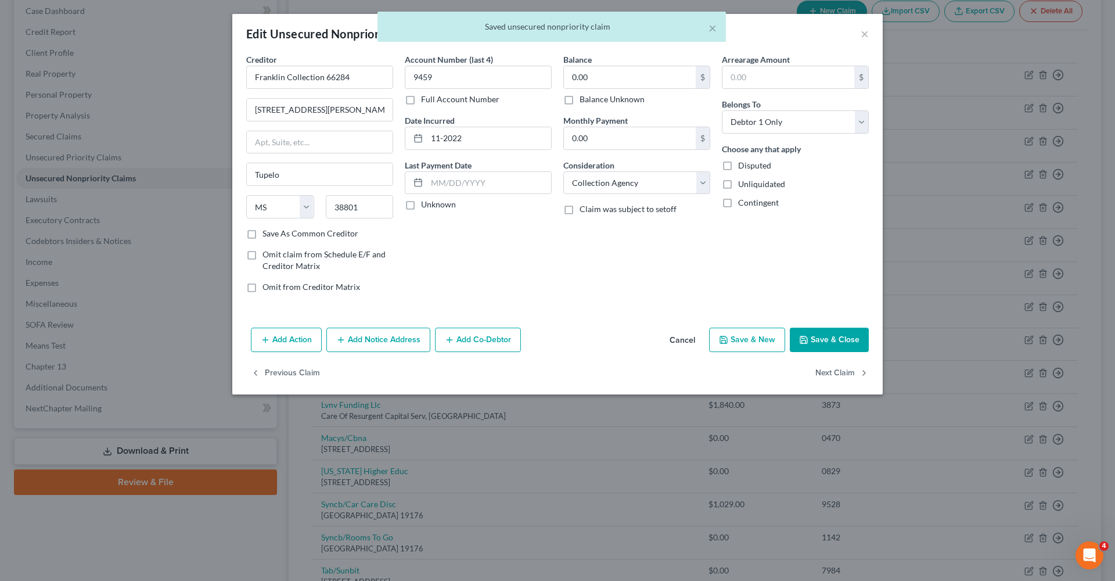
click at [835, 339] on button "Save & Close" at bounding box center [829, 340] width 79 height 24
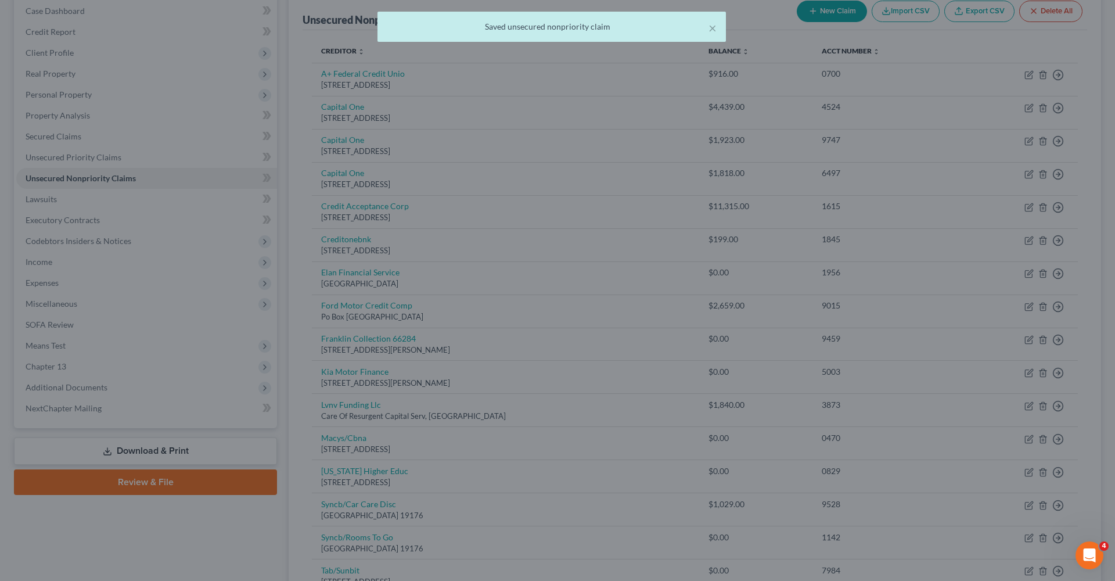
type input "0"
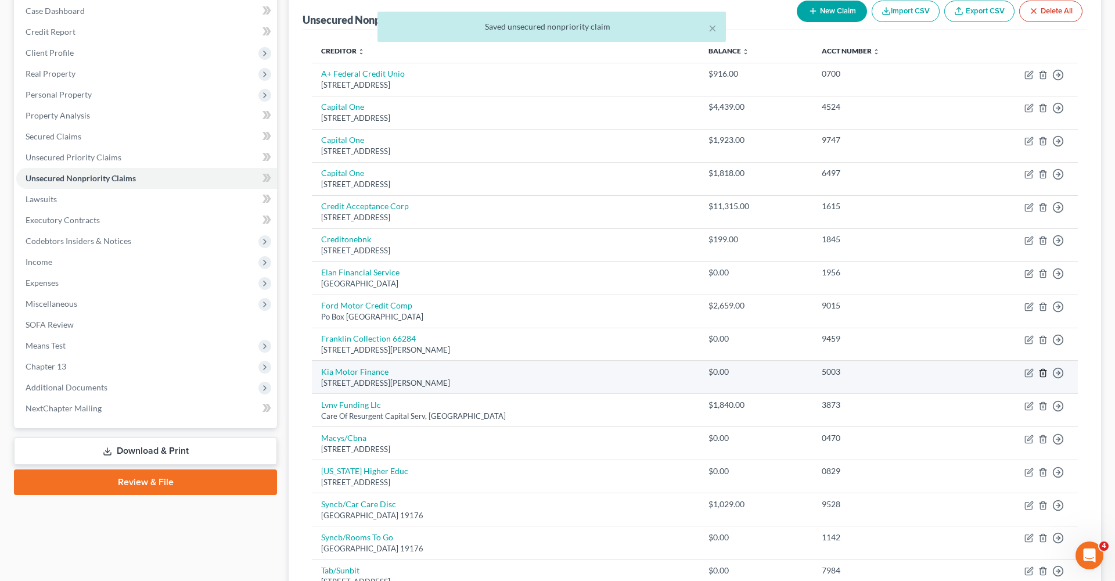
click at [1041, 369] on icon "button" at bounding box center [1042, 373] width 5 height 8
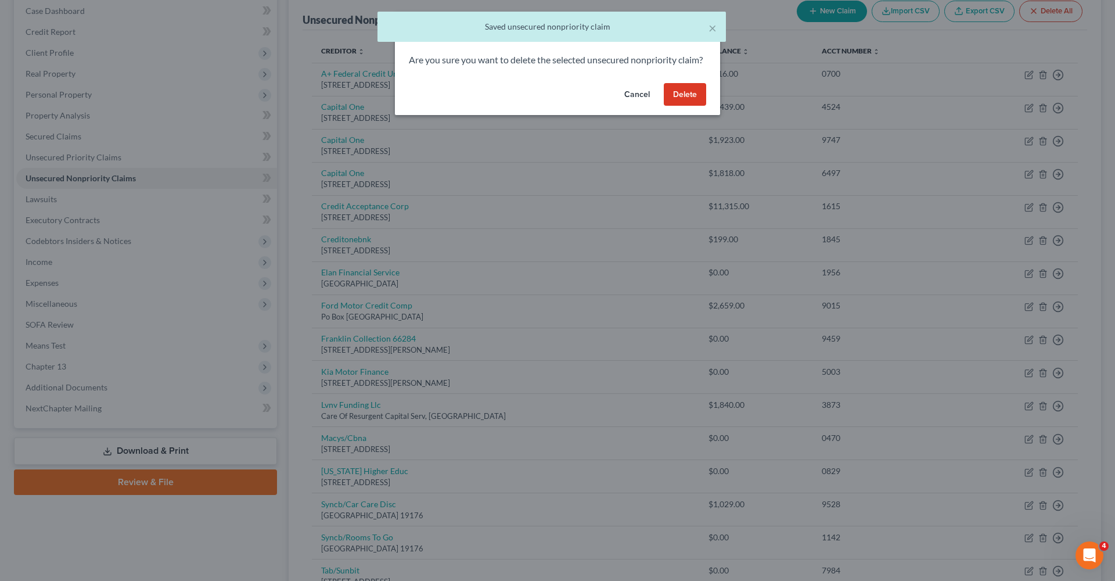
click at [700, 106] on button "Delete" at bounding box center [685, 94] width 42 height 23
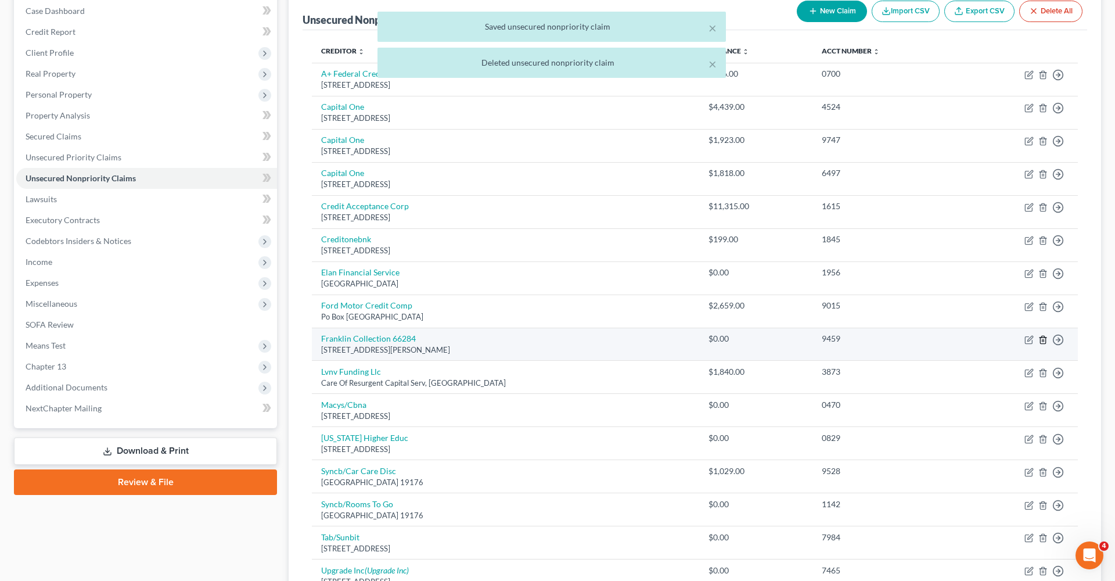
click at [1042, 339] on icon "button" at bounding box center [1043, 339] width 9 height 9
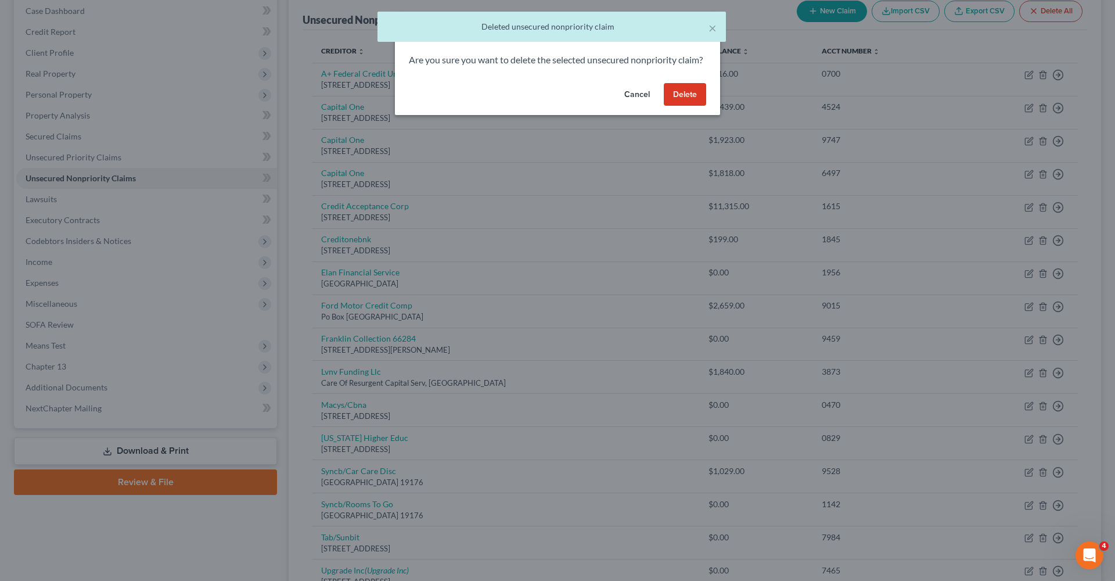
click at [686, 106] on button "Delete" at bounding box center [685, 94] width 42 height 23
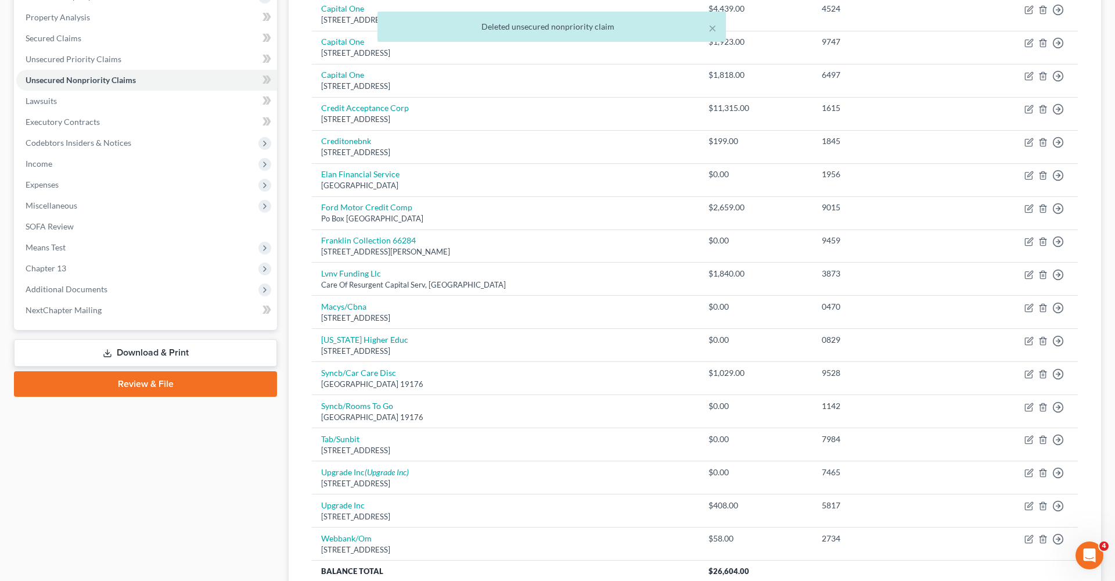
scroll to position [220, 0]
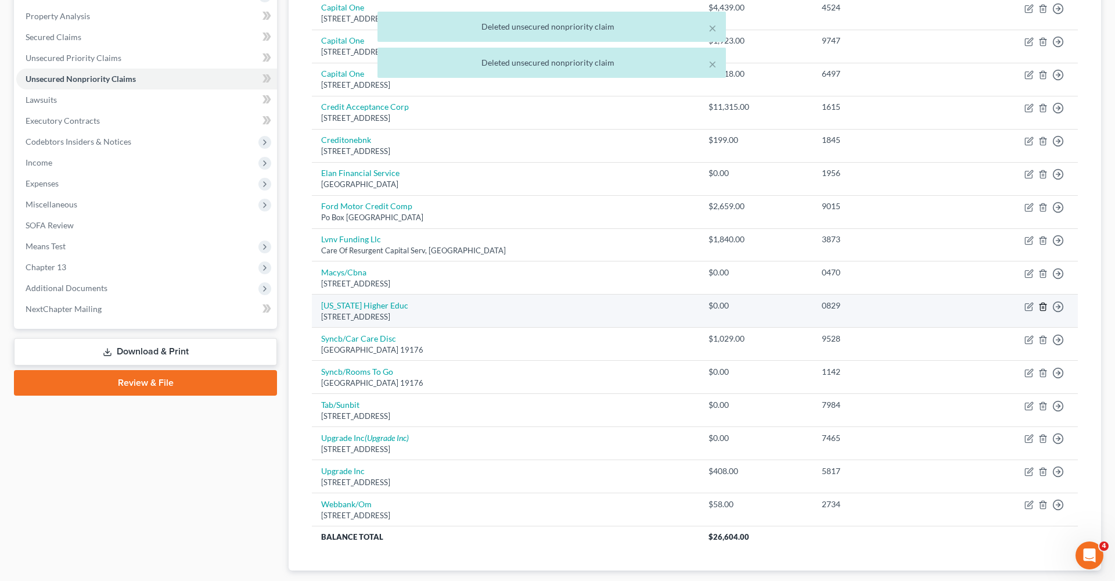
click at [1043, 302] on icon "button" at bounding box center [1043, 306] width 9 height 9
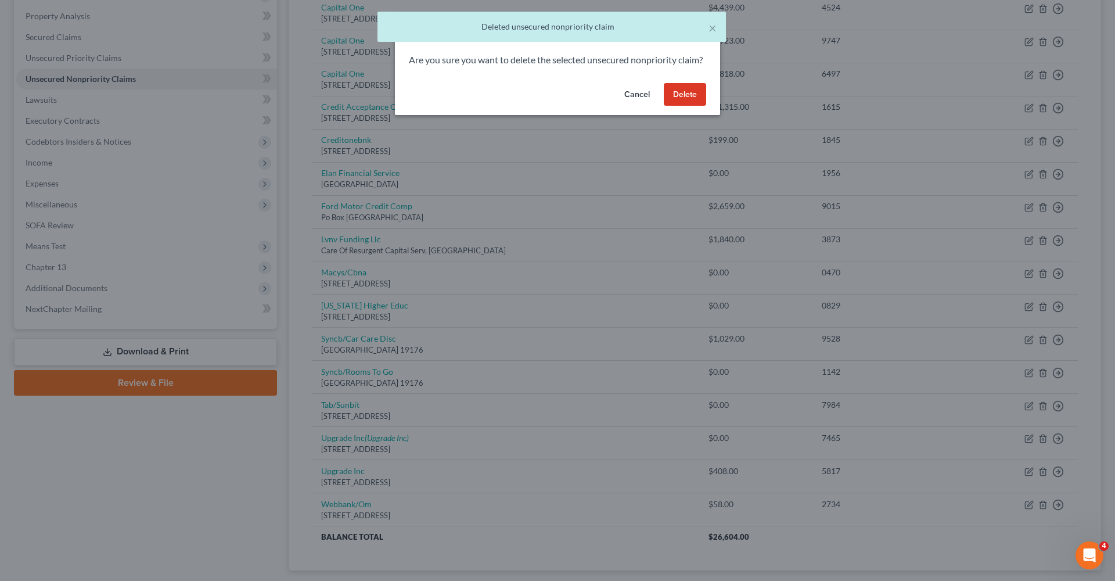
click at [683, 102] on button "Delete" at bounding box center [685, 94] width 42 height 23
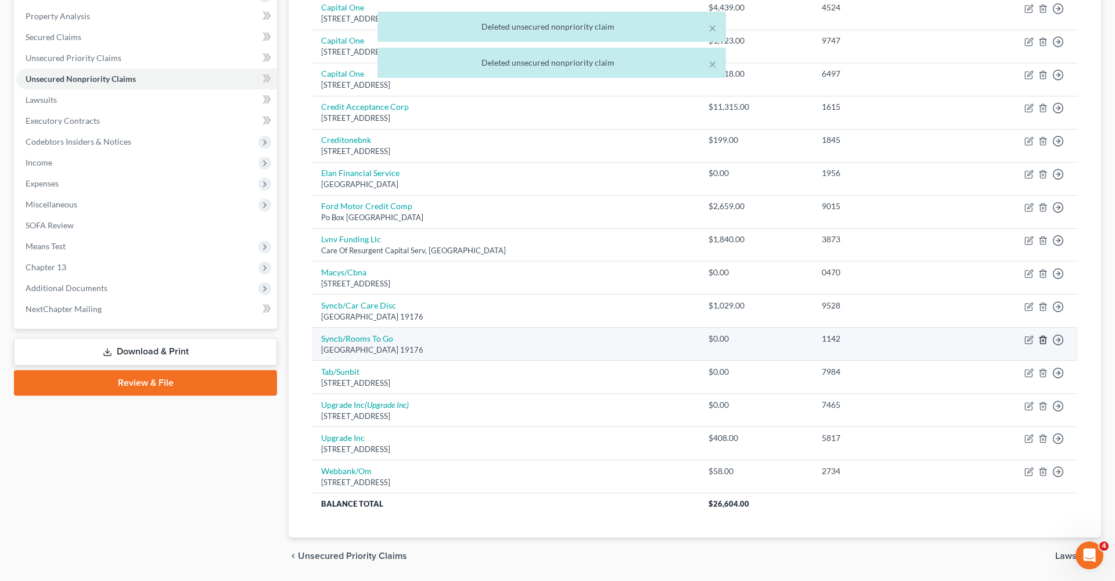
click at [1043, 339] on line "button" at bounding box center [1043, 340] width 0 height 2
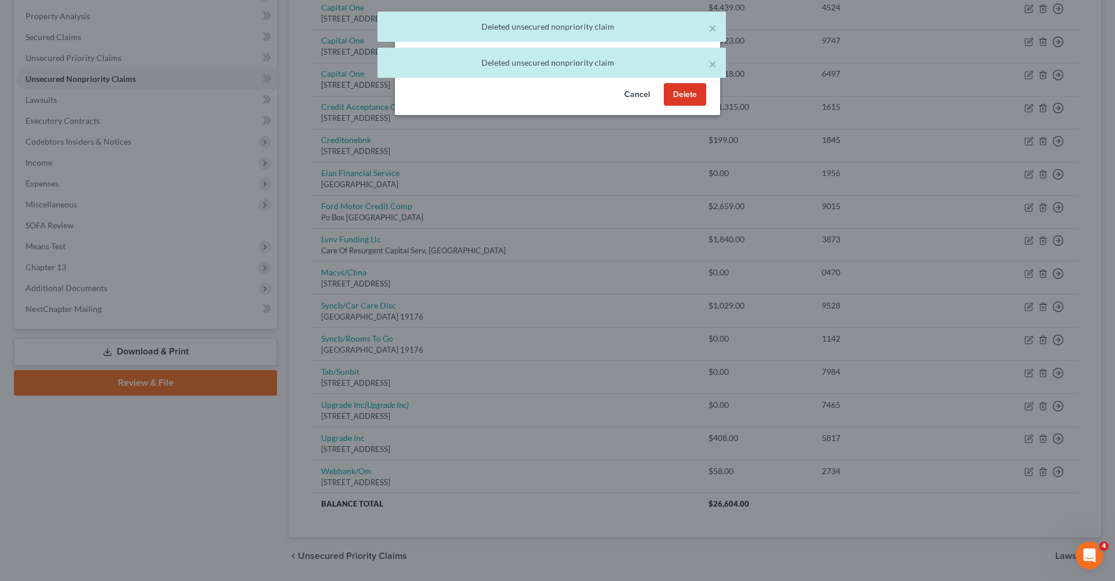
click at [686, 106] on button "Delete" at bounding box center [685, 94] width 42 height 23
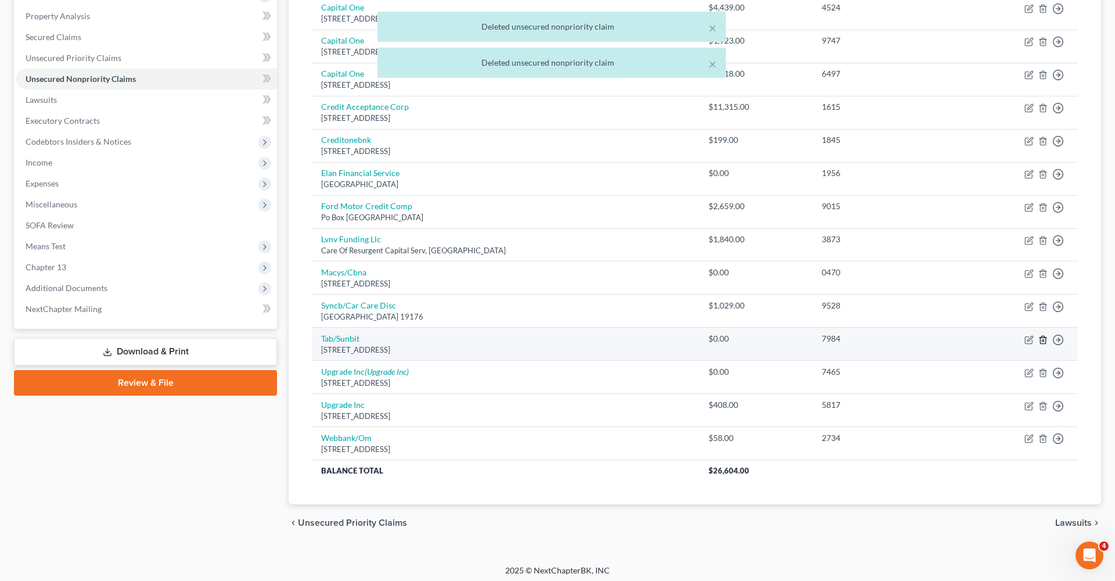
click at [1045, 336] on icon "button" at bounding box center [1043, 339] width 9 height 9
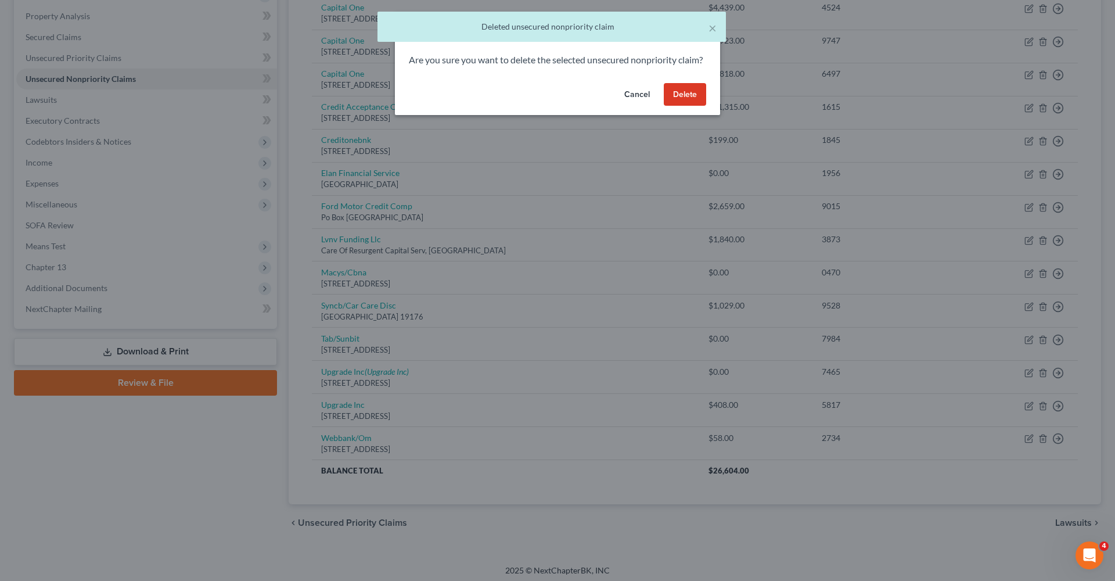
click at [698, 106] on button "Delete" at bounding box center [685, 94] width 42 height 23
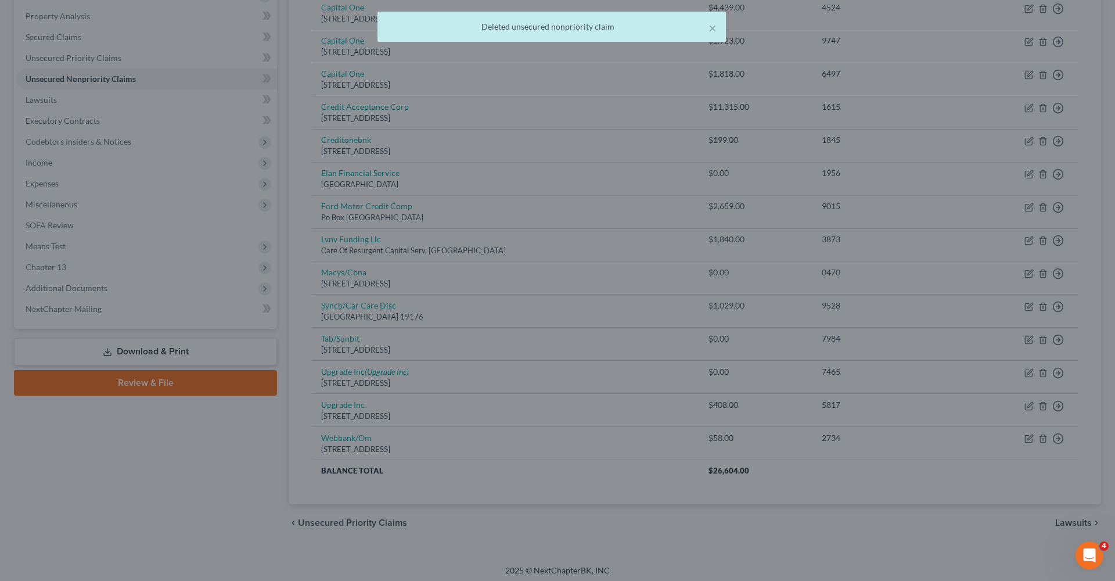
scroll to position [186, 0]
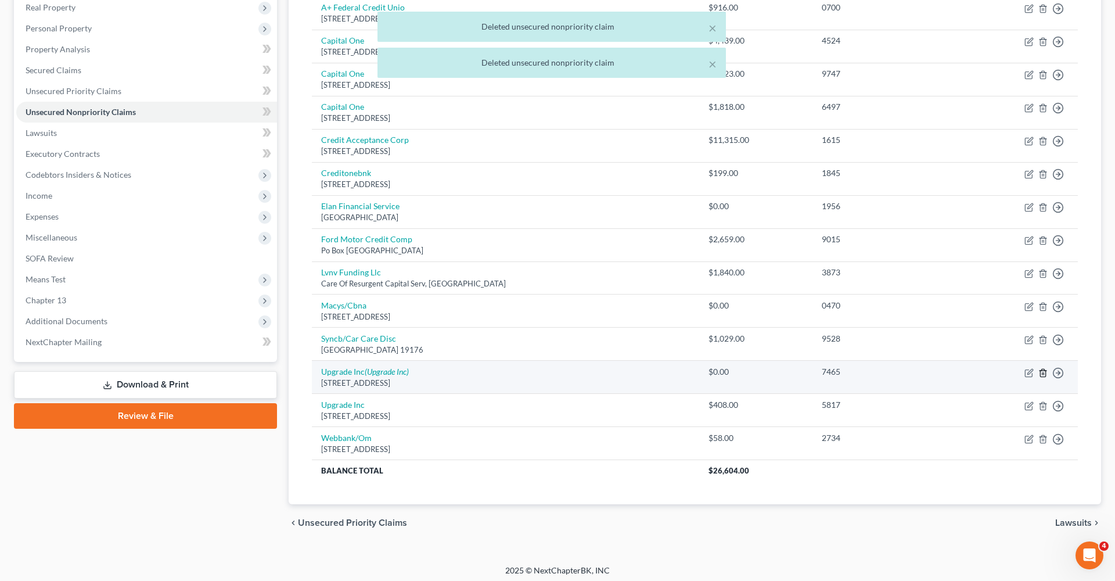
click at [1044, 368] on icon "button" at bounding box center [1043, 372] width 9 height 9
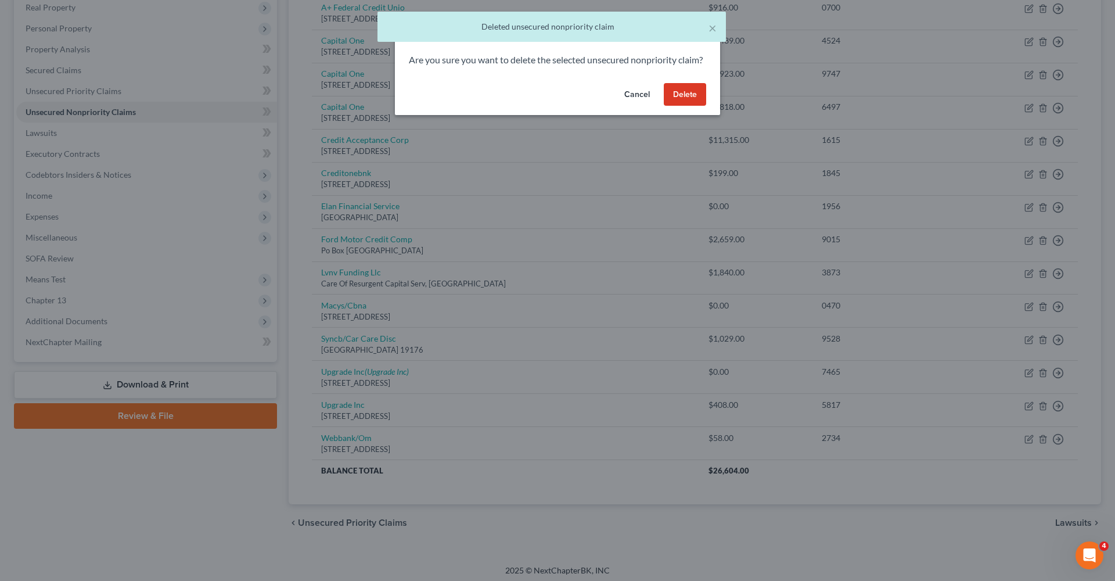
click at [687, 106] on button "Delete" at bounding box center [685, 94] width 42 height 23
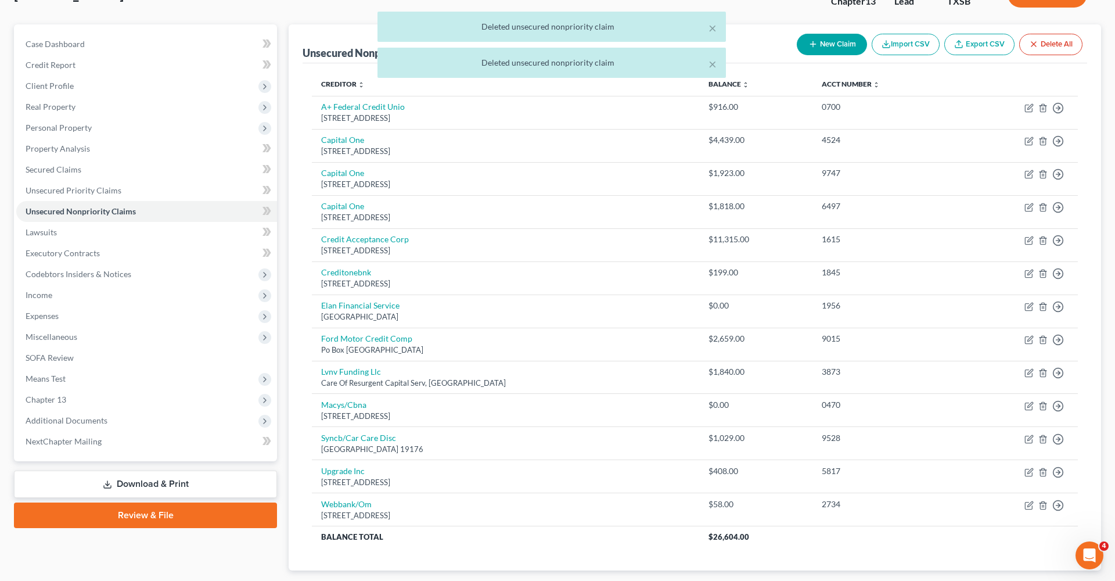
scroll to position [85, 0]
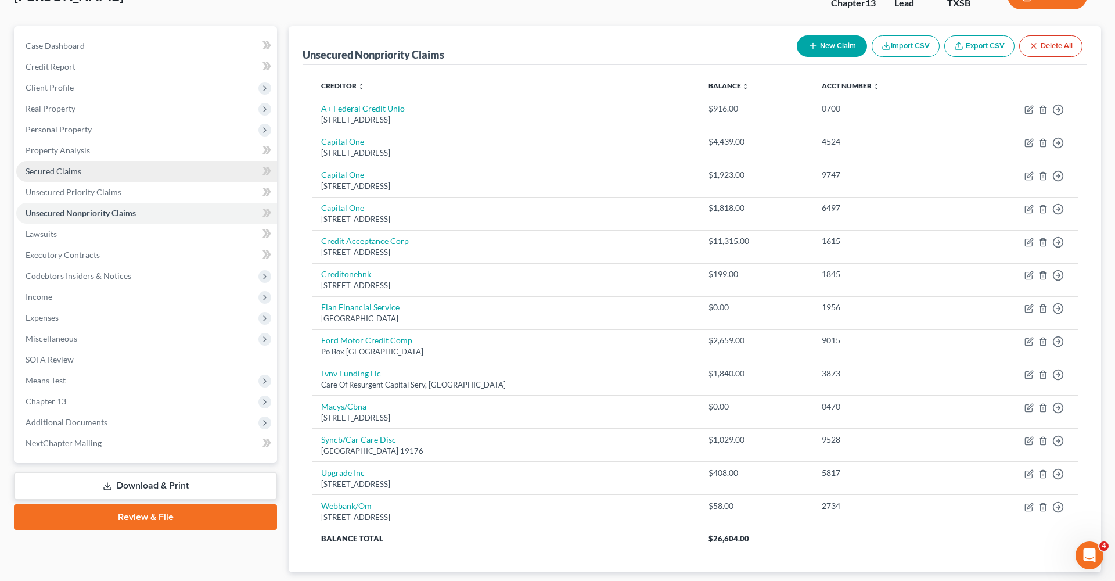
click at [56, 170] on span "Secured Claims" at bounding box center [54, 171] width 56 height 10
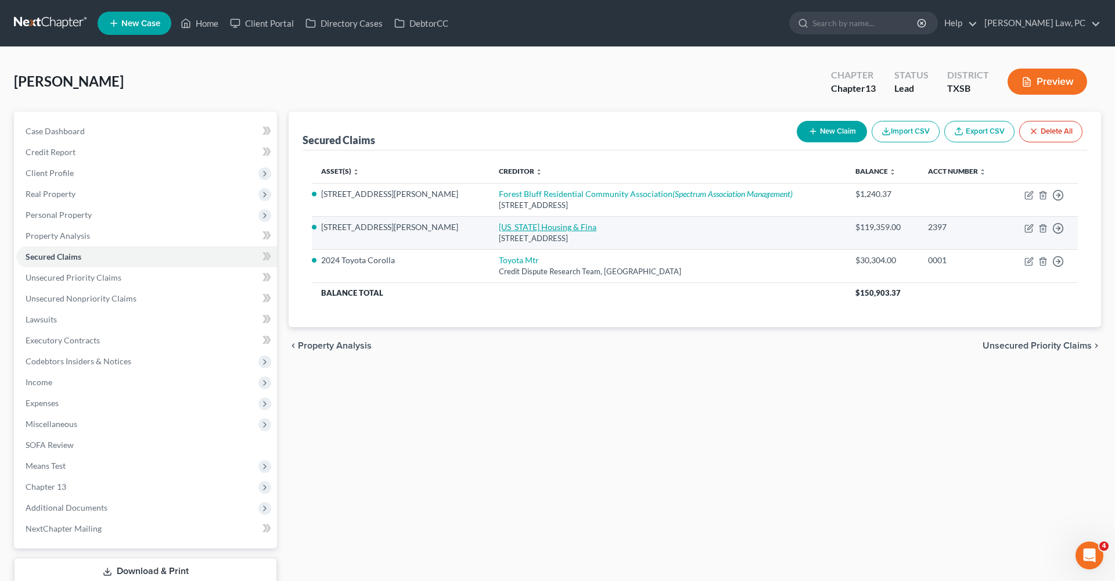
click at [499, 227] on link "Idaho Housing & Fina" at bounding box center [548, 227] width 98 height 10
select select "13"
select select "3"
select select "2"
select select "0"
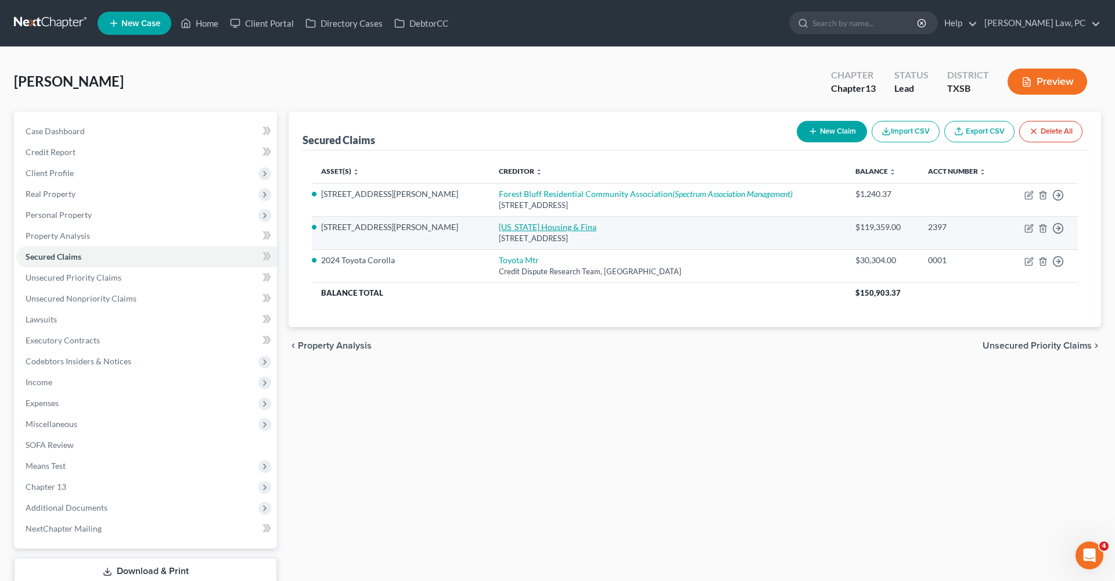
select select "0"
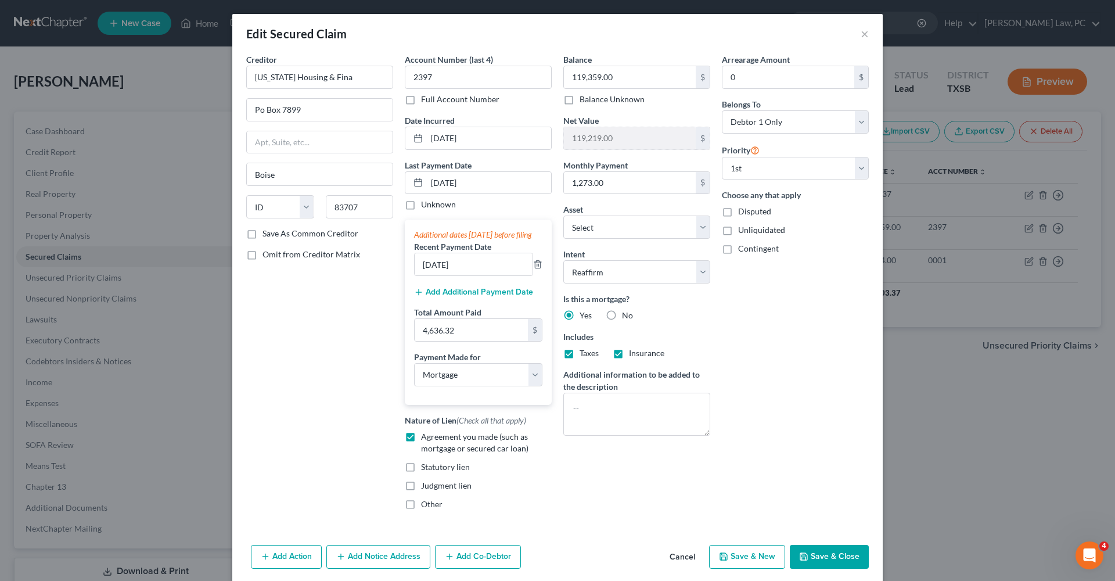
click at [457, 297] on button "Add Additional Payment Date" at bounding box center [473, 292] width 119 height 9
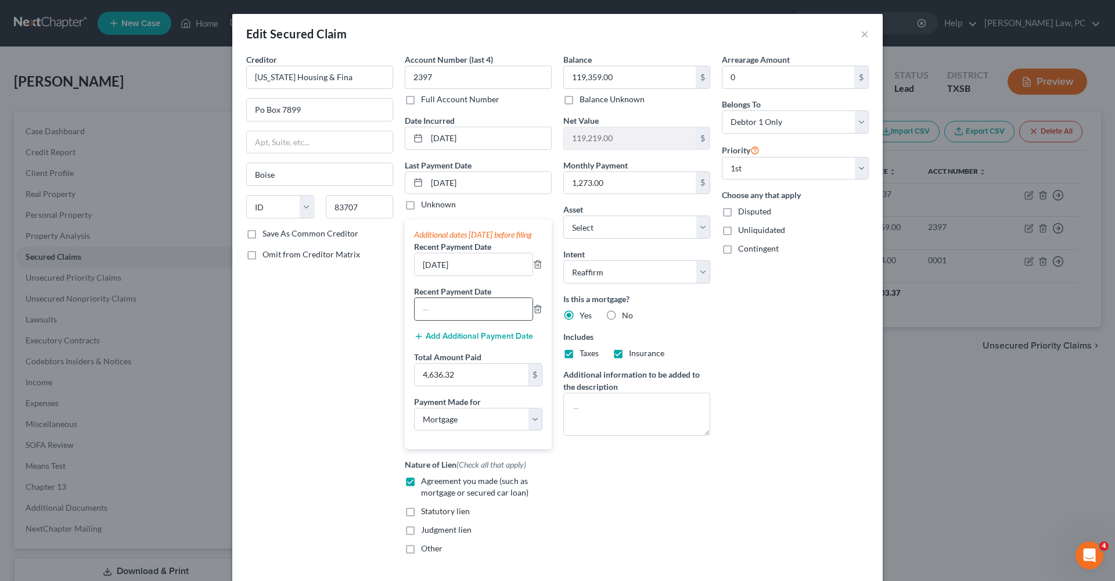
click at [446, 319] on input "text" at bounding box center [474, 309] width 118 height 22
type input "06/13/2025"
drag, startPoint x: 442, startPoint y: 277, endPoint x: 411, endPoint y: 277, distance: 30.8
click at [411, 277] on div "Additional dates within 90 days before filing Recent Payment Date 06/13/2025 Re…" at bounding box center [478, 334] width 147 height 229
type input "08/29/2025"
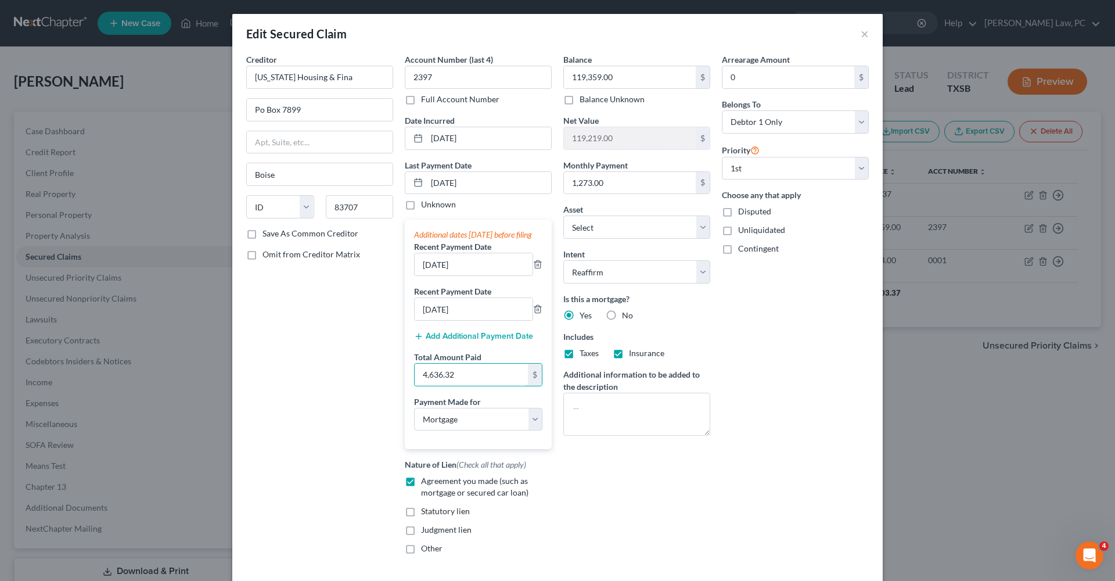
drag, startPoint x: 467, startPoint y: 385, endPoint x: 410, endPoint y: 383, distance: 57.0
click at [410, 383] on div "Additional dates within 90 days before filing Recent Payment Date 08/29/2025 Re…" at bounding box center [478, 334] width 147 height 229
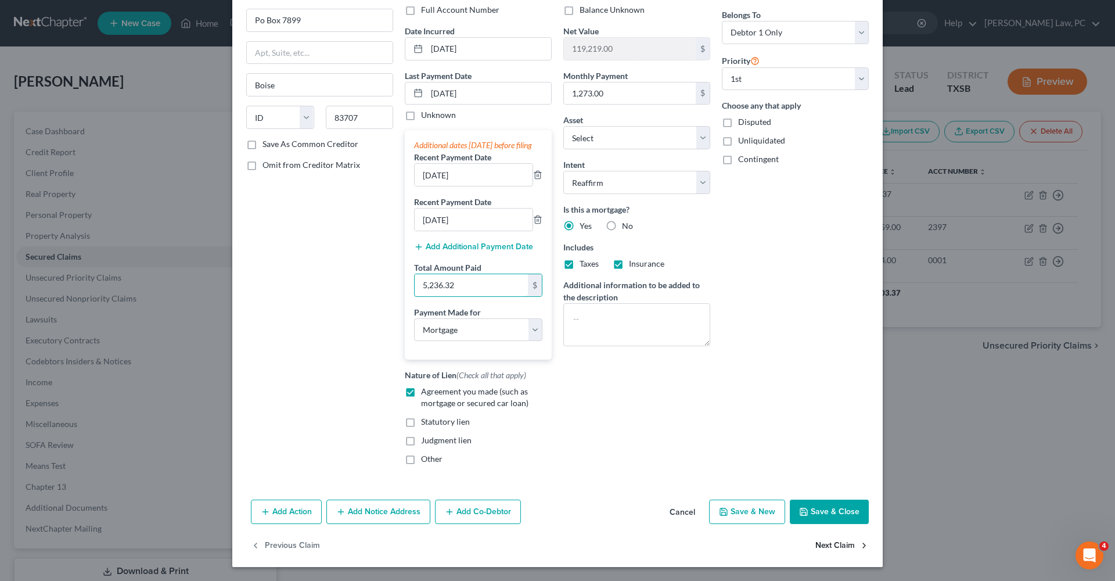
scroll to position [101, 0]
type input "5,236.32"
click at [832, 511] on button "Save & Close" at bounding box center [829, 512] width 79 height 24
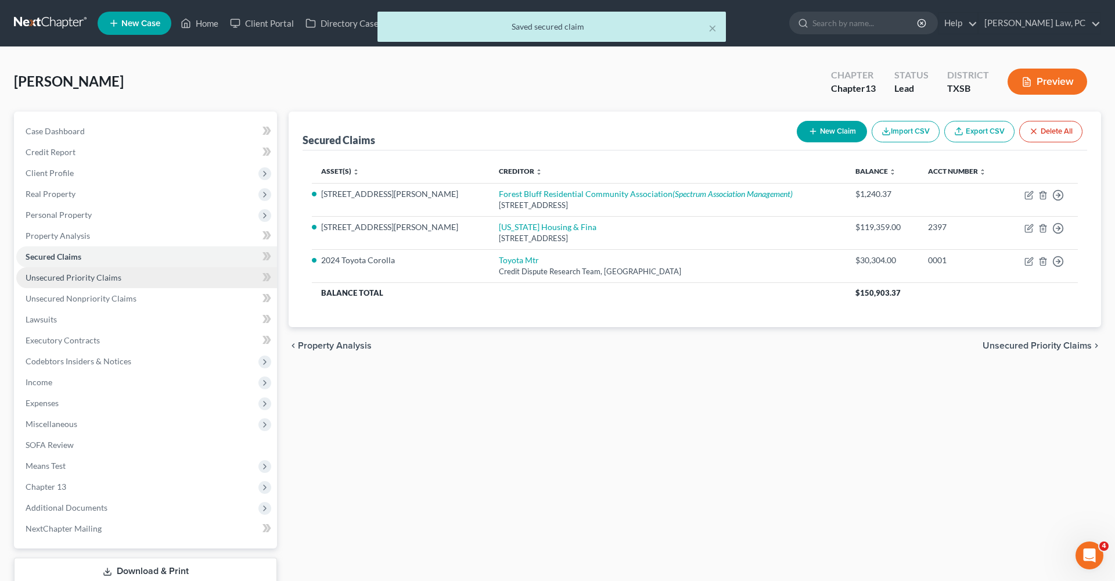
click at [52, 275] on span "Unsecured Priority Claims" at bounding box center [74, 277] width 96 height 10
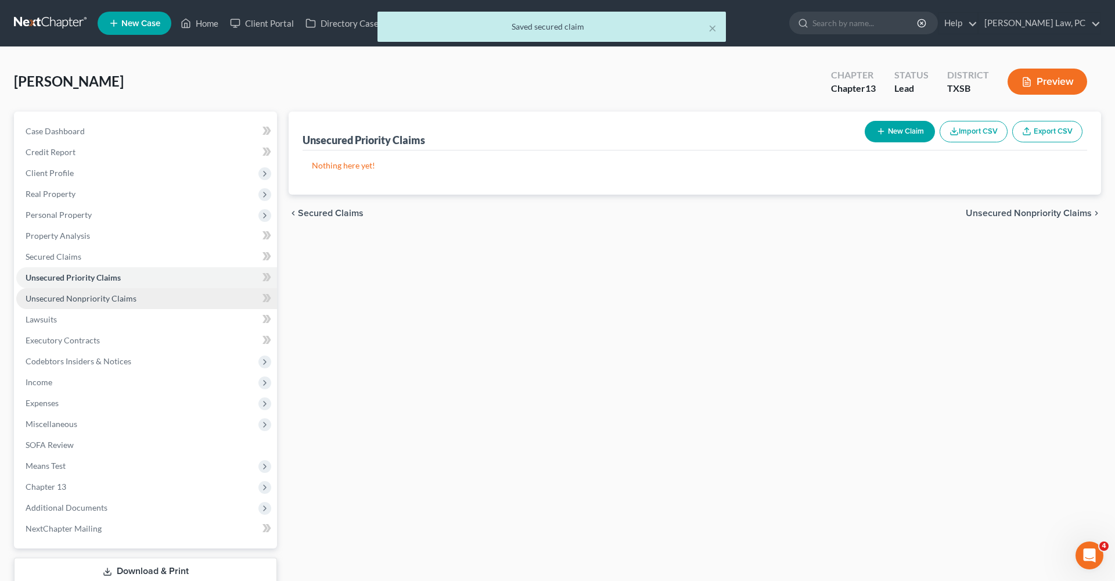
click at [91, 299] on span "Unsecured Nonpriority Claims" at bounding box center [81, 298] width 111 height 10
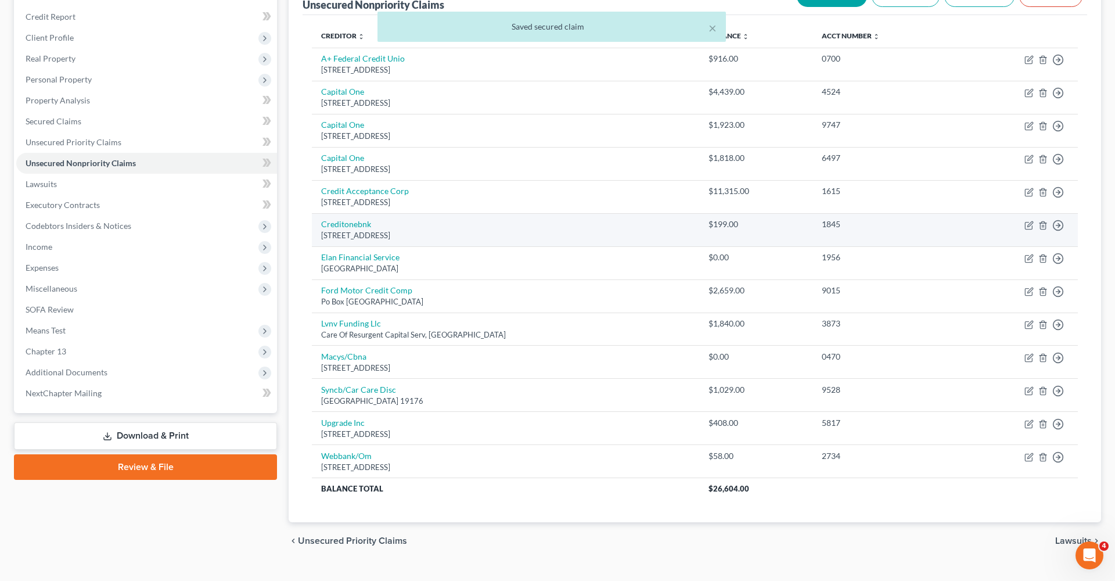
scroll to position [137, 0]
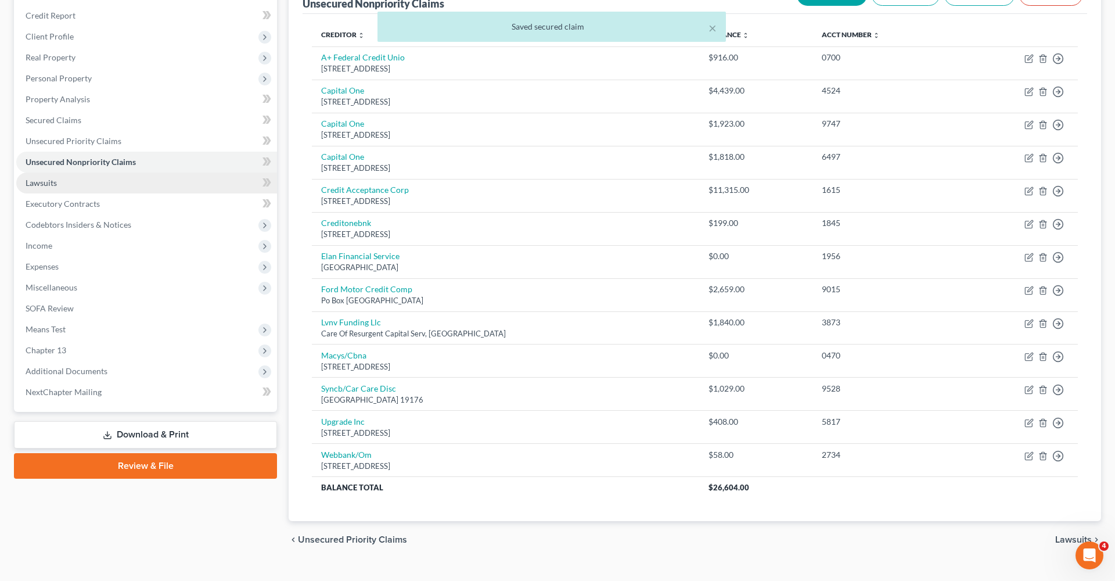
click at [25, 177] on link "Lawsuits" at bounding box center [146, 183] width 261 height 21
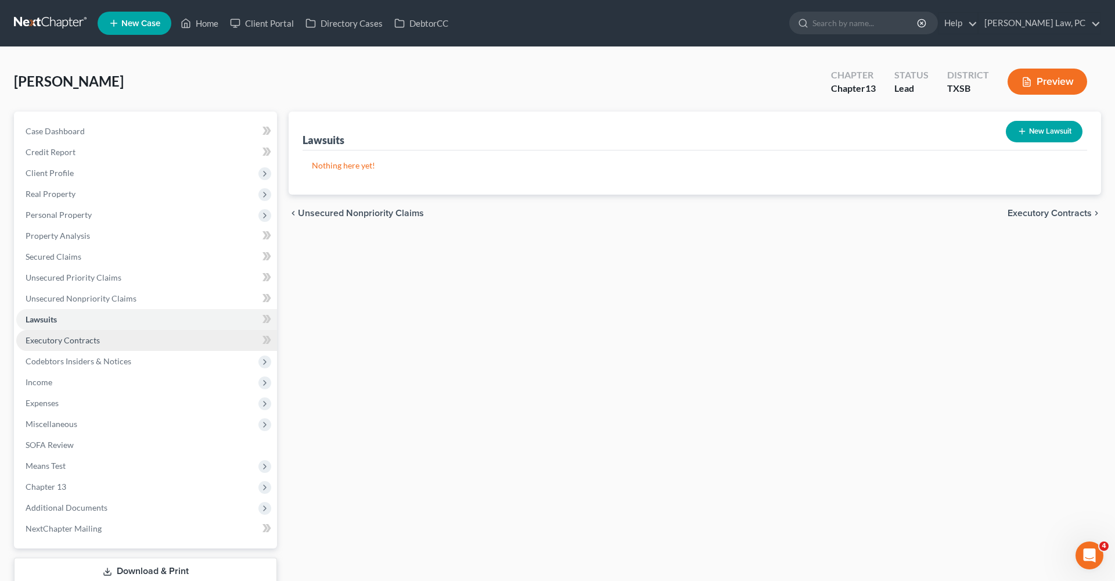
click at [55, 343] on span "Executory Contracts" at bounding box center [63, 340] width 74 height 10
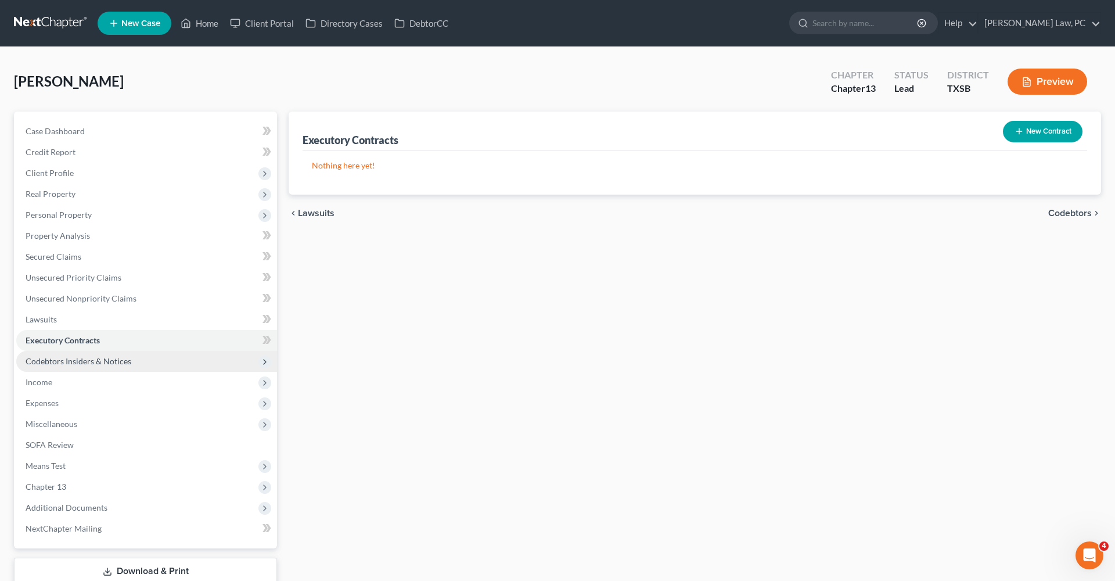
click at [60, 367] on span "Codebtors Insiders & Notices" at bounding box center [146, 361] width 261 height 21
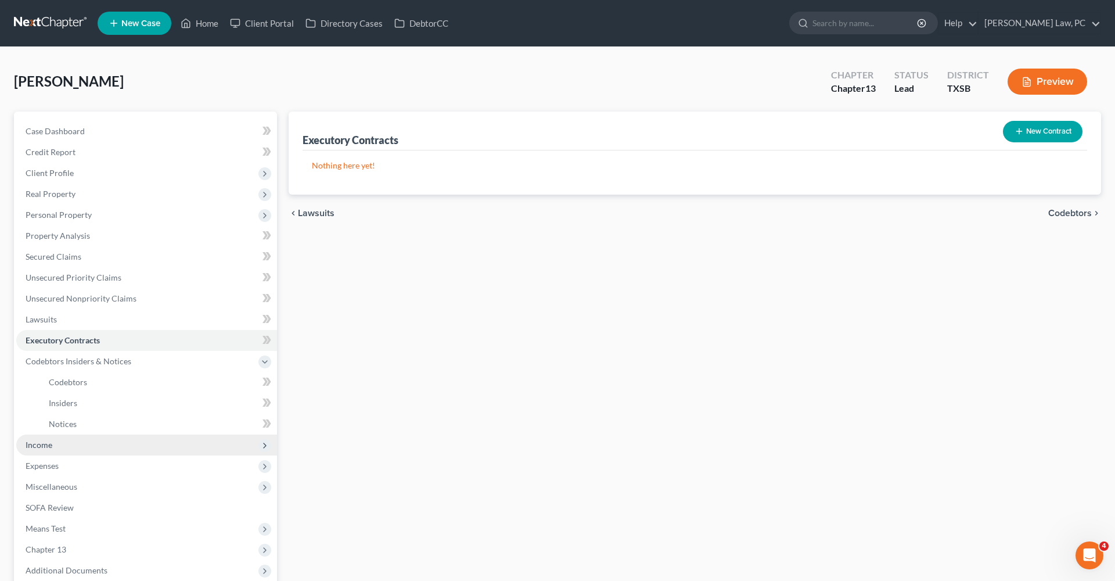
click at [36, 444] on span "Income" at bounding box center [39, 445] width 27 height 10
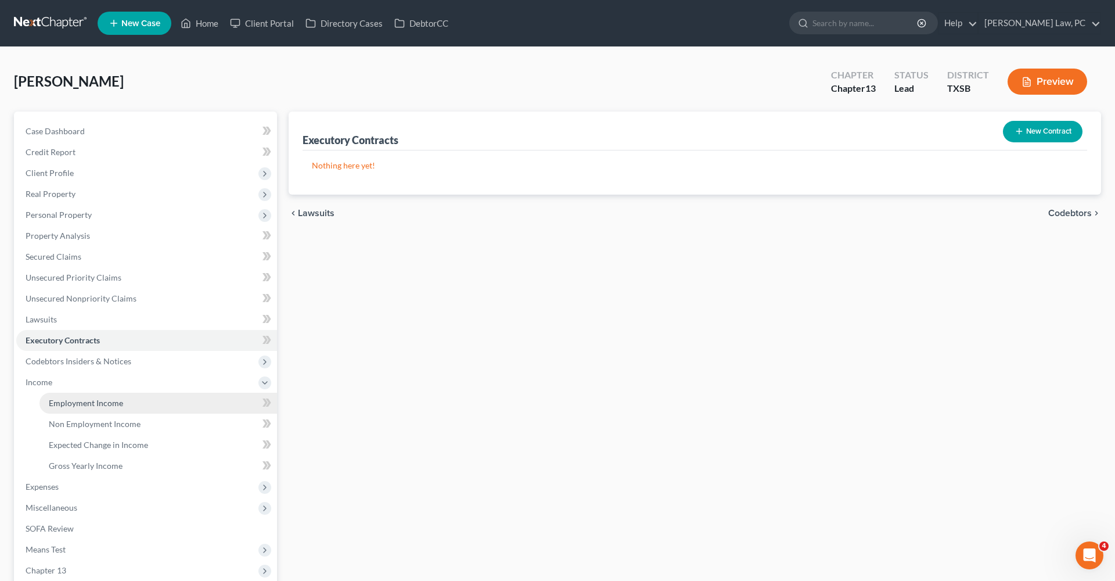
click at [99, 400] on span "Employment Income" at bounding box center [86, 403] width 74 height 10
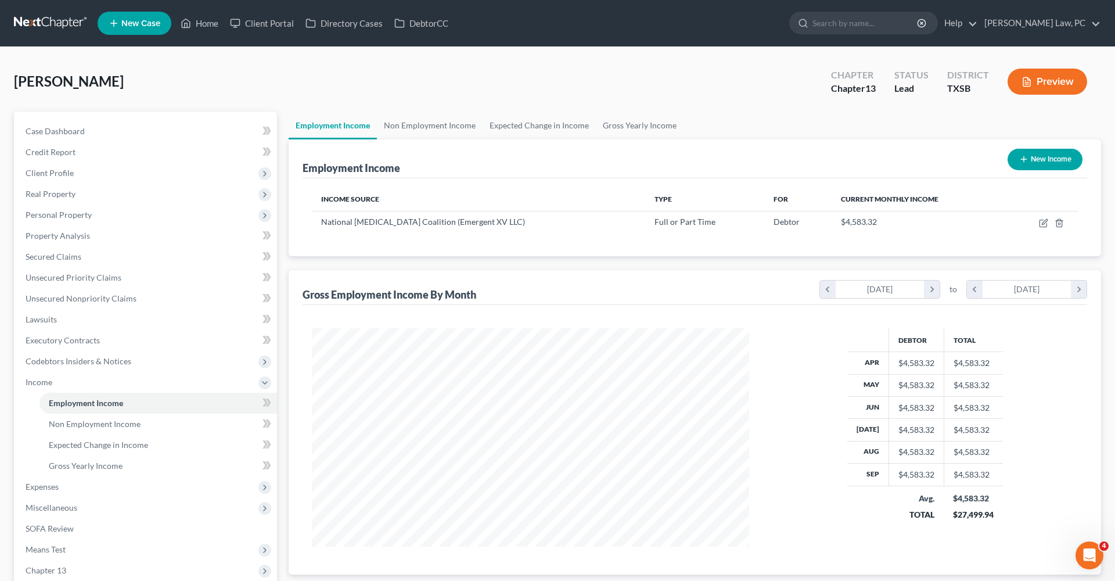
scroll to position [218, 461]
click at [1039, 224] on icon "button" at bounding box center [1043, 222] width 9 height 9
select select "0"
select select "45"
select select "2"
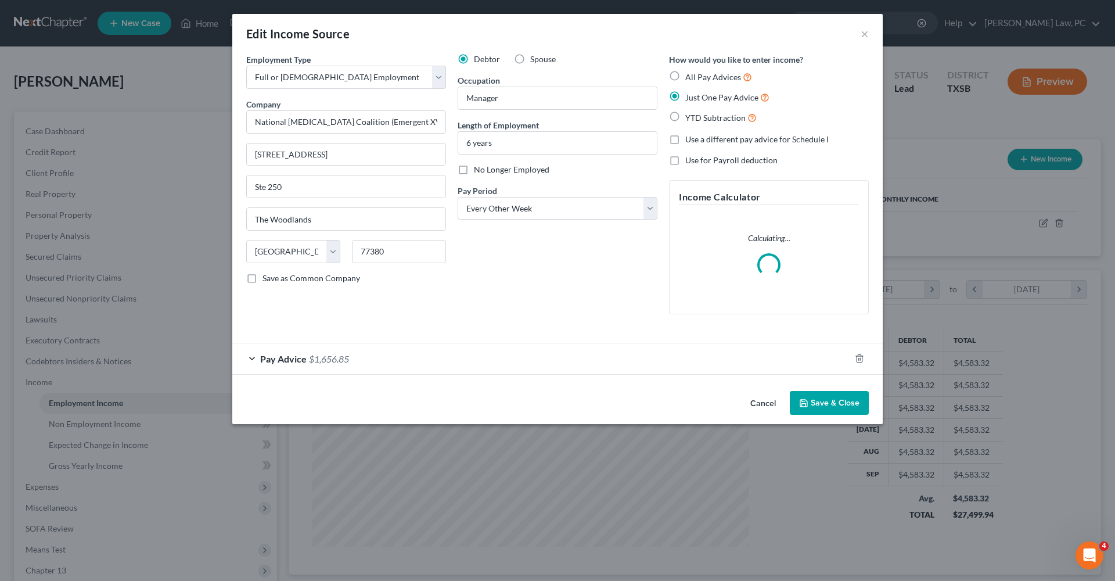
click at [815, 396] on button "Save & Close" at bounding box center [829, 403] width 79 height 24
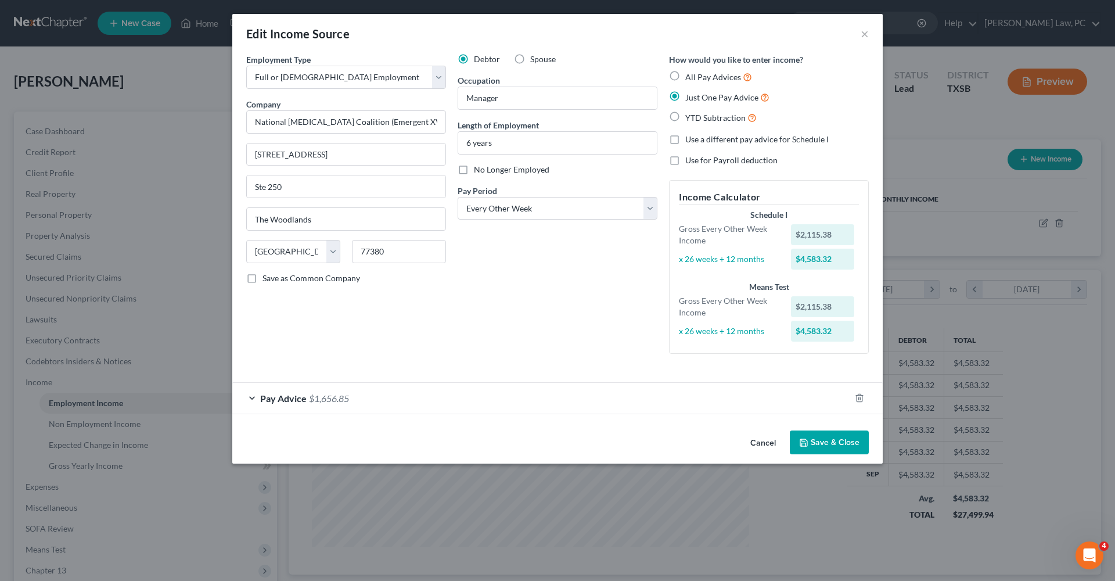
click at [820, 445] on button "Save & Close" at bounding box center [829, 442] width 79 height 24
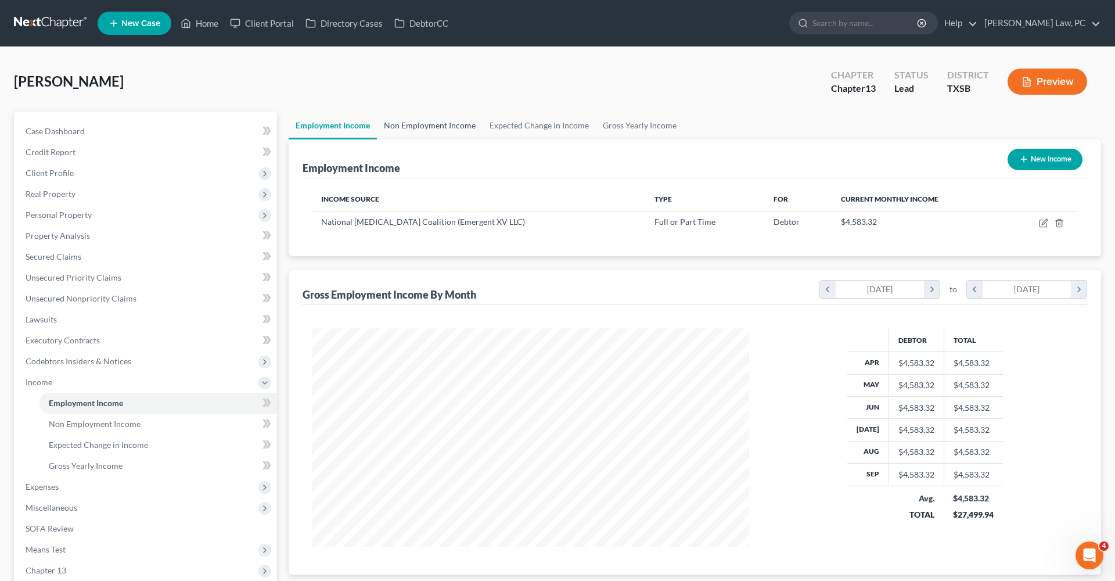
click at [433, 120] on link "Non Employment Income" at bounding box center [430, 126] width 106 height 28
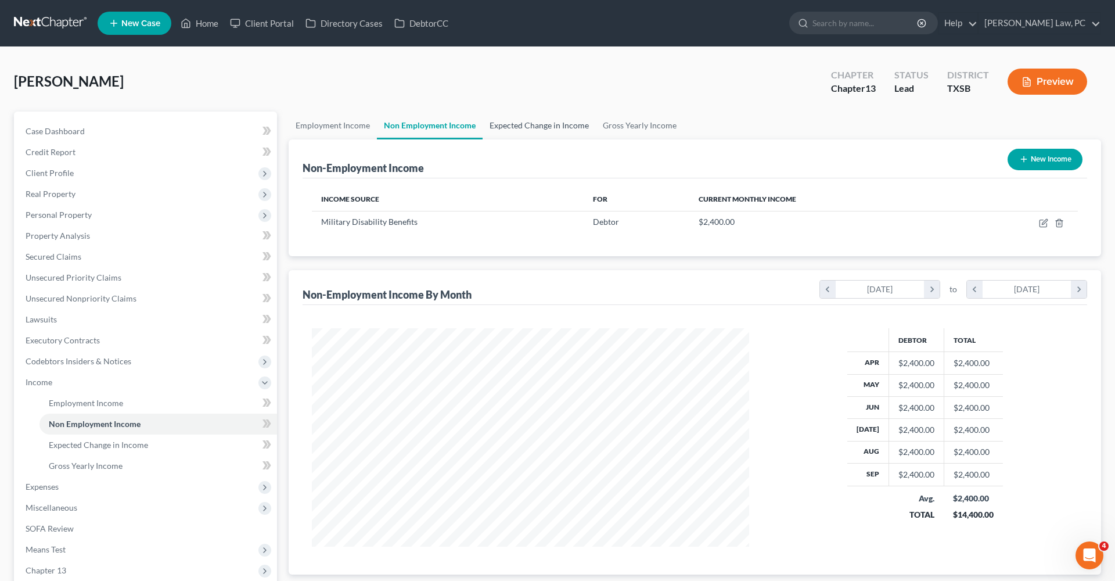
scroll to position [218, 461]
click at [521, 130] on link "Expected Change in Income" at bounding box center [539, 126] width 113 height 28
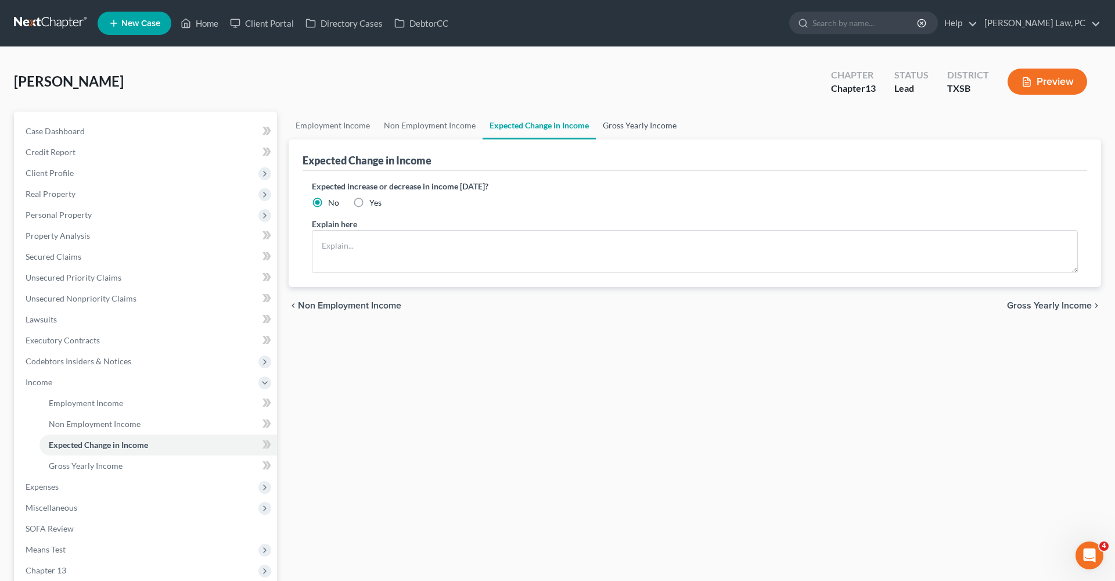
click at [630, 129] on link "Gross Yearly Income" at bounding box center [640, 126] width 88 height 28
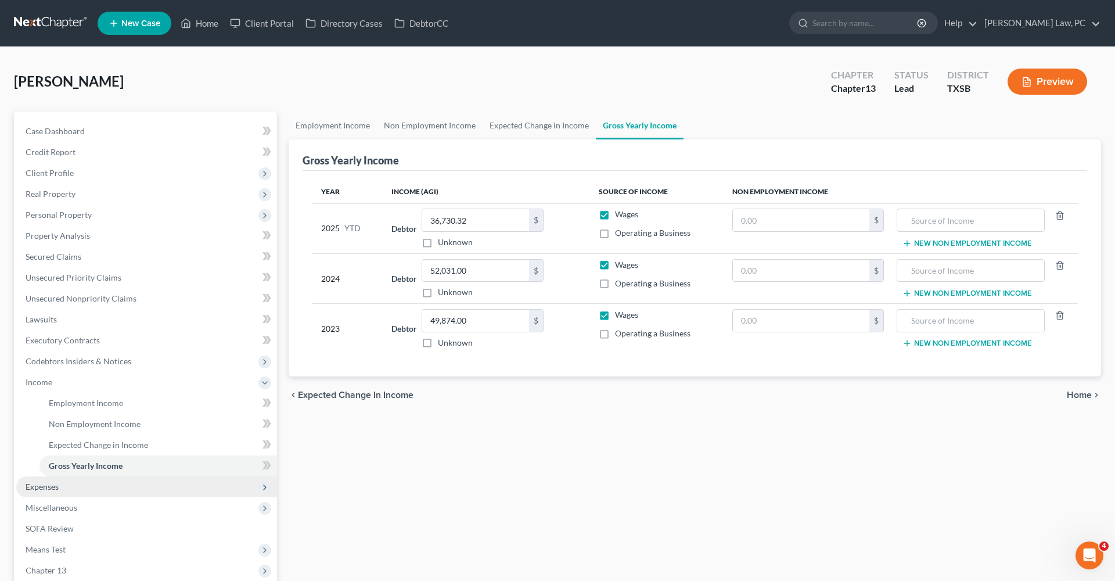
click at [55, 491] on span "Expenses" at bounding box center [146, 486] width 261 height 21
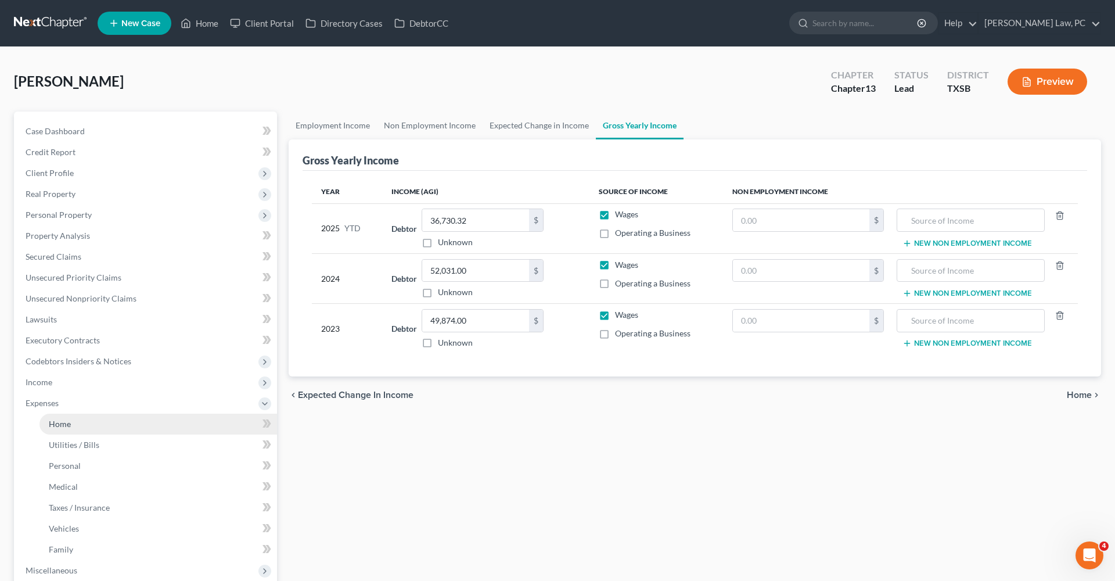
click at [66, 418] on link "Home" at bounding box center [159, 424] width 238 height 21
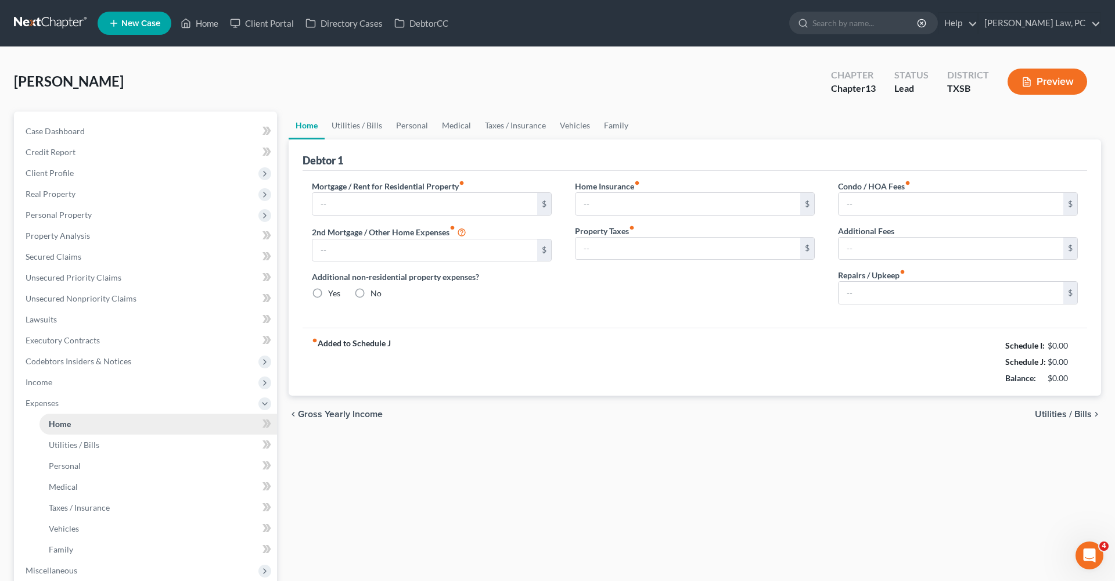
type input "0.00"
radio input "true"
type input "0.00"
type input "26.00"
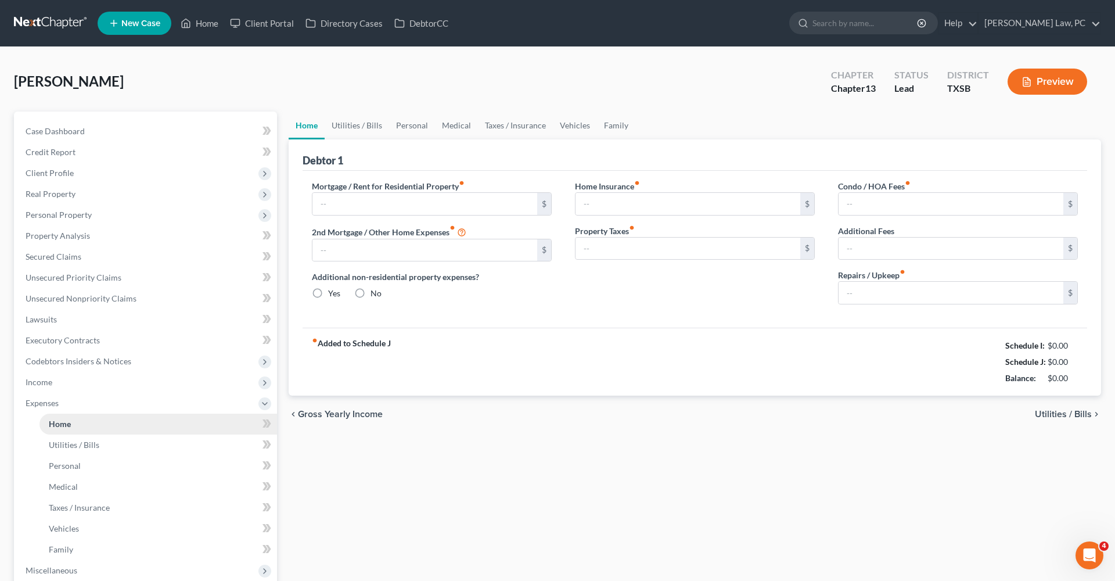
type input "0.00"
type input "100.00"
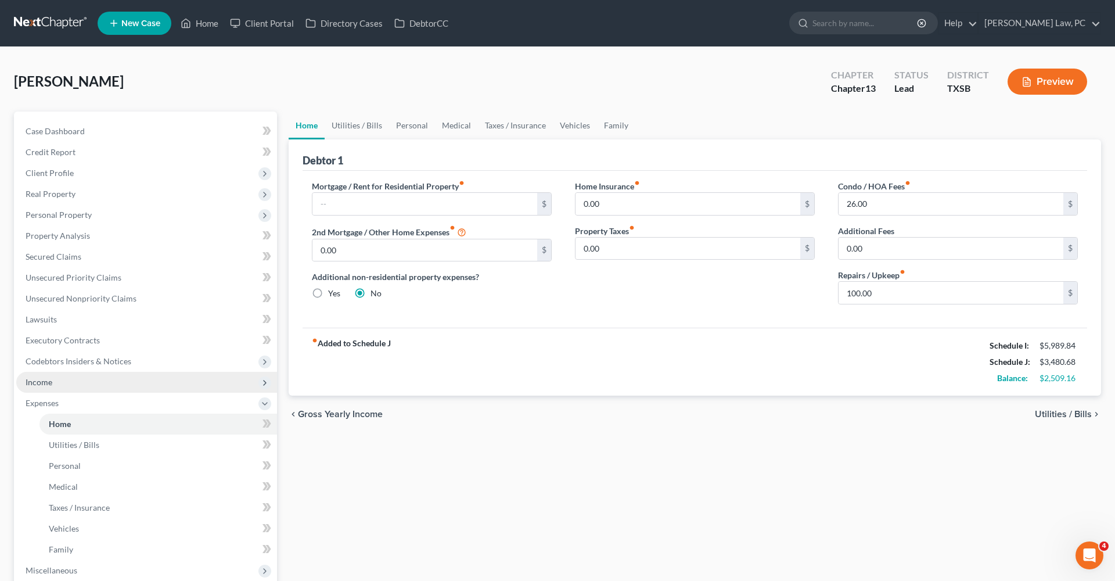
click at [52, 381] on span "Income" at bounding box center [39, 382] width 27 height 10
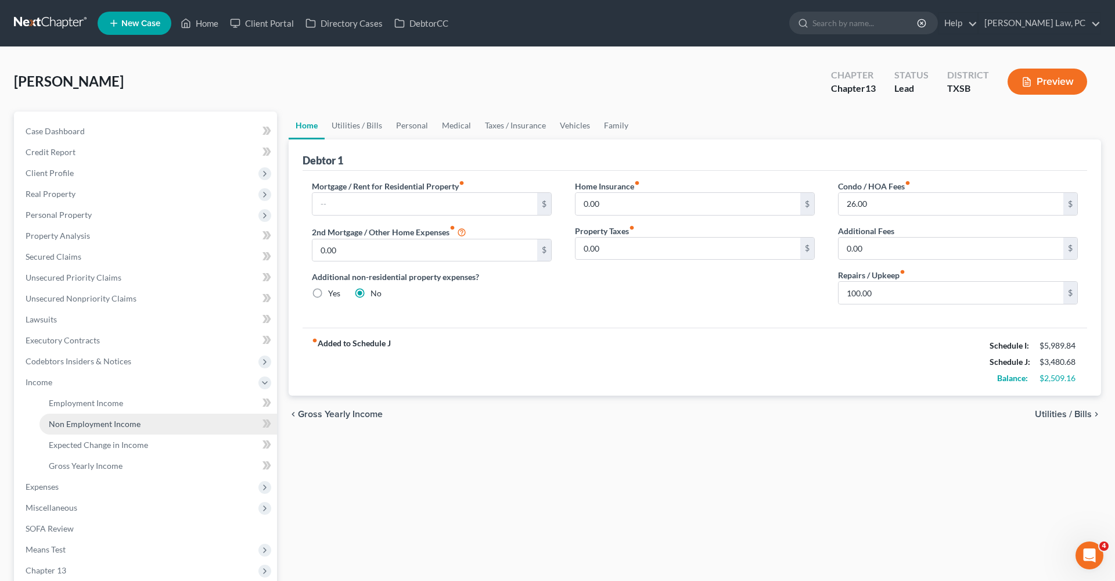
click at [91, 422] on span "Non Employment Income" at bounding box center [95, 424] width 92 height 10
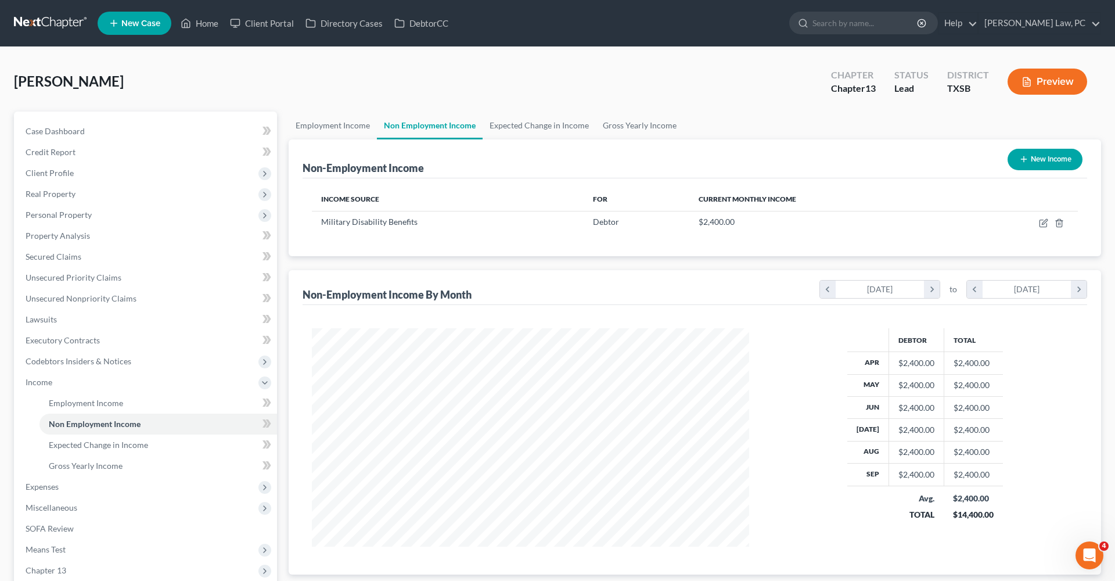
scroll to position [218, 461]
click at [1043, 221] on icon "button" at bounding box center [1043, 222] width 9 height 9
select select "12"
select select "0"
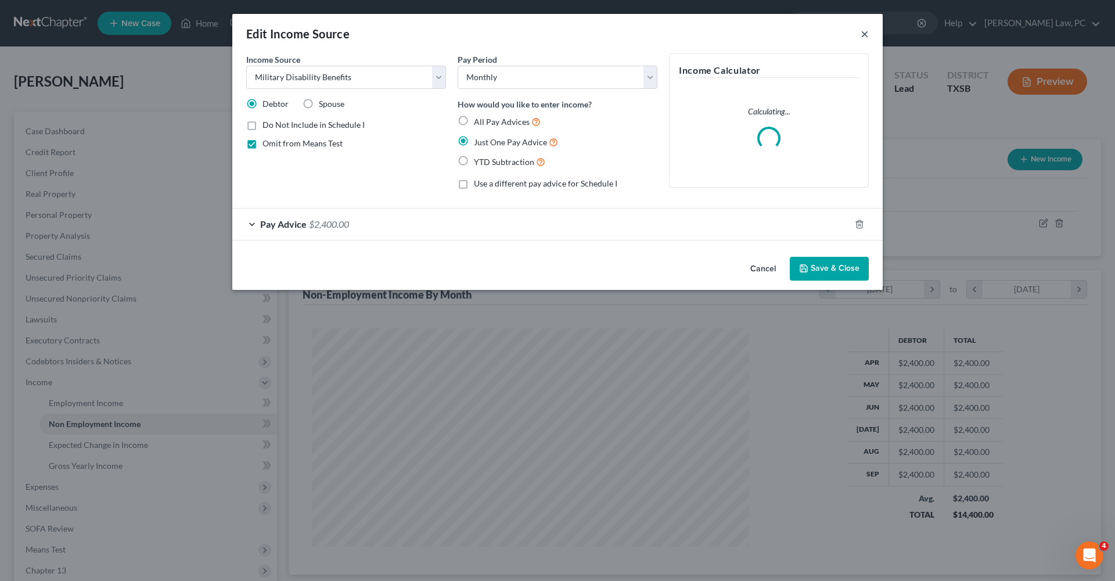
click at [862, 33] on button "×" at bounding box center [865, 34] width 8 height 14
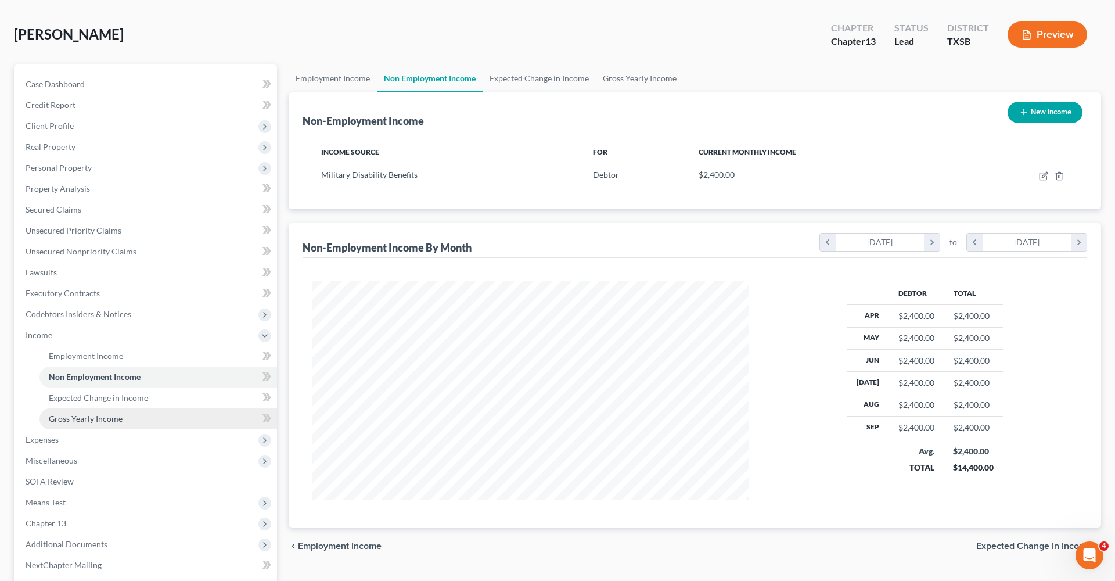
scroll to position [85, 0]
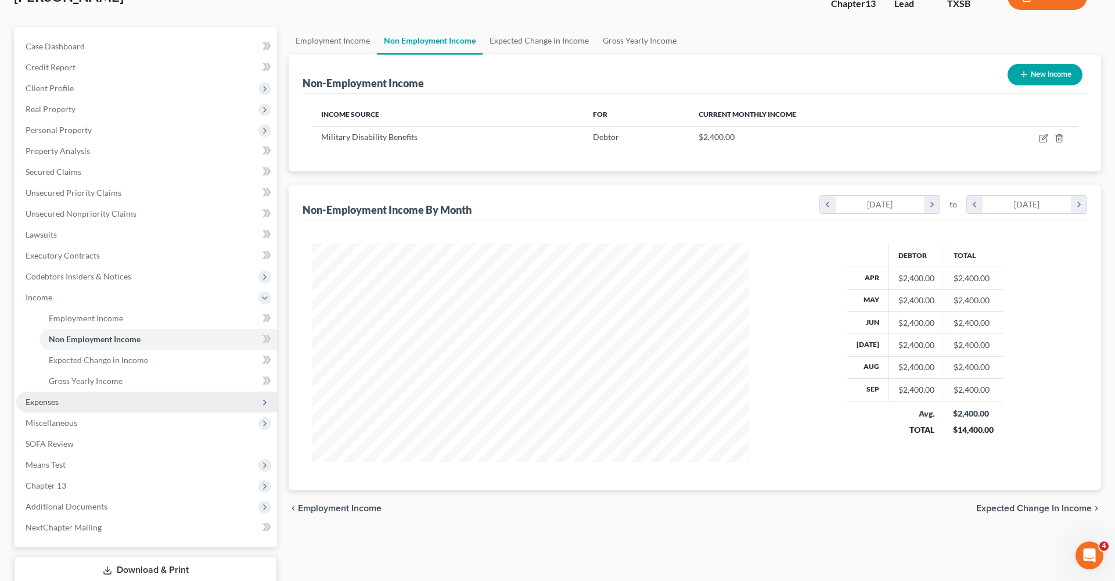
click at [50, 400] on span "Expenses" at bounding box center [42, 402] width 33 height 10
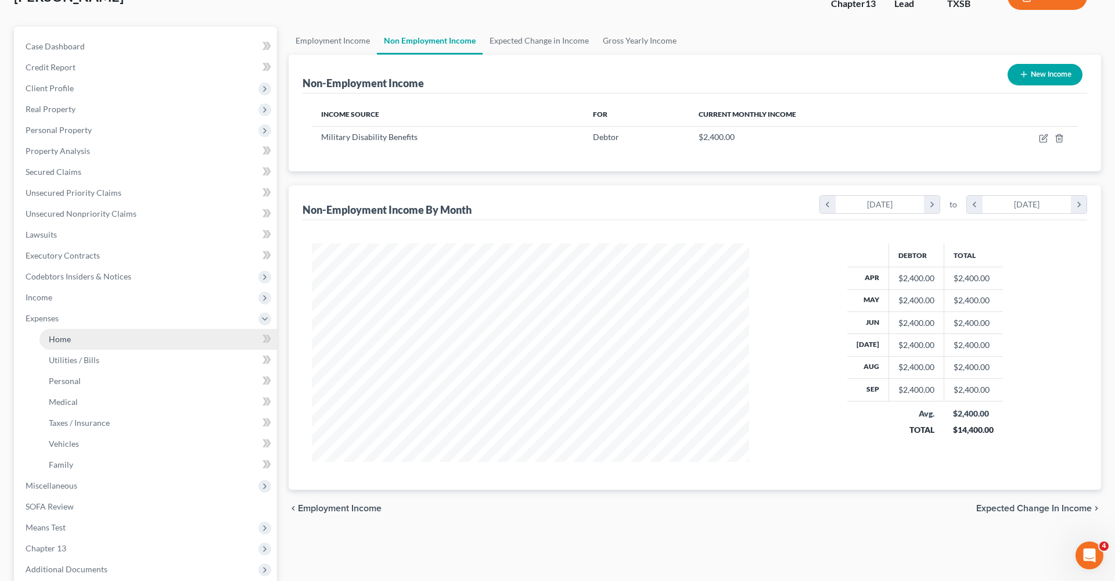
click at [61, 334] on span "Home" at bounding box center [60, 339] width 22 height 10
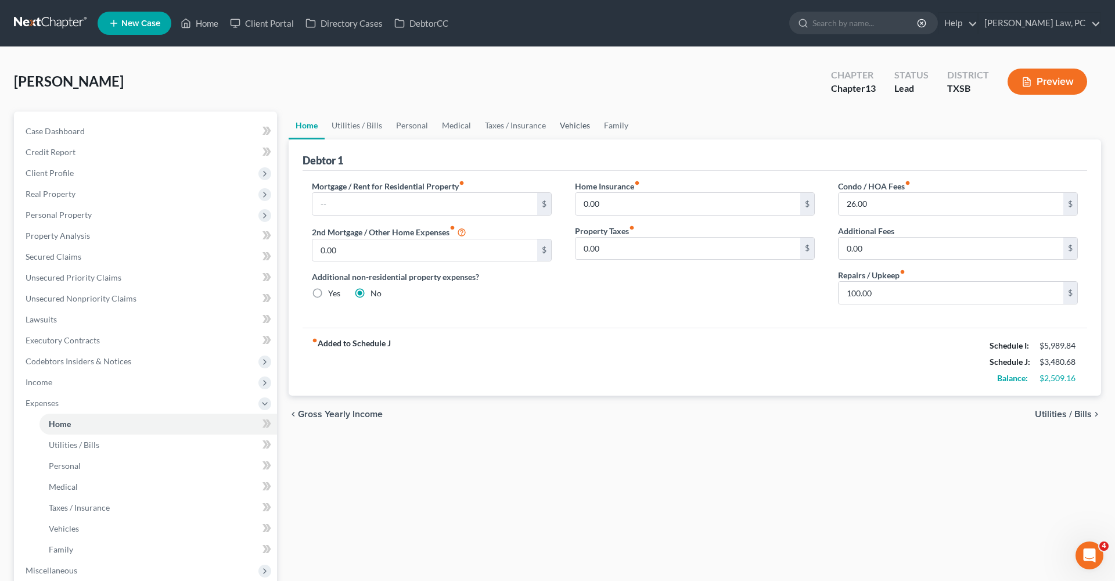
click at [562, 134] on link "Vehicles" at bounding box center [575, 126] width 44 height 28
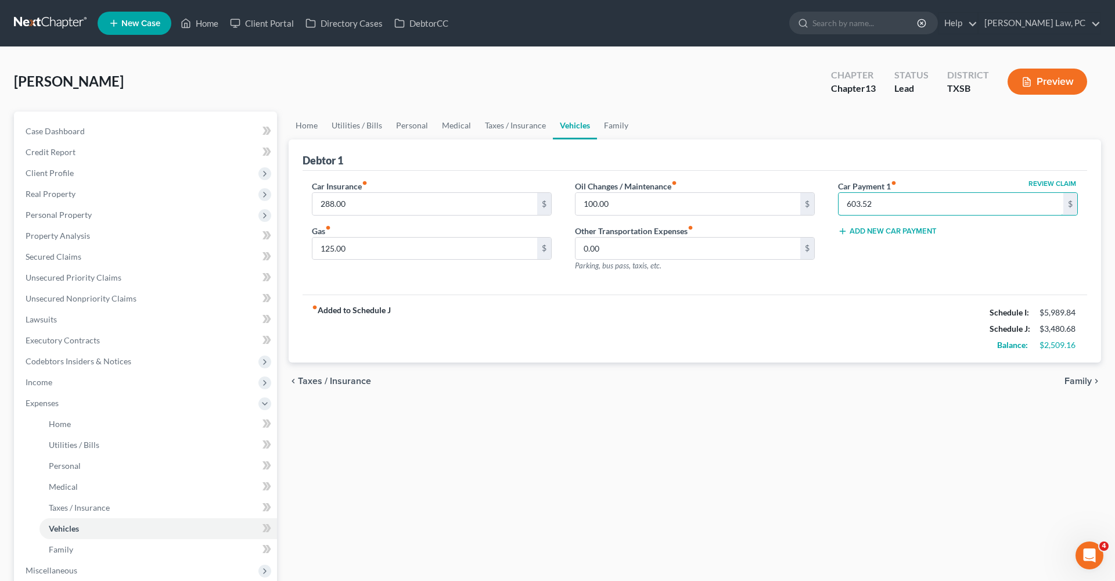
drag, startPoint x: 882, startPoint y: 207, endPoint x: 817, endPoint y: 206, distance: 65.6
click at [817, 206] on div "Car Insurance fiber_manual_record 288.00 $ Gas fiber_manual_record 125.00 $ Oil…" at bounding box center [694, 230] width 789 height 101
click at [617, 312] on div "fiber_manual_record Added to Schedule J Schedule I: $5,989.84 Schedule J: $3,48…" at bounding box center [695, 329] width 785 height 68
click at [606, 131] on link "Family" at bounding box center [616, 126] width 38 height 28
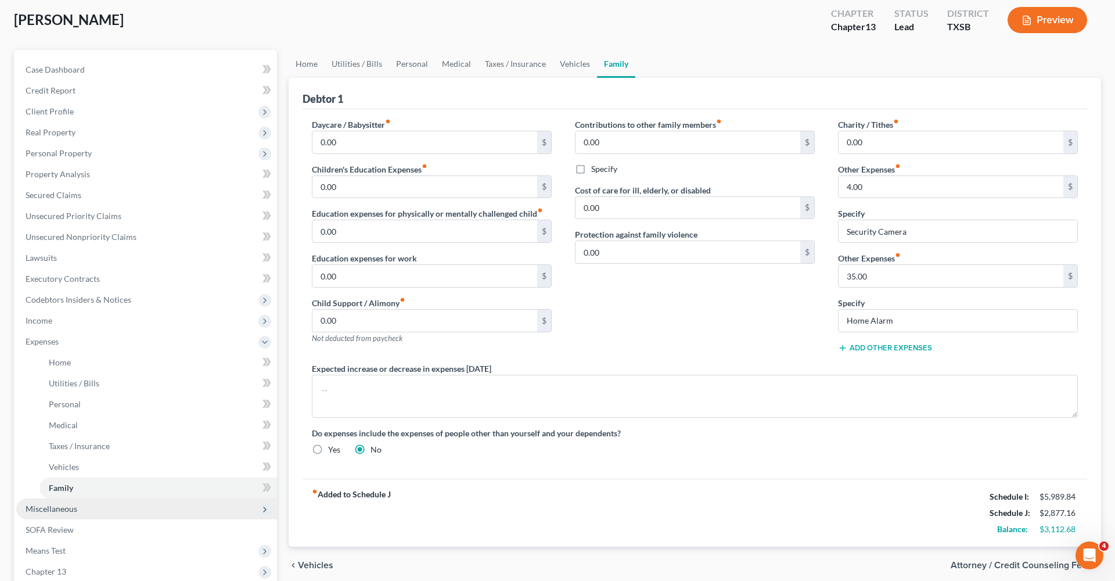
scroll to position [112, 0]
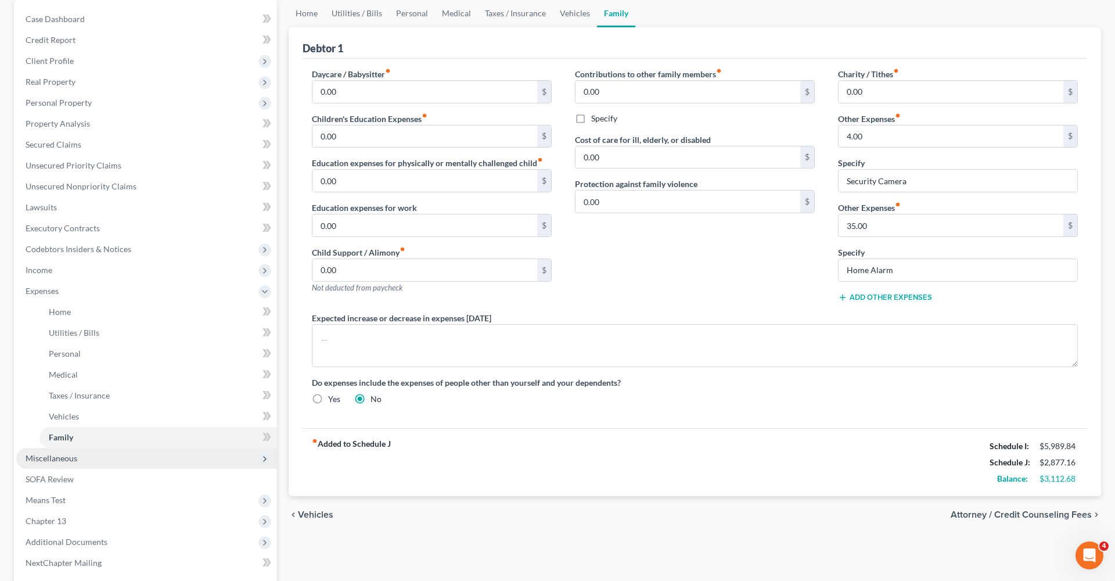
click at [64, 459] on span "Miscellaneous" at bounding box center [52, 458] width 52 height 10
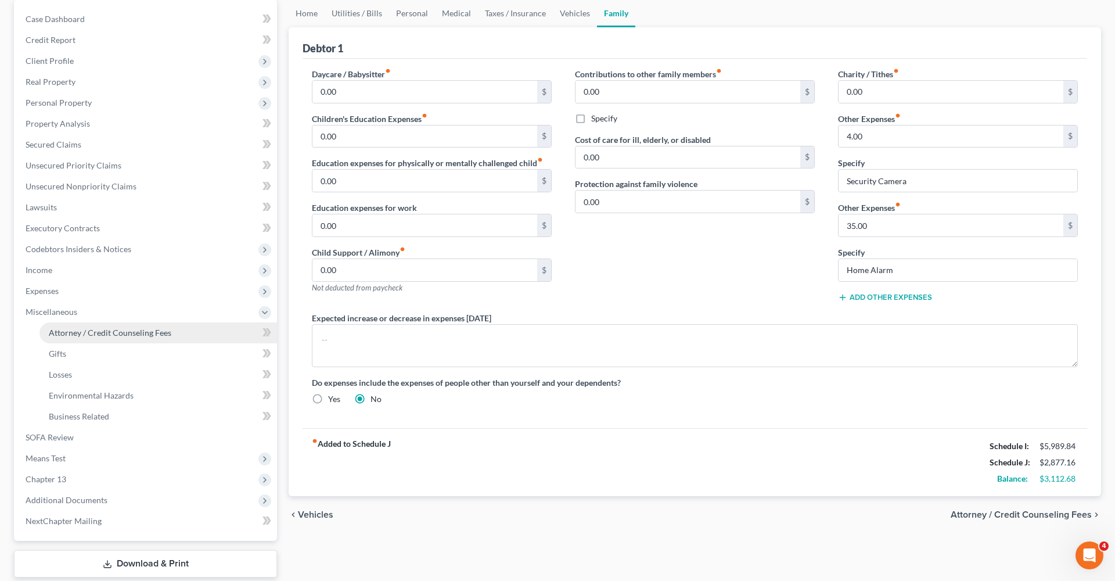
click at [76, 334] on span "Attorney / Credit Counseling Fees" at bounding box center [110, 333] width 123 height 10
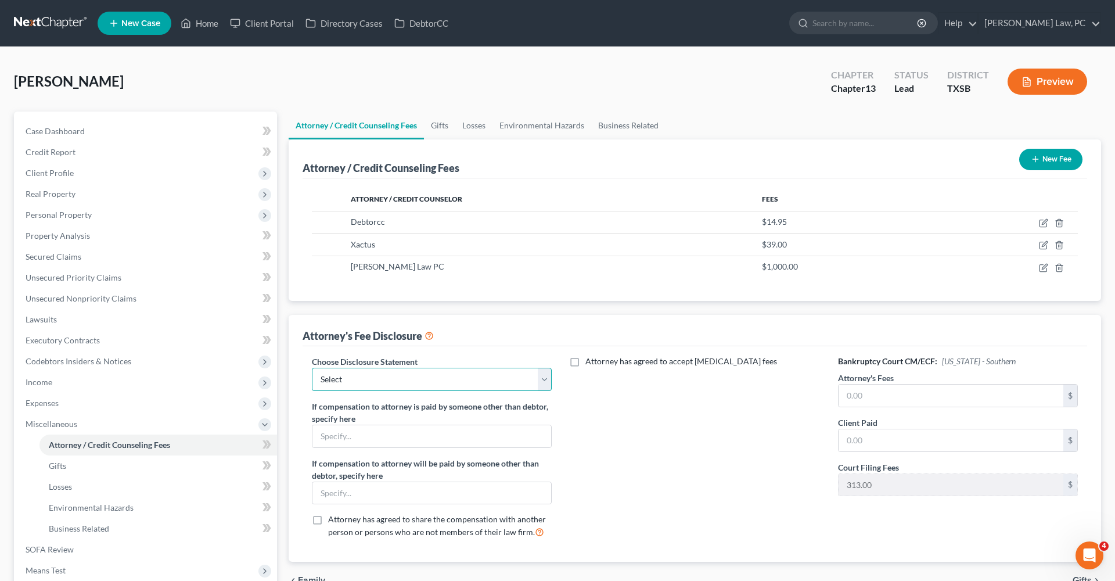
select select "1"
click at [863, 394] on input "text" at bounding box center [951, 396] width 225 height 22
type input "5,200"
click at [882, 450] on input "text" at bounding box center [951, 440] width 225 height 22
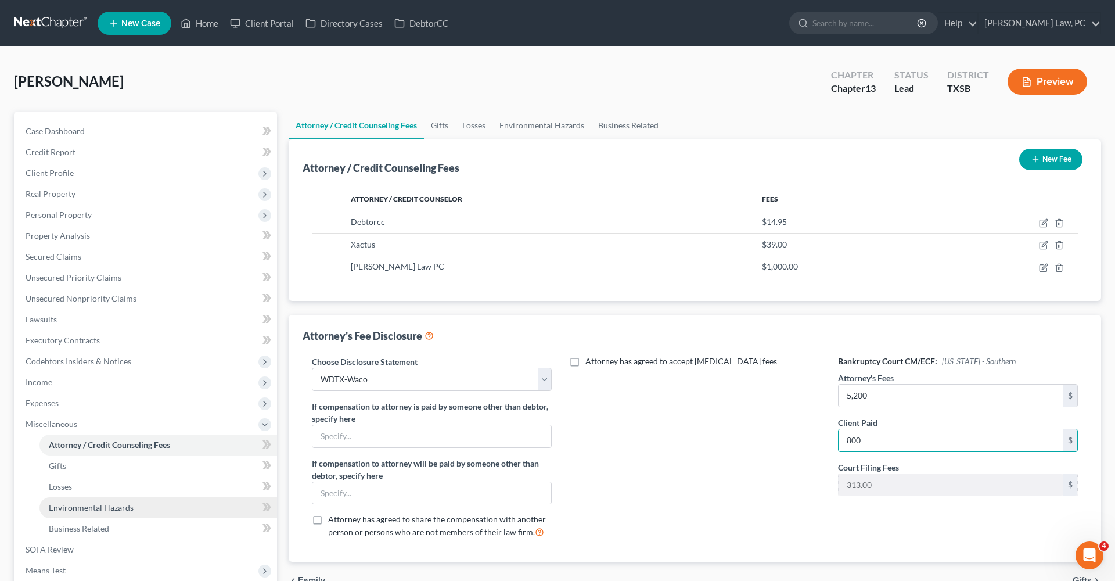
type input "800"
click at [88, 511] on span "Environmental Hazards" at bounding box center [91, 508] width 85 height 10
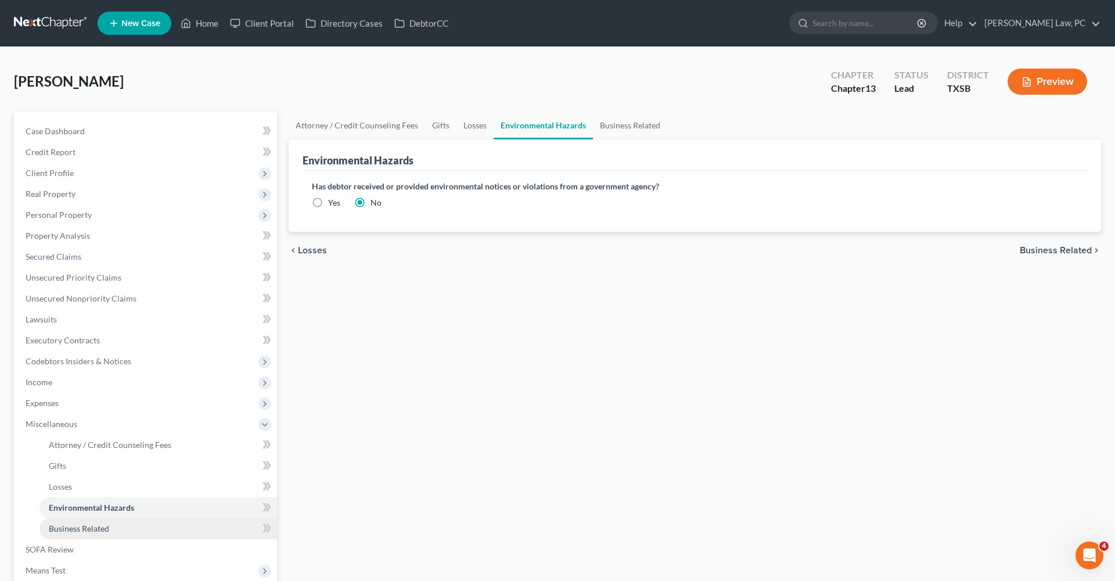
click at [92, 527] on span "Business Related" at bounding box center [79, 528] width 60 height 10
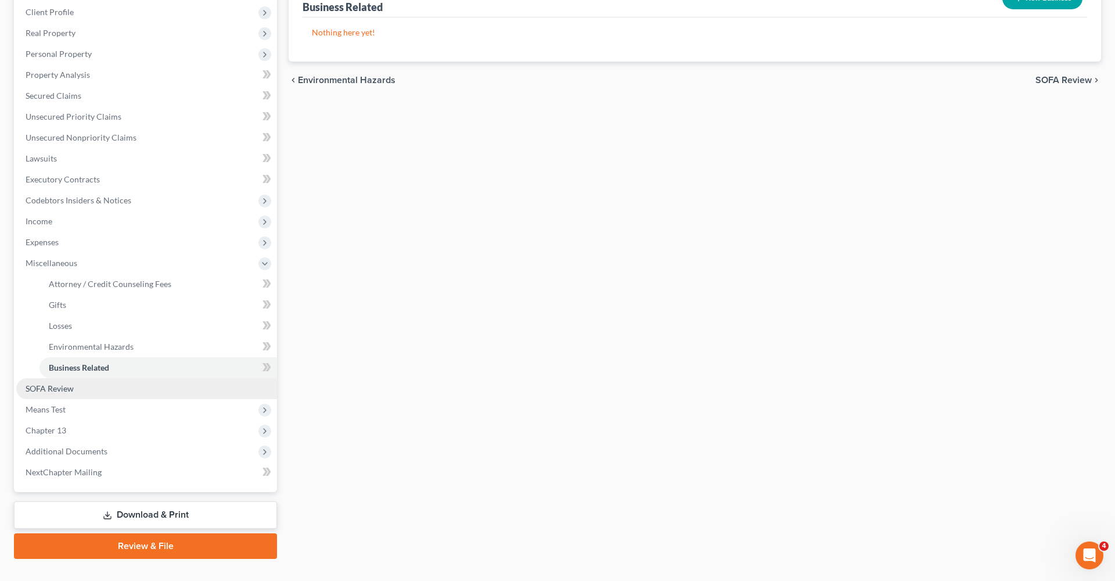
click at [64, 388] on span "SOFA Review" at bounding box center [50, 388] width 48 height 10
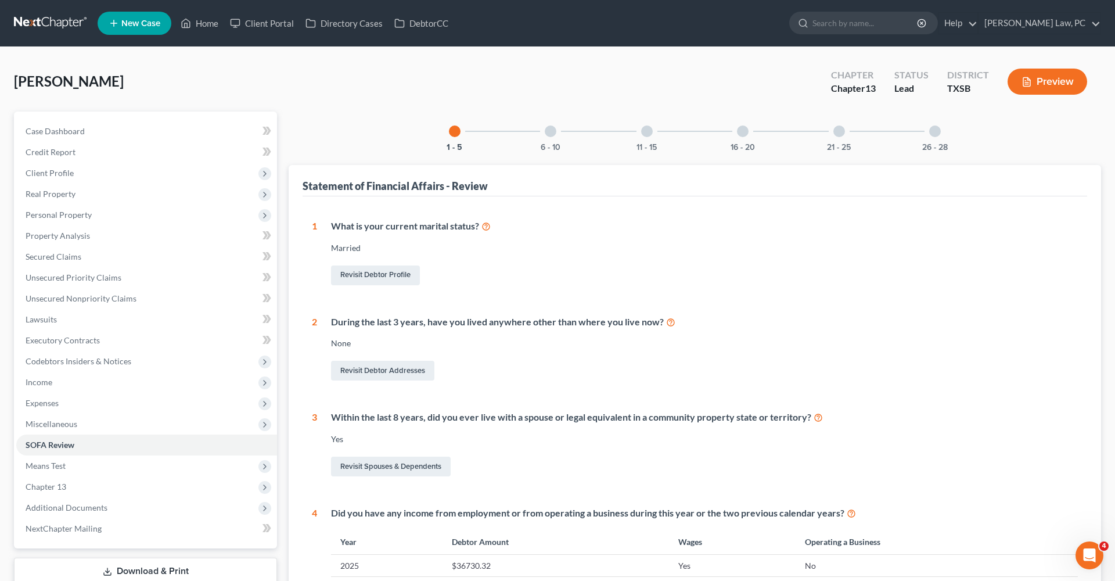
click at [553, 134] on div at bounding box center [551, 131] width 12 height 12
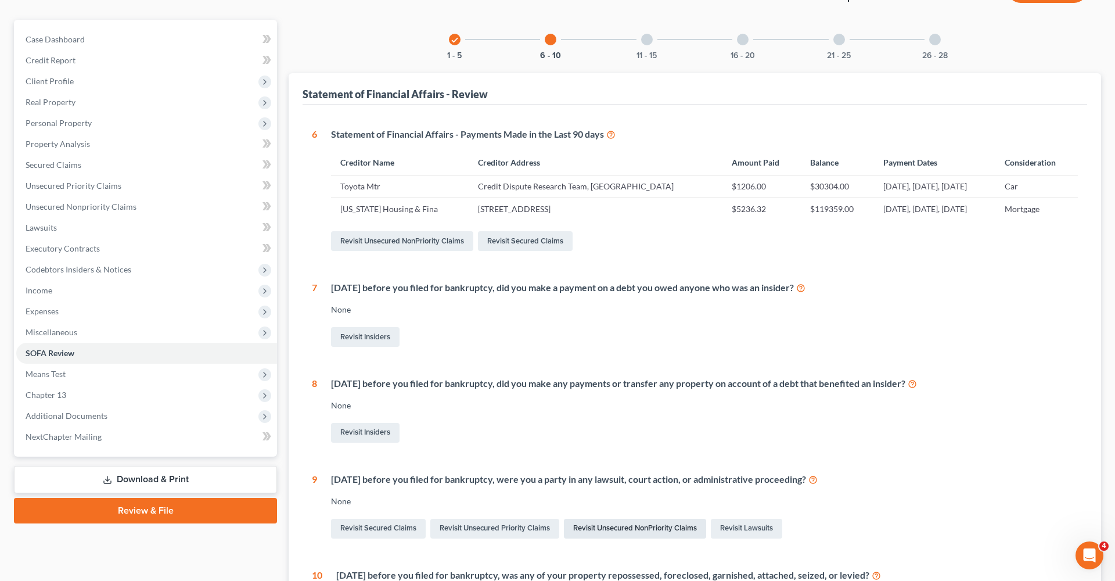
scroll to position [93, 0]
click at [649, 42] on div at bounding box center [647, 39] width 12 height 12
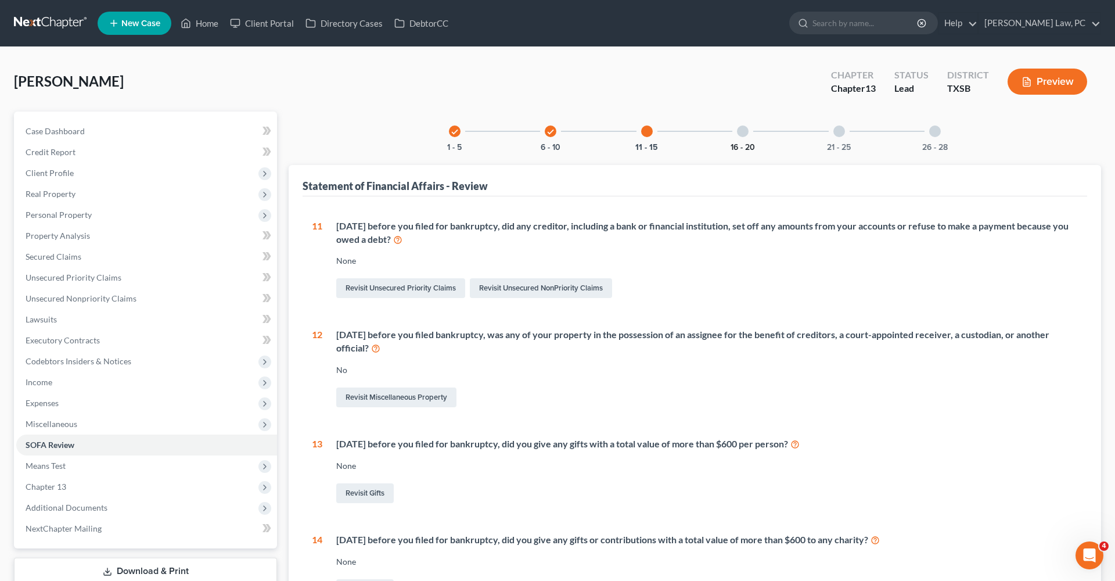
scroll to position [0, 0]
click at [742, 137] on div "16 - 20" at bounding box center [743, 132] width 40 height 40
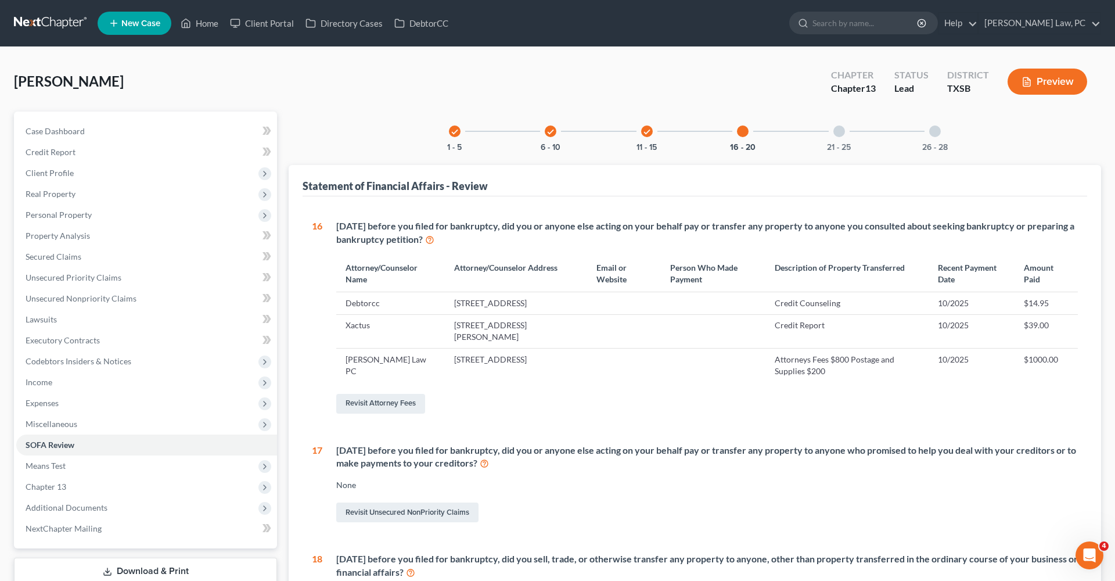
click at [841, 134] on div at bounding box center [840, 131] width 12 height 12
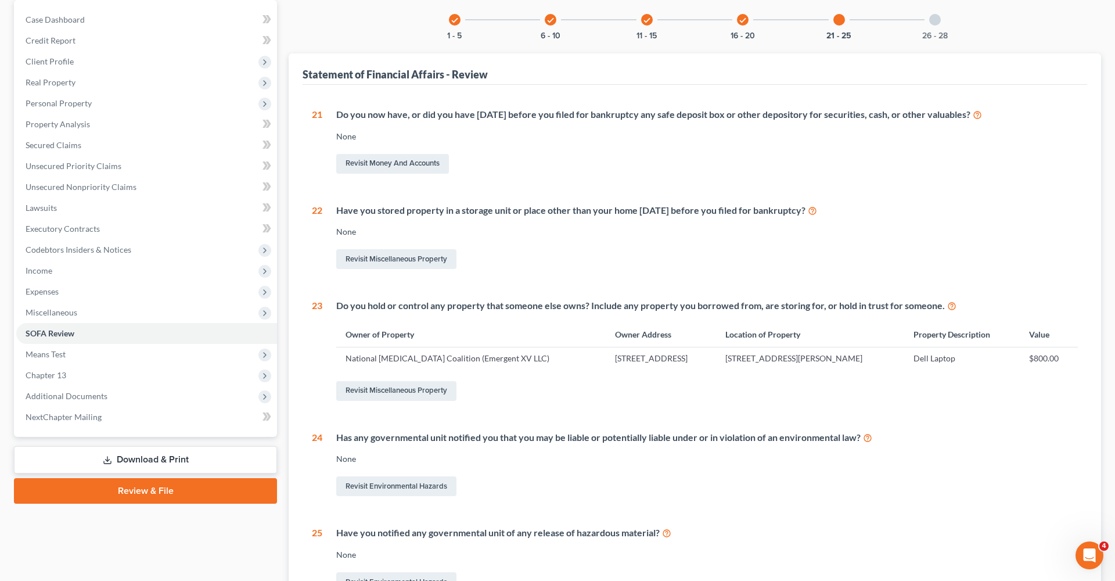
scroll to position [40, 0]
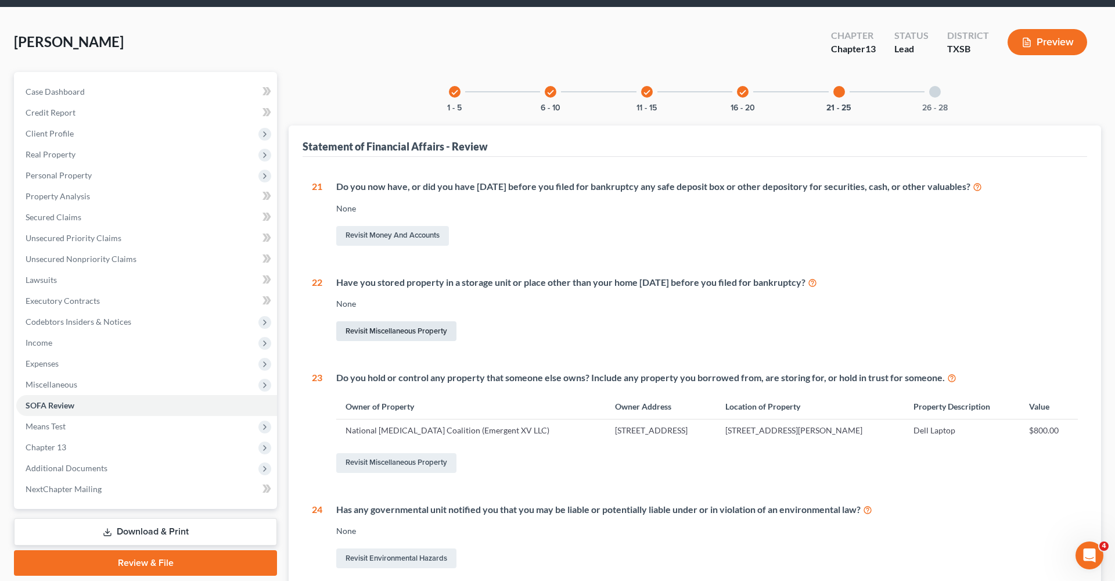
click at [378, 329] on link "Revisit Miscellaneous Property" at bounding box center [396, 331] width 120 height 20
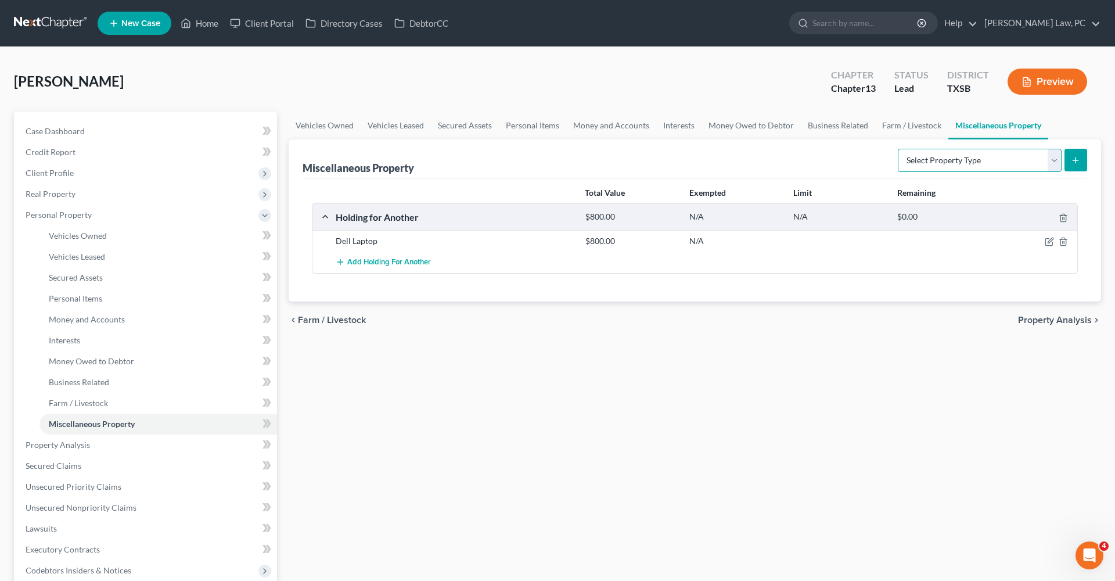
select select "stored_within_1_year"
click at [1076, 159] on line "submit" at bounding box center [1076, 159] width 0 height 5
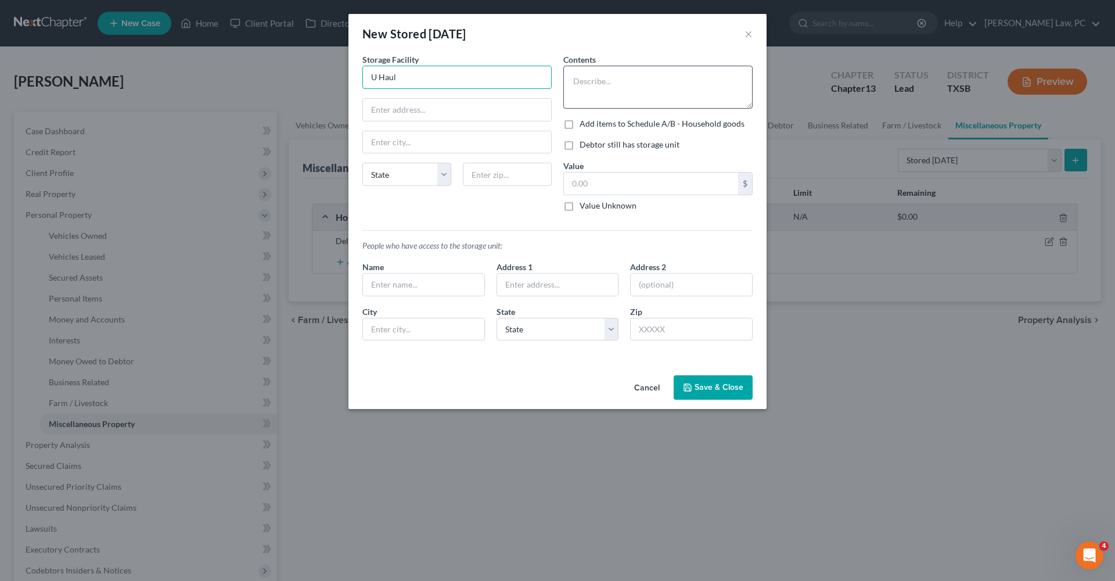
type input "U Haul"
click at [600, 81] on textarea at bounding box center [658, 87] width 189 height 43
type textarea "Office Supplies"
click at [580, 125] on label "Add items to Schedule A/B - Household goods" at bounding box center [662, 124] width 165 height 12
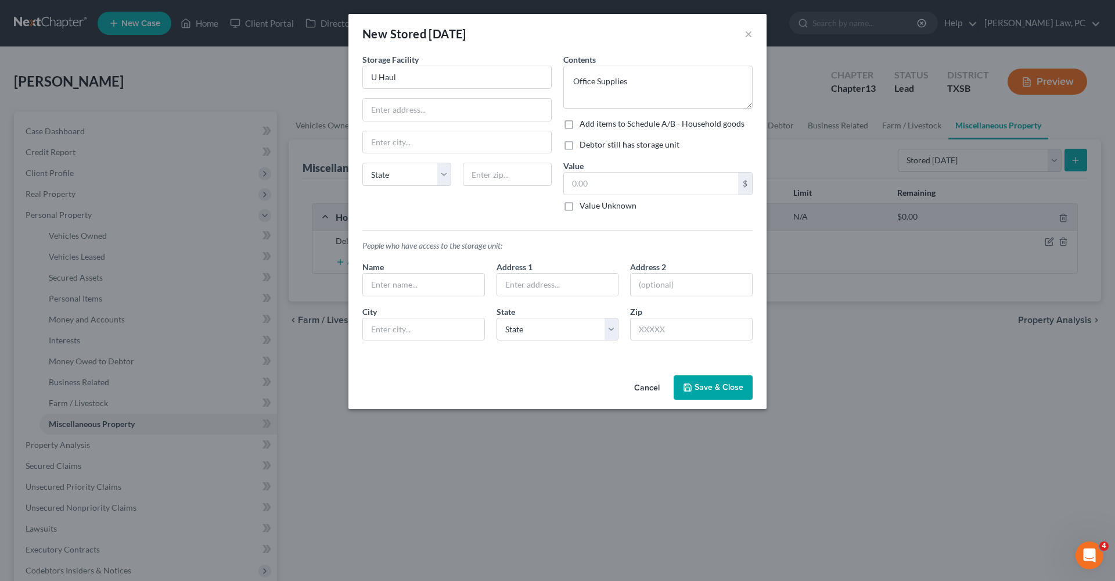
click at [584, 125] on input "Add items to Schedule A/B - Household goods" at bounding box center [588, 122] width 8 height 8
checkbox input "true"
click at [636, 89] on textarea "Office Supplies" at bounding box center [658, 87] width 189 height 43
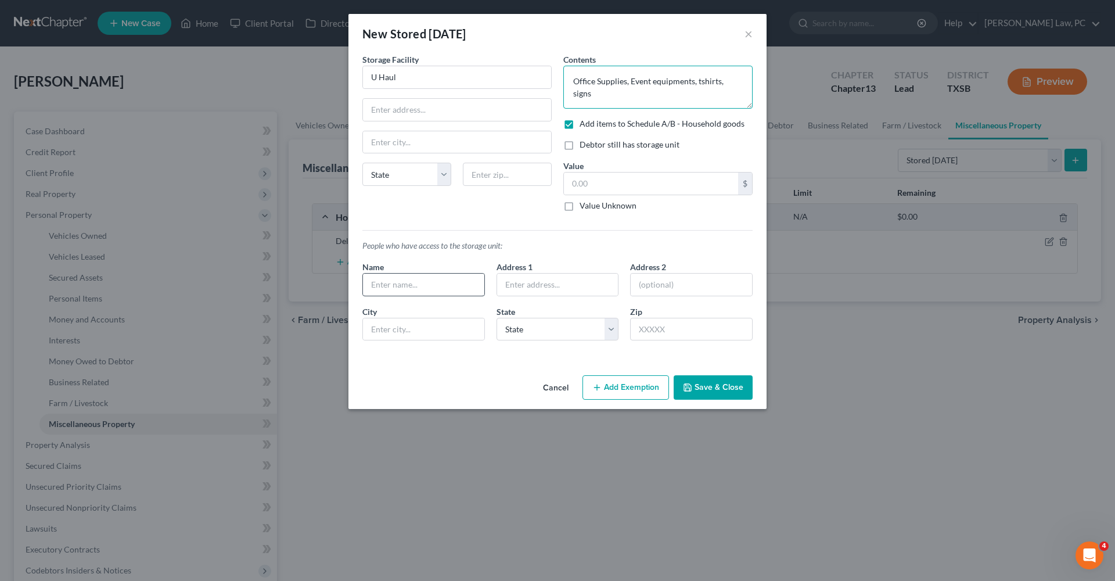
type textarea "Office Supplies, Event equipments, tshirts, signs"
type input "Debtor"
click at [596, 186] on input "text" at bounding box center [651, 184] width 174 height 22
click at [587, 187] on input "text" at bounding box center [651, 184] width 174 height 22
type input "300"
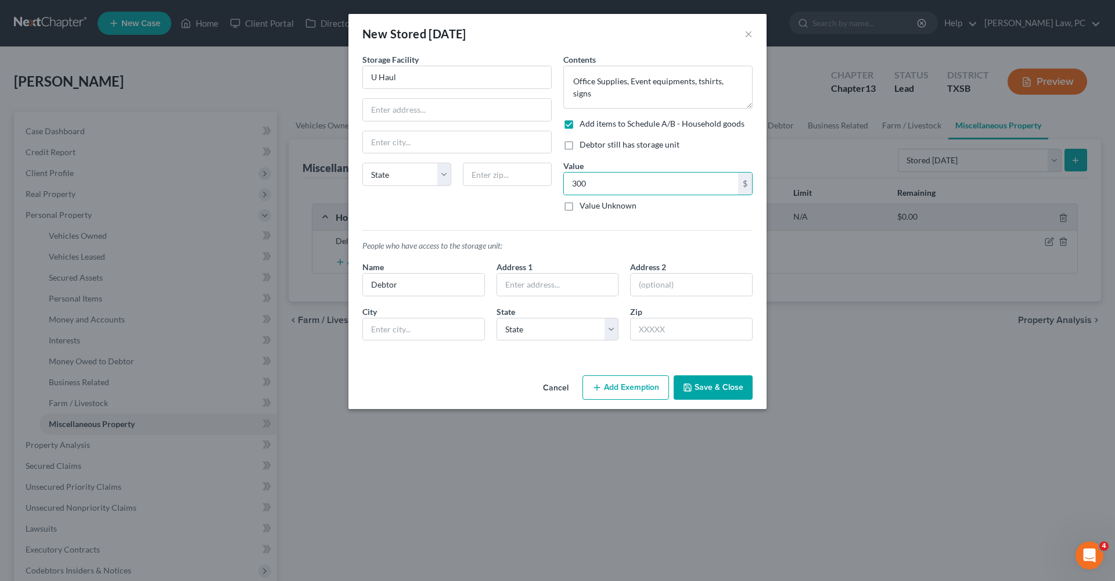
click at [610, 391] on button "Add Exemption" at bounding box center [626, 387] width 87 height 24
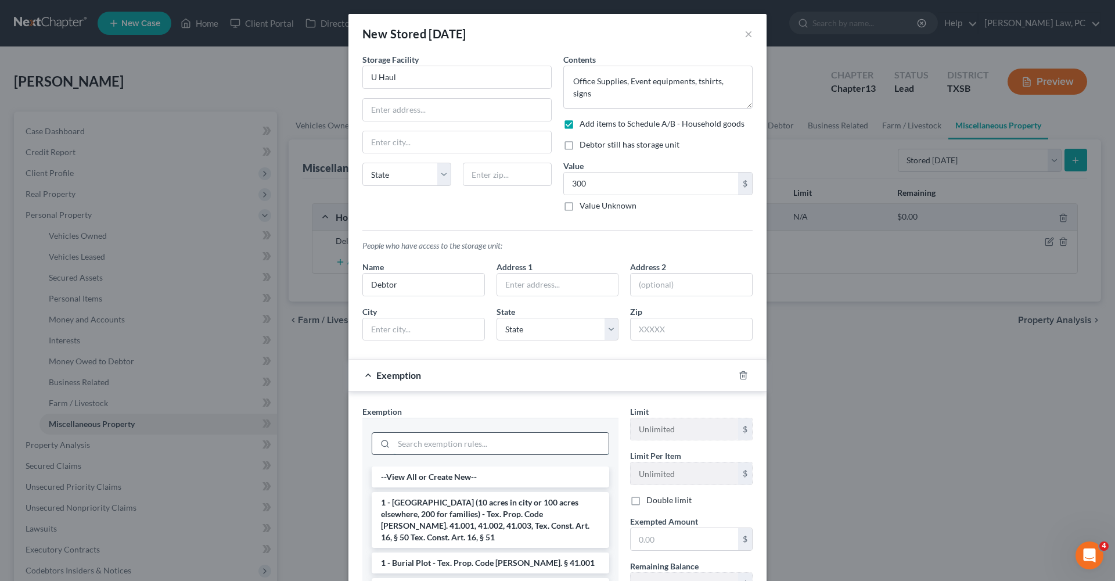
click at [486, 440] on input "search" at bounding box center [501, 444] width 215 height 22
click at [367, 378] on div "Exemption" at bounding box center [542, 375] width 386 height 31
click at [738, 371] on div at bounding box center [750, 375] width 33 height 19
click at [745, 376] on icon "button" at bounding box center [743, 375] width 9 height 9
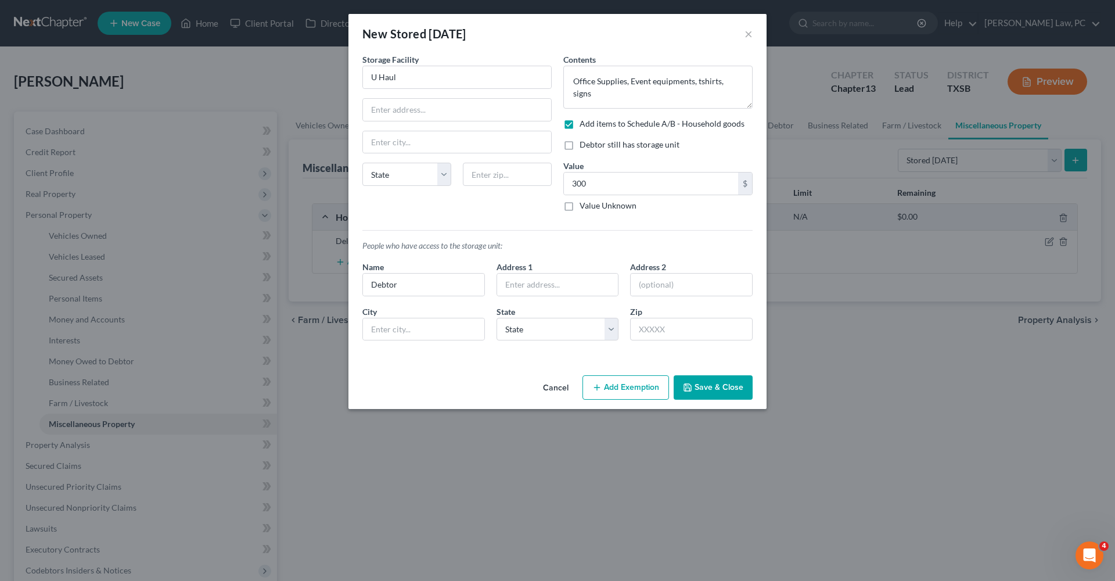
click at [580, 124] on label "Add items to Schedule A/B - Household goods" at bounding box center [662, 124] width 165 height 12
click at [584, 124] on input "Add items to Schedule A/B - Household goods" at bounding box center [588, 122] width 8 height 8
checkbox input "false"
click at [715, 387] on button "Save & Close" at bounding box center [713, 387] width 79 height 24
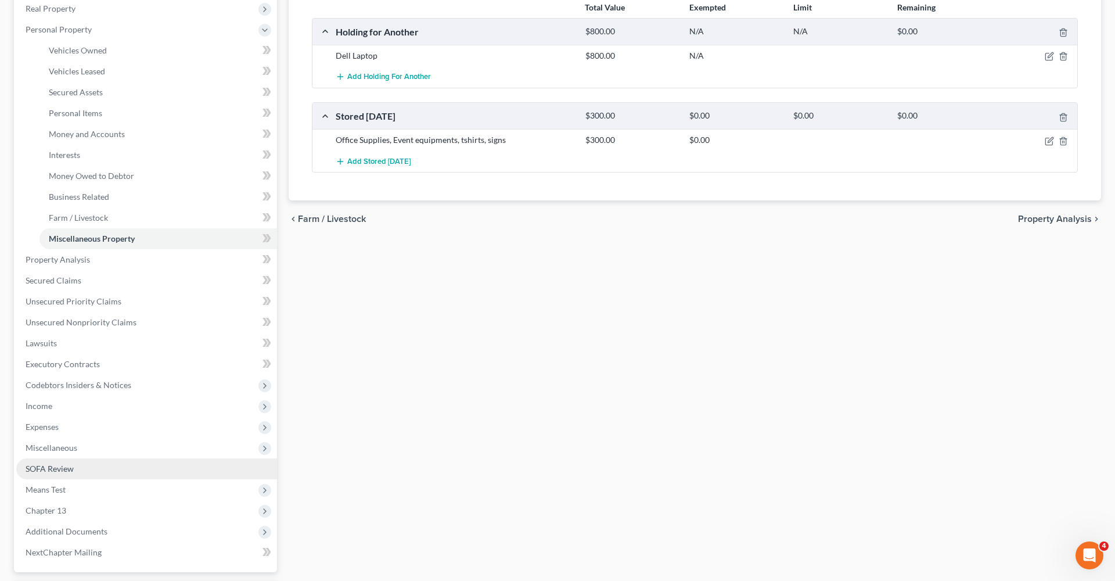
scroll to position [194, 0]
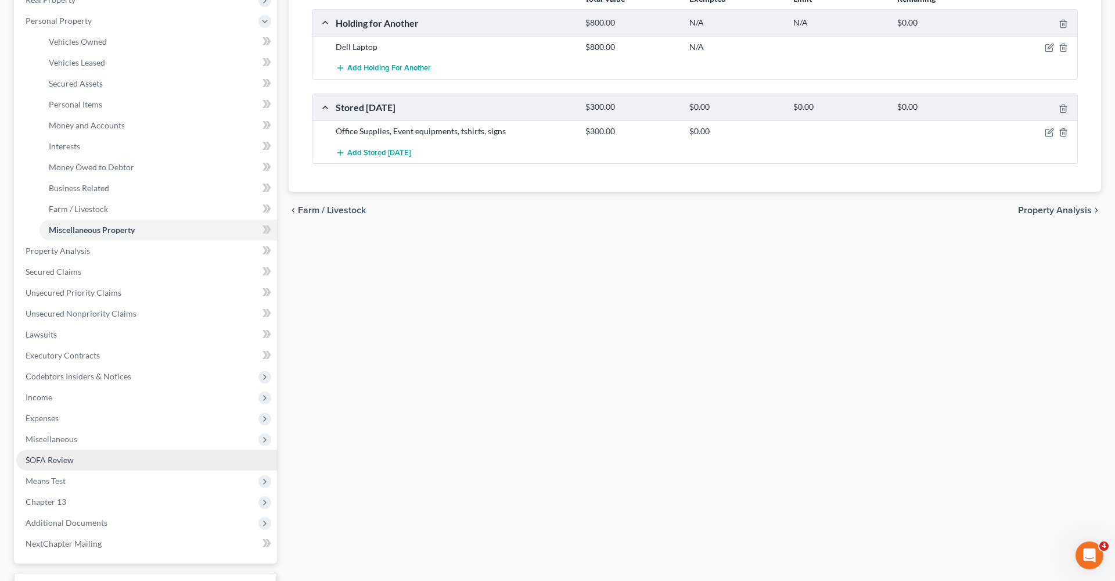
click at [50, 455] on link "SOFA Review" at bounding box center [146, 460] width 261 height 21
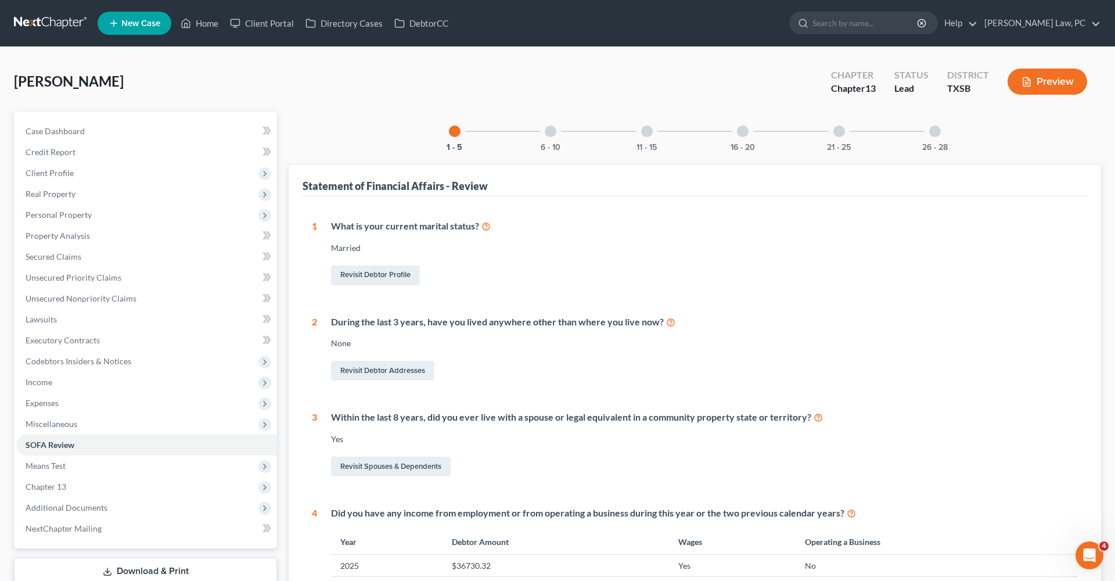
click at [845, 130] on div at bounding box center [840, 131] width 12 height 12
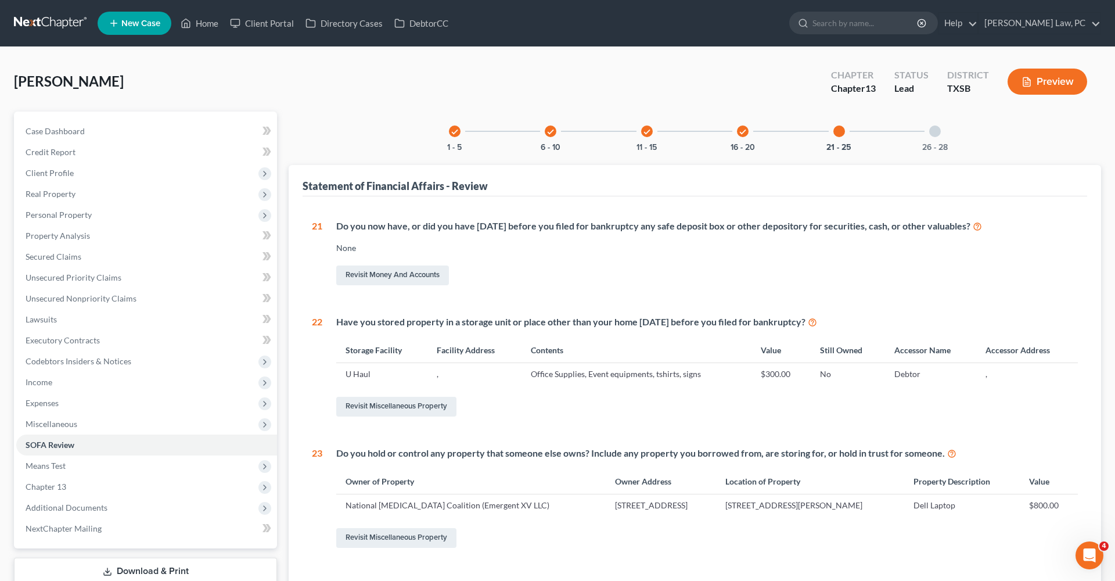
click at [936, 136] on div at bounding box center [935, 131] width 12 height 12
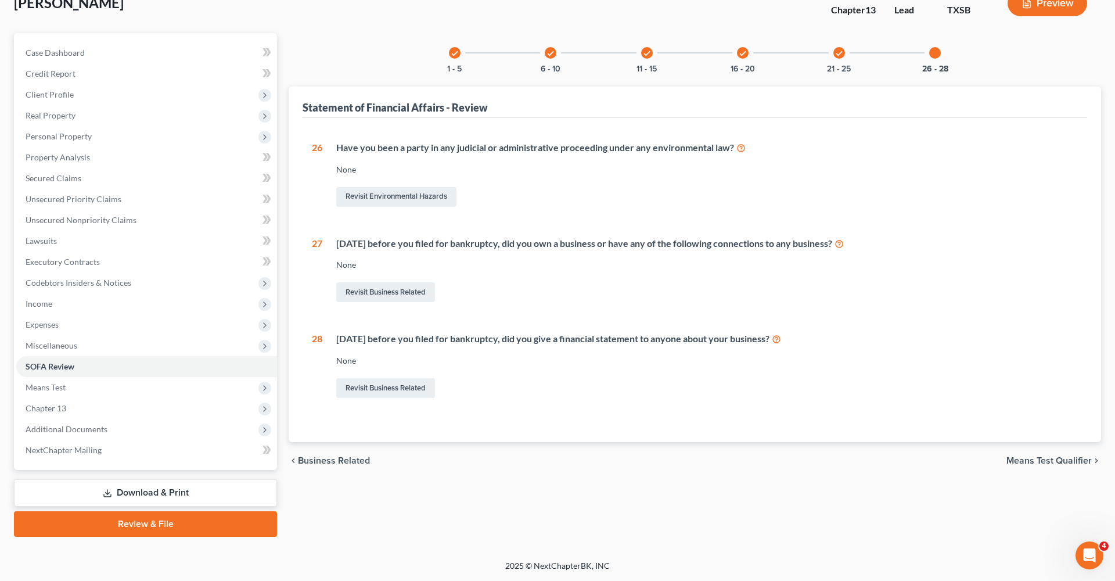
scroll to position [78, 0]
click at [47, 386] on span "Means Test" at bounding box center [46, 387] width 40 height 10
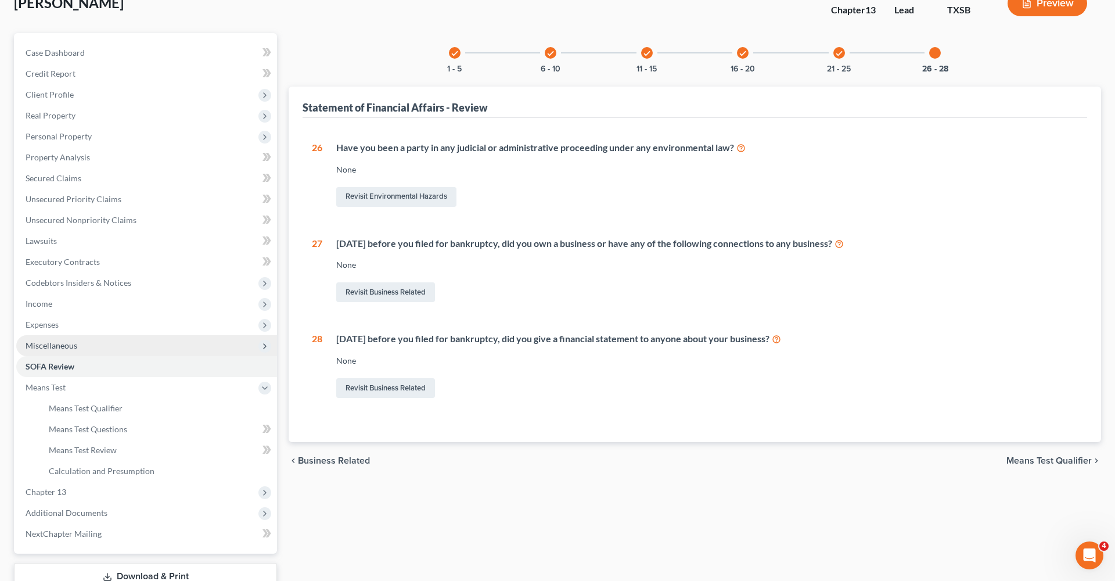
click at [55, 342] on span "Miscellaneous" at bounding box center [52, 345] width 52 height 10
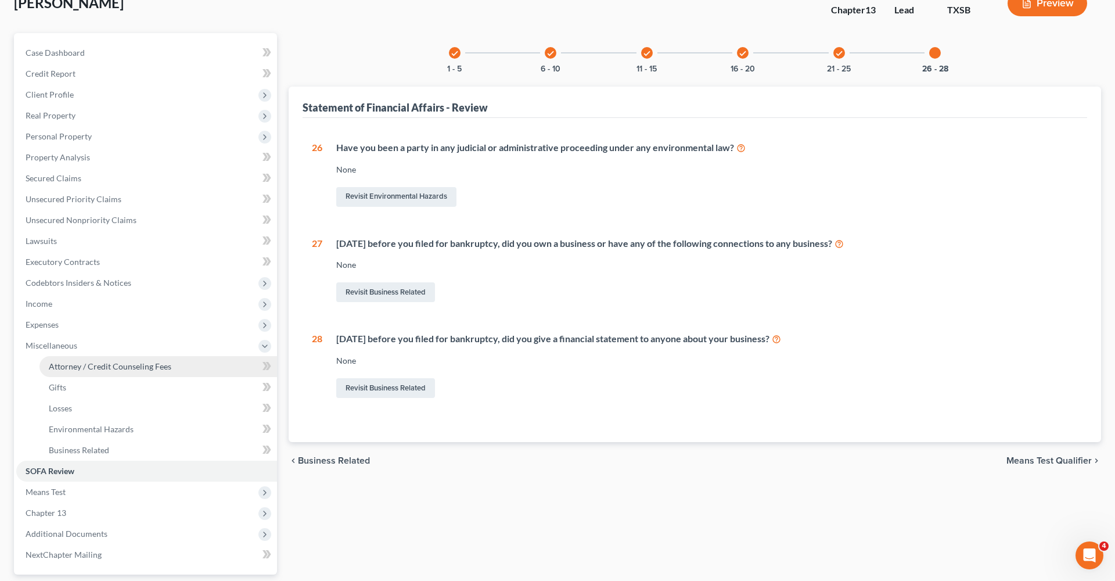
click at [85, 368] on span "Attorney / Credit Counseling Fees" at bounding box center [110, 366] width 123 height 10
select select "1"
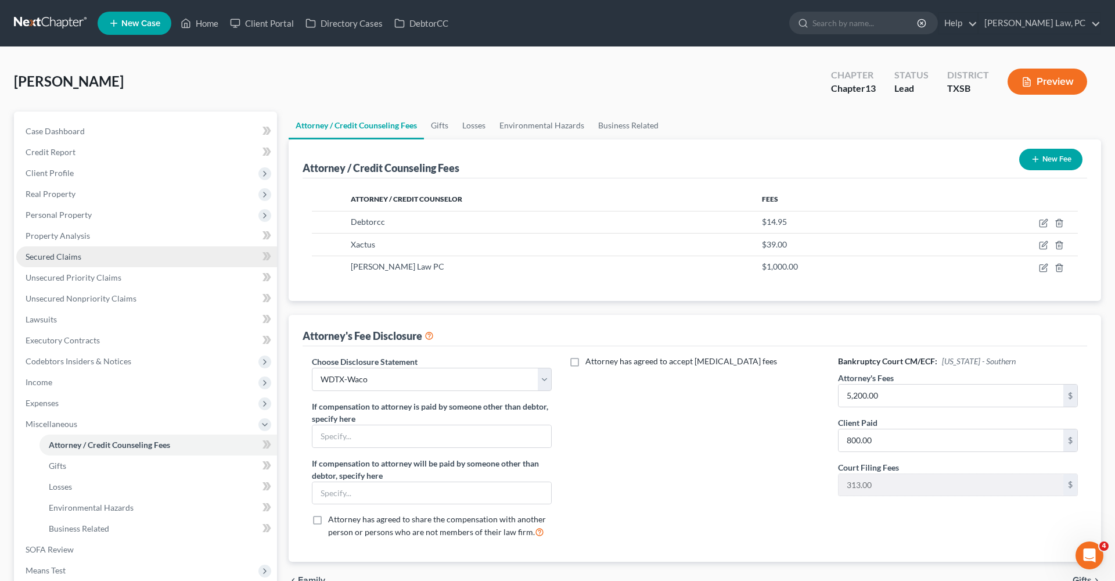
click at [56, 257] on span "Secured Claims" at bounding box center [54, 257] width 56 height 10
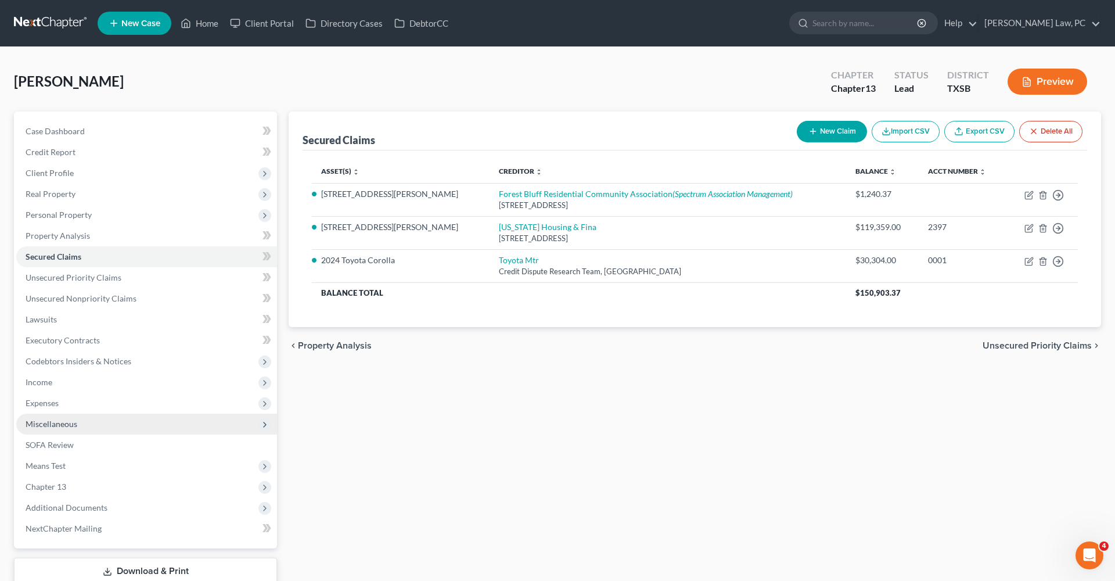
click at [44, 424] on span "Miscellaneous" at bounding box center [52, 424] width 52 height 10
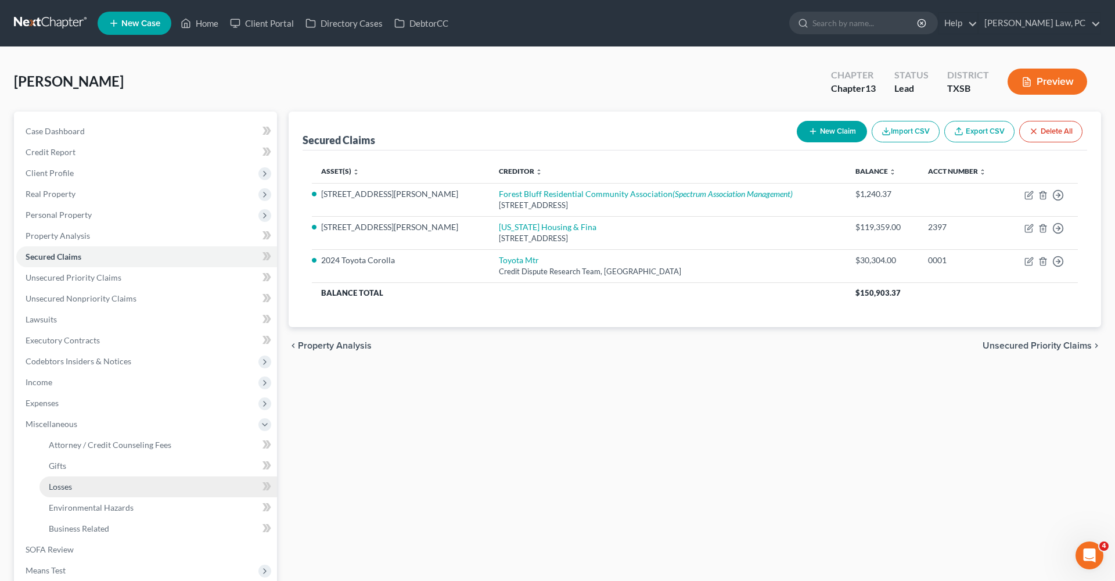
click at [60, 487] on span "Losses" at bounding box center [60, 487] width 23 height 10
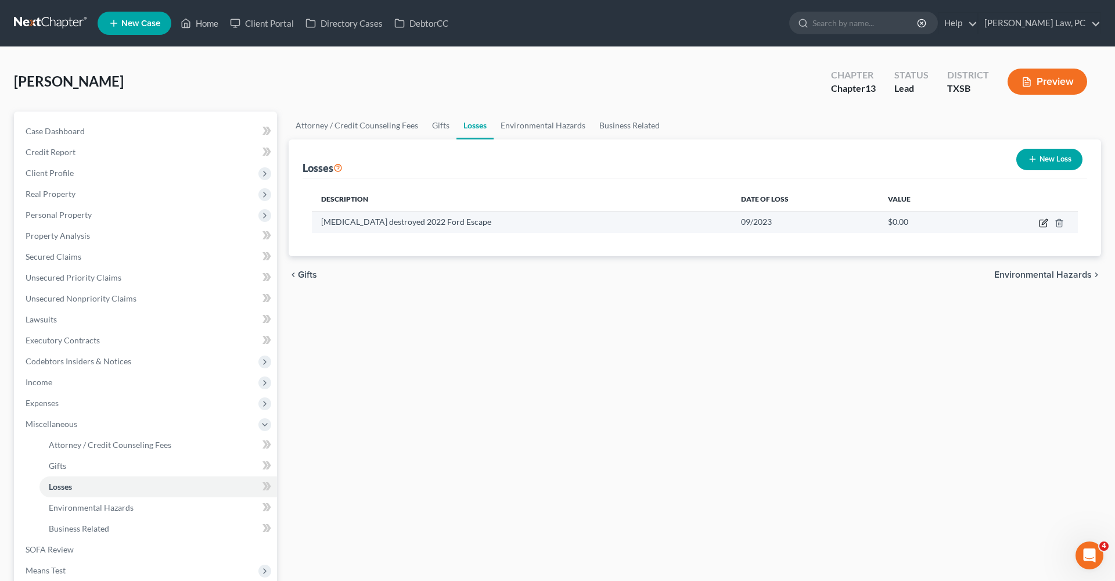
click at [1042, 225] on icon "button" at bounding box center [1043, 222] width 9 height 9
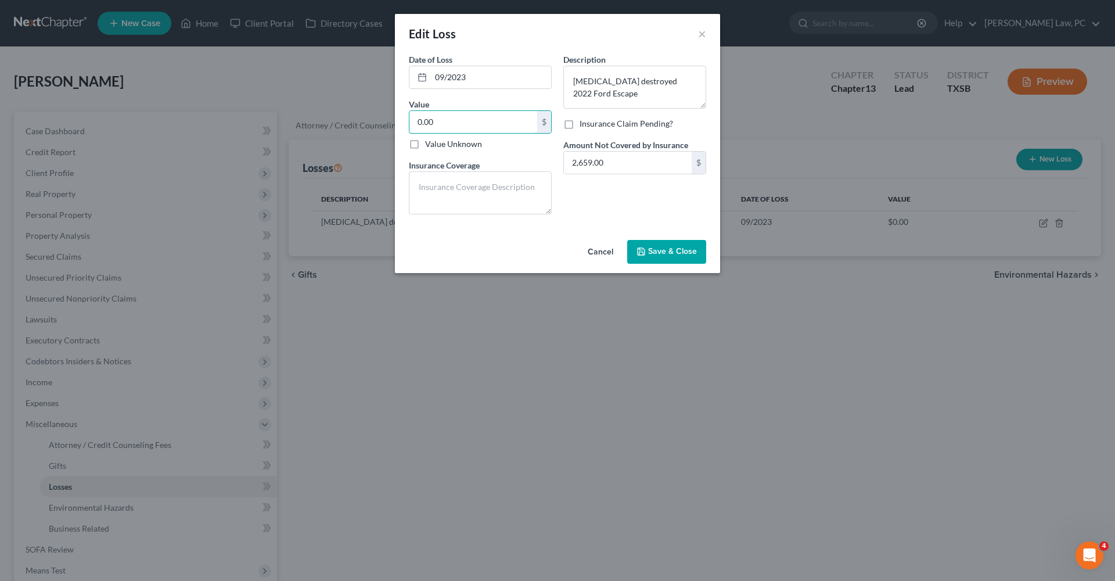
drag, startPoint x: 434, startPoint y: 124, endPoint x: 406, endPoint y: 124, distance: 27.9
click at [406, 124] on div "Date of Loss * 09/2023 Value 0.00 $ Value Unknown Balance Undetermined 0.00 $ V…" at bounding box center [480, 138] width 155 height 170
type input "22,416"
click at [655, 247] on span "Save & Close" at bounding box center [672, 252] width 49 height 10
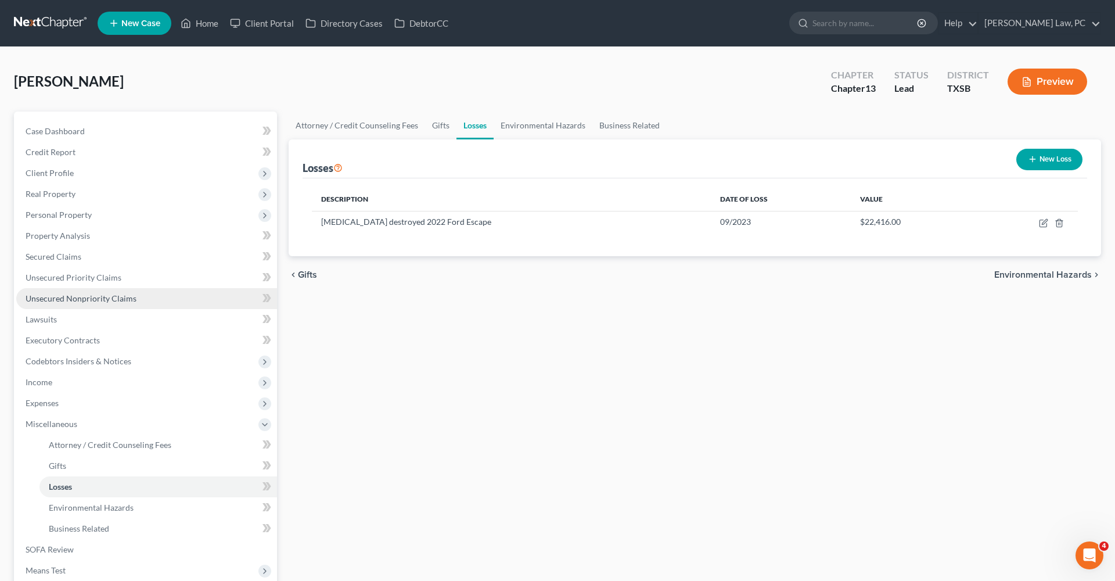
click at [78, 297] on span "Unsecured Nonpriority Claims" at bounding box center [81, 298] width 111 height 10
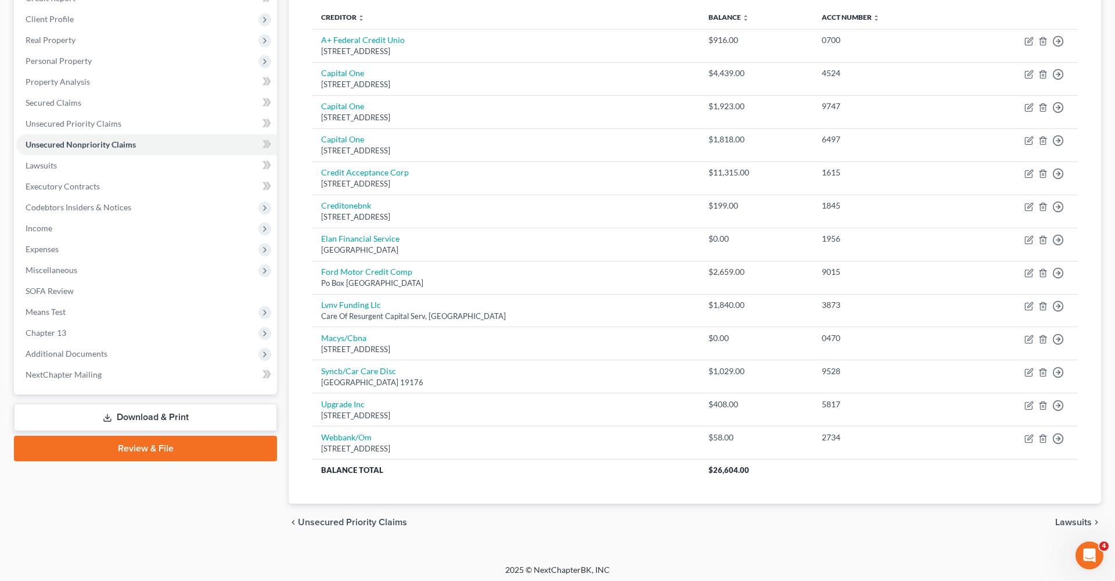
scroll to position [102, 0]
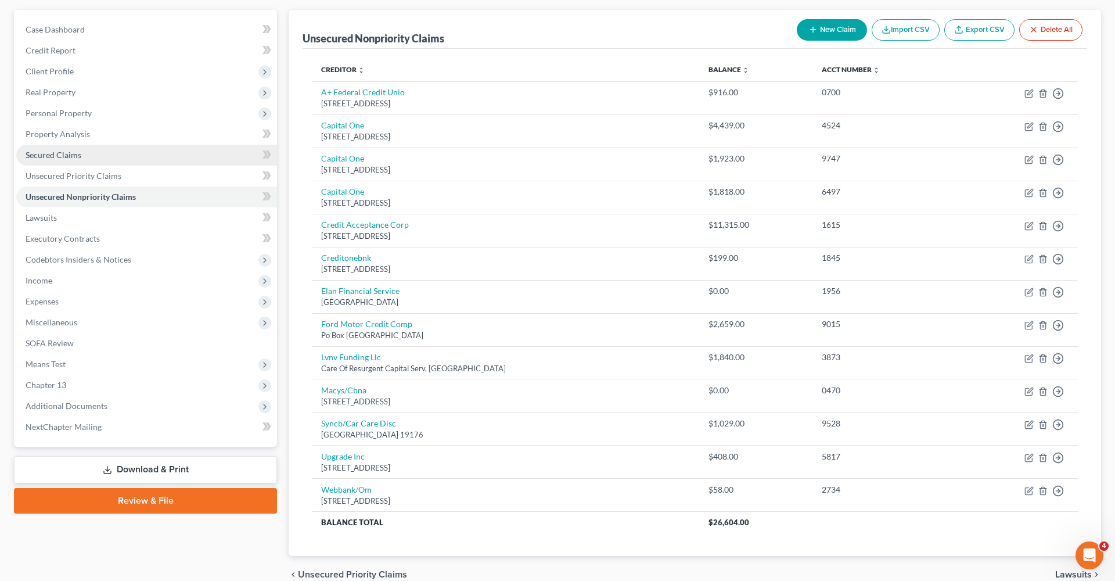
click at [34, 153] on span "Secured Claims" at bounding box center [54, 155] width 56 height 10
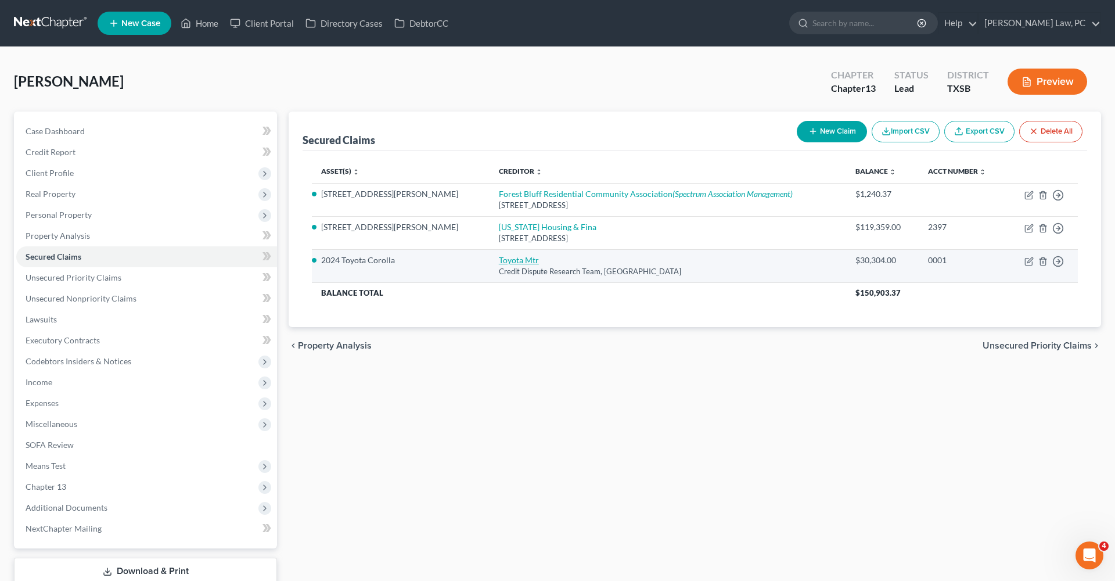
click at [499, 260] on link "Toyota Mtr" at bounding box center [519, 260] width 40 height 10
select select "45"
select select "0"
select select "2"
select select "0"
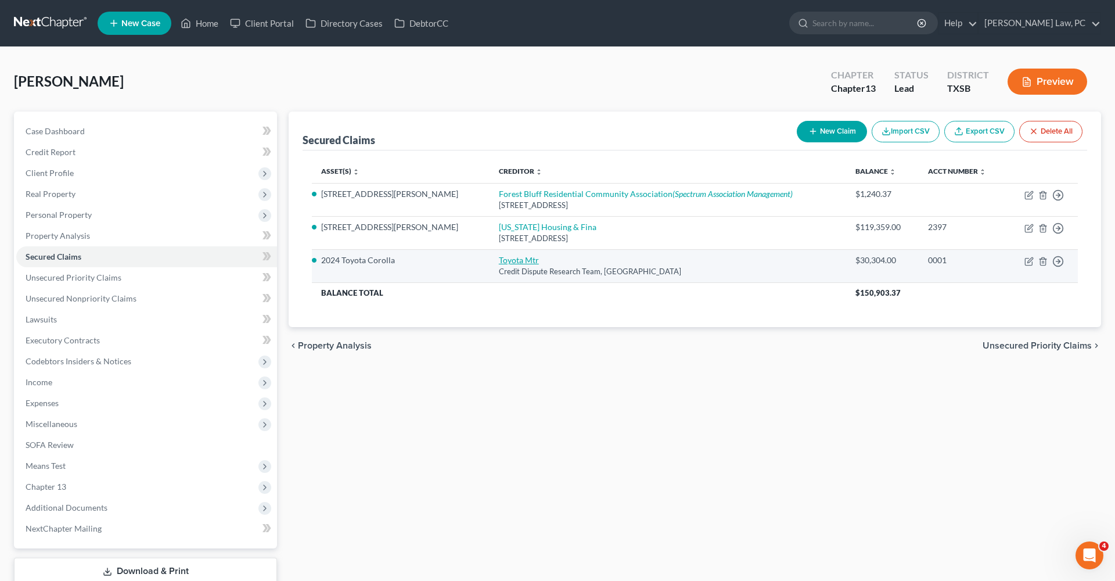
select select "1"
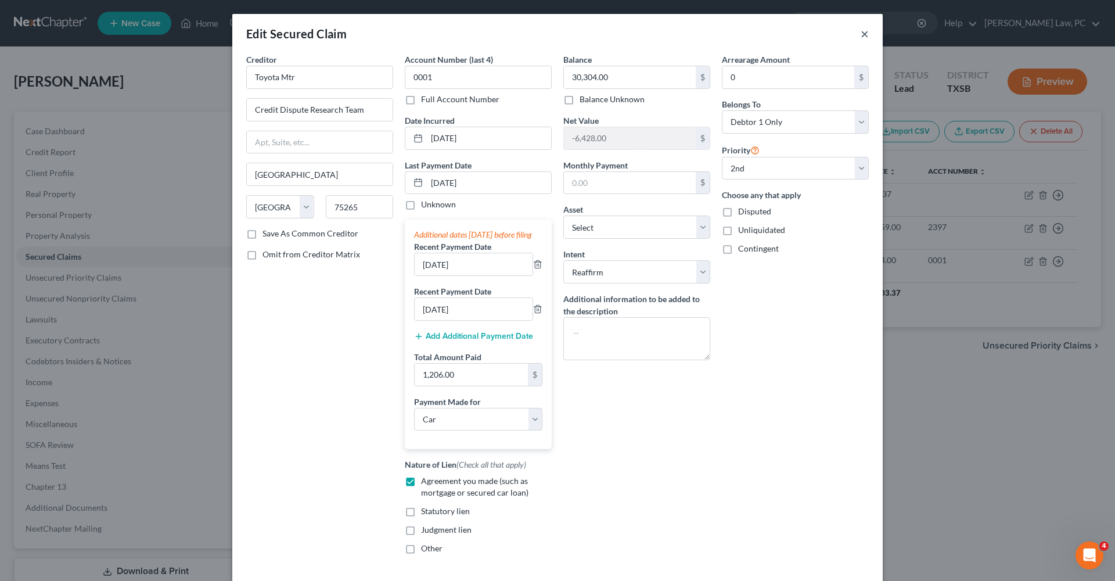
click at [865, 33] on button "×" at bounding box center [865, 34] width 8 height 14
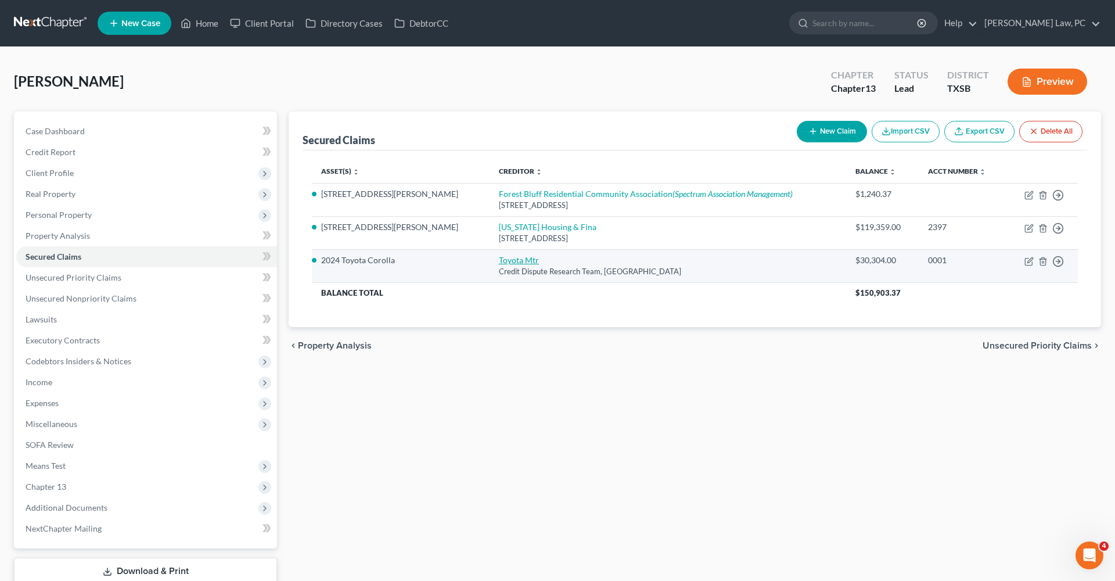
click at [499, 260] on link "Toyota Mtr" at bounding box center [519, 260] width 40 height 10
select select "45"
select select "0"
select select "5"
select select "2"
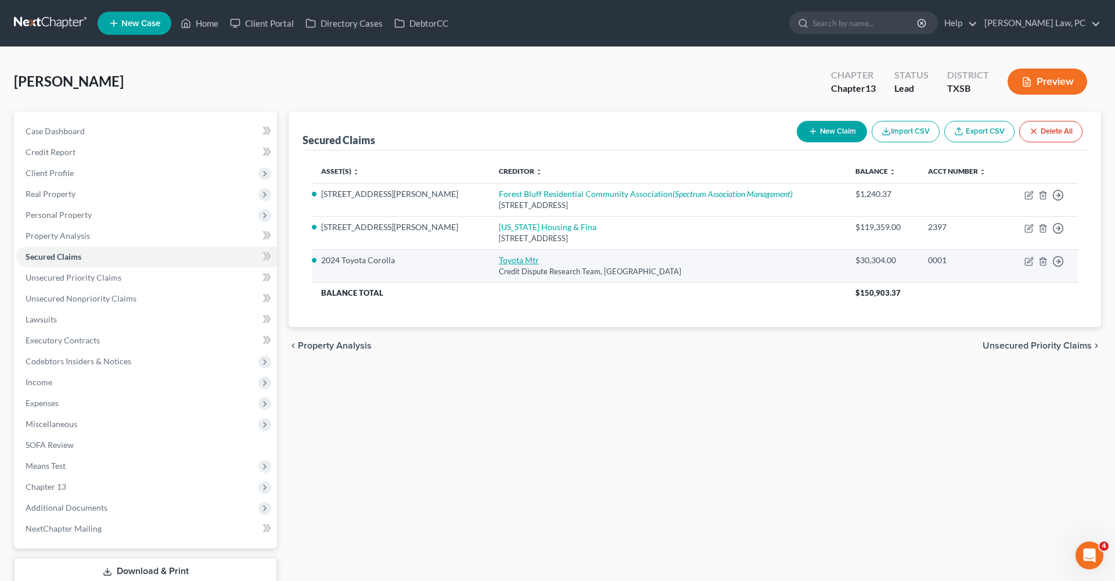
select select "0"
select select "1"
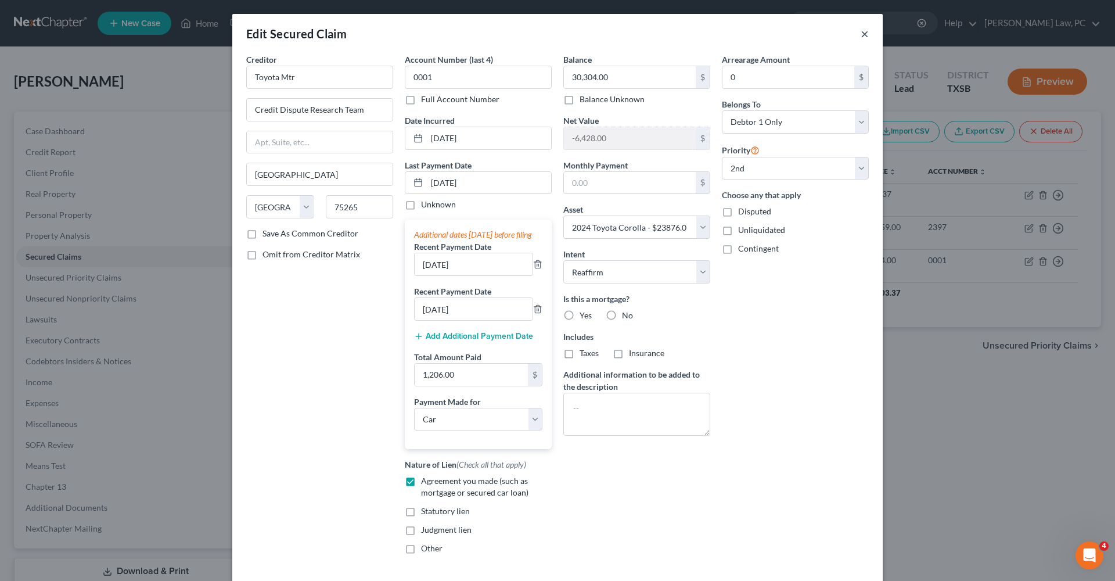
click at [867, 35] on button "×" at bounding box center [865, 34] width 8 height 14
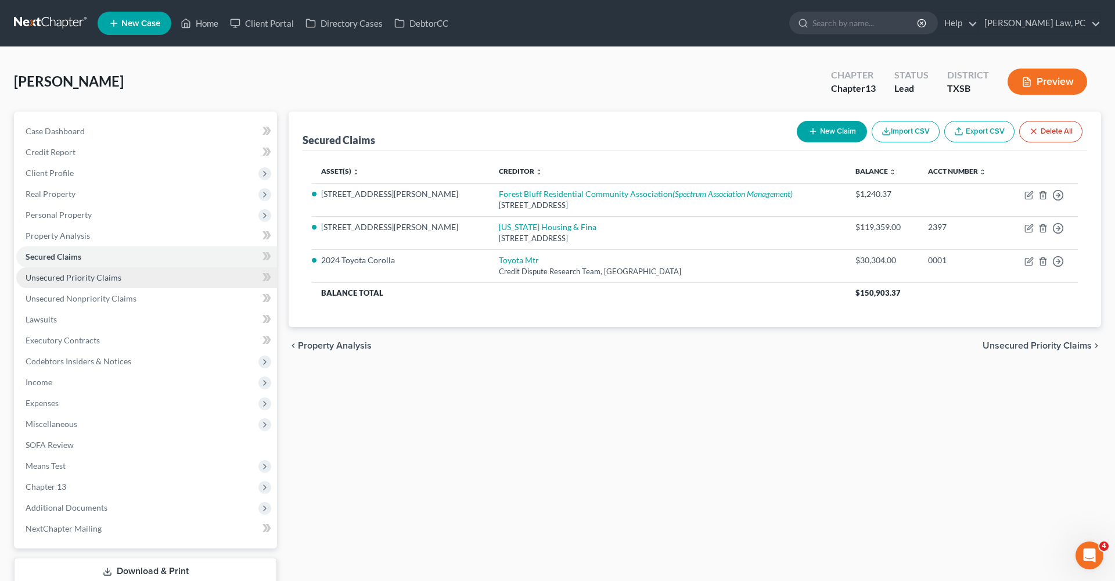
click at [84, 283] on link "Unsecured Priority Claims" at bounding box center [146, 277] width 261 height 21
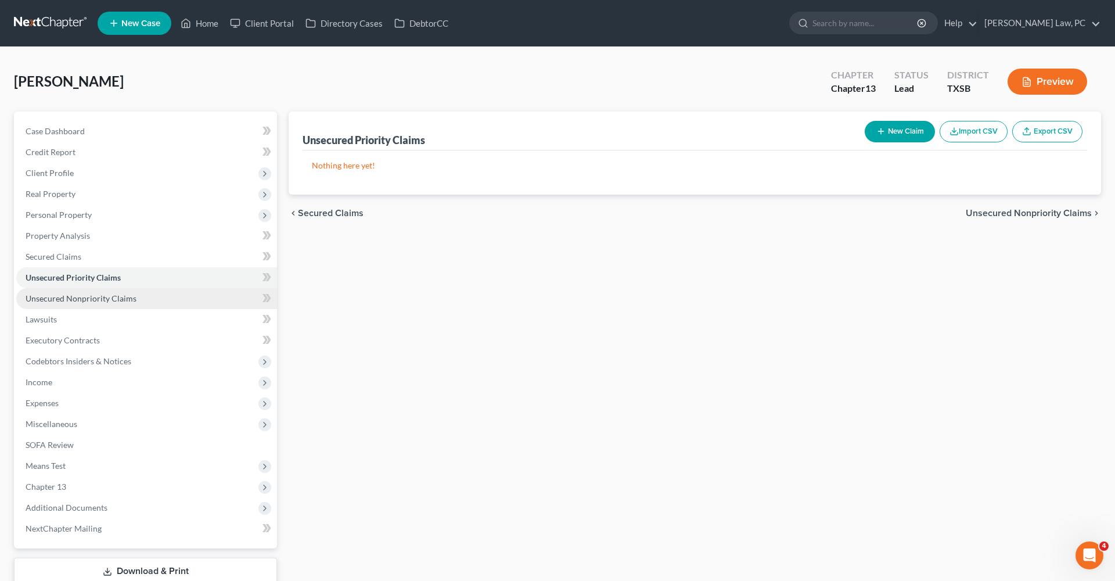
click at [87, 294] on span "Unsecured Nonpriority Claims" at bounding box center [81, 298] width 111 height 10
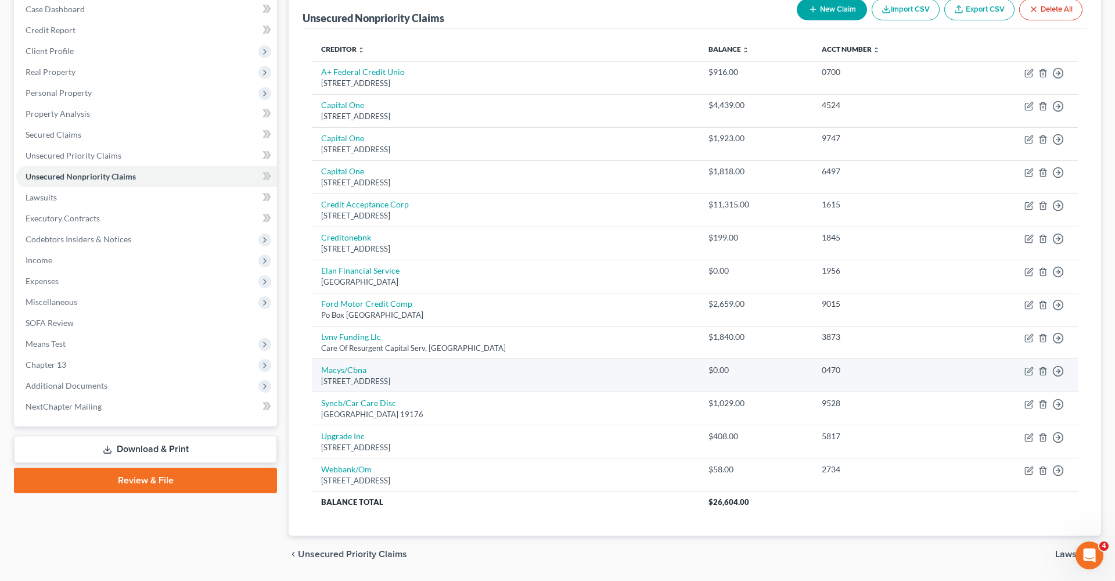
scroll to position [122, 0]
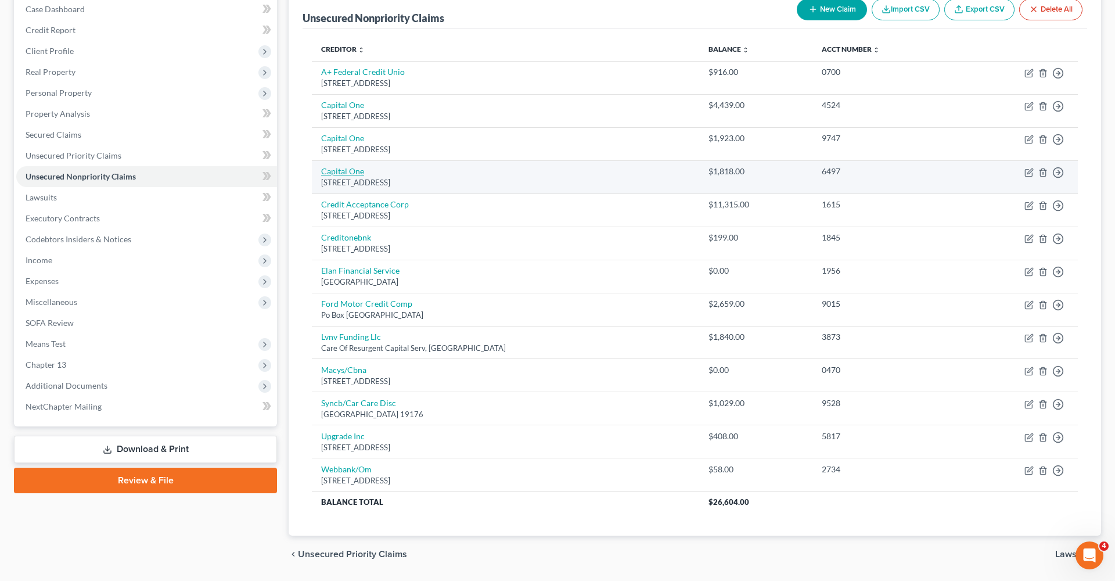
click at [344, 174] on link "Capital One" at bounding box center [342, 171] width 43 height 10
select select "46"
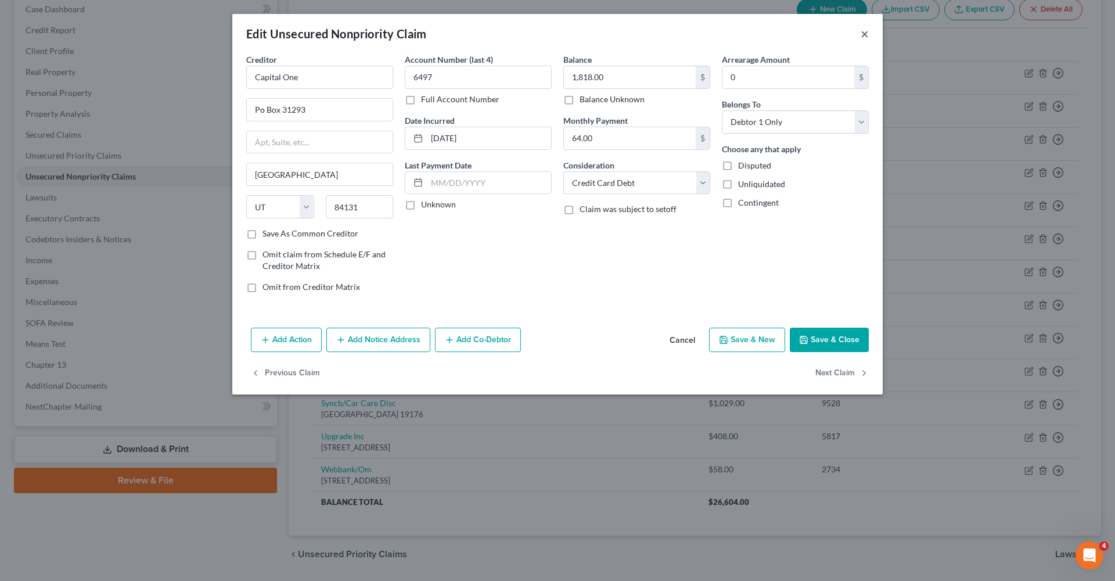
click at [863, 36] on button "×" at bounding box center [865, 34] width 8 height 14
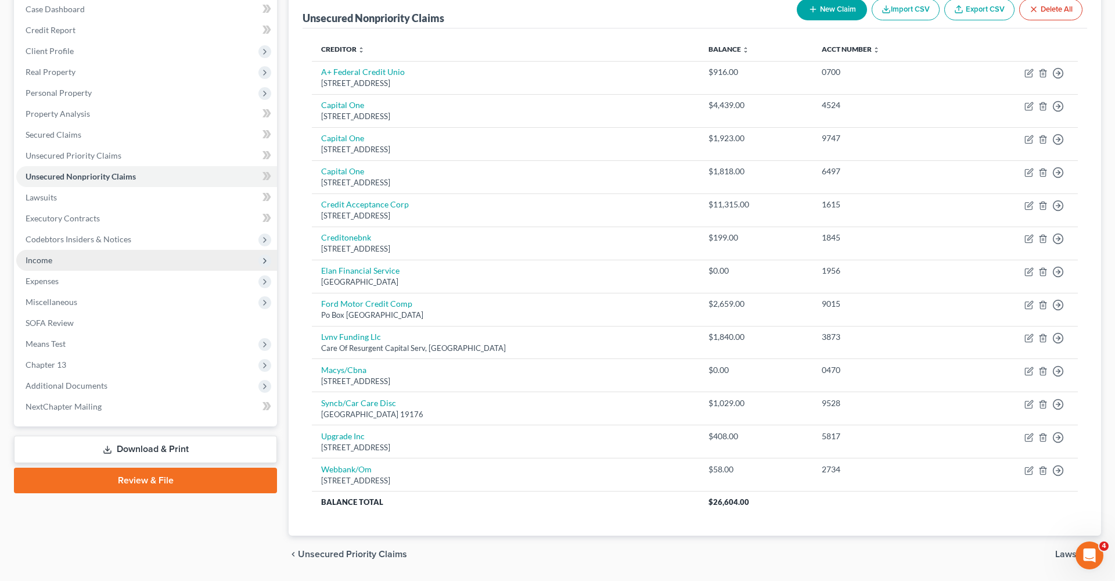
click at [37, 260] on span "Income" at bounding box center [39, 260] width 27 height 10
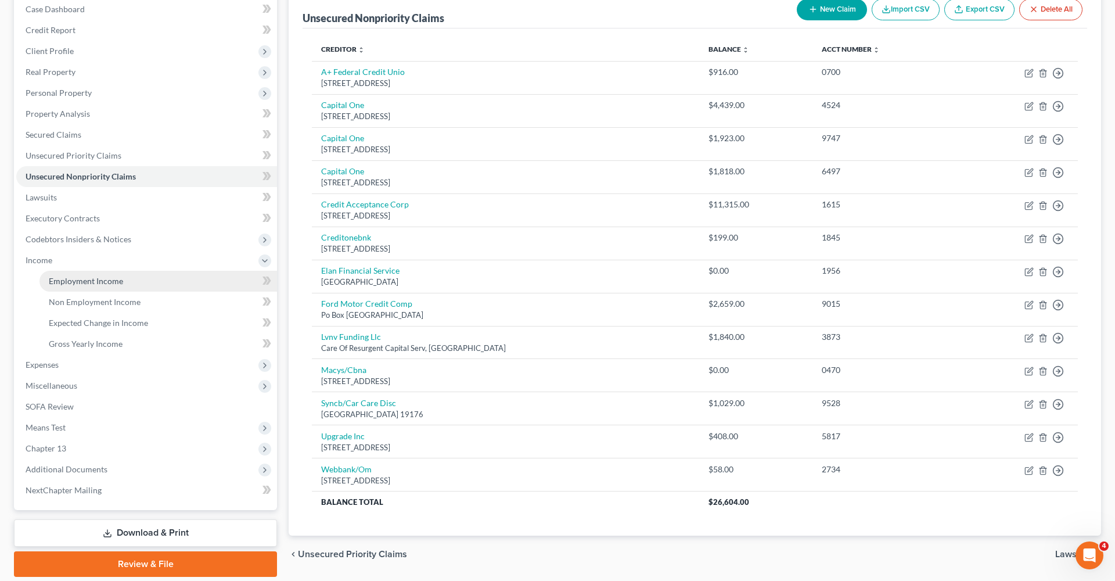
click at [98, 277] on span "Employment Income" at bounding box center [86, 281] width 74 height 10
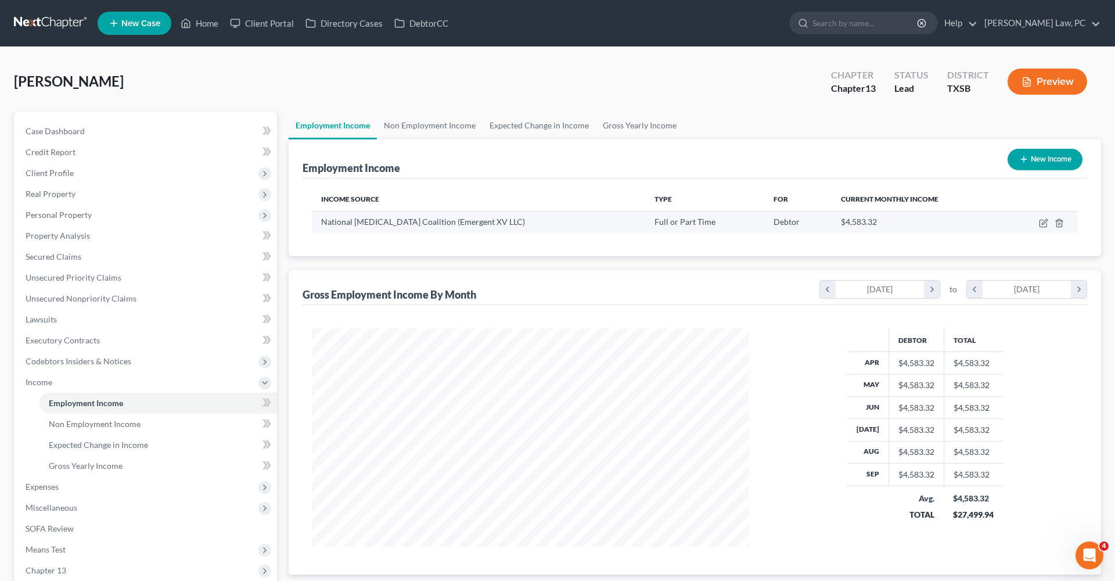
scroll to position [218, 461]
click at [1045, 224] on icon "button" at bounding box center [1044, 221] width 5 height 5
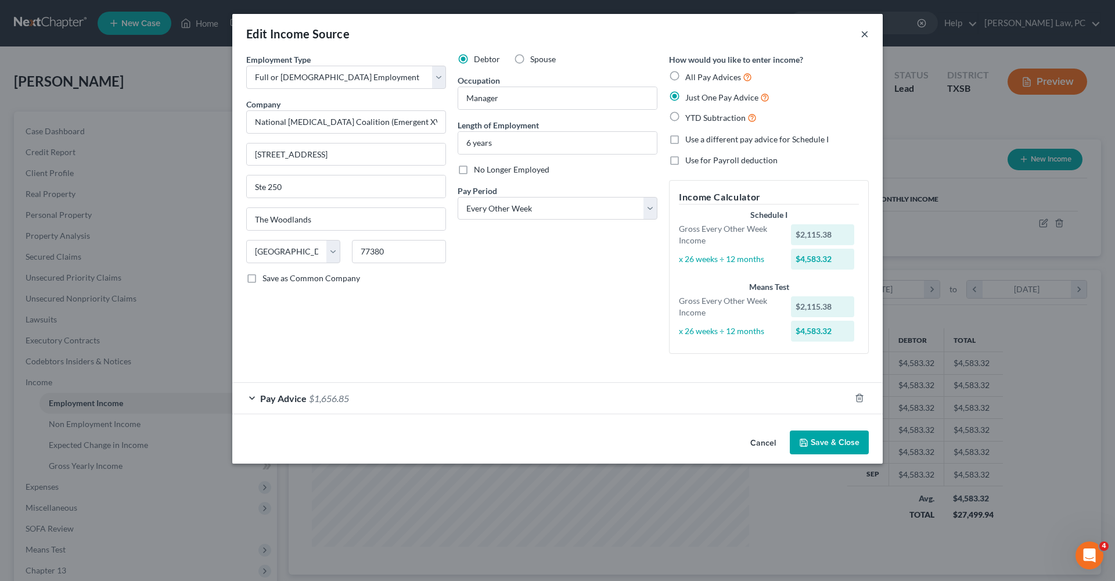
click at [864, 38] on button "×" at bounding box center [865, 34] width 8 height 14
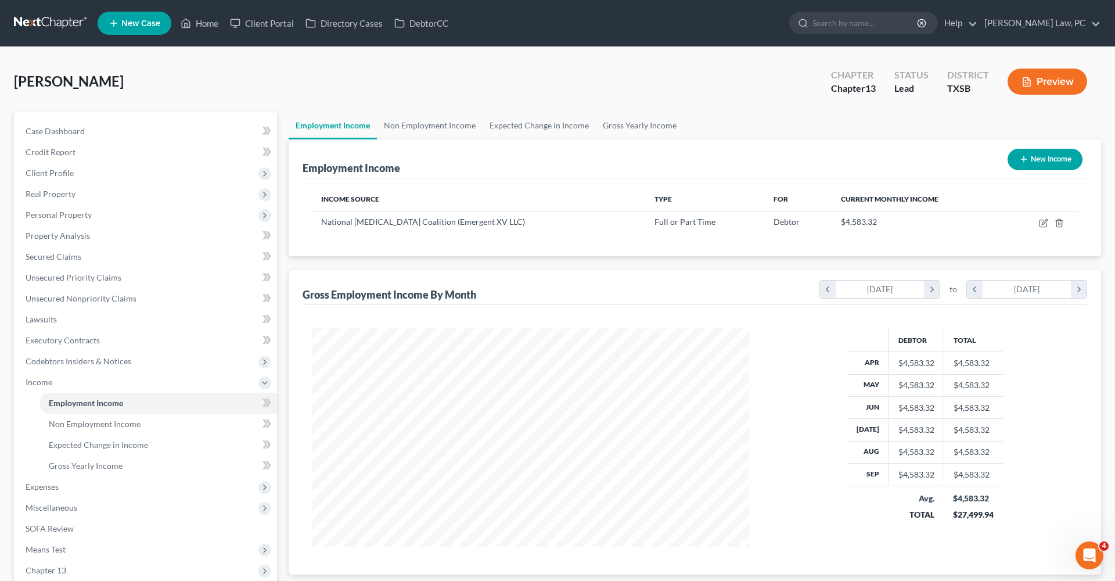
scroll to position [95, 0]
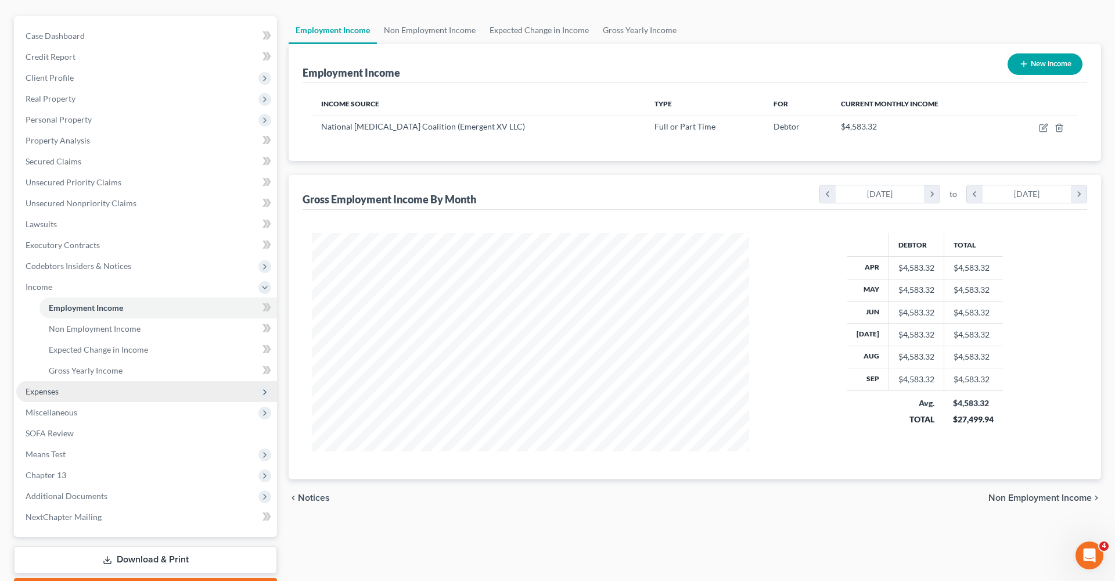
click at [40, 392] on span "Expenses" at bounding box center [42, 391] width 33 height 10
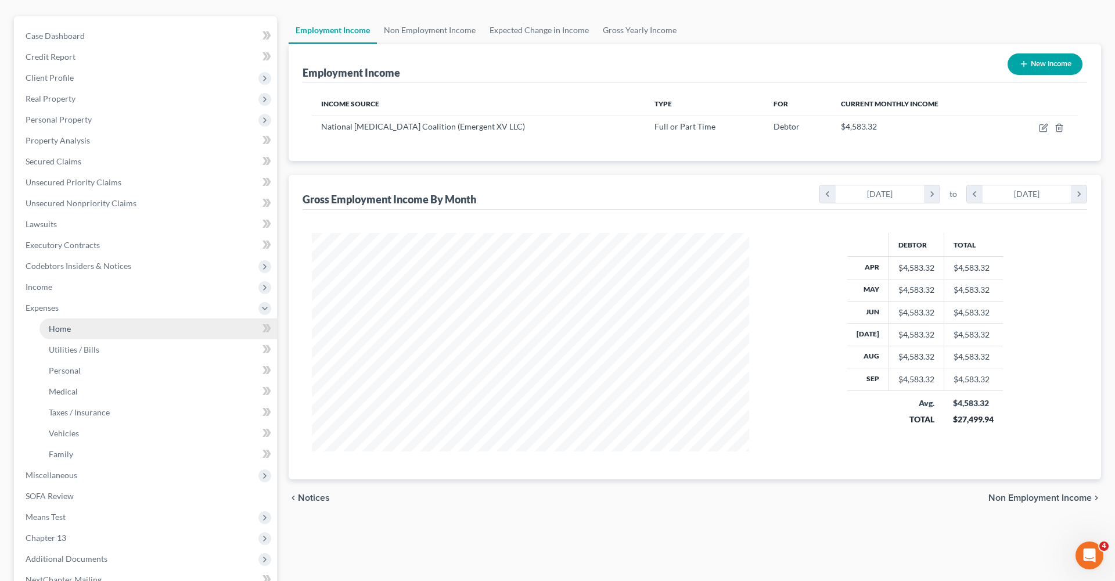
click at [64, 328] on span "Home" at bounding box center [60, 329] width 22 height 10
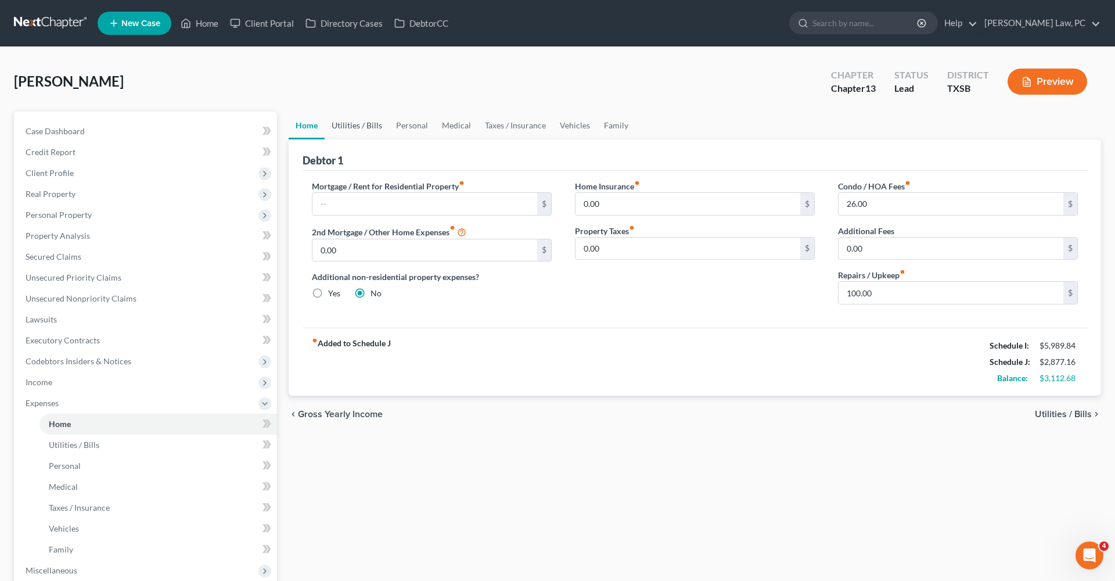
click at [354, 127] on link "Utilities / Bills" at bounding box center [357, 126] width 64 height 28
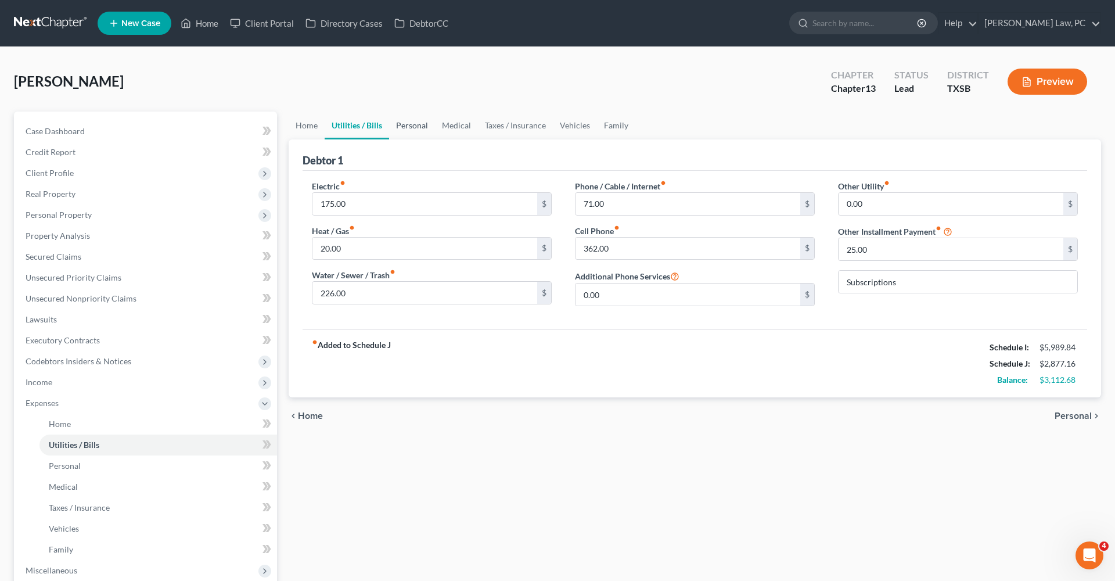
click at [411, 129] on link "Personal" at bounding box center [412, 126] width 46 height 28
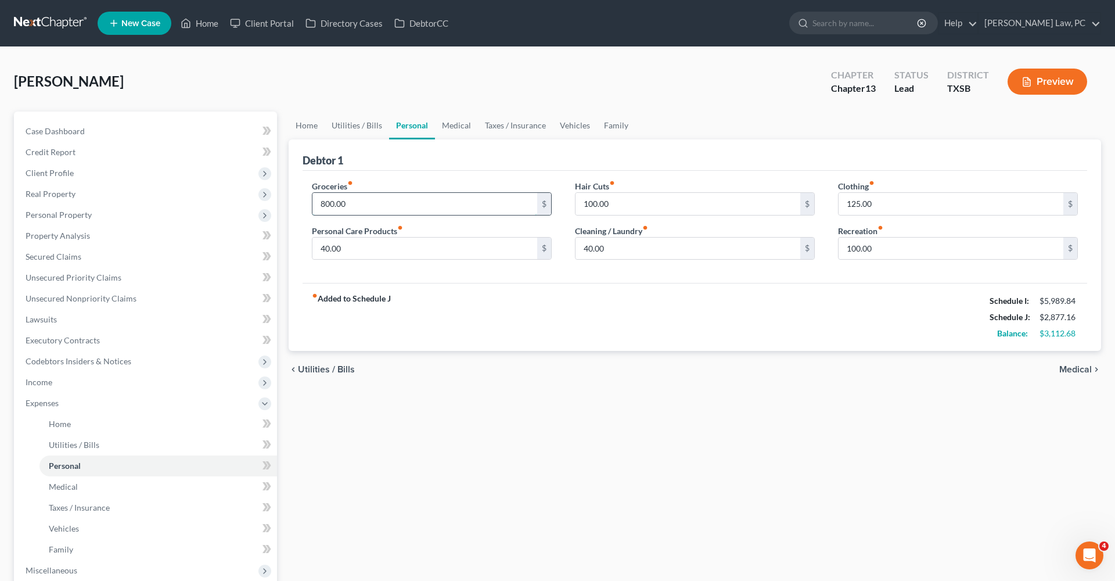
drag, startPoint x: 351, startPoint y: 203, endPoint x: 314, endPoint y: 202, distance: 36.6
click at [314, 202] on input "800.00" at bounding box center [425, 204] width 225 height 22
drag, startPoint x: 612, startPoint y: 250, endPoint x: 563, endPoint y: 250, distance: 48.8
click at [563, 250] on div "Groceries fiber_manual_record 860 $ Personal Care Products fiber_manual_record …" at bounding box center [694, 224] width 789 height 89
click at [612, 294] on div "fiber_manual_record Added to Schedule J Schedule I: $5,989.84 Schedule J: $2,95…" at bounding box center [695, 317] width 785 height 68
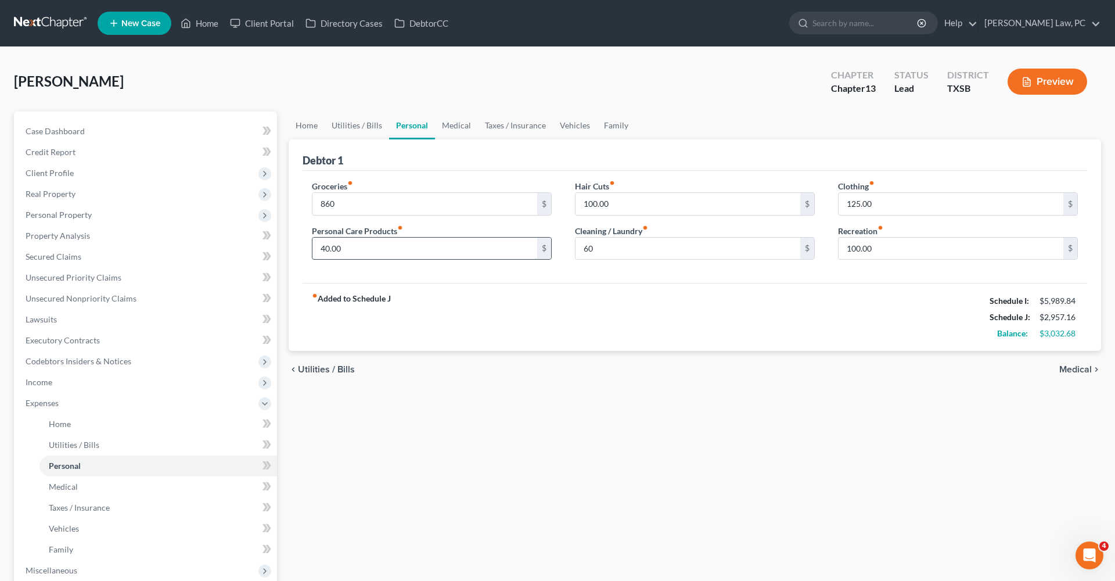
drag, startPoint x: 342, startPoint y: 250, endPoint x: 313, endPoint y: 249, distance: 28.5
click at [313, 249] on input "40.00" at bounding box center [425, 249] width 225 height 22
click at [590, 307] on div "fiber_manual_record Added to Schedule J Schedule I: $5,989.84 Schedule J: $2,99…" at bounding box center [695, 317] width 785 height 68
click at [353, 211] on input "860" at bounding box center [425, 204] width 225 height 22
click at [583, 298] on div "fiber_manual_record Added to Schedule J Schedule I: $5,989.84 Schedule J: $2,99…" at bounding box center [695, 317] width 785 height 68
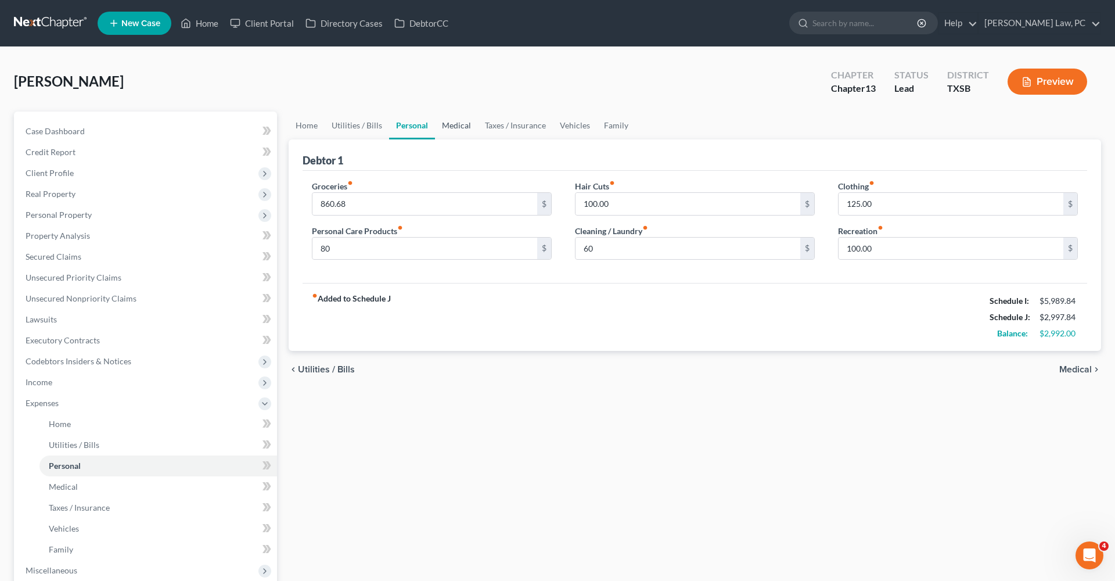
click at [459, 127] on link "Medical" at bounding box center [456, 126] width 43 height 28
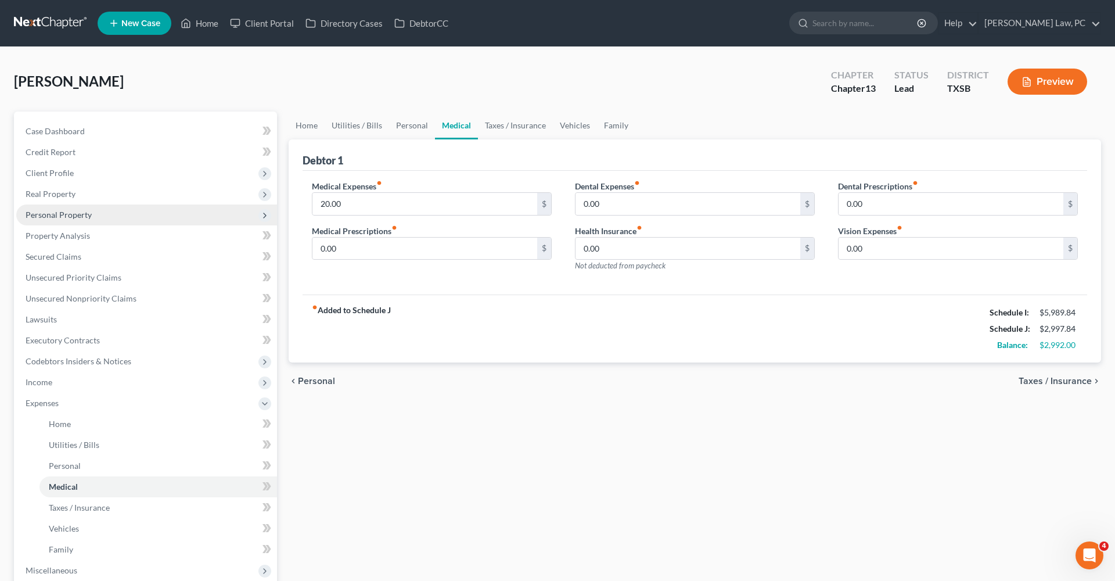
click at [46, 220] on span "Personal Property" at bounding box center [146, 214] width 261 height 21
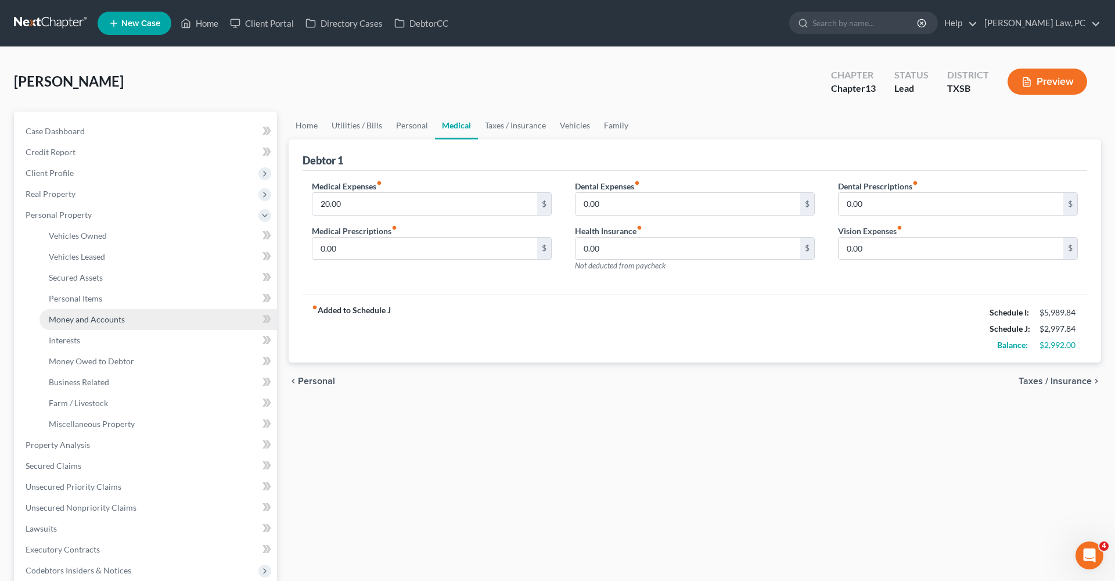
click at [96, 320] on span "Money and Accounts" at bounding box center [87, 319] width 76 height 10
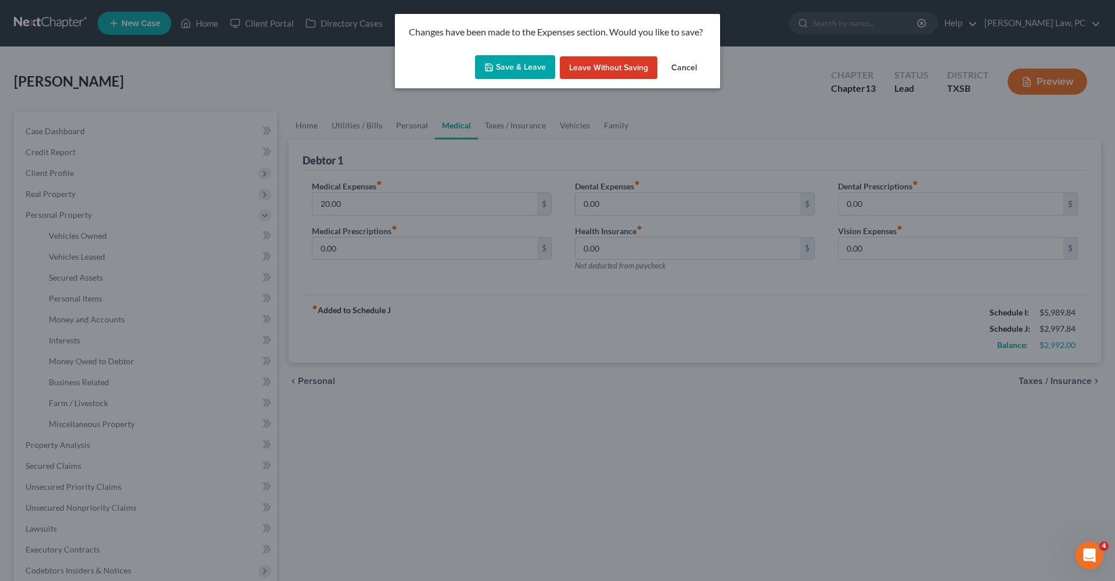
click at [498, 70] on button "Save & Leave" at bounding box center [515, 67] width 80 height 24
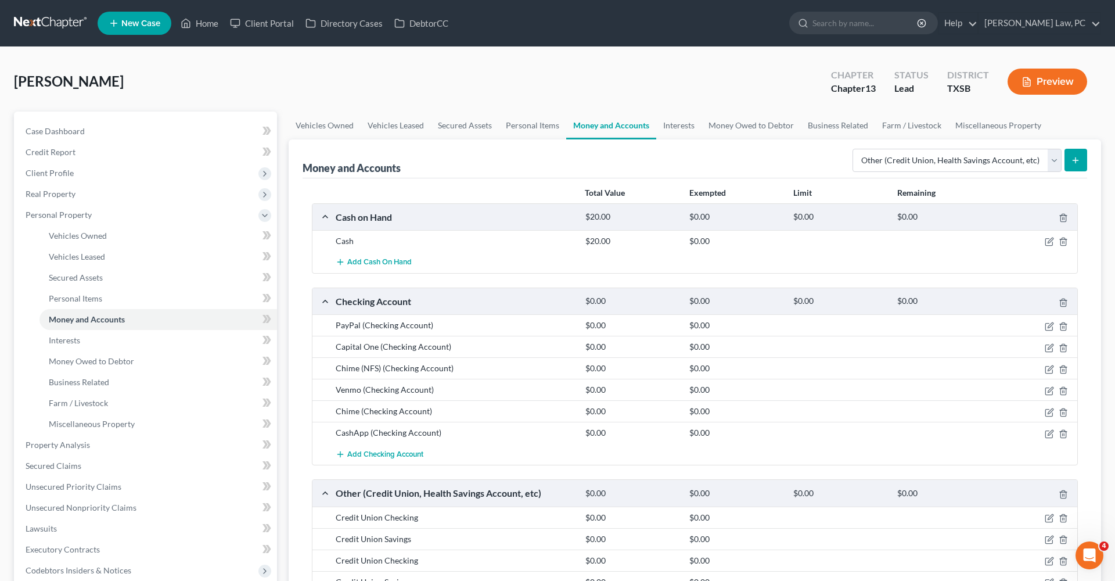
click at [1071, 159] on button "submit" at bounding box center [1076, 160] width 23 height 23
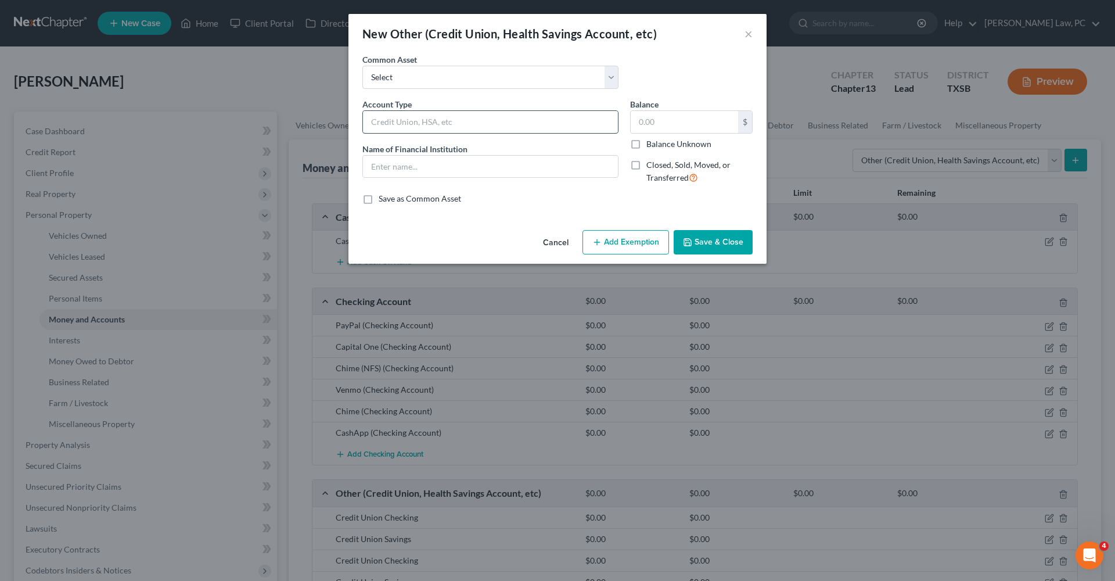
click at [419, 121] on input "text" at bounding box center [490, 122] width 255 height 22
click at [677, 128] on input "text" at bounding box center [684, 122] width 107 height 22
click at [418, 121] on input "FSA" at bounding box center [490, 122] width 255 height 22
click at [705, 243] on button "Save & Close" at bounding box center [713, 242] width 79 height 24
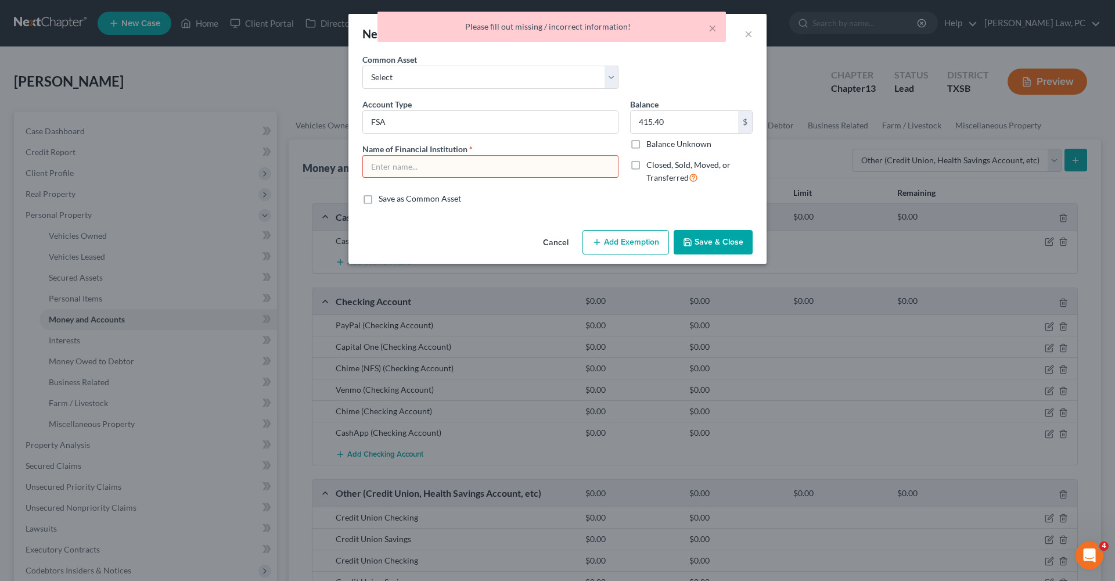
click at [472, 170] on input "text" at bounding box center [490, 167] width 255 height 22
click at [716, 242] on button "Save & Close" at bounding box center [713, 242] width 79 height 24
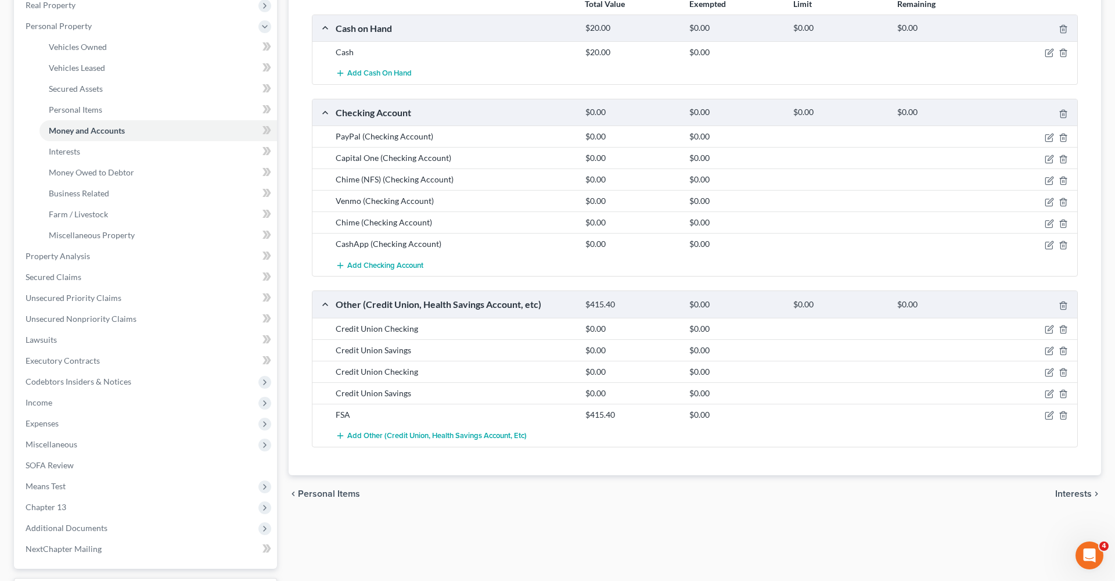
scroll to position [191, 0]
click at [1049, 414] on icon "button" at bounding box center [1050, 412] width 5 height 5
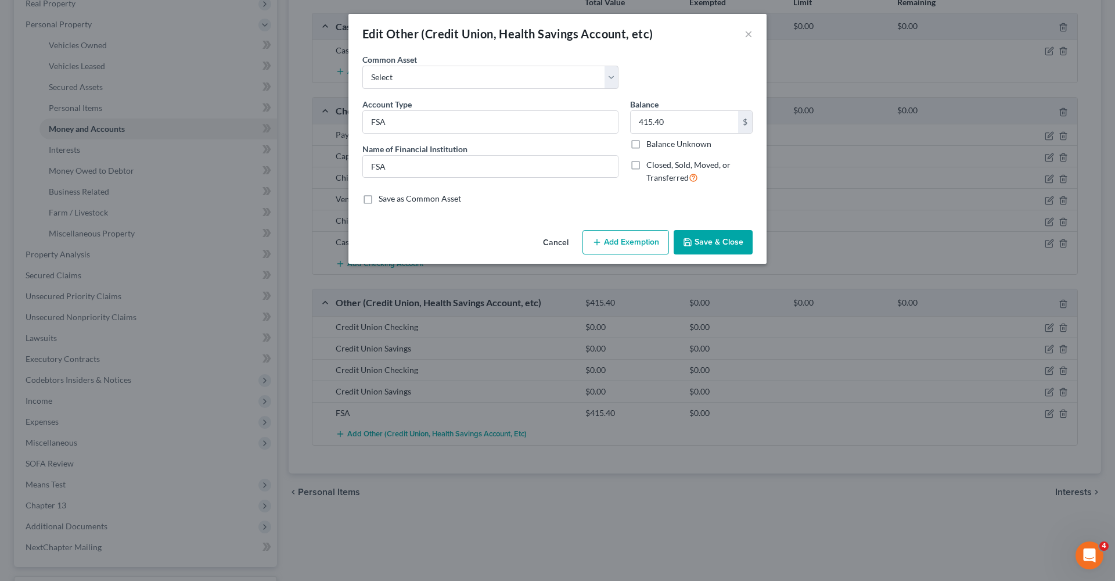
click at [630, 236] on button "Add Exemption" at bounding box center [626, 242] width 87 height 24
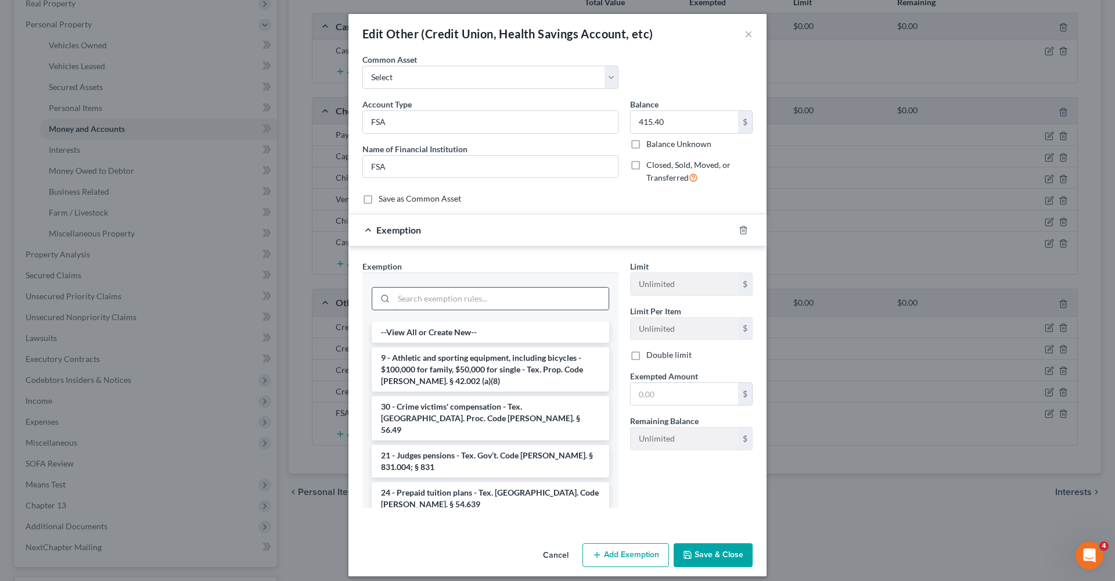
click at [479, 300] on input "search" at bounding box center [501, 299] width 215 height 22
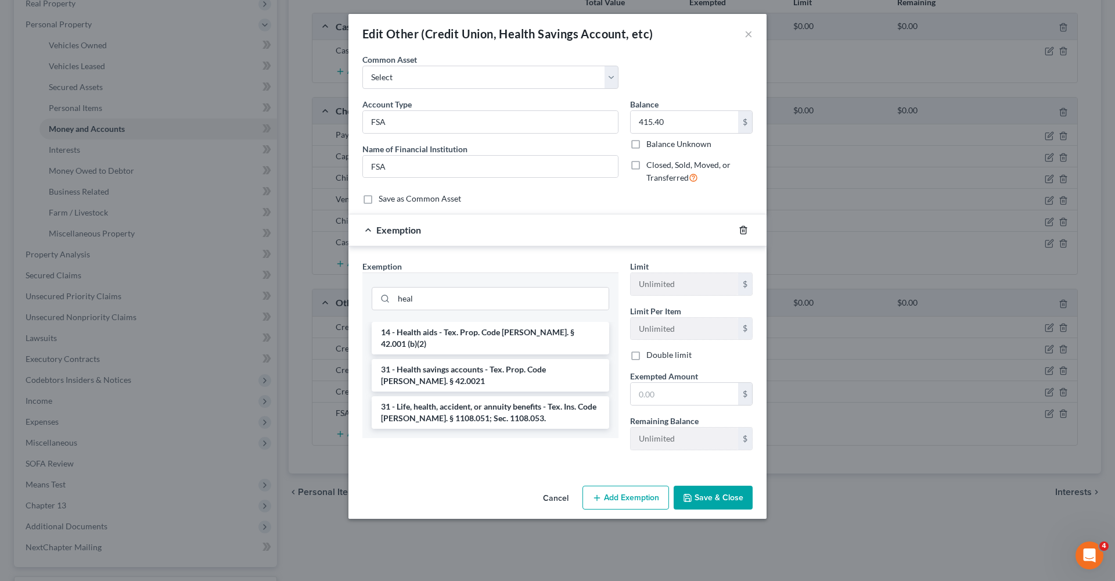
click at [745, 226] on icon "button" at bounding box center [743, 230] width 5 height 8
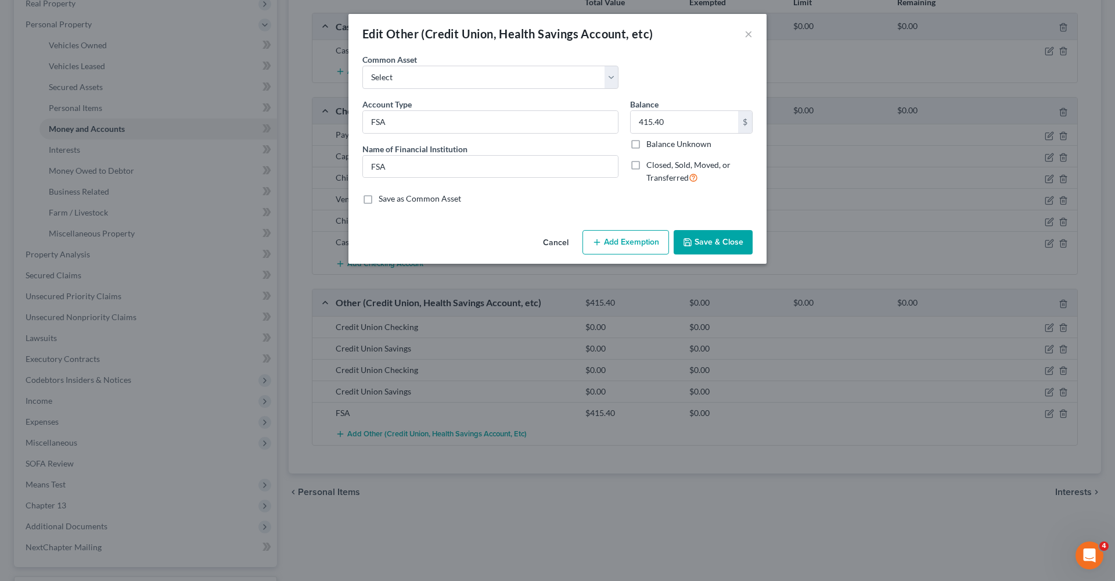
click at [728, 242] on button "Save & Close" at bounding box center [713, 242] width 79 height 24
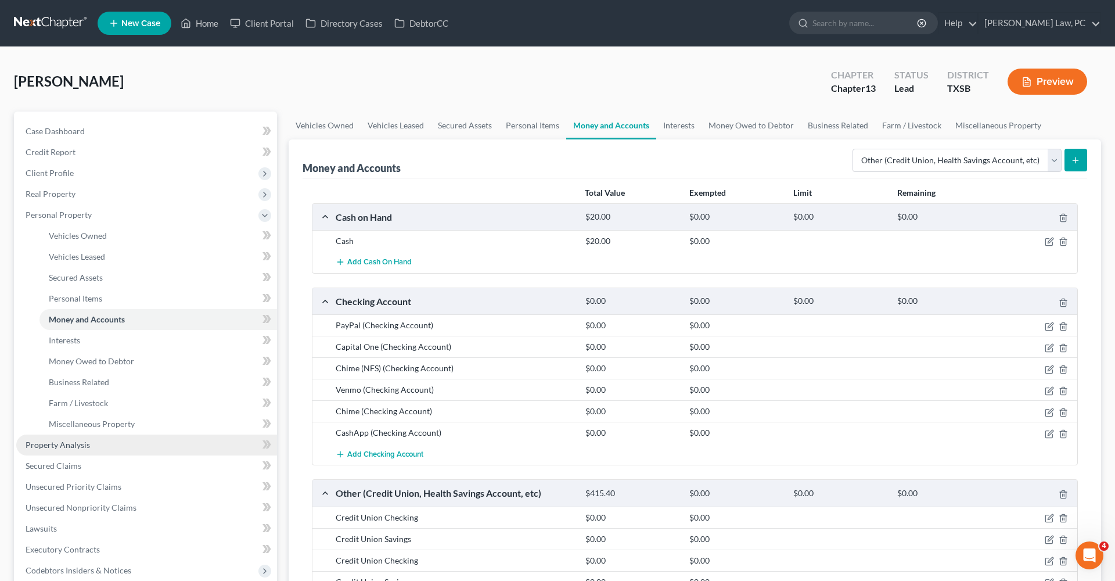
scroll to position [0, 0]
click at [56, 449] on span "Property Analysis" at bounding box center [58, 445] width 64 height 10
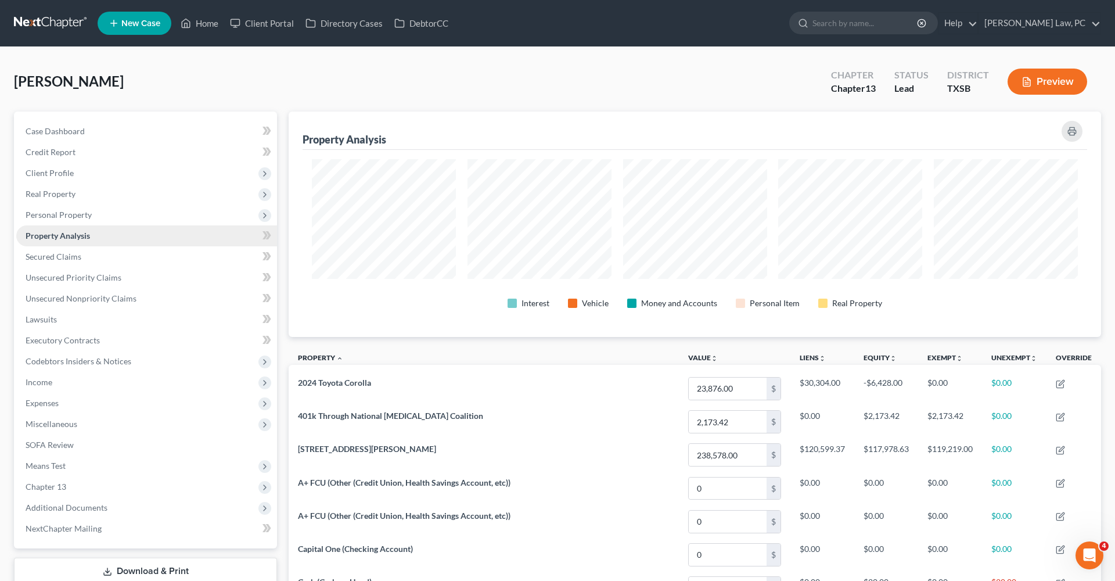
scroll to position [225, 813]
click at [66, 256] on span "Secured Claims" at bounding box center [54, 257] width 56 height 10
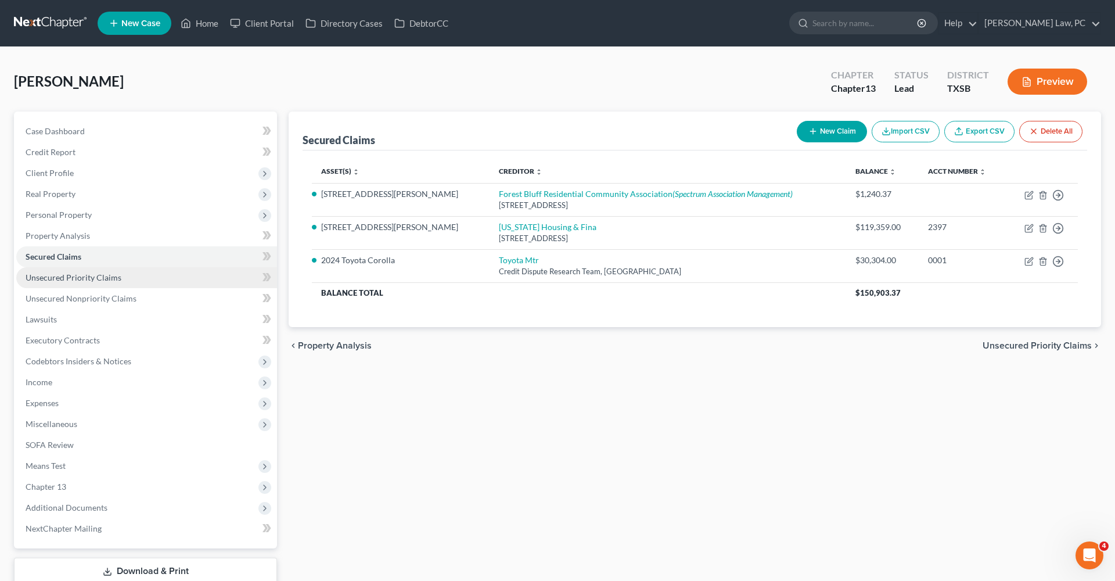
click at [81, 278] on span "Unsecured Priority Claims" at bounding box center [74, 277] width 96 height 10
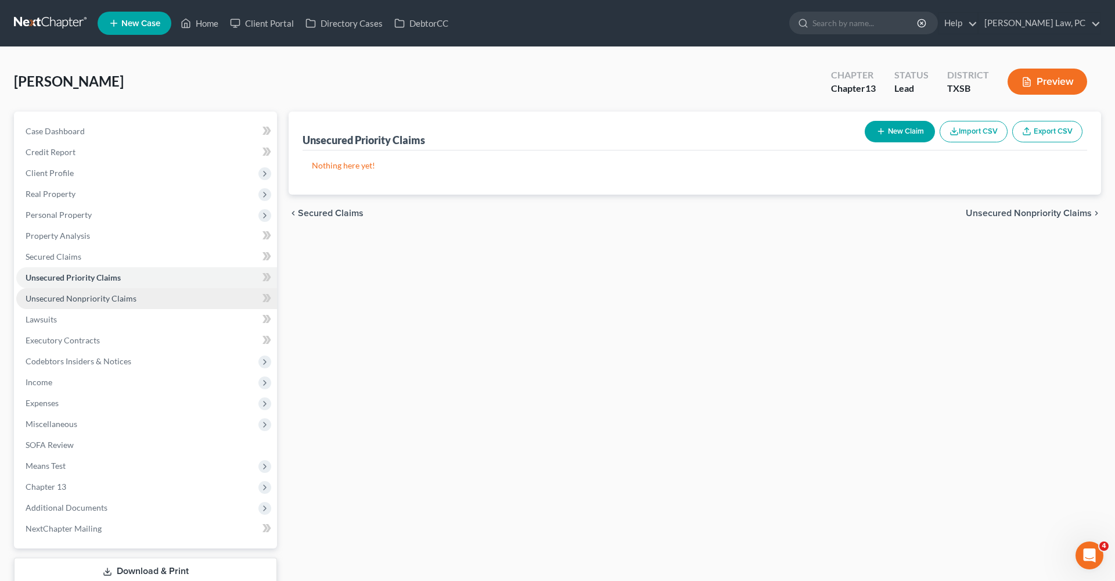
click at [96, 299] on span "Unsecured Nonpriority Claims" at bounding box center [81, 298] width 111 height 10
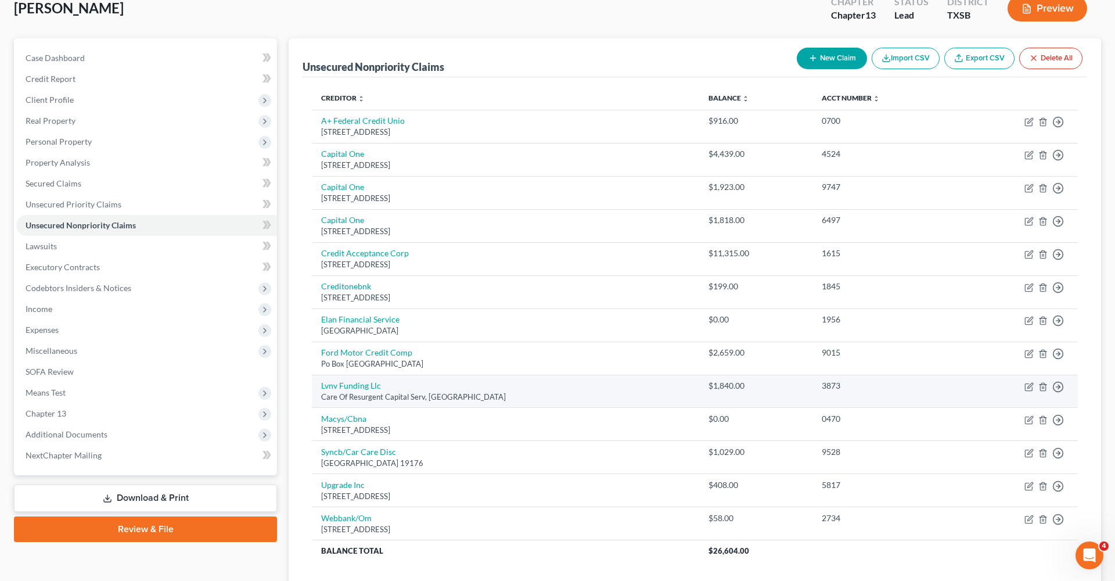
scroll to position [76, 0]
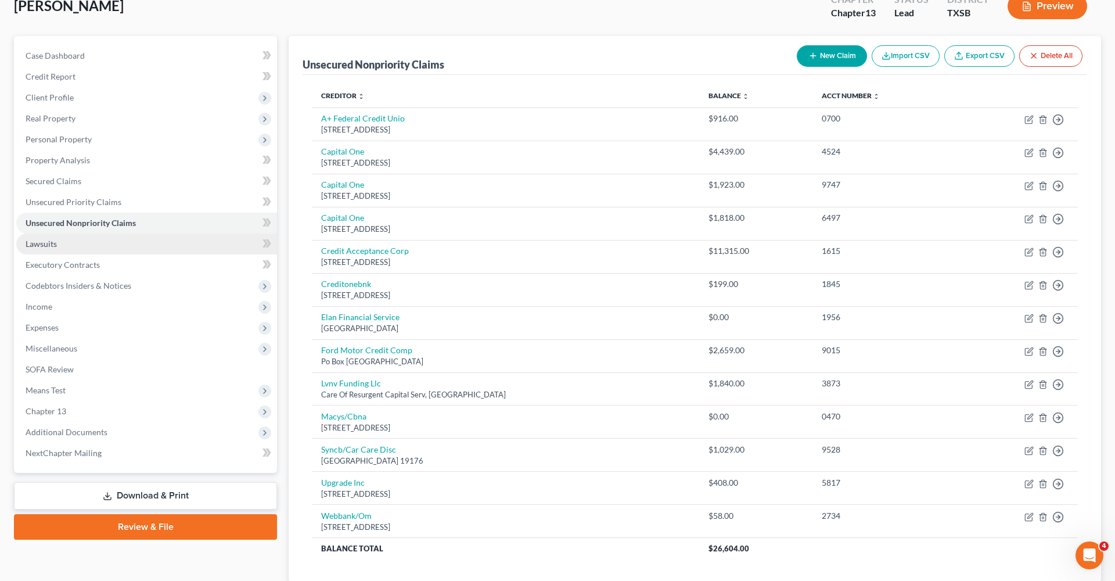
click at [41, 246] on span "Lawsuits" at bounding box center [41, 244] width 31 height 10
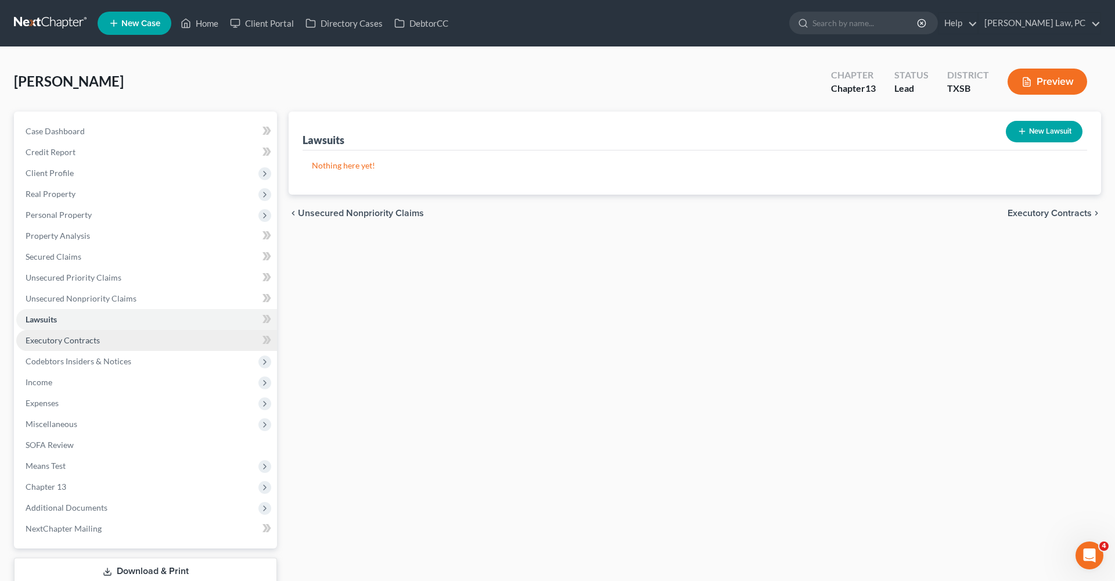
click at [76, 339] on span "Executory Contracts" at bounding box center [63, 340] width 74 height 10
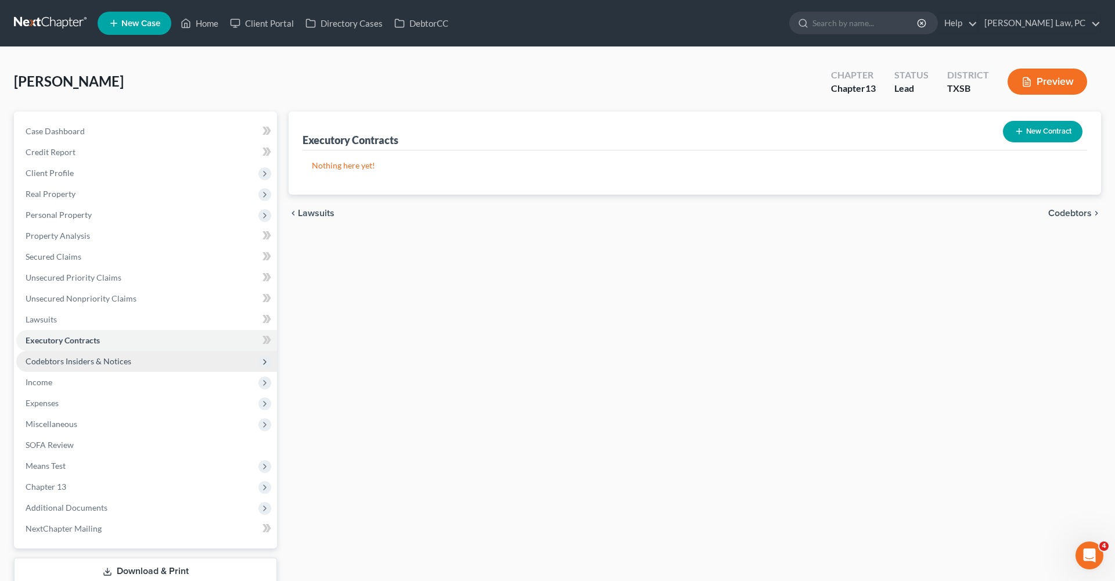
click at [87, 358] on span "Codebtors Insiders & Notices" at bounding box center [79, 361] width 106 height 10
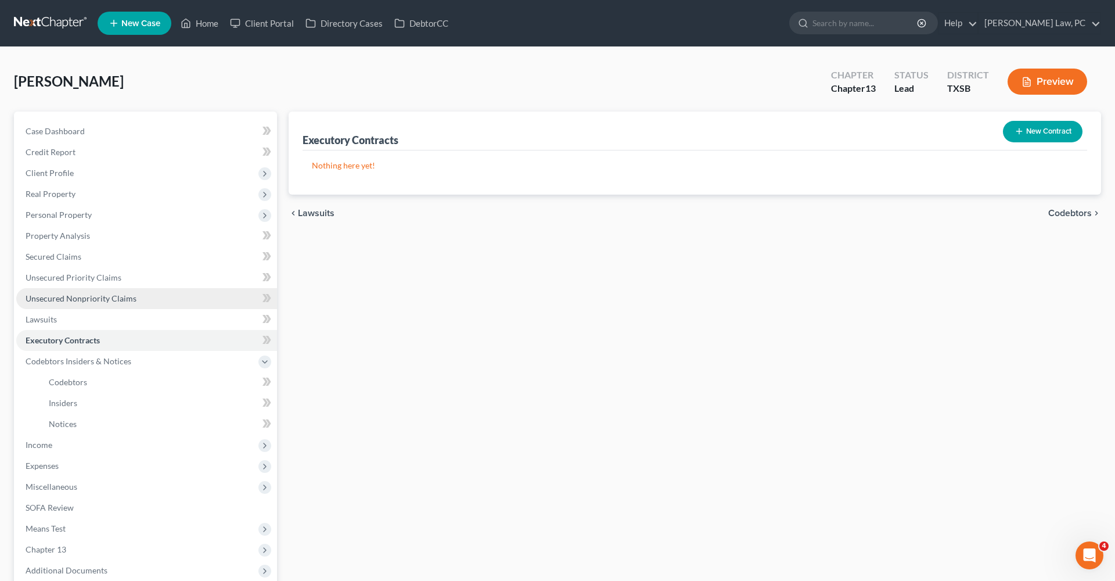
click at [56, 303] on span "Unsecured Nonpriority Claims" at bounding box center [81, 298] width 111 height 10
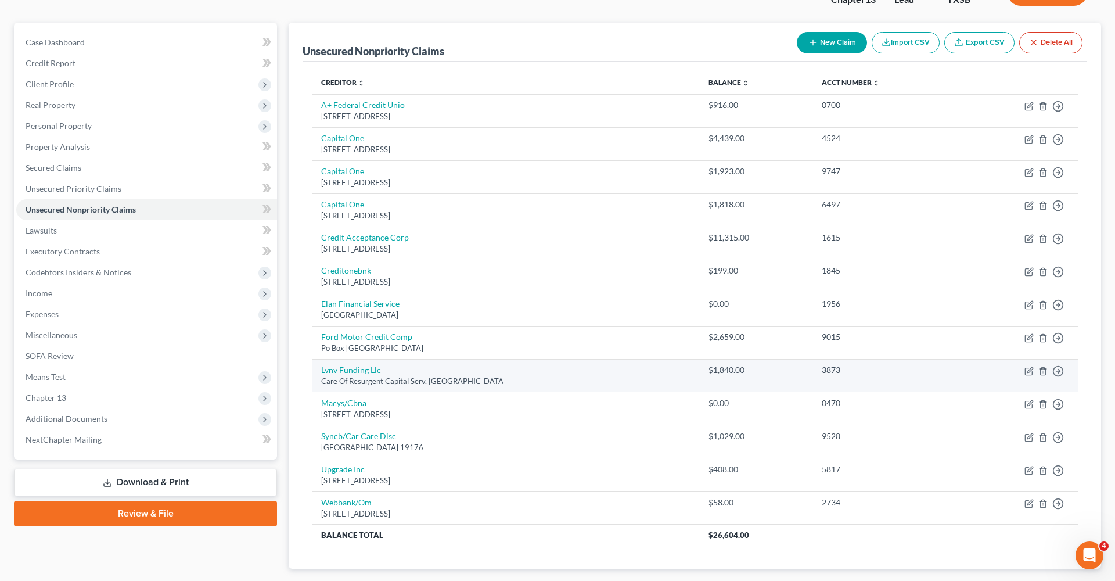
scroll to position [89, 0]
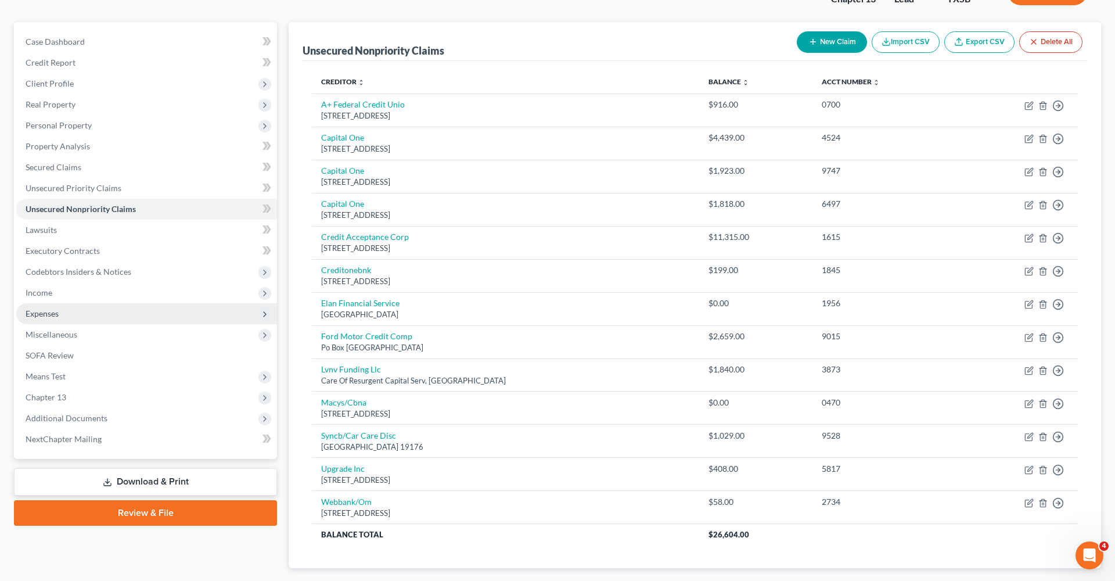
click at [44, 314] on span "Expenses" at bounding box center [42, 313] width 33 height 10
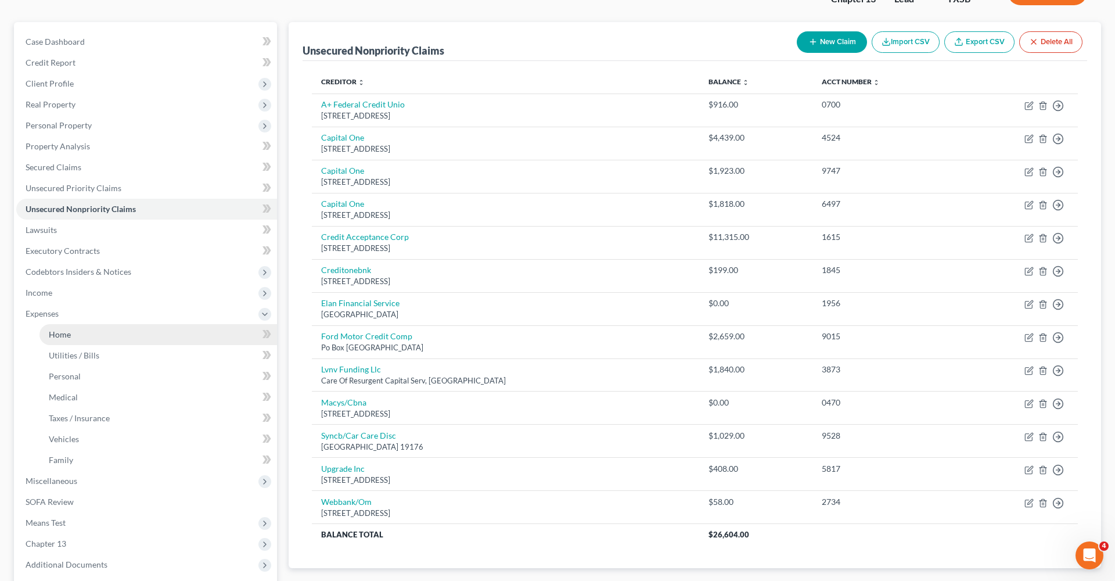
click at [64, 333] on span "Home" at bounding box center [60, 334] width 22 height 10
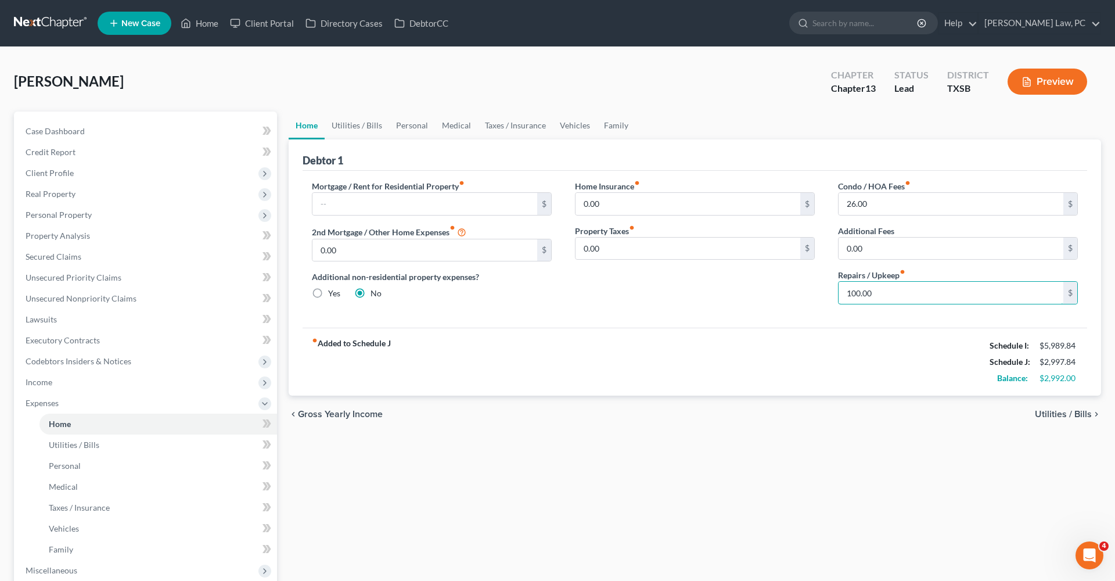
drag, startPoint x: 890, startPoint y: 294, endPoint x: 832, endPoint y: 294, distance: 58.1
click at [832, 294] on div "Condo / HOA Fees fiber_manual_record 26.00 $ Additional Fees 0.00 $ Repairs / U…" at bounding box center [958, 247] width 263 height 134
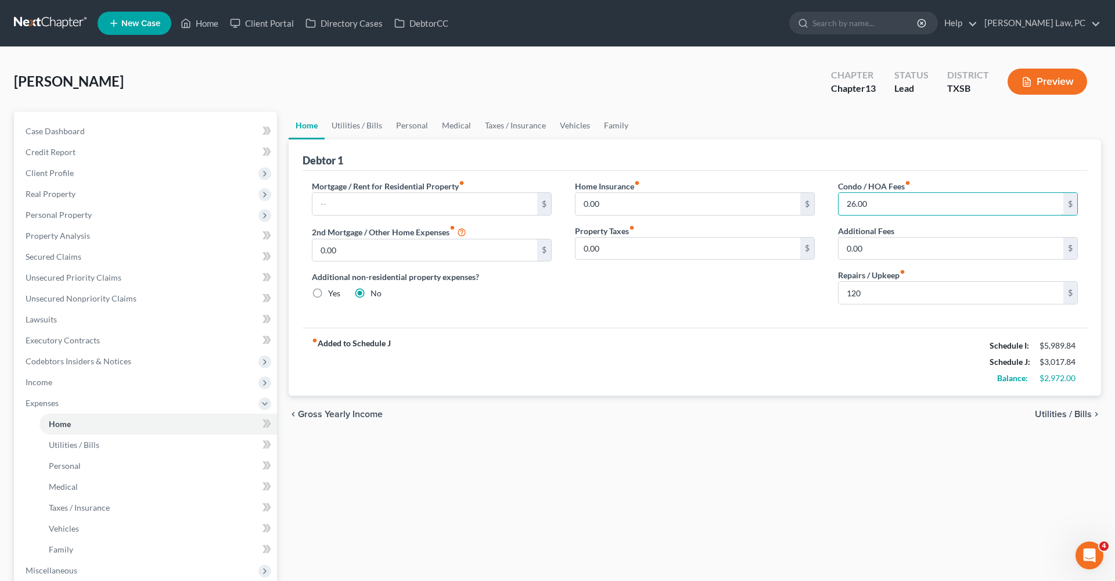
drag, startPoint x: 874, startPoint y: 203, endPoint x: 825, endPoint y: 203, distance: 48.8
click at [825, 203] on div "Mortgage / Rent for Residential Property fiber_manual_record $ 2nd Mortgage / O…" at bounding box center [694, 247] width 789 height 134
click at [796, 308] on div "Home Insurance fiber_manual_record 0.00 $ Property Taxes fiber_manual_record 0.…" at bounding box center [695, 247] width 263 height 134
click at [362, 126] on link "Utilities / Bills" at bounding box center [357, 126] width 64 height 28
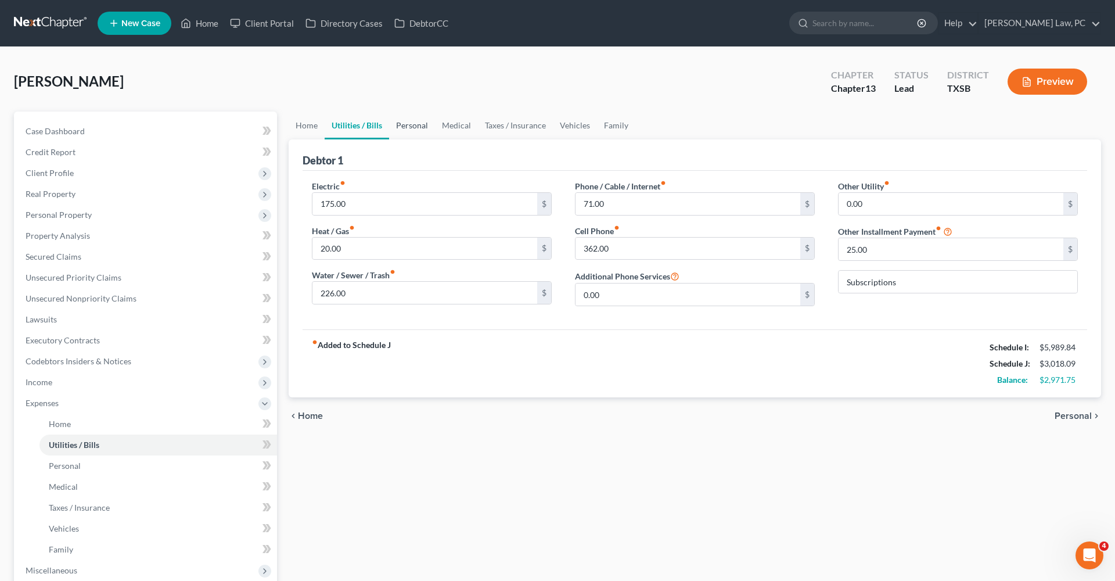
click at [411, 126] on link "Personal" at bounding box center [412, 126] width 46 height 28
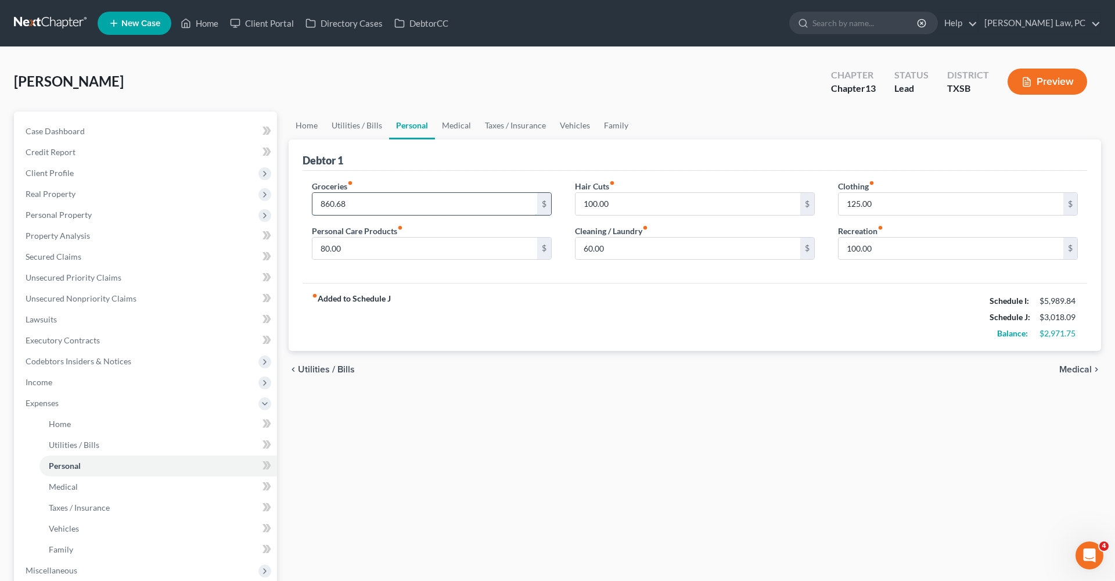
click at [355, 203] on input "860.68" at bounding box center [425, 204] width 225 height 22
click at [467, 123] on link "Medical" at bounding box center [456, 126] width 43 height 28
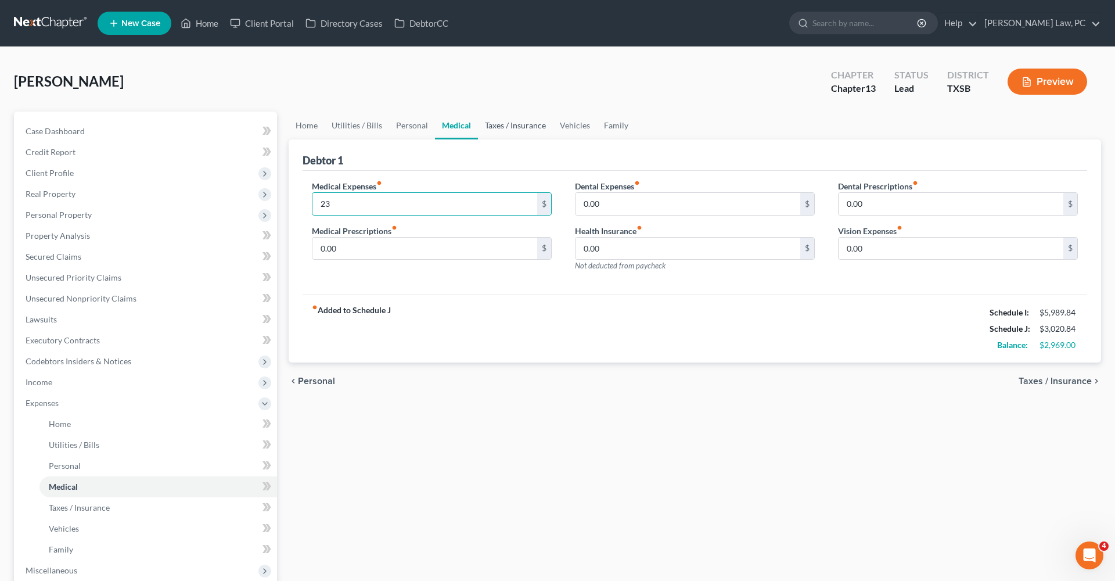
click at [529, 138] on link "Taxes / Insurance" at bounding box center [515, 126] width 75 height 28
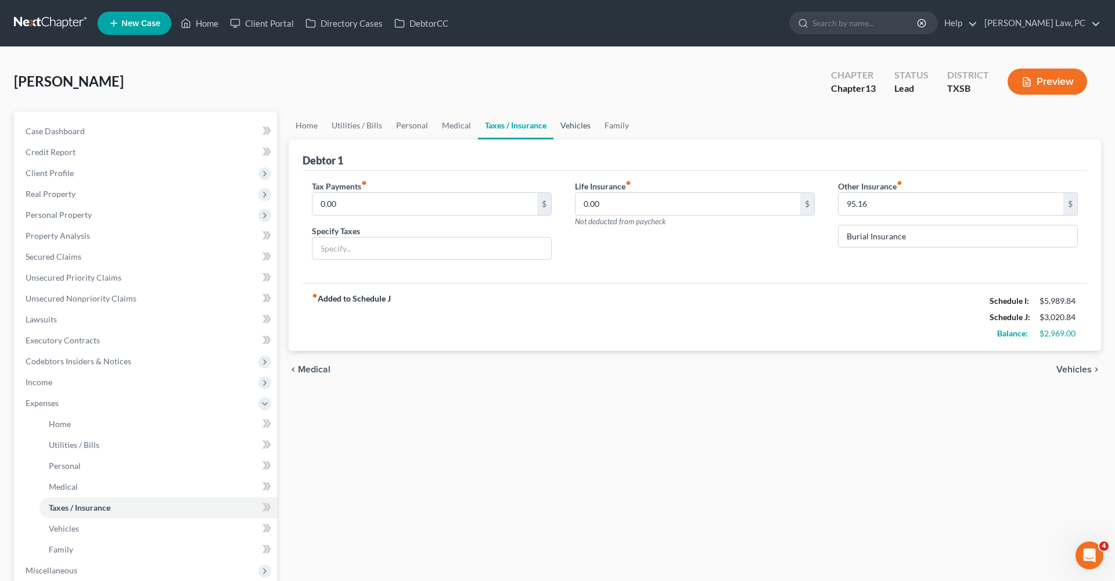
click at [570, 130] on link "Vehicles" at bounding box center [576, 126] width 44 height 28
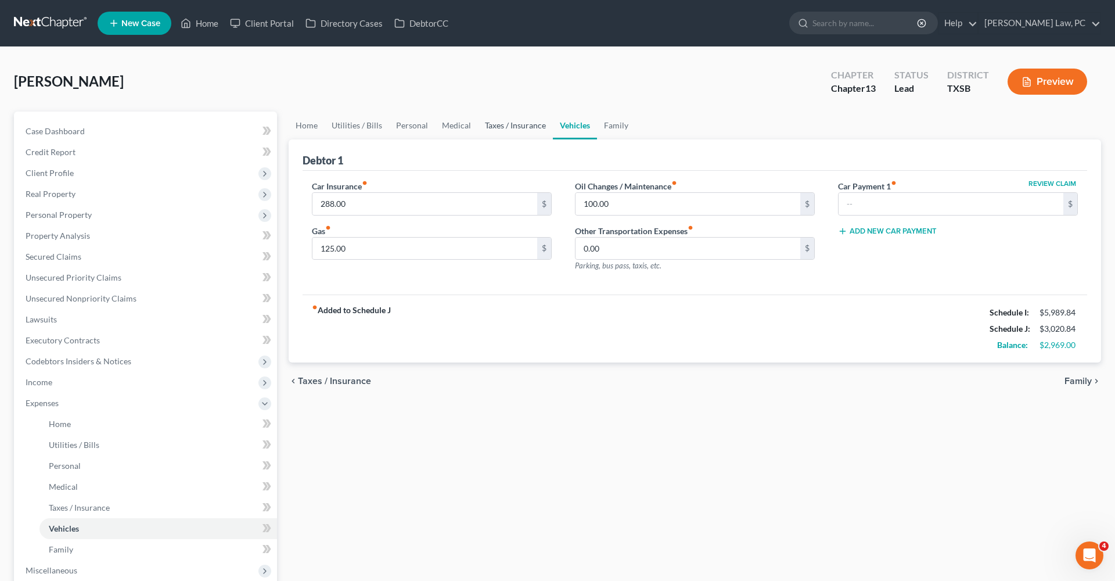
click at [525, 135] on link "Taxes / Insurance" at bounding box center [515, 126] width 75 height 28
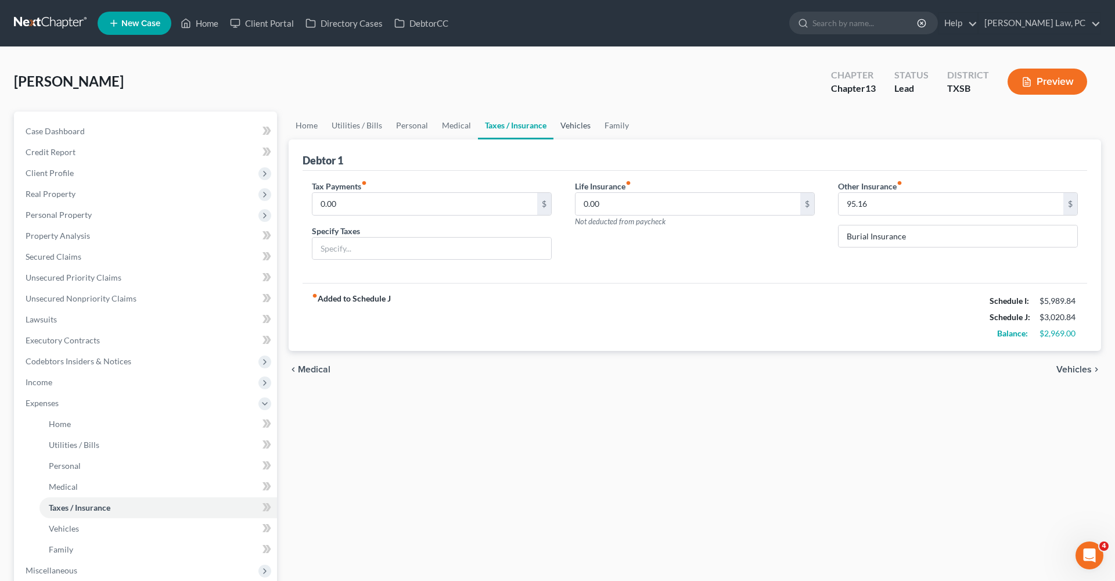
click at [574, 130] on link "Vehicles" at bounding box center [576, 126] width 44 height 28
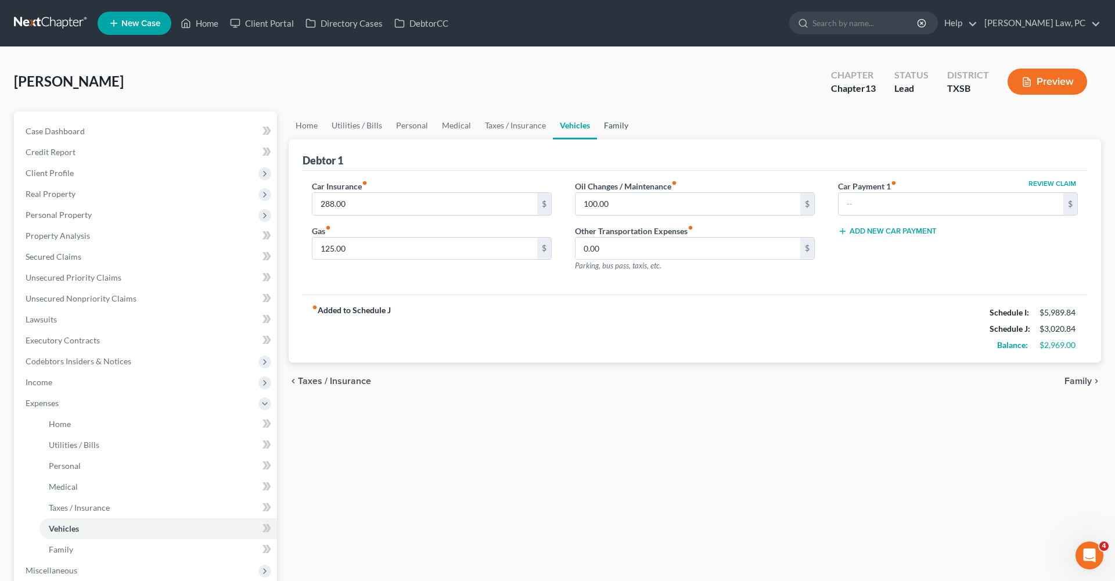
click at [604, 131] on link "Family" at bounding box center [616, 126] width 38 height 28
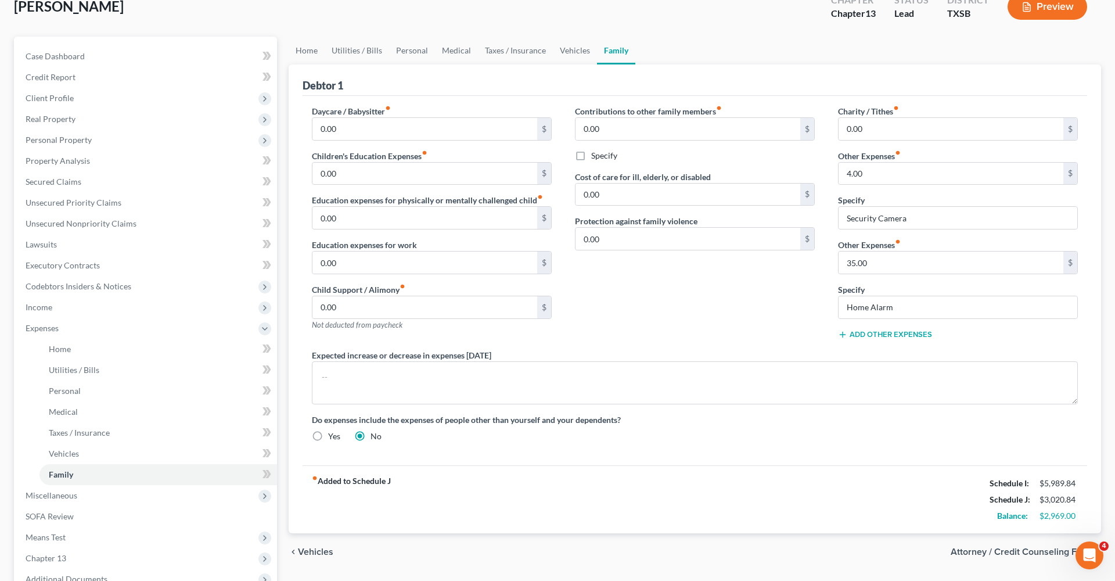
scroll to position [75, 0]
click at [571, 48] on link "Vehicles" at bounding box center [575, 51] width 44 height 28
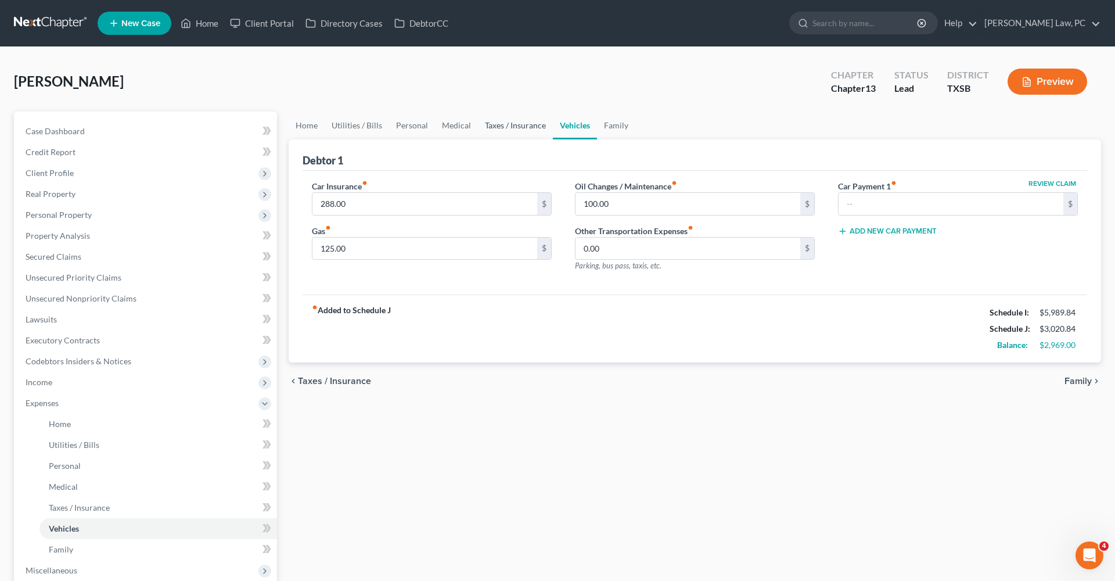
click at [512, 128] on link "Taxes / Insurance" at bounding box center [515, 126] width 75 height 28
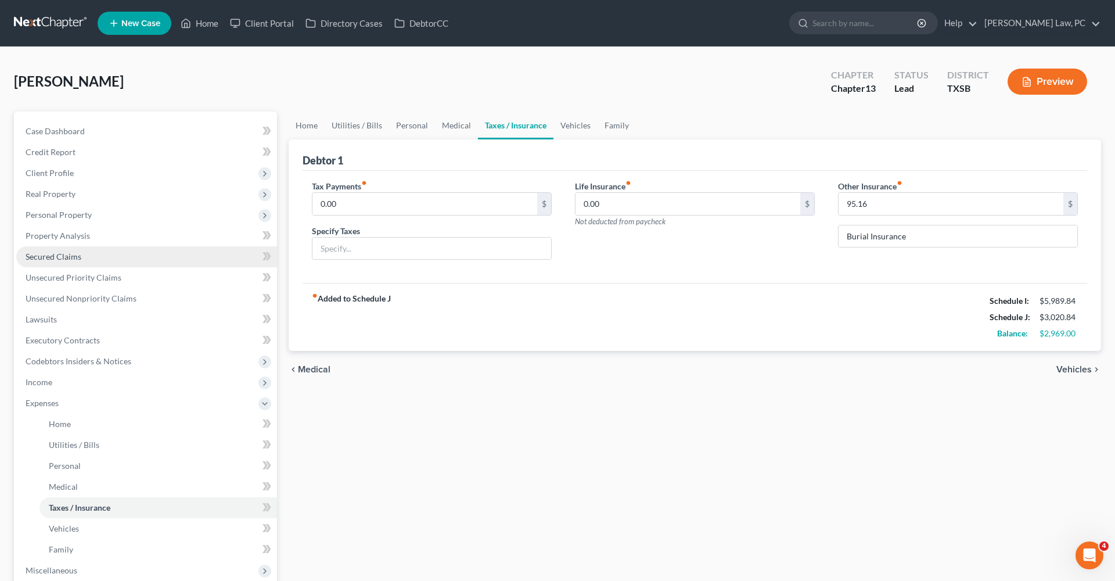
click at [49, 254] on span "Secured Claims" at bounding box center [54, 257] width 56 height 10
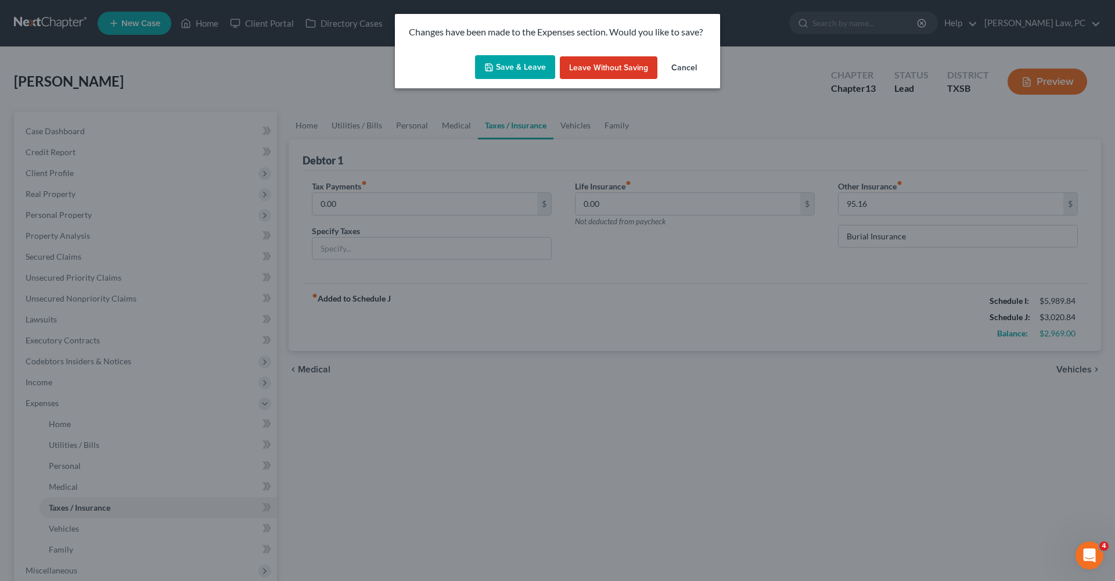
click at [504, 66] on button "Save & Leave" at bounding box center [515, 67] width 80 height 24
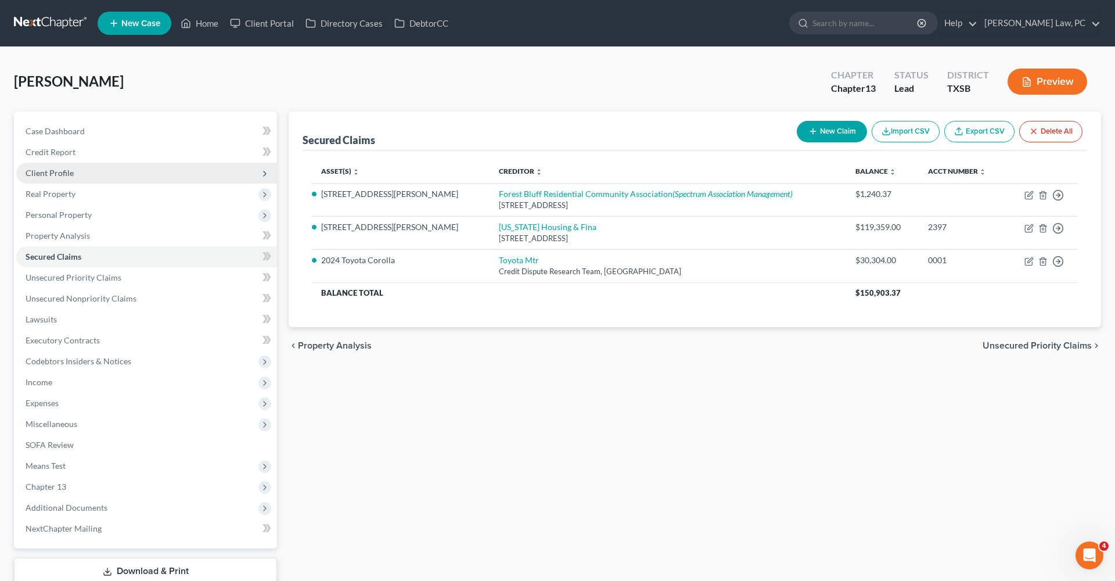
click at [42, 173] on span "Client Profile" at bounding box center [50, 173] width 48 height 10
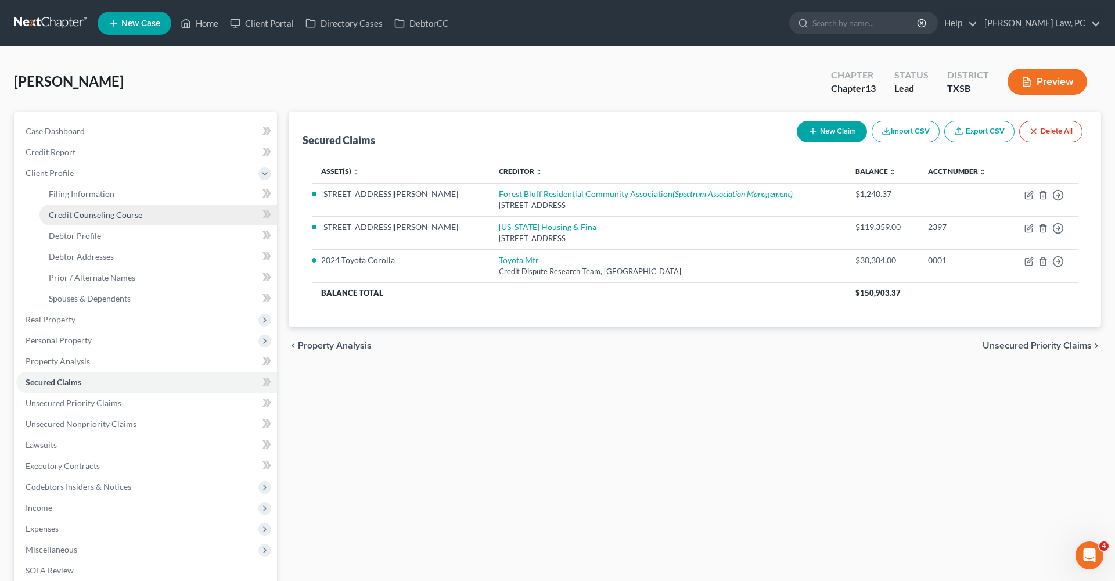
click at [80, 217] on span "Credit Counseling Course" at bounding box center [96, 215] width 94 height 10
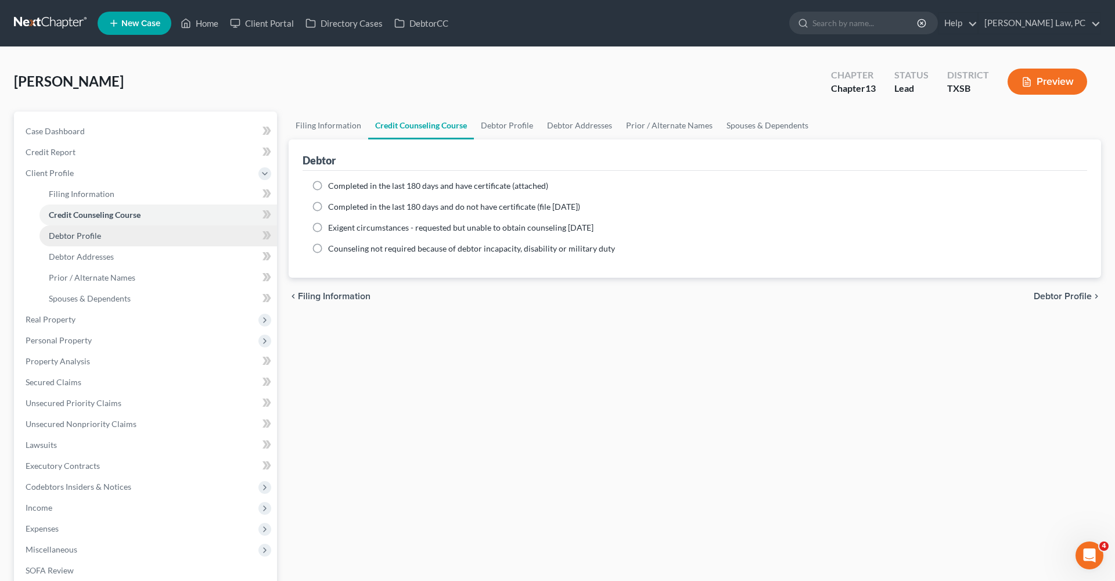
click at [85, 234] on span "Debtor Profile" at bounding box center [75, 236] width 52 height 10
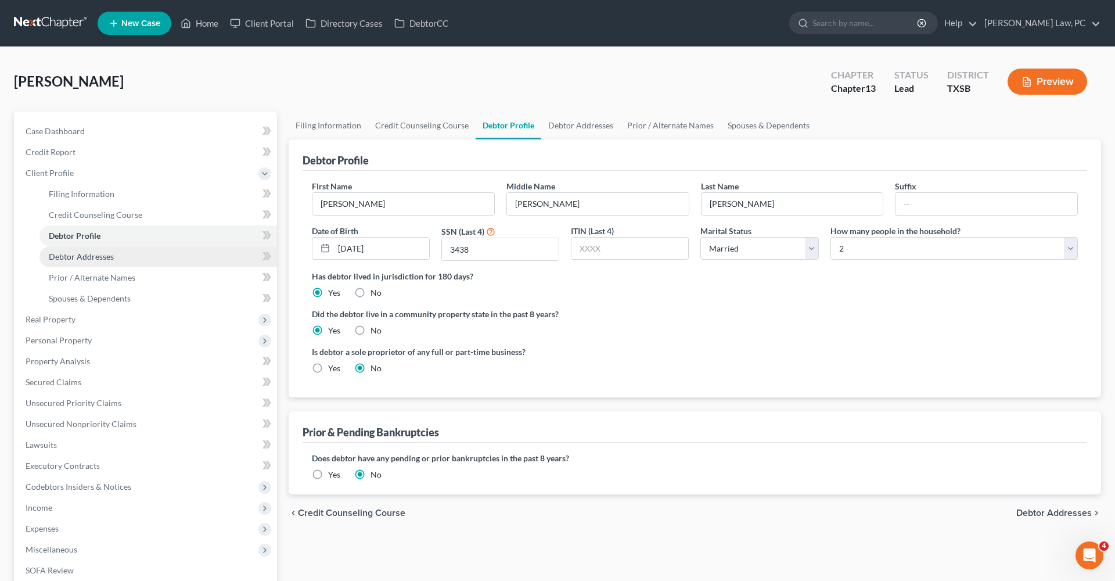
click at [87, 258] on span "Debtor Addresses" at bounding box center [81, 257] width 65 height 10
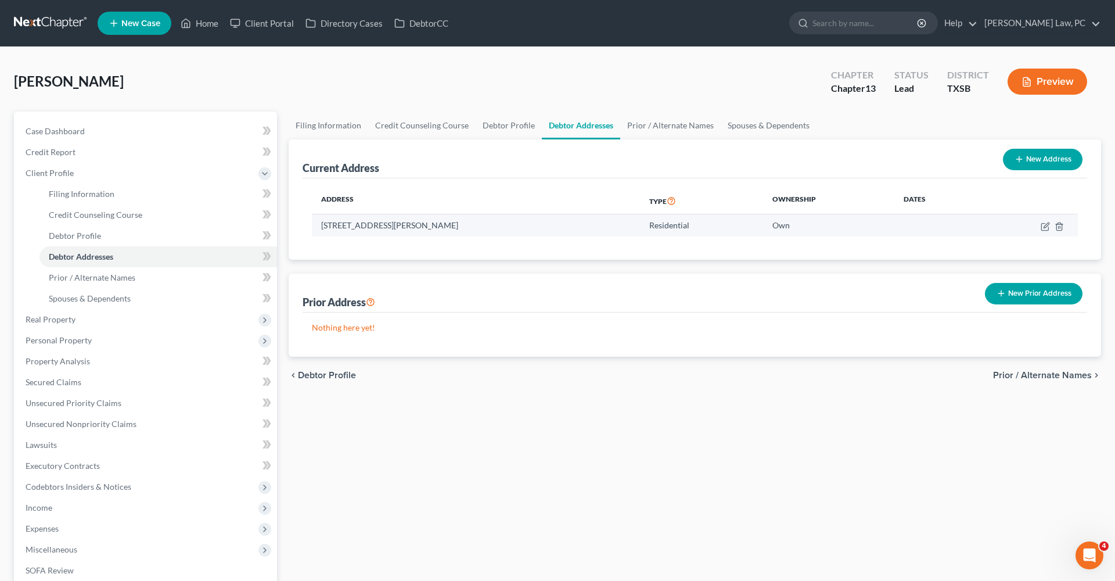
drag, startPoint x: 450, startPoint y: 228, endPoint x: 318, endPoint y: 224, distance: 131.9
click at [318, 224] on td "6004 Vasey Blvd., Austin, TX 78724" at bounding box center [476, 225] width 328 height 22
copy td "6004 Vasey Blvd., Austin, TX 78724"
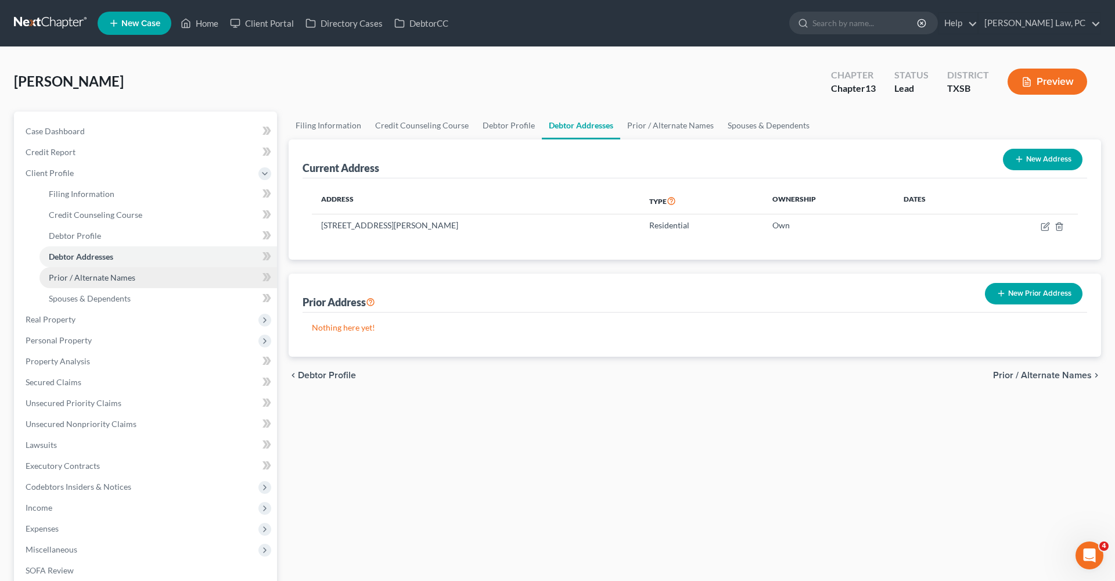
click at [77, 278] on span "Prior / Alternate Names" at bounding box center [92, 277] width 87 height 10
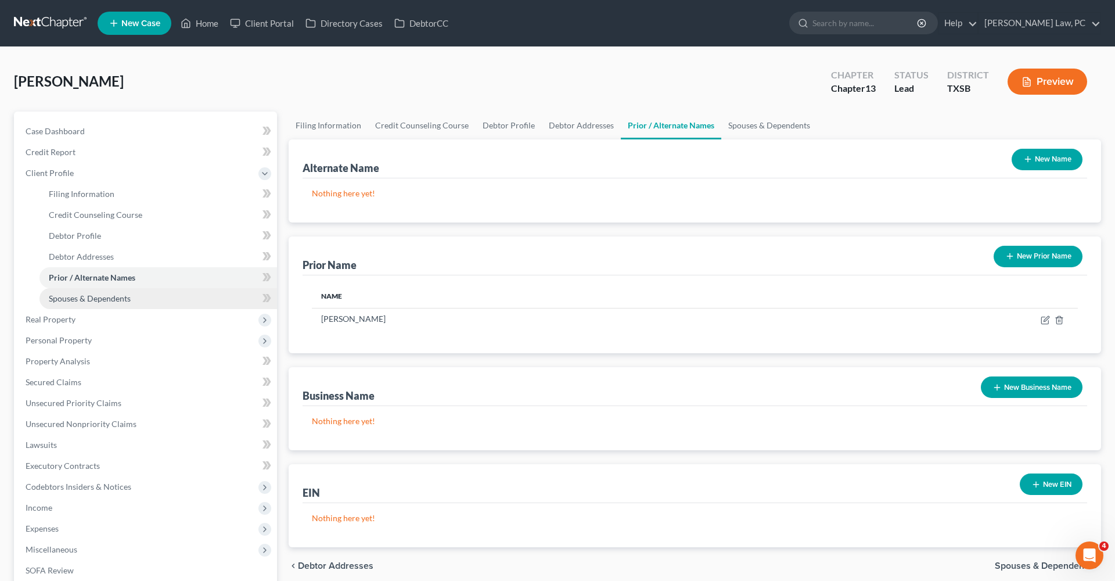
click at [95, 306] on link "Spouses & Dependents" at bounding box center [159, 298] width 238 height 21
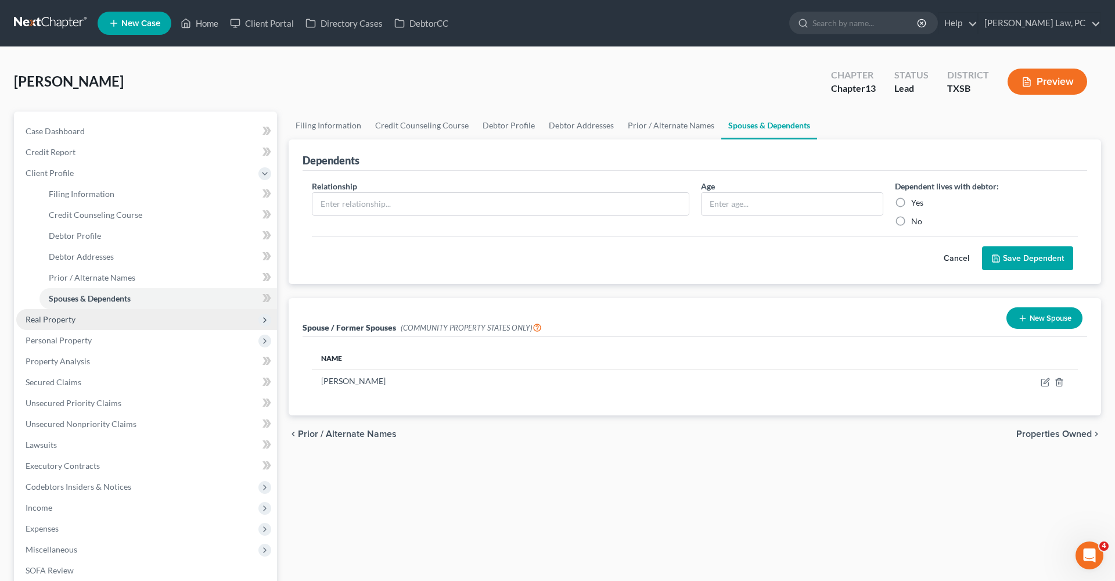
click at [47, 322] on span "Real Property" at bounding box center [51, 319] width 50 height 10
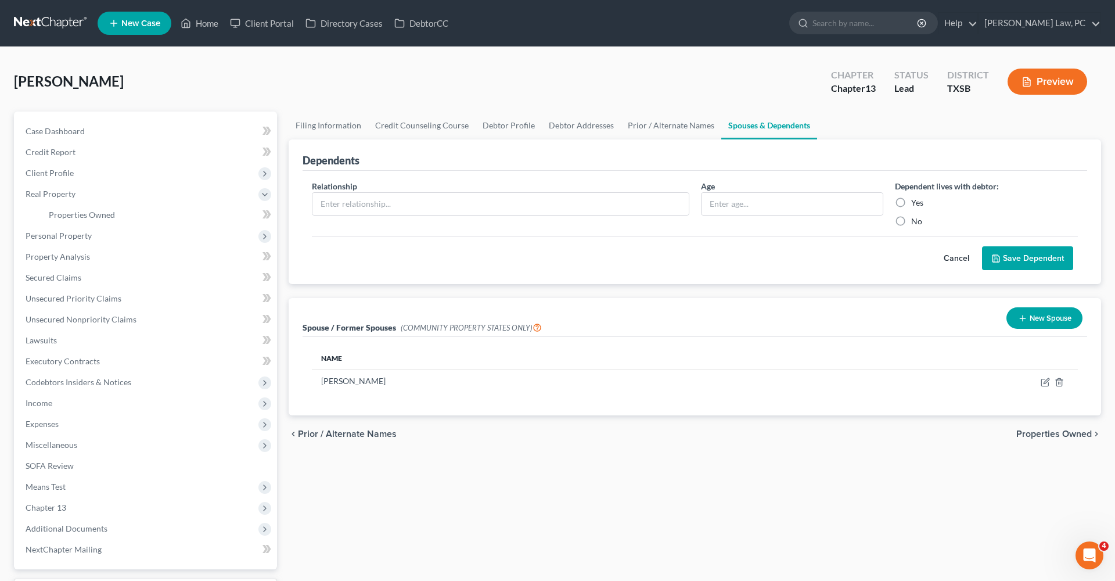
click at [69, 23] on link at bounding box center [51, 23] width 74 height 21
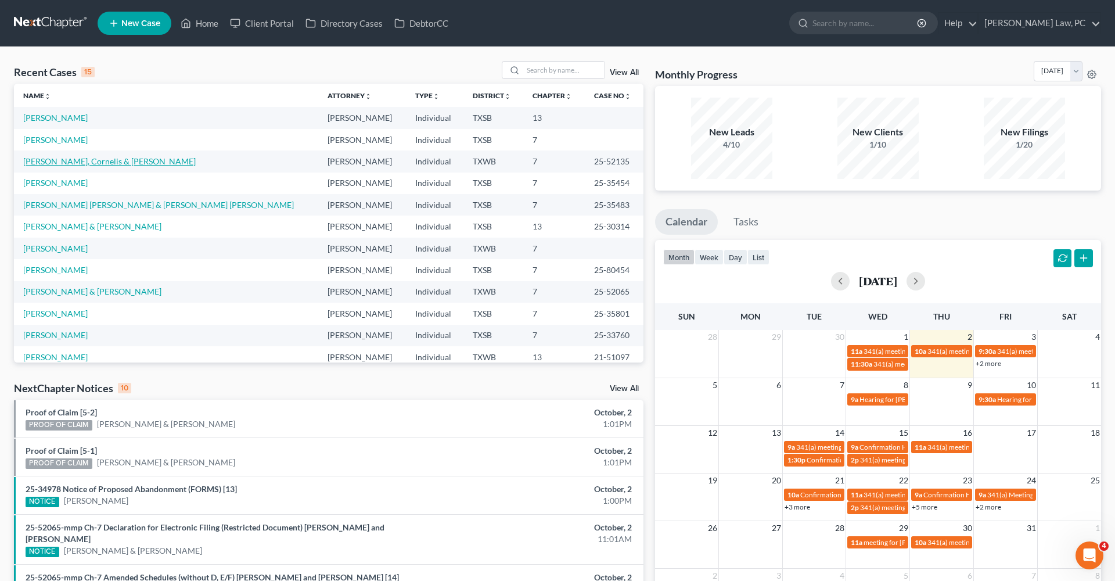
click at [88, 163] on link "[PERSON_NAME], Cornelis & [PERSON_NAME]" at bounding box center [109, 161] width 173 height 10
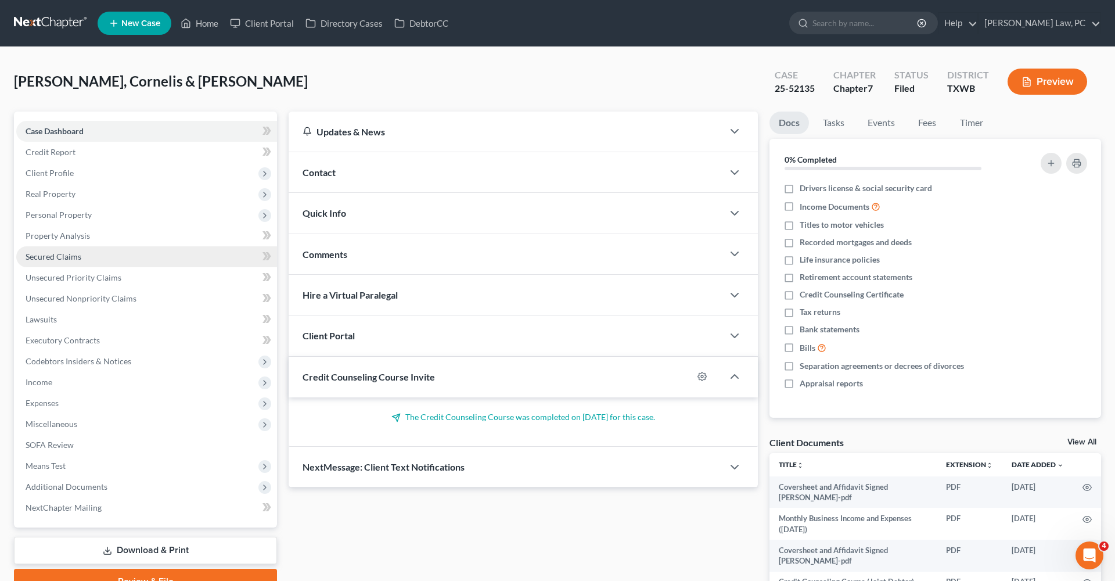
click at [64, 251] on link "Secured Claims" at bounding box center [146, 256] width 261 height 21
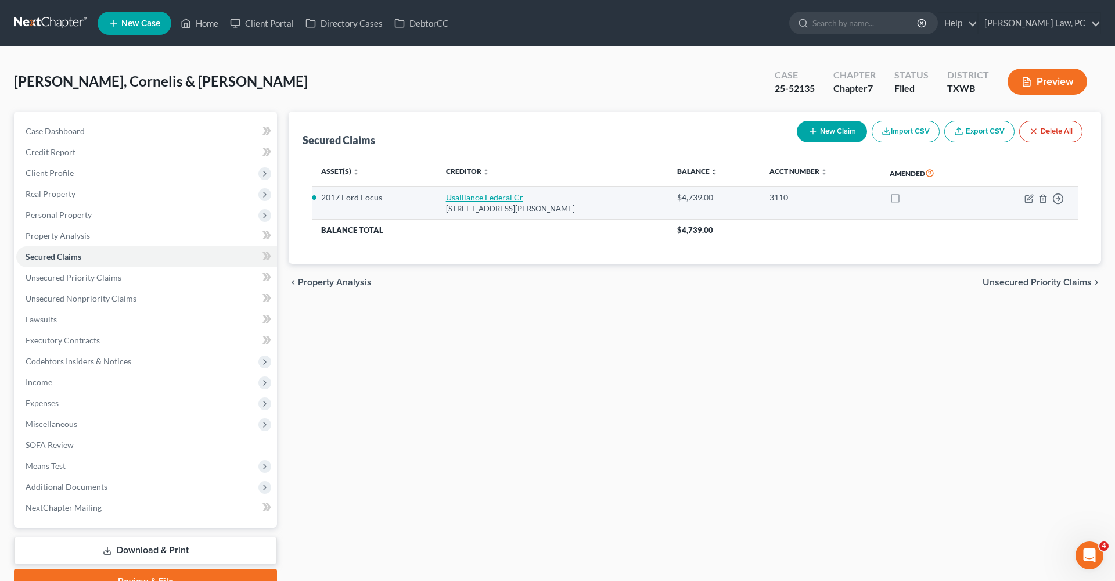
click at [479, 198] on link "Usalliance Federal Cr" at bounding box center [484, 197] width 77 height 10
select select "35"
select select "0"
select select "2"
select select "1"
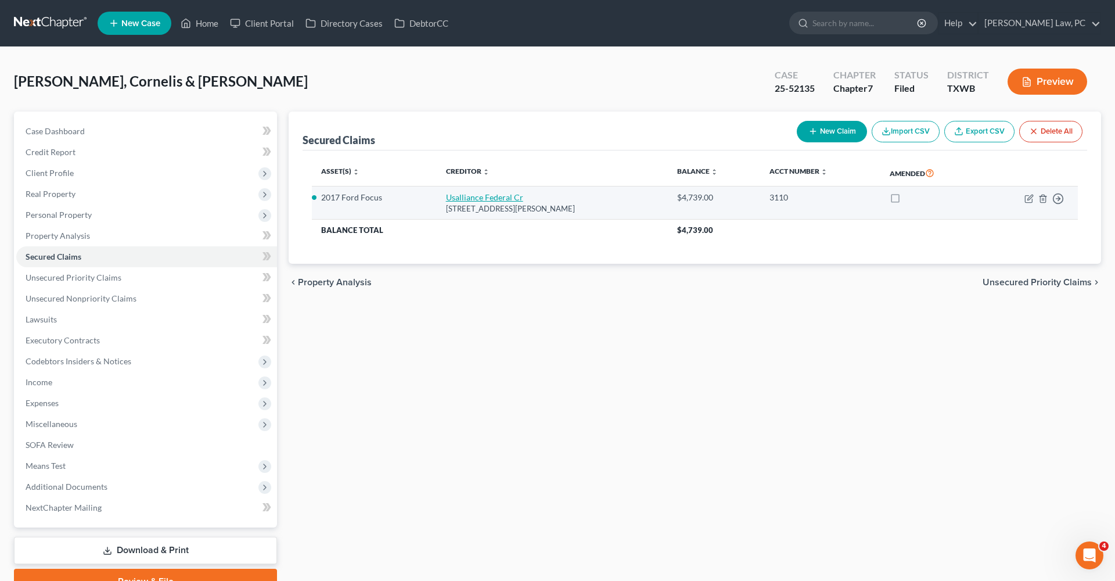
select select "0"
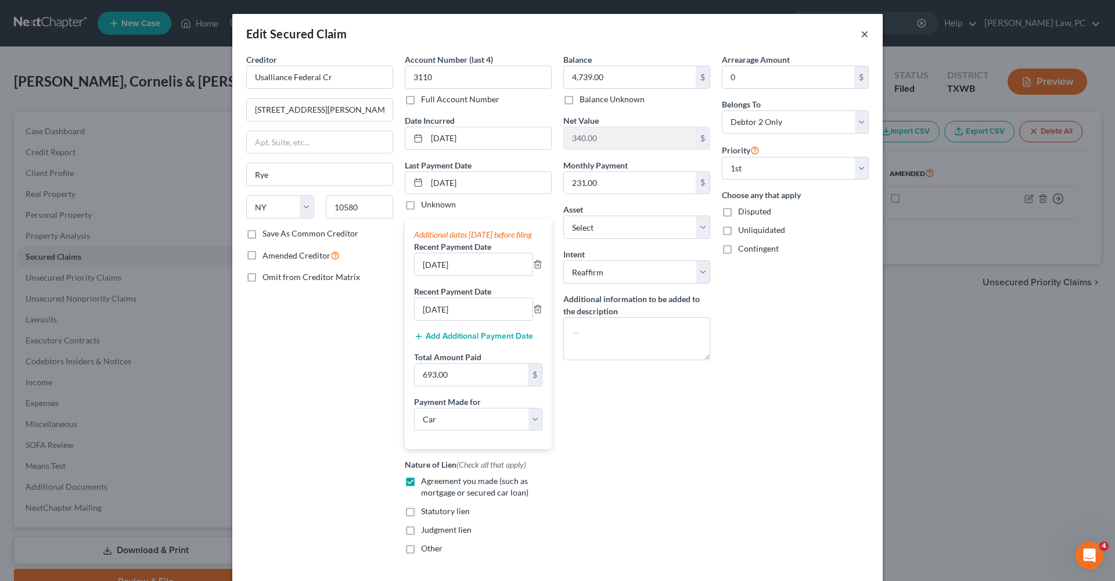
click at [867, 34] on button "×" at bounding box center [865, 34] width 8 height 14
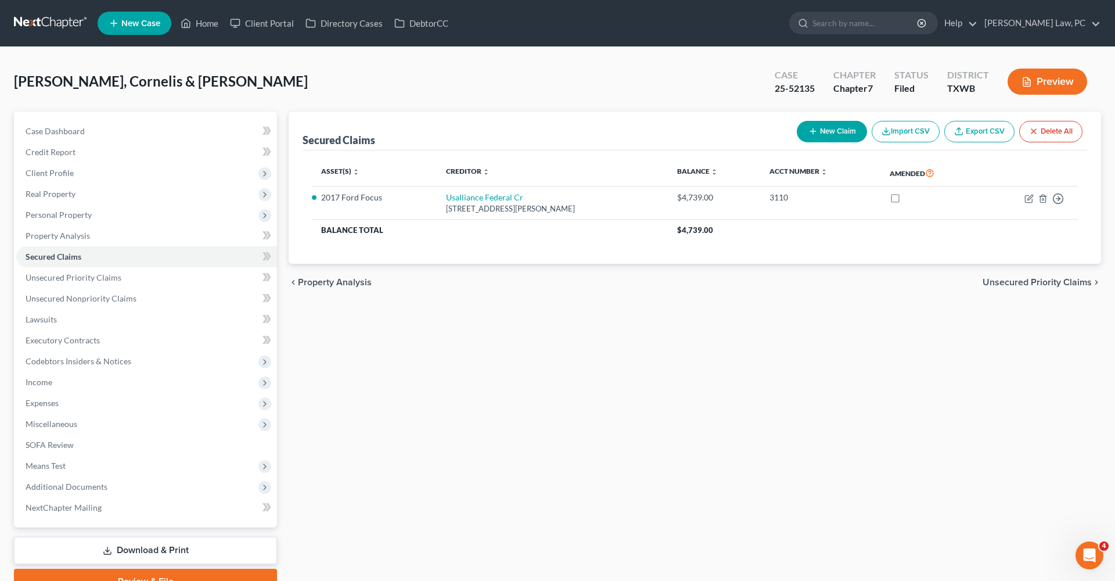
click at [819, 87] on div "Case 25-52135" at bounding box center [795, 83] width 59 height 34
drag, startPoint x: 819, startPoint y: 87, endPoint x: 779, endPoint y: 87, distance: 40.1
click at [779, 87] on div "Case 25-52135" at bounding box center [795, 83] width 59 height 34
copy div "25-52135"
